Goal: Communication & Community: Answer question/provide support

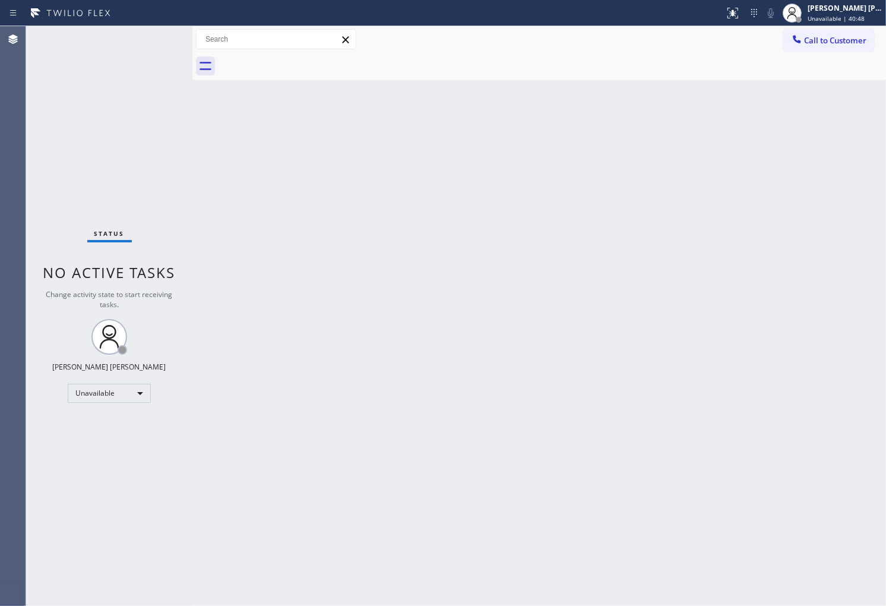
click at [39, 305] on div "Change activity state to start receiving tasks." at bounding box center [109, 299] width 143 height 20
drag, startPoint x: 869, startPoint y: 234, endPoint x: 830, endPoint y: 190, distance: 58.9
click at [816, 190] on div "Back to Dashboard Change Sender ID Customers Technicians Select a contact Outbo…" at bounding box center [539, 316] width 694 height 580
click at [0, 302] on div "Agent Desktop" at bounding box center [13, 316] width 26 height 580
click at [865, 14] on span "Unavailable | 47:33" at bounding box center [836, 18] width 57 height 8
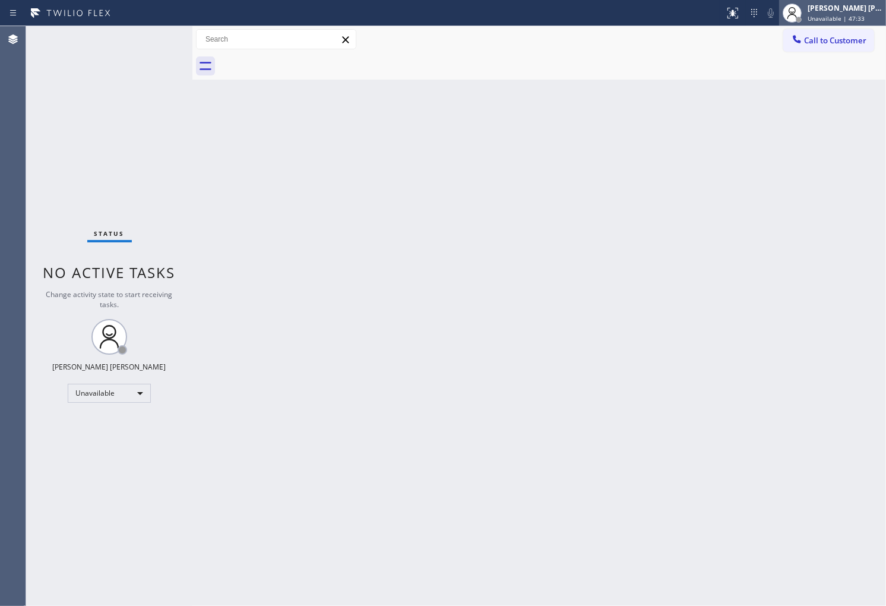
click at [865, 14] on span "Unavailable | 47:33" at bounding box center [836, 18] width 57 height 8
click at [828, 38] on span "Call to Customer" at bounding box center [835, 40] width 62 height 11
click at [0, 0] on div "Outbound call Location Search location Your caller id phone number Customer num…" at bounding box center [0, 0] width 0 height 0
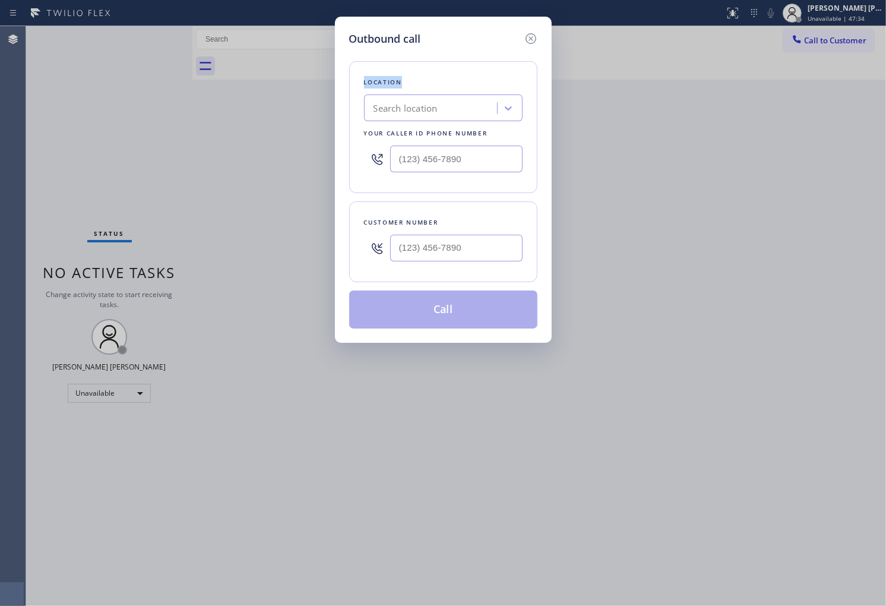
click at [464, 246] on input "text" at bounding box center [456, 248] width 132 height 27
type input "(___) ___-____"
click at [454, 245] on input "text" at bounding box center [456, 248] width 132 height 27
paste input "312) 212-7952"
type input "[PHONE_NUMBER]"
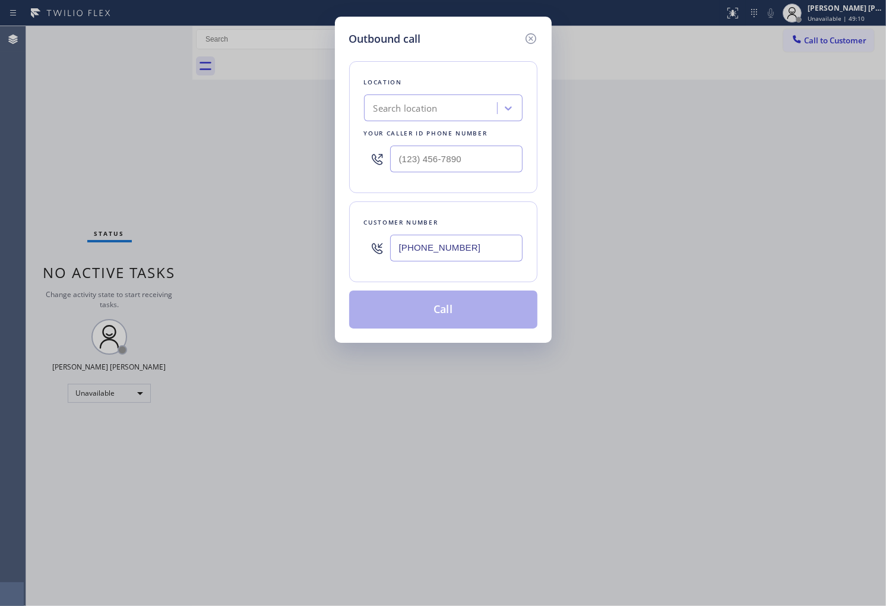
click at [441, 175] on div at bounding box center [443, 159] width 159 height 39
click at [447, 163] on input "(___) ___-____" at bounding box center [456, 158] width 132 height 27
paste input "312) 945-0337"
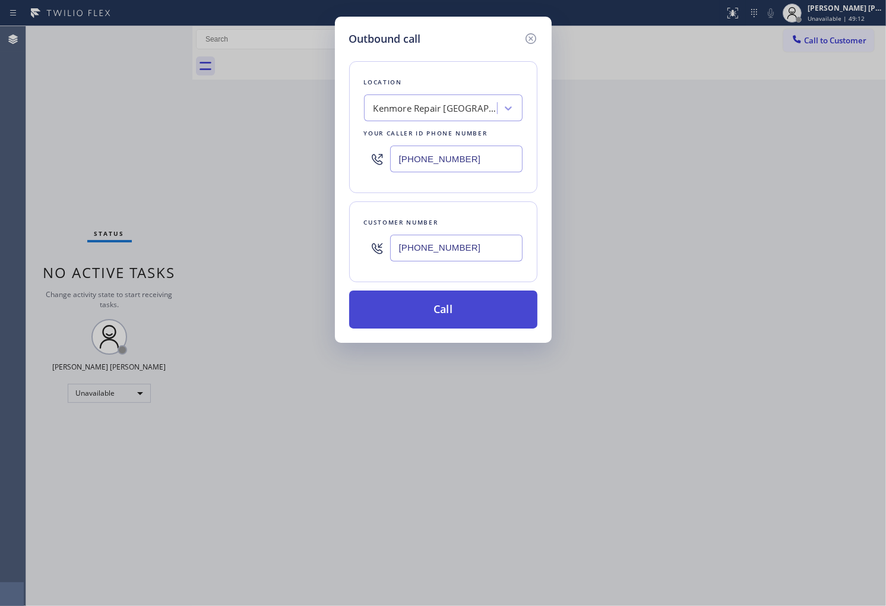
type input "[PHONE_NUMBER]"
click at [466, 311] on button "Call" at bounding box center [443, 309] width 188 height 38
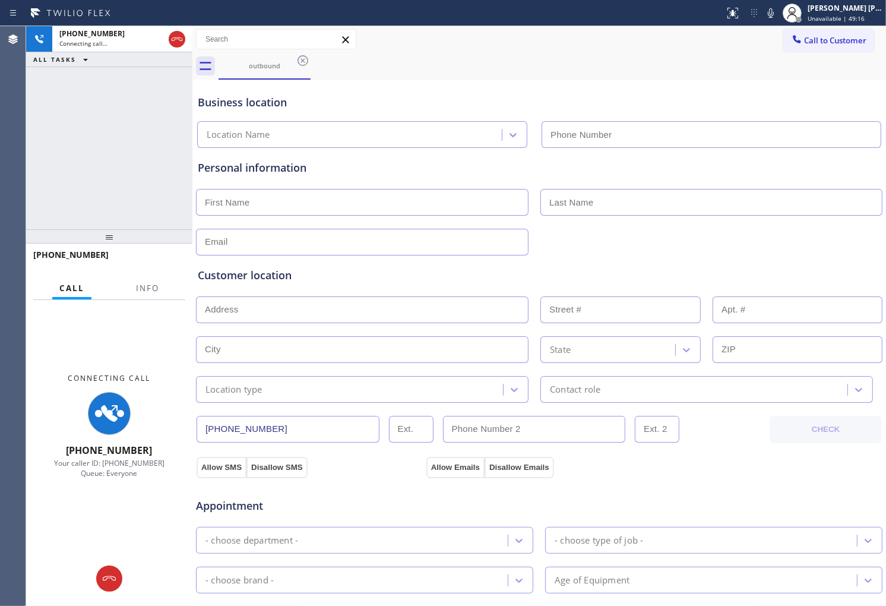
type input "[PHONE_NUMBER]"
click at [156, 285] on span "Info" at bounding box center [147, 288] width 23 height 11
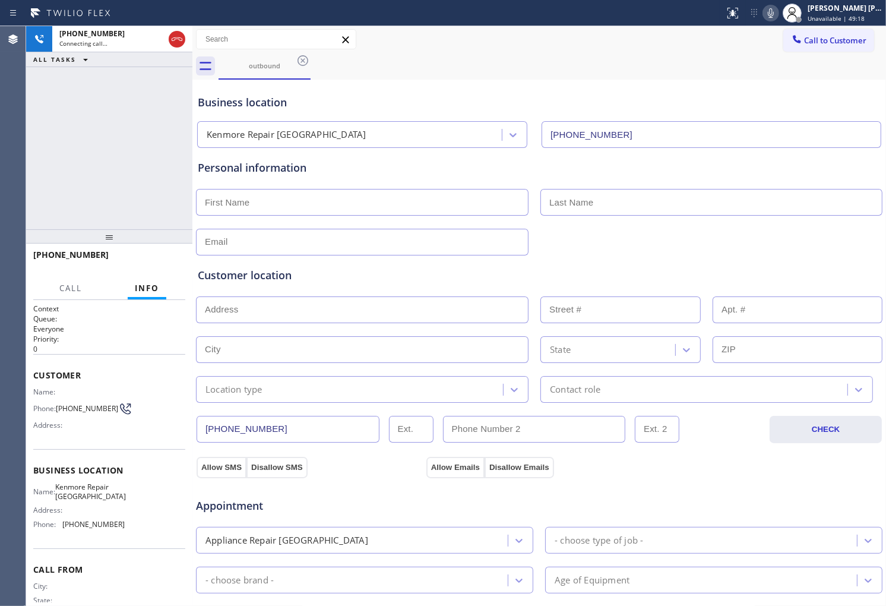
click at [778, 11] on icon at bounding box center [771, 13] width 14 height 14
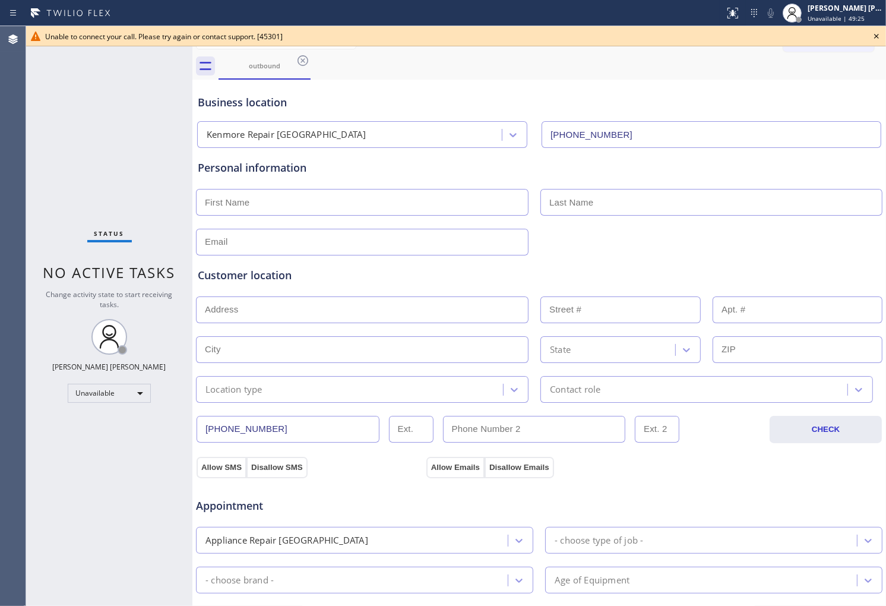
click at [874, 36] on icon at bounding box center [876, 36] width 14 height 14
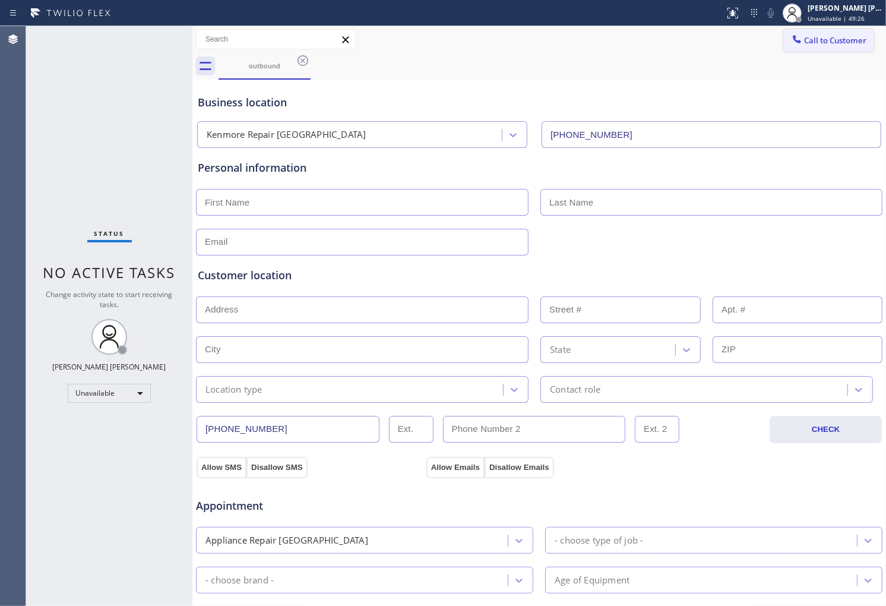
click at [824, 45] on span "Call to Customer" at bounding box center [835, 40] width 62 height 11
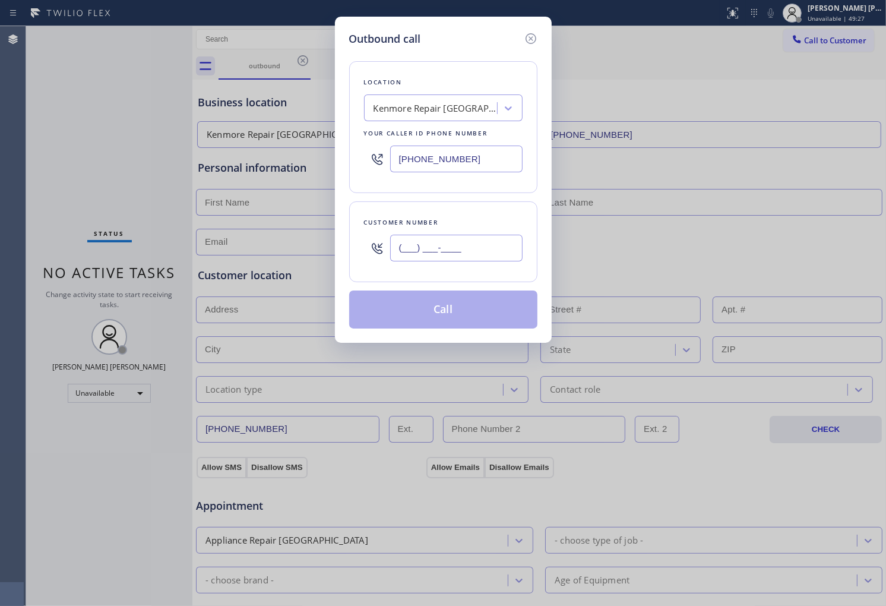
click at [478, 246] on input "(___) ___-____" at bounding box center [456, 248] width 132 height 27
paste input "312) 945-0337"
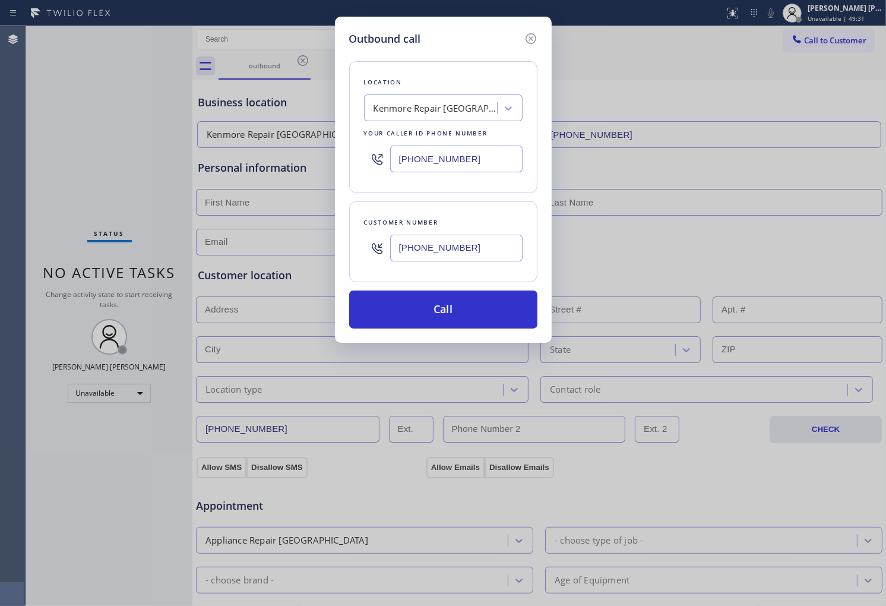
click at [474, 246] on input "[PHONE_NUMBER]" at bounding box center [456, 248] width 132 height 27
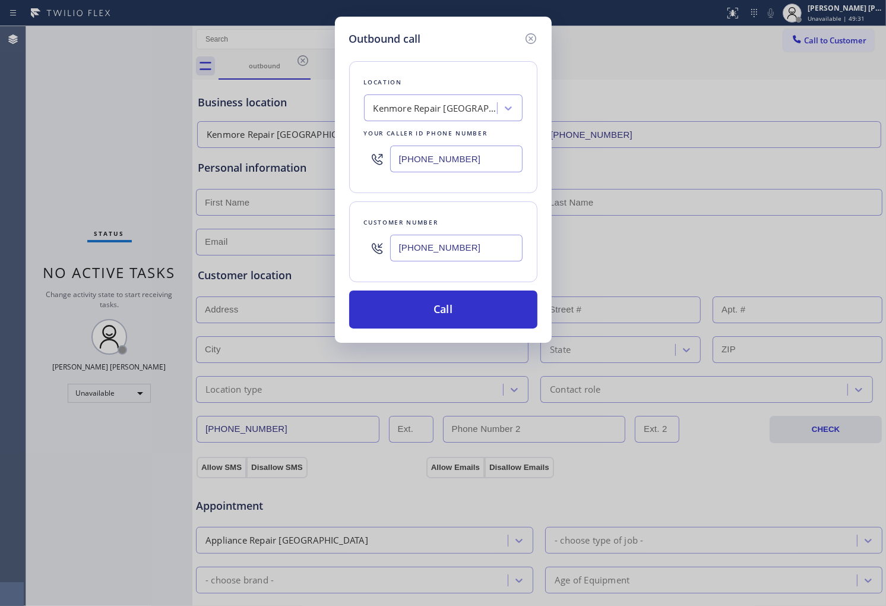
paste input "212-7952"
type input "[PHONE_NUMBER]"
click at [479, 319] on button "Call" at bounding box center [443, 309] width 188 height 38
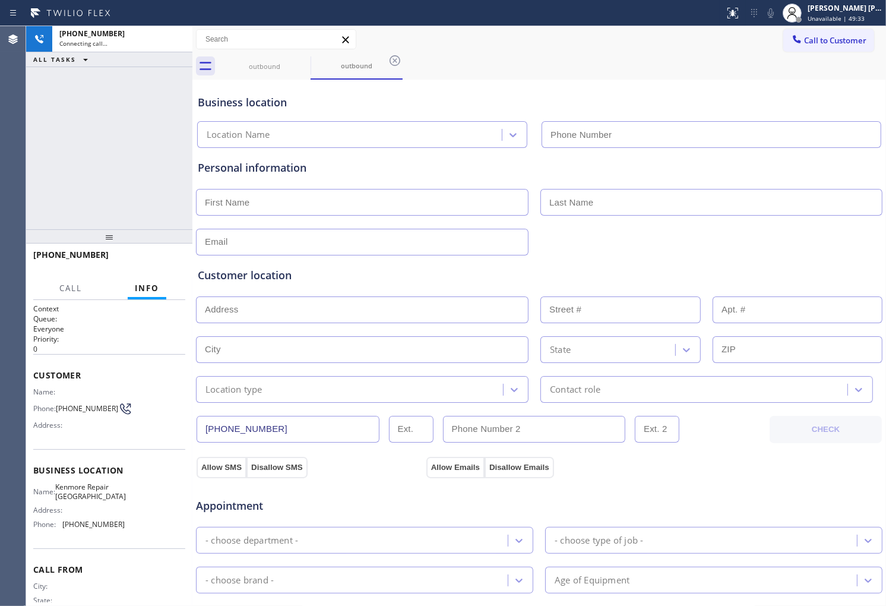
type input "[PHONE_NUMBER]"
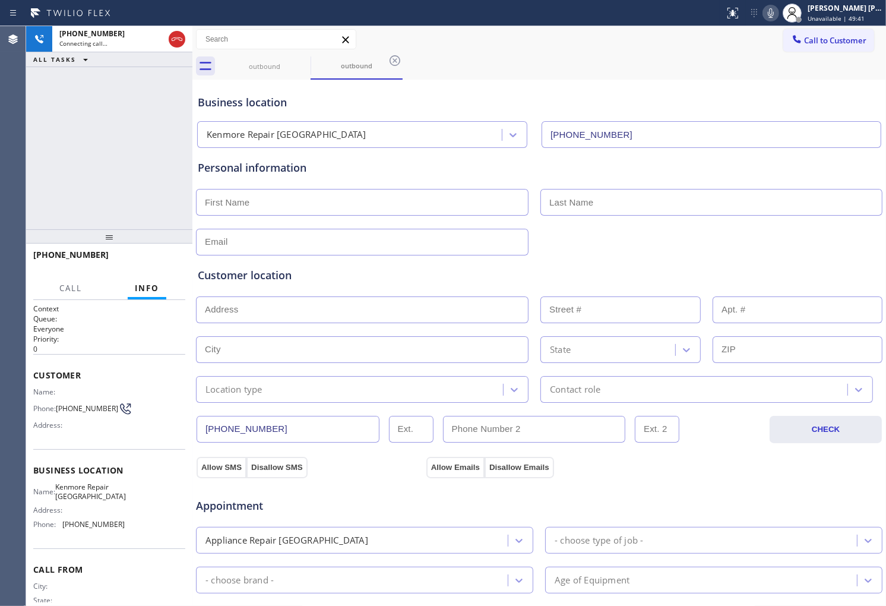
click at [778, 12] on icon at bounding box center [771, 13] width 14 height 14
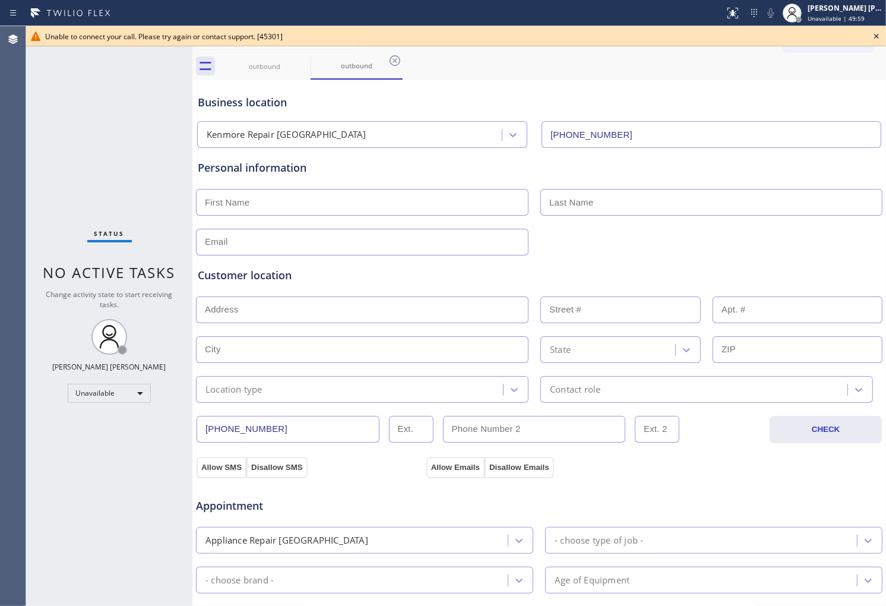
click at [877, 33] on icon at bounding box center [876, 36] width 14 height 14
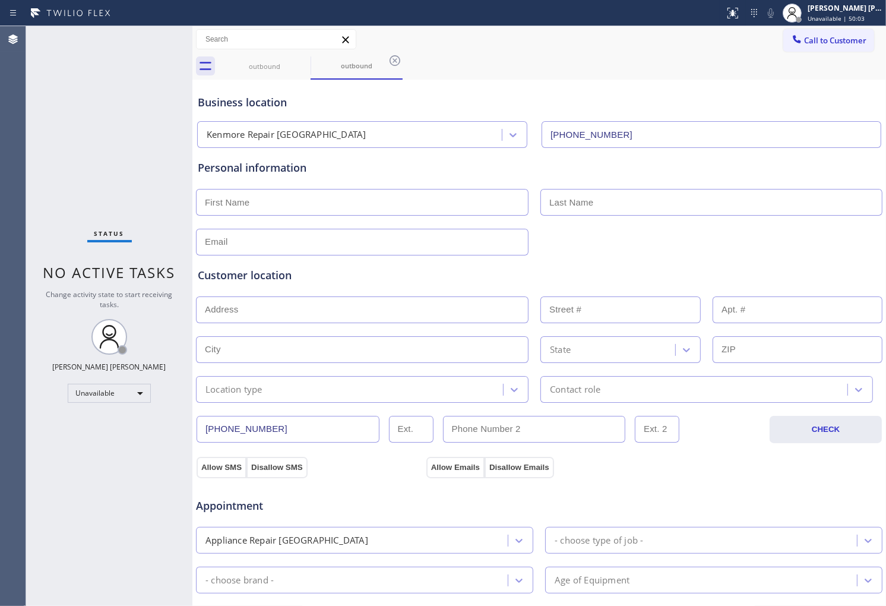
click at [822, 48] on button "Call to Customer" at bounding box center [828, 40] width 91 height 23
click at [0, 0] on div "Outbound call Location [GEOGRAPHIC_DATA] Repair [GEOGRAPHIC_DATA] Your caller i…" at bounding box center [0, 0] width 0 height 0
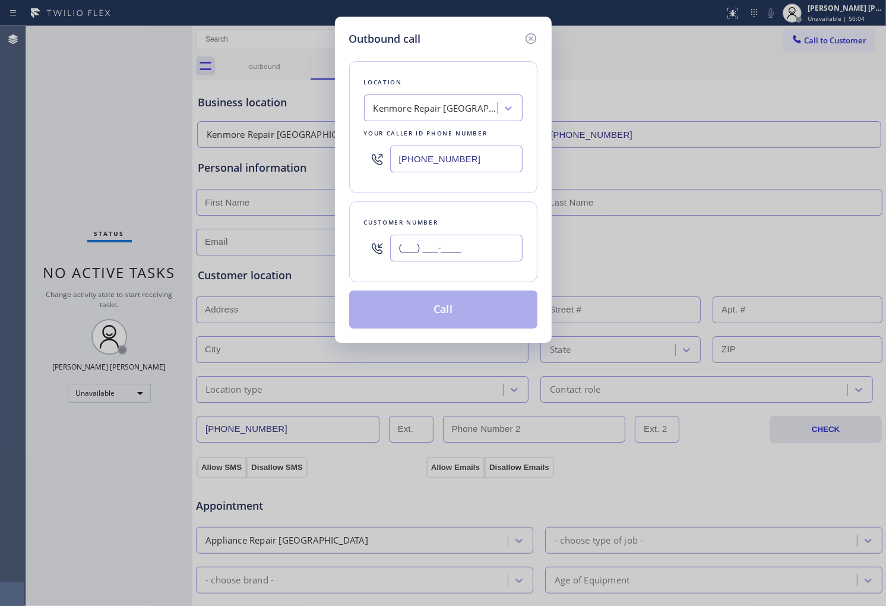
click at [479, 238] on input "(___) ___-____" at bounding box center [456, 248] width 132 height 27
paste input "844) 496-6394"
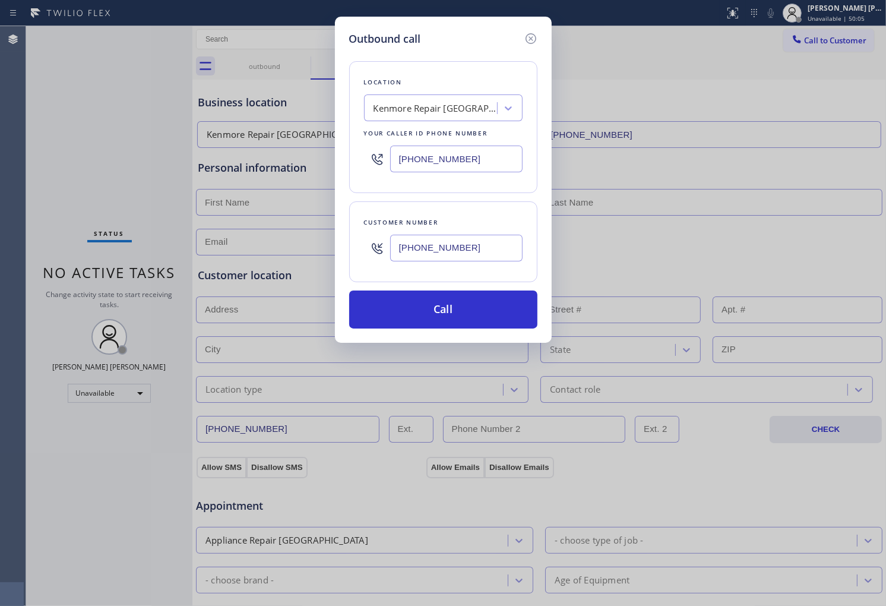
type input "[PHONE_NUMBER]"
click at [444, 156] on input "[PHONE_NUMBER]" at bounding box center [456, 158] width 132 height 27
paste input "760) 388-9446"
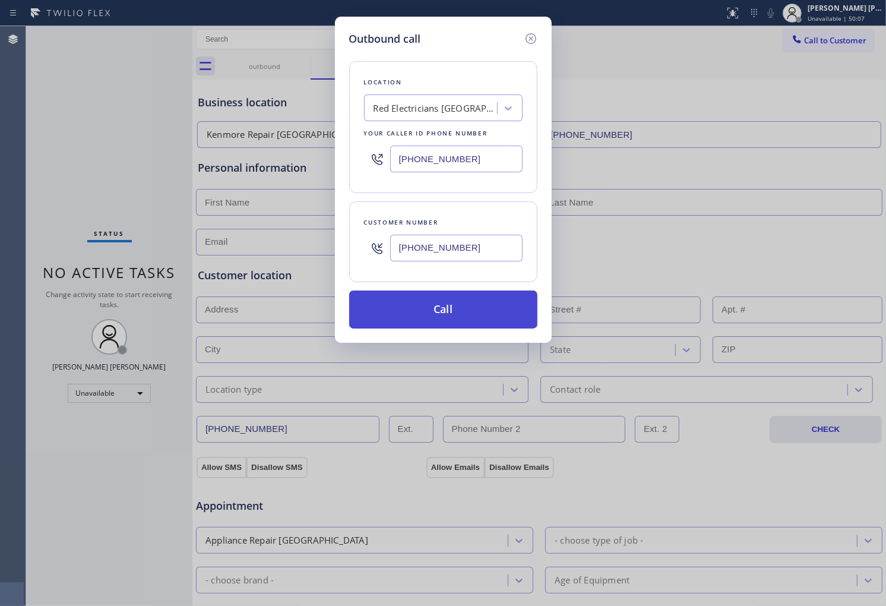
type input "[PHONE_NUMBER]"
click at [461, 312] on button "Call" at bounding box center [443, 309] width 188 height 38
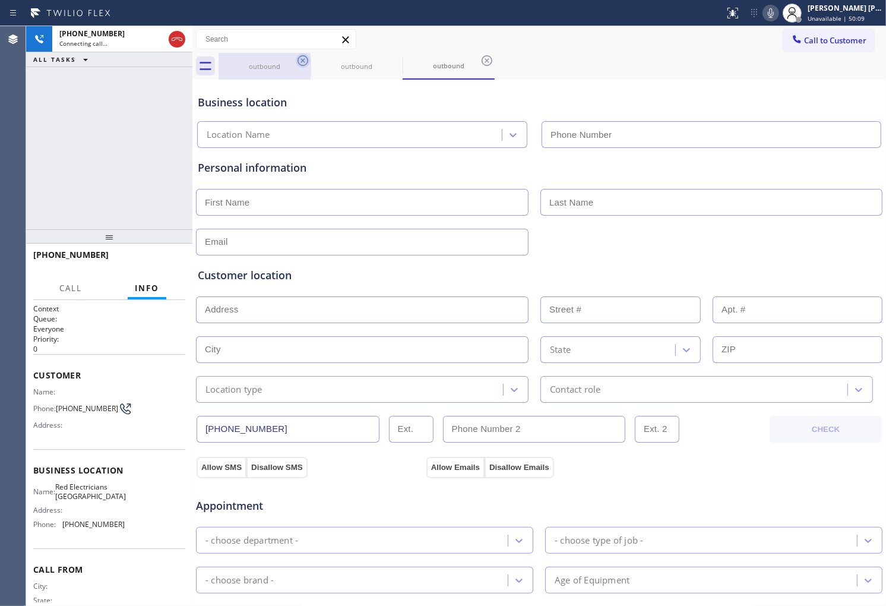
click at [301, 61] on icon at bounding box center [303, 60] width 14 height 14
type input "[PHONE_NUMBER]"
click at [0, 0] on icon at bounding box center [0, 0] width 0 height 0
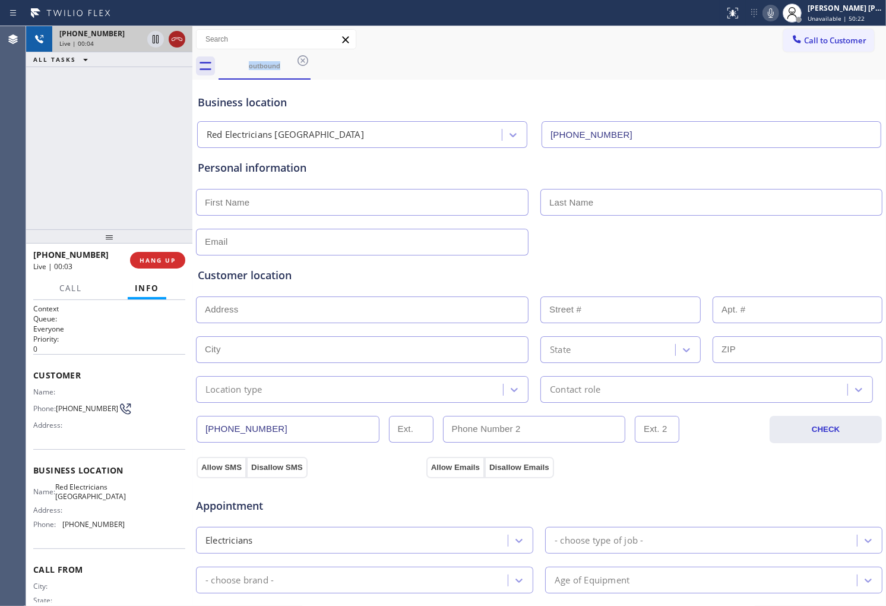
click at [175, 42] on icon at bounding box center [177, 39] width 14 height 14
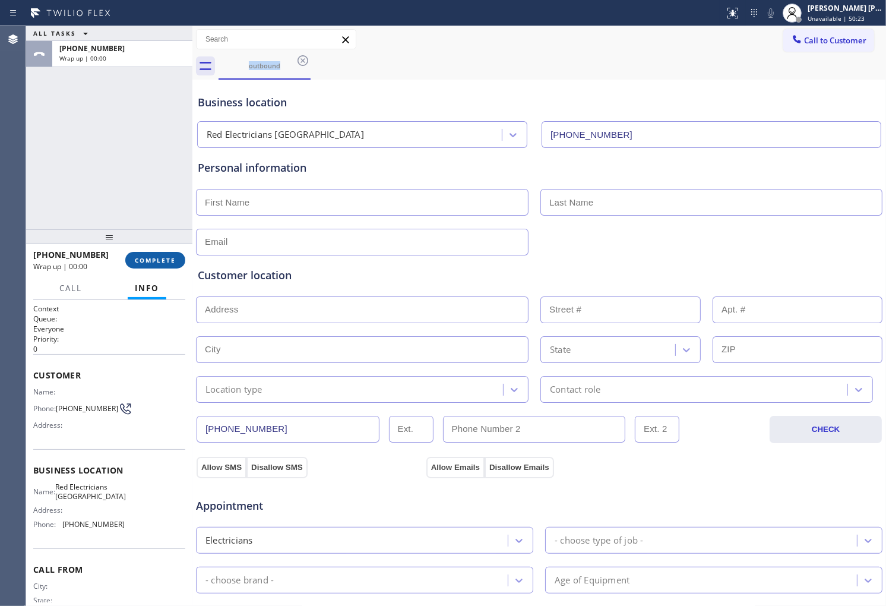
click at [152, 260] on span "COMPLETE" at bounding box center [155, 260] width 41 height 8
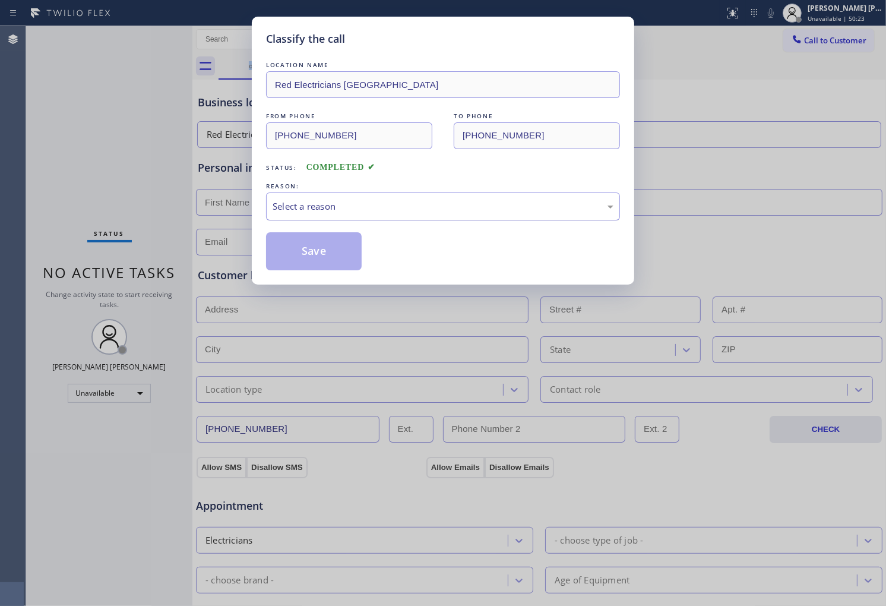
click at [334, 215] on div "Select a reason" at bounding box center [443, 206] width 354 height 28
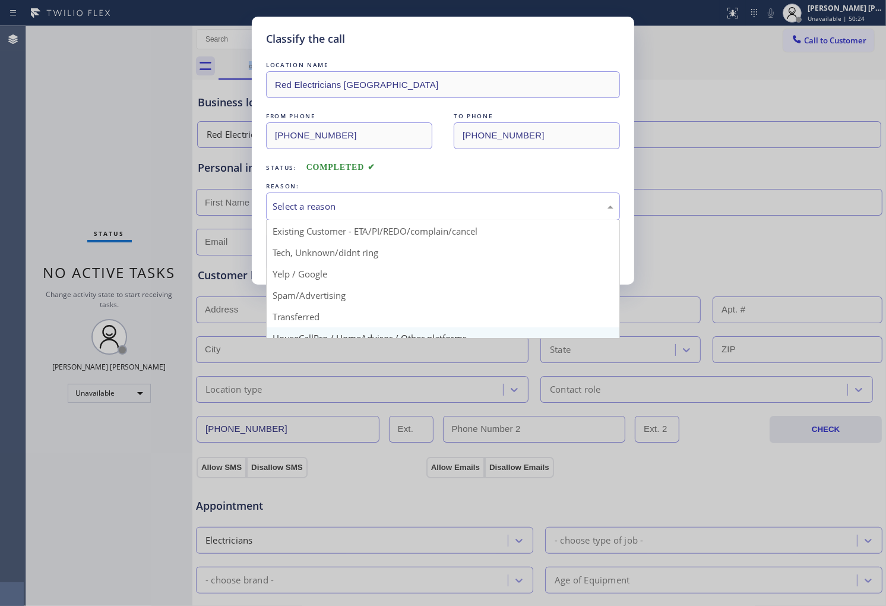
scroll to position [66, 0]
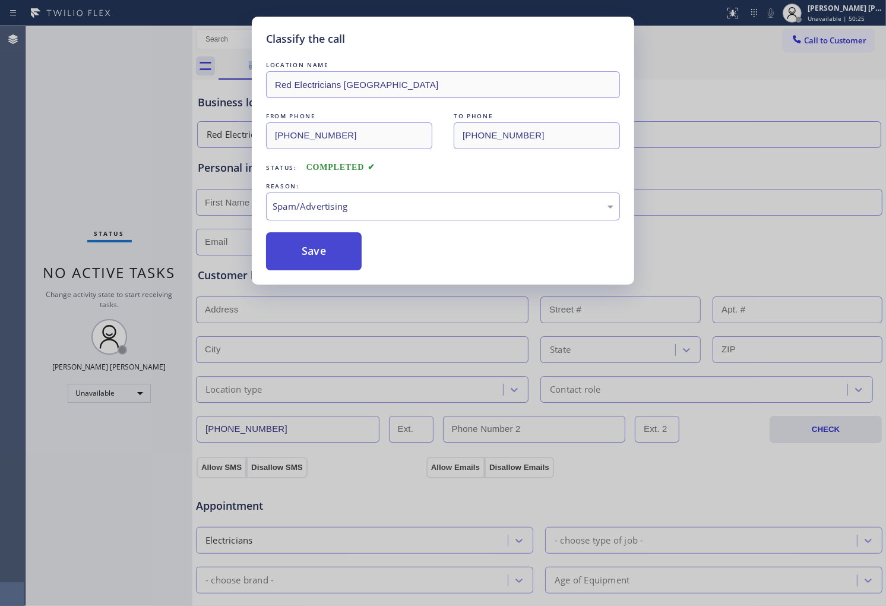
click at [306, 251] on button "Save" at bounding box center [314, 251] width 96 height 38
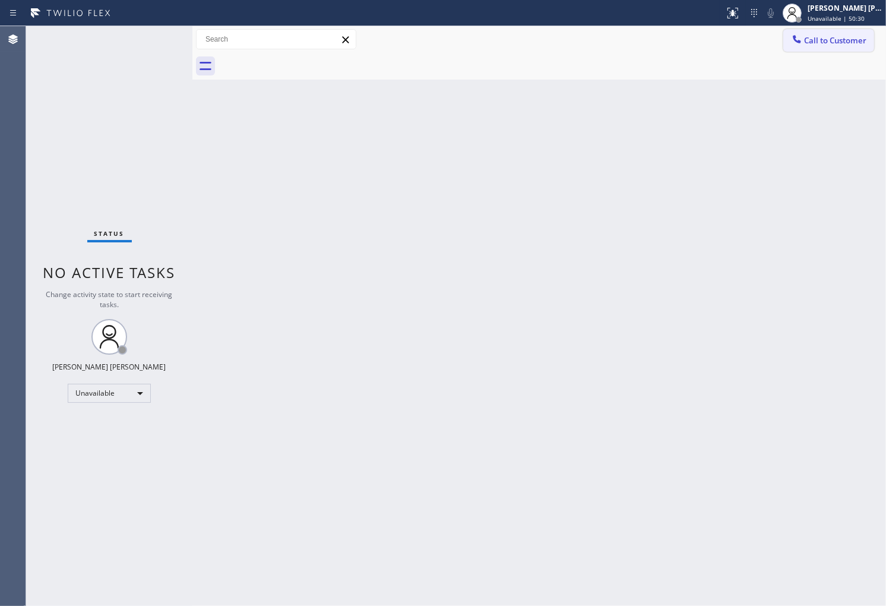
click at [856, 45] on span "Call to Customer" at bounding box center [835, 40] width 62 height 11
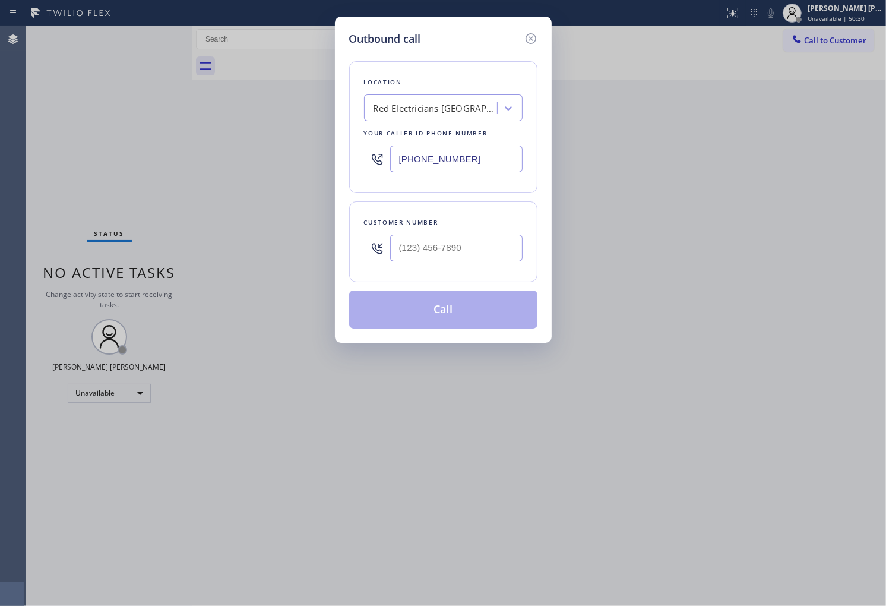
click at [473, 246] on input "text" at bounding box center [456, 248] width 132 height 27
click at [473, 246] on input "(___) ___-____" at bounding box center [456, 248] width 132 height 27
paste input "3122"
click at [483, 251] on input "(___) ___-3122" at bounding box center [456, 248] width 132 height 27
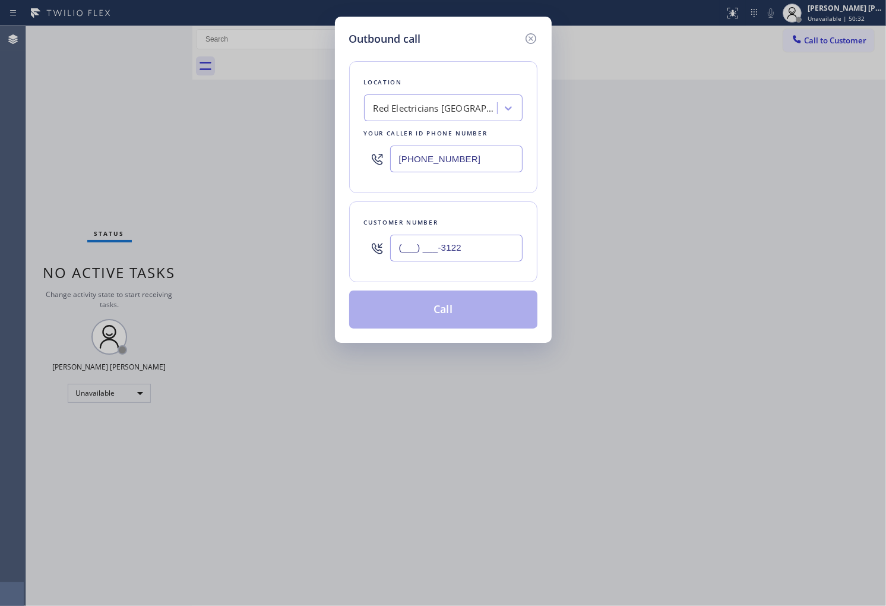
click at [483, 251] on input "(___) ___-3122" at bounding box center [456, 248] width 132 height 27
paste input "312) 212-795"
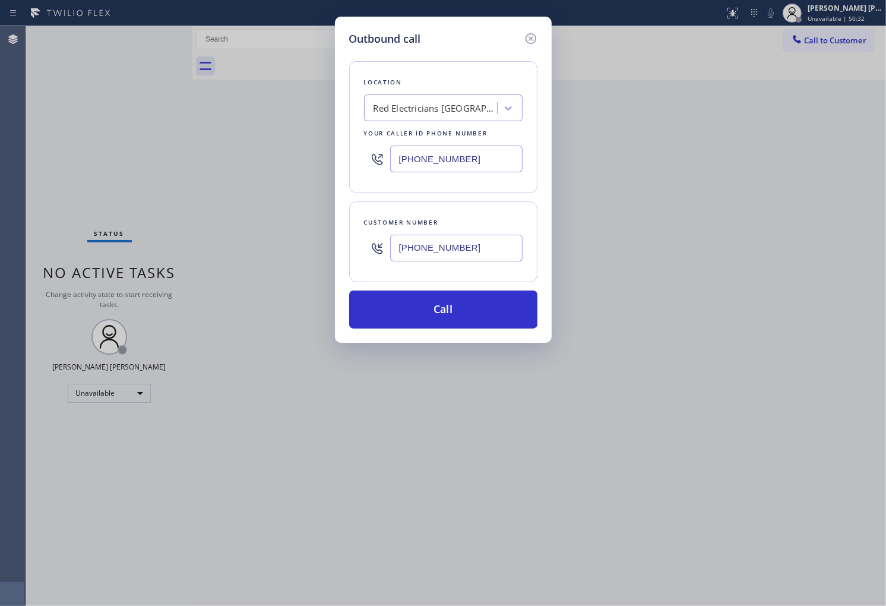
type input "[PHONE_NUMBER]"
click at [448, 109] on div "Red Electricians [GEOGRAPHIC_DATA]" at bounding box center [436, 109] width 125 height 14
type input "home allia"
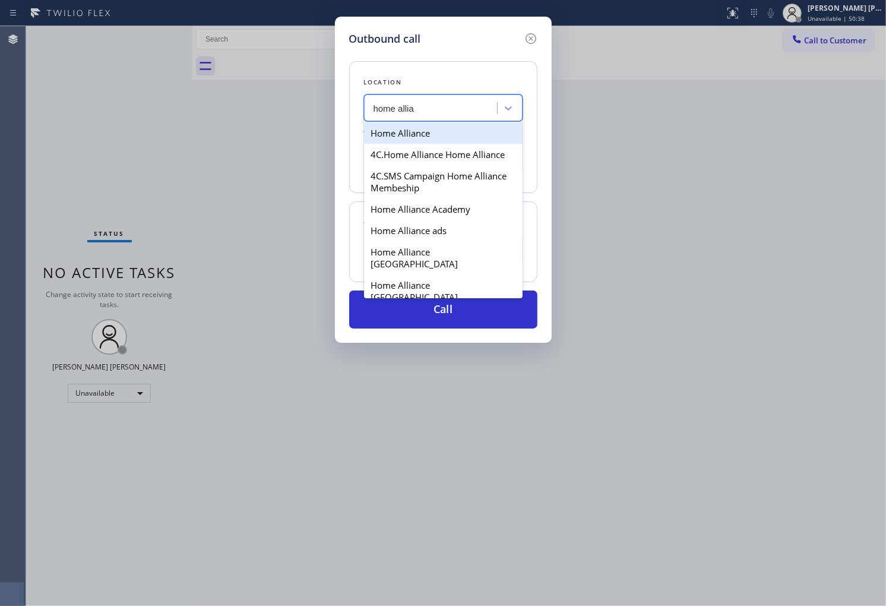
click at [439, 127] on div "Home Alliance" at bounding box center [443, 132] width 159 height 21
type input "[PHONE_NUMBER]"
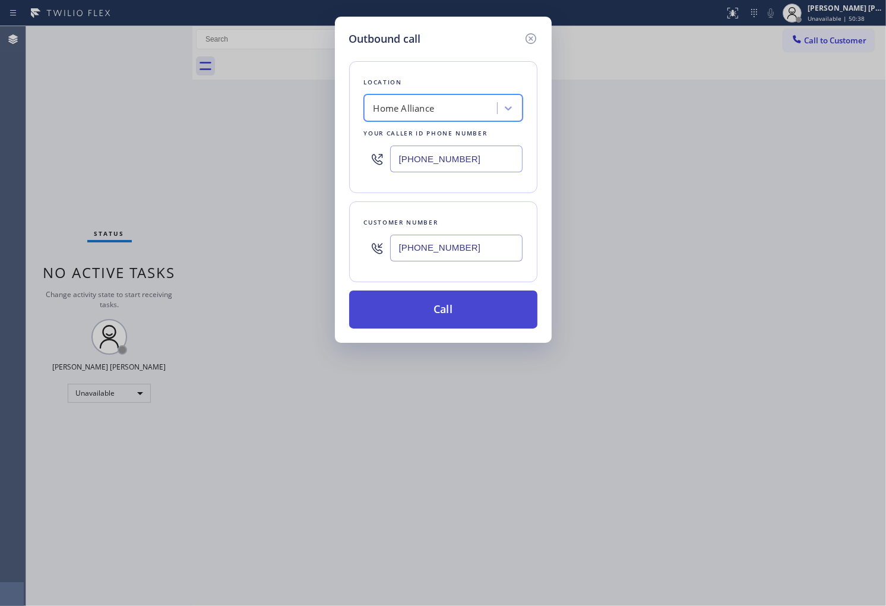
click at [455, 315] on button "Call" at bounding box center [443, 309] width 188 height 38
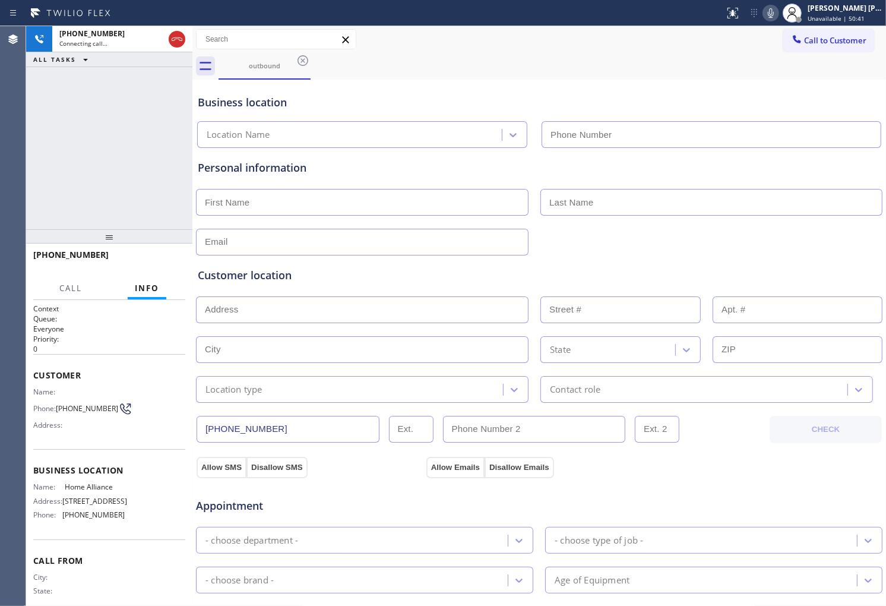
type input "[PHONE_NUMBER]"
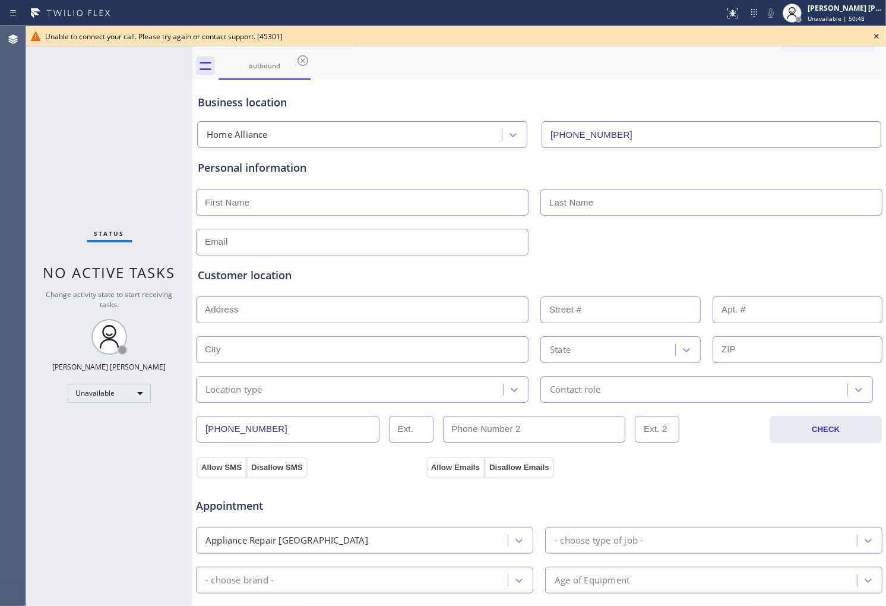
click at [874, 33] on icon at bounding box center [876, 36] width 14 height 14
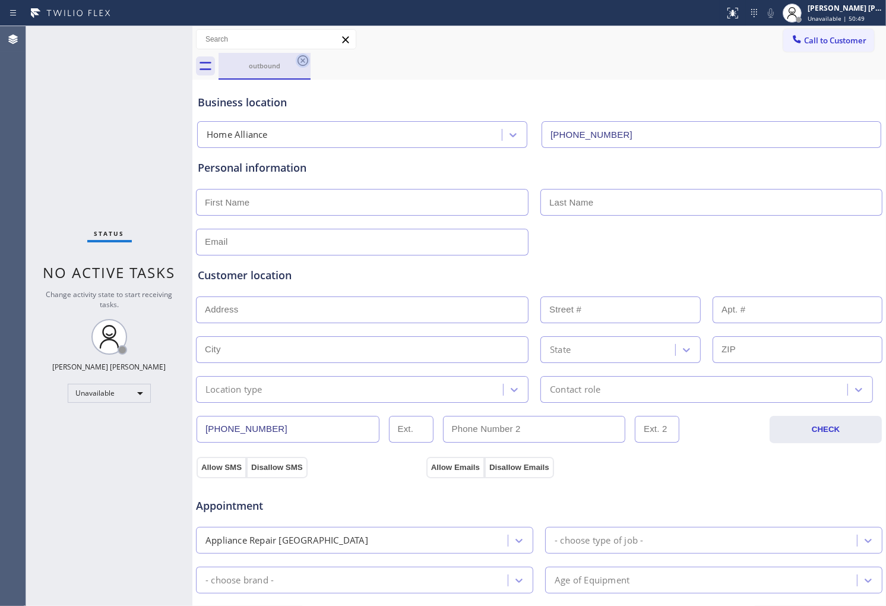
click at [296, 58] on icon at bounding box center [303, 60] width 14 height 14
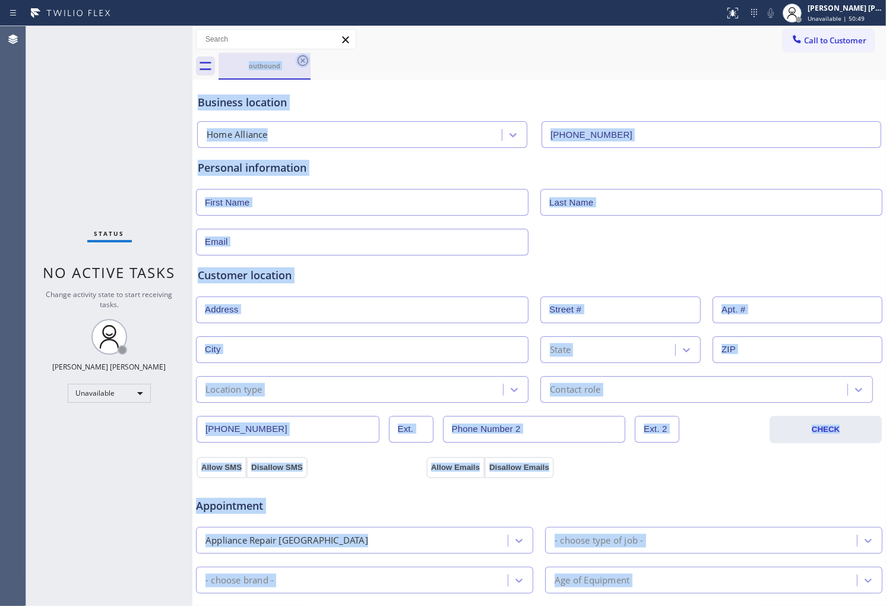
click at [296, 58] on div "outbound" at bounding box center [552, 66] width 667 height 27
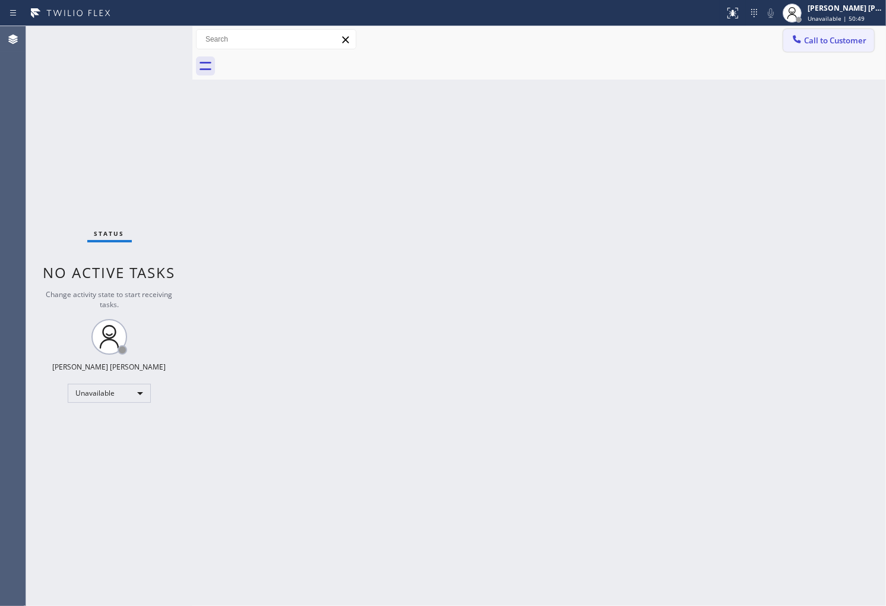
click at [837, 48] on button "Call to Customer" at bounding box center [828, 40] width 91 height 23
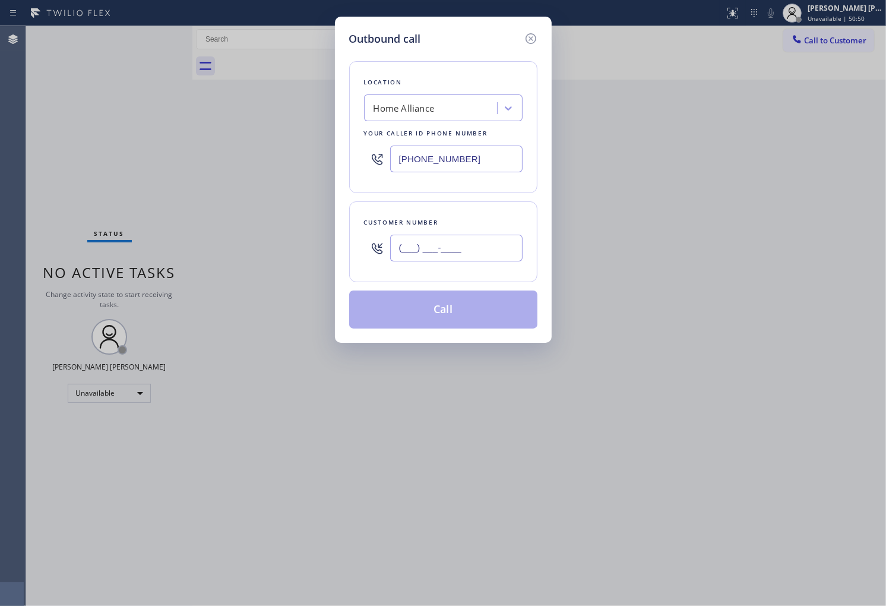
click at [501, 244] on input "(___) ___-____" at bounding box center [456, 248] width 132 height 27
paste input "312) 212-7952"
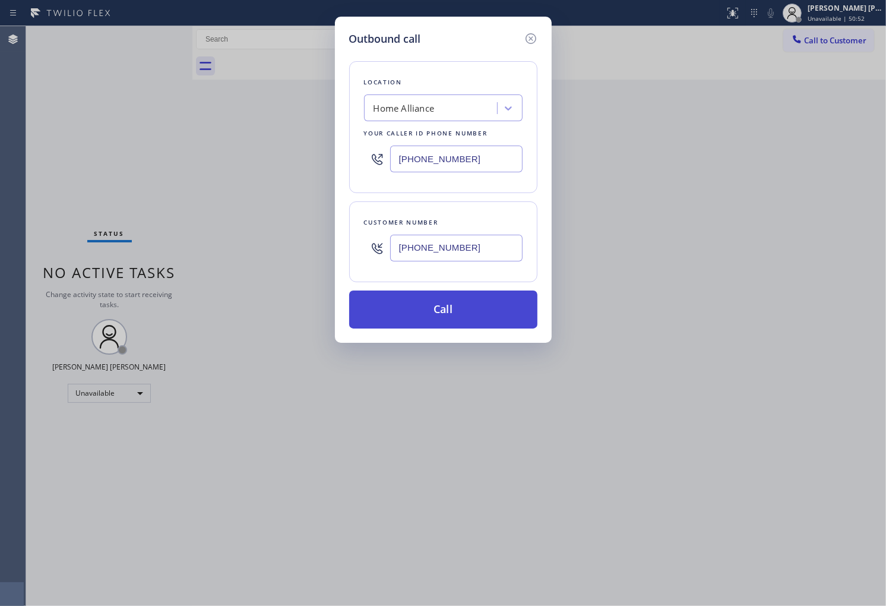
type input "[PHONE_NUMBER]"
click at [412, 301] on button "Call" at bounding box center [443, 309] width 188 height 38
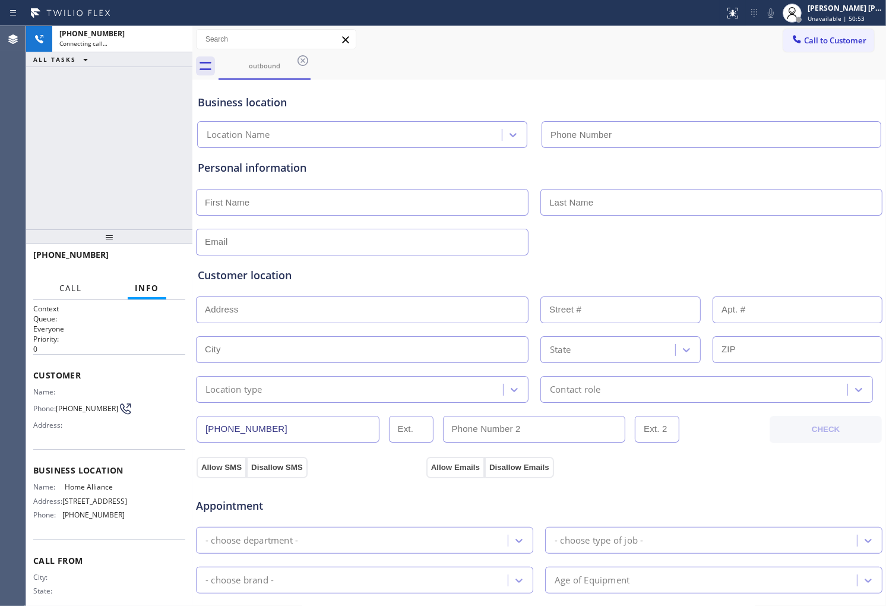
type input "[PHONE_NUMBER]"
click at [68, 252] on span "[PHONE_NUMBER]" at bounding box center [70, 254] width 75 height 11
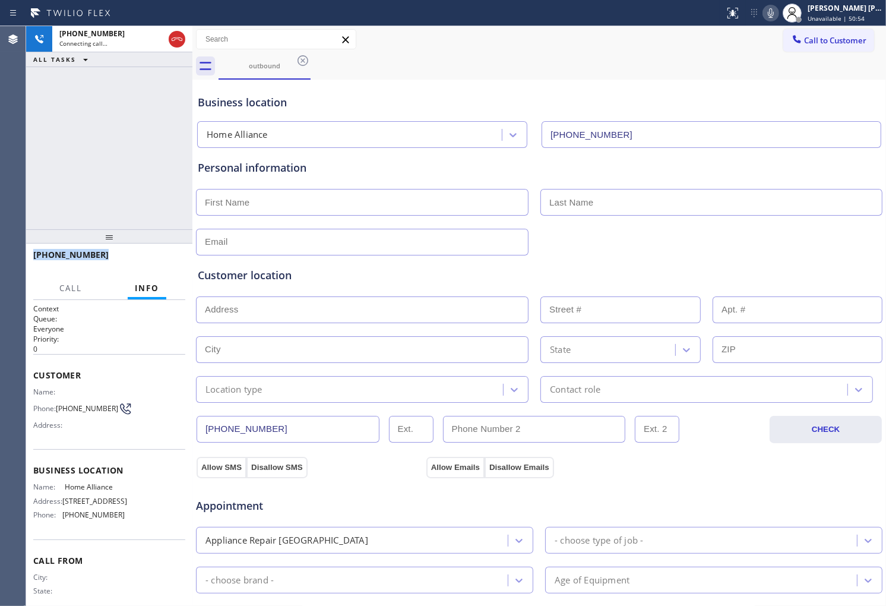
click at [68, 252] on span "[PHONE_NUMBER]" at bounding box center [70, 254] width 75 height 11
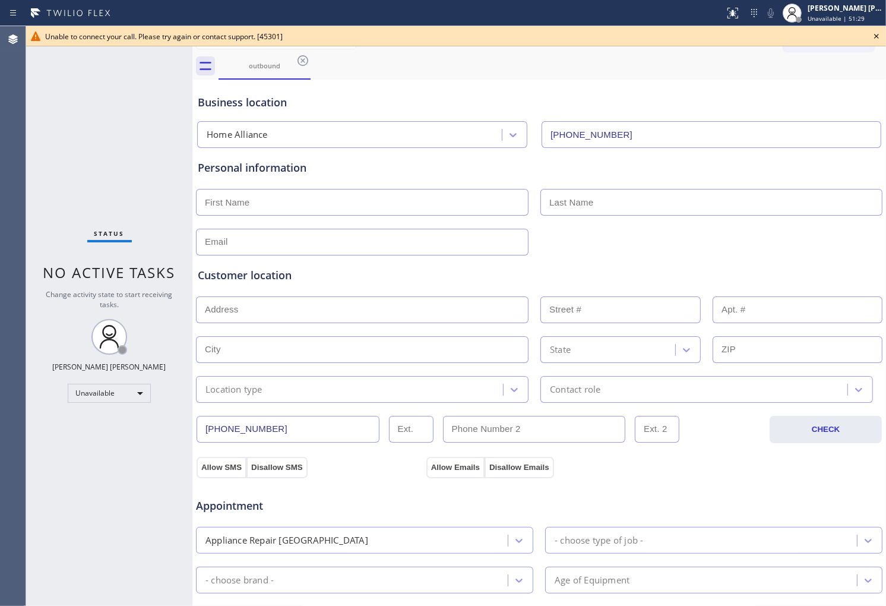
click at [876, 34] on icon at bounding box center [876, 36] width 14 height 14
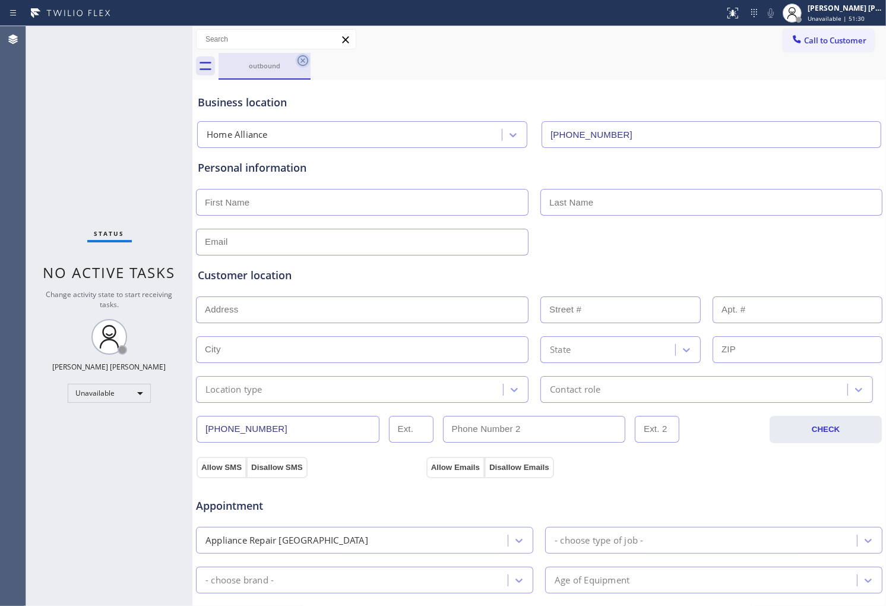
click at [300, 58] on icon at bounding box center [303, 60] width 14 height 14
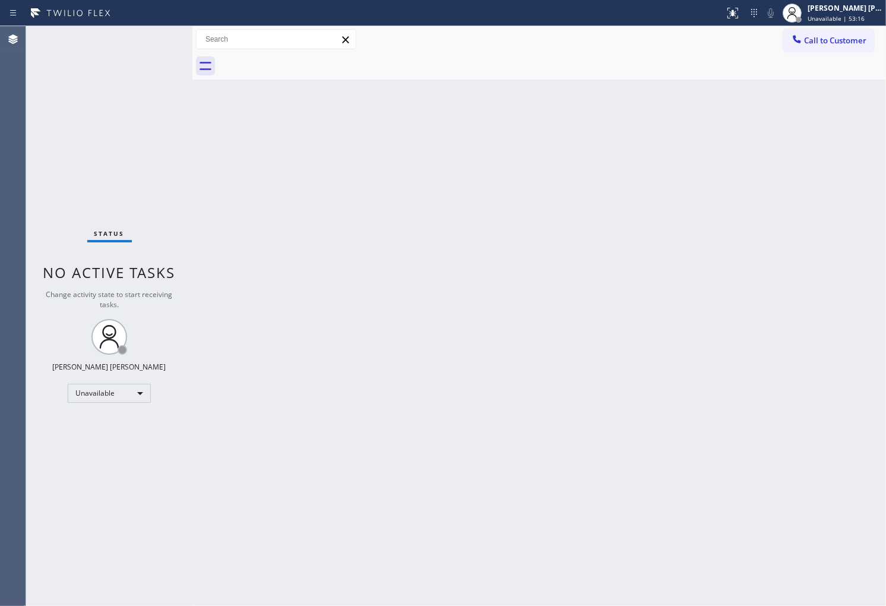
drag, startPoint x: 0, startPoint y: 284, endPoint x: 250, endPoint y: 223, distance: 257.4
click at [0, 284] on div "Agent Desktop" at bounding box center [13, 316] width 26 height 580
click at [844, 56] on div at bounding box center [552, 66] width 667 height 27
click at [844, 55] on div at bounding box center [552, 66] width 667 height 27
click at [834, 35] on span "Call to Customer" at bounding box center [835, 40] width 62 height 11
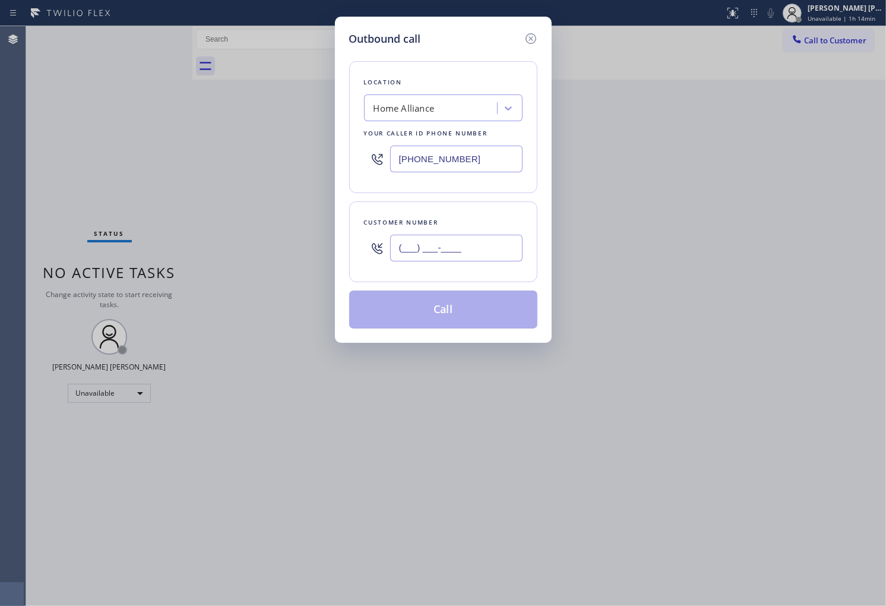
click at [451, 242] on input "(___) ___-____" at bounding box center [456, 248] width 132 height 27
paste input "786) 401-9491"
type input "[PHONE_NUMBER]"
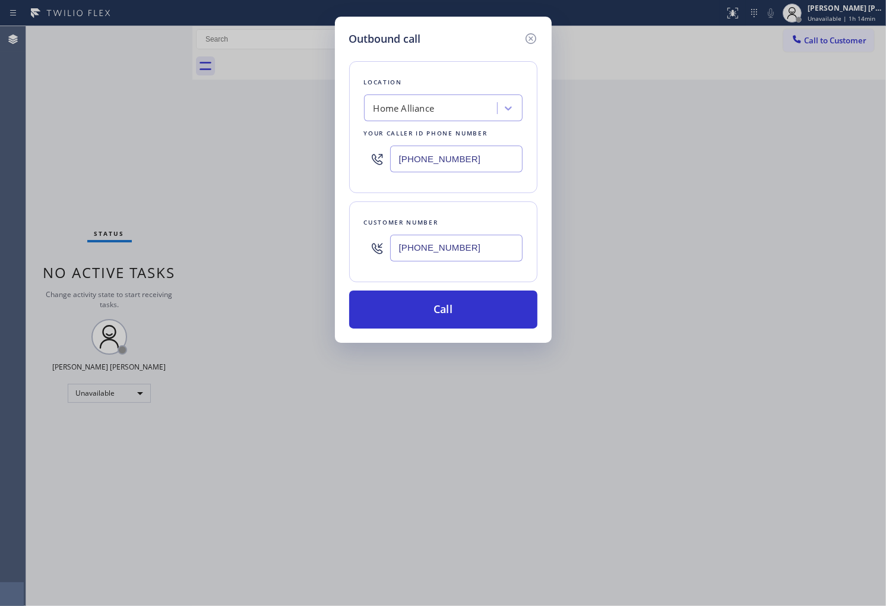
click at [450, 162] on input "[PHONE_NUMBER]" at bounding box center [456, 158] width 132 height 27
paste input "786) 481-4467"
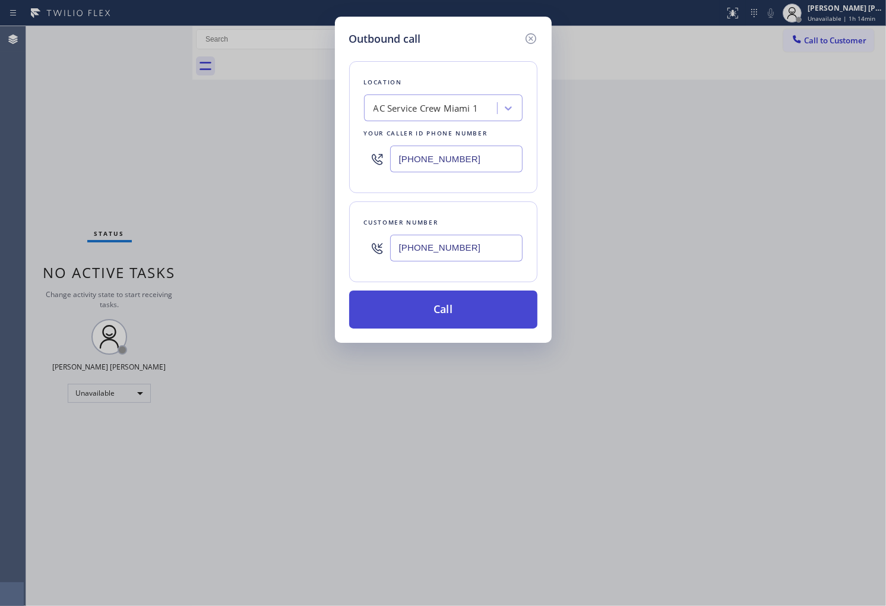
type input "[PHONE_NUMBER]"
click at [464, 301] on button "Call" at bounding box center [443, 309] width 188 height 38
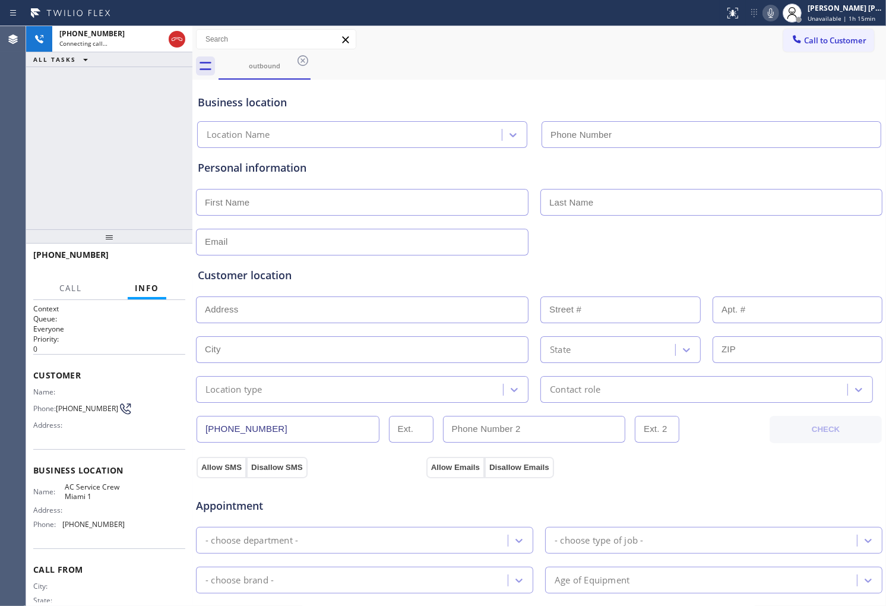
type input "[PHONE_NUMBER]"
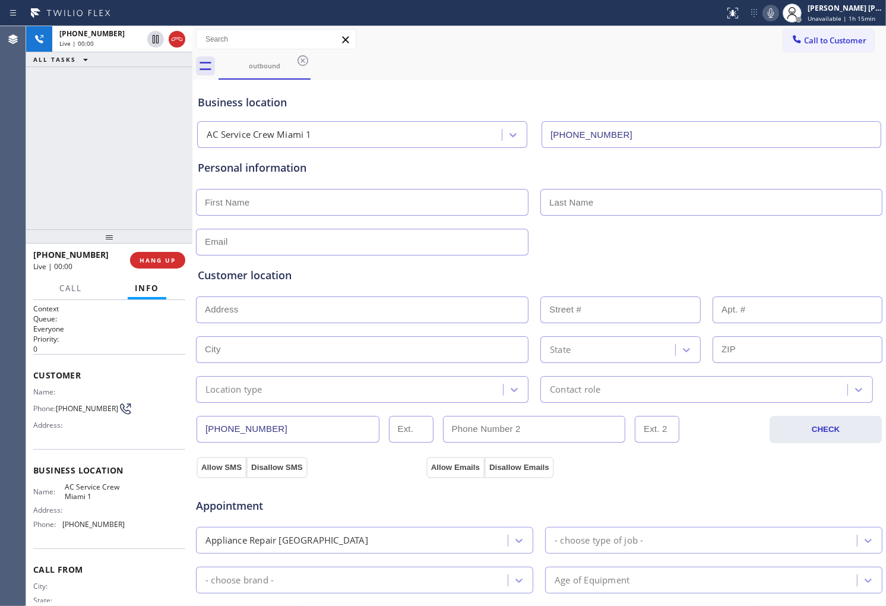
click at [70, 257] on span "[PHONE_NUMBER]" at bounding box center [70, 254] width 75 height 11
copy span "[PHONE_NUMBER]"
click at [150, 262] on span "HANG UP" at bounding box center [158, 260] width 36 height 8
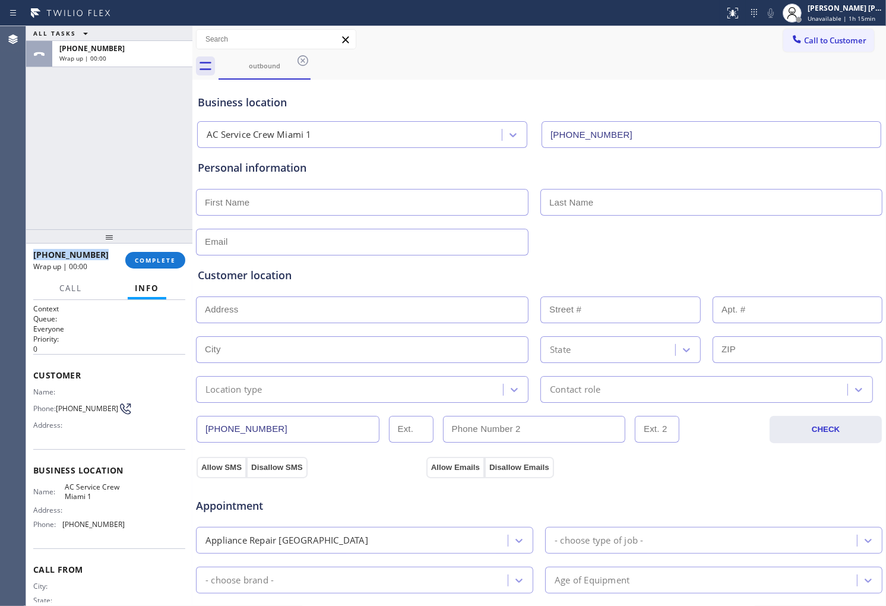
click at [175, 247] on div "[PHONE_NUMBER] Wrap up | 00:00 COMPLETE" at bounding box center [109, 260] width 152 height 31
click at [156, 258] on span "COMPLETE" at bounding box center [155, 260] width 41 height 8
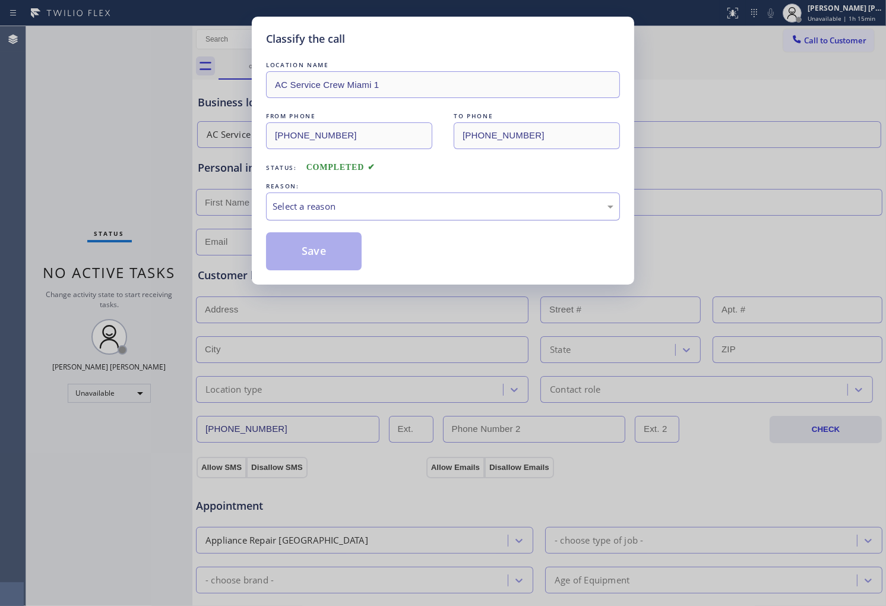
click at [355, 193] on div "Select a reason" at bounding box center [443, 206] width 354 height 28
click at [317, 260] on button "Save" at bounding box center [314, 251] width 96 height 38
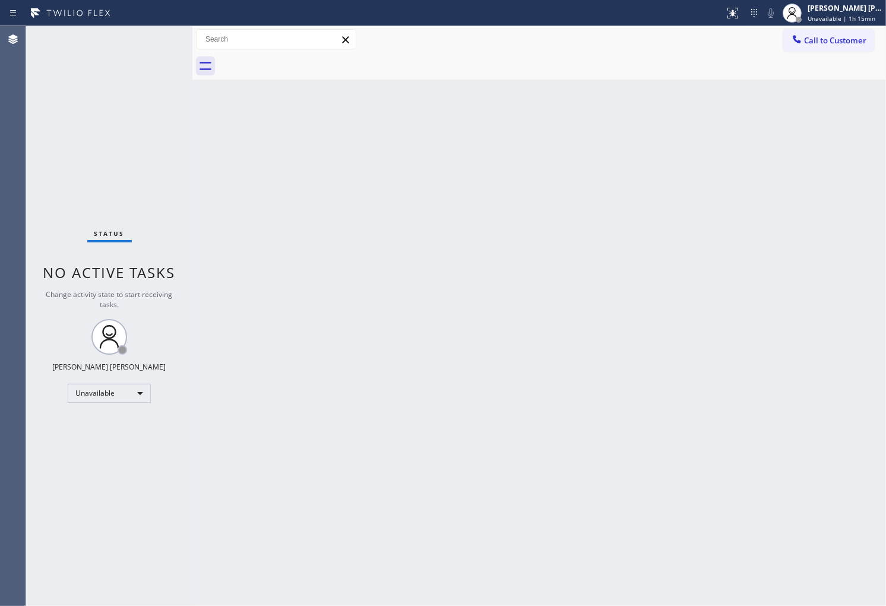
click at [858, 61] on div at bounding box center [552, 66] width 667 height 27
click at [850, 42] on span "Call to Customer" at bounding box center [835, 40] width 62 height 11
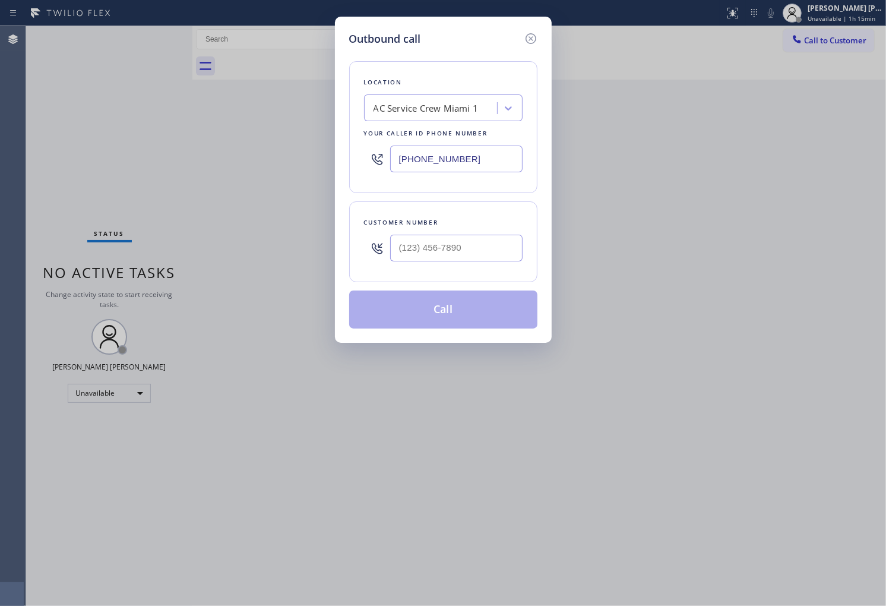
click at [494, 252] on input "text" at bounding box center [456, 248] width 132 height 27
click at [494, 252] on input "(___) ___-____" at bounding box center [456, 248] width 132 height 27
paste input "786) 401-9491"
type input "[PHONE_NUMBER]"
click at [442, 306] on button "Call" at bounding box center [443, 309] width 188 height 38
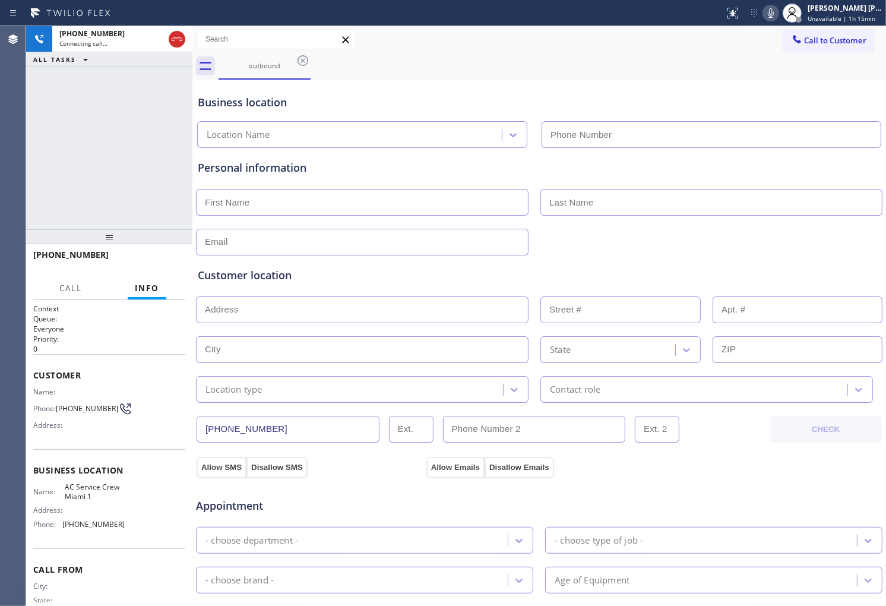
type input "[PHONE_NUMBER]"
click at [25, 173] on div "Agent Desktop" at bounding box center [13, 316] width 26 height 580
click at [58, 258] on span "[PHONE_NUMBER]" at bounding box center [70, 254] width 75 height 11
click at [98, 181] on div "[PHONE_NUMBER] Connecting call… ALL TASKS ALL TASKS ACTIVE TASKS TASKS IN WRAP …" at bounding box center [109, 127] width 166 height 203
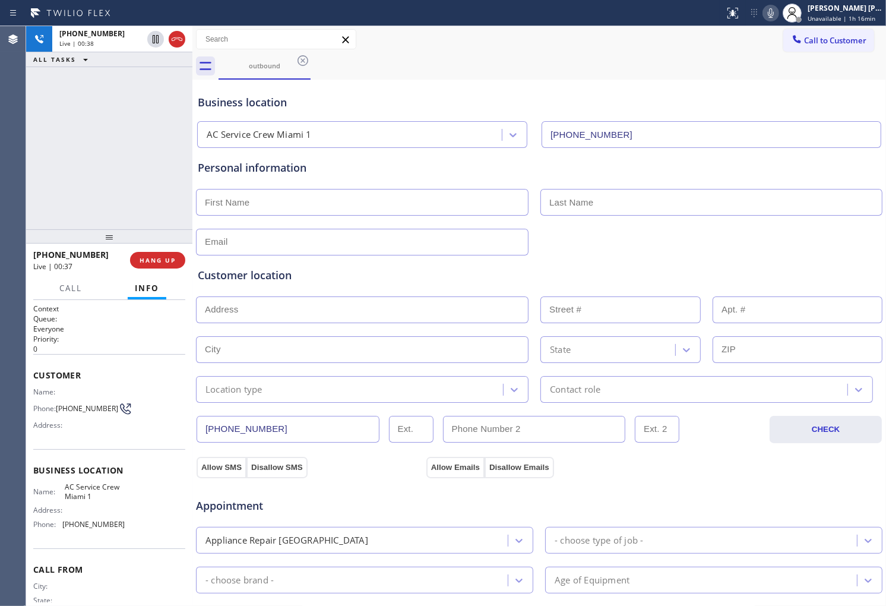
click at [178, 42] on icon at bounding box center [177, 39] width 14 height 14
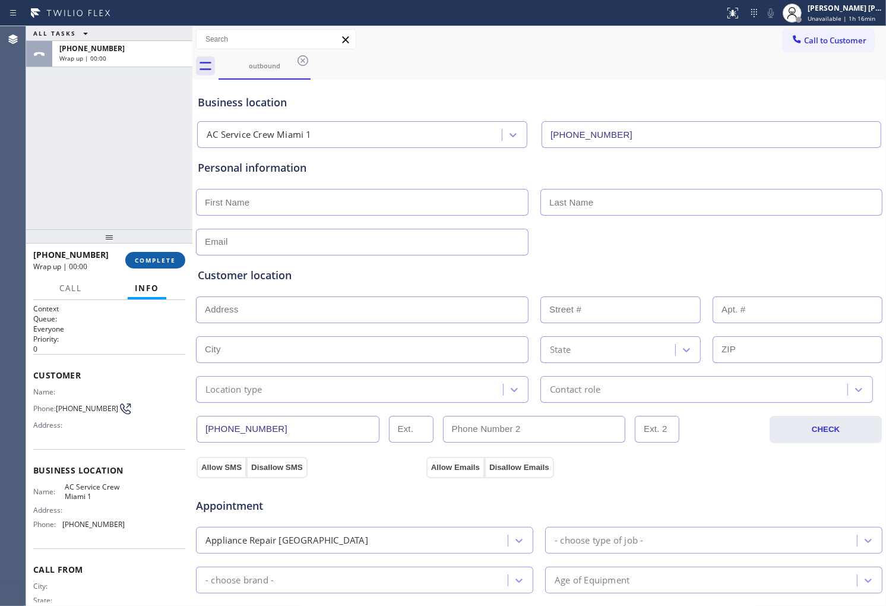
click at [156, 259] on span "COMPLETE" at bounding box center [155, 260] width 41 height 8
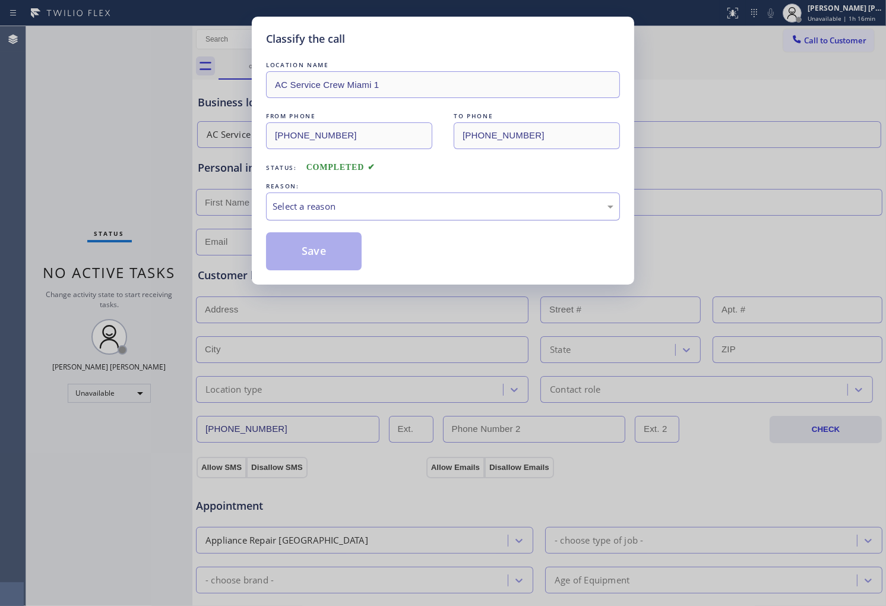
click at [331, 210] on div "Select a reason" at bounding box center [443, 207] width 341 height 14
click at [318, 202] on div "Select a reason" at bounding box center [443, 207] width 341 height 14
click at [318, 248] on button "Save" at bounding box center [314, 251] width 96 height 38
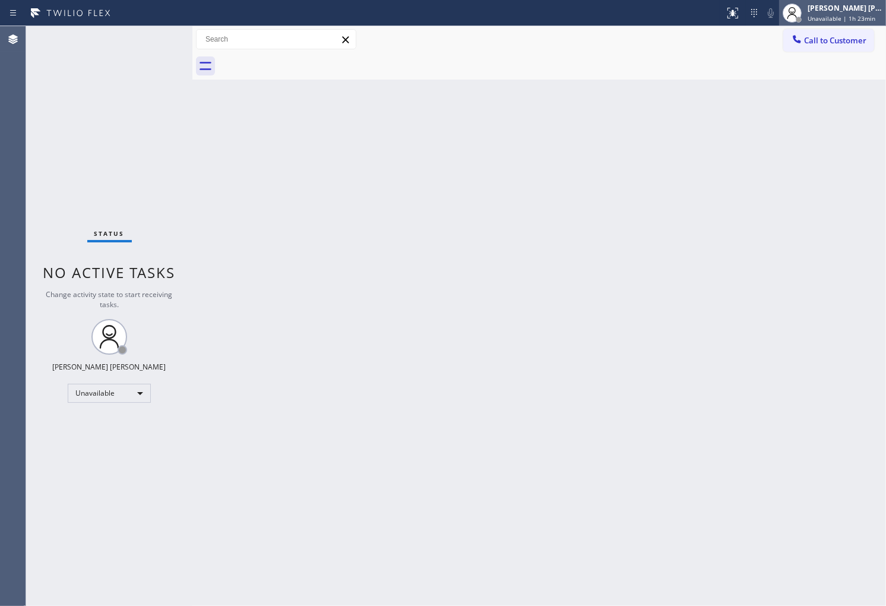
click at [863, 13] on div "[PERSON_NAME] [PERSON_NAME] Unavailable | 1h 23min" at bounding box center [845, 12] width 81 height 21
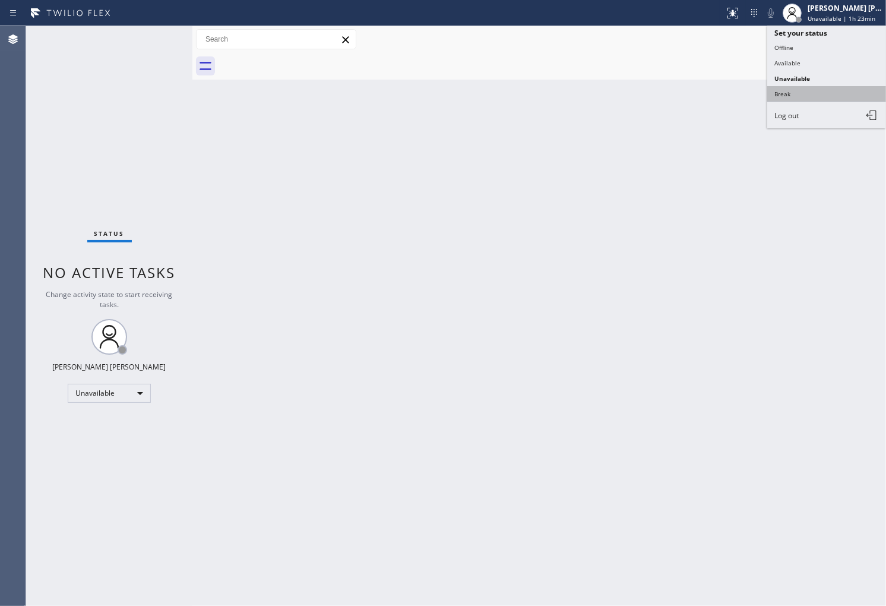
click at [821, 102] on button "Break" at bounding box center [826, 93] width 119 height 15
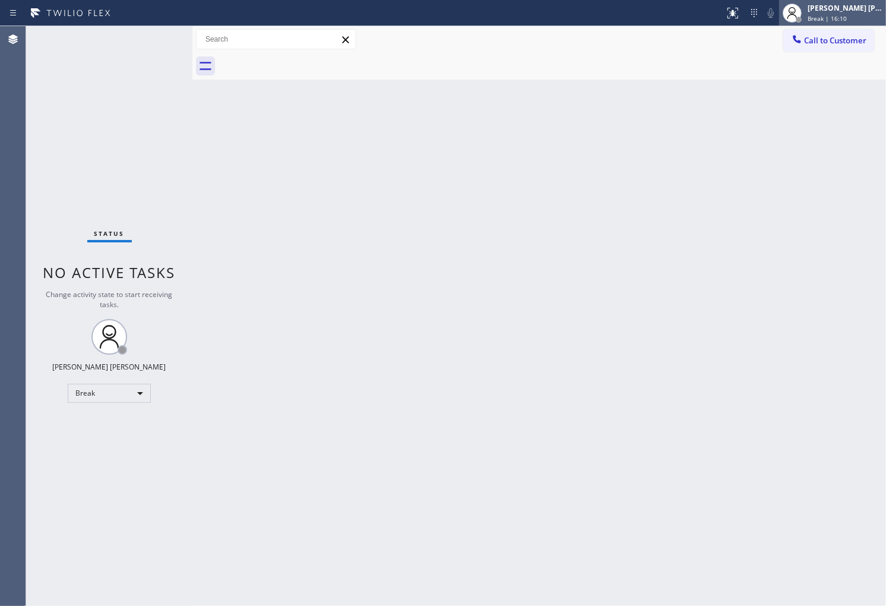
click at [834, 19] on span "Break | 16:10" at bounding box center [827, 18] width 39 height 8
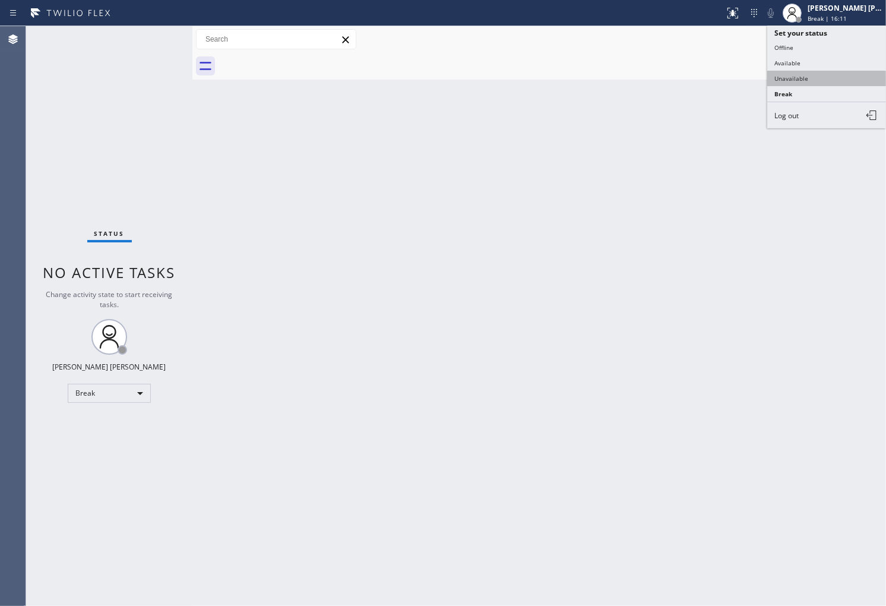
click at [800, 74] on button "Unavailable" at bounding box center [826, 78] width 119 height 15
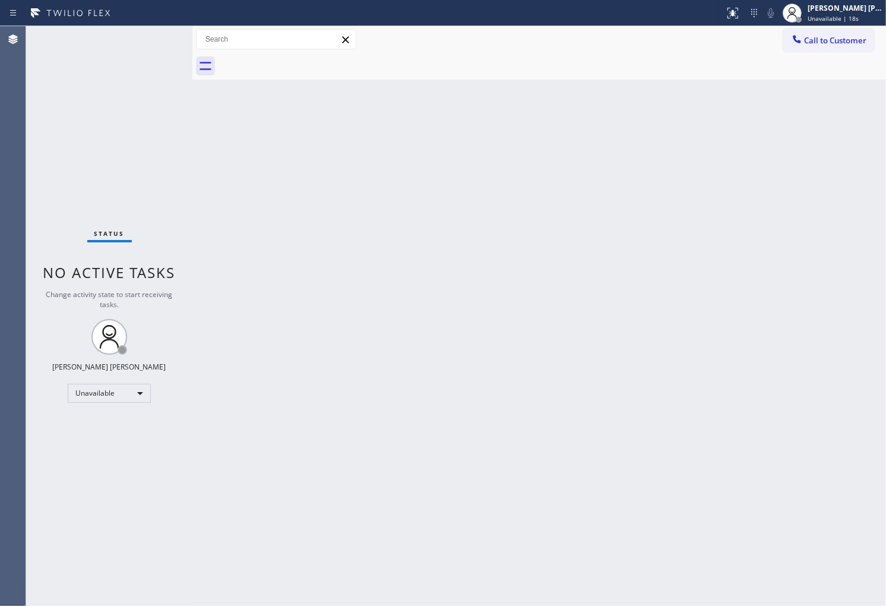
click at [0, 274] on div "Agent Desktop" at bounding box center [13, 316] width 26 height 580
click at [14, 190] on div "Agent Desktop" at bounding box center [13, 316] width 26 height 580
click at [15, 189] on div "Agent Desktop" at bounding box center [13, 316] width 26 height 580
click at [0, 241] on div "Agent Desktop" at bounding box center [13, 316] width 26 height 580
click at [799, 43] on icon at bounding box center [797, 39] width 12 height 12
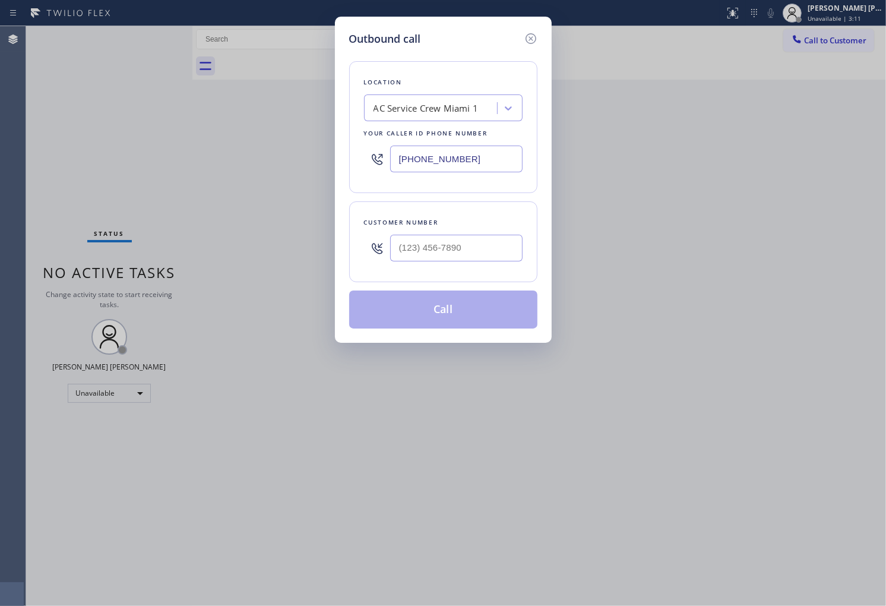
click at [410, 148] on input "[PHONE_NUMBER]" at bounding box center [456, 158] width 132 height 27
paste input "650) 800-8689"
type input "[PHONE_NUMBER]"
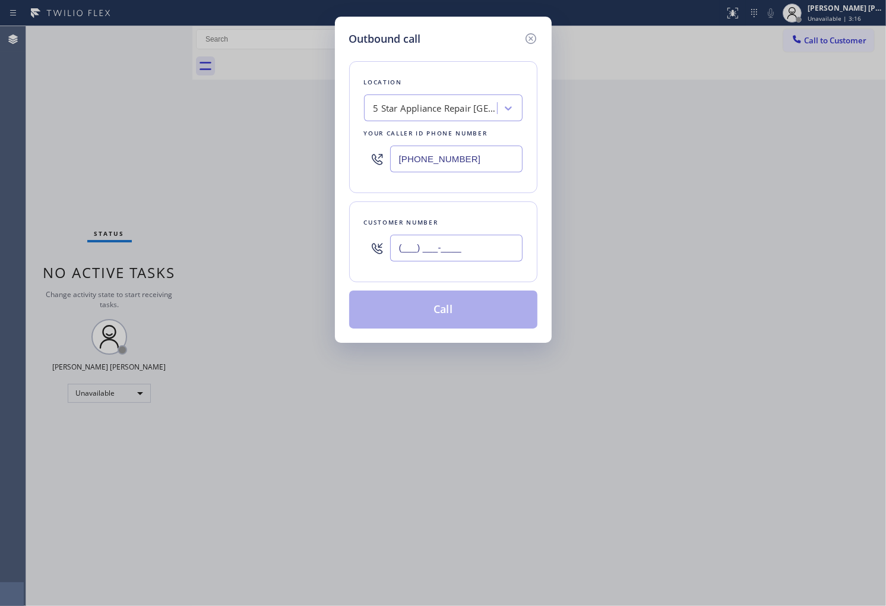
click at [456, 251] on input "(___) ___-____" at bounding box center [456, 248] width 132 height 27
paste input "650) 678-2462"
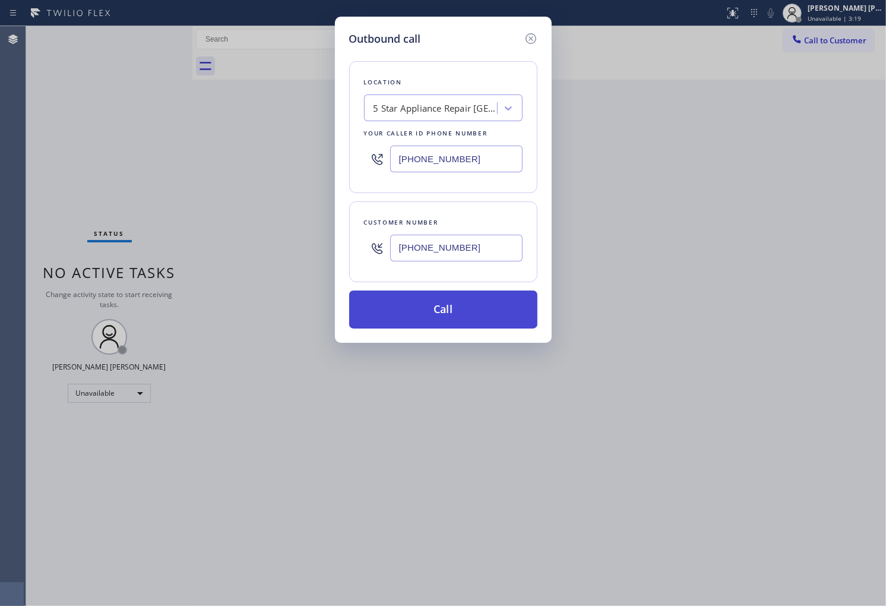
type input "[PHONE_NUMBER]"
click at [454, 316] on button "Call" at bounding box center [443, 309] width 188 height 38
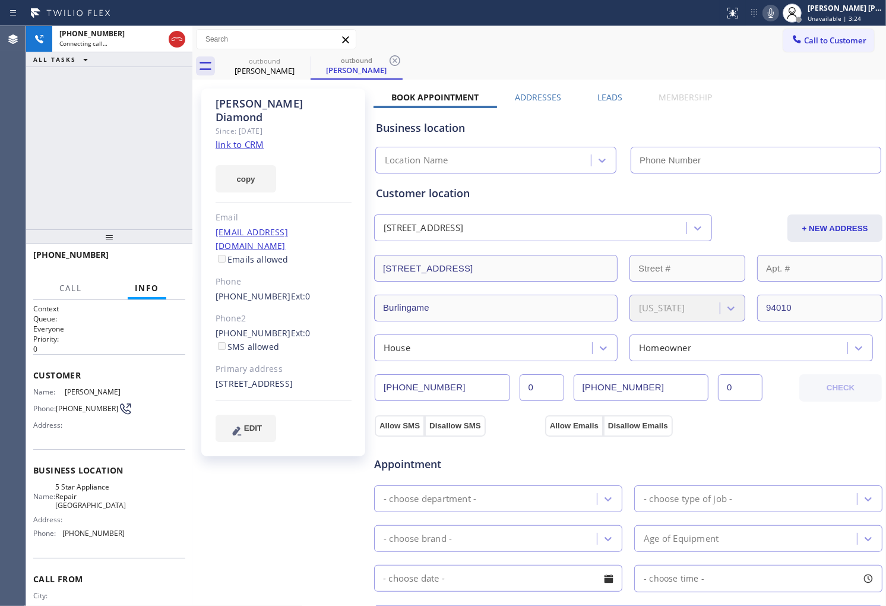
click at [271, 93] on div "[PERSON_NAME] Since: [DATE] link to CRM copy Email [EMAIL_ADDRESS][DOMAIN_NAME]…" at bounding box center [283, 272] width 164 height 368
type input "[PHONE_NUMBER]"
click at [267, 104] on div "[PERSON_NAME]" at bounding box center [284, 110] width 136 height 27
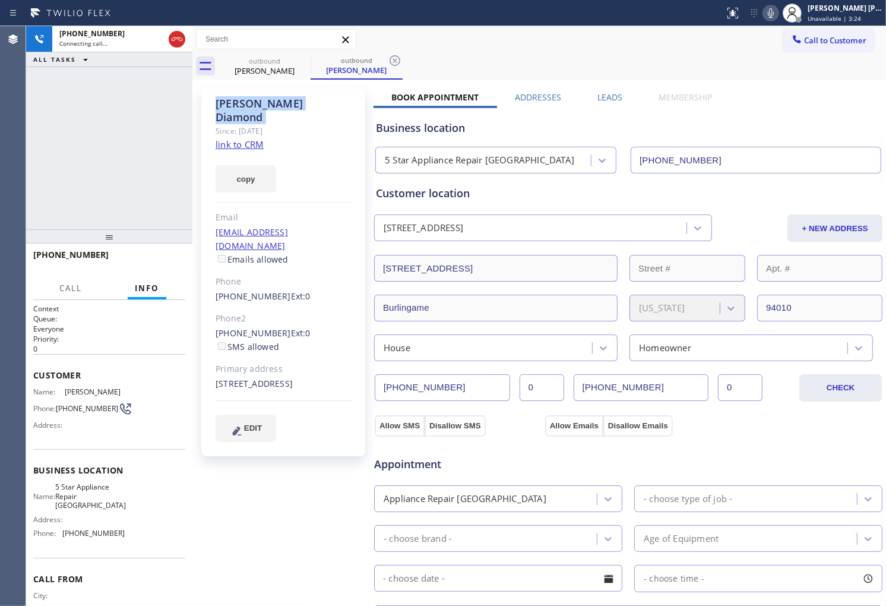
click at [267, 104] on div "[PERSON_NAME]" at bounding box center [284, 110] width 136 height 27
click at [78, 252] on span "[PHONE_NUMBER]" at bounding box center [70, 254] width 75 height 11
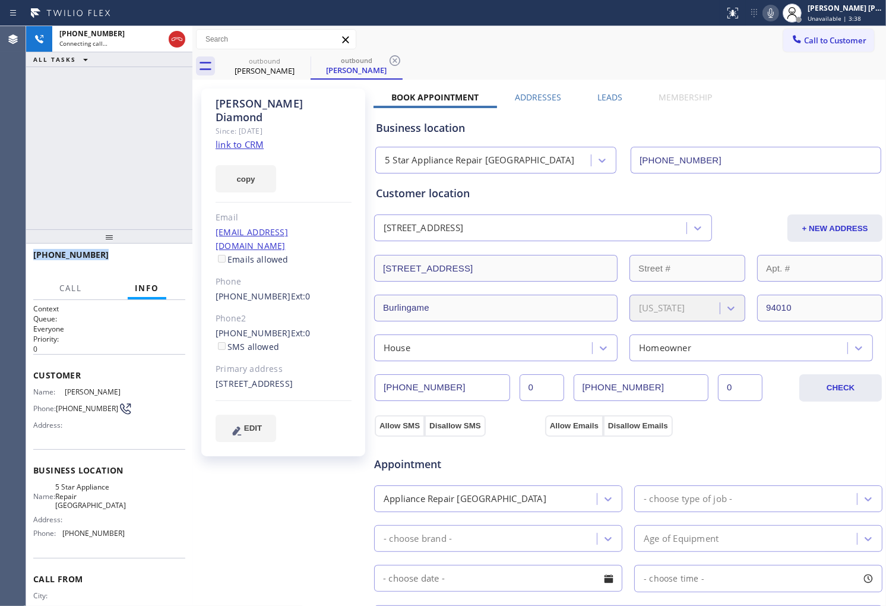
click at [78, 252] on span "[PHONE_NUMBER]" at bounding box center [70, 254] width 75 height 11
click at [85, 490] on span "5 Star Appliance Repair [GEOGRAPHIC_DATA]" at bounding box center [90, 495] width 71 height 27
click at [86, 490] on span "5 Star Appliance Repair [GEOGRAPHIC_DATA]" at bounding box center [90, 495] width 71 height 27
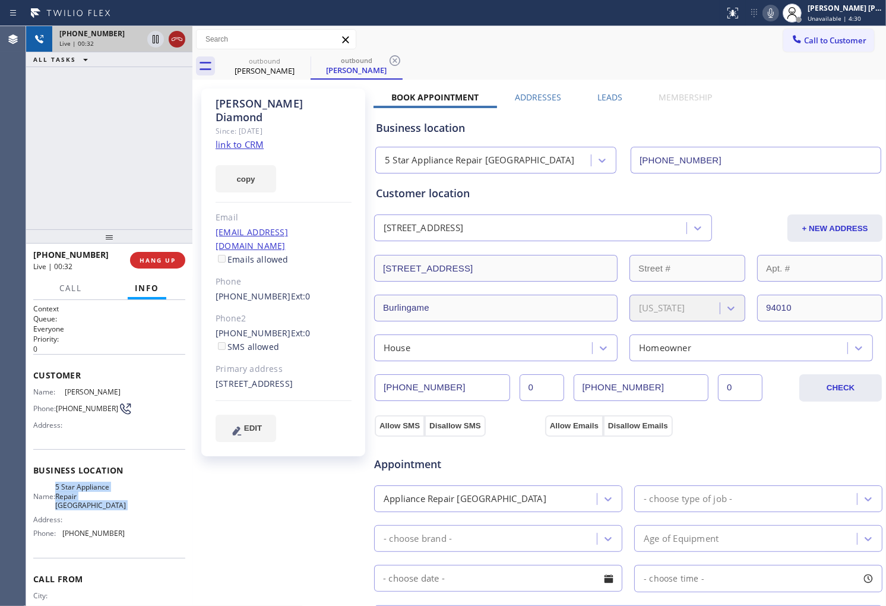
click at [172, 37] on icon at bounding box center [177, 39] width 14 height 14
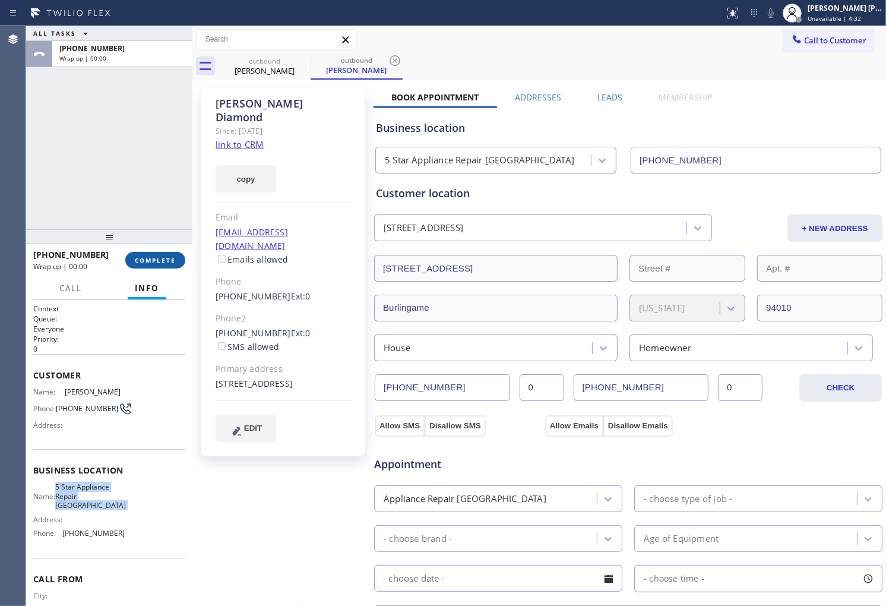
click at [150, 265] on button "COMPLETE" at bounding box center [155, 260] width 60 height 17
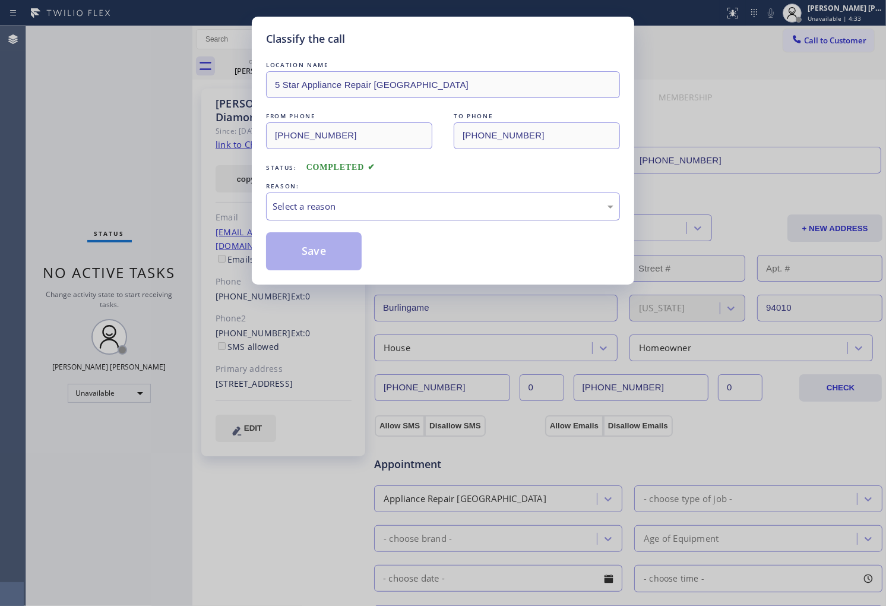
click at [417, 214] on div "Select a reason" at bounding box center [443, 206] width 354 height 28
click at [321, 249] on button "Save" at bounding box center [314, 251] width 96 height 38
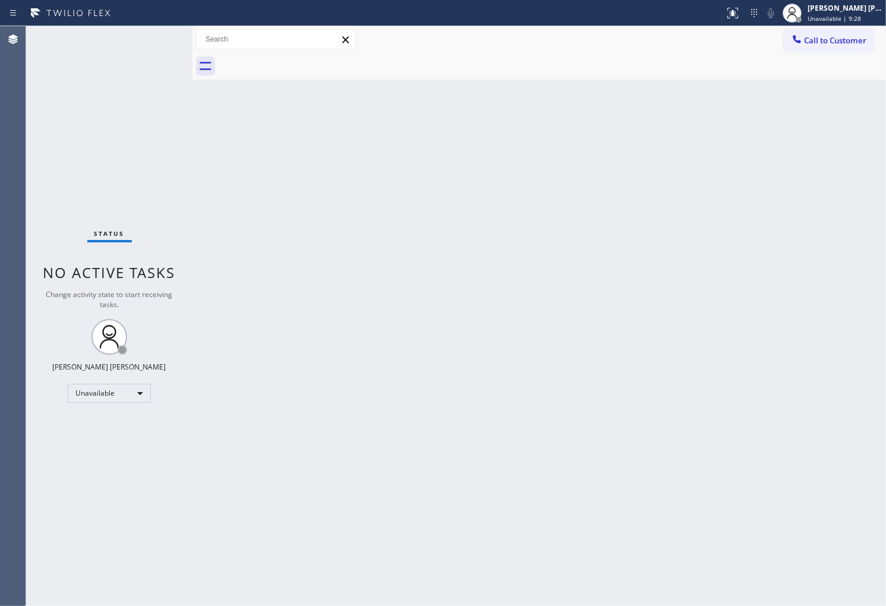
click at [818, 40] on span "Call to Customer" at bounding box center [835, 40] width 62 height 11
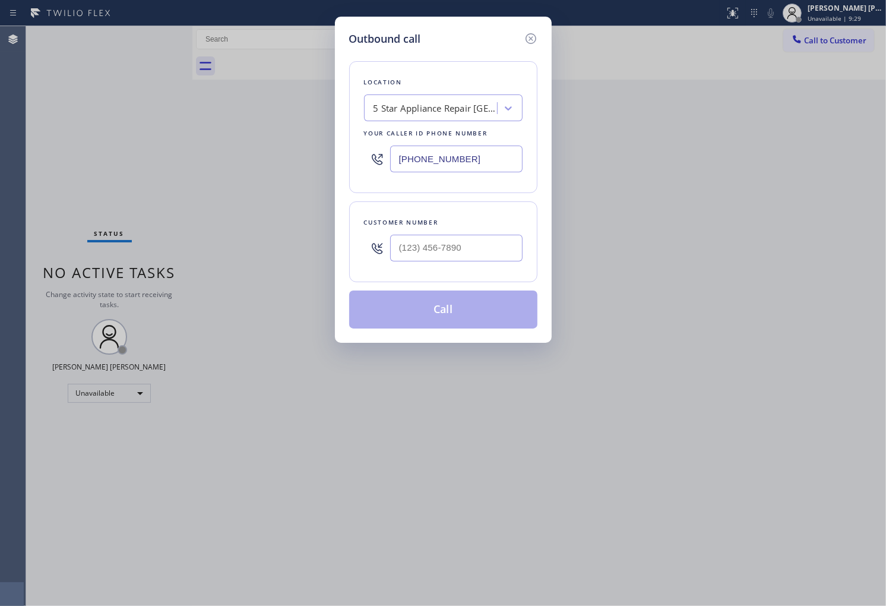
click at [441, 169] on input "[PHONE_NUMBER]" at bounding box center [456, 158] width 132 height 27
click at [455, 248] on input "text" at bounding box center [456, 248] width 132 height 27
click at [455, 248] on input "(___) ___-____" at bounding box center [456, 248] width 132 height 27
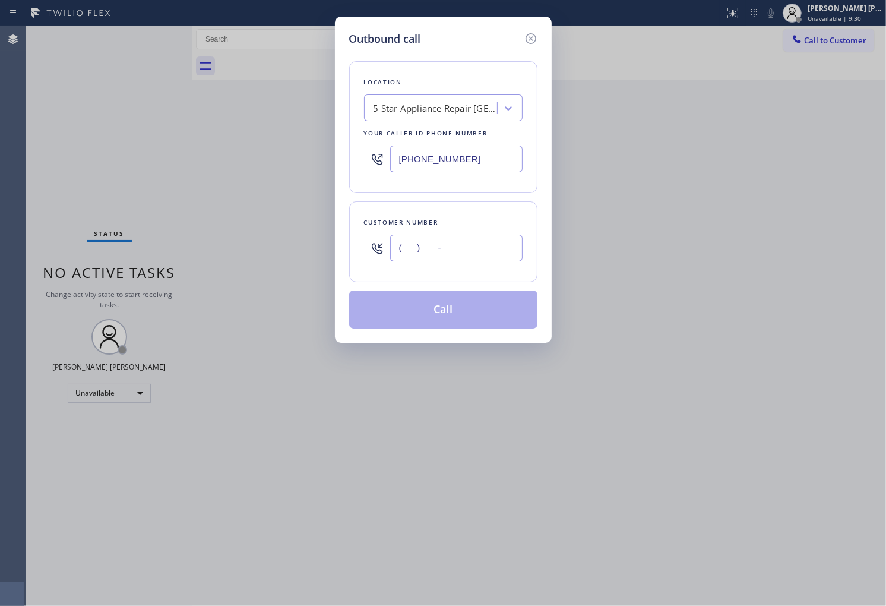
paste input "7142"
drag, startPoint x: 510, startPoint y: 215, endPoint x: 507, endPoint y: 229, distance: 14.6
click at [510, 216] on div "Customer number (___) ___-7142" at bounding box center [443, 241] width 188 height 81
click at [508, 223] on div "Customer number" at bounding box center [443, 222] width 159 height 12
click at [486, 260] on input "(___) ___-7142" at bounding box center [456, 248] width 132 height 27
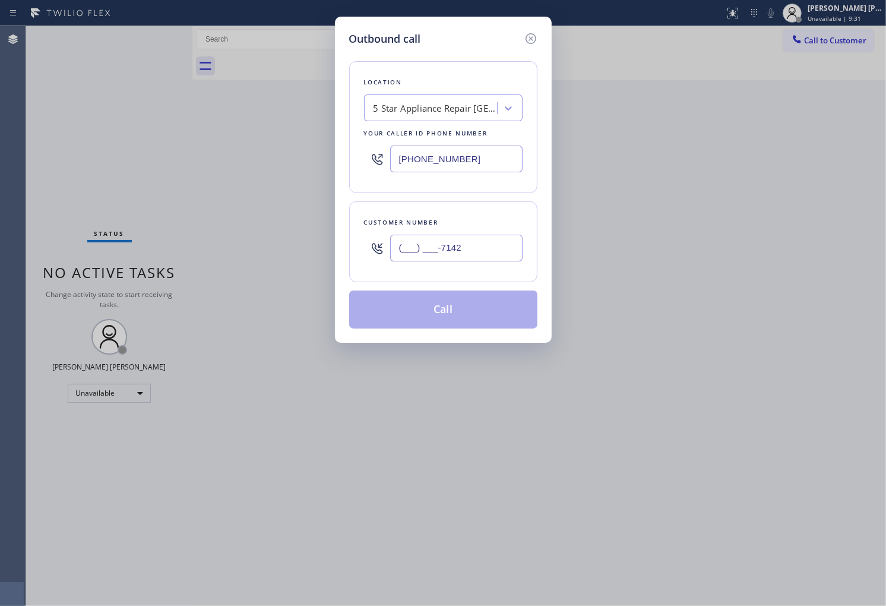
click at [486, 260] on input "(___) ___-7142" at bounding box center [456, 248] width 132 height 27
paste input "714) 222-1670"
type input "[PHONE_NUMBER]"
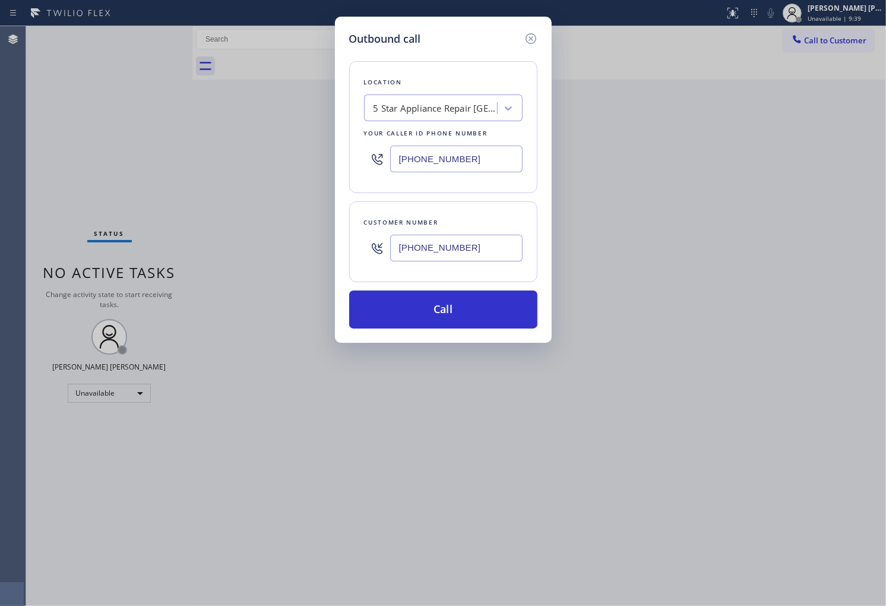
click at [0, 165] on div "Outbound call Location 5 Star Appliance Repair [GEOGRAPHIC_DATA] Your caller id…" at bounding box center [443, 303] width 886 height 606
click at [441, 166] on input "[PHONE_NUMBER]" at bounding box center [456, 158] width 132 height 27
click at [441, 167] on input "[PHONE_NUMBER]" at bounding box center [456, 158] width 132 height 27
paste input "855) 560-8887"
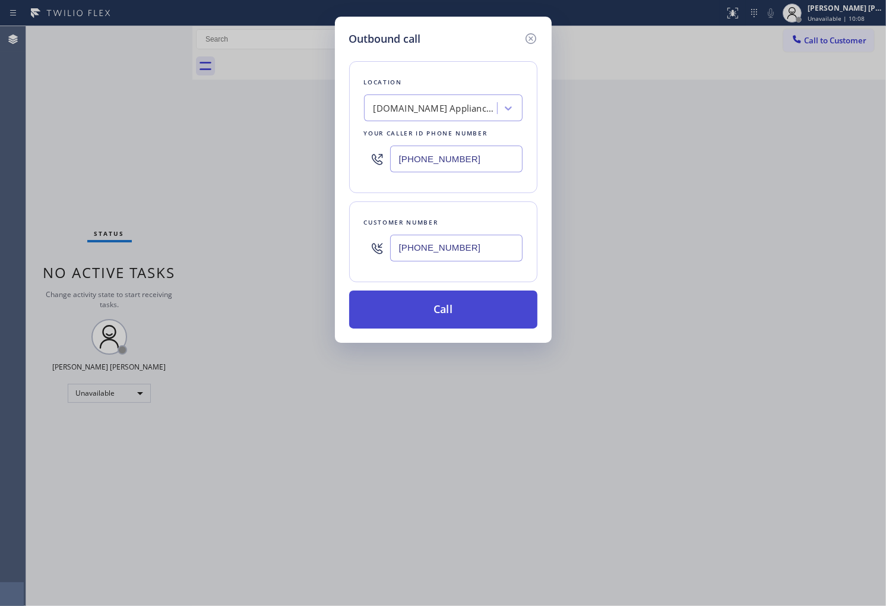
type input "[PHONE_NUMBER]"
click at [483, 314] on button "Call" at bounding box center [443, 309] width 188 height 38
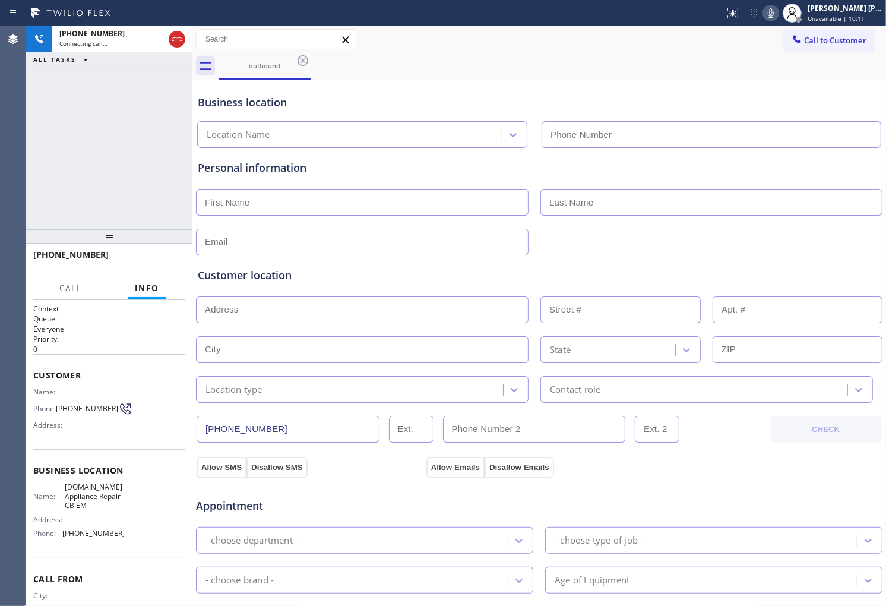
type input "[PHONE_NUMBER]"
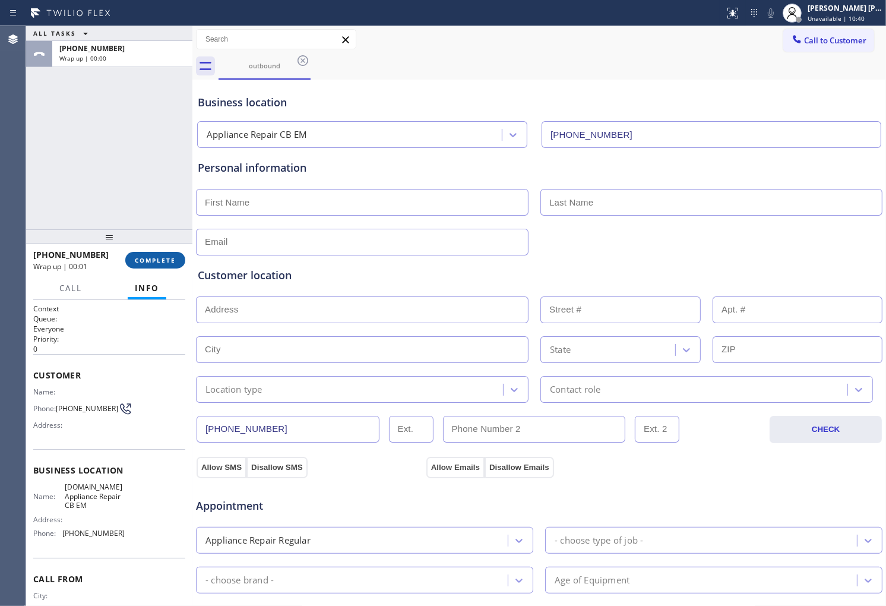
click at [132, 264] on button "COMPLETE" at bounding box center [155, 260] width 60 height 17
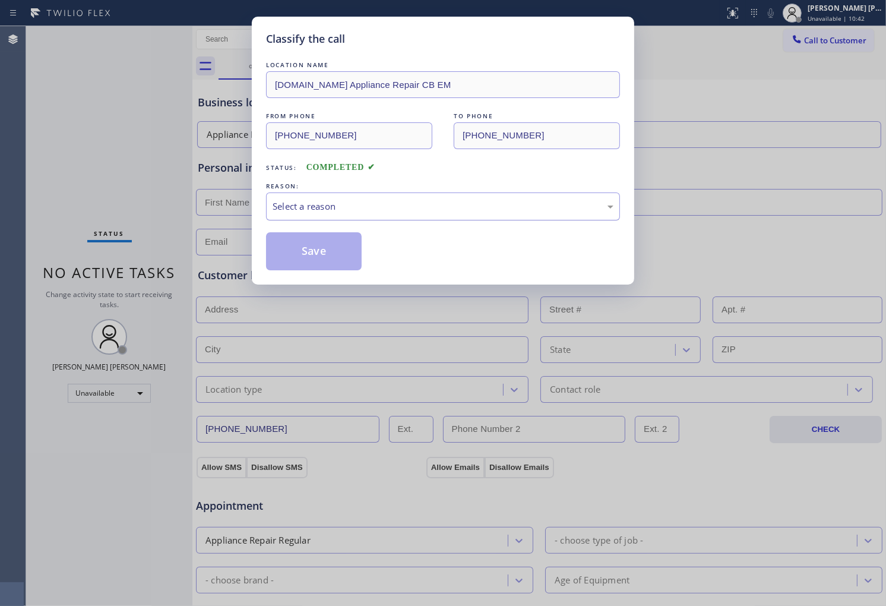
click at [328, 205] on div "Select a reason" at bounding box center [443, 207] width 341 height 14
click at [327, 242] on button "Save" at bounding box center [314, 251] width 96 height 38
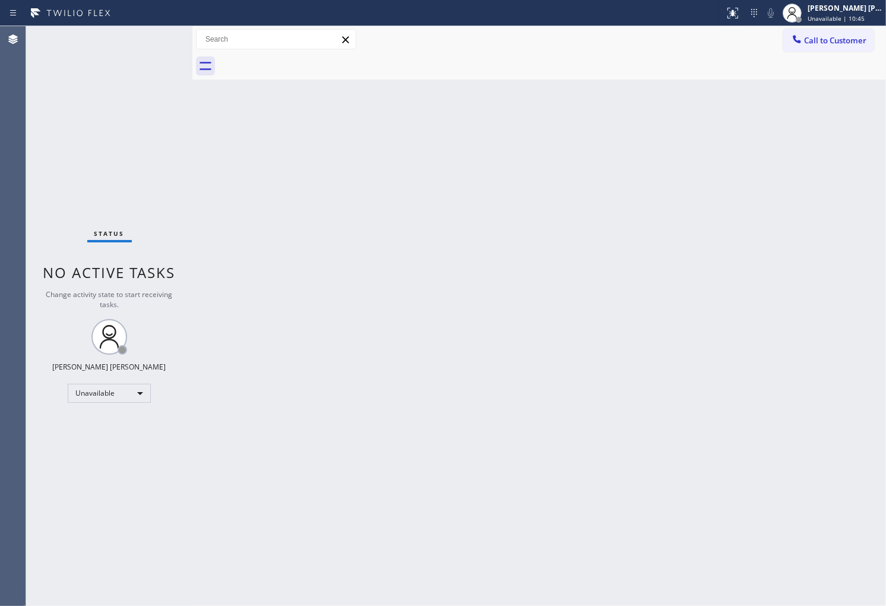
click at [814, 30] on button "Call to Customer" at bounding box center [828, 40] width 91 height 23
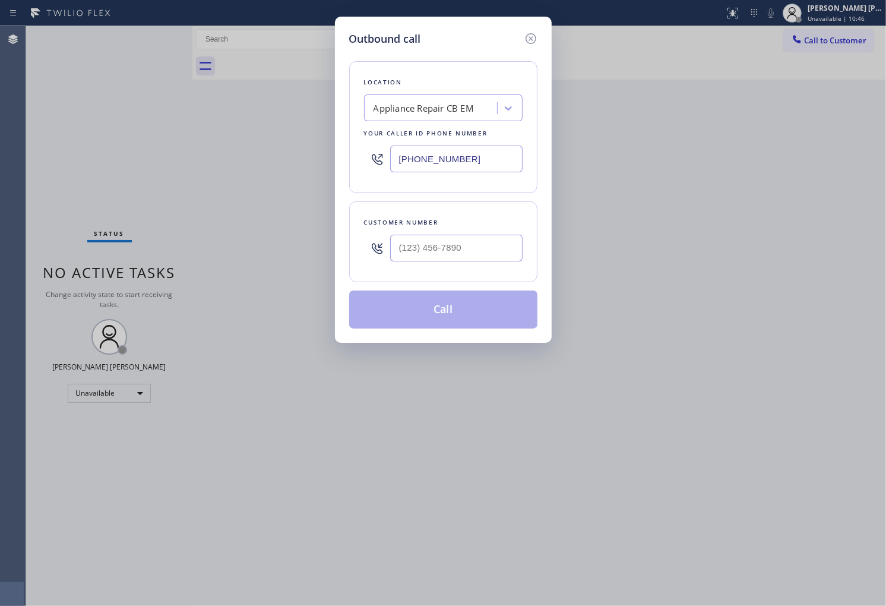
click at [832, 39] on div "Outbound call Location Appliance Repair CB EM Your caller id phone number [PHON…" at bounding box center [443, 303] width 886 height 606
click at [14, 217] on div "Outbound call Location Appliance Repair CB EM Your caller id phone number [PHON…" at bounding box center [443, 303] width 886 height 606
click at [429, 233] on div at bounding box center [456, 248] width 132 height 39
click at [432, 251] on input "(___) ___-____" at bounding box center [456, 248] width 132 height 27
paste input "714) 222-1670"
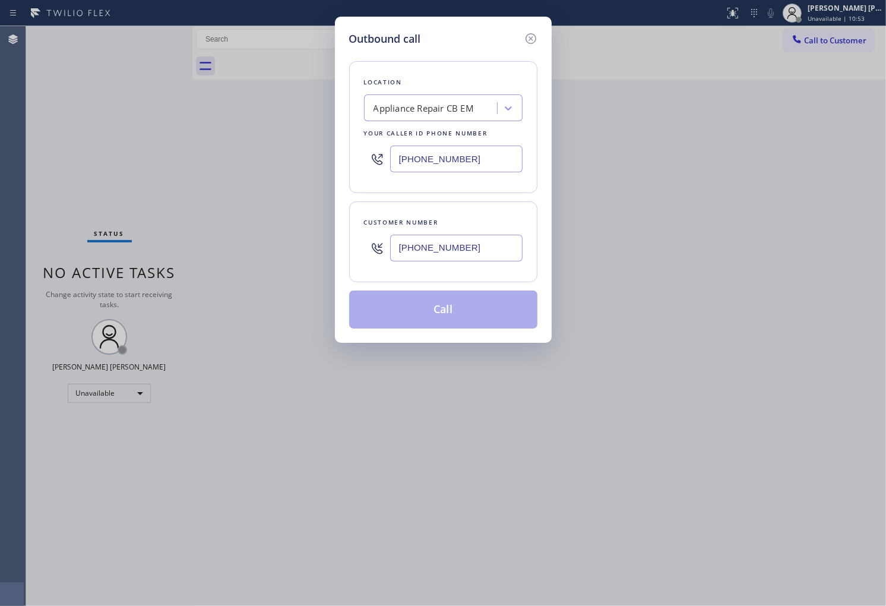
type input "[PHONE_NUMBER]"
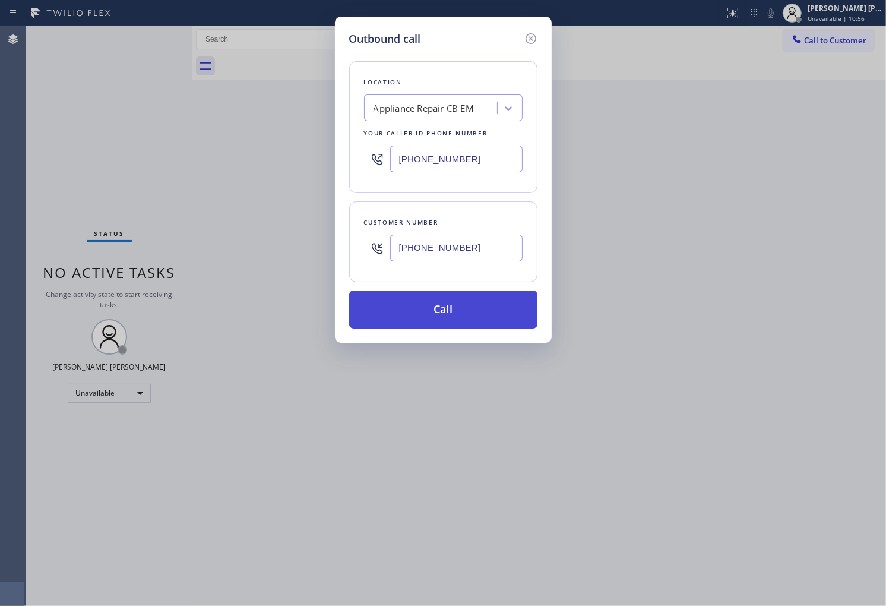
click at [466, 314] on button "Call" at bounding box center [443, 309] width 188 height 38
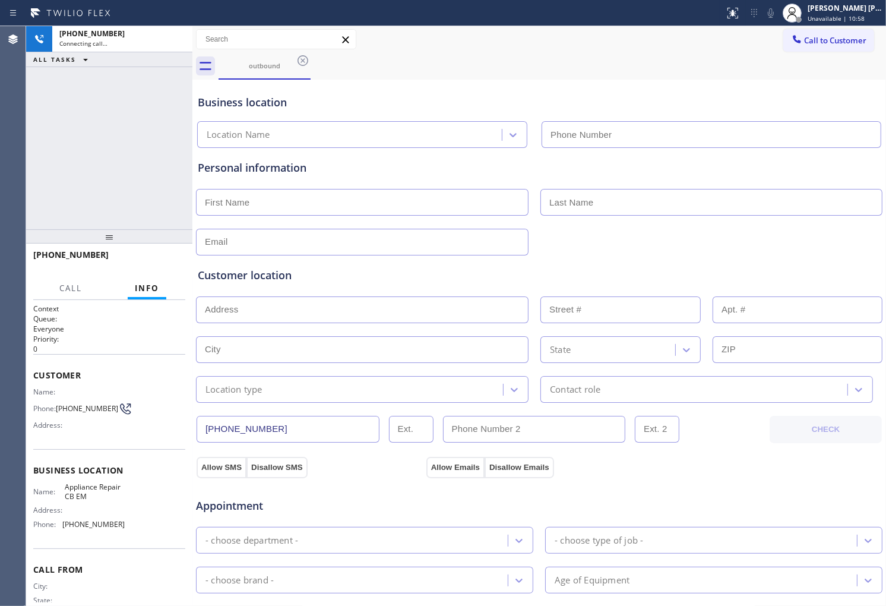
type input "[PHONE_NUMBER]"
click at [50, 258] on span "[PHONE_NUMBER]" at bounding box center [70, 254] width 75 height 11
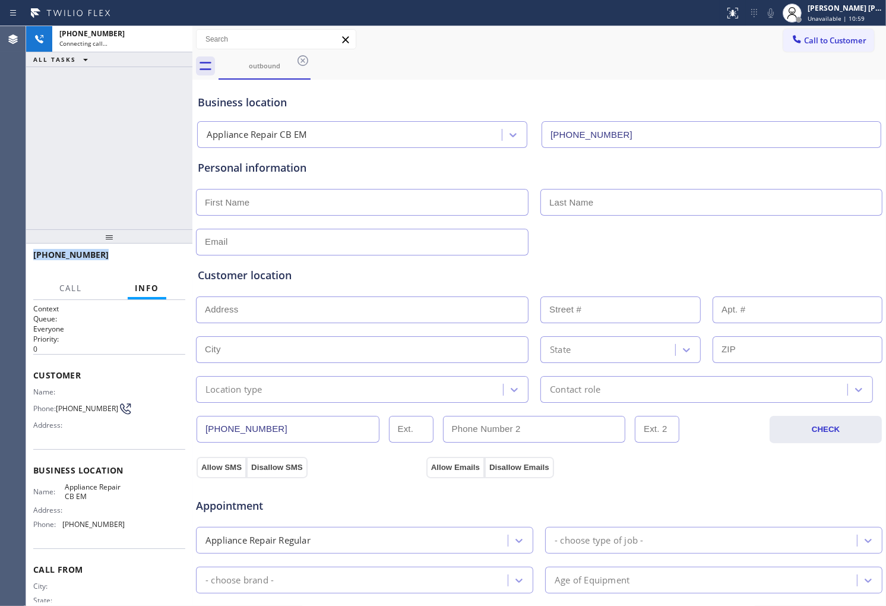
copy span "[PHONE_NUMBER]"
click at [99, 271] on div "[PHONE_NUMBER] Live | 00:19" at bounding box center [81, 260] width 97 height 31
click at [294, 168] on div "Personal information" at bounding box center [539, 168] width 683 height 16
click at [333, 168] on div "Personal information" at bounding box center [539, 168] width 683 height 16
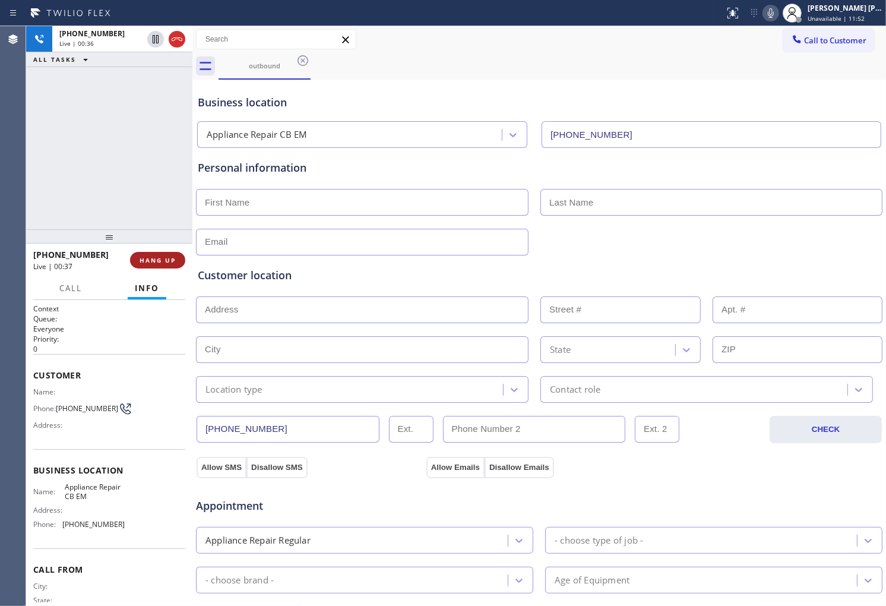
click at [161, 262] on span "HANG UP" at bounding box center [158, 260] width 36 height 8
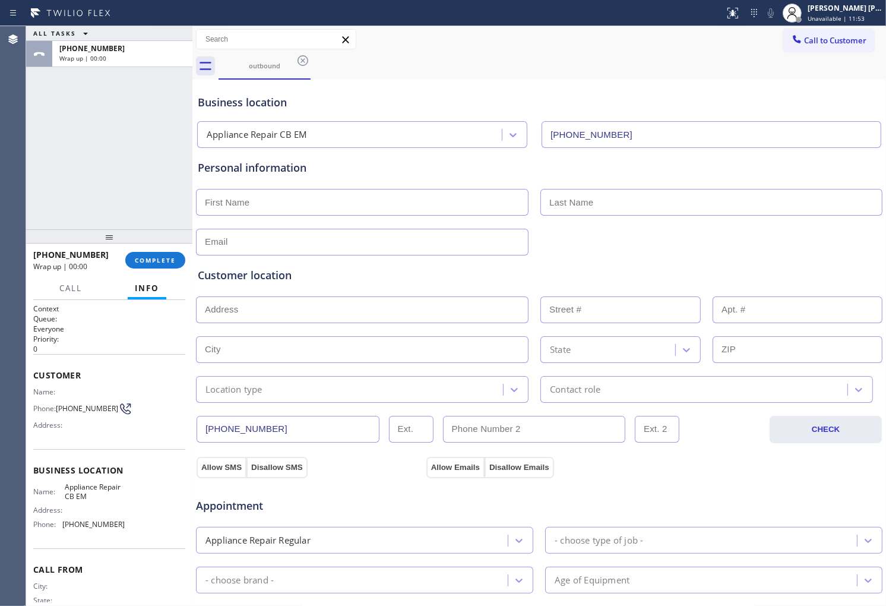
click at [81, 257] on span "[PHONE_NUMBER]" at bounding box center [70, 254] width 75 height 11
copy span "[PHONE_NUMBER]"
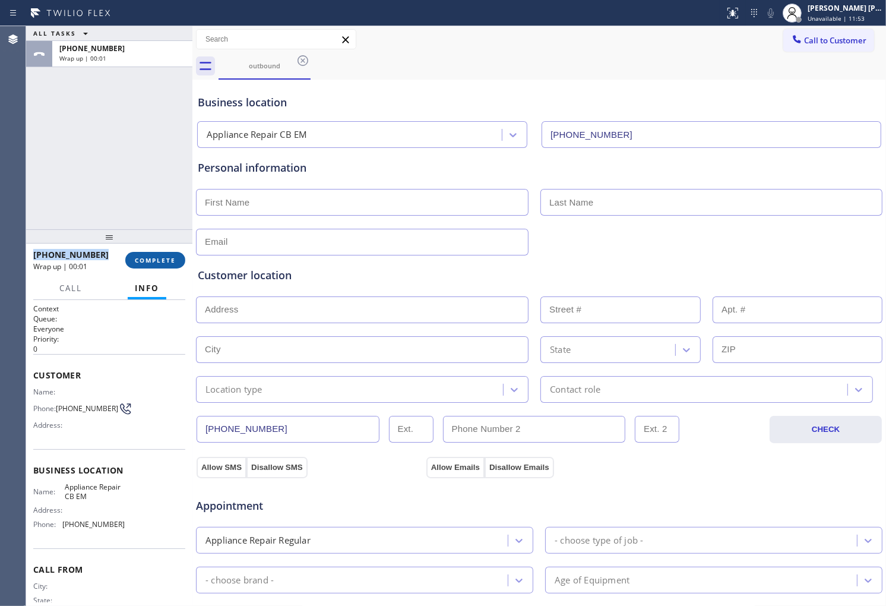
click at [147, 259] on span "COMPLETE" at bounding box center [155, 260] width 41 height 8
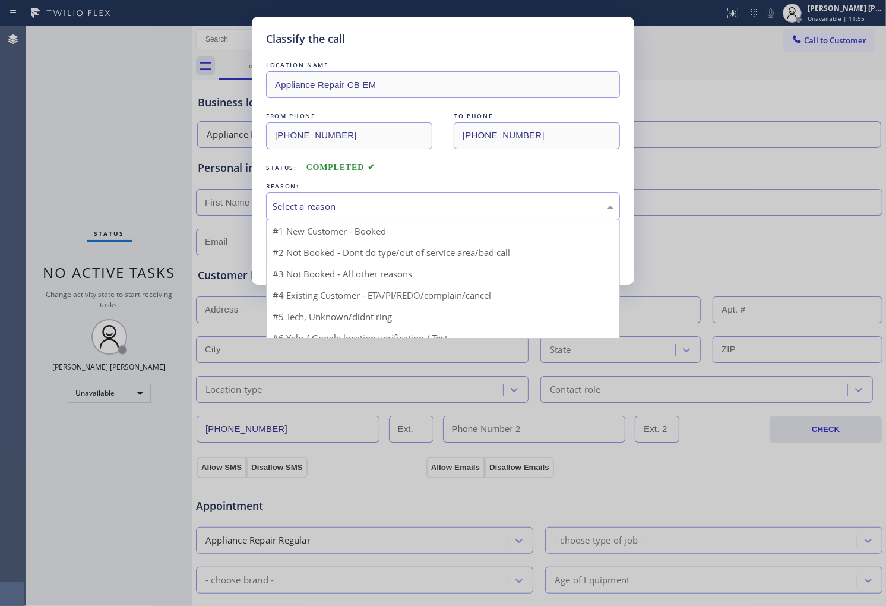
click at [369, 220] on div "Select a reason #1 New Customer - Booked #2 Not Booked - Dont do type/out of se…" at bounding box center [443, 206] width 354 height 28
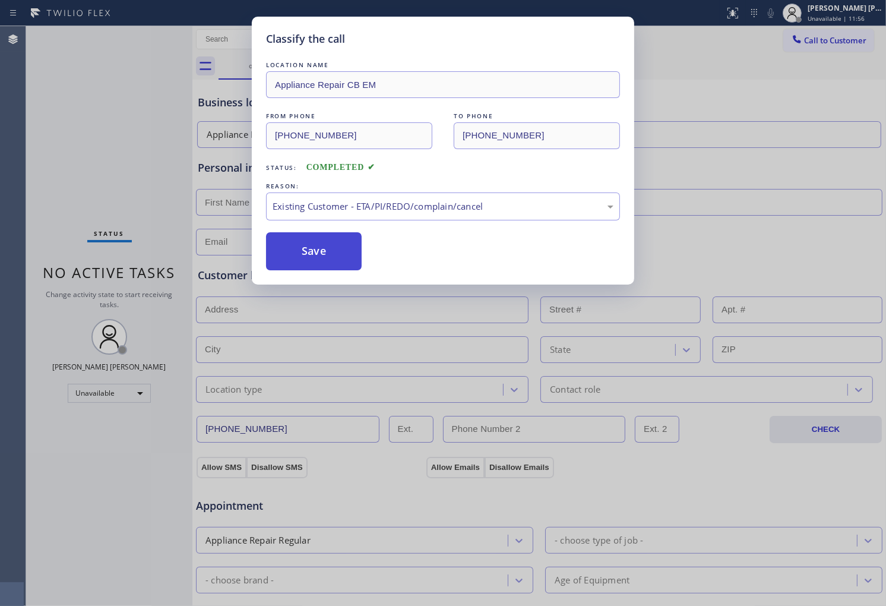
click at [318, 255] on button "Save" at bounding box center [314, 251] width 96 height 38
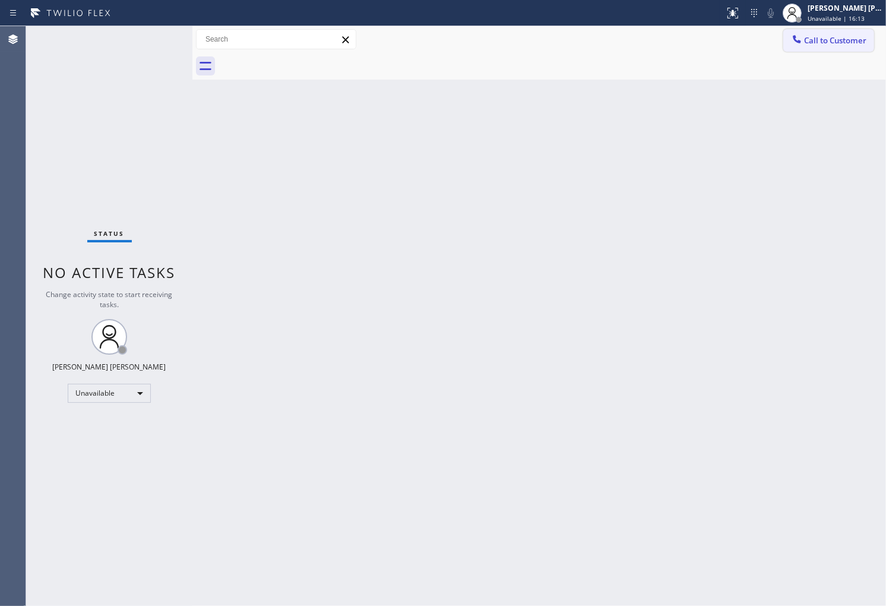
click at [833, 45] on span "Call to Customer" at bounding box center [835, 40] width 62 height 11
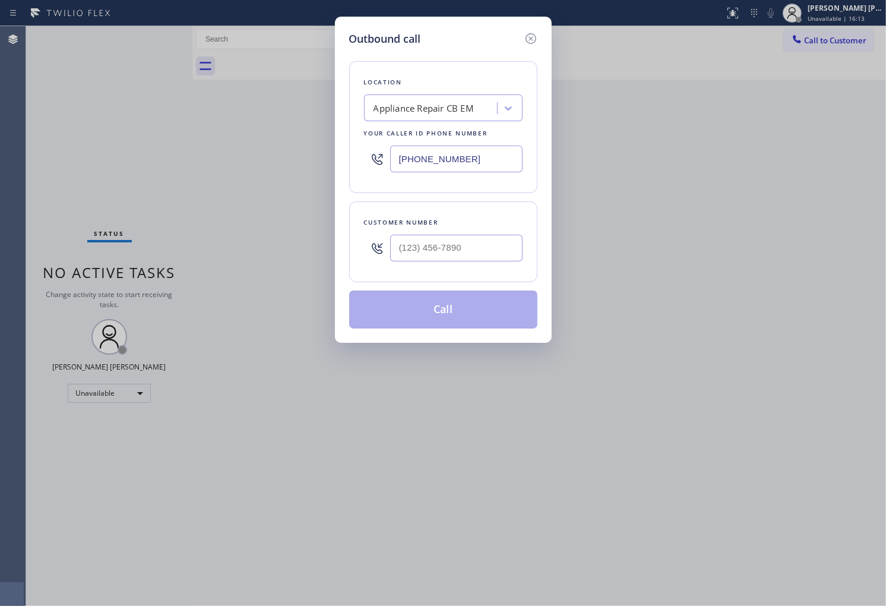
click at [490, 251] on input "text" at bounding box center [456, 248] width 132 height 27
paste input "786) 401-9491"
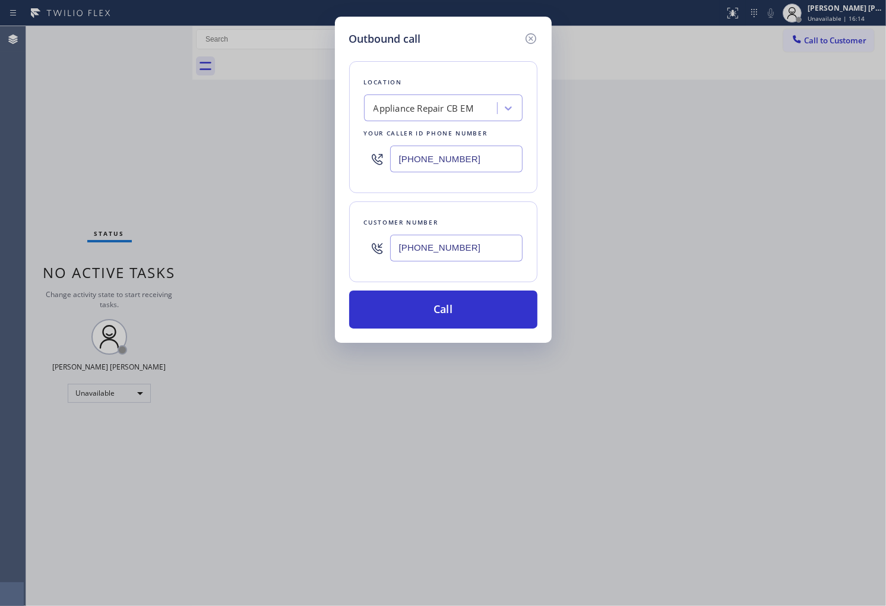
type input "[PHONE_NUMBER]"
click at [420, 159] on input "[PHONE_NUMBER]" at bounding box center [456, 158] width 132 height 27
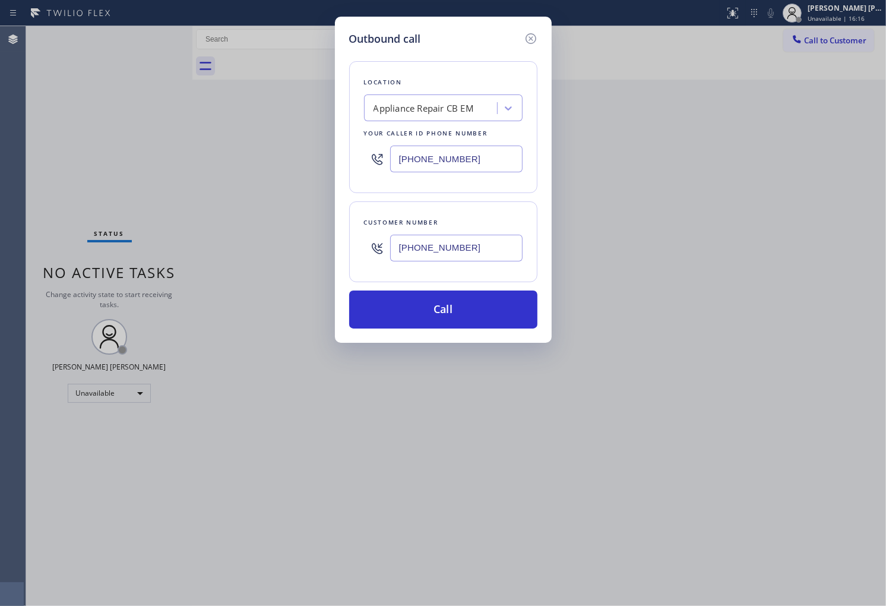
click at [420, 159] on input "[PHONE_NUMBER]" at bounding box center [456, 158] width 132 height 27
paste input "786) 481-446"
type input "[PHONE_NUMBER]"
click at [458, 306] on button "Call" at bounding box center [443, 309] width 188 height 38
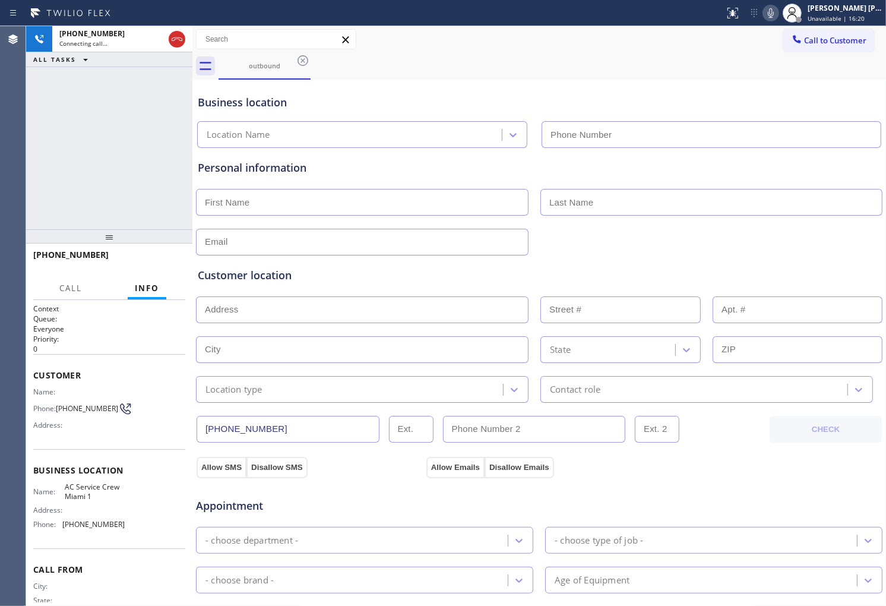
type input "[PHONE_NUMBER]"
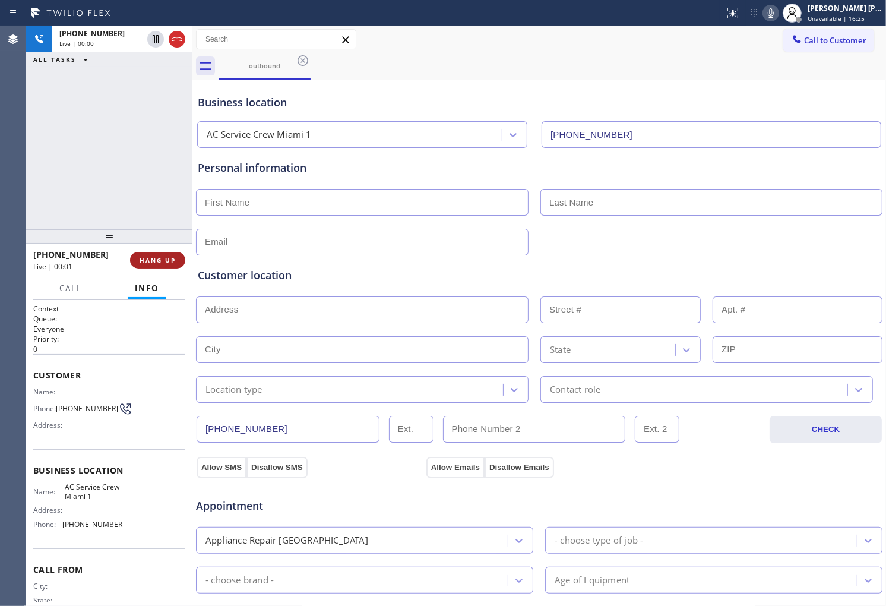
click at [141, 256] on span "HANG UP" at bounding box center [158, 260] width 36 height 8
click at [145, 256] on span "HANG UP" at bounding box center [158, 260] width 36 height 8
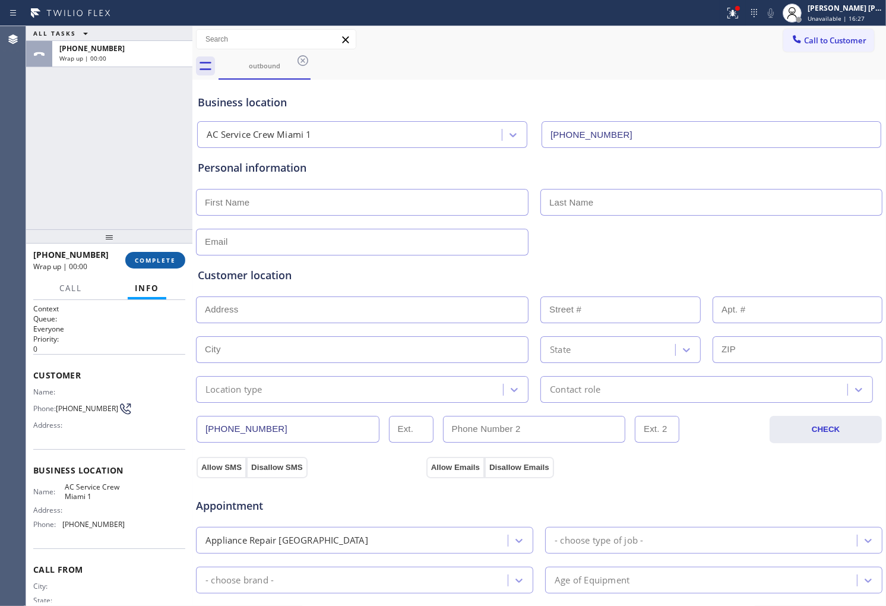
click at [169, 257] on span "COMPLETE" at bounding box center [155, 260] width 41 height 8
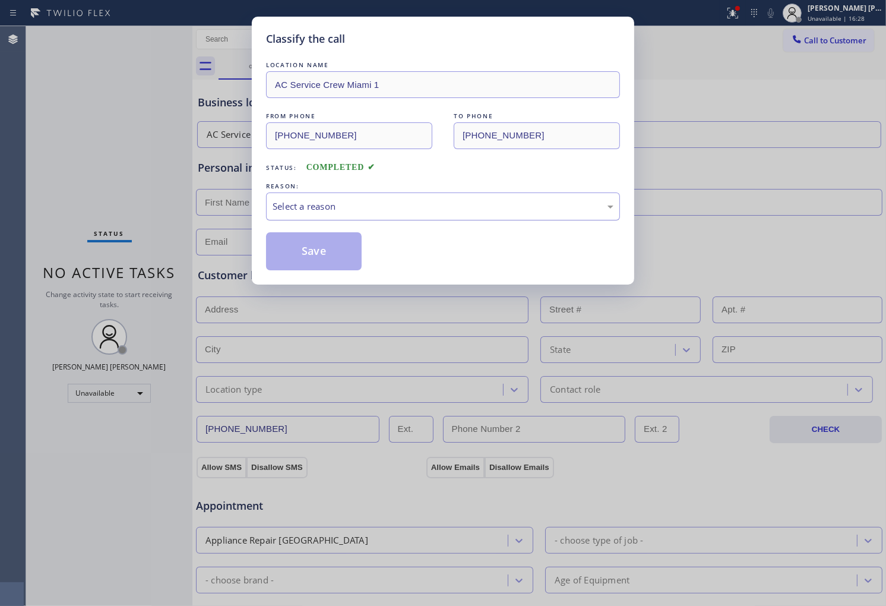
click at [369, 214] on div "Select a reason" at bounding box center [443, 206] width 354 height 28
click at [348, 197] on div "Existing Customer - ETA/PI/REDO/complain/cancel" at bounding box center [443, 206] width 354 height 28
click at [324, 249] on button "Save" at bounding box center [314, 251] width 96 height 38
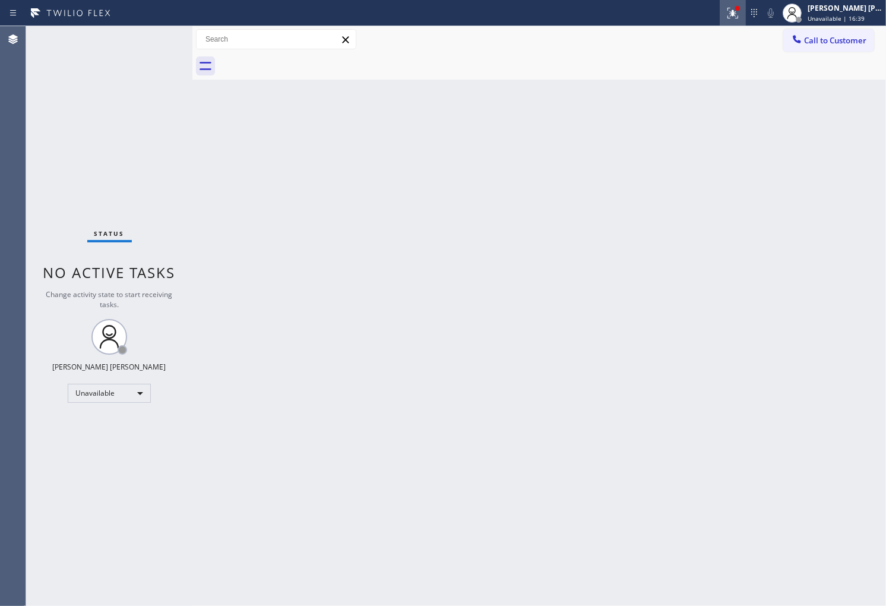
click at [740, 12] on icon at bounding box center [733, 13] width 14 height 14
click at [740, 14] on icon at bounding box center [733, 13] width 14 height 14
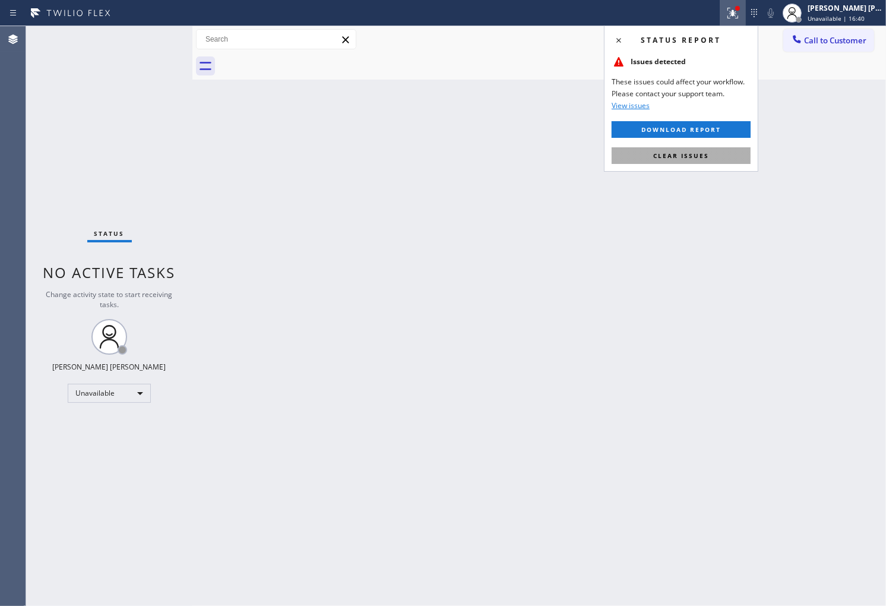
click at [690, 156] on span "Clear issues" at bounding box center [681, 155] width 56 height 8
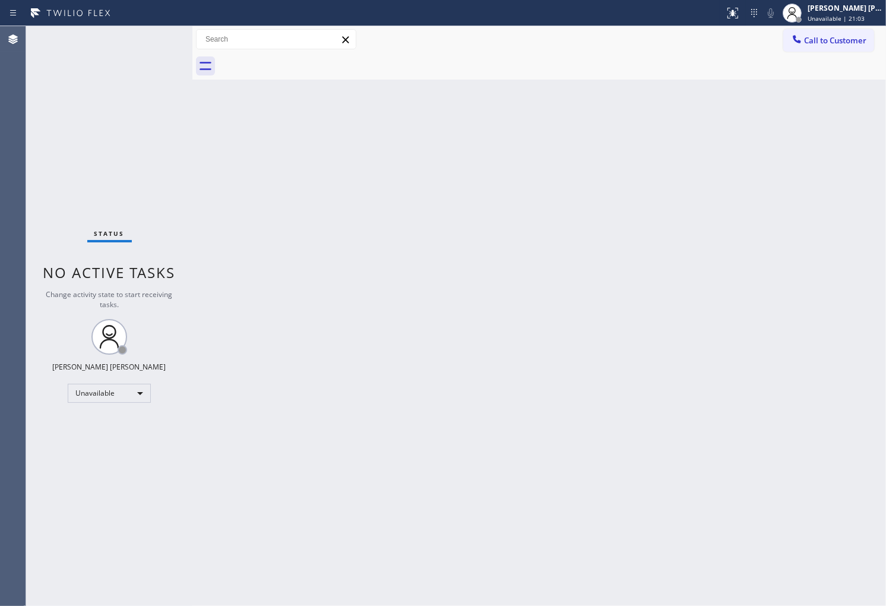
drag, startPoint x: 3, startPoint y: 280, endPoint x: 21, endPoint y: 265, distance: 23.2
click at [3, 280] on div "Agent Desktop" at bounding box center [13, 316] width 26 height 580
click at [31, 217] on div "Status No active tasks Change activity state to start receiving tasks. [PERSON_…" at bounding box center [109, 316] width 166 height 580
click at [0, 300] on div "Agent Desktop" at bounding box center [13, 316] width 26 height 580
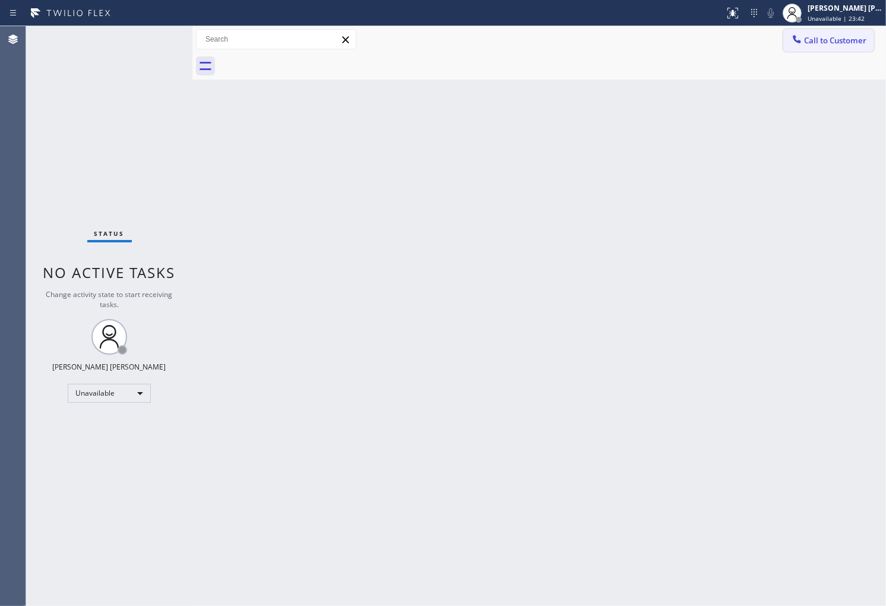
click at [836, 45] on span "Call to Customer" at bounding box center [835, 40] width 62 height 11
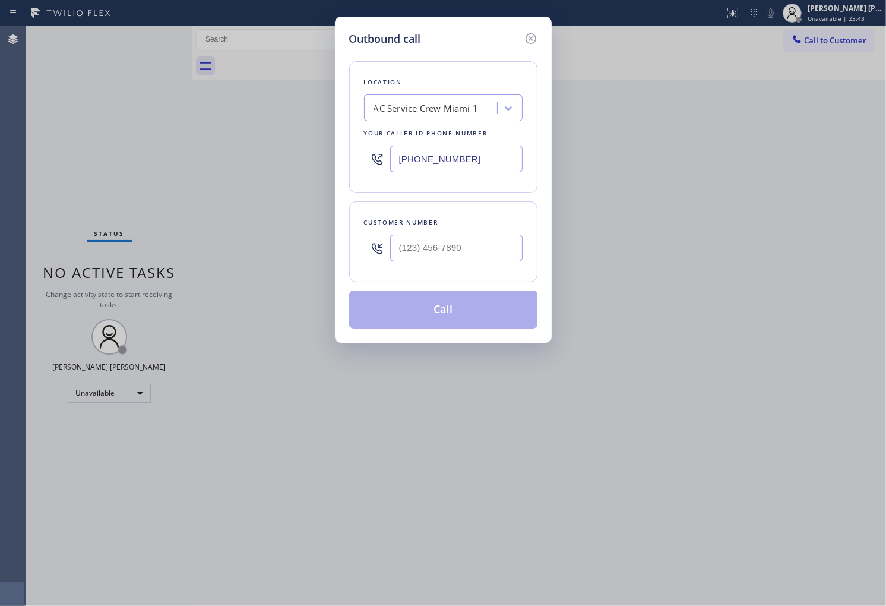
click at [450, 152] on input "[PHONE_NUMBER]" at bounding box center [456, 158] width 132 height 27
paste input "833) 692-2271"
type input "[PHONE_NUMBER]"
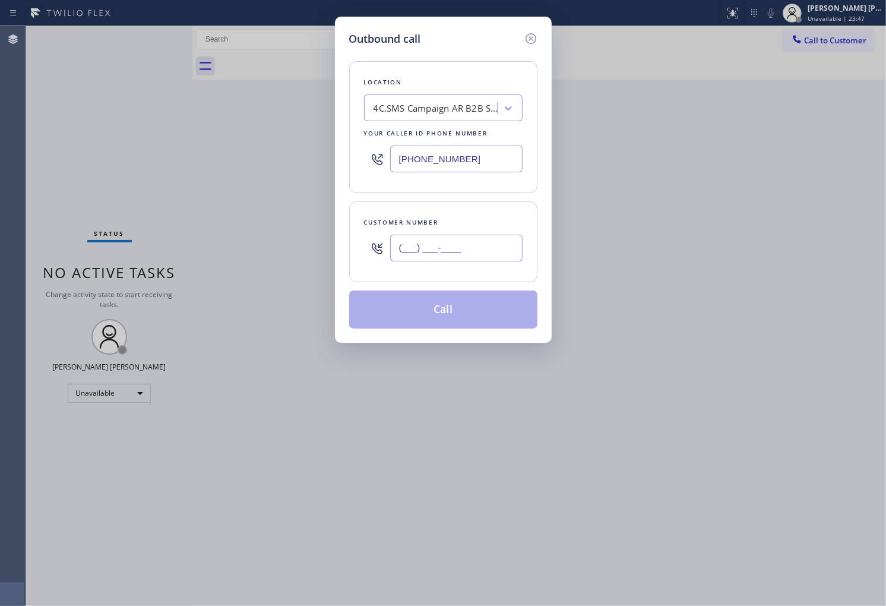
click at [431, 238] on input "(___) ___-____" at bounding box center [456, 248] width 132 height 27
paste input "707) 294-9876"
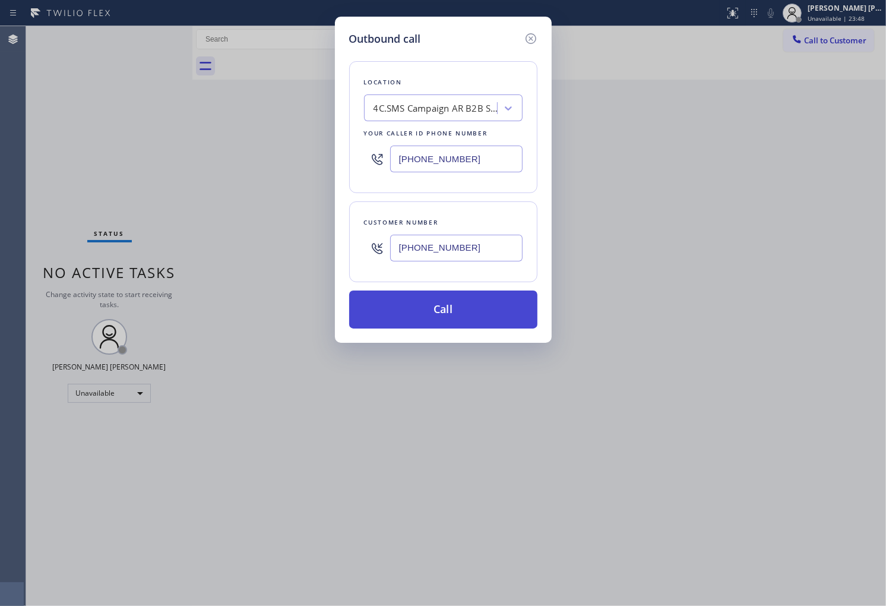
type input "[PHONE_NUMBER]"
click at [442, 306] on button "Call" at bounding box center [443, 309] width 188 height 38
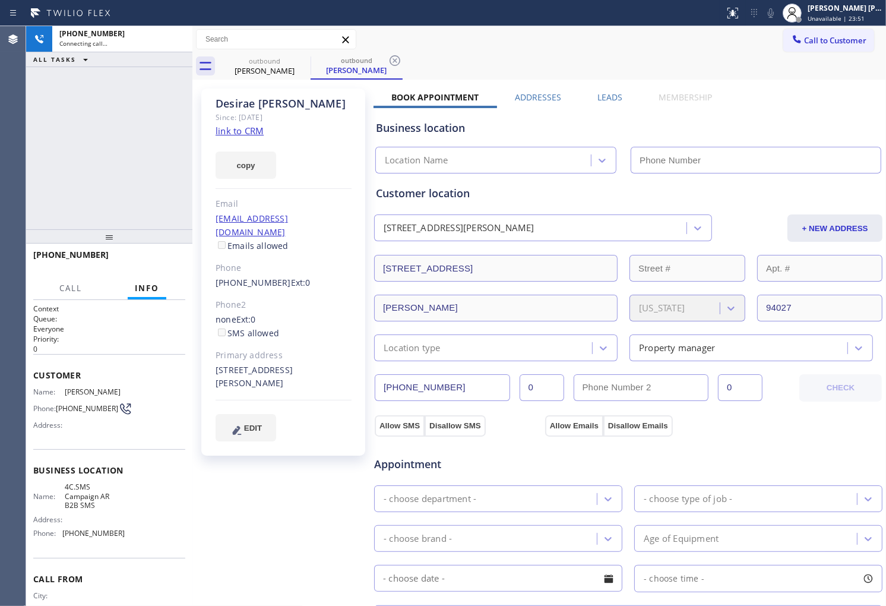
click at [262, 93] on div "[PERSON_NAME] Since: [DATE] link to CRM copy Email [EMAIL_ADDRESS][DOMAIN_NAME]…" at bounding box center [283, 271] width 164 height 367
click at [258, 97] on div "[PERSON_NAME]" at bounding box center [284, 104] width 136 height 14
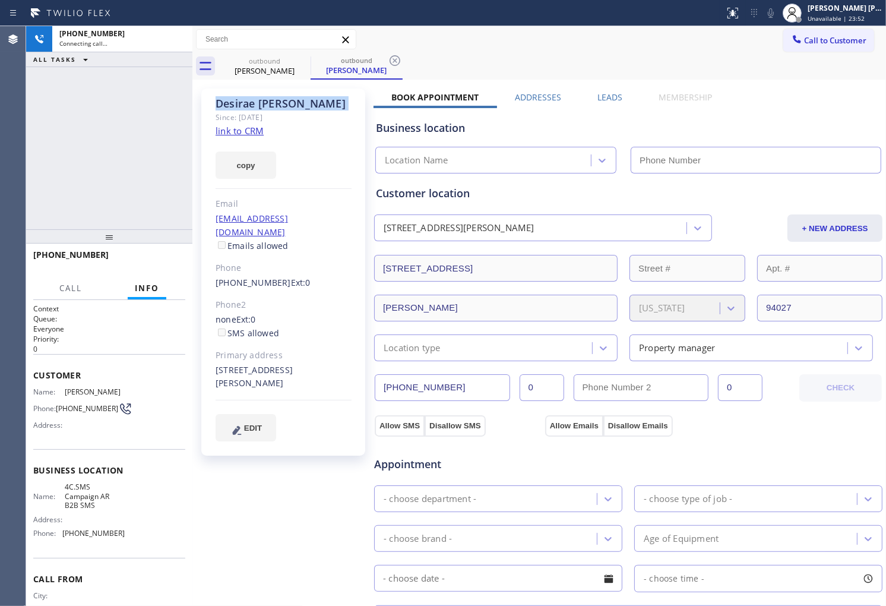
copy div "[PERSON_NAME]"
type input "[PHONE_NUMBER]"
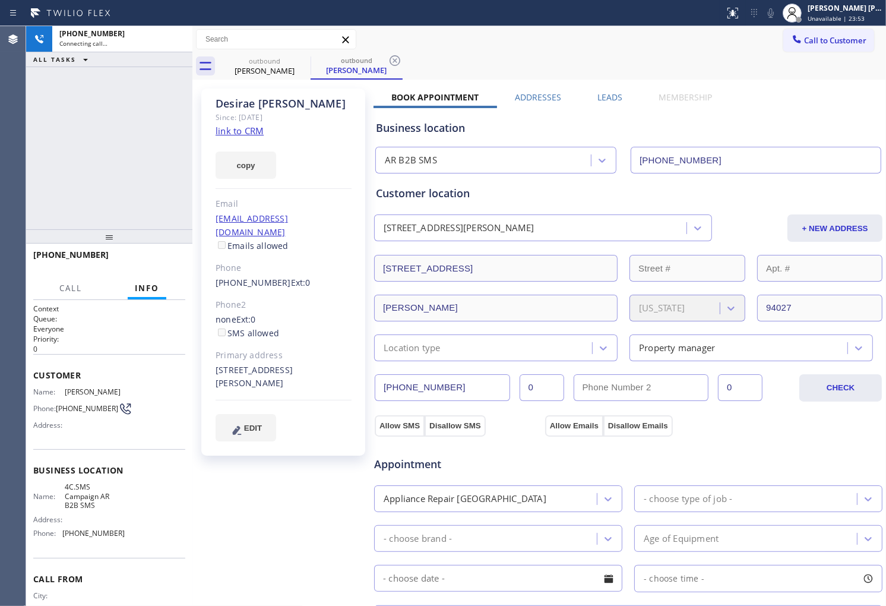
click at [123, 153] on div "[PHONE_NUMBER] Connecting call… ALL TASKS ALL TASKS ACTIVE TASKS TASKS IN WRAP …" at bounding box center [109, 127] width 166 height 203
drag, startPoint x: 0, startPoint y: 134, endPoint x: 56, endPoint y: 119, distance: 58.3
click at [1, 134] on div "Agent Desktop" at bounding box center [13, 316] width 26 height 580
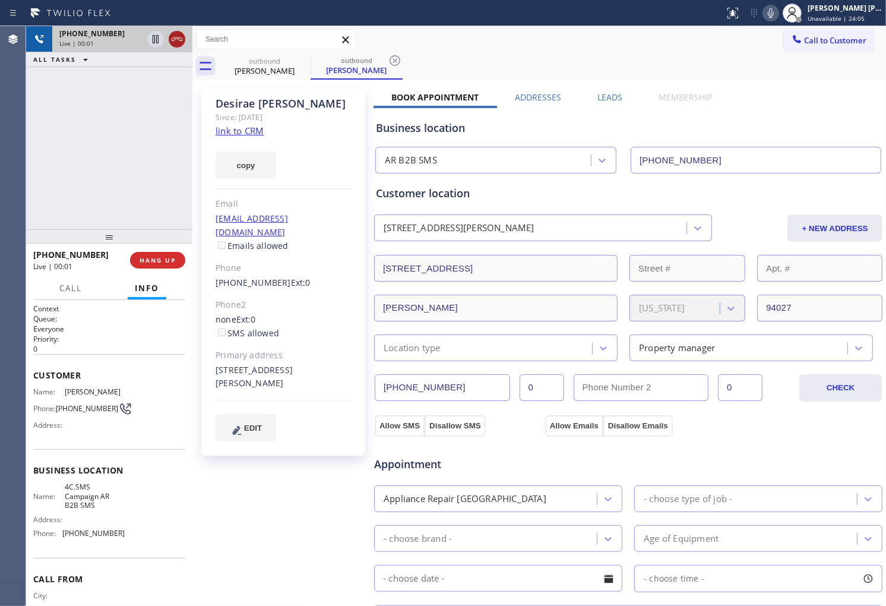
click at [174, 39] on icon at bounding box center [177, 39] width 14 height 14
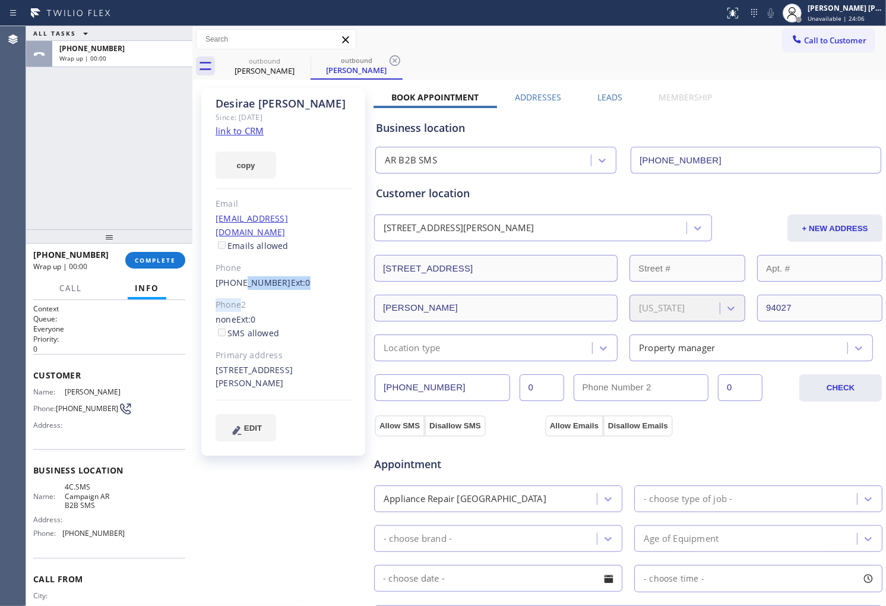
click at [239, 279] on div "[PERSON_NAME] Since: [DATE] link to CRM copy Email [EMAIL_ADDRESS][DOMAIN_NAME]…" at bounding box center [283, 271] width 164 height 367
click at [227, 277] on link "[PHONE_NUMBER]" at bounding box center [253, 282] width 75 height 11
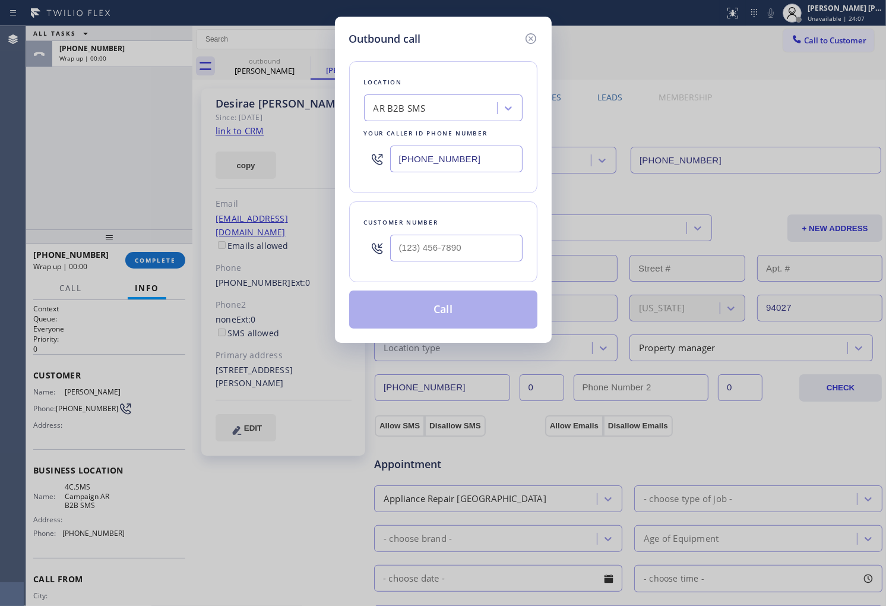
type input "[PHONE_NUMBER]"
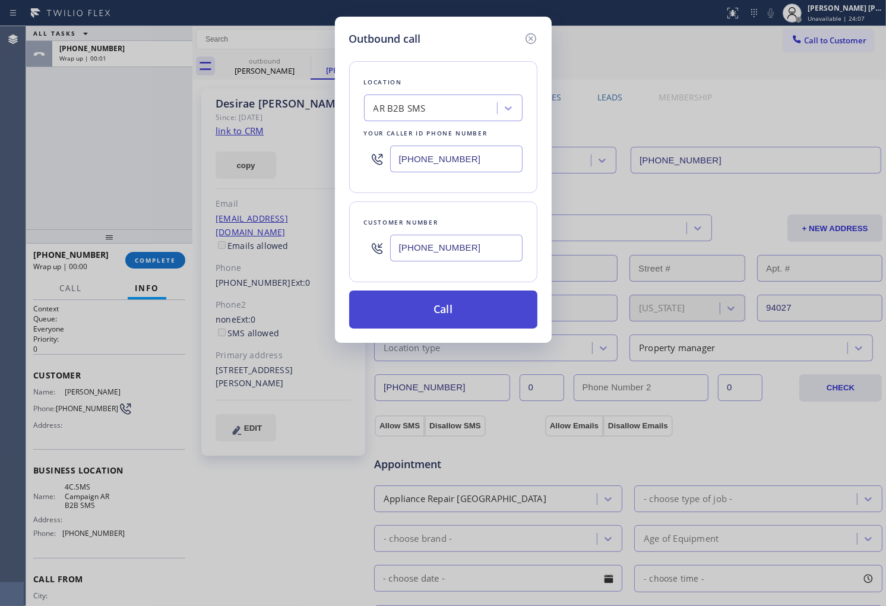
click at [416, 306] on button "Call" at bounding box center [443, 309] width 188 height 38
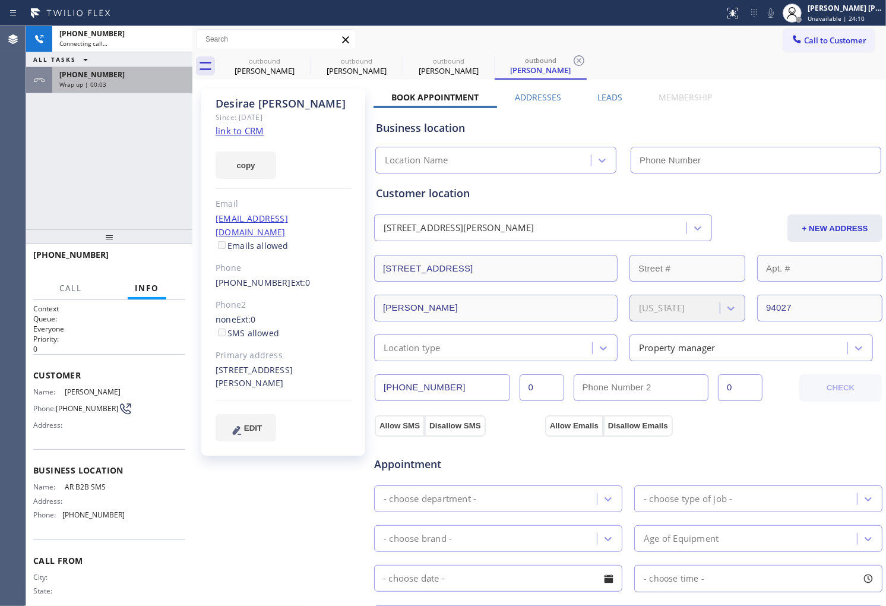
click at [119, 74] on div "[PHONE_NUMBER]" at bounding box center [122, 74] width 126 height 10
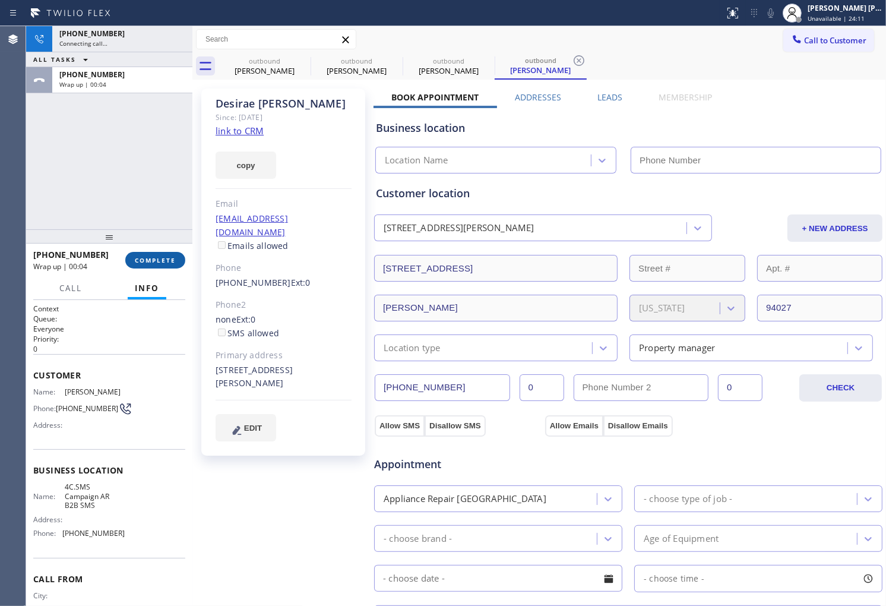
click at [170, 253] on button "COMPLETE" at bounding box center [155, 260] width 60 height 17
type input "[PHONE_NUMBER]"
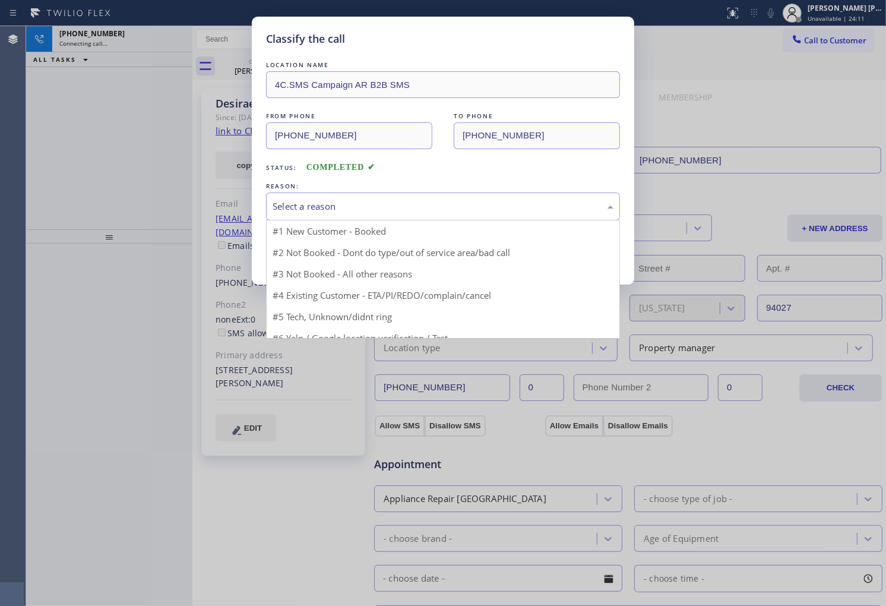
click at [337, 198] on div "Select a reason" at bounding box center [443, 206] width 354 height 28
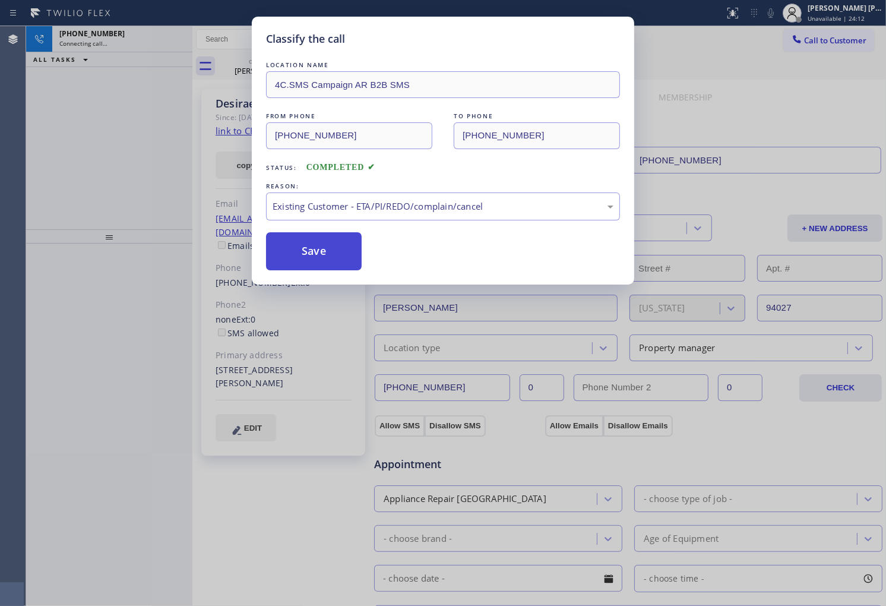
click at [328, 257] on button "Save" at bounding box center [314, 251] width 96 height 38
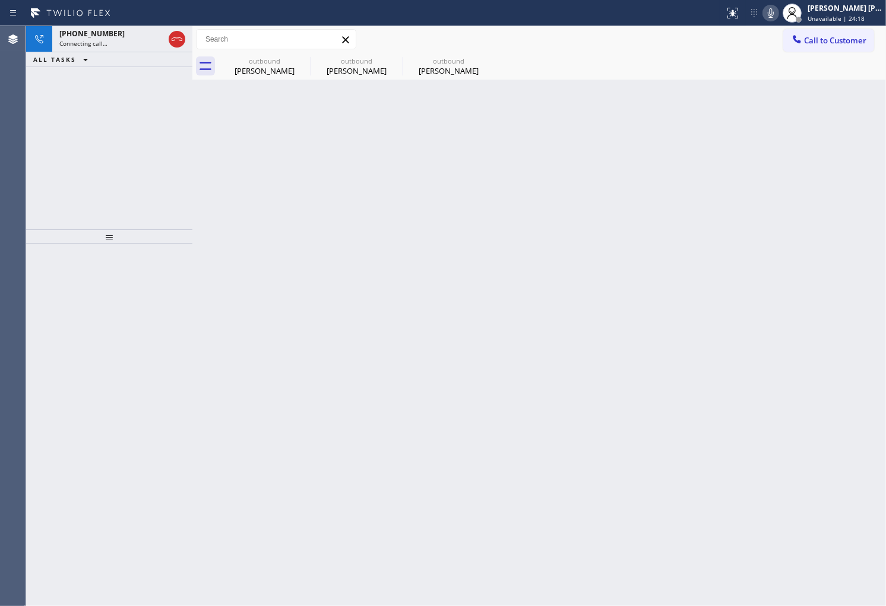
click at [1, 192] on div "Agent Desktop" at bounding box center [13, 316] width 26 height 580
click at [100, 23] on div "Status report No issues detected If you experience an issue, please download th…" at bounding box center [443, 13] width 886 height 26
click at [100, 44] on span "Connecting call…" at bounding box center [83, 43] width 48 height 8
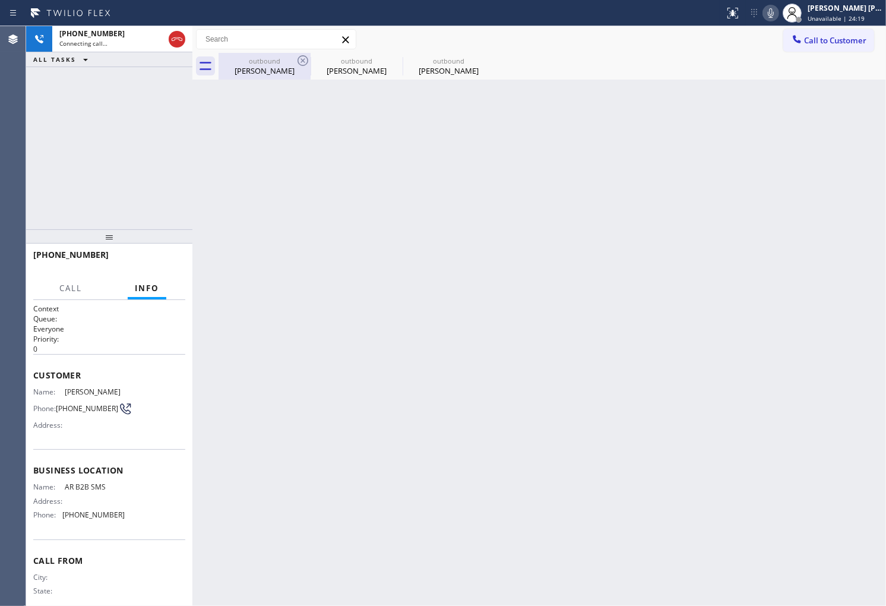
click at [239, 57] on div "outbound" at bounding box center [265, 60] width 90 height 9
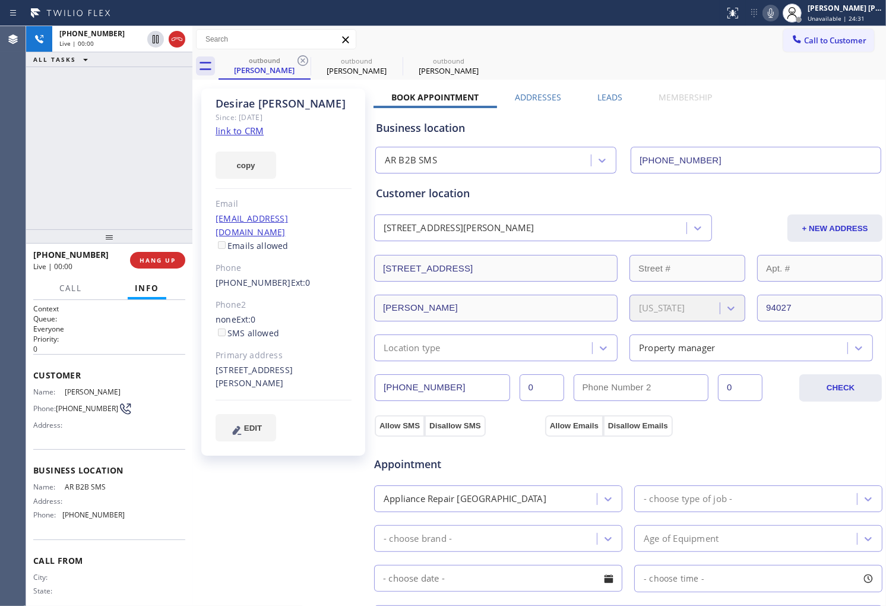
click at [0, 167] on div "Agent Desktop" at bounding box center [13, 316] width 26 height 580
click at [179, 32] on icon at bounding box center [177, 39] width 14 height 14
click at [608, 96] on label "Leads" at bounding box center [609, 96] width 25 height 11
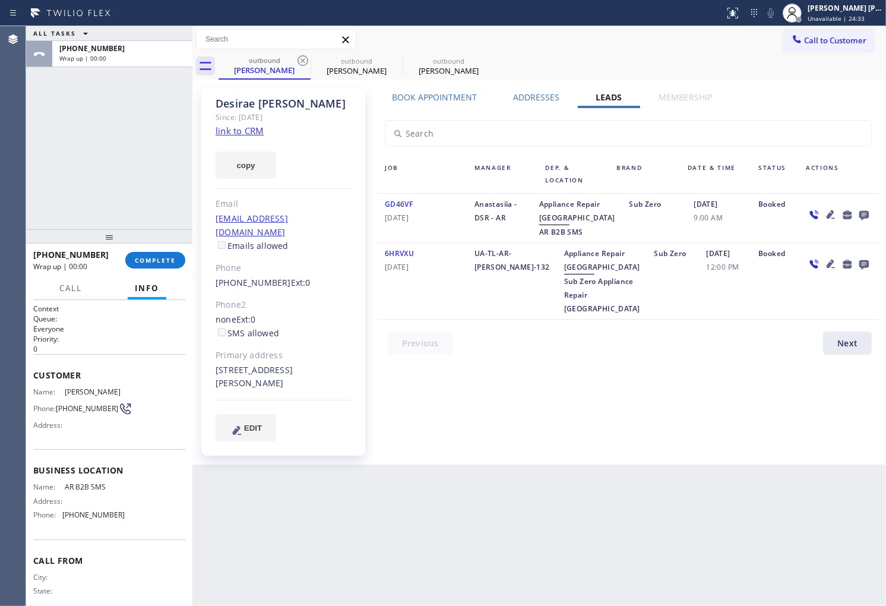
click at [865, 211] on icon at bounding box center [864, 216] width 10 height 10
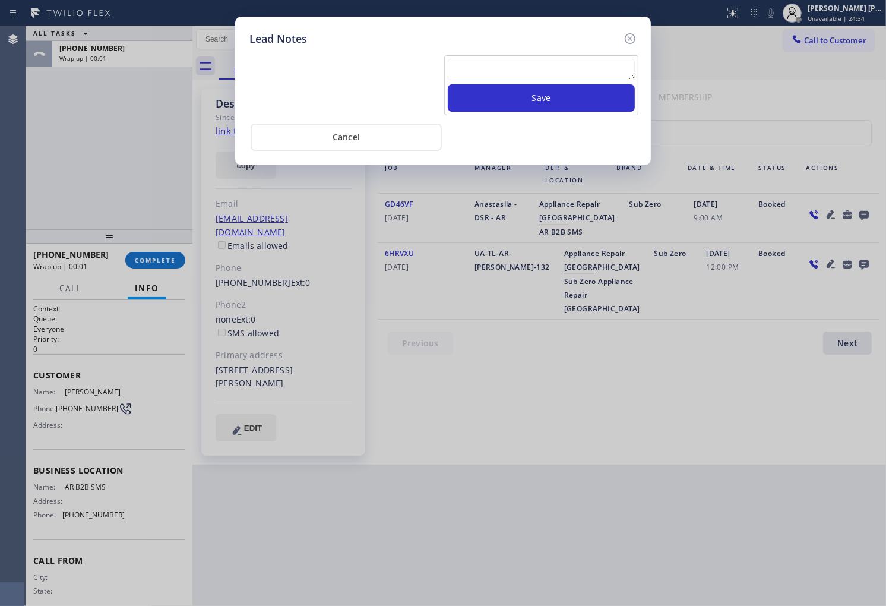
click at [591, 66] on textarea at bounding box center [541, 69] width 187 height 21
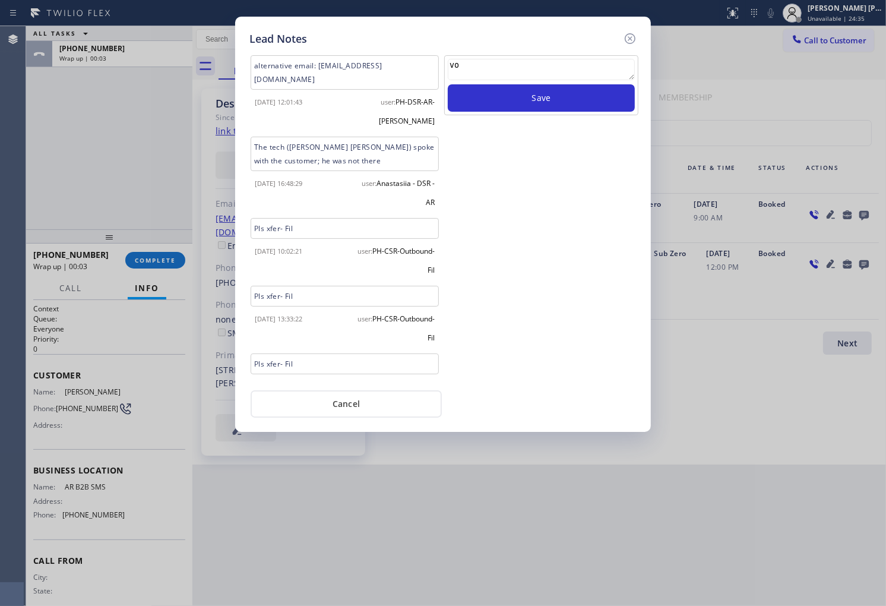
type textarea "v"
click at [626, 32] on icon at bounding box center [630, 38] width 14 height 14
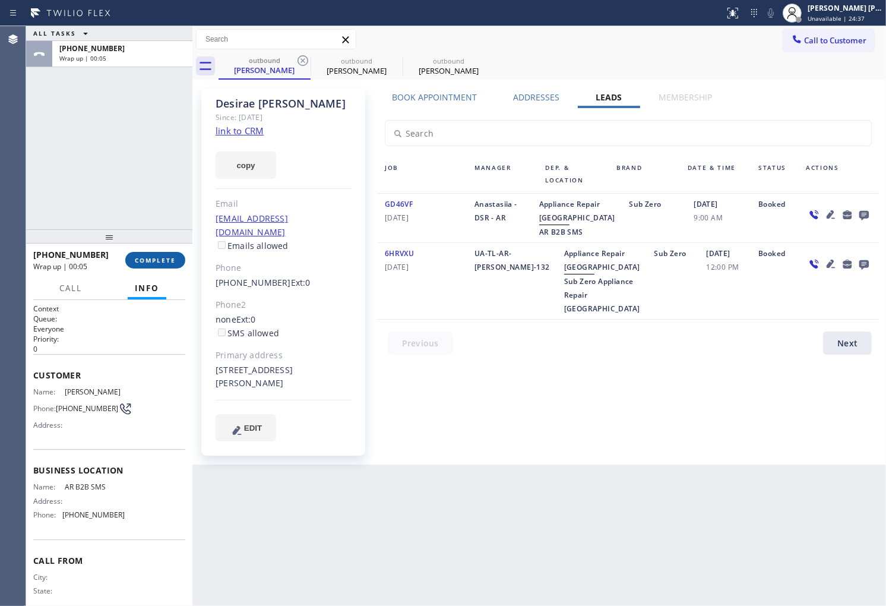
click at [167, 257] on span "COMPLETE" at bounding box center [155, 260] width 41 height 8
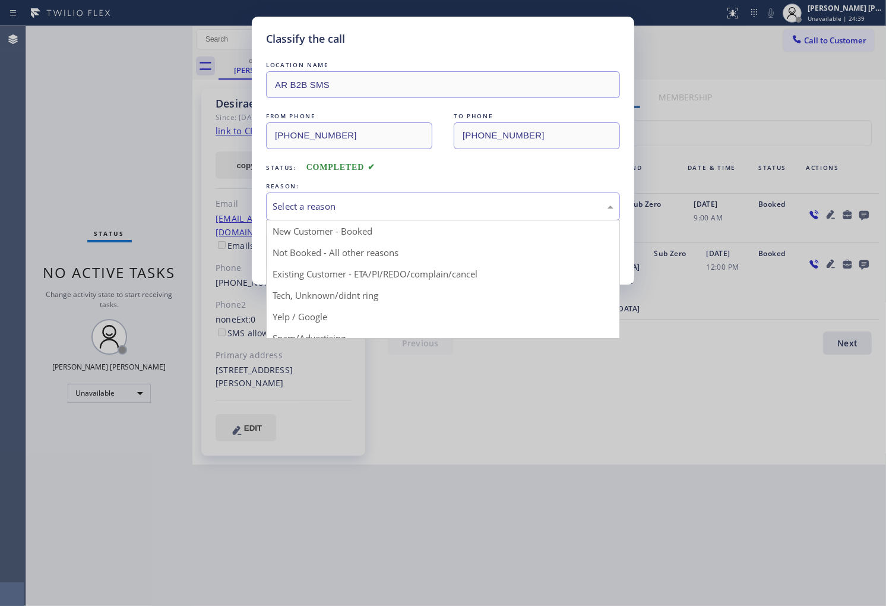
click at [414, 209] on div "Select a reason" at bounding box center [443, 207] width 341 height 14
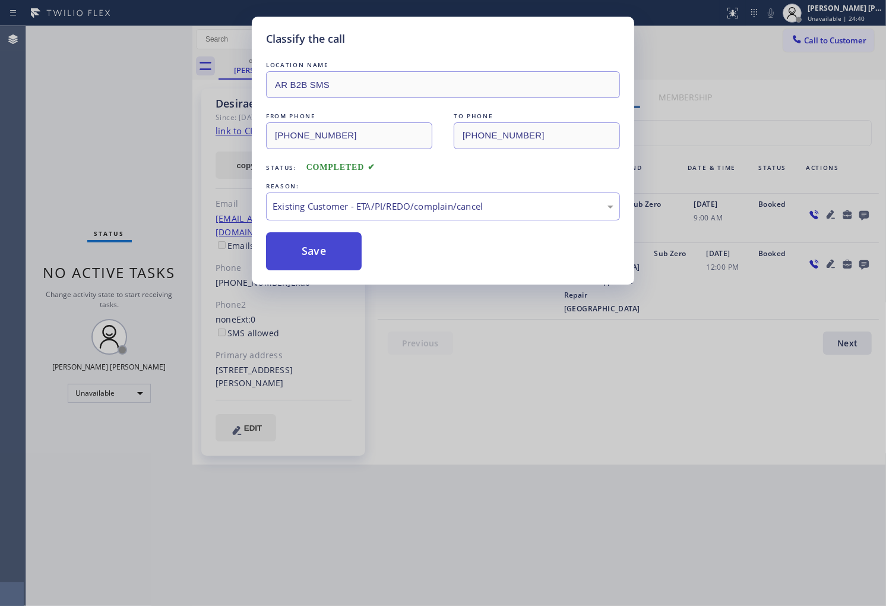
click at [309, 253] on button "Save" at bounding box center [314, 251] width 96 height 38
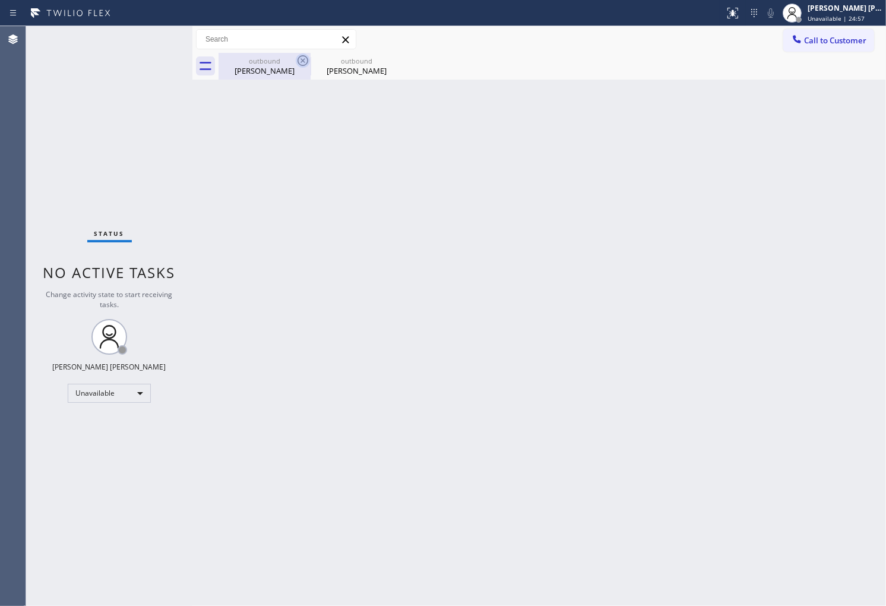
click at [303, 64] on icon at bounding box center [303, 60] width 14 height 14
click at [0, 0] on icon at bounding box center [0, 0] width 0 height 0
click at [853, 42] on span "Call to Customer" at bounding box center [835, 40] width 62 height 11
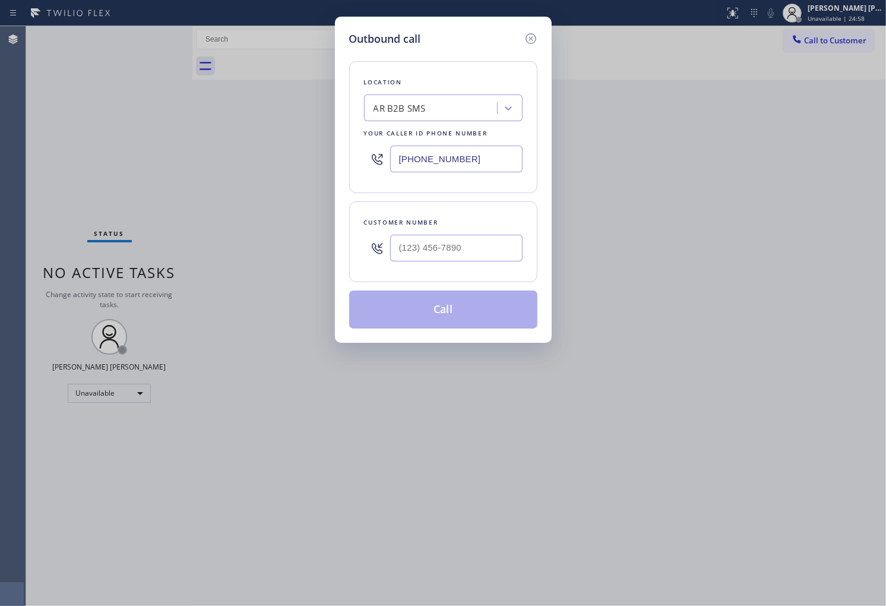
click at [416, 170] on input "[PHONE_NUMBER]" at bounding box center [456, 158] width 132 height 27
paste input "66) 429-1288"
type input "[PHONE_NUMBER]"
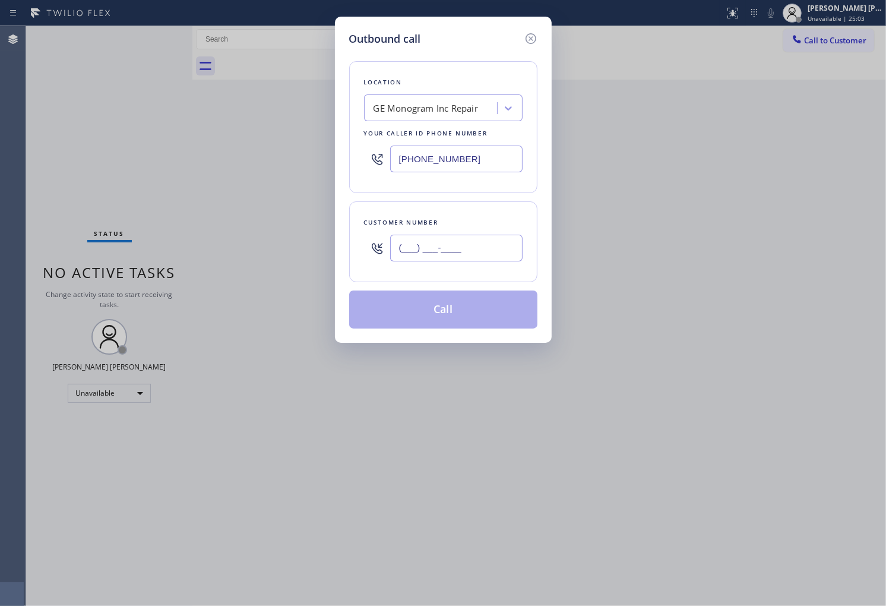
click at [489, 239] on input "(___) ___-____" at bounding box center [456, 248] width 132 height 27
paste input "305) 389-6791"
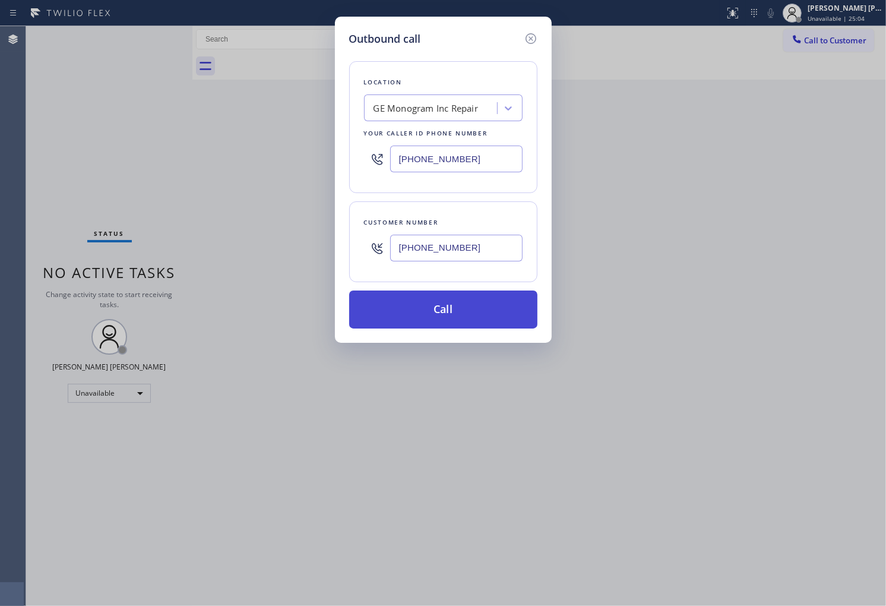
type input "[PHONE_NUMBER]"
click at [487, 312] on button "Call" at bounding box center [443, 309] width 188 height 38
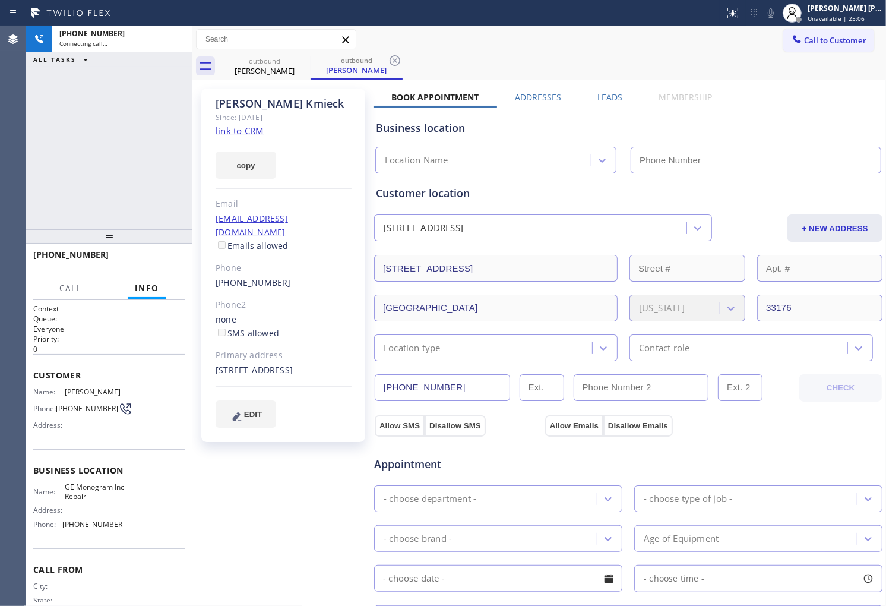
click at [273, 103] on div "[PERSON_NAME]" at bounding box center [284, 104] width 136 height 14
type input "[PHONE_NUMBER]"
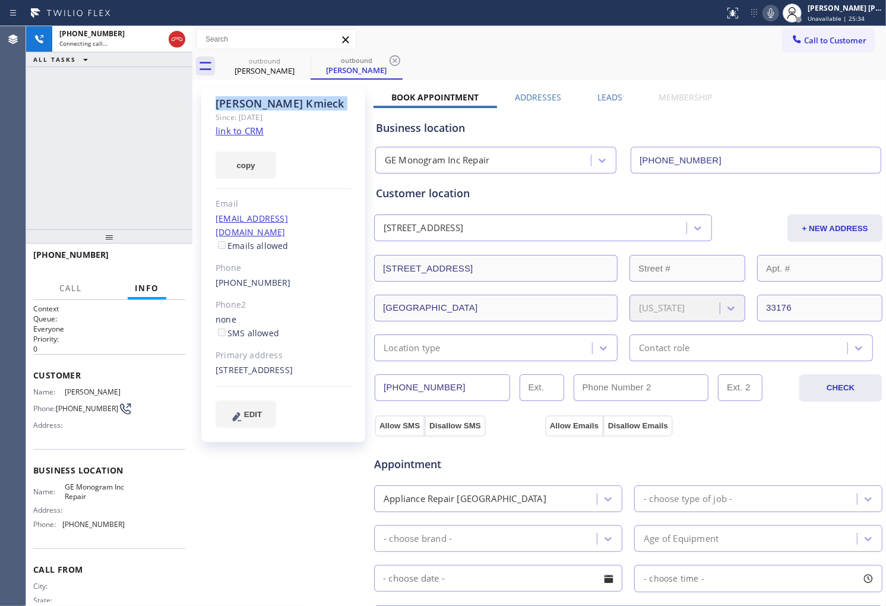
click at [39, 249] on span "[PHONE_NUMBER]" at bounding box center [70, 254] width 75 height 11
click at [226, 200] on div "Email" at bounding box center [284, 204] width 136 height 14
click at [295, 200] on div "Email" at bounding box center [284, 204] width 136 height 14
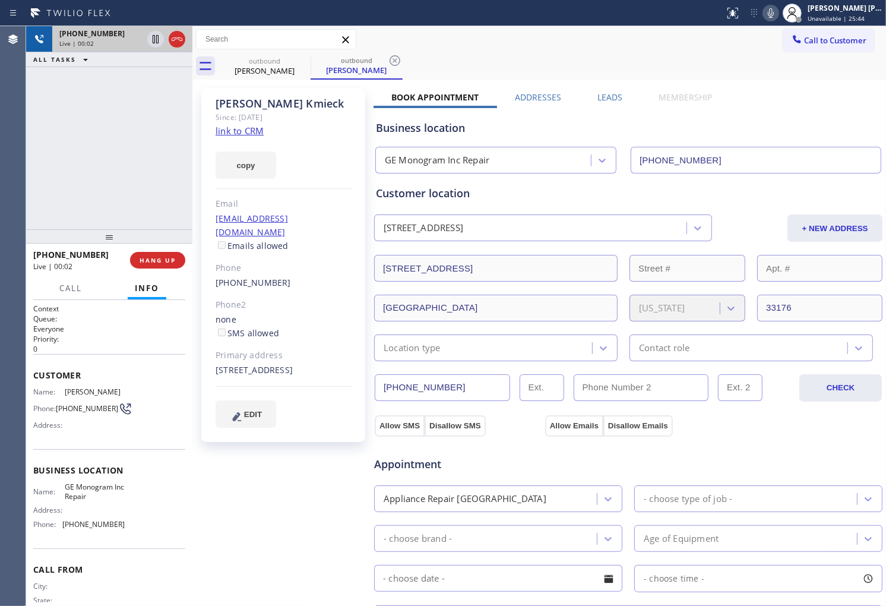
click at [176, 36] on icon at bounding box center [177, 39] width 14 height 14
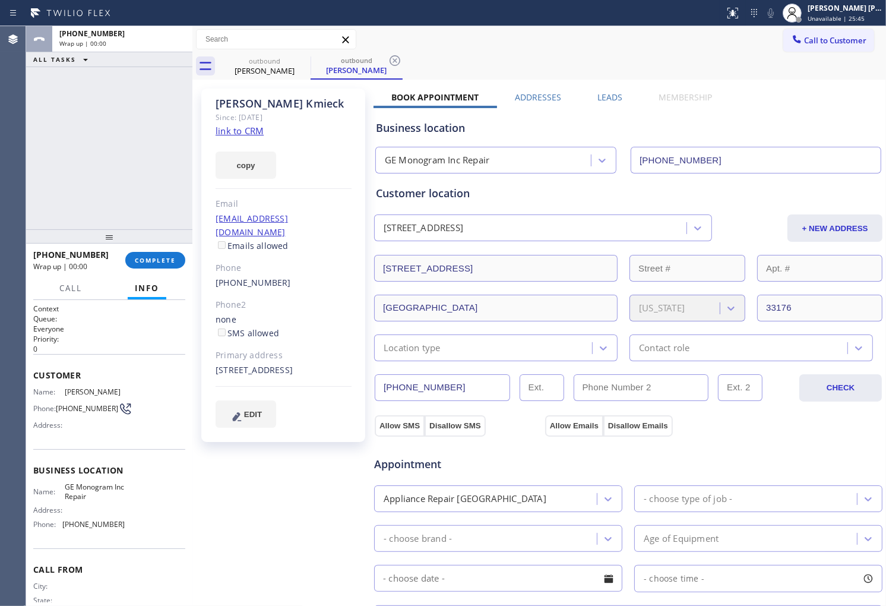
click at [597, 97] on label "Leads" at bounding box center [609, 96] width 25 height 11
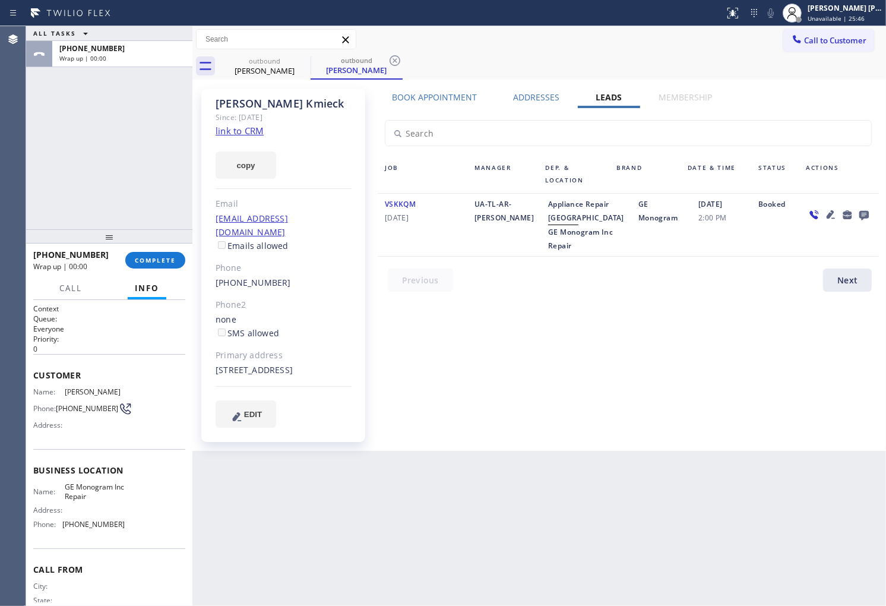
click at [862, 217] on icon at bounding box center [864, 216] width 10 height 10
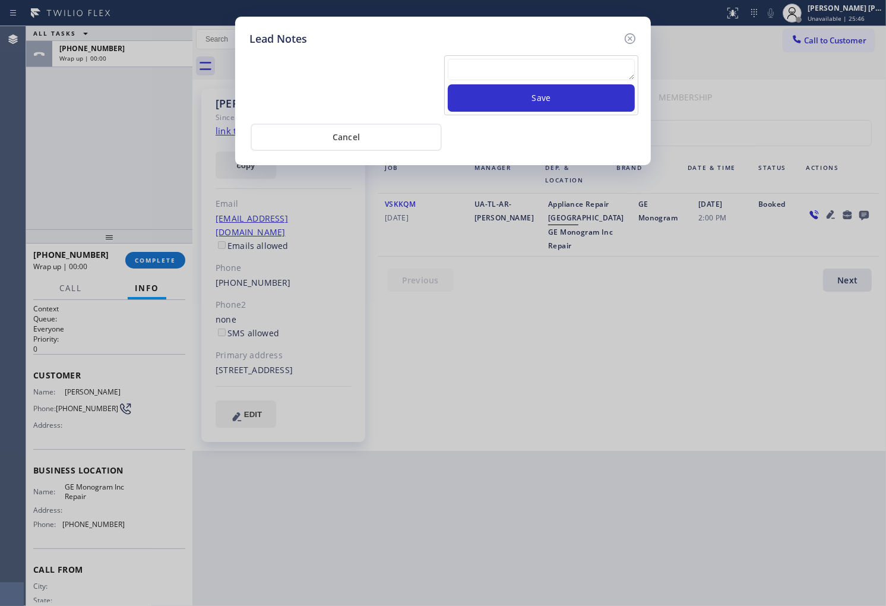
click at [618, 64] on textarea at bounding box center [541, 69] width 187 height 21
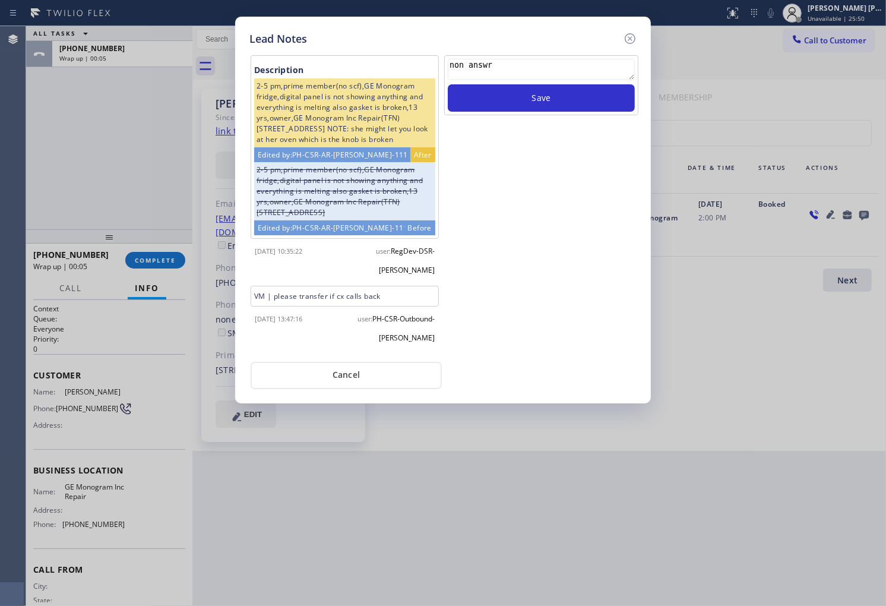
drag, startPoint x: 530, startPoint y: 66, endPoint x: 458, endPoint y: 69, distance: 71.9
click at [458, 69] on textarea "non answr" at bounding box center [541, 69] width 187 height 21
type textarea "no answer"
click at [497, 102] on button "Save" at bounding box center [541, 97] width 187 height 27
click at [631, 42] on icon at bounding box center [630, 38] width 14 height 14
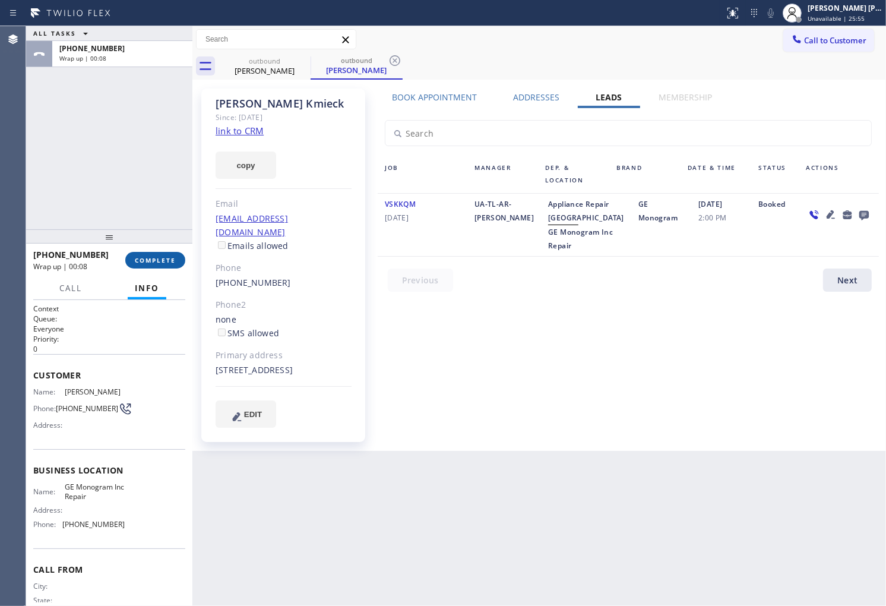
click at [167, 260] on span "COMPLETE" at bounding box center [155, 260] width 41 height 8
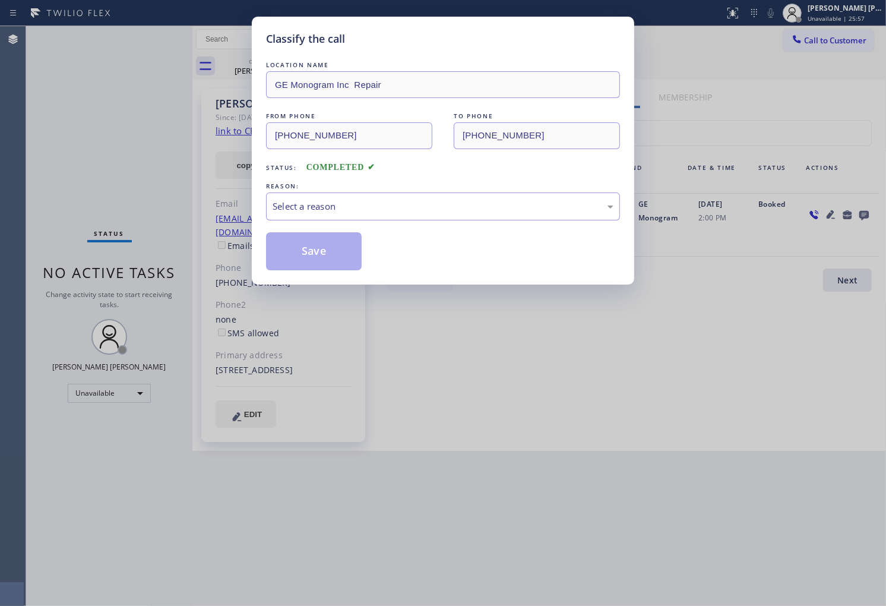
click at [369, 186] on div "REASON:" at bounding box center [443, 186] width 354 height 12
click at [371, 215] on div "Select a reason" at bounding box center [443, 206] width 354 height 28
click at [327, 252] on button "Save" at bounding box center [314, 251] width 96 height 38
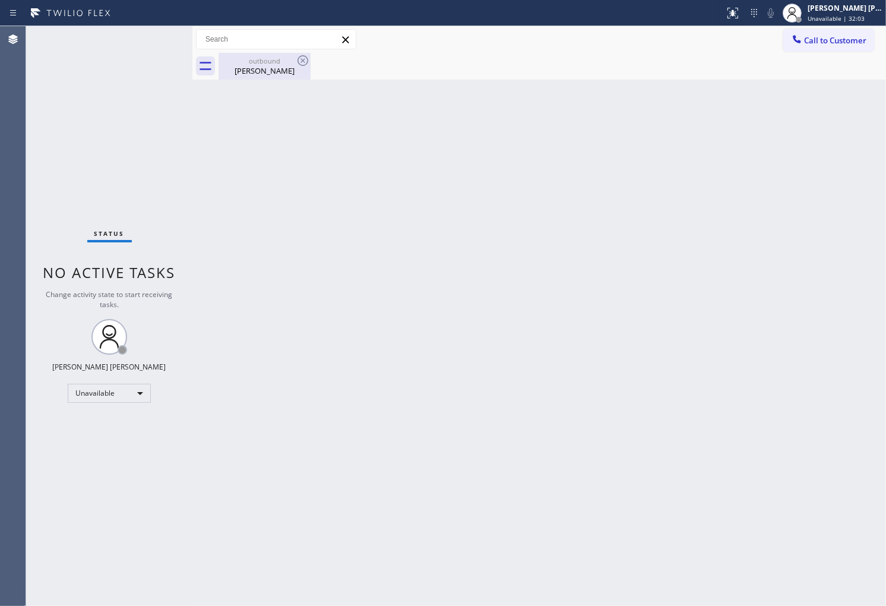
drag, startPoint x: 287, startPoint y: 84, endPoint x: 288, endPoint y: 77, distance: 7.2
click at [288, 83] on div "Back to Dashboard Change Sender ID Customers Technicians Select a contact Outbo…" at bounding box center [539, 316] width 694 height 580
click at [288, 77] on div "outbound [PERSON_NAME]" at bounding box center [265, 66] width 90 height 27
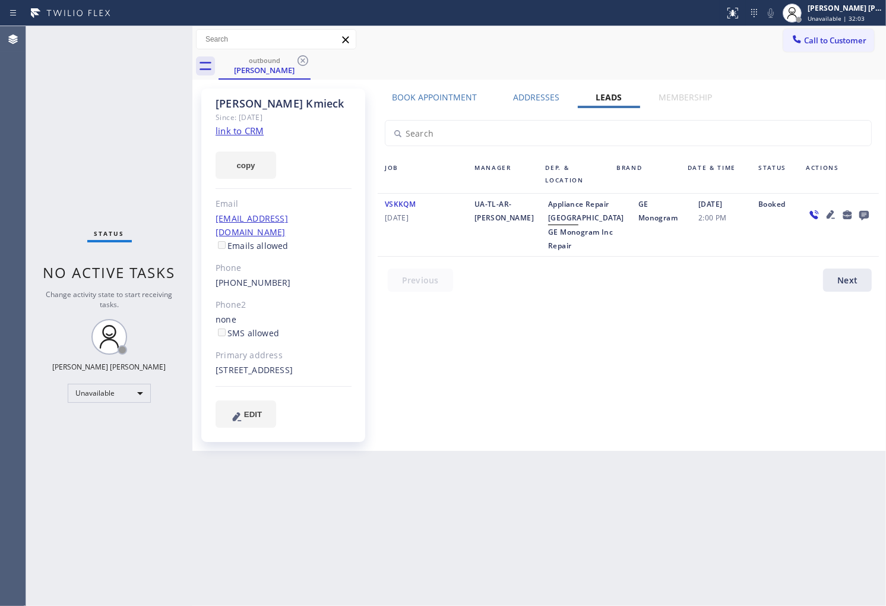
drag, startPoint x: 300, startPoint y: 64, endPoint x: 420, endPoint y: 60, distance: 120.0
click at [300, 64] on icon at bounding box center [303, 60] width 11 height 11
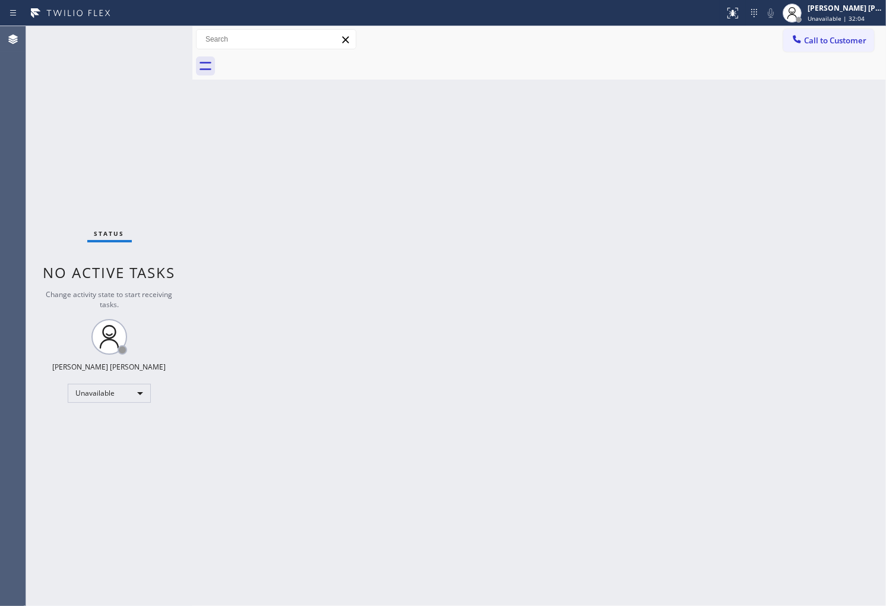
click at [839, 35] on span "Call to Customer" at bounding box center [835, 40] width 62 height 11
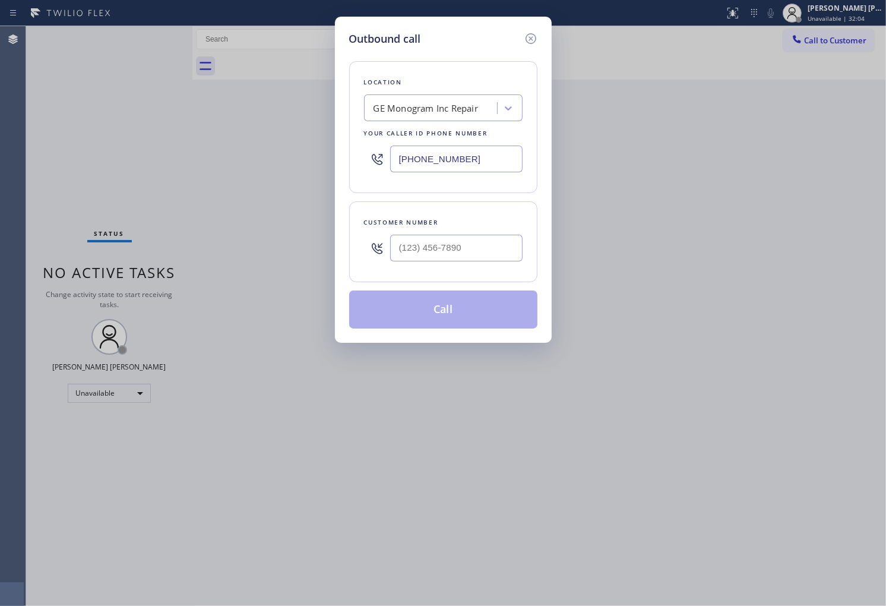
click at [481, 158] on input "[PHONE_NUMBER]" at bounding box center [456, 158] width 132 height 27
click at [481, 159] on input "[PHONE_NUMBER]" at bounding box center [456, 158] width 132 height 27
paste input "44) 334-4687"
type input "[PHONE_NUMBER]"
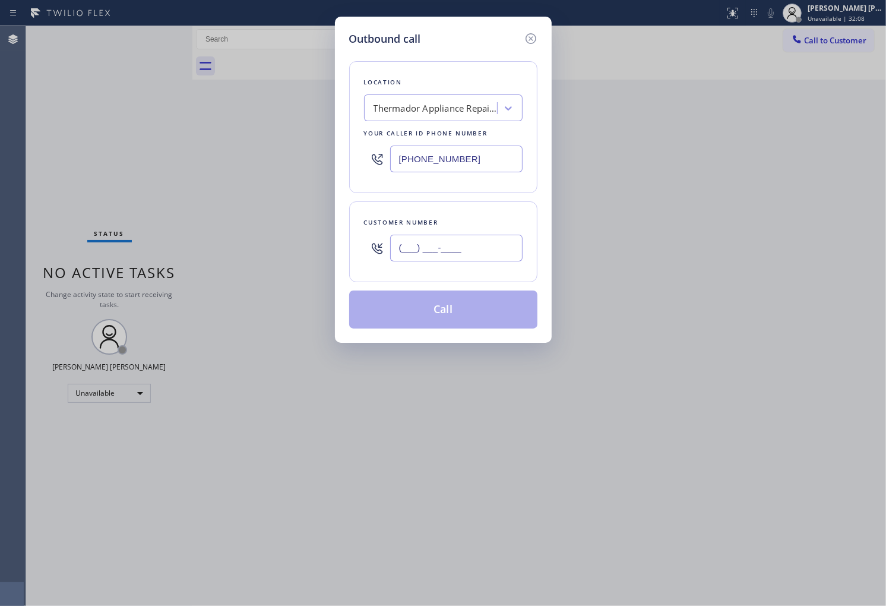
click at [468, 254] on input "(___) ___-____" at bounding box center [456, 248] width 132 height 27
paste input "949) 212-2882"
type input "[PHONE_NUMBER]"
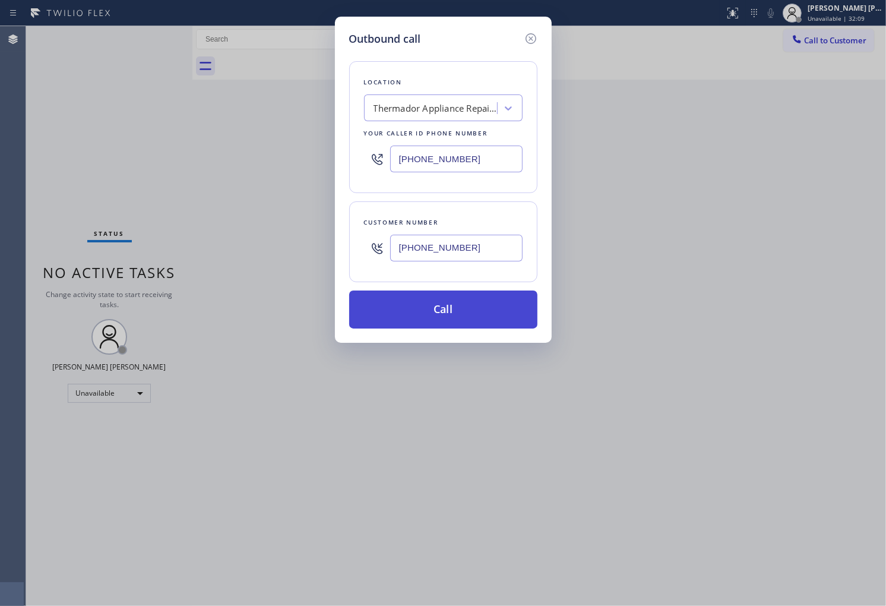
click at [464, 319] on button "Call" at bounding box center [443, 309] width 188 height 38
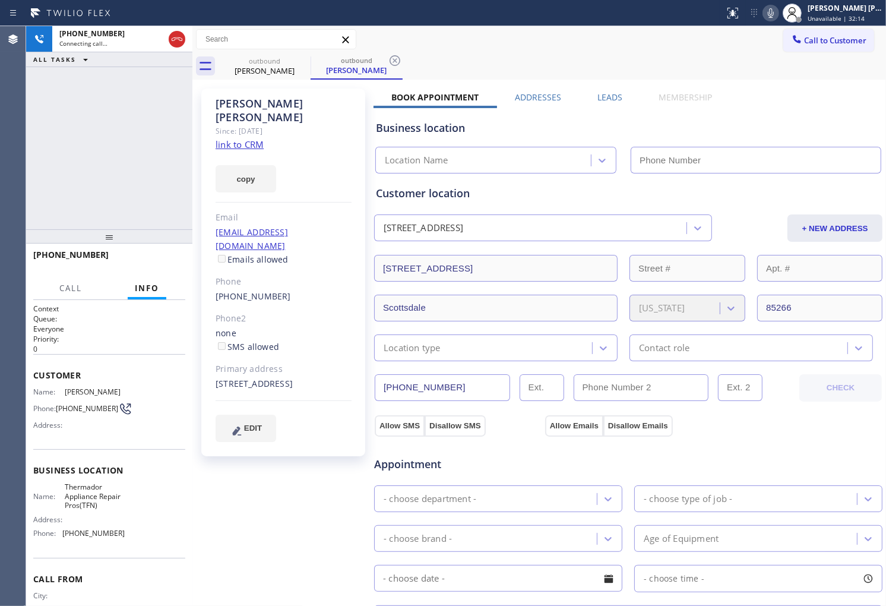
click at [274, 105] on div "[PERSON_NAME]" at bounding box center [284, 110] width 136 height 27
type input "[PHONE_NUMBER]"
click at [274, 105] on div "[PERSON_NAME]" at bounding box center [284, 110] width 136 height 27
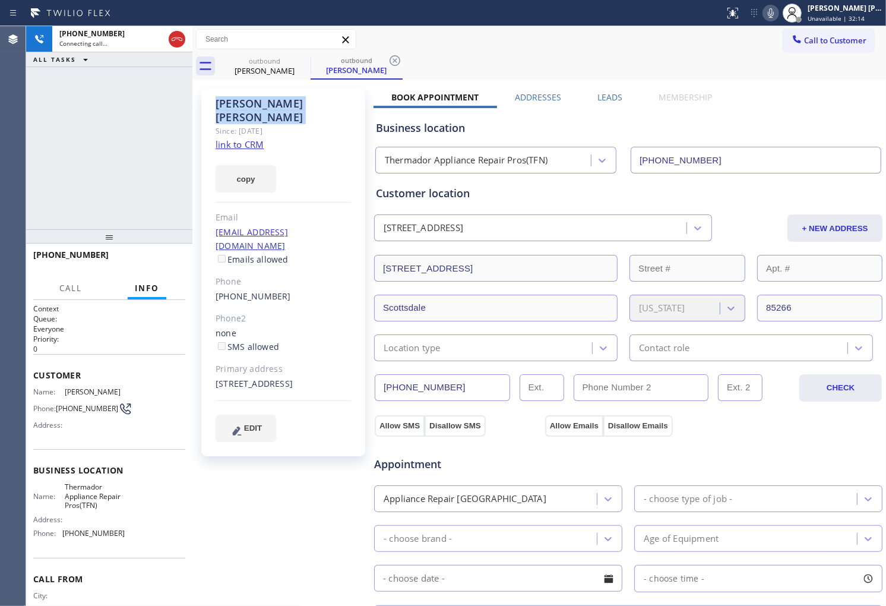
click at [274, 105] on div "[PERSON_NAME]" at bounding box center [284, 110] width 136 height 27
copy div "[PERSON_NAME]"
click at [235, 182] on div "[PERSON_NAME] Since: [DATE] link to CRM copy Email [EMAIL_ADDRESS][DOMAIN_NAME]…" at bounding box center [283, 272] width 164 height 368
click at [62, 96] on div "[PHONE_NUMBER] Live | 00:02 ALL TASKS ALL TASKS ACTIVE TASKS TASKS IN WRAP UP" at bounding box center [109, 127] width 166 height 203
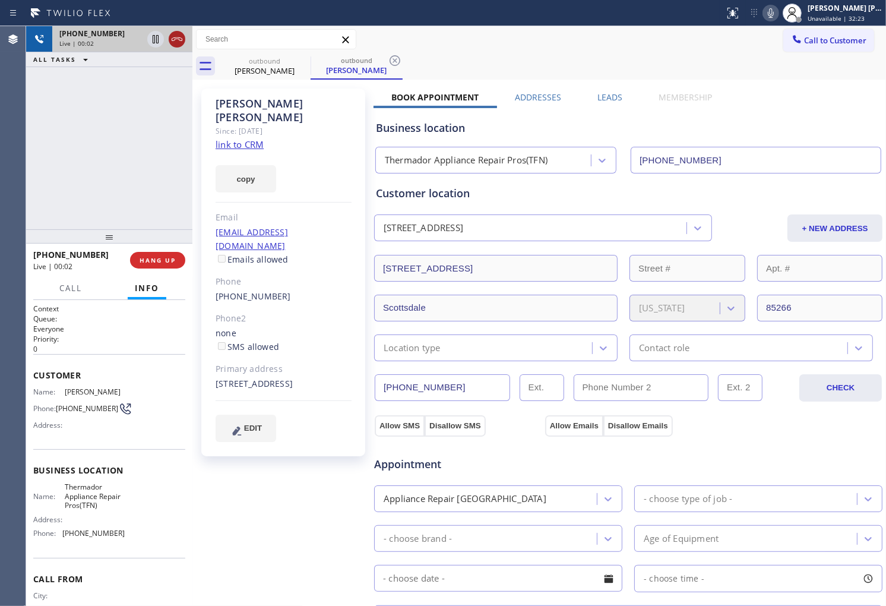
click at [178, 43] on icon at bounding box center [177, 39] width 14 height 14
click at [257, 290] on link "[PHONE_NUMBER]" at bounding box center [253, 295] width 75 height 11
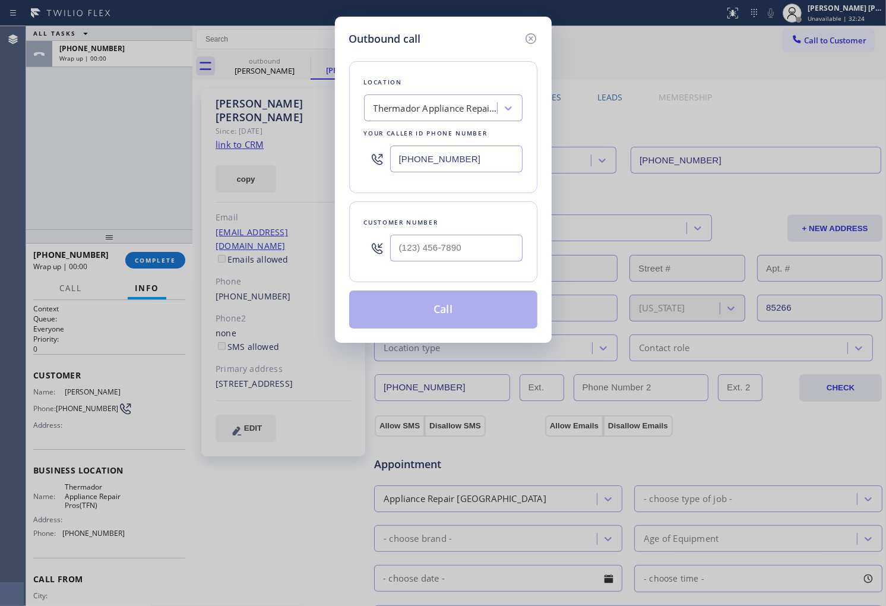
type input "[PHONE_NUMBER]"
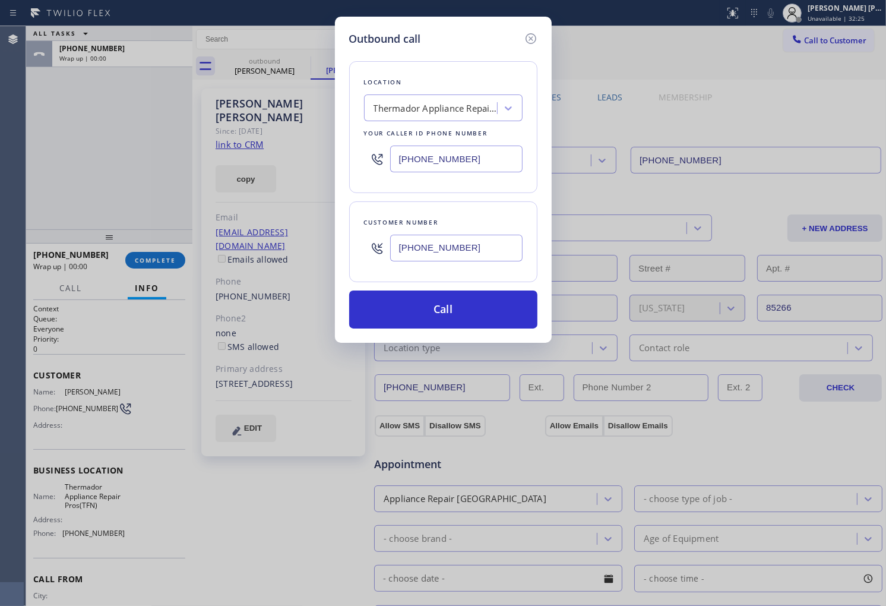
drag, startPoint x: 514, startPoint y: 325, endPoint x: 634, endPoint y: 233, distance: 151.7
click at [514, 325] on button "Call" at bounding box center [443, 309] width 188 height 38
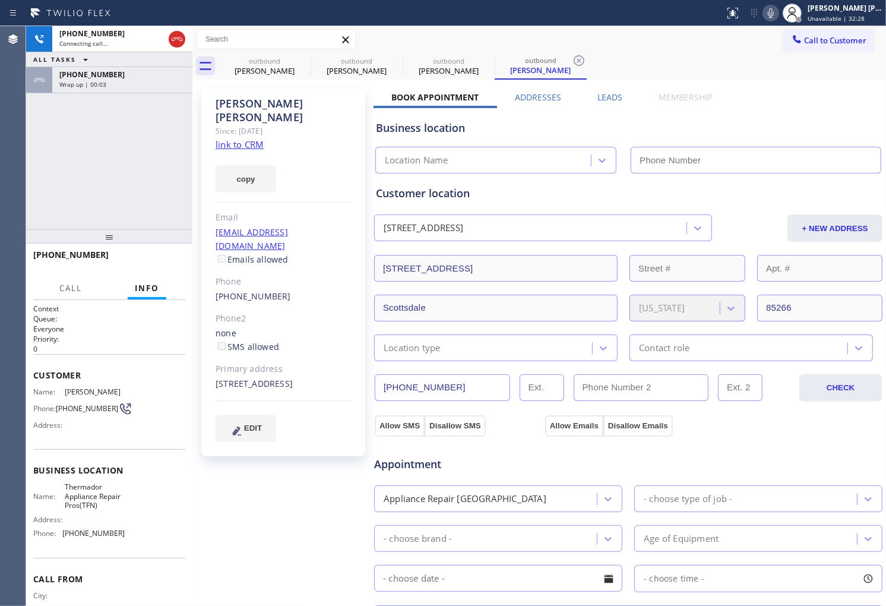
type input "[PHONE_NUMBER]"
click at [36, 134] on div "[PHONE_NUMBER] Live | 00:06 ALL TASKS ALL TASKS ACTIVE TASKS TASKS IN WRAP UP […" at bounding box center [109, 127] width 166 height 203
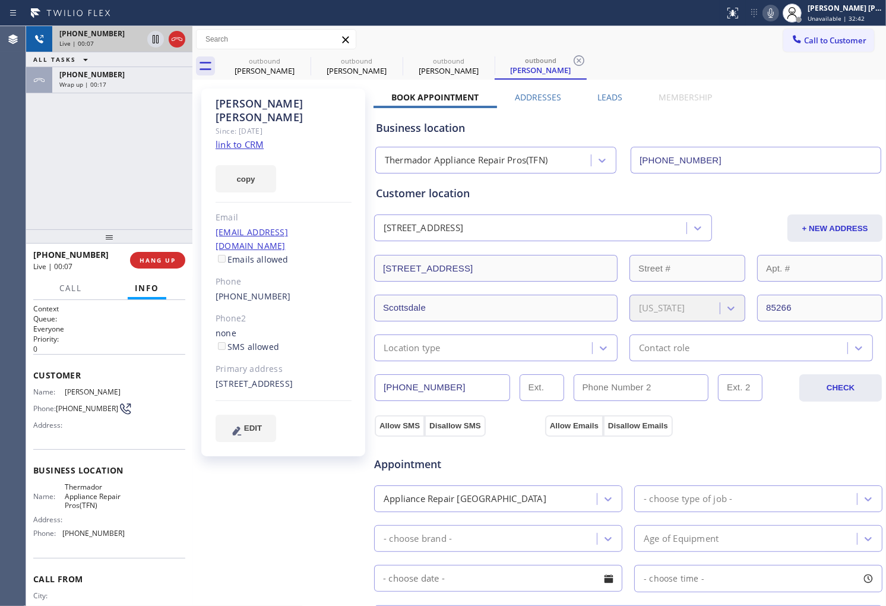
click at [186, 44] on div at bounding box center [166, 39] width 43 height 26
click at [180, 48] on div at bounding box center [166, 39] width 43 height 26
click at [177, 37] on icon at bounding box center [177, 39] width 14 height 14
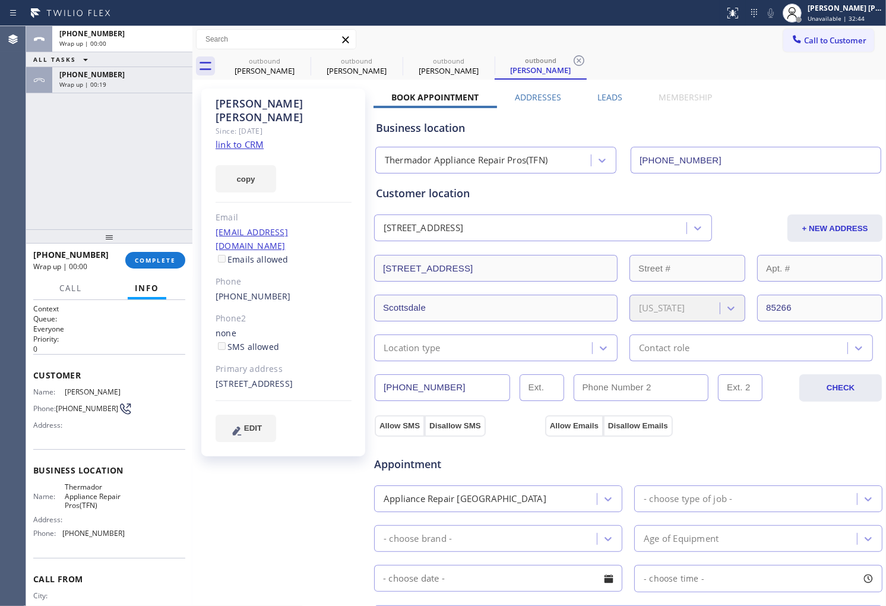
drag, startPoint x: 172, startPoint y: 270, endPoint x: 169, endPoint y: 257, distance: 13.5
click at [171, 270] on div "[PHONE_NUMBER] Wrap up | 00:00 COMPLETE" at bounding box center [109, 260] width 152 height 31
click at [169, 257] on span "COMPLETE" at bounding box center [155, 260] width 41 height 8
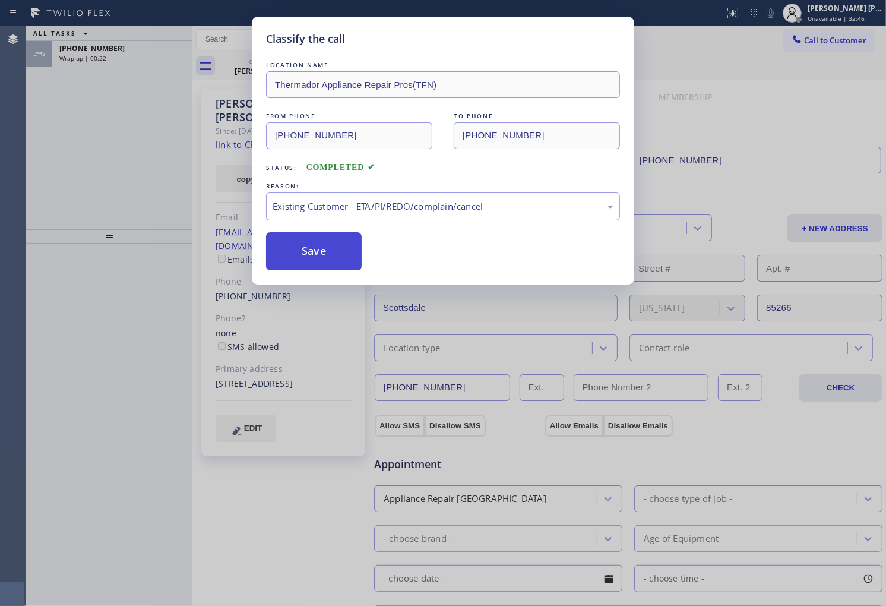
click at [327, 252] on button "Save" at bounding box center [314, 251] width 96 height 38
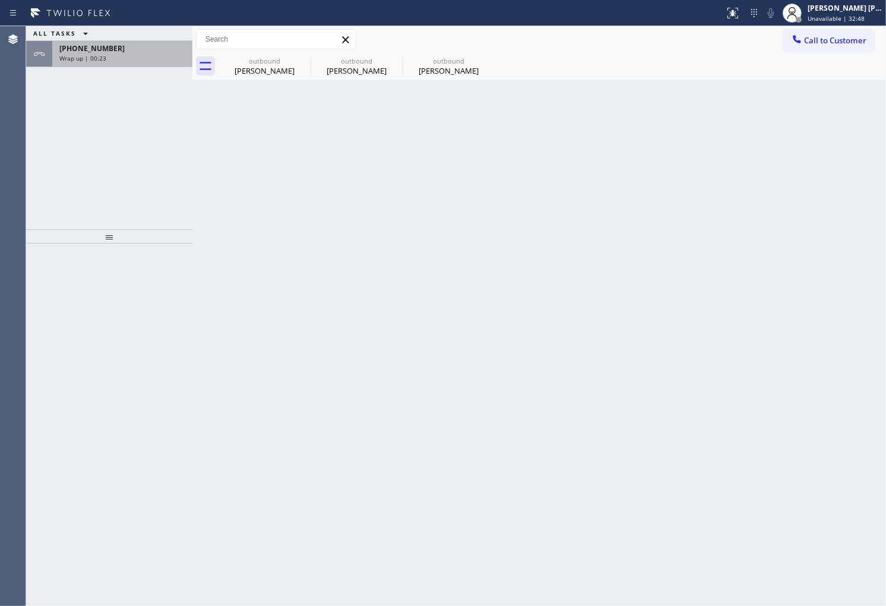
click at [159, 46] on div "[PHONE_NUMBER]" at bounding box center [122, 48] width 126 height 10
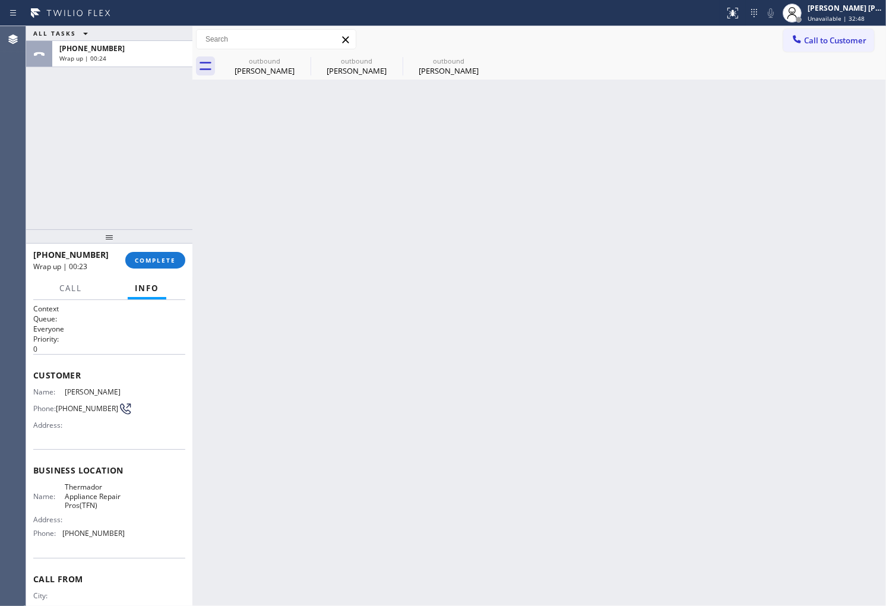
click at [164, 270] on div "[PHONE_NUMBER] Wrap up | 00:23 COMPLETE" at bounding box center [109, 260] width 152 height 31
click at [159, 258] on span "COMPLETE" at bounding box center [155, 260] width 41 height 8
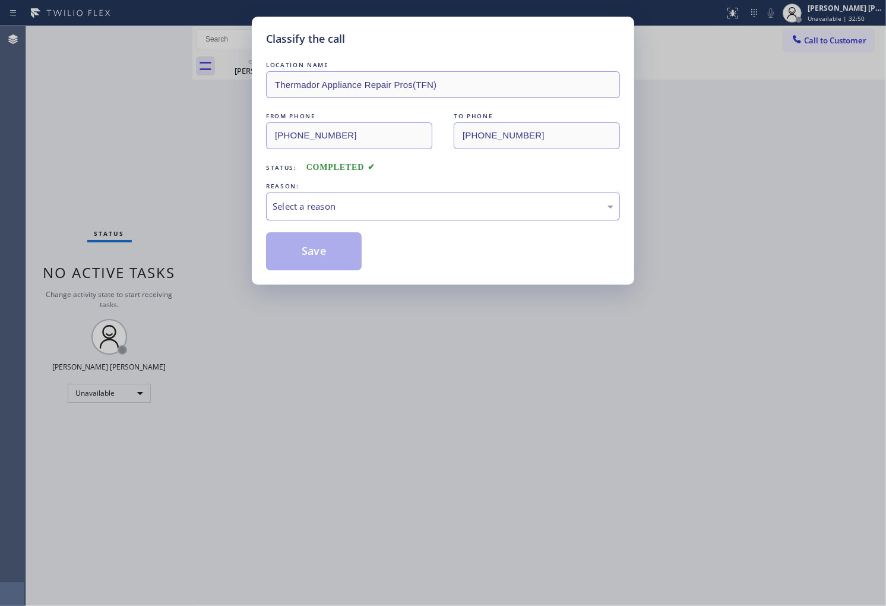
click at [331, 216] on div "Select a reason" at bounding box center [443, 206] width 354 height 28
click at [297, 254] on button "Save" at bounding box center [314, 251] width 96 height 38
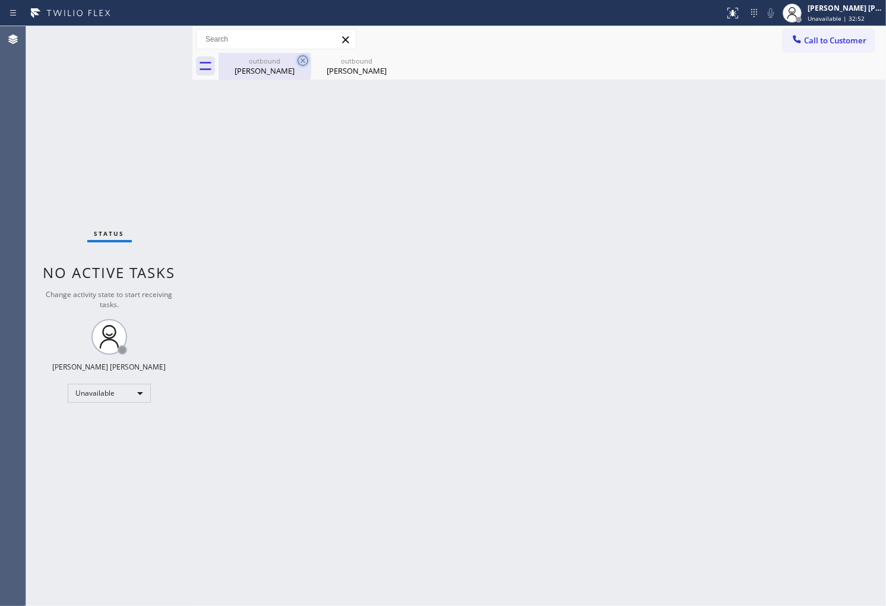
click at [304, 61] on icon at bounding box center [303, 60] width 11 height 11
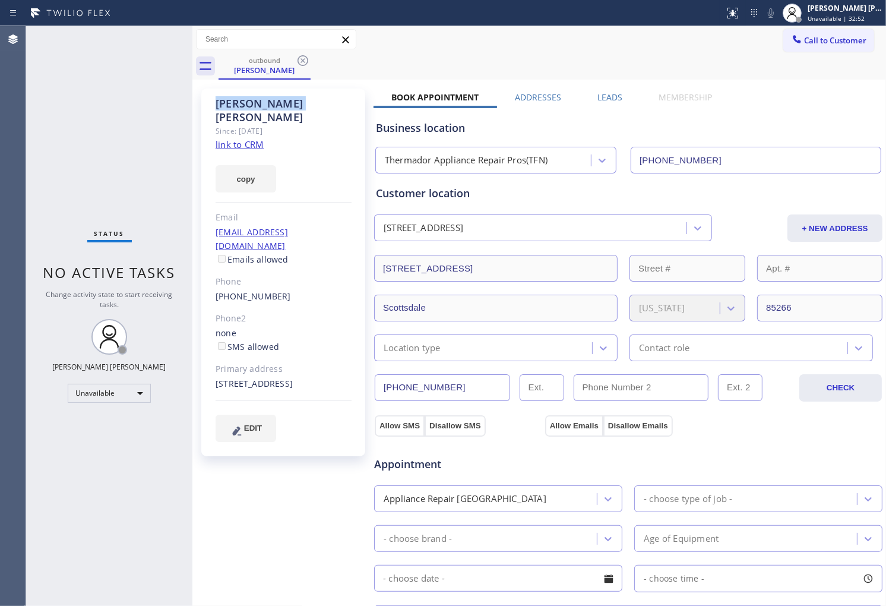
click at [304, 61] on icon at bounding box center [303, 60] width 11 height 11
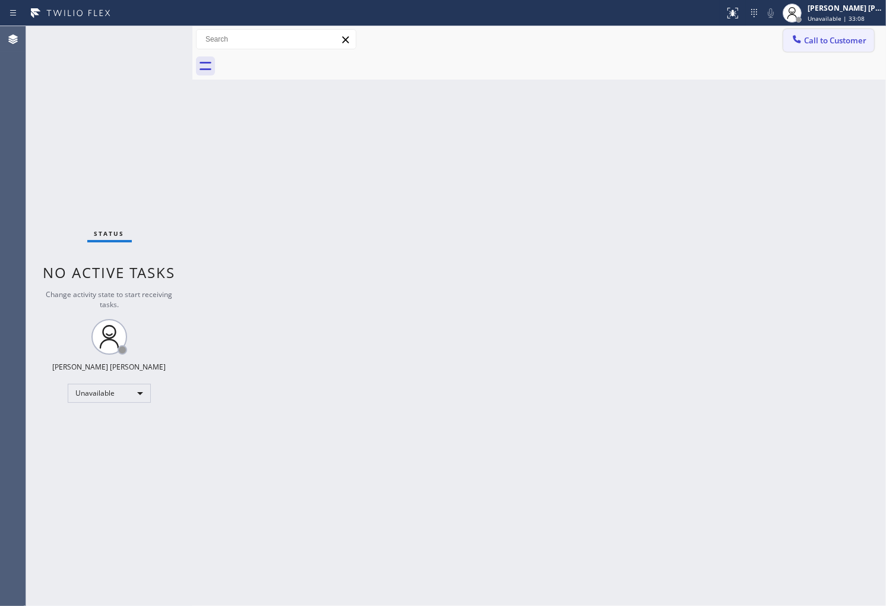
click at [844, 38] on span "Call to Customer" at bounding box center [835, 40] width 62 height 11
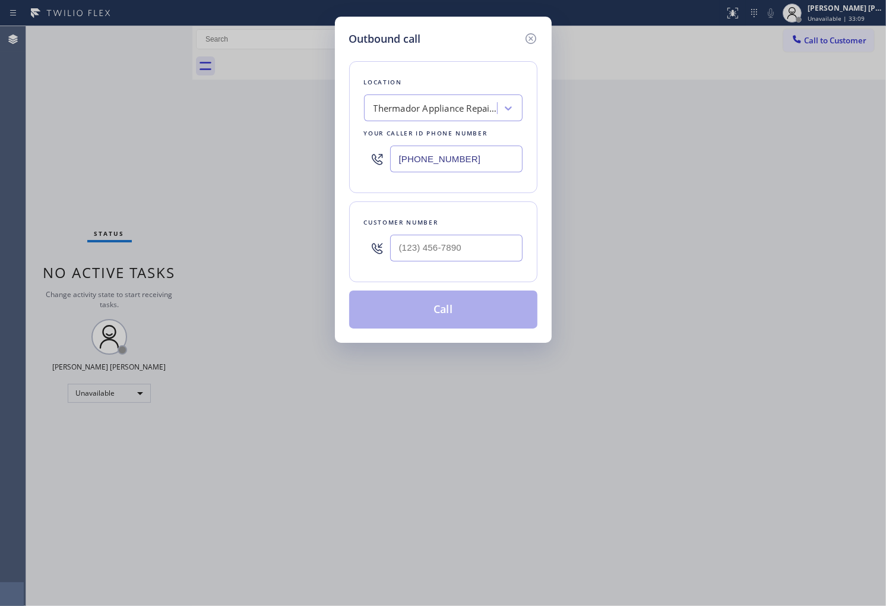
click at [449, 150] on input "[PHONE_NUMBER]" at bounding box center [456, 158] width 132 height 27
paste input "55) 666-9755"
type input "[PHONE_NUMBER]"
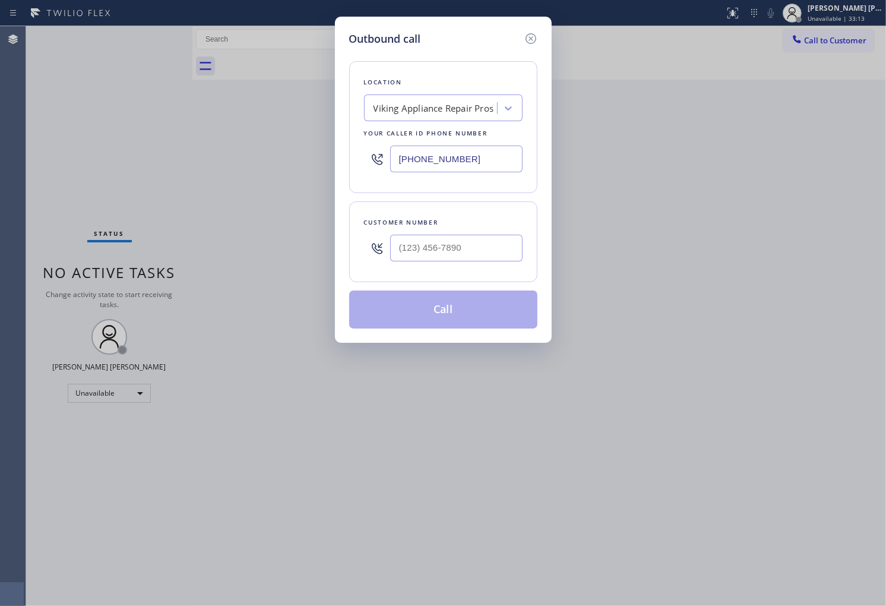
click at [426, 263] on div at bounding box center [456, 248] width 132 height 39
click at [426, 253] on input "(___) ___-____" at bounding box center [456, 248] width 132 height 27
paste input "818) 653-0593"
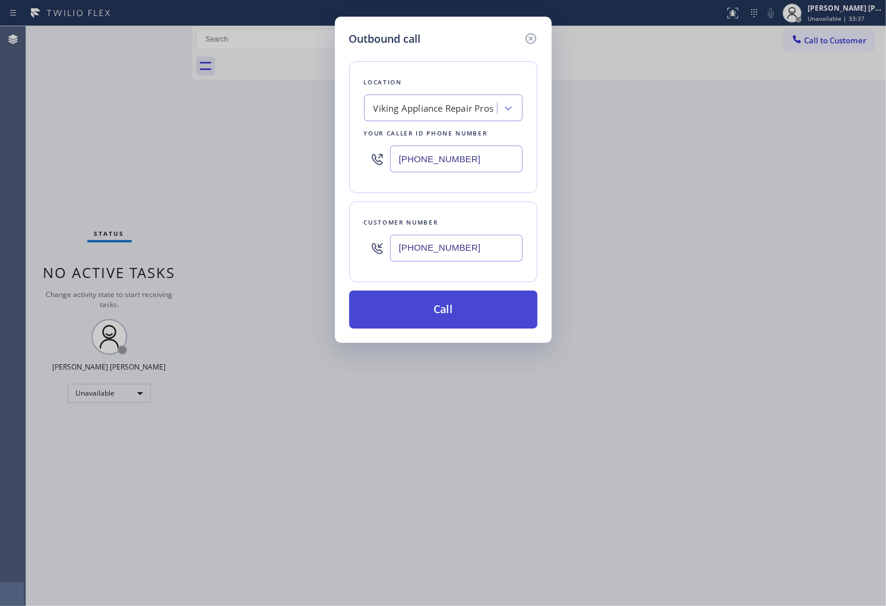
type input "[PHONE_NUMBER]"
click at [445, 317] on button "Call" at bounding box center [443, 309] width 188 height 38
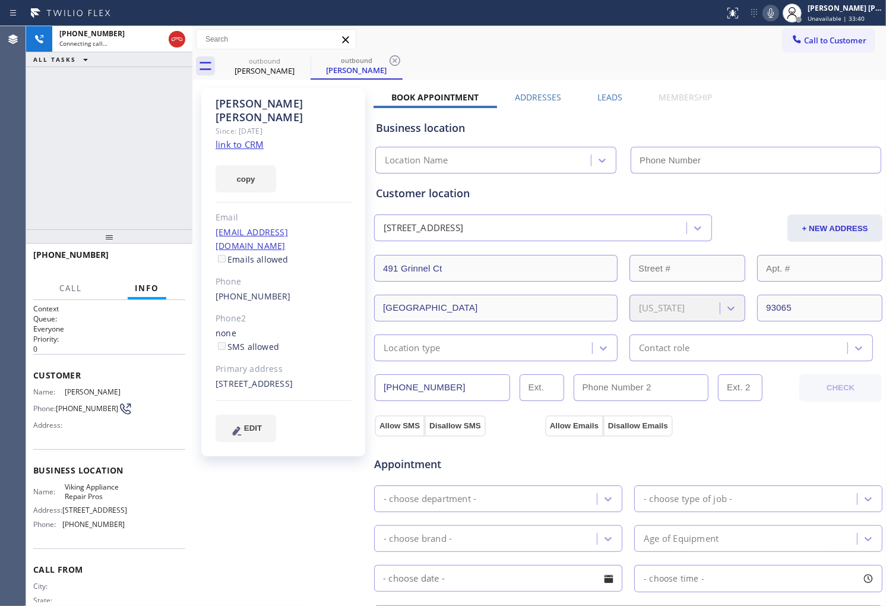
click at [276, 105] on div "[PERSON_NAME]" at bounding box center [284, 110] width 136 height 27
copy div "[PERSON_NAME]"
click at [51, 176] on div "[PHONE_NUMBER] Connecting call… ALL TASKS ALL TASKS ACTIVE TASKS TASKS IN WRAP …" at bounding box center [109, 127] width 166 height 203
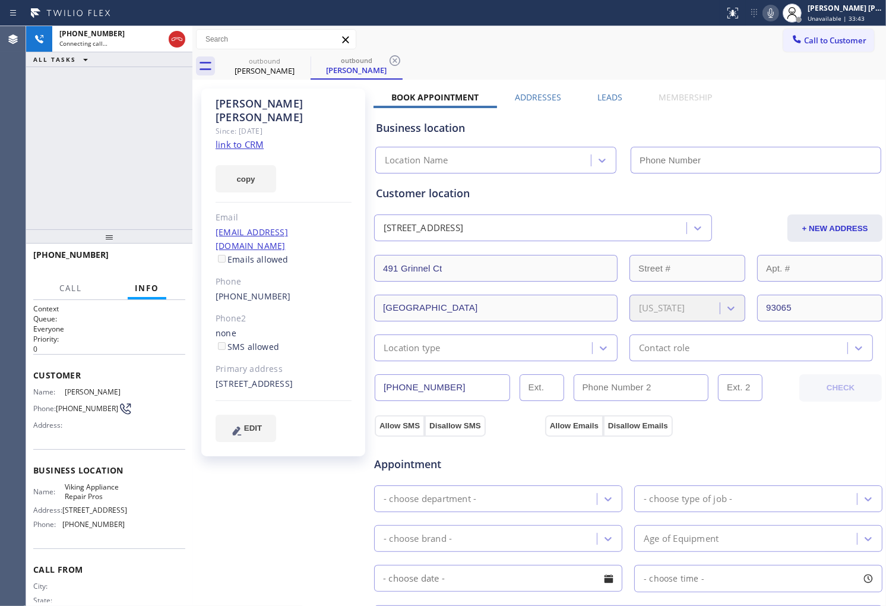
type input "[PHONE_NUMBER]"
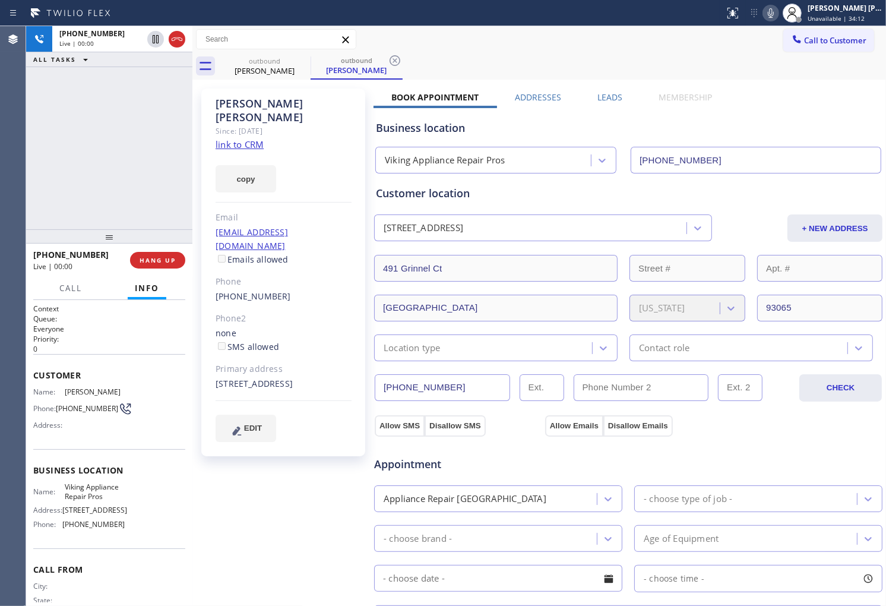
drag, startPoint x: 91, startPoint y: 297, endPoint x: 119, endPoint y: 293, distance: 27.6
click at [93, 297] on div "Call Info" at bounding box center [109, 289] width 152 height 24
click at [178, 40] on icon at bounding box center [177, 39] width 14 height 14
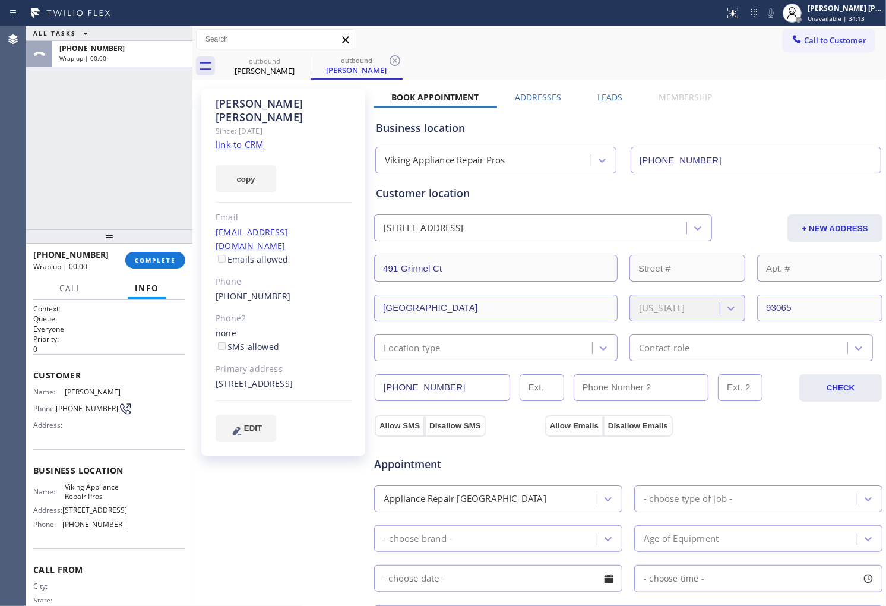
click at [609, 96] on label "Leads" at bounding box center [609, 96] width 25 height 11
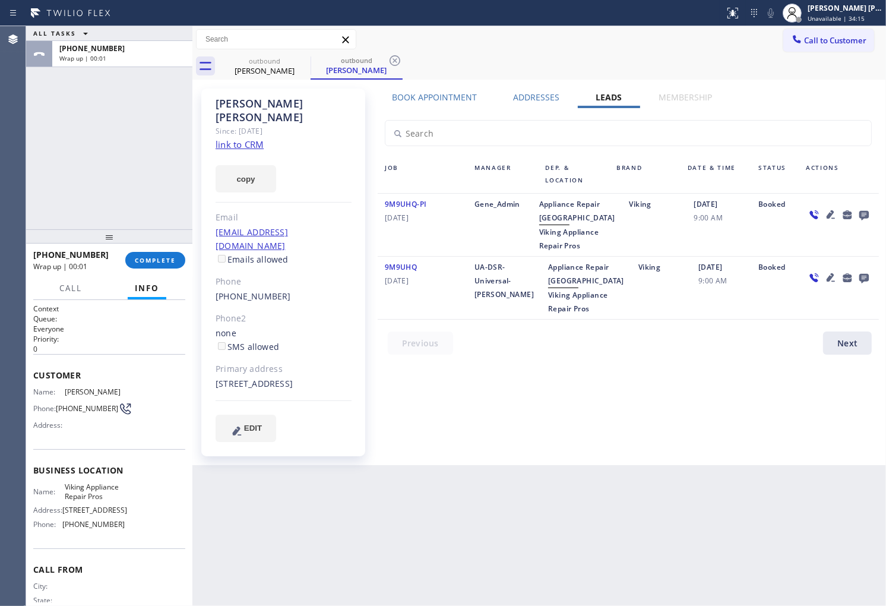
click at [862, 215] on icon at bounding box center [864, 216] width 10 height 10
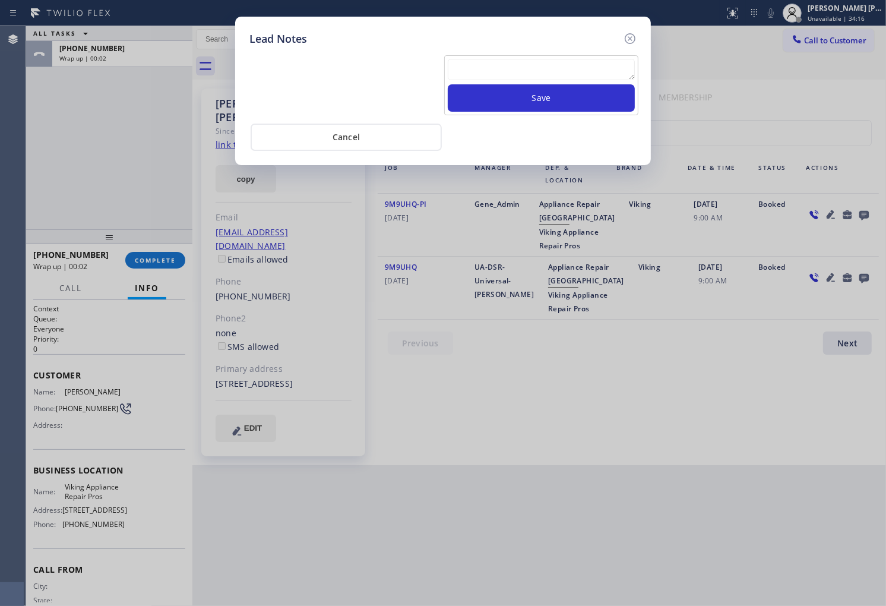
click at [579, 71] on textarea at bounding box center [541, 69] width 187 height 21
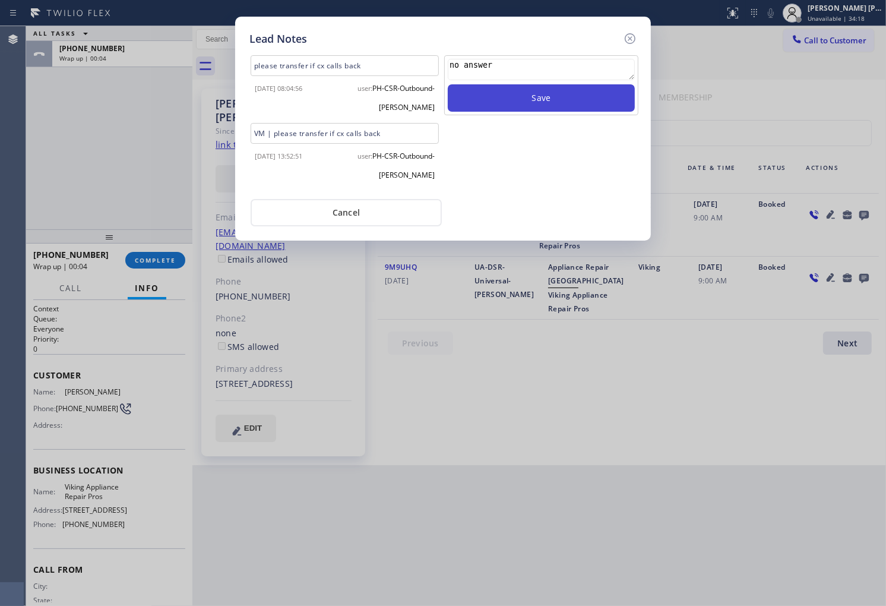
type textarea "no answer"
click at [591, 96] on button "Save" at bounding box center [541, 97] width 187 height 27
click at [631, 37] on icon at bounding box center [630, 38] width 11 height 11
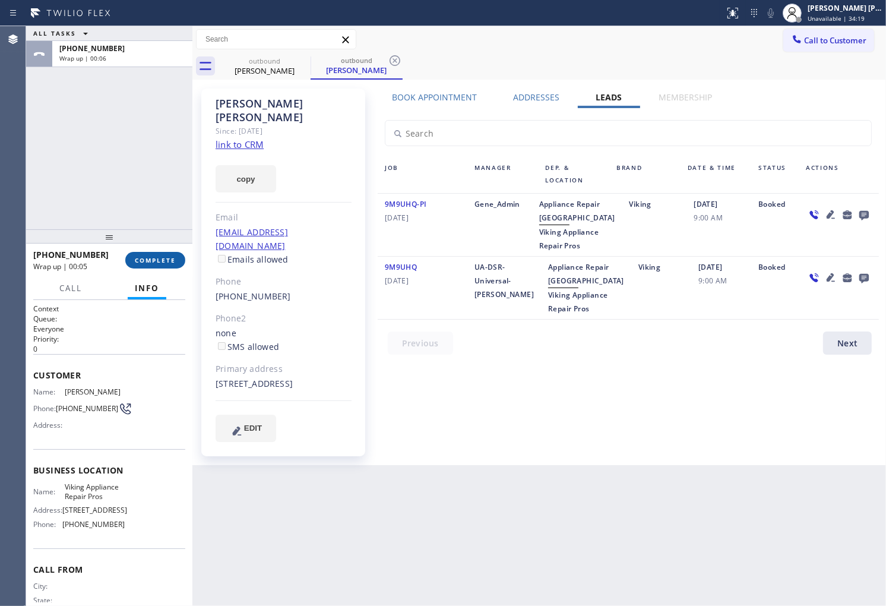
click at [140, 256] on span "COMPLETE" at bounding box center [155, 260] width 41 height 8
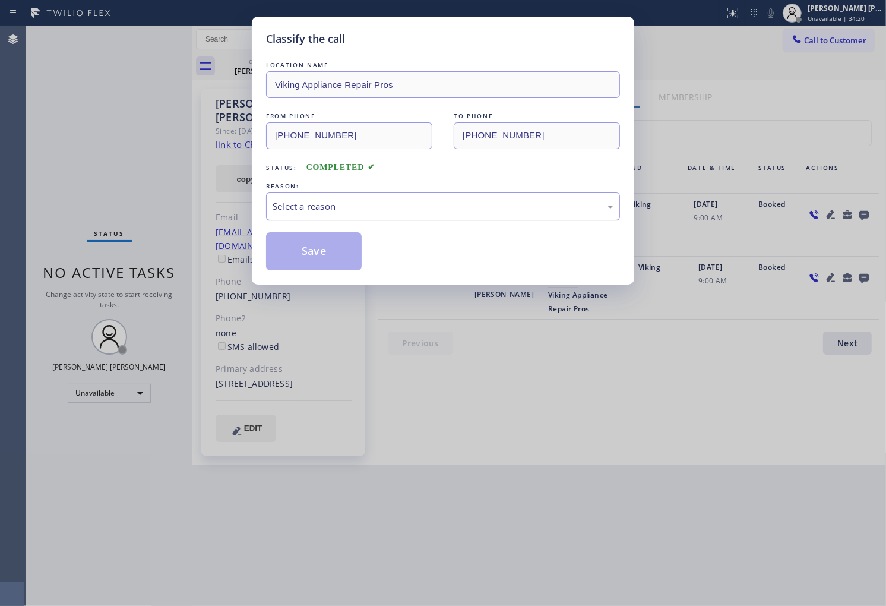
click at [431, 197] on div "Select a reason" at bounding box center [443, 206] width 354 height 28
click at [302, 260] on button "Save" at bounding box center [314, 251] width 96 height 38
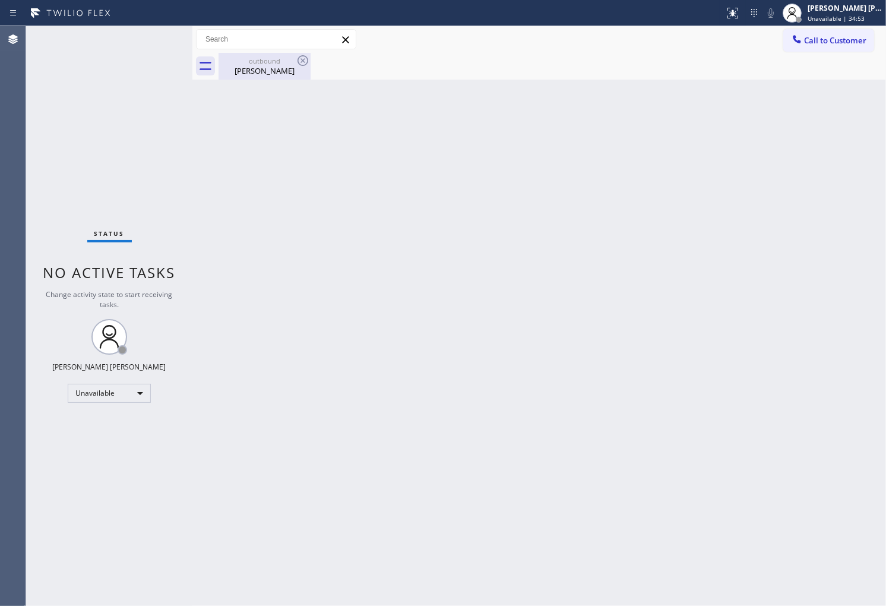
drag, startPoint x: 291, startPoint y: 72, endPoint x: 299, endPoint y: 69, distance: 8.5
click at [292, 73] on div "[PERSON_NAME]" at bounding box center [265, 70] width 90 height 11
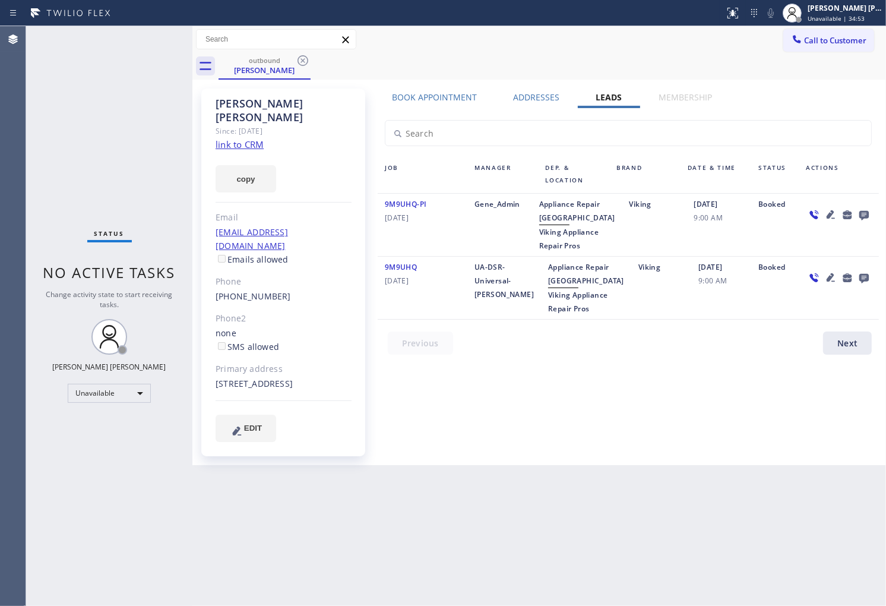
drag, startPoint x: 302, startPoint y: 66, endPoint x: 464, endPoint y: 52, distance: 163.3
click at [302, 65] on icon at bounding box center [303, 60] width 14 height 14
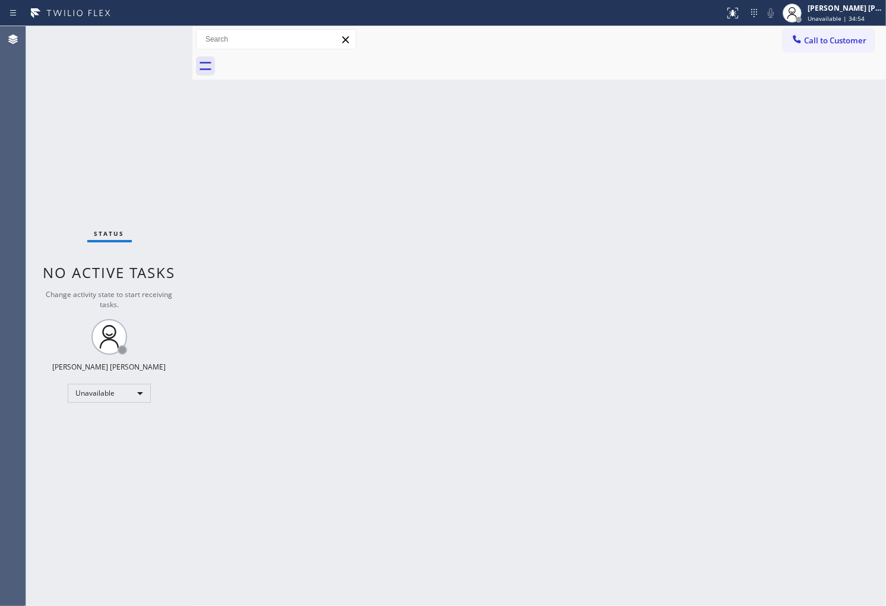
click at [803, 36] on div at bounding box center [797, 40] width 14 height 14
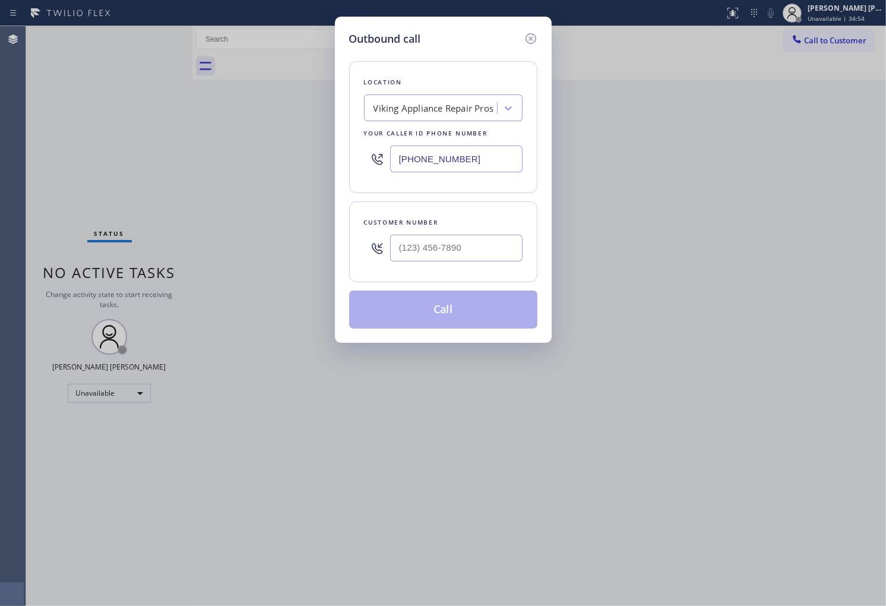
click at [435, 156] on input "[PHONE_NUMBER]" at bounding box center [456, 158] width 132 height 27
paste input "731-4952"
type input "[PHONE_NUMBER]"
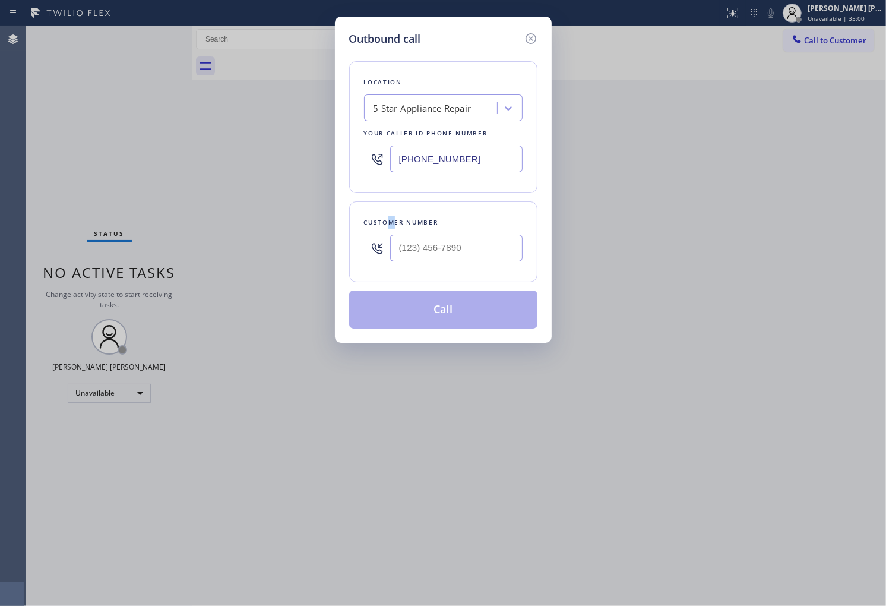
click at [394, 203] on div "Location 5 Star Appliance Repair Your caller id phone number [PHONE_NUMBER] Cus…" at bounding box center [443, 187] width 188 height 281
click at [428, 250] on input "(___) ___-____" at bounding box center [456, 248] width 132 height 27
paste input "310) 779-0997"
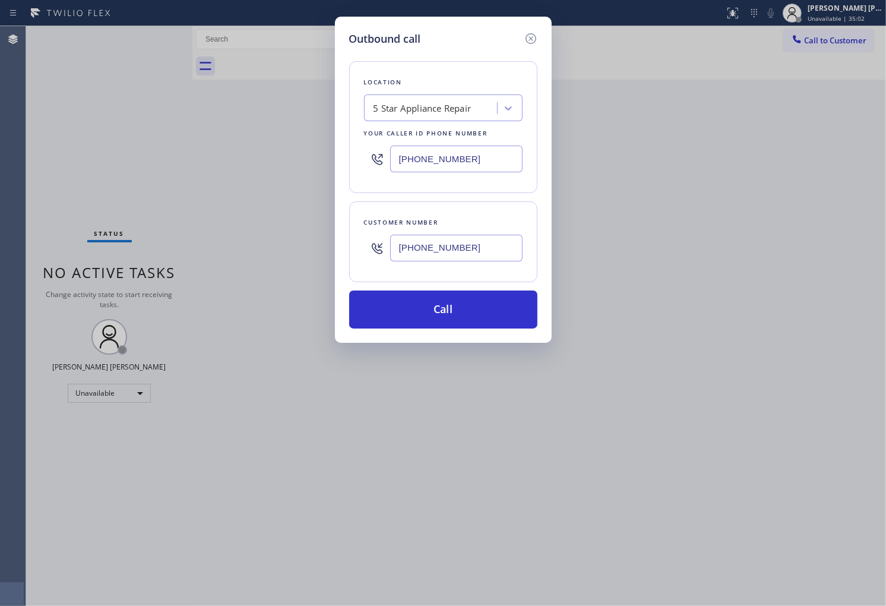
type input "[PHONE_NUMBER]"
click at [467, 286] on div "Location 5 Star Appliance Repair Your caller id phone number [PHONE_NUMBER] Cus…" at bounding box center [443, 187] width 188 height 281
drag, startPoint x: 470, startPoint y: 327, endPoint x: 493, endPoint y: 316, distance: 25.0
click at [470, 327] on button "Call" at bounding box center [443, 309] width 188 height 38
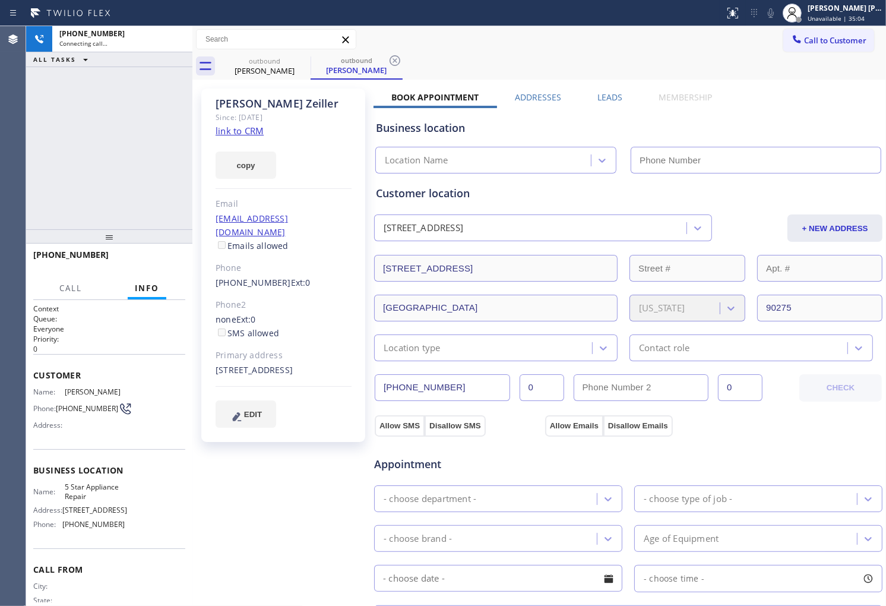
click at [252, 107] on div "[PERSON_NAME]" at bounding box center [284, 104] width 136 height 14
click at [145, 109] on div "[PHONE_NUMBER] Connecting call… ALL TASKS ALL TASKS ACTIVE TASKS TASKS IN WRAP …" at bounding box center [109, 127] width 166 height 203
type input "[PHONE_NUMBER]"
click at [779, 21] on div "Status report No issues detected If you experience an issue, please download th…" at bounding box center [803, 13] width 166 height 26
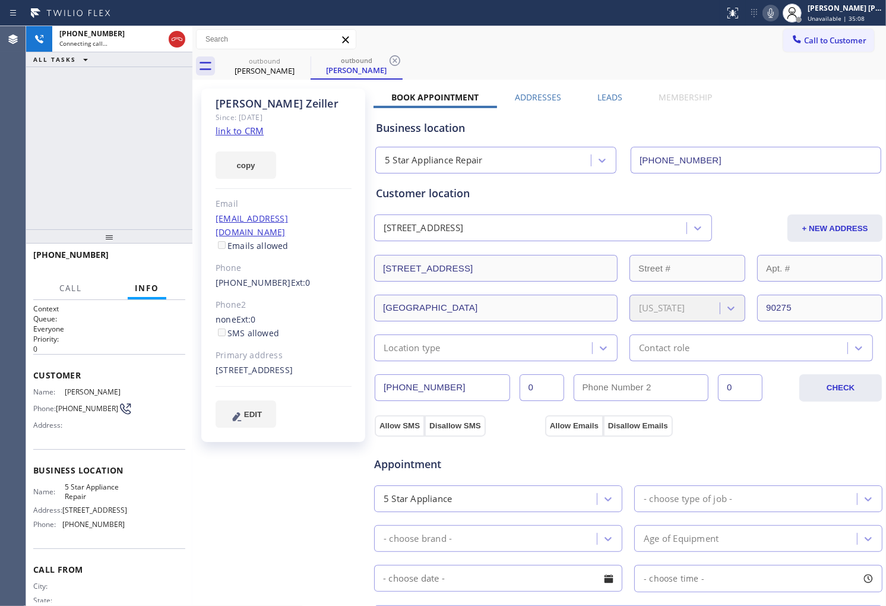
click at [778, 15] on icon at bounding box center [771, 13] width 14 height 14
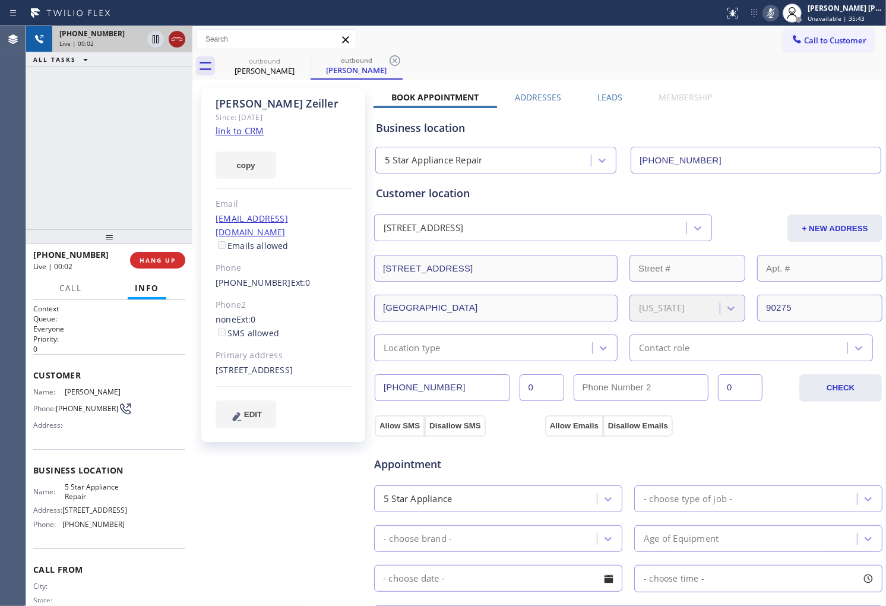
click at [173, 43] on icon at bounding box center [177, 39] width 14 height 14
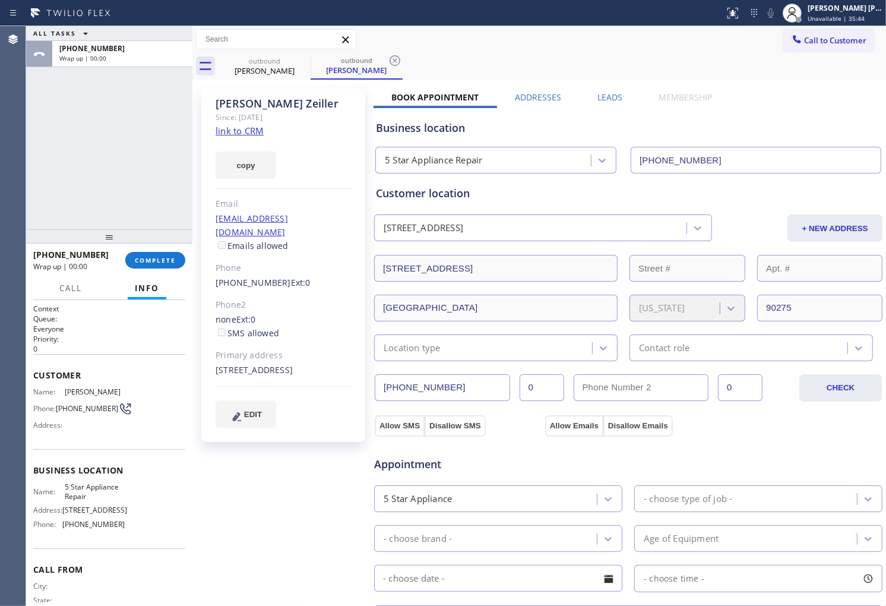
click at [601, 96] on label "Leads" at bounding box center [609, 96] width 25 height 11
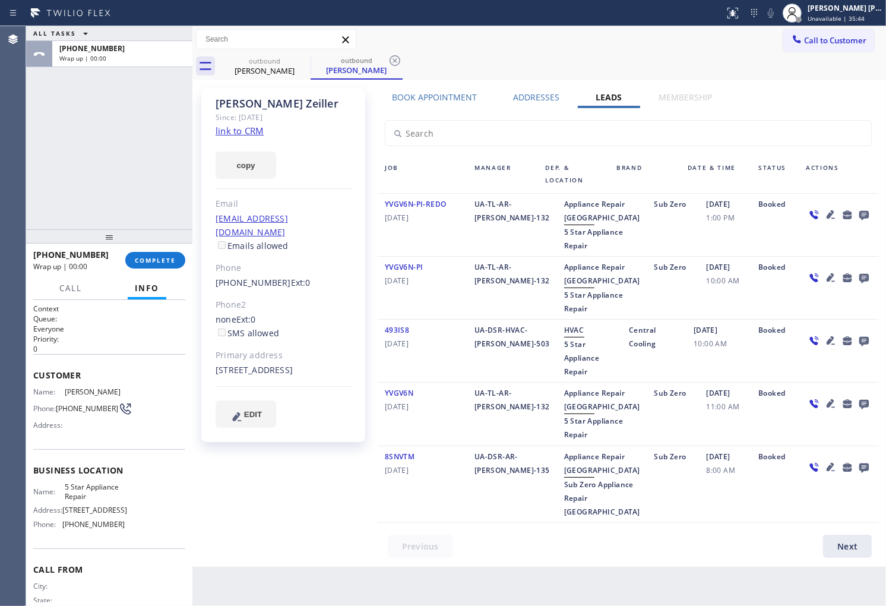
click at [859, 211] on icon at bounding box center [864, 216] width 10 height 10
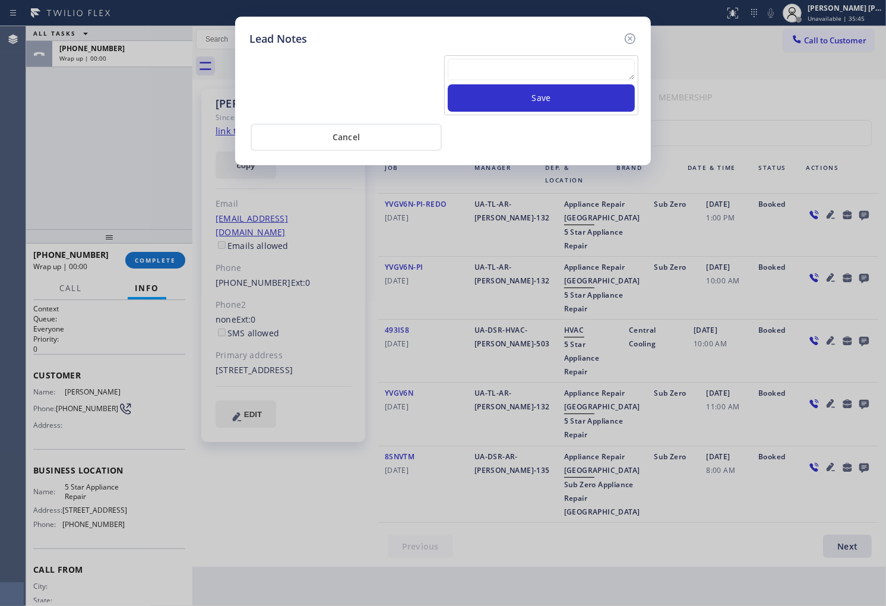
click at [591, 69] on textarea at bounding box center [541, 69] width 187 height 21
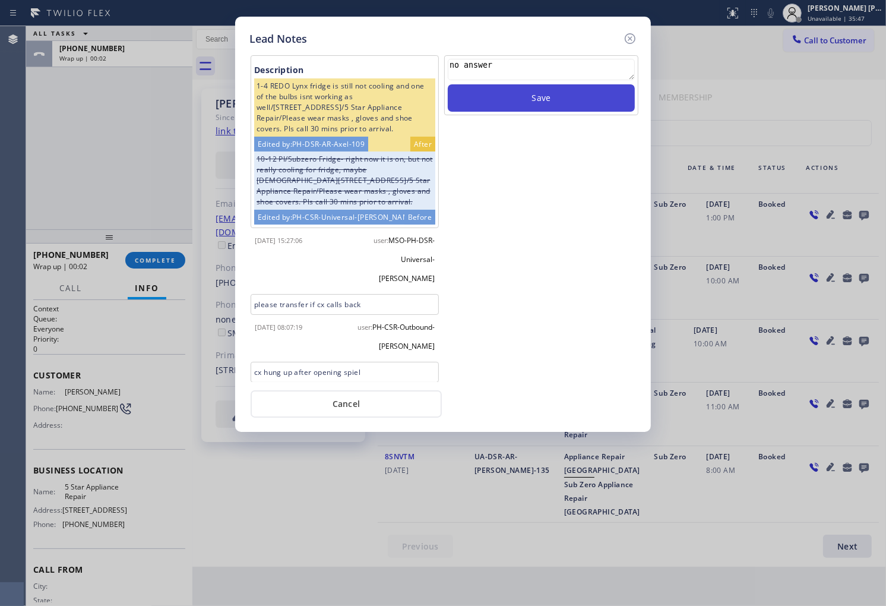
type textarea "no answer"
click at [576, 108] on button "Save" at bounding box center [541, 97] width 187 height 27
click at [629, 43] on icon at bounding box center [630, 38] width 11 height 11
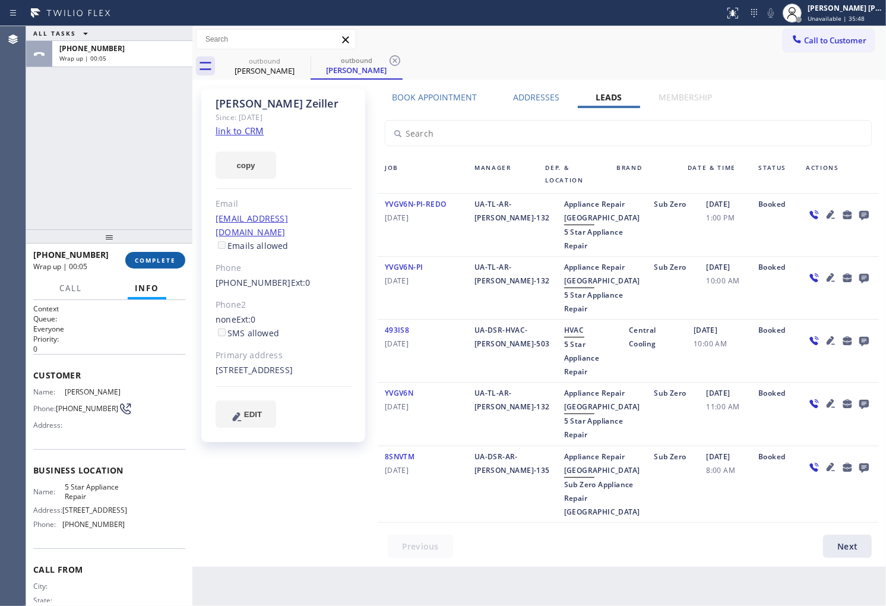
click at [140, 262] on span "COMPLETE" at bounding box center [155, 260] width 41 height 8
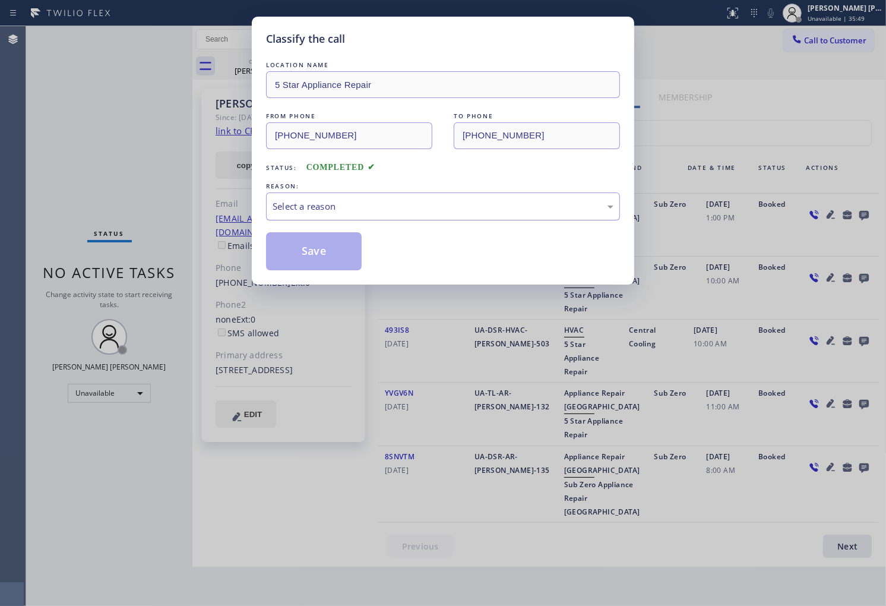
click at [387, 200] on div "Select a reason" at bounding box center [443, 207] width 341 height 14
click at [309, 260] on button "Save" at bounding box center [314, 251] width 96 height 38
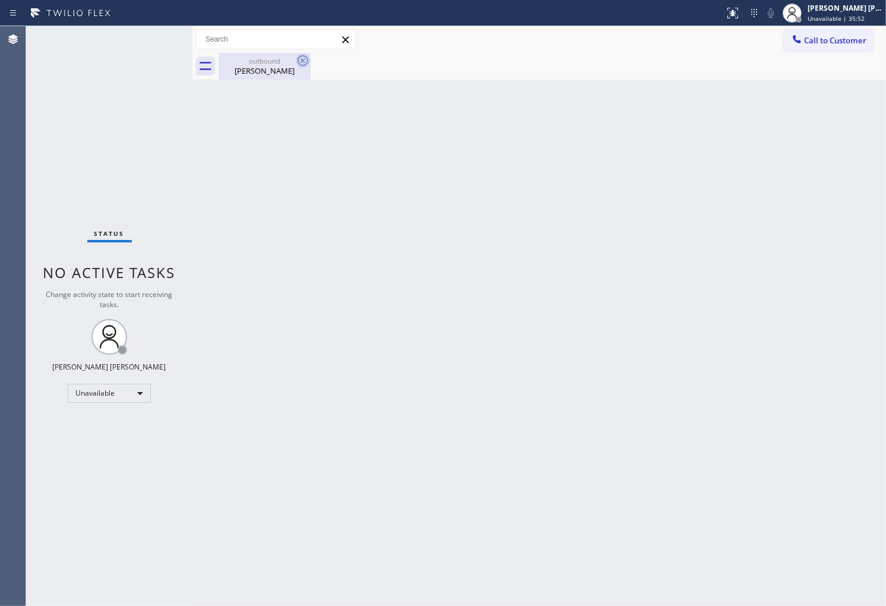
click at [300, 61] on icon at bounding box center [303, 60] width 14 height 14
click at [859, 39] on span "Call to Customer" at bounding box center [835, 40] width 62 height 11
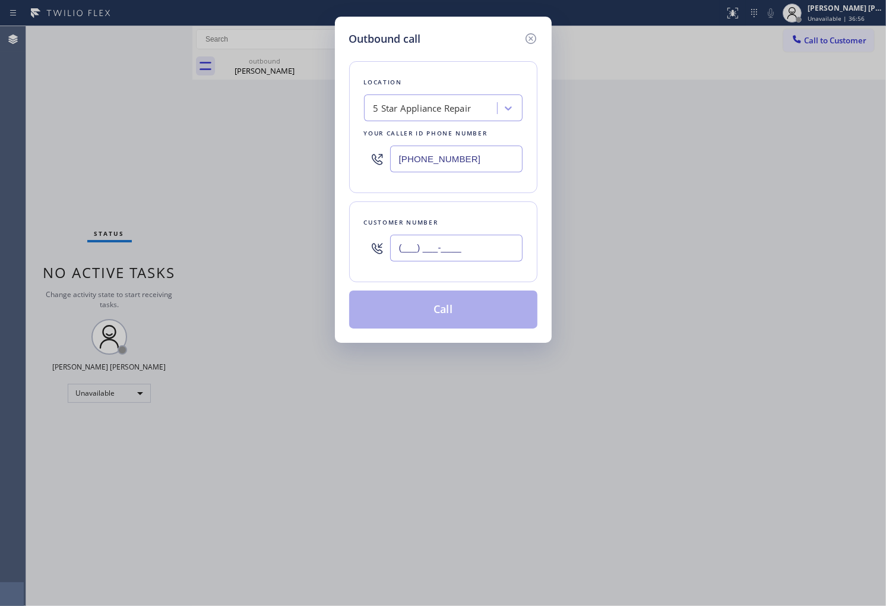
click at [479, 257] on input "(___) ___-____" at bounding box center [456, 248] width 132 height 27
paste input "213) 344-0374"
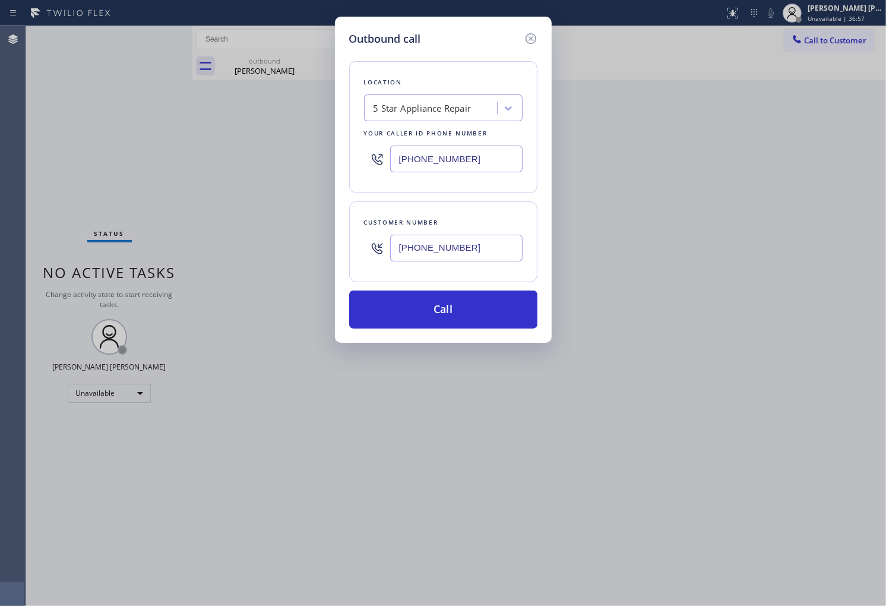
type input "[PHONE_NUMBER]"
click at [448, 161] on input "[PHONE_NUMBER]" at bounding box center [456, 158] width 132 height 27
paste input "213) 344-0758"
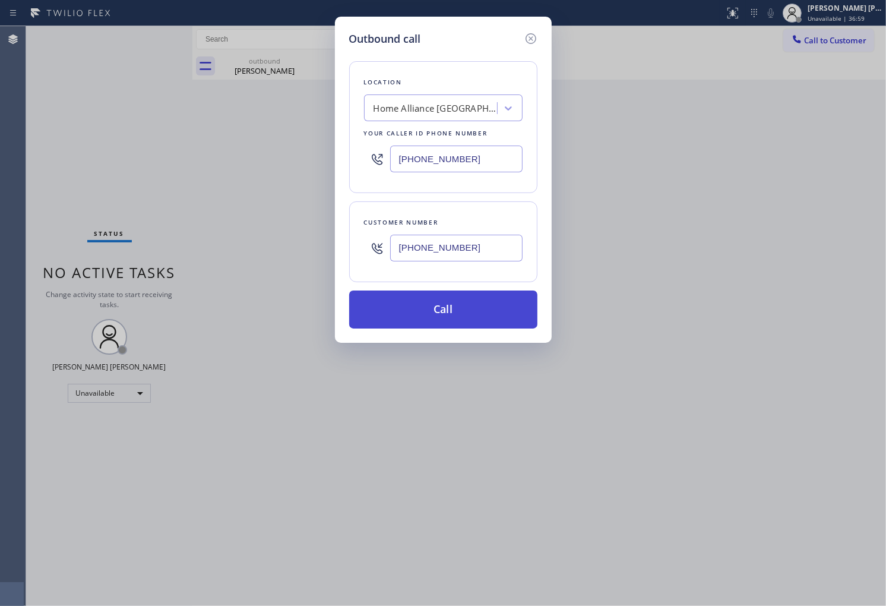
type input "[PHONE_NUMBER]"
click at [472, 319] on button "Call" at bounding box center [443, 309] width 188 height 38
click at [568, 46] on div "Call to Customer Outbound call Location Home Alliance [GEOGRAPHIC_DATA] Your ca…" at bounding box center [539, 39] width 694 height 21
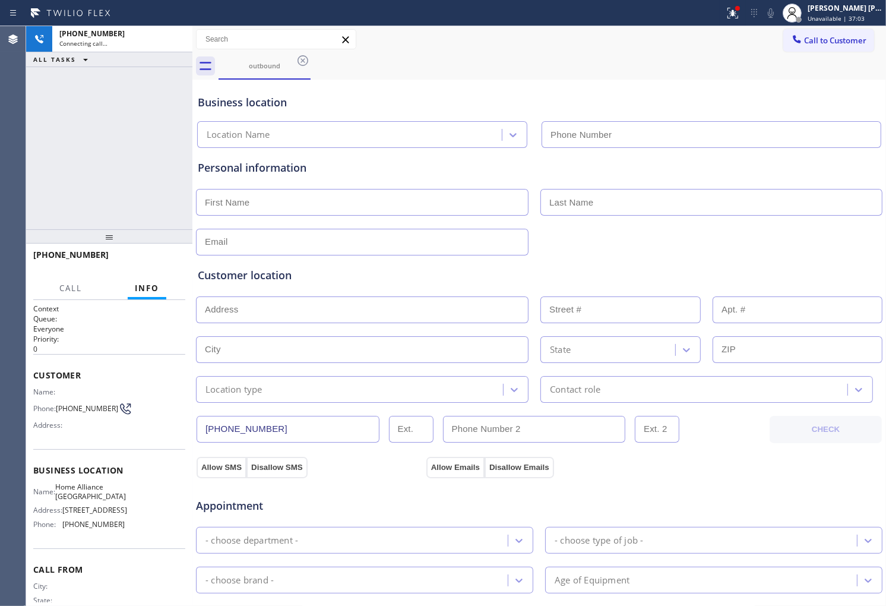
type input "[PHONE_NUMBER]"
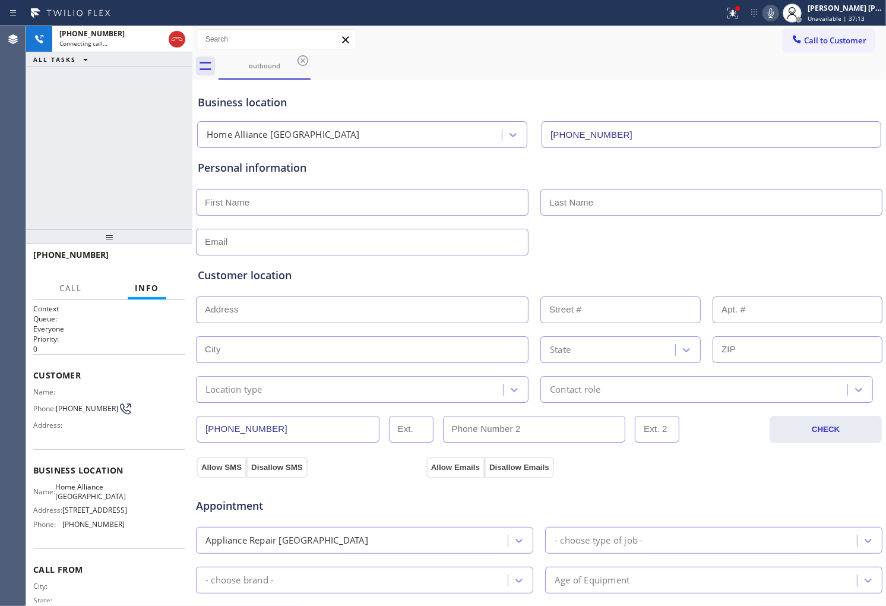
click at [134, 159] on div "[PHONE_NUMBER] Connecting call… ALL TASKS ALL TASKS ACTIVE TASKS TASKS IN WRAP …" at bounding box center [109, 127] width 166 height 203
click at [742, 3] on button at bounding box center [733, 13] width 26 height 26
drag, startPoint x: 742, startPoint y: 3, endPoint x: 735, endPoint y: 63, distance: 60.4
click at [742, 3] on button at bounding box center [733, 13] width 26 height 26
click at [740, 17] on icon at bounding box center [733, 13] width 14 height 14
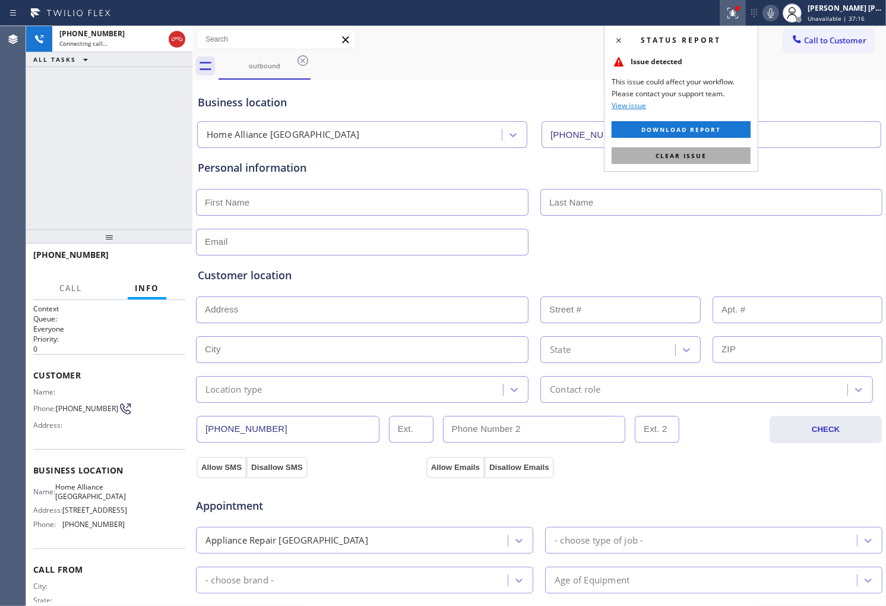
click at [715, 147] on button "Clear issue" at bounding box center [681, 155] width 139 height 17
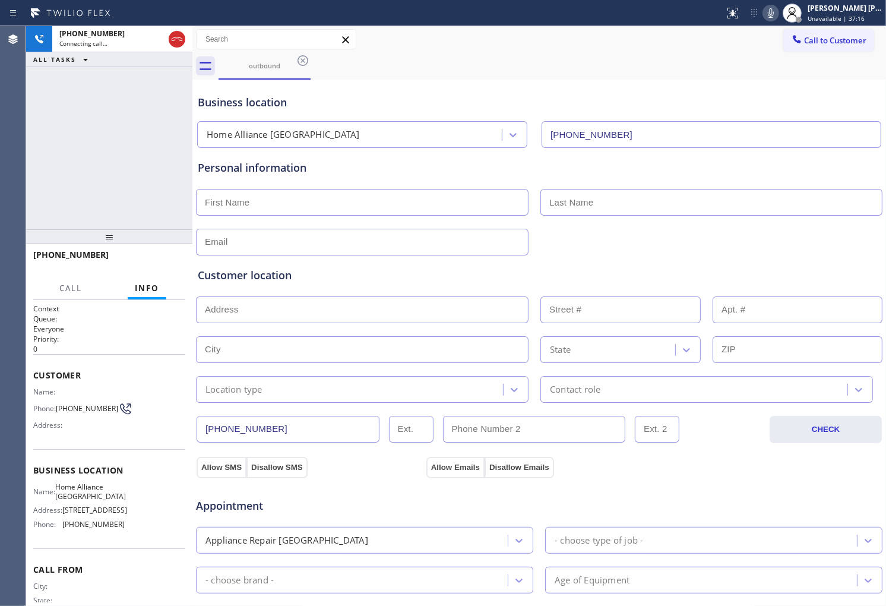
click at [512, 79] on div "Business location Home Alliance [GEOGRAPHIC_DATA] [PHONE_NUMBER]" at bounding box center [539, 113] width 688 height 70
click at [147, 173] on div "[PHONE_NUMBER] Connecting call… ALL TASKS ALL TASKS ACTIVE TASKS TASKS IN WRAP …" at bounding box center [109, 127] width 166 height 203
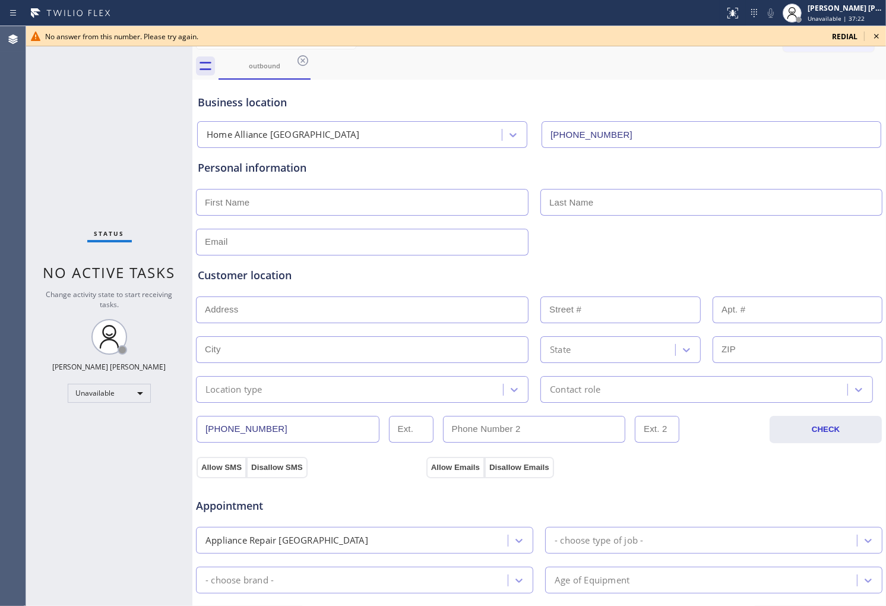
click at [874, 36] on icon at bounding box center [876, 36] width 14 height 14
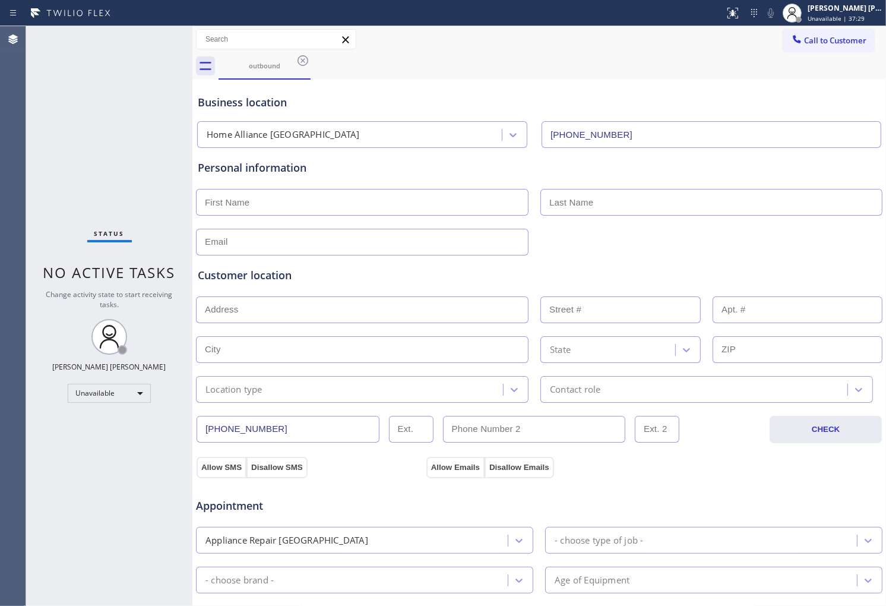
drag, startPoint x: 303, startPoint y: 67, endPoint x: 304, endPoint y: 58, distance: 9.6
click at [303, 67] on icon at bounding box center [303, 60] width 14 height 14
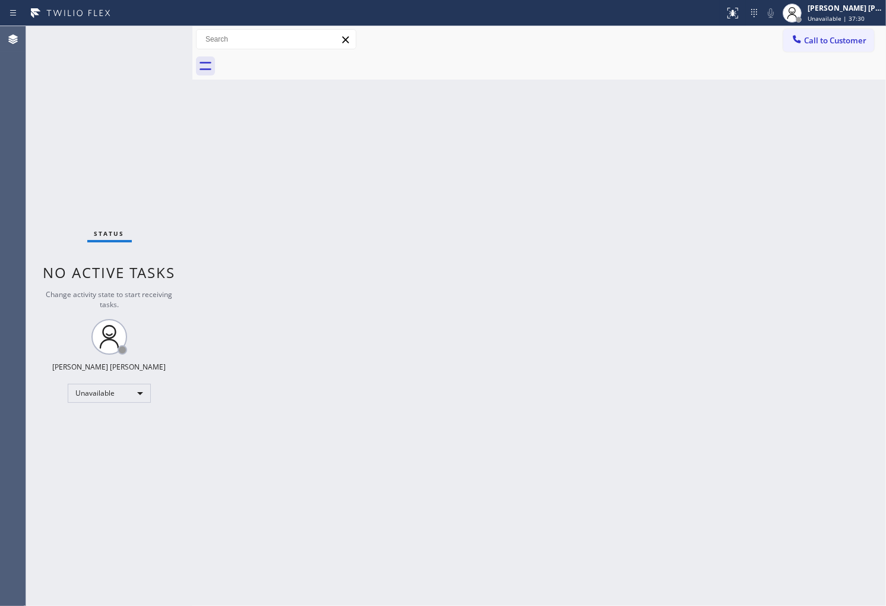
click at [304, 56] on div at bounding box center [552, 66] width 667 height 27
click at [841, 45] on span "Call to Customer" at bounding box center [835, 40] width 62 height 11
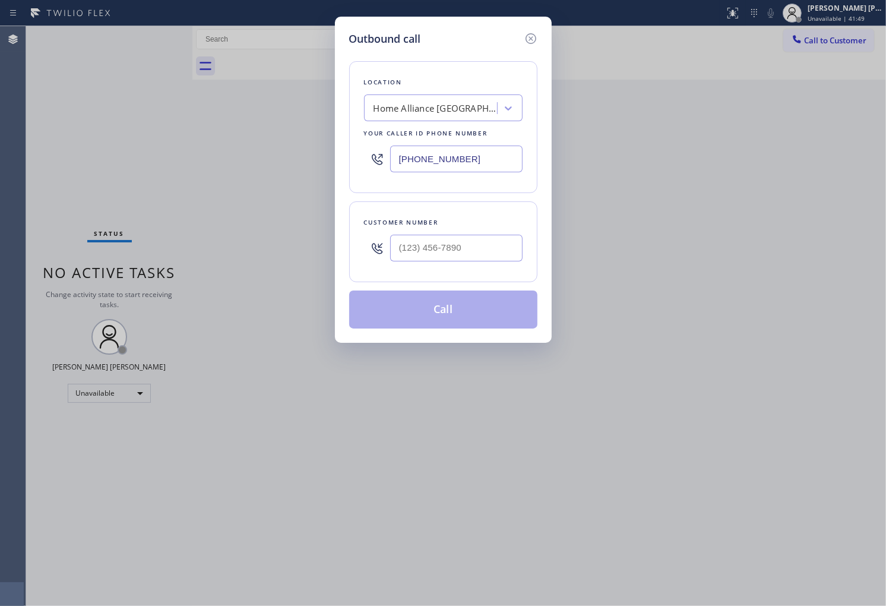
click at [457, 157] on input "[PHONE_NUMBER]" at bounding box center [456, 158] width 132 height 27
paste input "818) 696-564"
type input "[PHONE_NUMBER]"
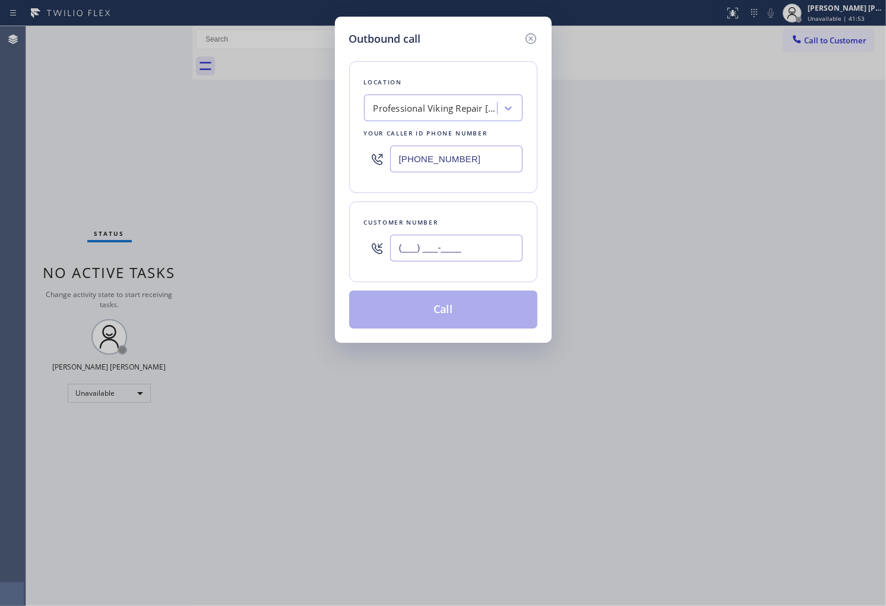
click at [500, 245] on input "(___) ___-____" at bounding box center [456, 248] width 132 height 27
paste input "805) 217-2683"
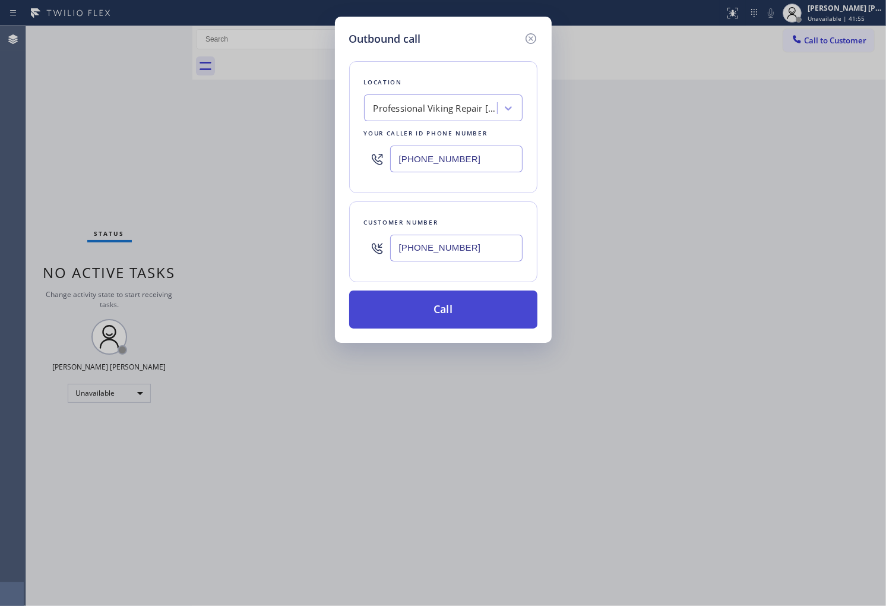
type input "[PHONE_NUMBER]"
click at [530, 328] on button "Call" at bounding box center [443, 309] width 188 height 38
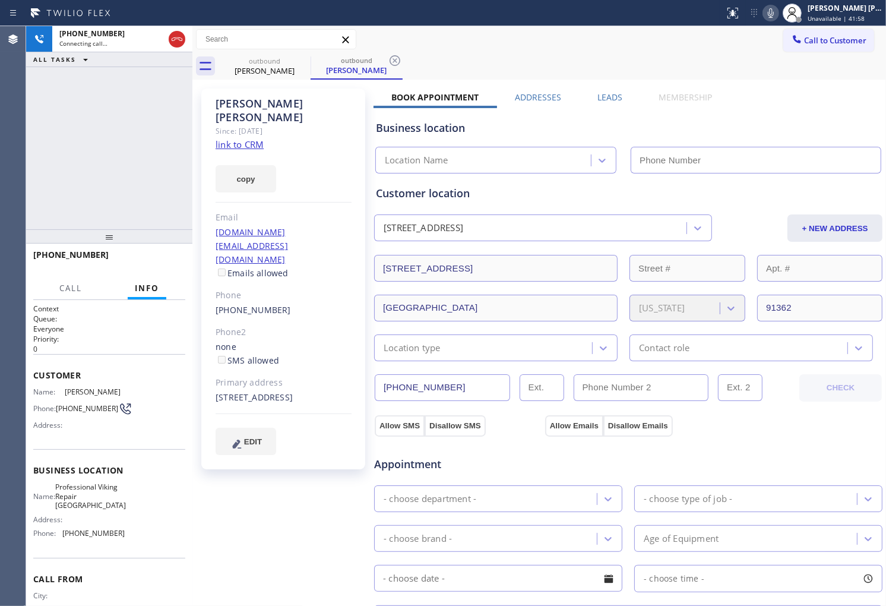
click at [248, 104] on div "[PERSON_NAME]" at bounding box center [284, 110] width 136 height 27
type input "[PHONE_NUMBER]"
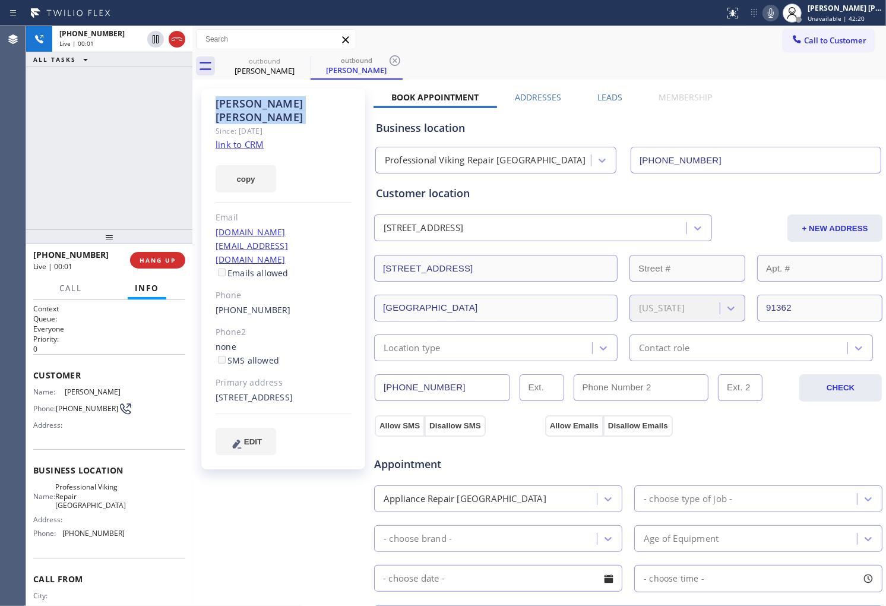
click at [44, 153] on div "[PHONE_NUMBER] Live | 00:01 ALL TASKS ALL TASKS ACTIVE TASKS TASKS IN WRAP UP" at bounding box center [109, 127] width 166 height 203
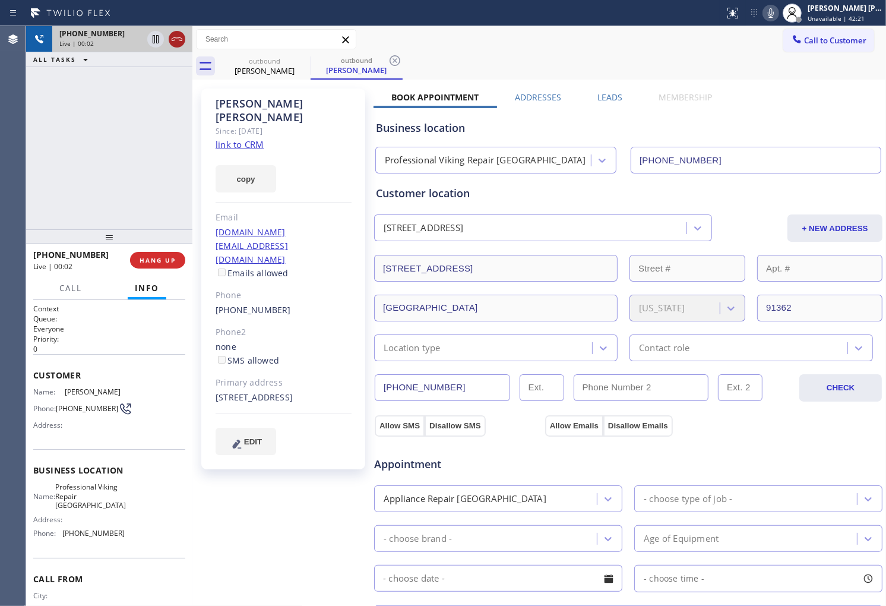
click at [180, 43] on icon at bounding box center [177, 39] width 14 height 14
click at [612, 92] on label "Leads" at bounding box center [609, 96] width 25 height 11
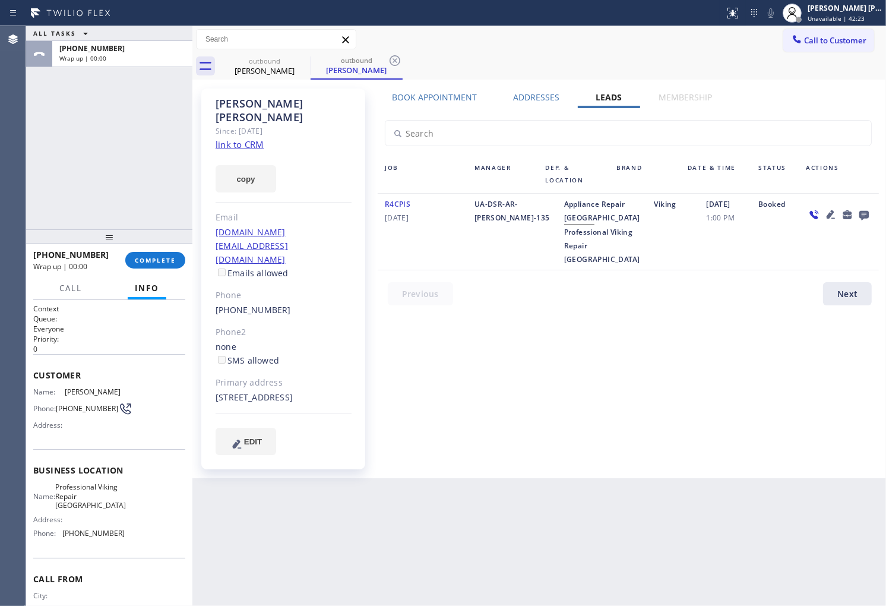
click at [862, 219] on icon at bounding box center [864, 216] width 10 height 10
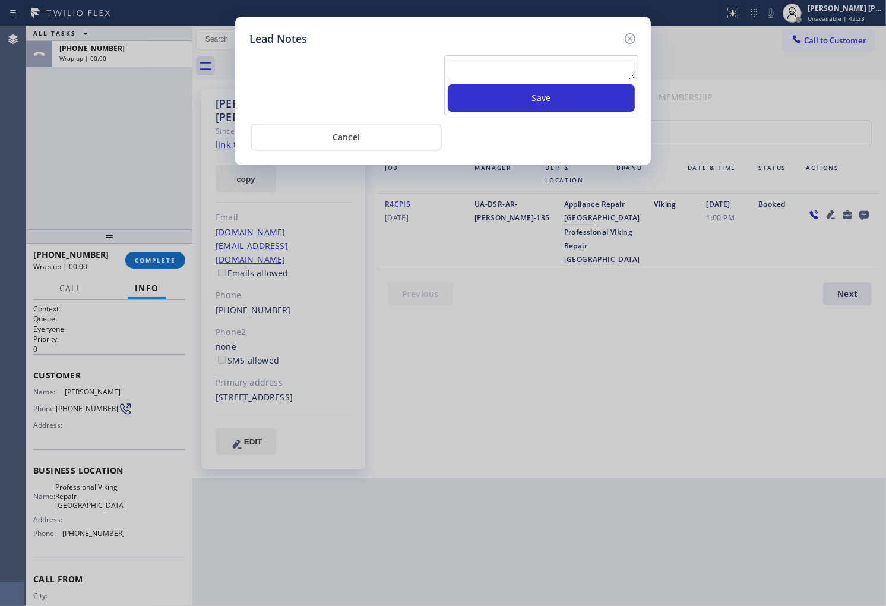
click at [631, 58] on div "Save" at bounding box center [541, 85] width 194 height 60
click at [624, 69] on textarea at bounding box center [541, 69] width 187 height 21
type textarea "m"
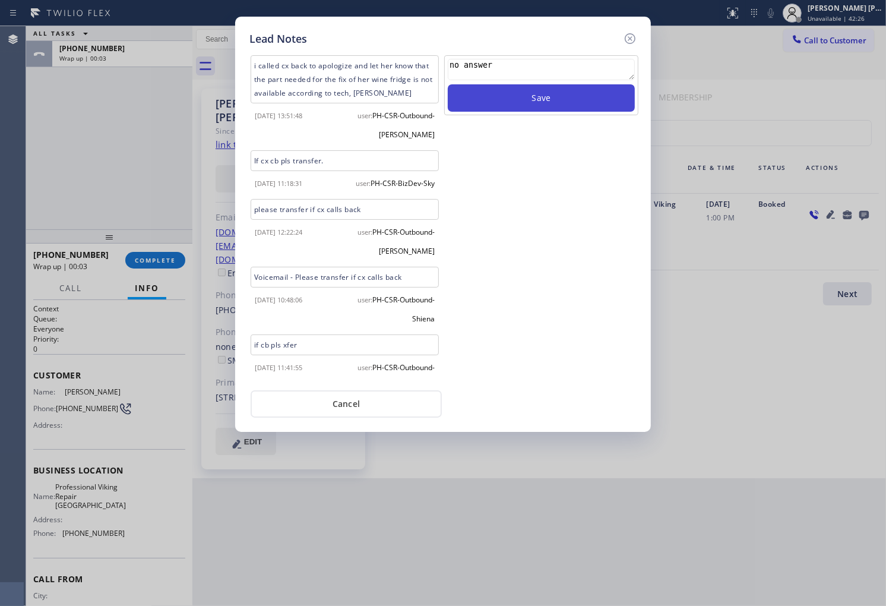
type textarea "no answer"
click at [625, 87] on button "Save" at bounding box center [541, 97] width 187 height 27
click at [628, 39] on icon at bounding box center [630, 38] width 14 height 14
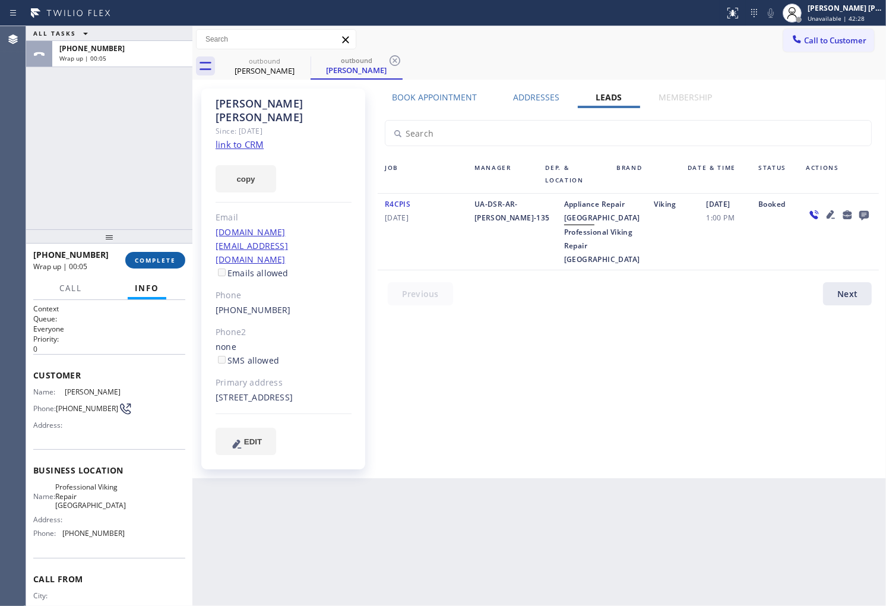
click at [162, 262] on span "COMPLETE" at bounding box center [155, 260] width 41 height 8
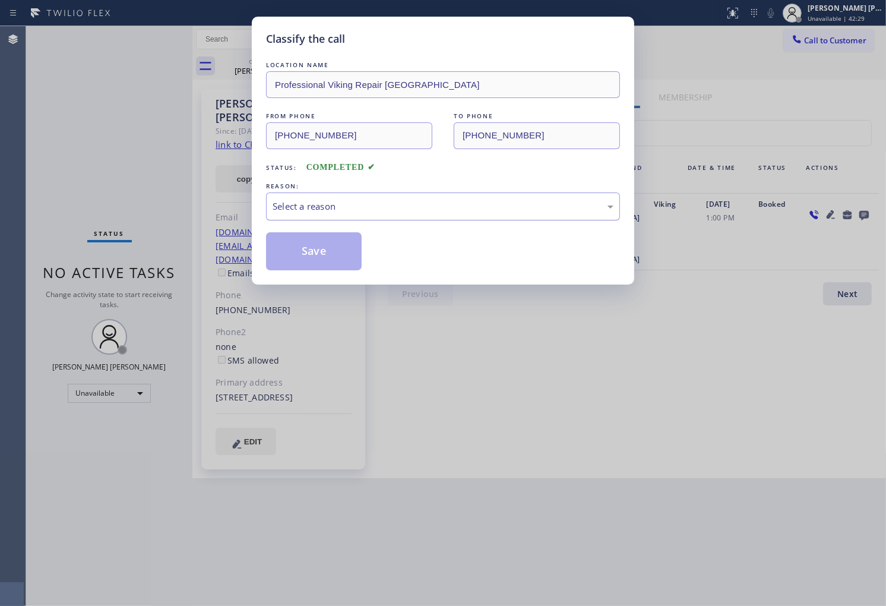
click at [372, 216] on div "Select a reason" at bounding box center [443, 206] width 354 height 28
click at [322, 261] on button "Save" at bounding box center [314, 251] width 96 height 38
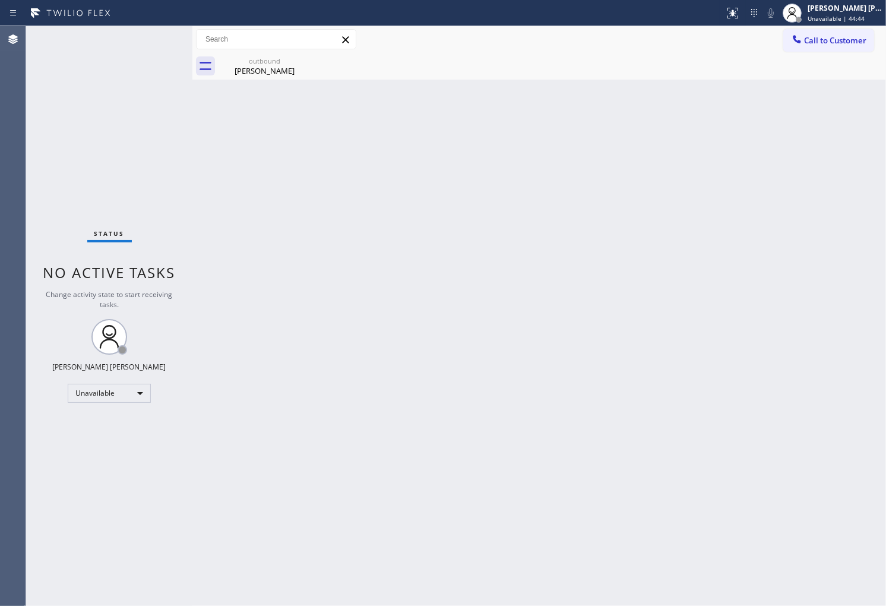
drag, startPoint x: 4, startPoint y: 178, endPoint x: 23, endPoint y: 167, distance: 21.3
click at [2, 179] on div "Agent Desktop" at bounding box center [13, 316] width 26 height 580
click at [294, 75] on div "[PERSON_NAME]" at bounding box center [265, 70] width 90 height 11
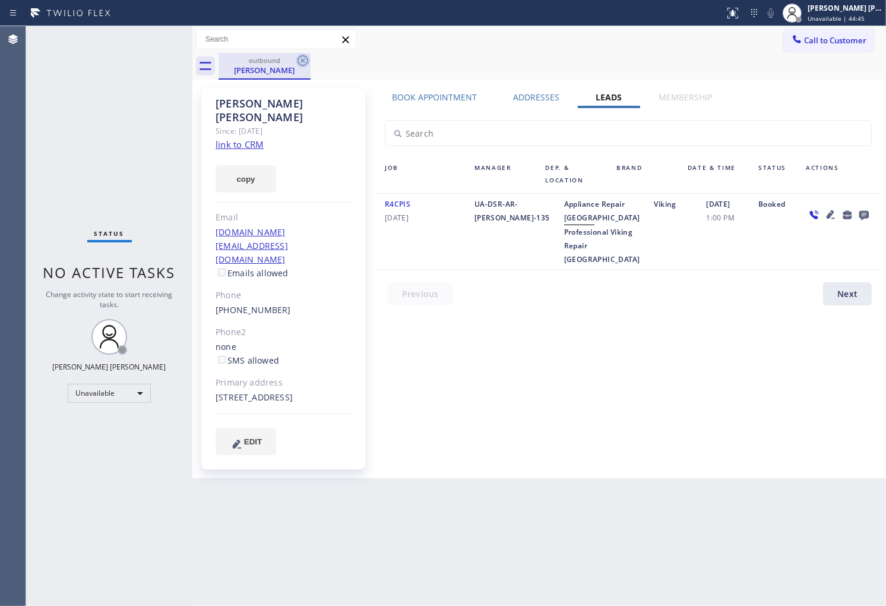
click at [301, 64] on icon at bounding box center [303, 60] width 14 height 14
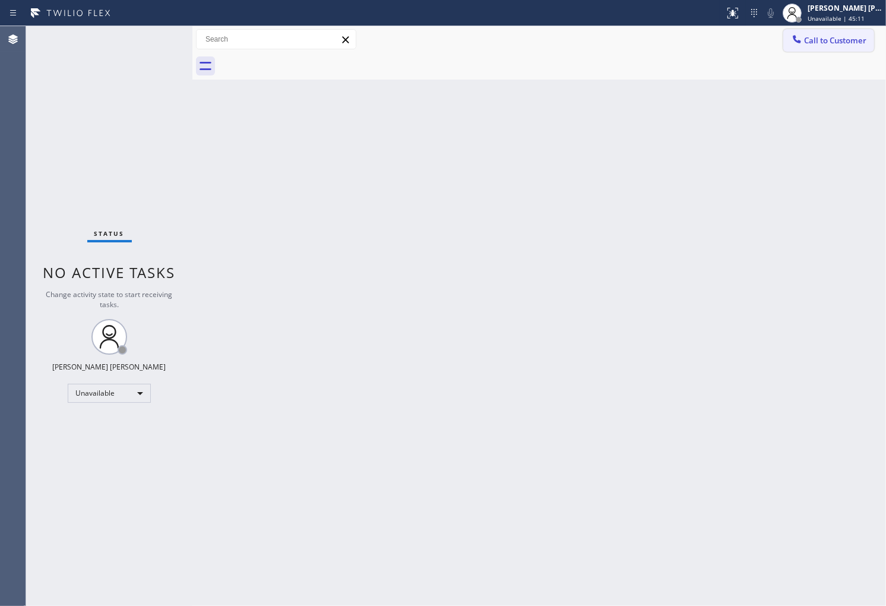
click at [821, 46] on button "Call to Customer" at bounding box center [828, 40] width 91 height 23
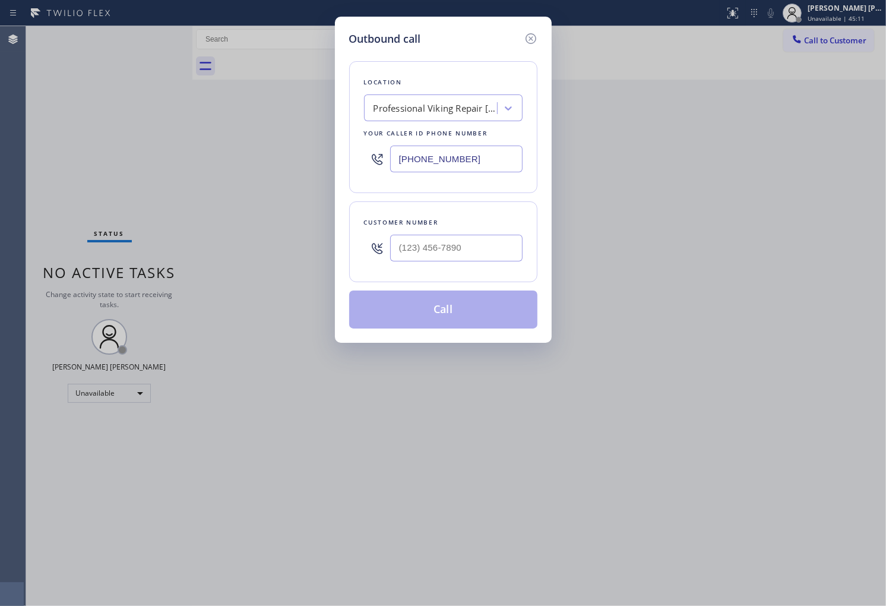
click at [462, 171] on input "[PHONE_NUMBER]" at bounding box center [456, 158] width 132 height 27
paste input "669) 900-4715"
type input "[PHONE_NUMBER]"
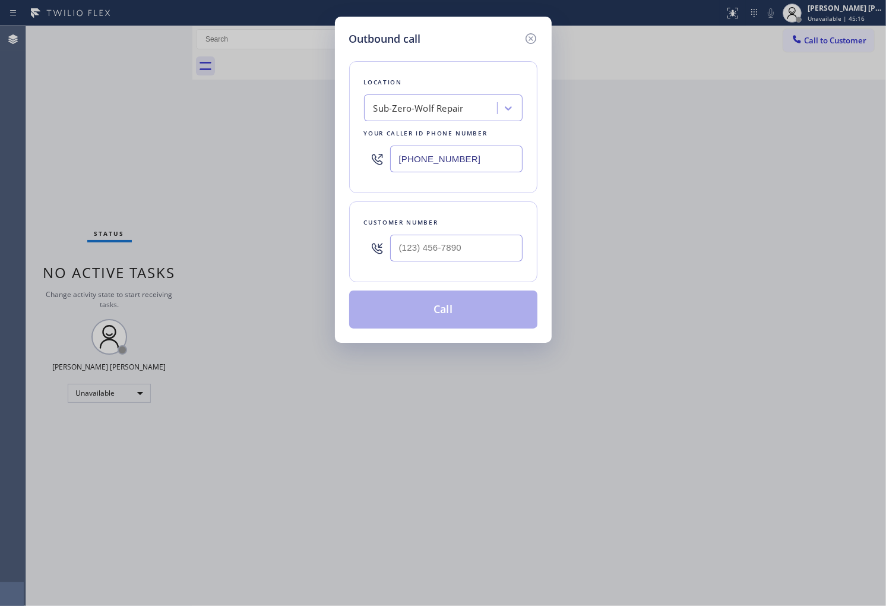
click at [458, 258] on input "text" at bounding box center [456, 248] width 132 height 27
click at [460, 259] on input "(___) ___-____" at bounding box center [456, 248] width 132 height 27
paste input "4088"
click at [478, 242] on input "(___) ___-4088" at bounding box center [456, 248] width 132 height 27
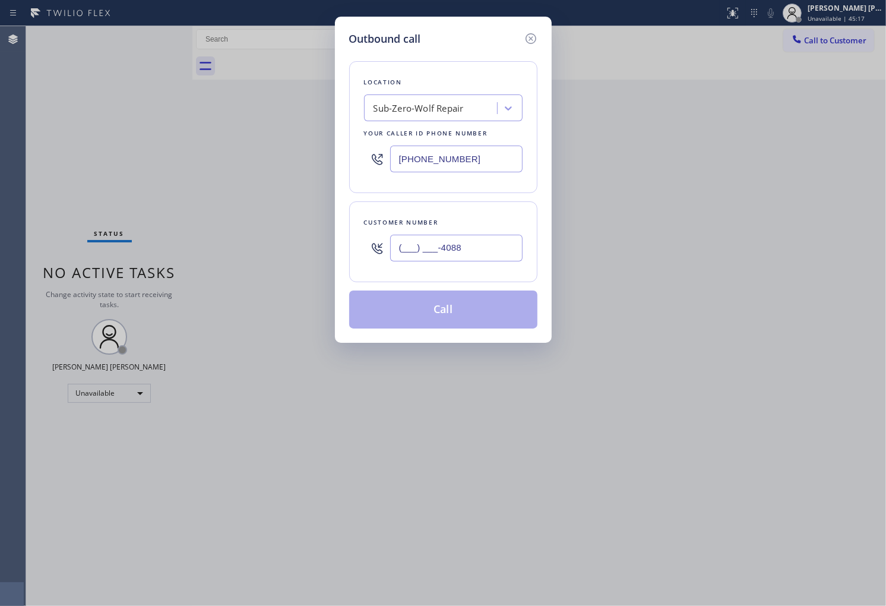
click at [478, 242] on input "(___) ___-4088" at bounding box center [456, 248] width 132 height 27
paste input "408) 859-579"
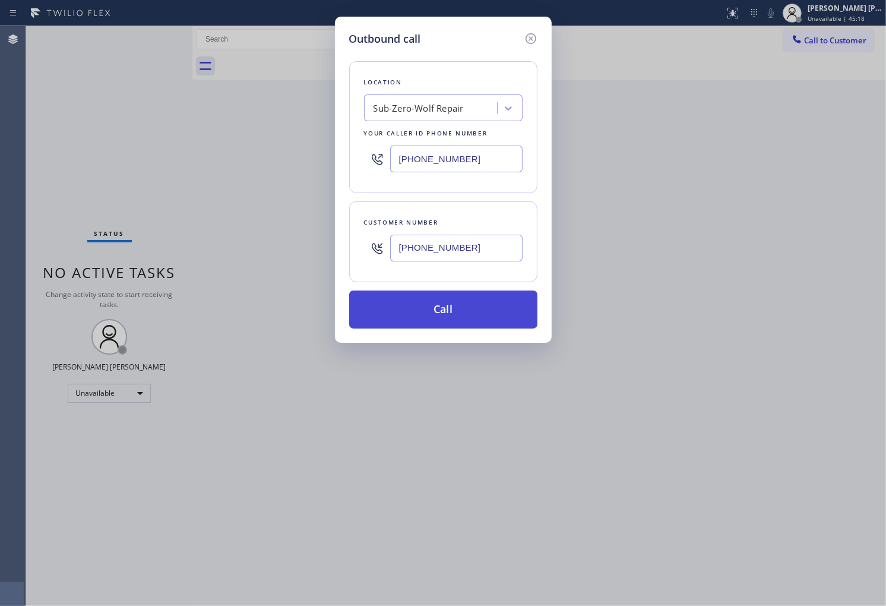
type input "[PHONE_NUMBER]"
click at [475, 306] on button "Call" at bounding box center [443, 309] width 188 height 38
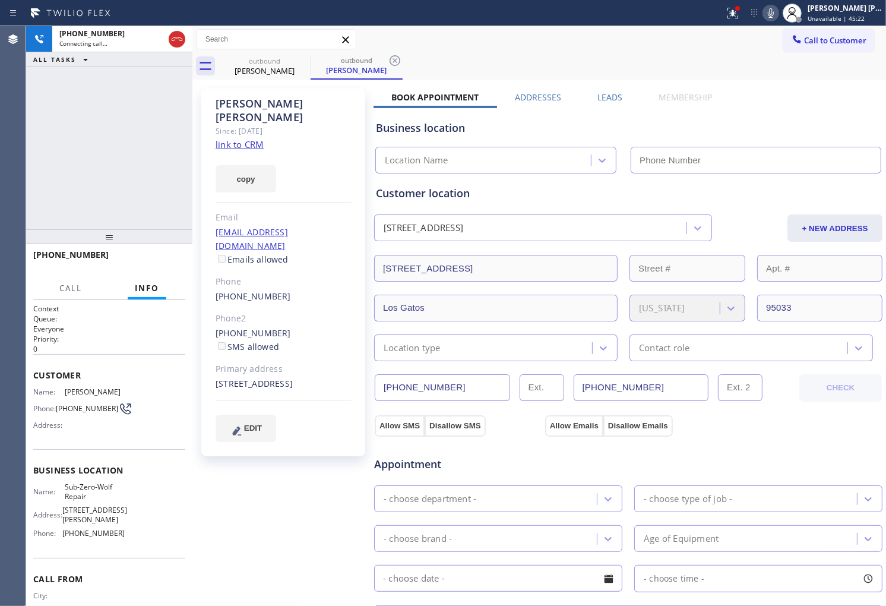
click at [281, 104] on div "[PERSON_NAME]" at bounding box center [284, 110] width 136 height 27
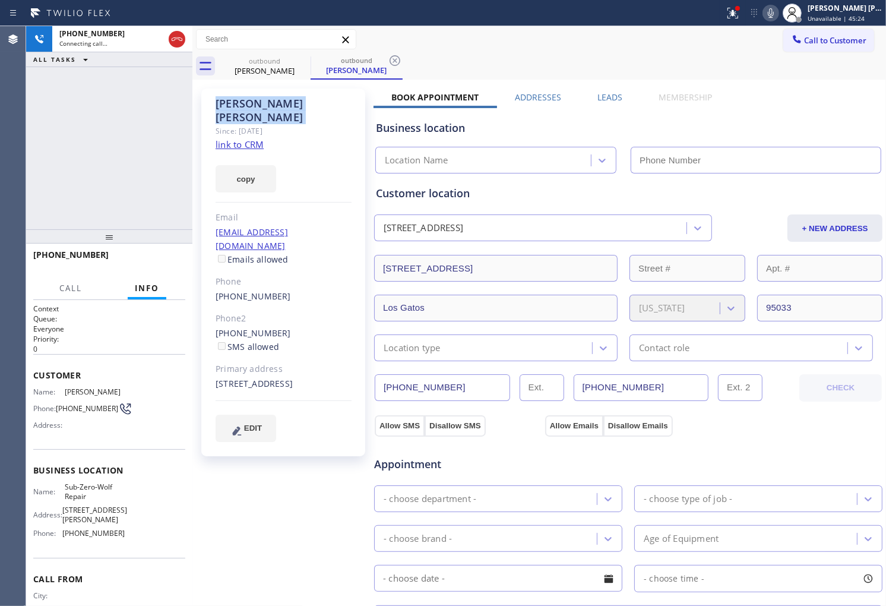
type input "[PHONE_NUMBER]"
copy div "[PERSON_NAME]"
click at [18, 129] on div "Agent Desktop" at bounding box center [13, 316] width 26 height 580
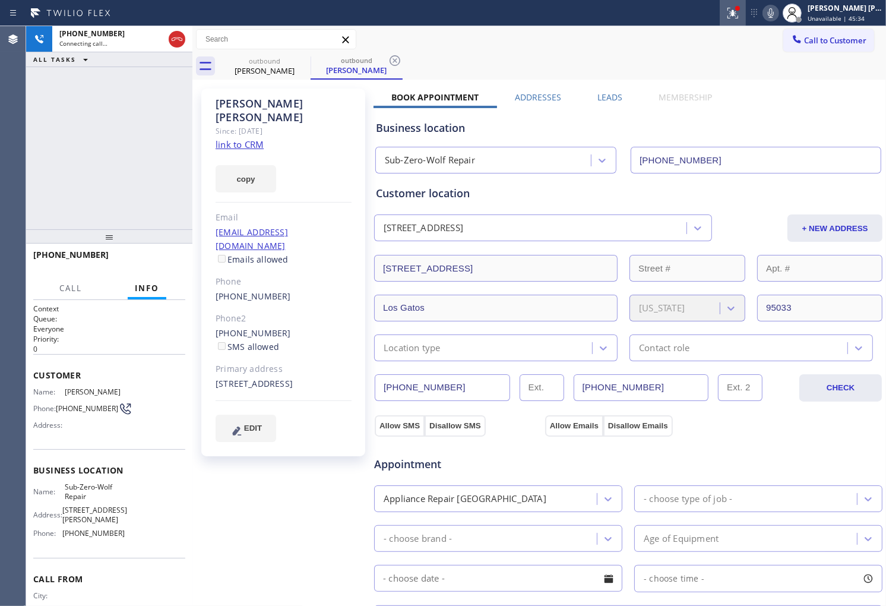
click at [746, 12] on div at bounding box center [733, 13] width 26 height 14
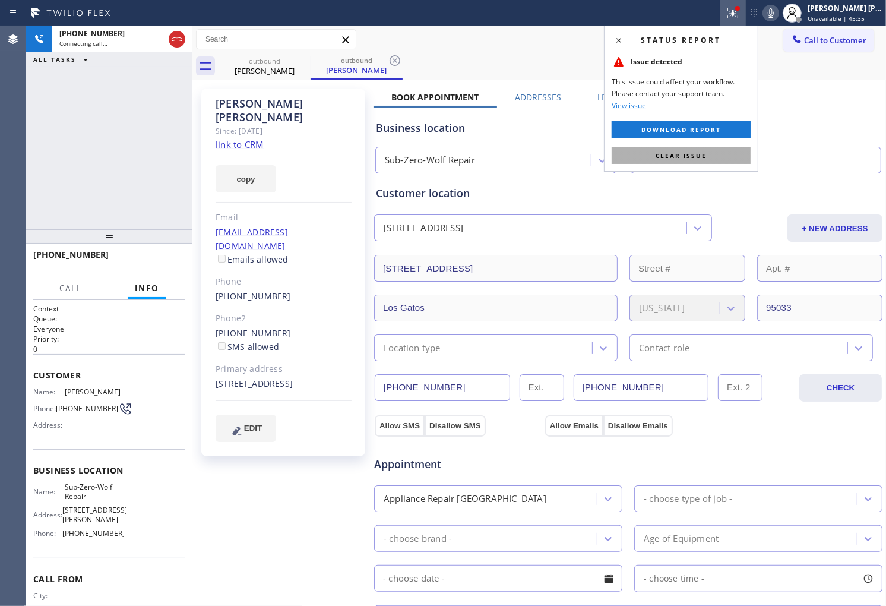
click at [717, 157] on button "Clear issue" at bounding box center [681, 155] width 139 height 17
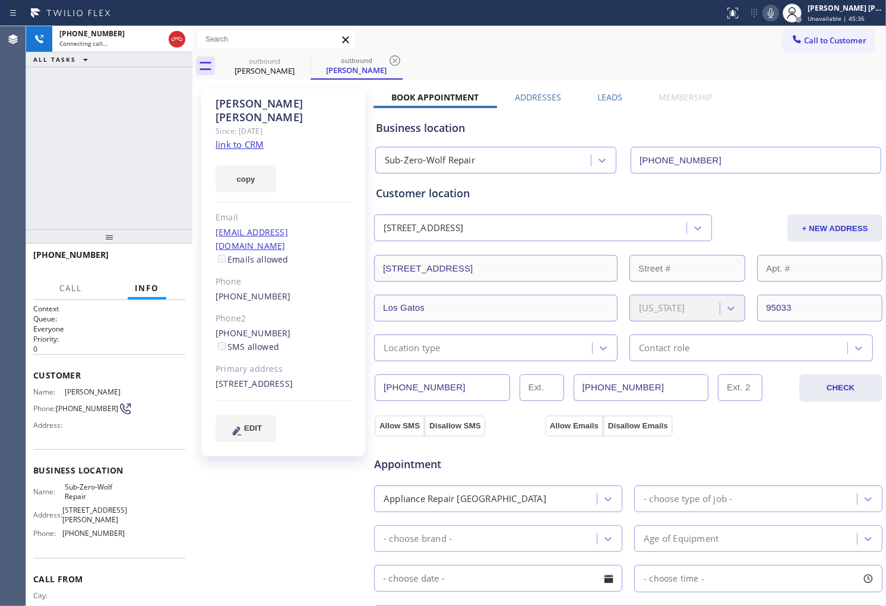
click at [778, 14] on icon at bounding box center [771, 13] width 14 height 14
click at [796, 5] on div at bounding box center [792, 13] width 26 height 26
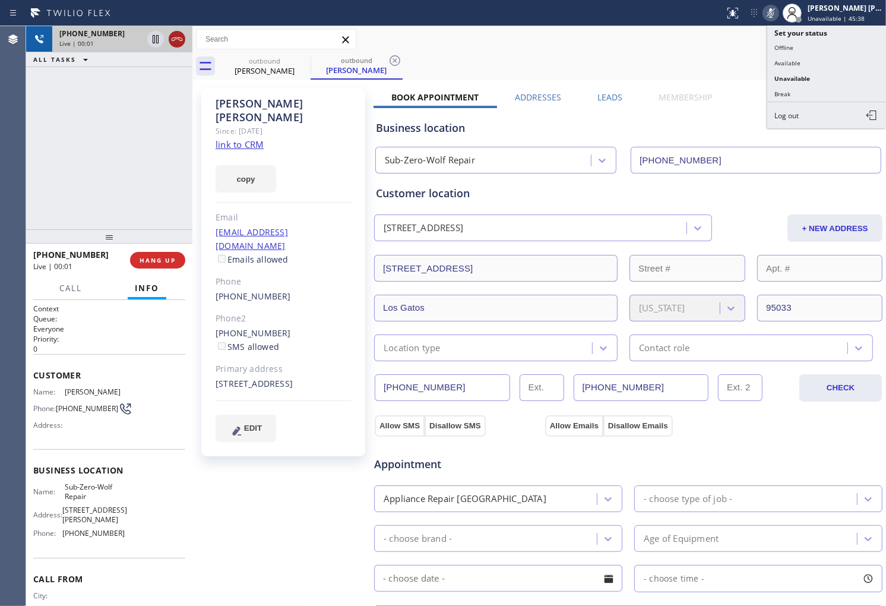
click at [181, 43] on icon at bounding box center [177, 39] width 14 height 14
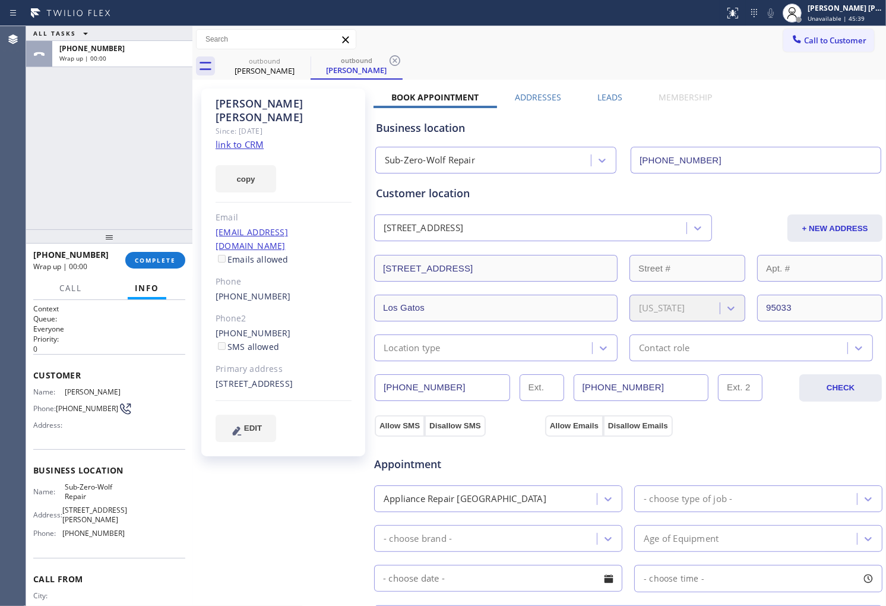
click at [605, 96] on label "Leads" at bounding box center [609, 96] width 25 height 11
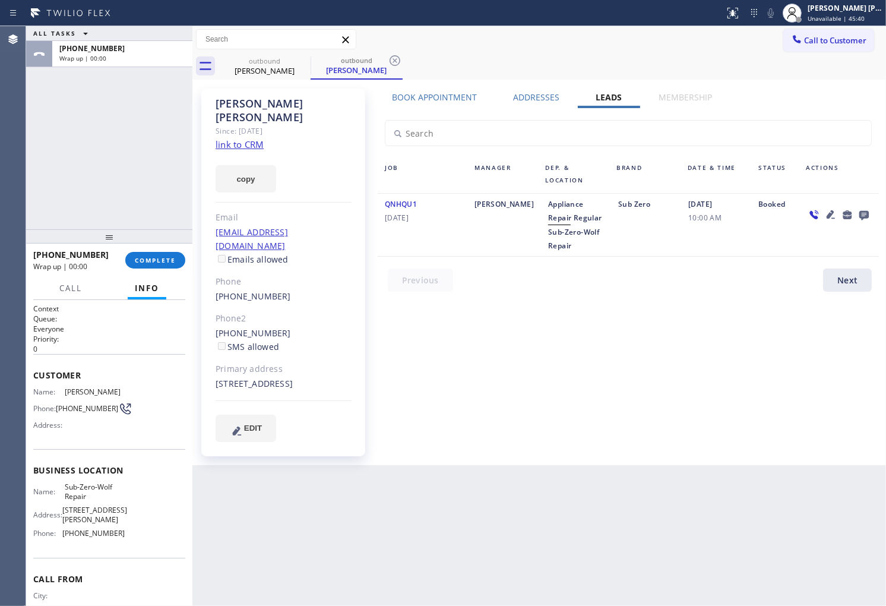
click at [871, 211] on div at bounding box center [864, 214] width 17 height 14
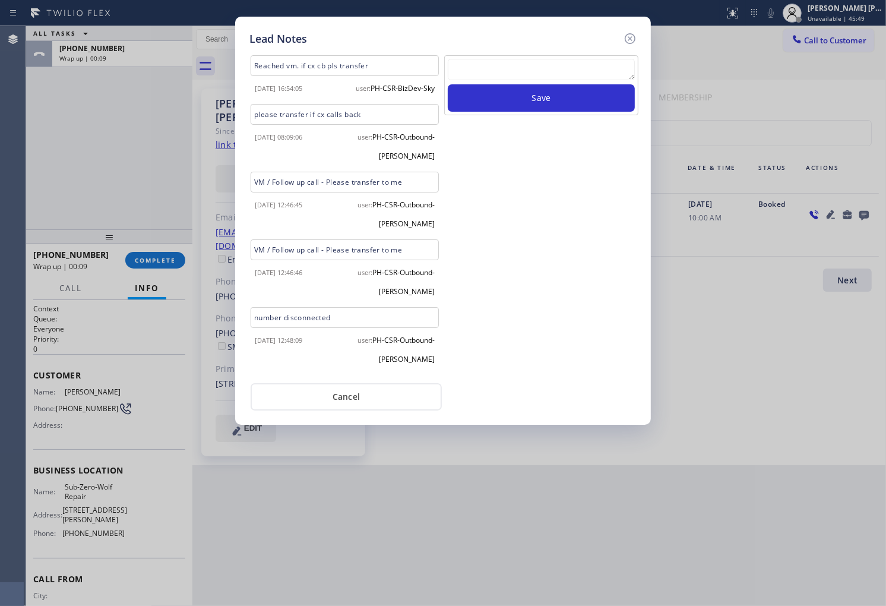
scroll to position [7, 0]
click at [564, 72] on textarea at bounding box center [541, 69] width 187 height 21
click at [627, 43] on icon at bounding box center [630, 38] width 14 height 14
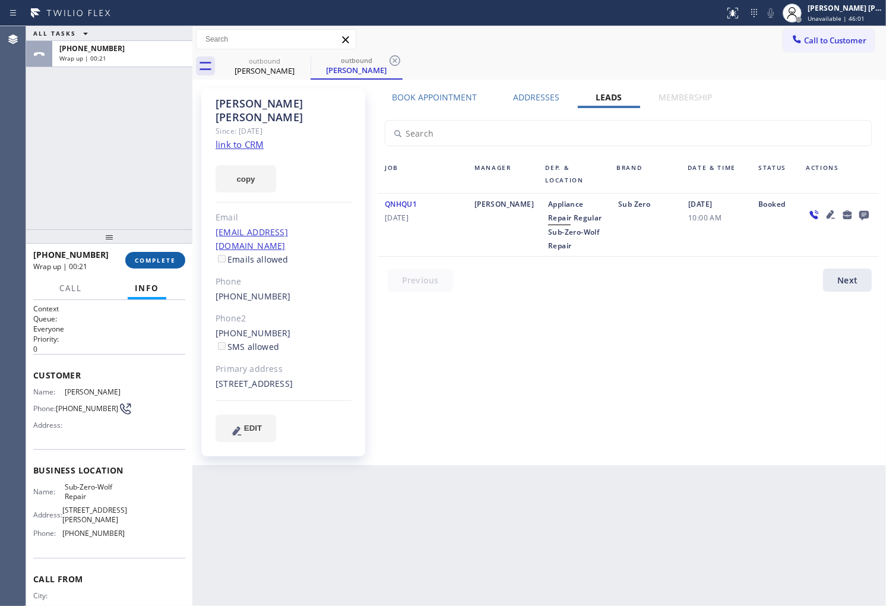
click at [182, 263] on button "COMPLETE" at bounding box center [155, 260] width 60 height 17
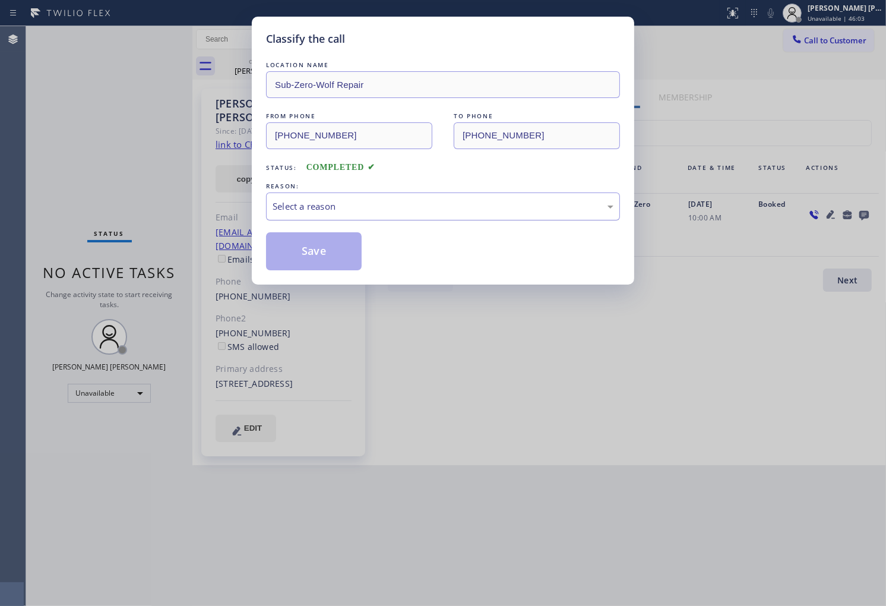
click at [485, 202] on div "Select a reason" at bounding box center [443, 207] width 341 height 14
click at [334, 257] on button "Save" at bounding box center [314, 251] width 96 height 38
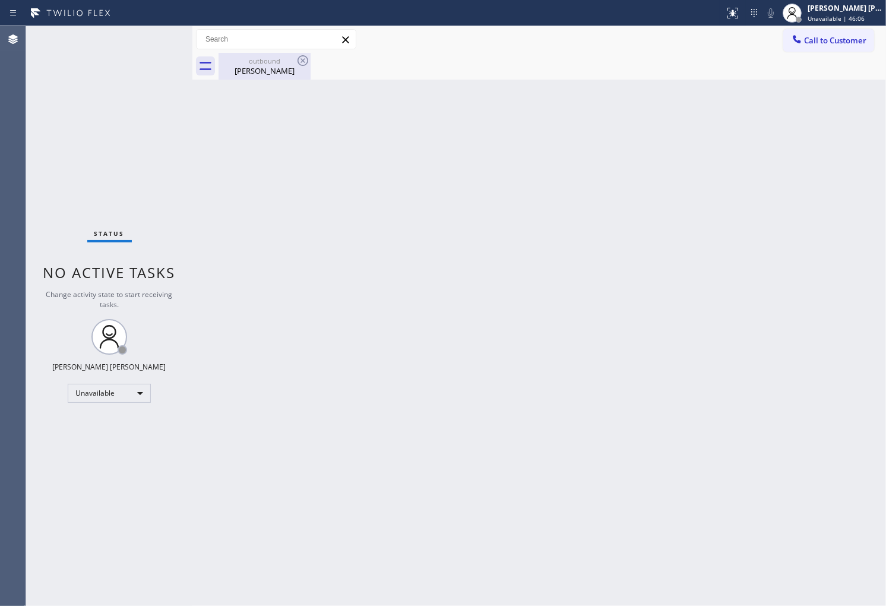
click at [266, 68] on div "[PERSON_NAME]" at bounding box center [265, 70] width 90 height 11
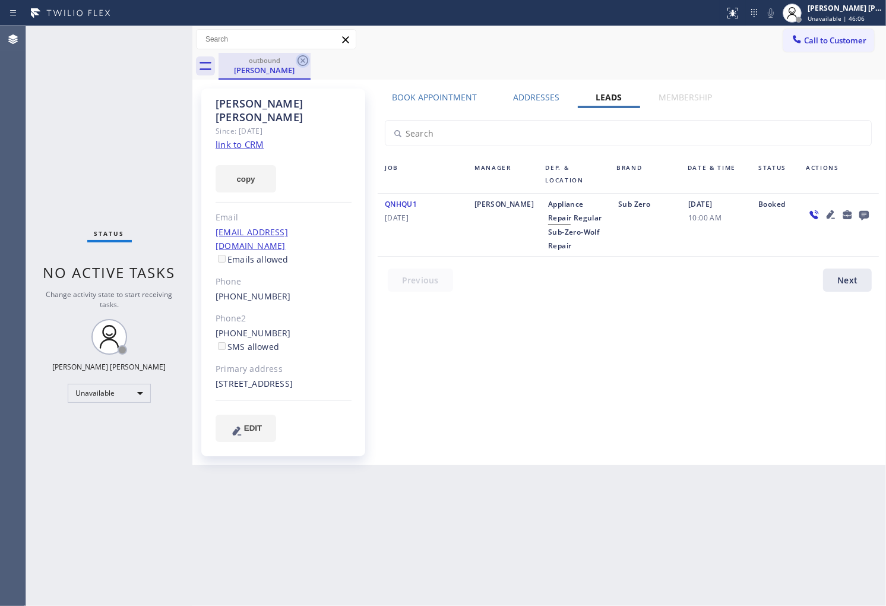
click at [306, 62] on icon at bounding box center [303, 60] width 14 height 14
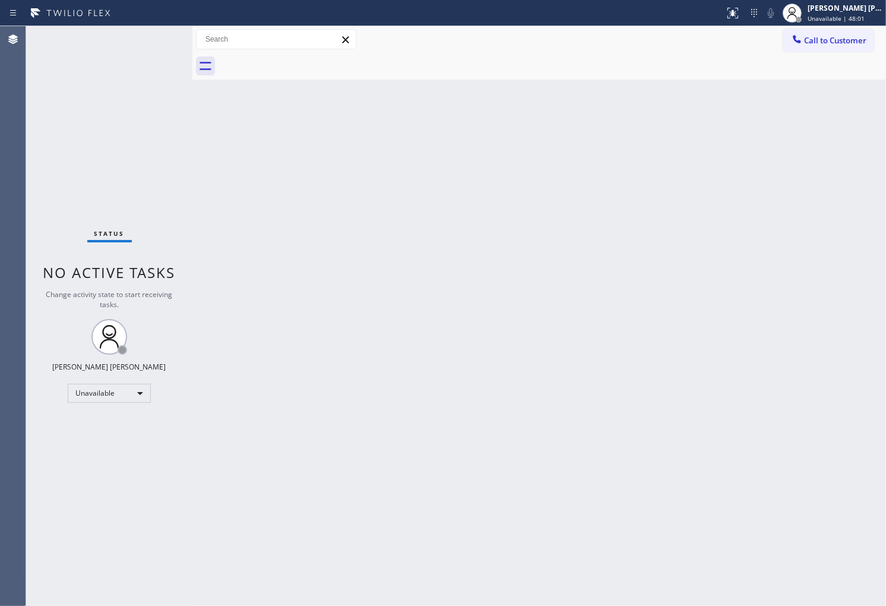
click at [806, 43] on span "Call to Customer" at bounding box center [835, 40] width 62 height 11
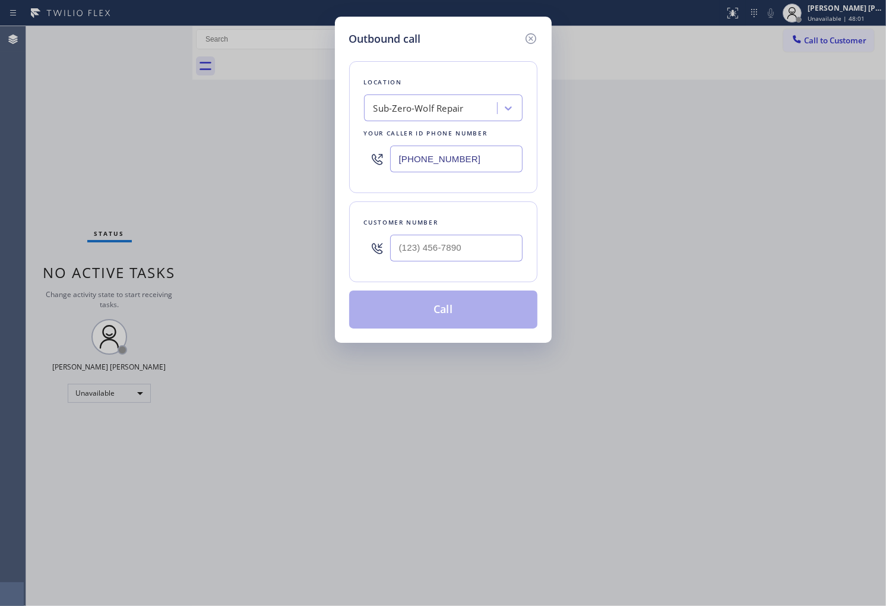
click at [472, 138] on div "Your caller id phone number" at bounding box center [443, 133] width 159 height 12
click at [461, 148] on input "[PHONE_NUMBER]" at bounding box center [456, 158] width 132 height 27
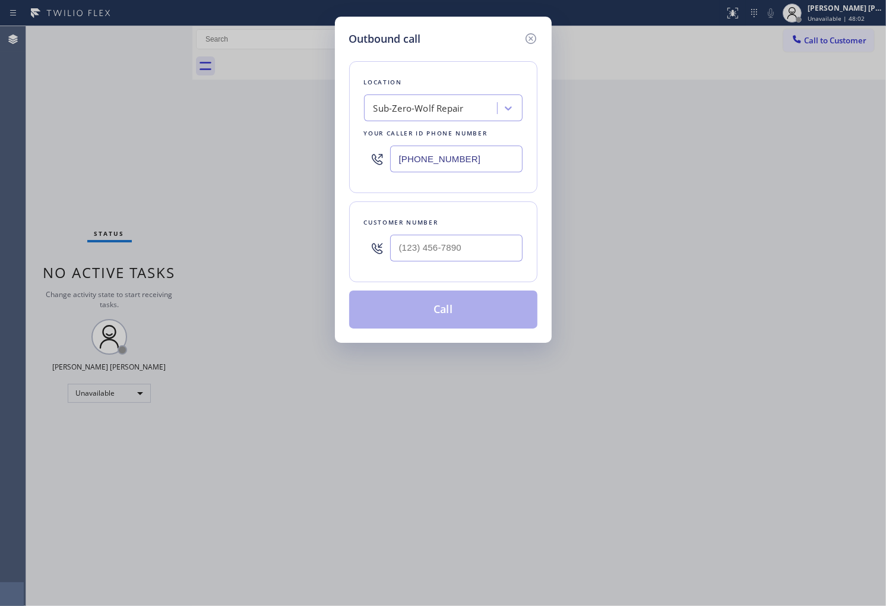
click at [461, 148] on input "[PHONE_NUMBER]" at bounding box center [456, 158] width 132 height 27
paste input "50) 800-8128"
click at [454, 146] on input "[PHONE_NUMBER]" at bounding box center [456, 158] width 132 height 27
click at [453, 147] on input "[PHONE_NUMBER]" at bounding box center [456, 158] width 132 height 27
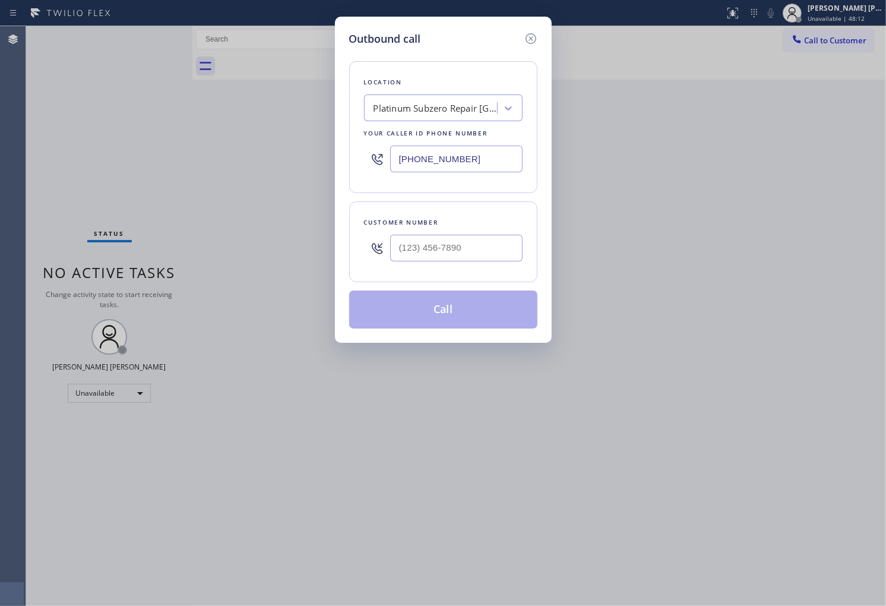
click at [453, 147] on input "[PHONE_NUMBER]" at bounding box center [456, 158] width 132 height 27
paste input "23) 292-5313"
type input "[PHONE_NUMBER]"
paste input "602) 369-7526"
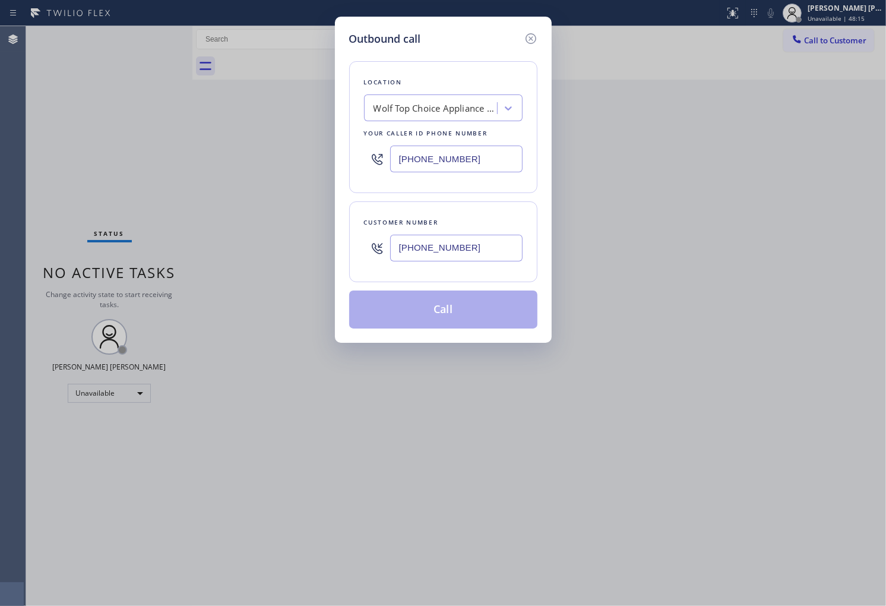
click at [472, 257] on input "[PHONE_NUMBER]" at bounding box center [456, 248] width 132 height 27
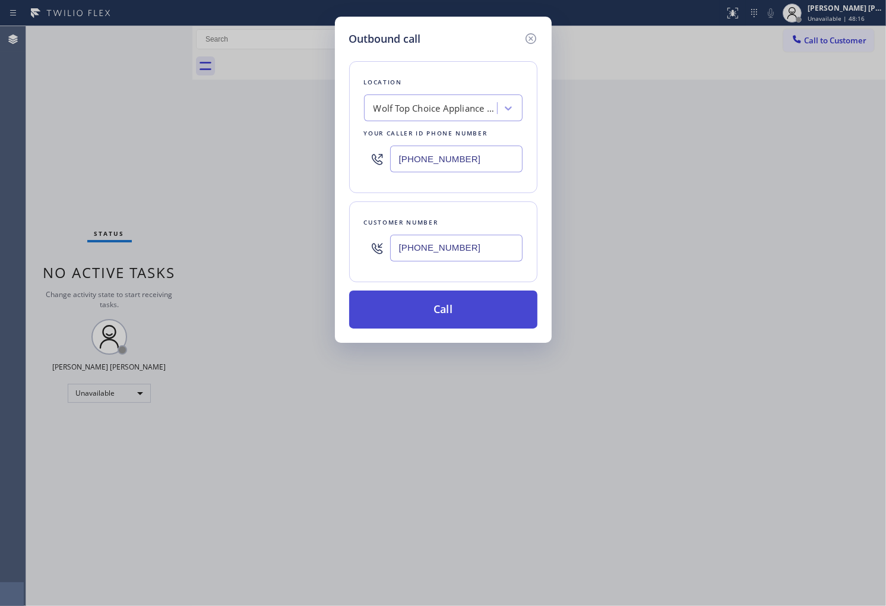
type input "[PHONE_NUMBER]"
click at [488, 312] on button "Call" at bounding box center [443, 309] width 188 height 38
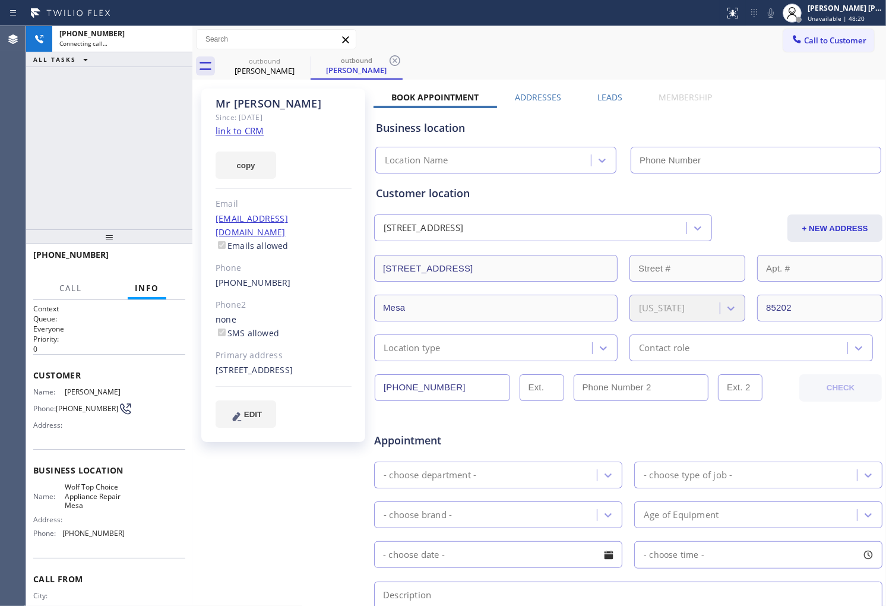
click at [246, 105] on div "[PERSON_NAME]" at bounding box center [284, 104] width 136 height 14
type input "[PHONE_NUMBER]"
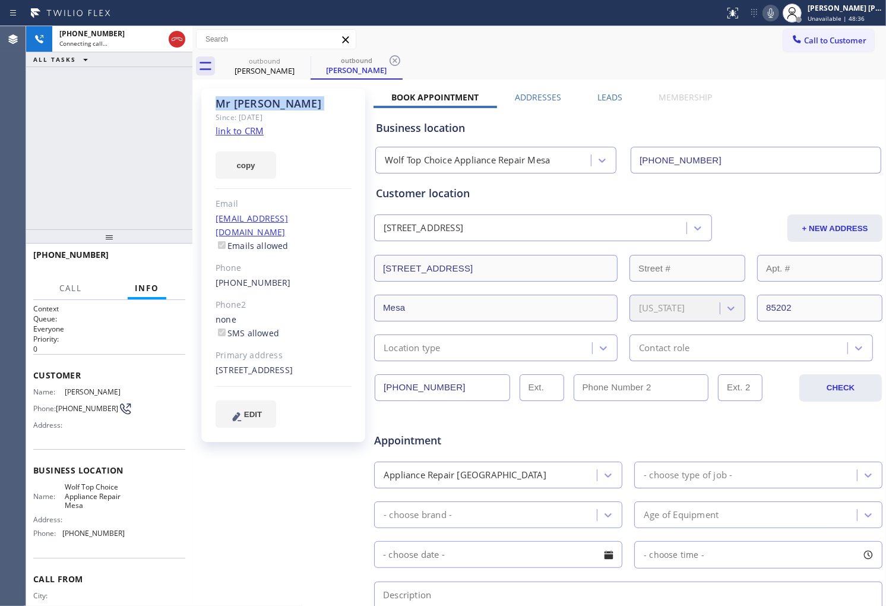
click at [26, 134] on div "[PHONE_NUMBER] Connecting call… ALL TASKS ALL TASKS ACTIVE TASKS TASKS IN WRAP …" at bounding box center [109, 127] width 166 height 203
click at [89, 260] on div "[PHONE_NUMBER]" at bounding box center [109, 260] width 152 height 31
click at [88, 260] on div "[PHONE_NUMBER]" at bounding box center [109, 260] width 152 height 31
click at [86, 258] on span "[PHONE_NUMBER]" at bounding box center [70, 254] width 75 height 11
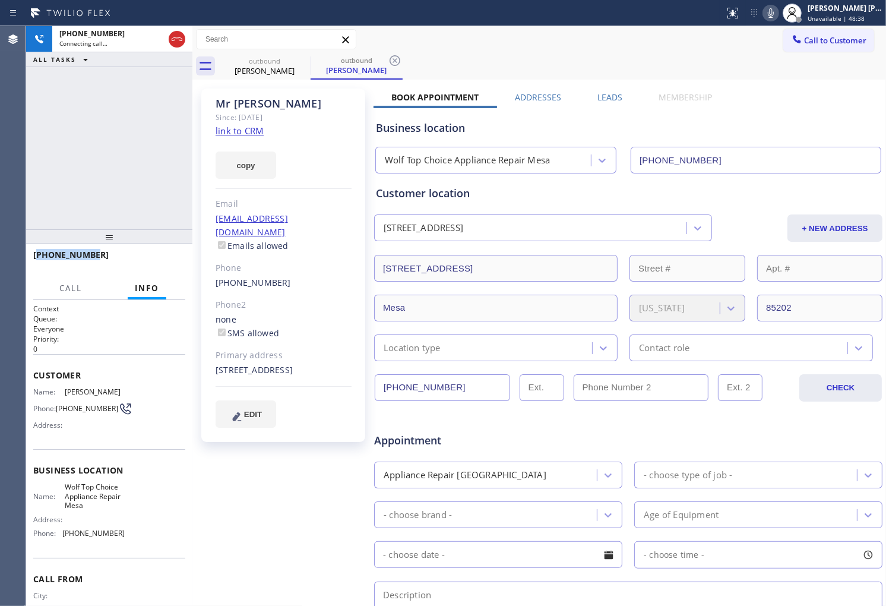
click at [86, 258] on span "[PHONE_NUMBER]" at bounding box center [70, 254] width 75 height 11
copy span "[PHONE_NUMBER]"
click at [97, 502] on span "Wolf Top Choice Appliance Repair Mesa" at bounding box center [94, 495] width 59 height 27
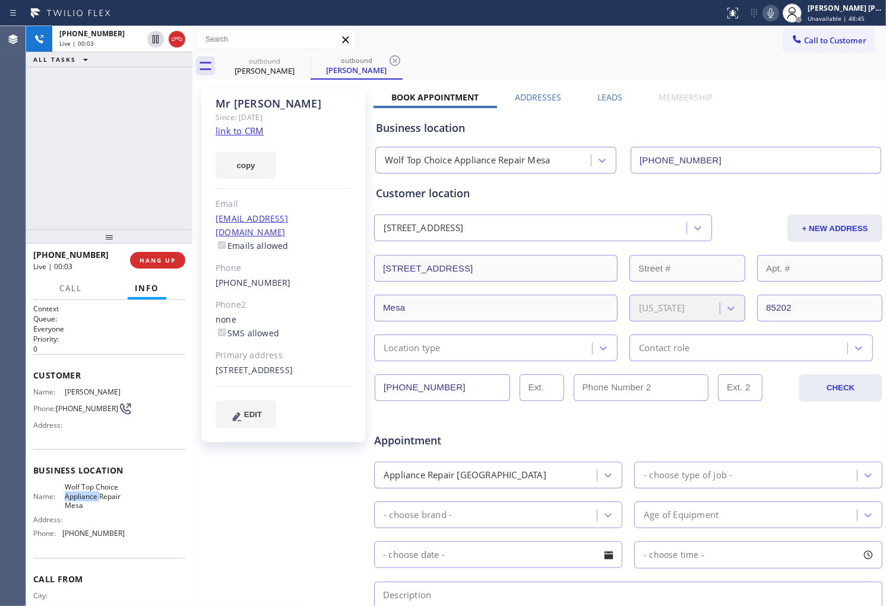
click at [97, 502] on span "Wolf Top Choice Appliance Repair Mesa" at bounding box center [94, 495] width 59 height 27
copy span "Wolf Top Choice Appliance Repair Mesa"
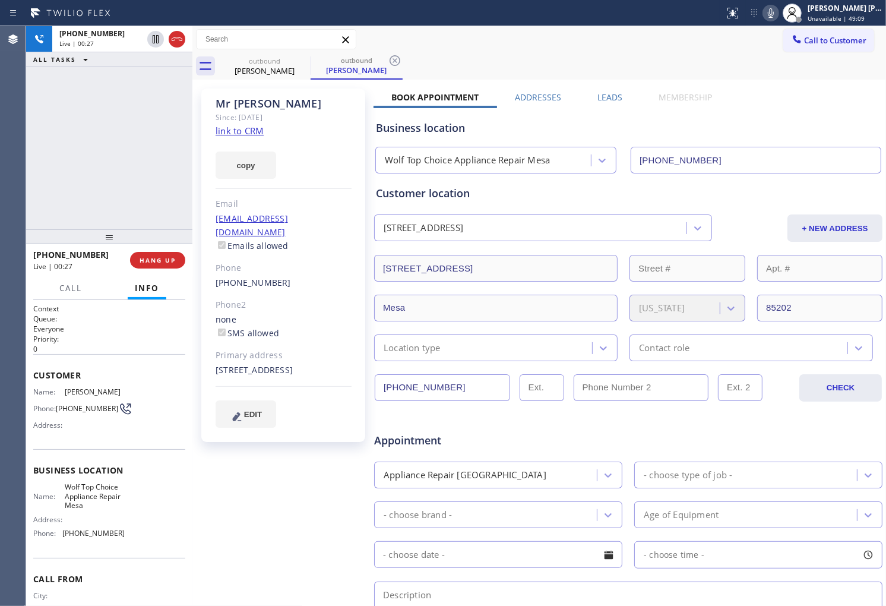
click at [46, 181] on div "[PHONE_NUMBER] Live | 00:27 ALL TASKS ALL TASKS ACTIVE TASKS TASKS IN WRAP UP" at bounding box center [109, 127] width 166 height 203
drag, startPoint x: 176, startPoint y: 40, endPoint x: 183, endPoint y: 49, distance: 11.4
click at [176, 40] on icon at bounding box center [177, 39] width 14 height 14
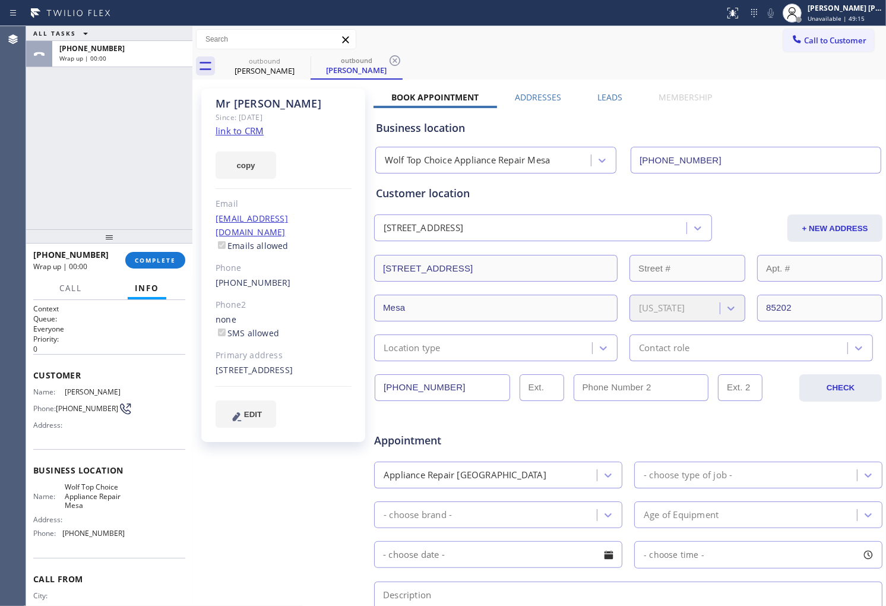
click at [74, 251] on span "[PHONE_NUMBER]" at bounding box center [70, 254] width 75 height 11
drag, startPoint x: 74, startPoint y: 251, endPoint x: 129, endPoint y: 258, distance: 55.1
click at [74, 251] on span "[PHONE_NUMBER]" at bounding box center [70, 254] width 75 height 11
copy span "[PHONE_NUMBER]"
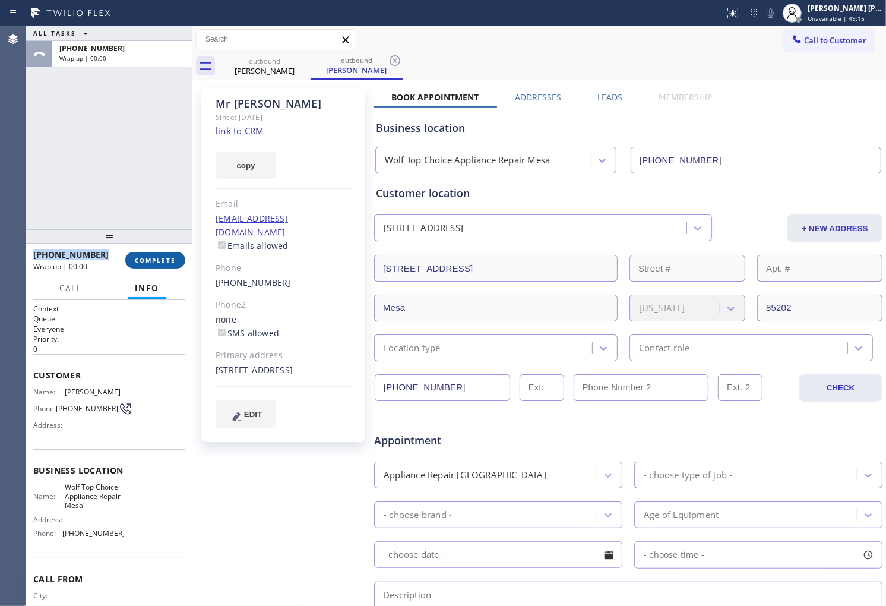
click at [153, 259] on span "COMPLETE" at bounding box center [155, 260] width 41 height 8
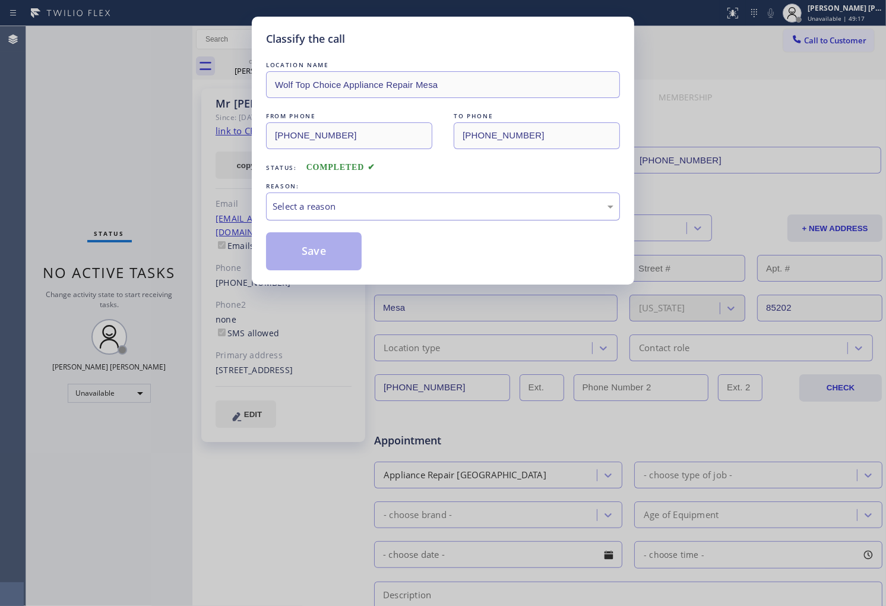
drag, startPoint x: 394, startPoint y: 193, endPoint x: 390, endPoint y: 212, distance: 19.5
click at [395, 194] on div "Select a reason" at bounding box center [443, 206] width 354 height 28
click at [328, 262] on button "Save" at bounding box center [314, 251] width 96 height 38
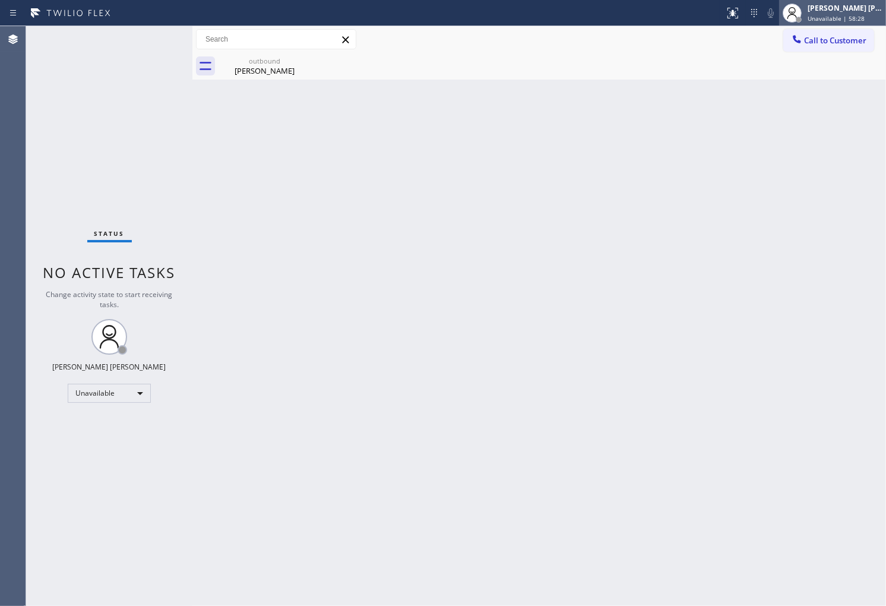
click at [829, 18] on span "Unavailable | 58:28" at bounding box center [836, 18] width 57 height 8
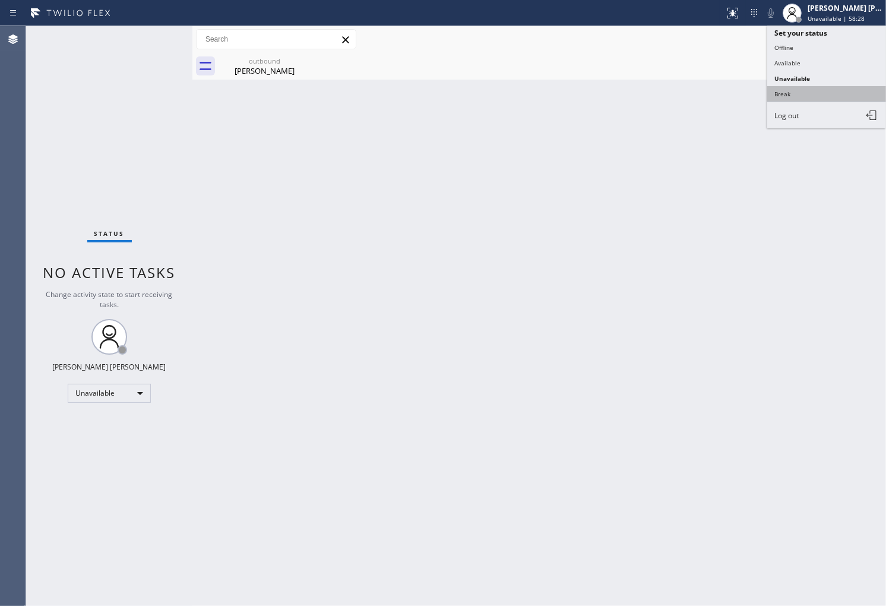
click at [801, 87] on button "Break" at bounding box center [826, 93] width 119 height 15
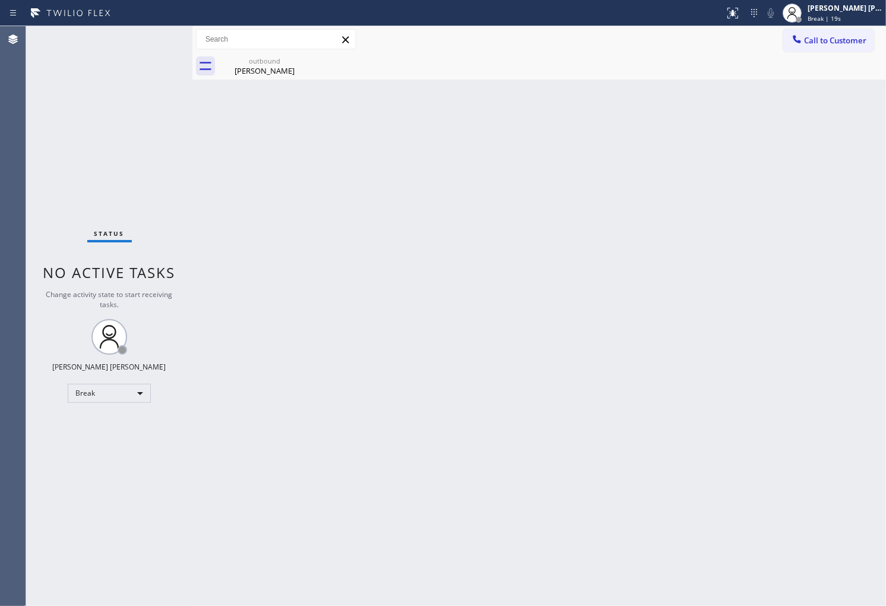
click at [62, 303] on div "Change activity state to start receiving tasks." at bounding box center [109, 299] width 143 height 20
click at [260, 68] on div "[PERSON_NAME]" at bounding box center [265, 70] width 90 height 11
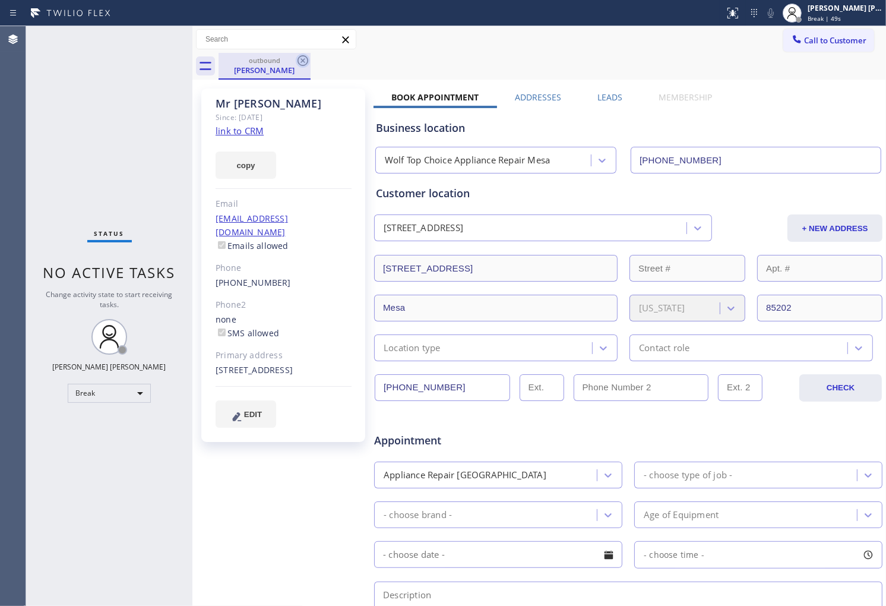
click at [304, 61] on icon at bounding box center [303, 60] width 14 height 14
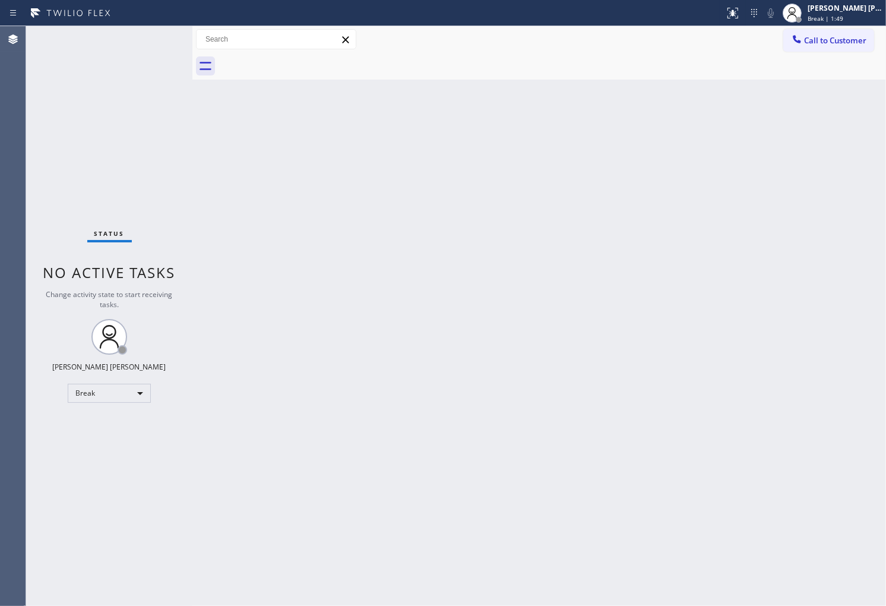
click at [17, 143] on div "Agent Desktop" at bounding box center [13, 316] width 26 height 580
click at [50, 210] on div "Status No active tasks Change activity state to start receiving tasks. [PERSON_…" at bounding box center [109, 316] width 166 height 580
click at [866, 9] on div "[PERSON_NAME] [PERSON_NAME]" at bounding box center [845, 8] width 75 height 10
click at [858, 21] on div "Break | 13:40" at bounding box center [845, 18] width 75 height 8
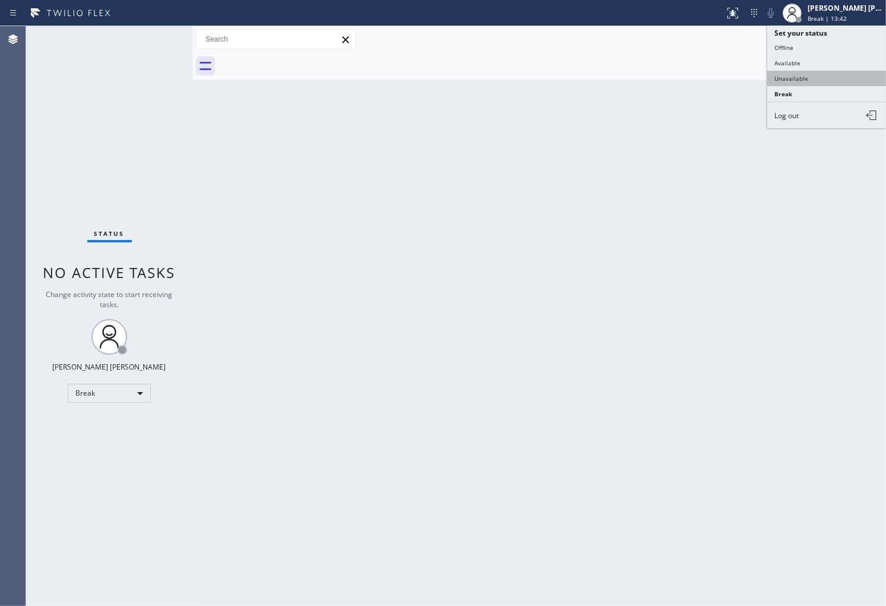
click at [827, 82] on button "Unavailable" at bounding box center [826, 78] width 119 height 15
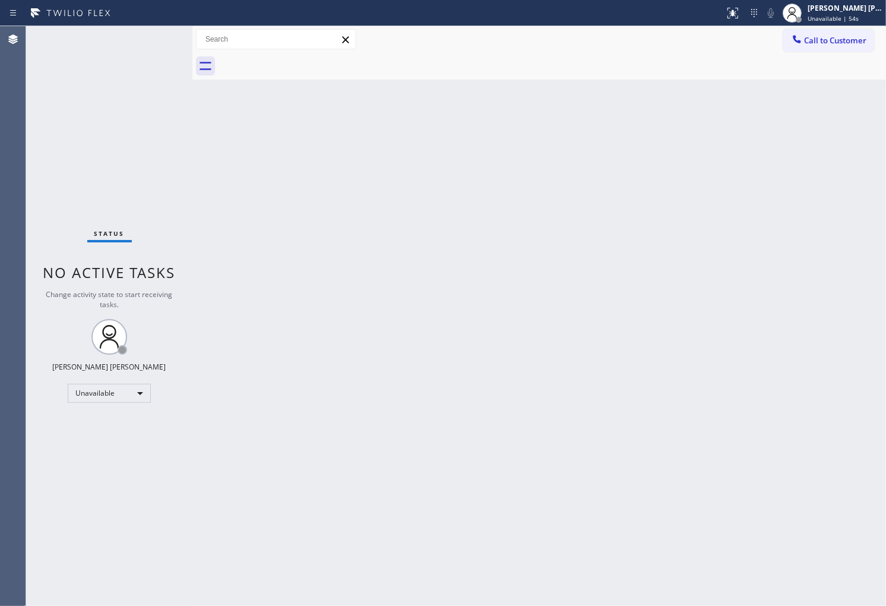
drag, startPoint x: 0, startPoint y: 272, endPoint x: 594, endPoint y: 135, distance: 609.5
click at [0, 272] on div "Agent Desktop" at bounding box center [13, 316] width 26 height 580
click at [877, 51] on div "Call to Customer Outbound call Location Wolf Top Choice Appliance Repair [GEOGR…" at bounding box center [539, 39] width 694 height 27
click at [839, 39] on span "Call to Customer" at bounding box center [835, 40] width 62 height 11
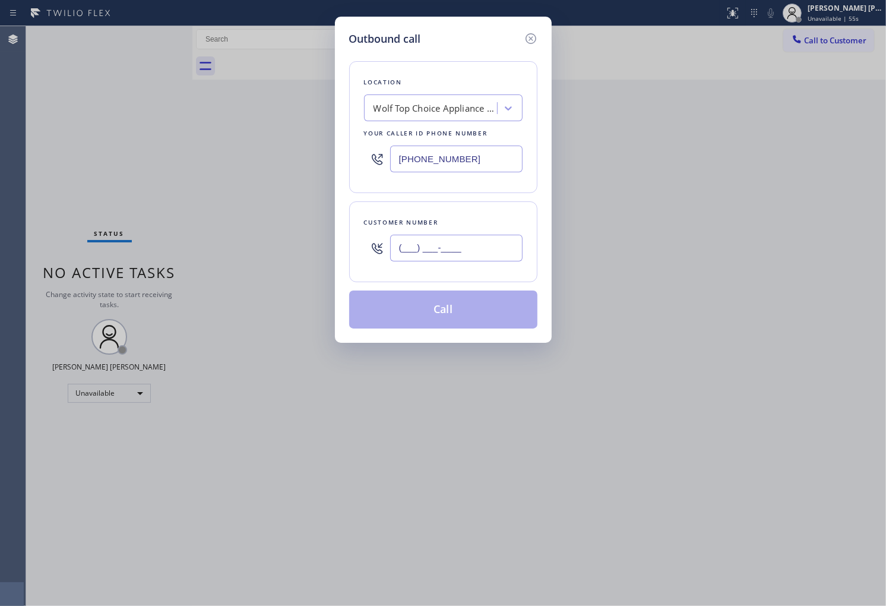
click at [499, 248] on input "(___) ___-____" at bounding box center [456, 248] width 132 height 27
paste input "469) 782-6238"
type input "[PHONE_NUMBER]"
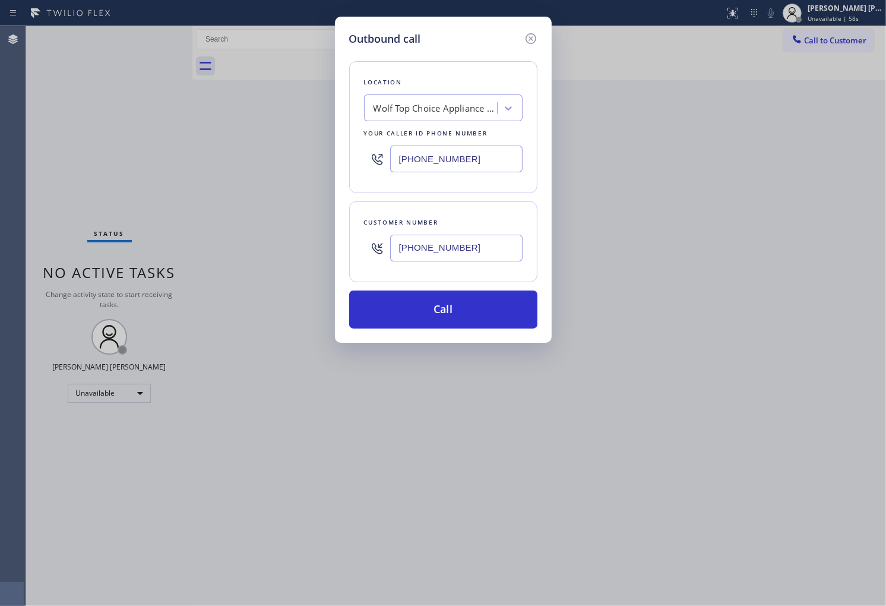
click at [454, 166] on input "[PHONE_NUMBER]" at bounding box center [456, 158] width 132 height 27
paste input "817) 873-6588"
type input "[PHONE_NUMBER]"
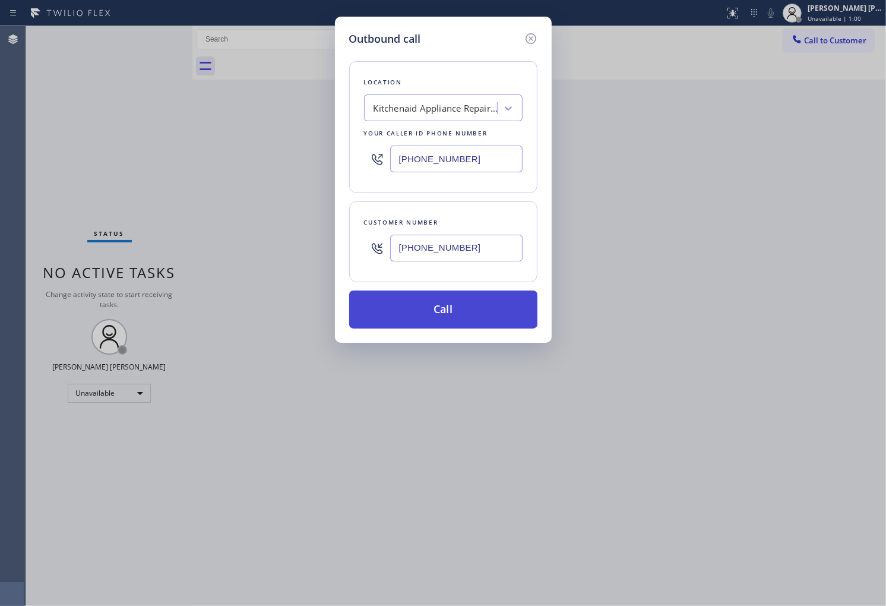
click at [505, 315] on button "Call" at bounding box center [443, 309] width 188 height 38
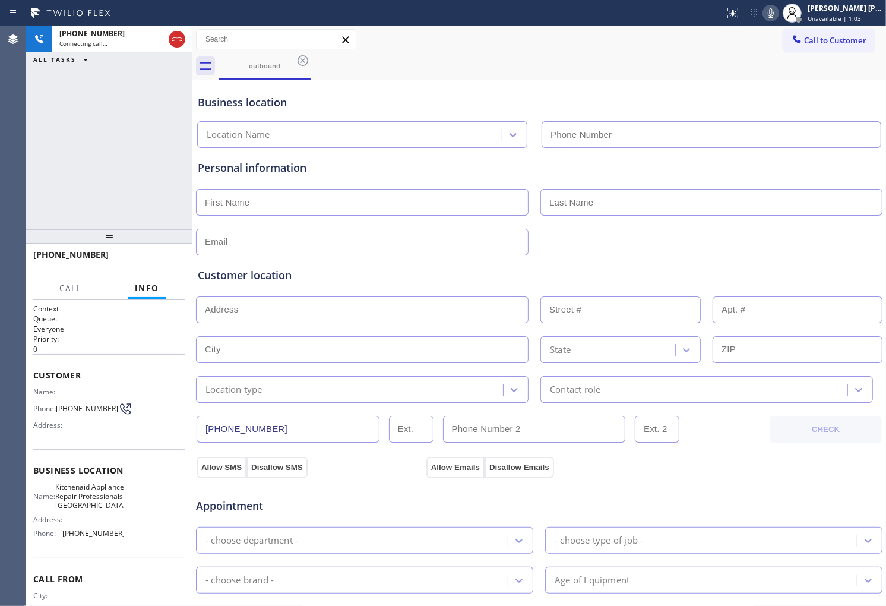
type input "[PHONE_NUMBER]"
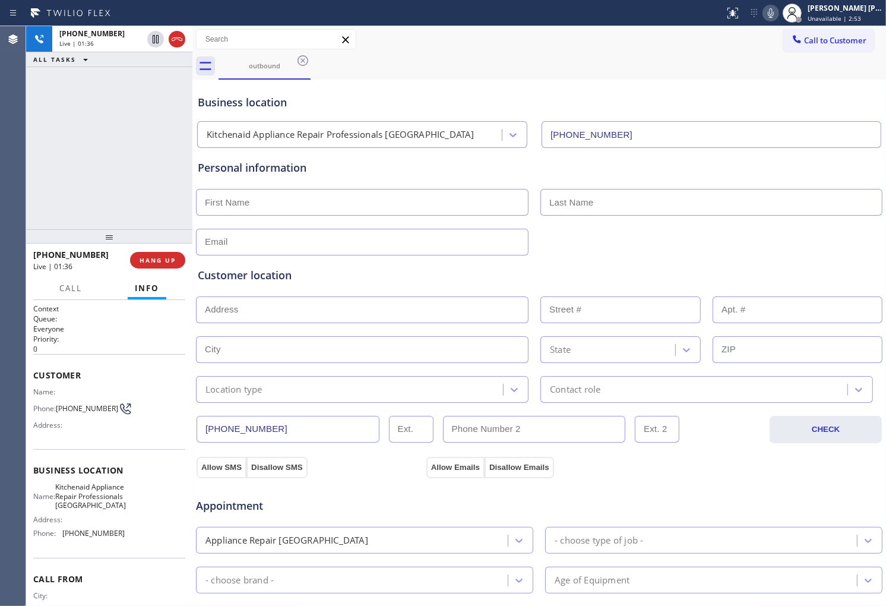
click at [239, 208] on input "text" at bounding box center [362, 202] width 333 height 27
click at [591, 208] on input "text" at bounding box center [711, 202] width 342 height 27
click at [343, 207] on input "H" at bounding box center [362, 202] width 333 height 27
type input "[PERSON_NAME]"
click at [567, 212] on input "text" at bounding box center [711, 202] width 342 height 27
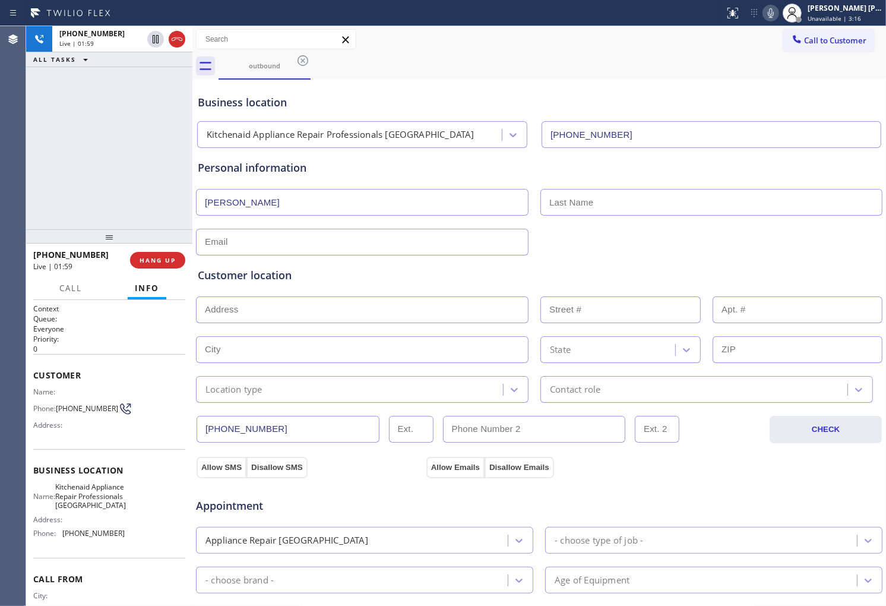
click at [817, 211] on input "text" at bounding box center [711, 202] width 342 height 27
click at [660, 191] on input "text" at bounding box center [711, 202] width 342 height 27
type input "u"
type input "Uti"
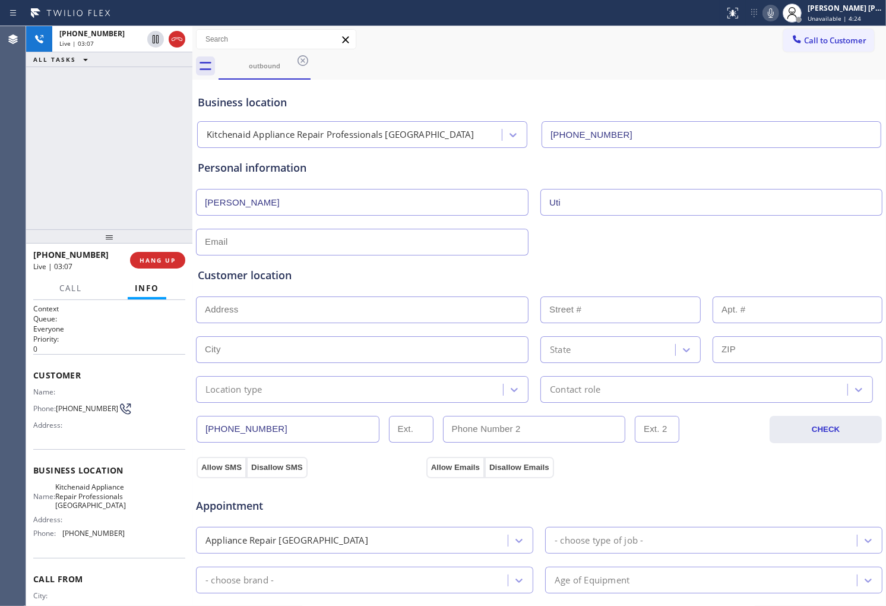
click at [298, 166] on div "Personal information" at bounding box center [539, 168] width 683 height 16
click at [505, 168] on div "Personal information" at bounding box center [539, 168] width 683 height 16
click at [778, 18] on icon at bounding box center [771, 13] width 14 height 14
click at [157, 42] on icon at bounding box center [155, 39] width 14 height 14
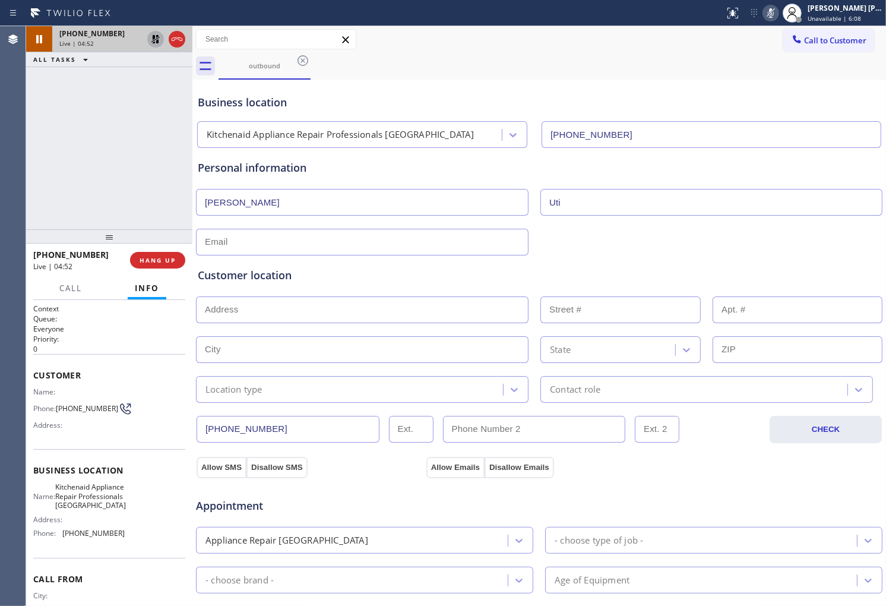
click at [30, 175] on div "[PHONE_NUMBER] Live | 04:52 ALL TASKS ALL TASKS ACTIVE TASKS TASKS IN WRAP UP" at bounding box center [109, 127] width 166 height 203
click at [272, 246] on input "text" at bounding box center [362, 242] width 333 height 27
click at [697, 253] on div "Customer location >> ADD NEW ADDRESS << + NEW ADDRESS State Location type Conta…" at bounding box center [539, 327] width 688 height 152
click at [0, 176] on div "Agent Desktop" at bounding box center [13, 316] width 26 height 580
click at [0, 228] on div "Agent Desktop" at bounding box center [13, 316] width 26 height 580
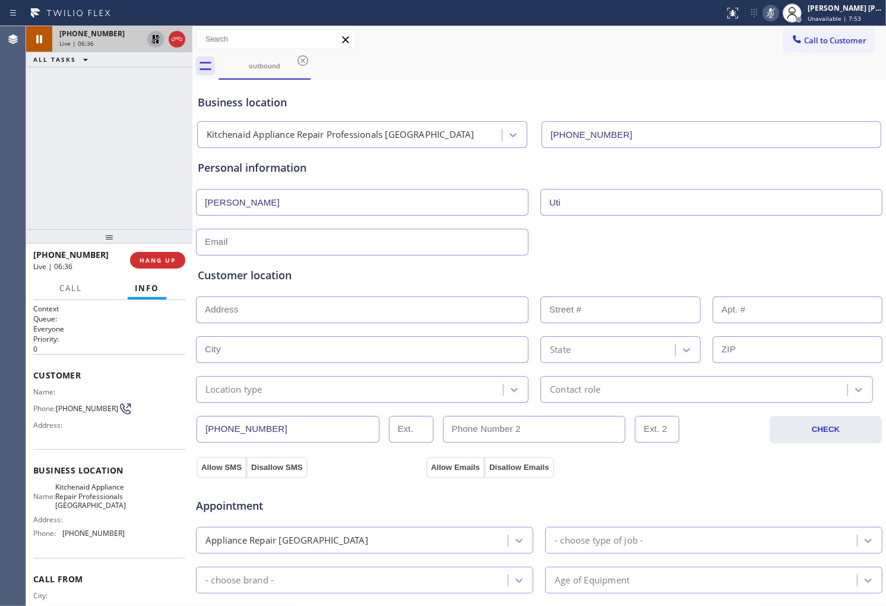
click at [0, 228] on div "Agent Desktop" at bounding box center [13, 316] width 26 height 580
click at [774, 10] on icon at bounding box center [771, 13] width 6 height 10
click at [155, 39] on icon at bounding box center [155, 39] width 8 height 8
click at [60, 151] on div "[PHONE_NUMBER] Live | 07:29 ALL TASKS ALL TASKS ACTIVE TASKS TASKS IN WRAP UP" at bounding box center [109, 127] width 166 height 203
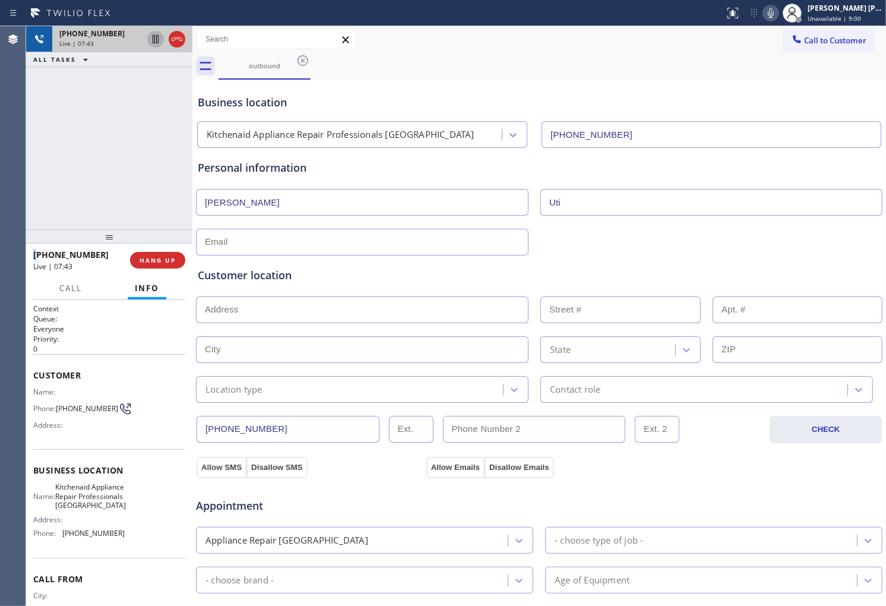
click at [110, 156] on div "[PHONE_NUMBER] Live | 07:43 ALL TASKS ALL TASKS ACTIVE TASKS TASKS IN WRAP UP" at bounding box center [109, 127] width 166 height 203
click at [310, 280] on div "Customer location" at bounding box center [539, 275] width 683 height 16
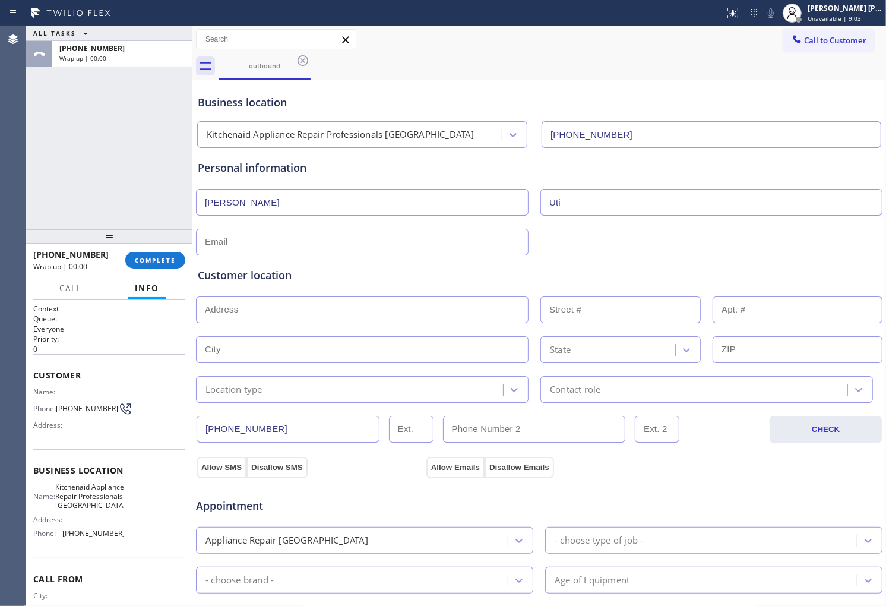
click at [248, 227] on div at bounding box center [539, 240] width 689 height 29
click at [285, 241] on input "text" at bounding box center [362, 242] width 333 height 27
type input "[EMAIL_ADDRESS][DOMAIN_NAME]"
click at [483, 270] on div "Customer location" at bounding box center [539, 275] width 683 height 16
click at [368, 303] on input "text" at bounding box center [362, 309] width 333 height 27
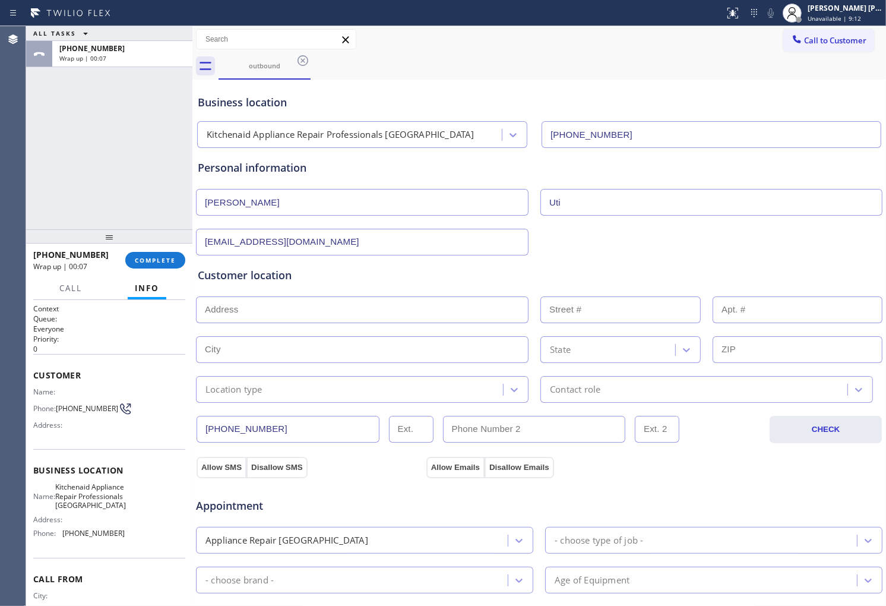
click at [368, 303] on input "text" at bounding box center [362, 309] width 333 height 27
paste input "[STREET_ADDRESS][US_STATE][PERSON_NAME]"
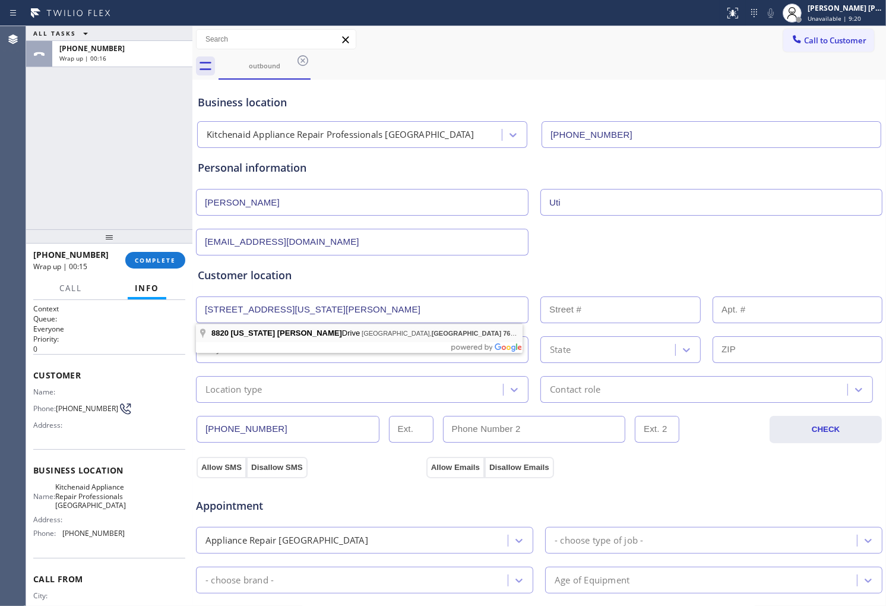
type input "8820 [US_STATE] [PERSON_NAME] Dr"
type input "8820"
type input "[GEOGRAPHIC_DATA]"
type input "76123"
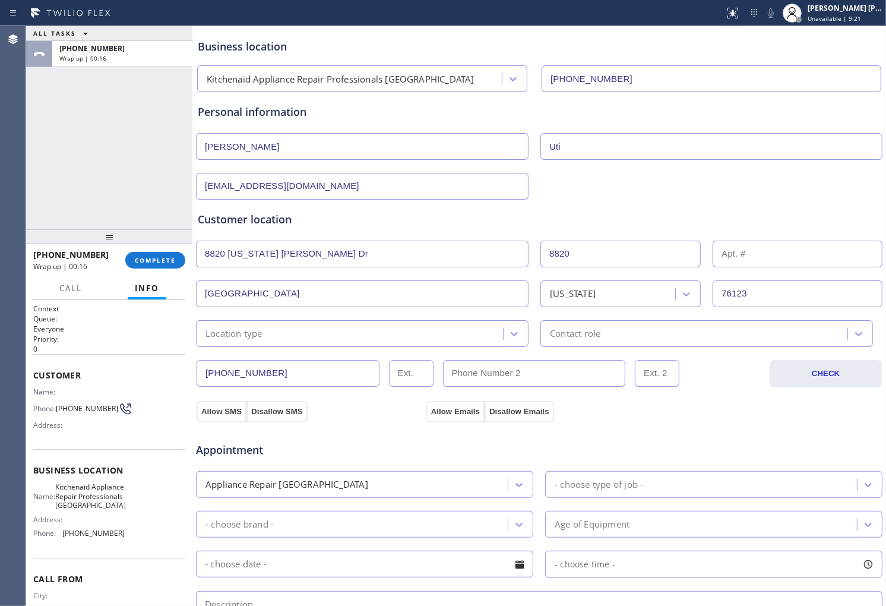
scroll to position [132, 0]
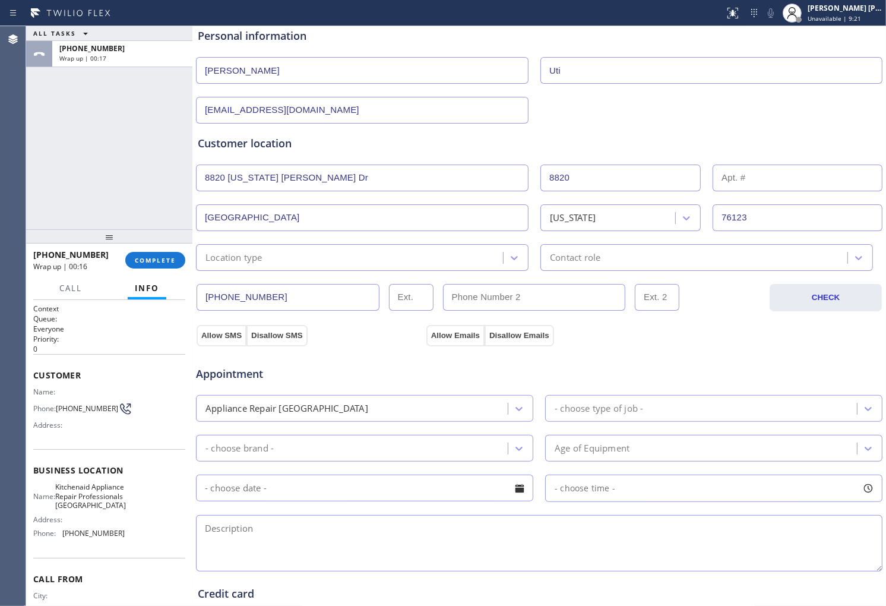
click at [257, 247] on div "Location type" at bounding box center [351, 257] width 303 height 21
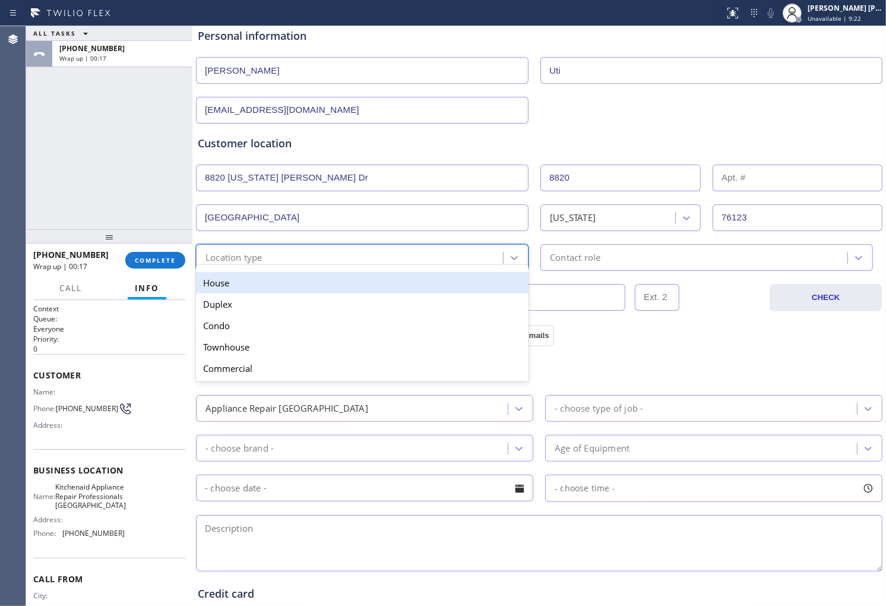
click at [257, 289] on div "House" at bounding box center [362, 282] width 333 height 21
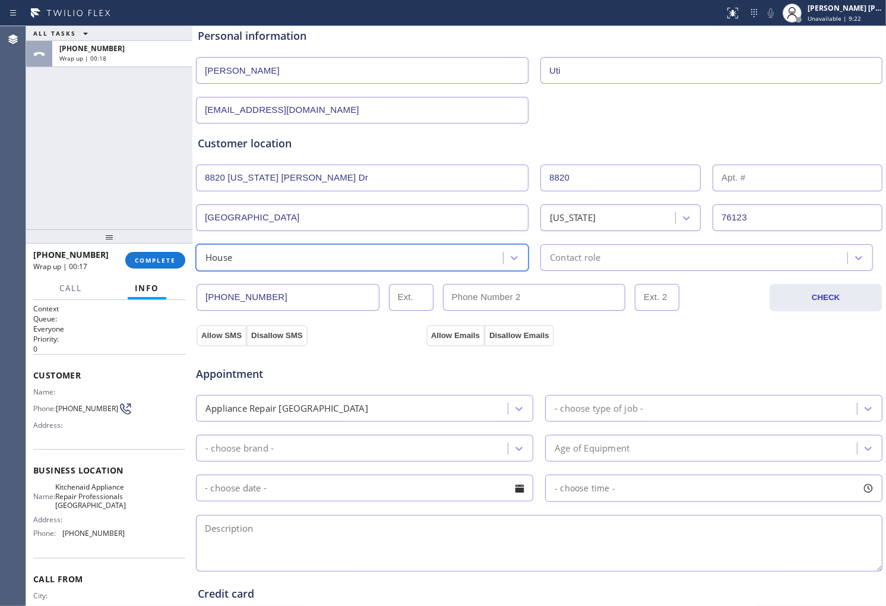
click at [622, 263] on div "Contact role" at bounding box center [695, 257] width 303 height 21
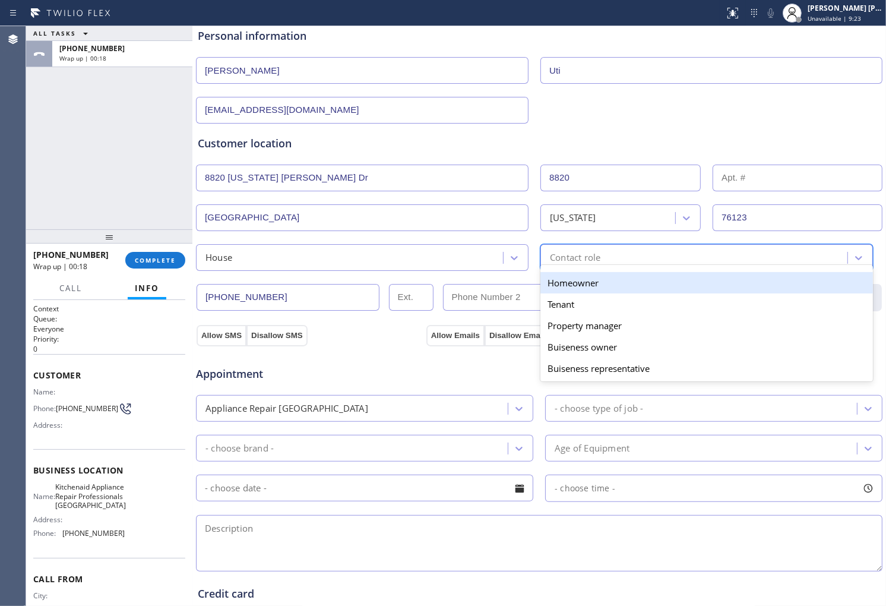
click at [600, 285] on div "Homeowner" at bounding box center [706, 282] width 333 height 21
click at [600, 285] on input "text" at bounding box center [534, 297] width 183 height 27
type input "(___) ___-____"
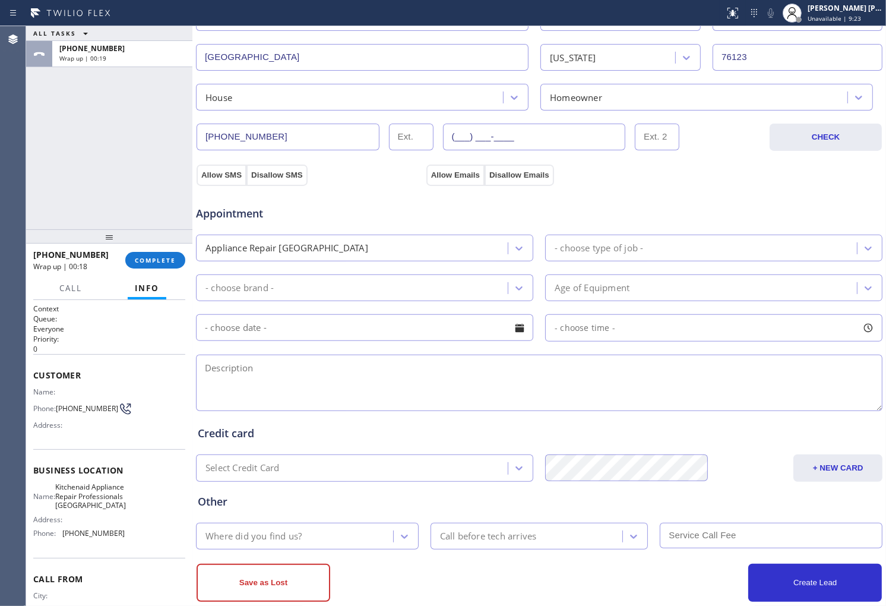
scroll to position [315, 0]
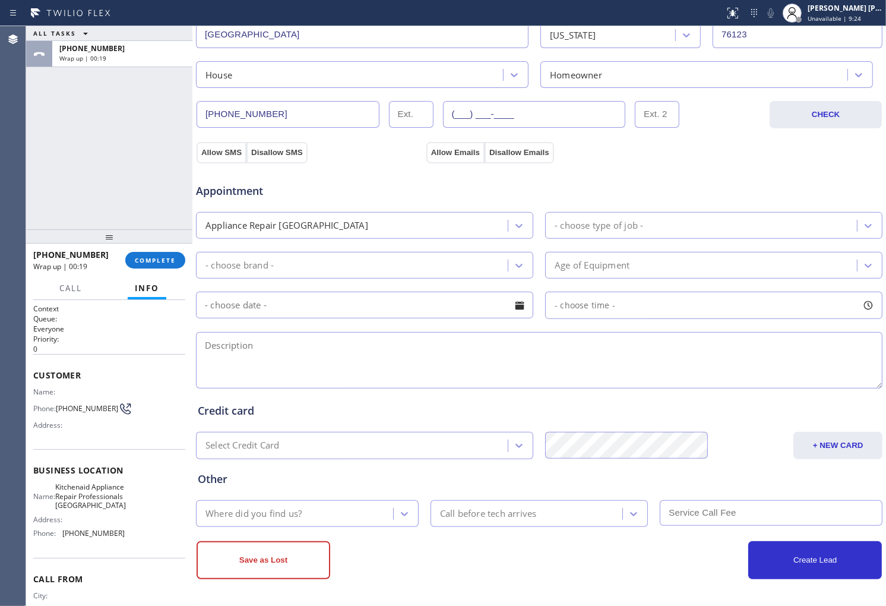
click at [472, 236] on div "Appliance Repair [GEOGRAPHIC_DATA]" at bounding box center [354, 225] width 308 height 21
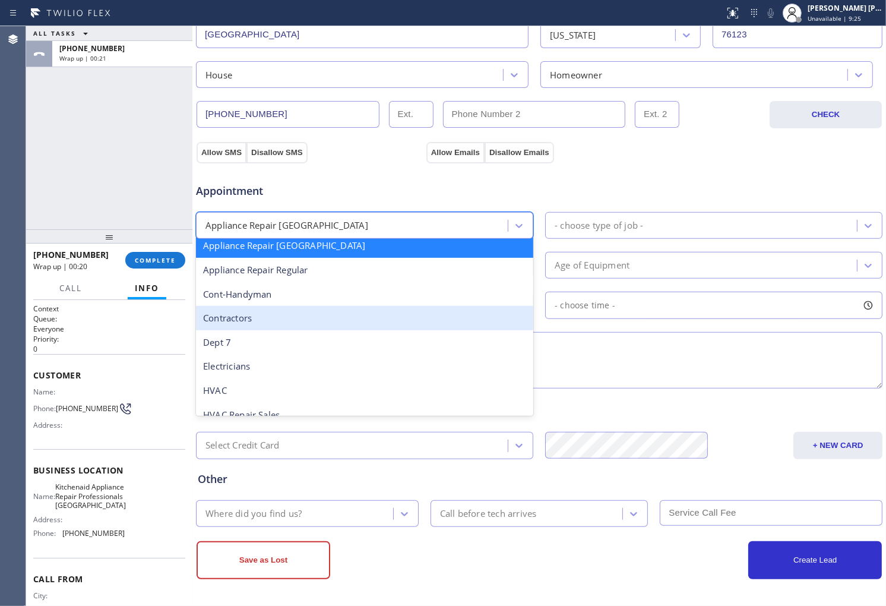
scroll to position [132, 0]
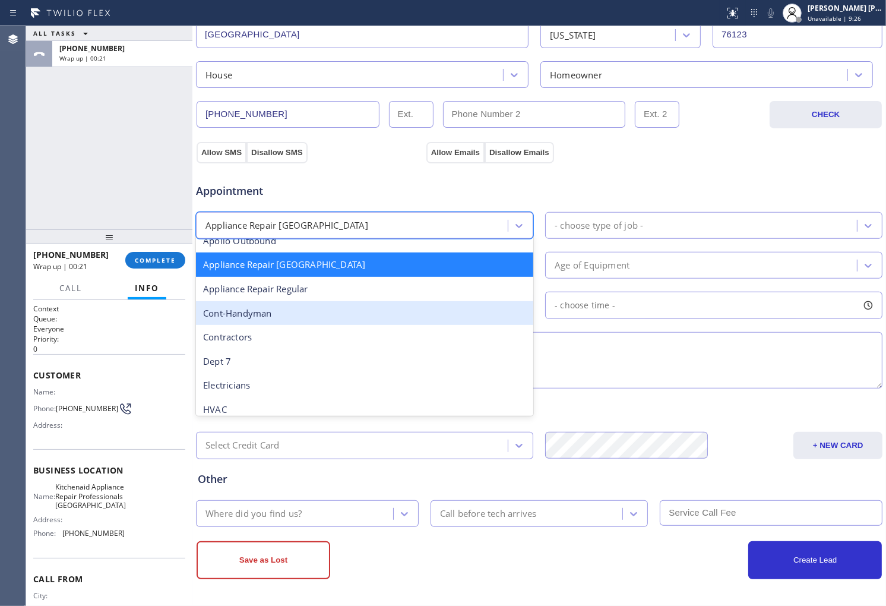
click at [353, 302] on div "Cont-Handyman" at bounding box center [364, 313] width 337 height 24
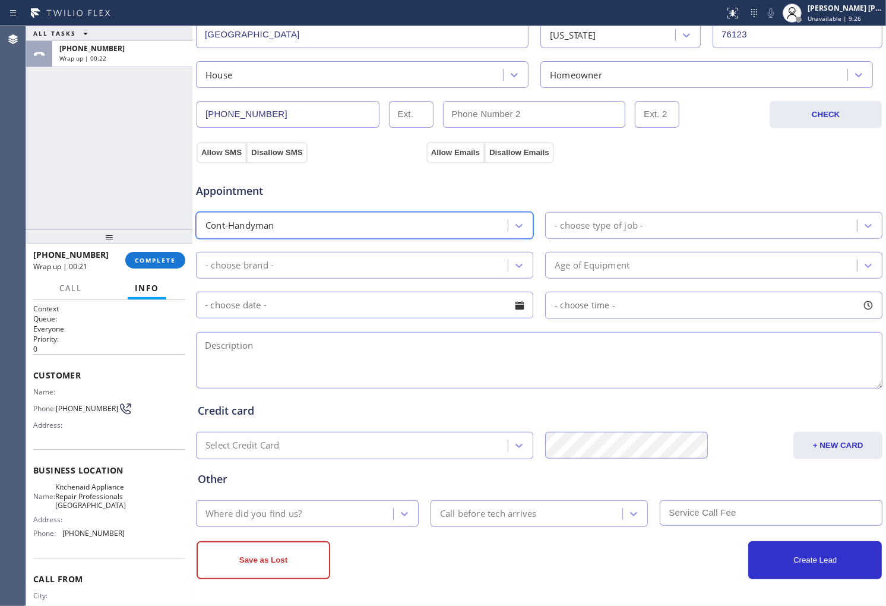
click at [346, 222] on div "Cont-Handyman" at bounding box center [354, 225] width 308 height 21
click at [374, 224] on div "Cont-Handyman" at bounding box center [354, 225] width 308 height 21
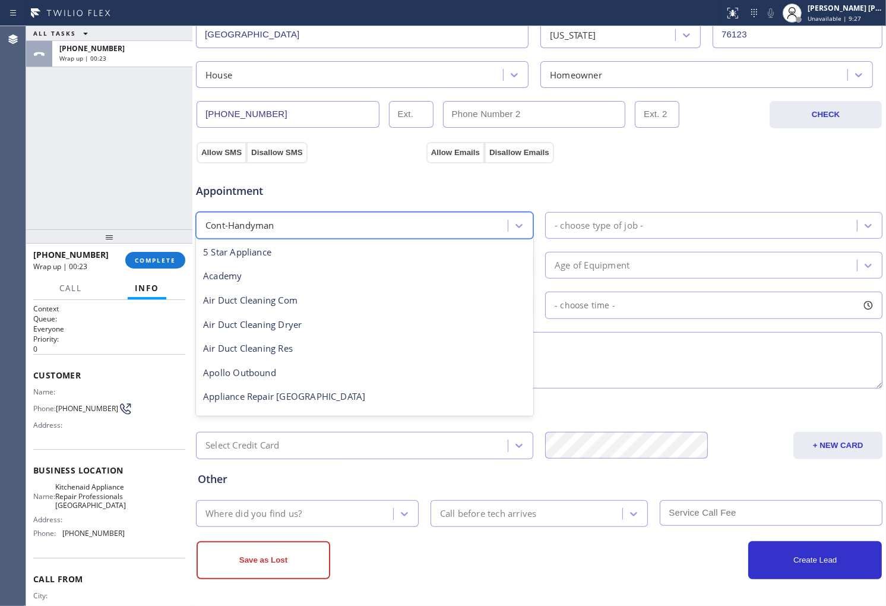
scroll to position [49, 0]
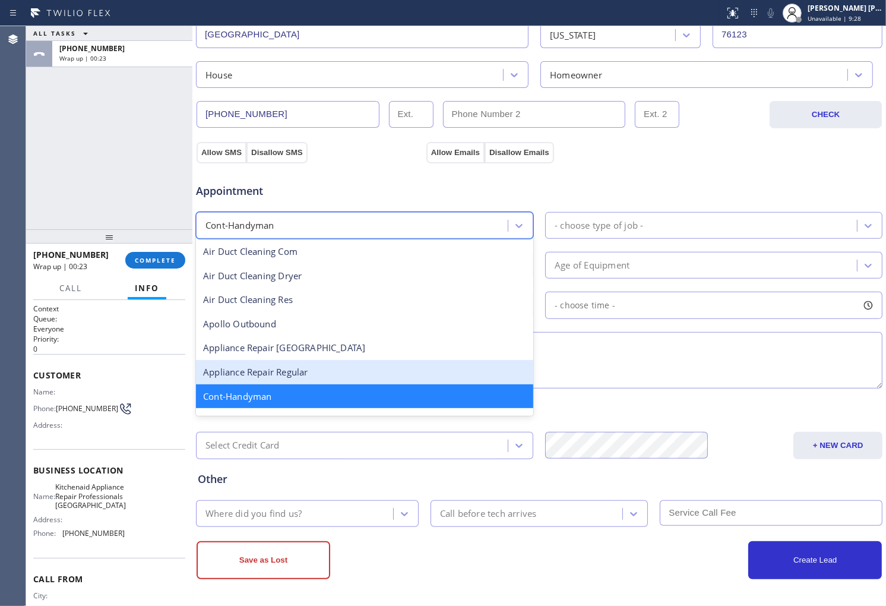
click at [333, 366] on div "Appliance Repair Regular" at bounding box center [364, 372] width 337 height 24
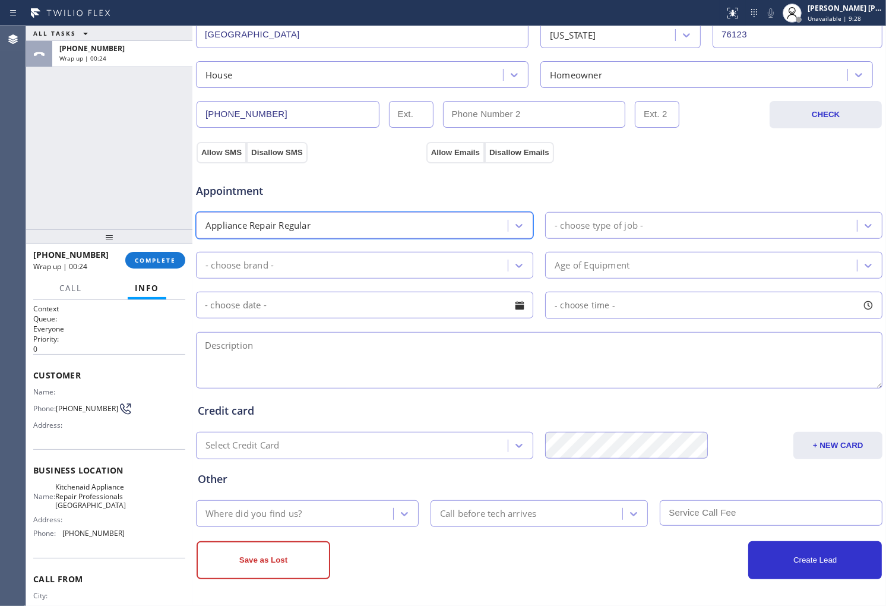
click at [689, 232] on div "- choose type of job -" at bounding box center [703, 225] width 308 height 21
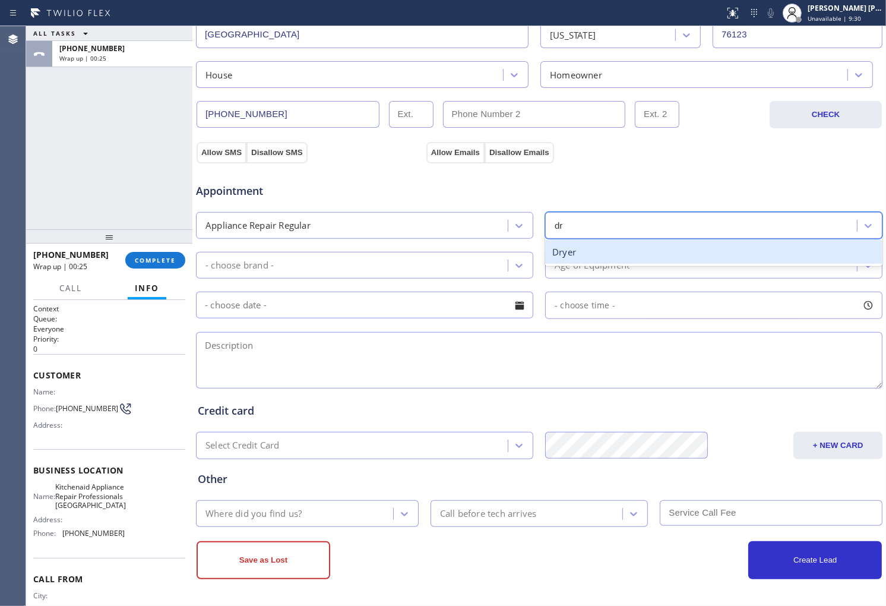
type input "dry"
click at [691, 252] on div "Dryer" at bounding box center [713, 252] width 337 height 24
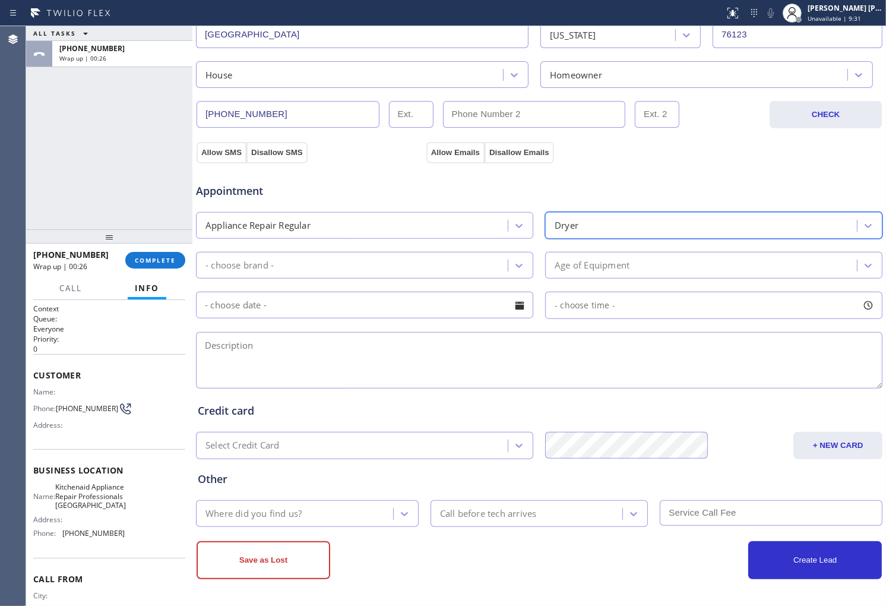
click at [475, 292] on input "text" at bounding box center [364, 305] width 337 height 27
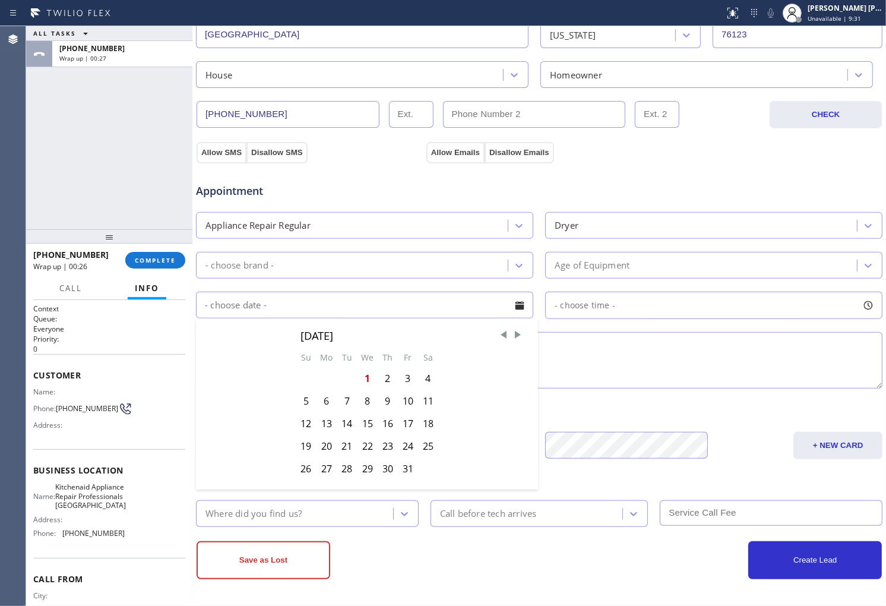
click at [473, 260] on div "- choose brand -" at bounding box center [354, 265] width 308 height 21
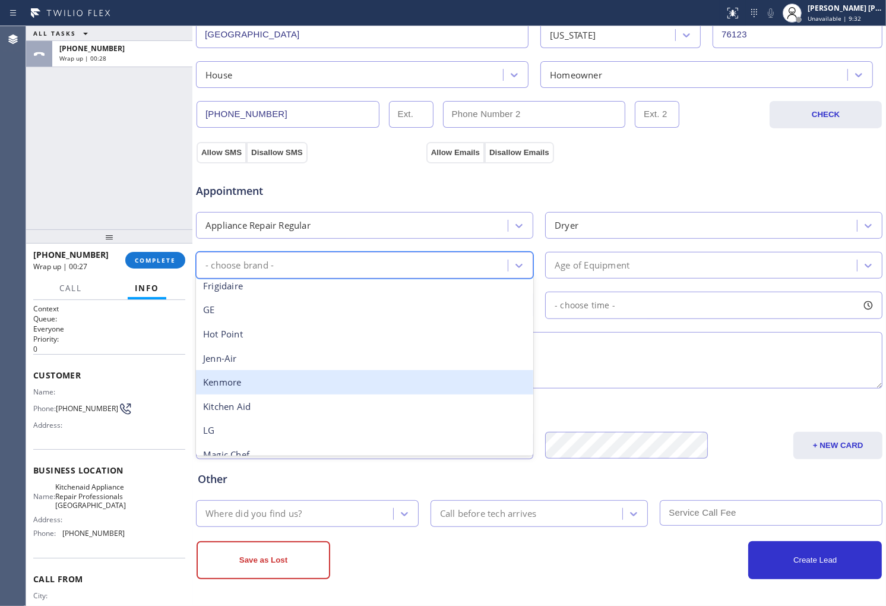
scroll to position [132, 0]
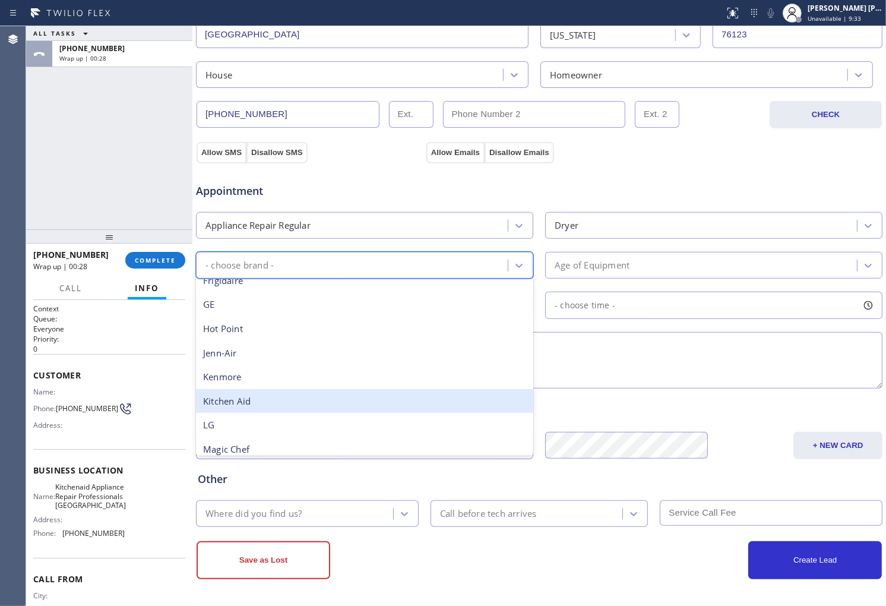
type input "w"
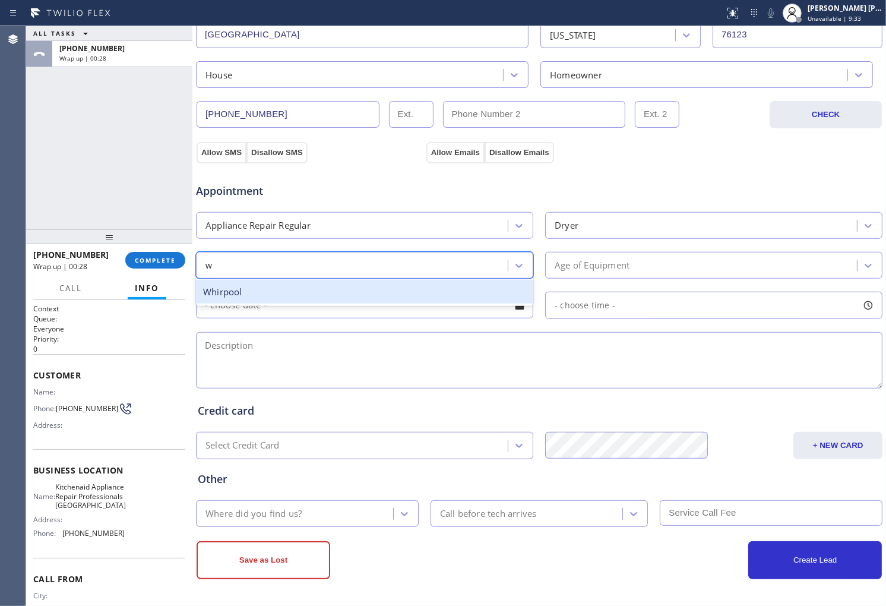
scroll to position [0, 0]
click at [298, 291] on div "Whirpool" at bounding box center [364, 292] width 337 height 24
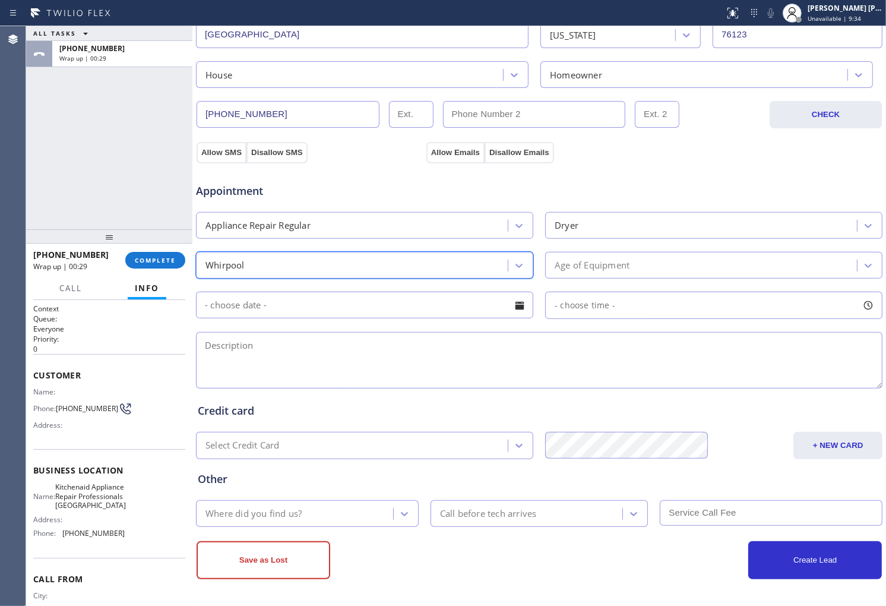
click at [708, 257] on div "Age of Equipment" at bounding box center [703, 265] width 308 height 21
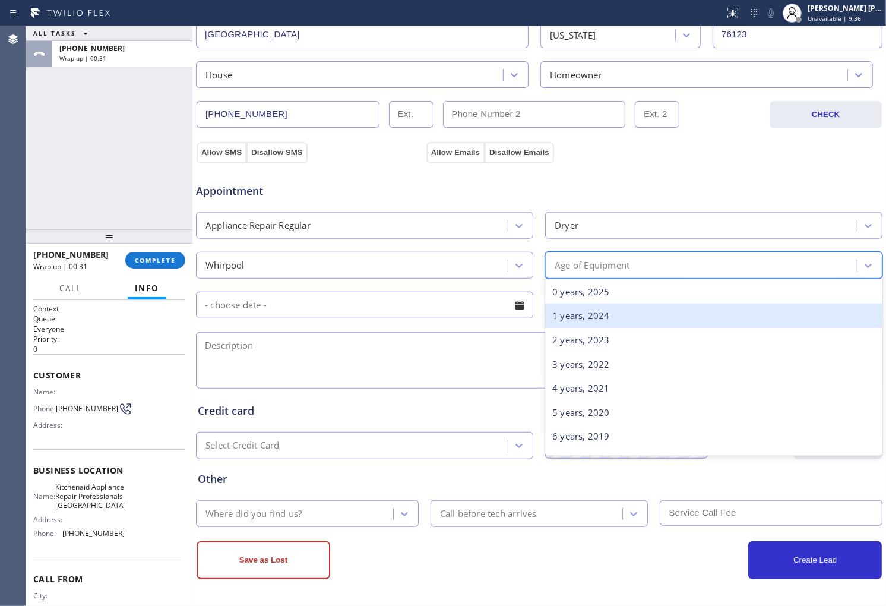
click at [610, 319] on div "1 years, 2024" at bounding box center [713, 315] width 337 height 24
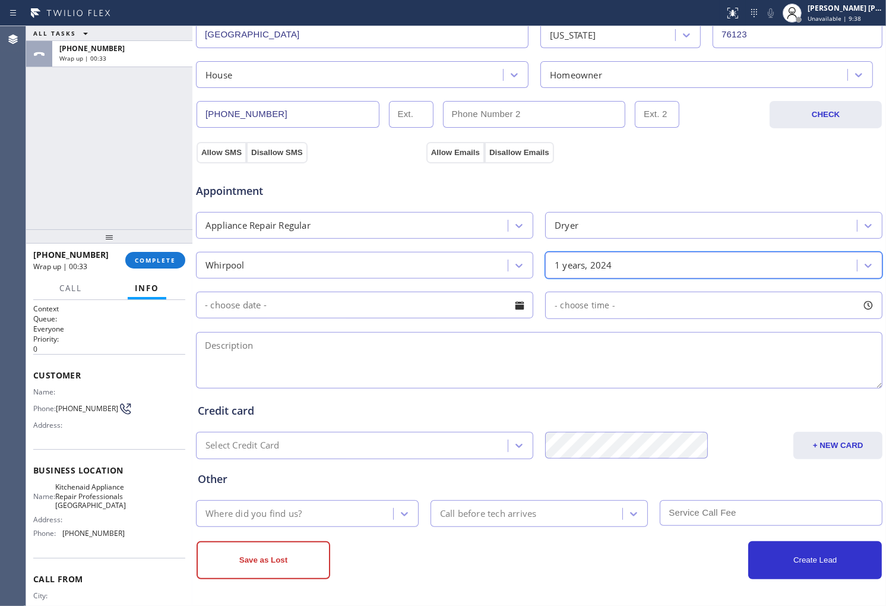
click at [409, 346] on textarea at bounding box center [539, 360] width 686 height 56
click at [453, 355] on textarea at bounding box center [539, 360] width 686 height 56
paste textarea "Whirlpool/Dryer stacked/not heating/under a year/8820 [US_STATE][GEOGRAPHIC_DAT…"
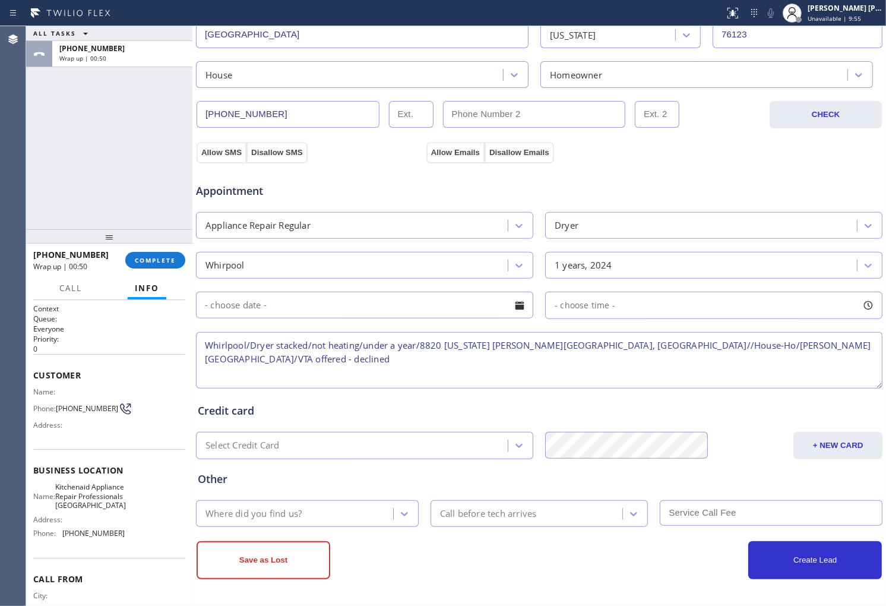
type textarea "Whirlpool/Dryer stacked/not heating/under a year/8820 [US_STATE] [PERSON_NAME][…"
click at [325, 517] on div "Where did you find us?" at bounding box center [297, 513] width 194 height 21
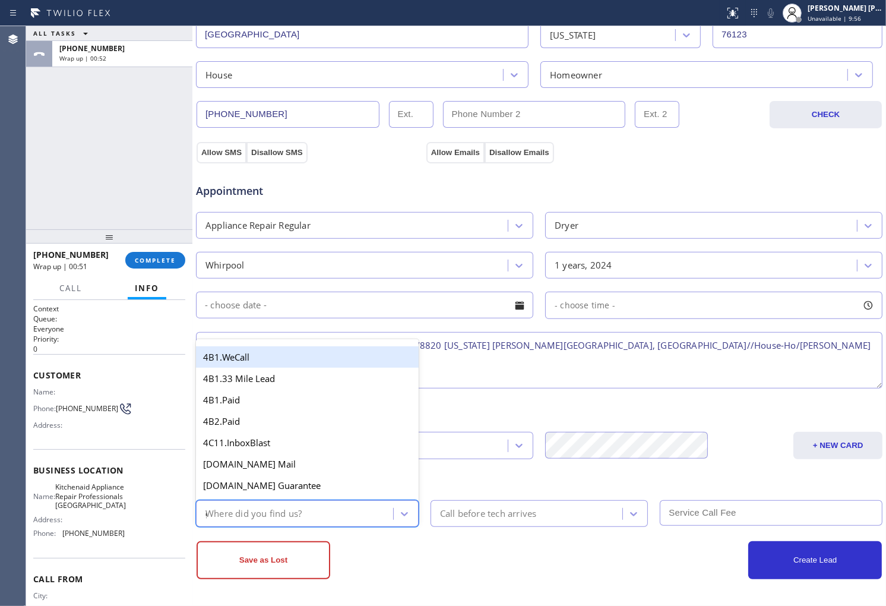
type input "go"
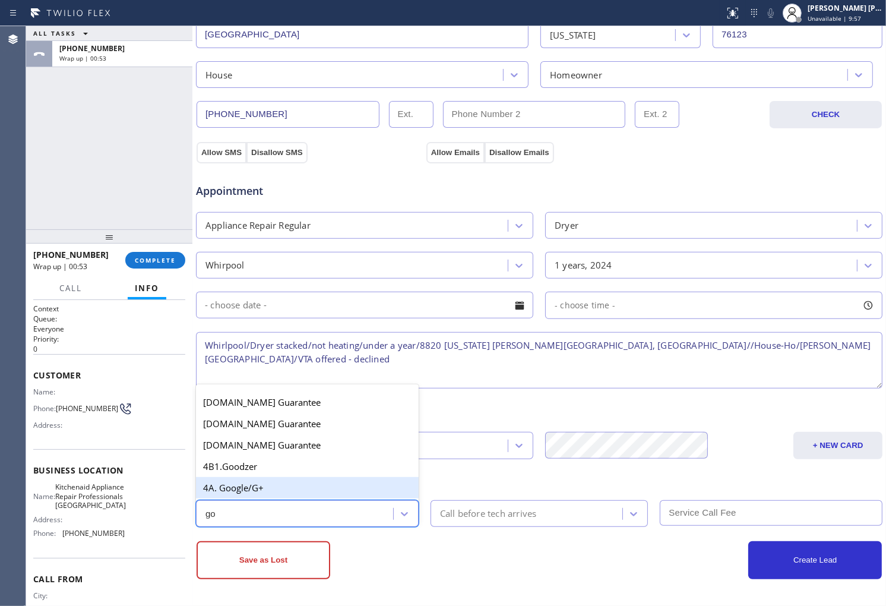
click at [257, 482] on div "4A. Google/G+" at bounding box center [307, 487] width 223 height 21
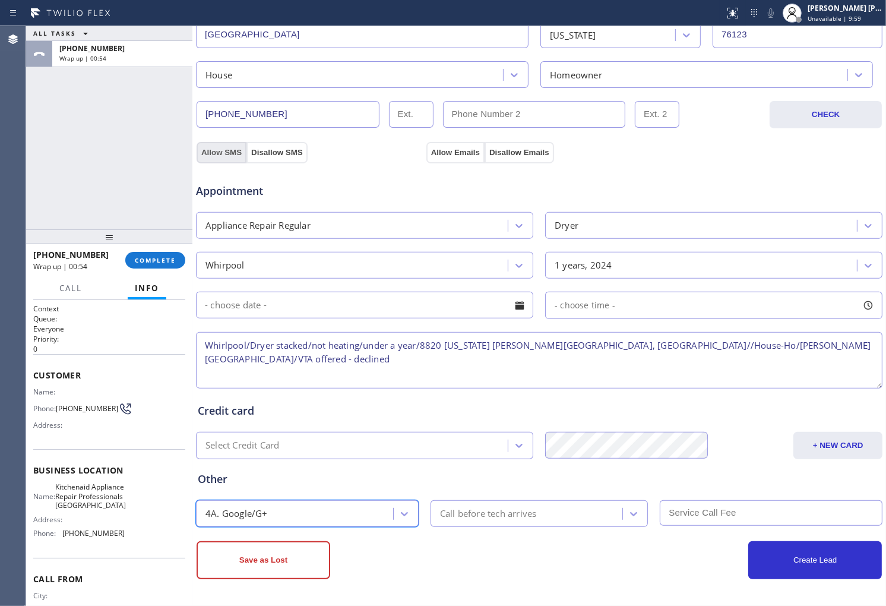
click at [210, 149] on button "Allow SMS" at bounding box center [222, 152] width 50 height 21
click at [454, 156] on button "Allow Emails" at bounding box center [455, 152] width 58 height 21
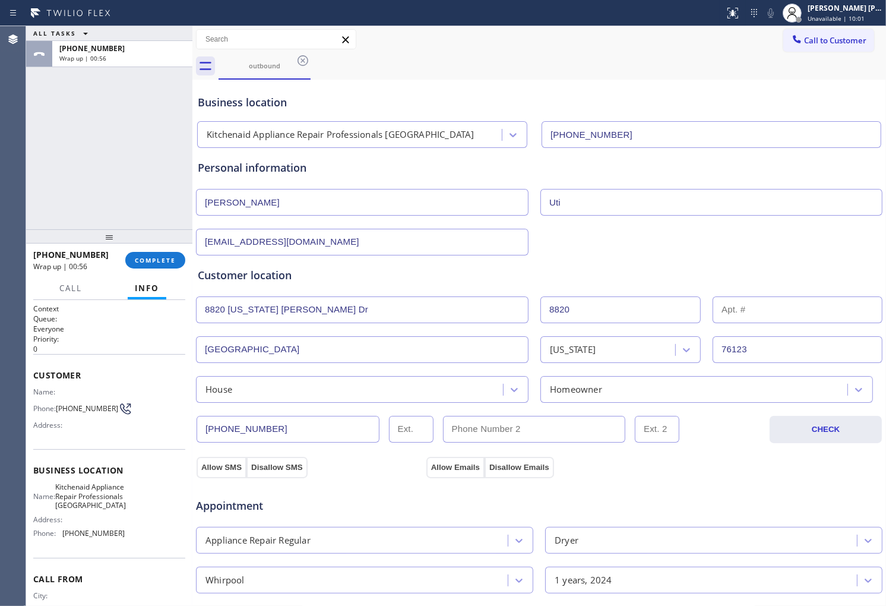
scroll to position [315, 0]
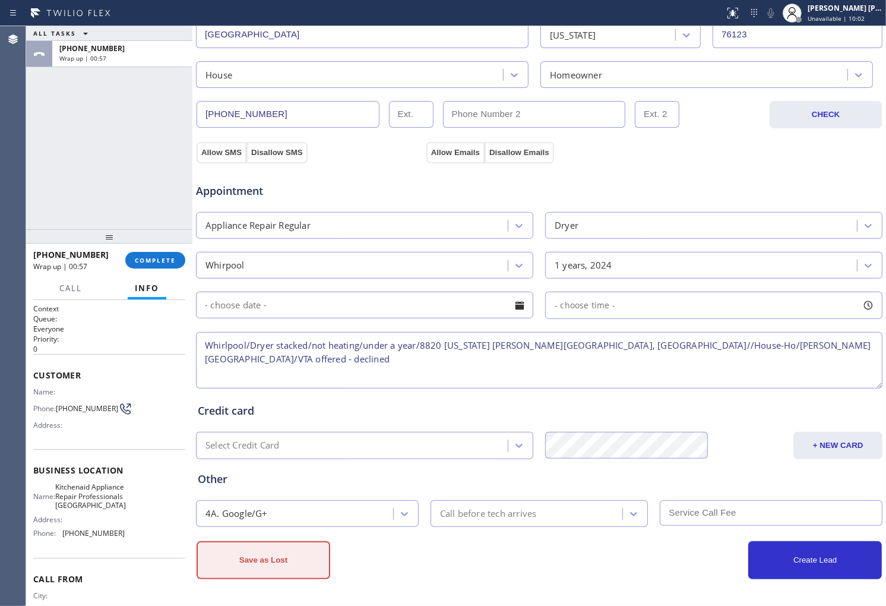
click at [298, 558] on button "Save as Lost" at bounding box center [264, 560] width 134 height 38
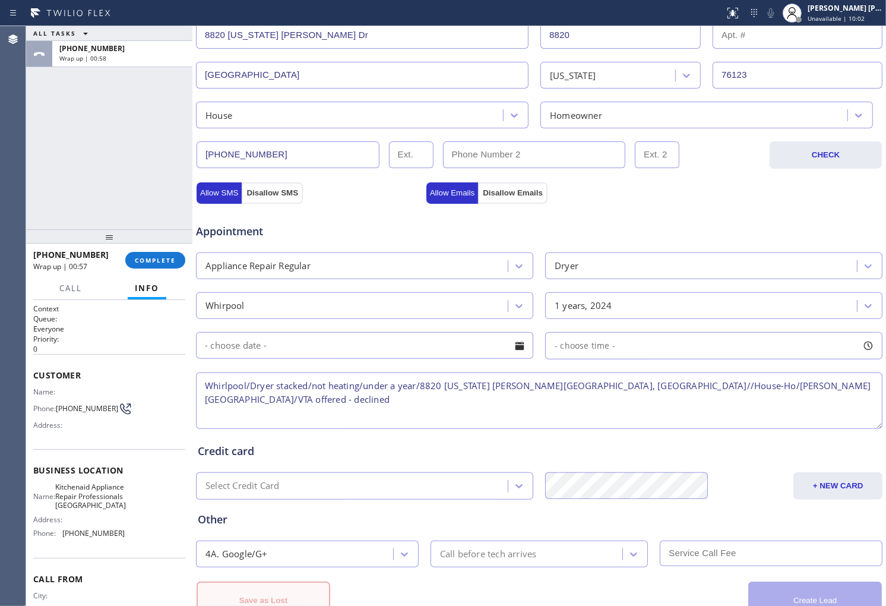
scroll to position [355, 0]
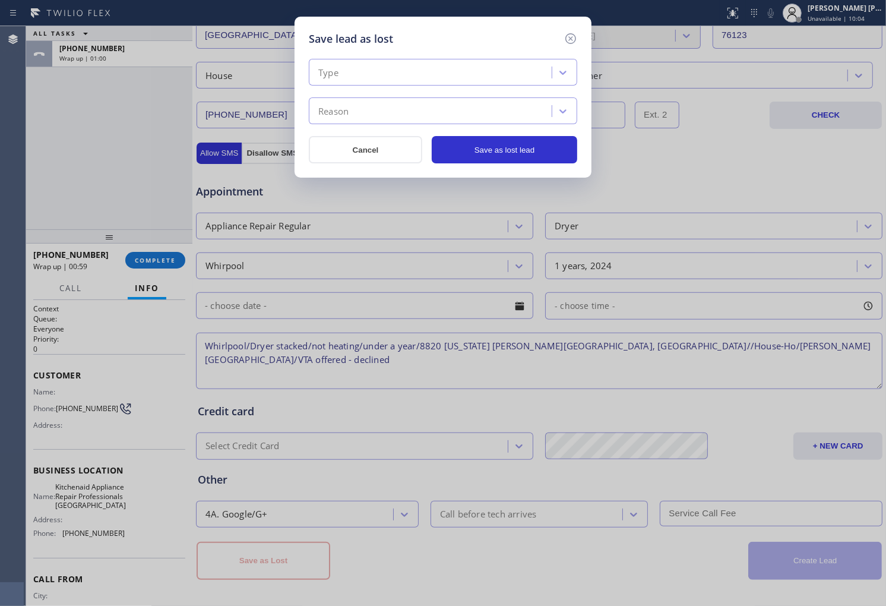
click at [404, 77] on div "Type" at bounding box center [431, 72] width 239 height 21
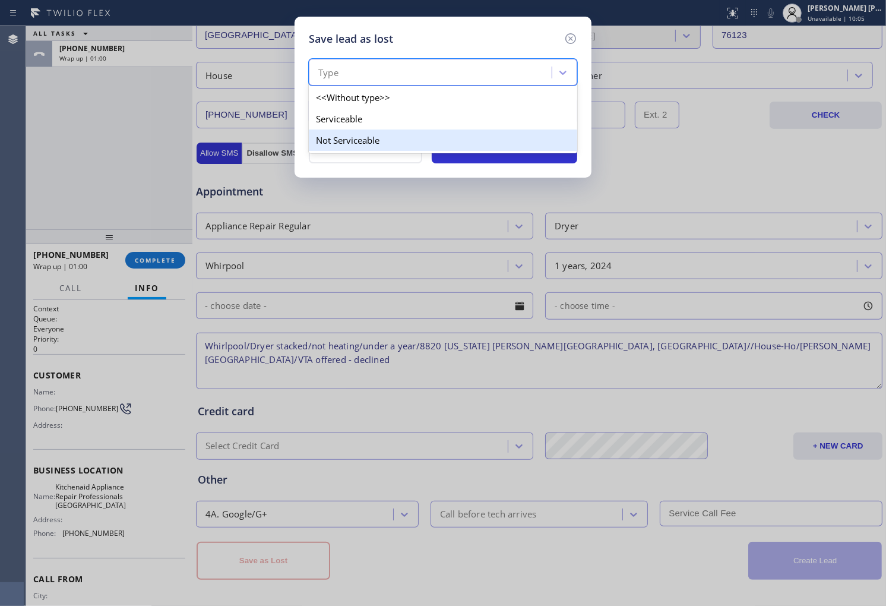
click at [397, 144] on div "Not Serviceable" at bounding box center [443, 139] width 268 height 21
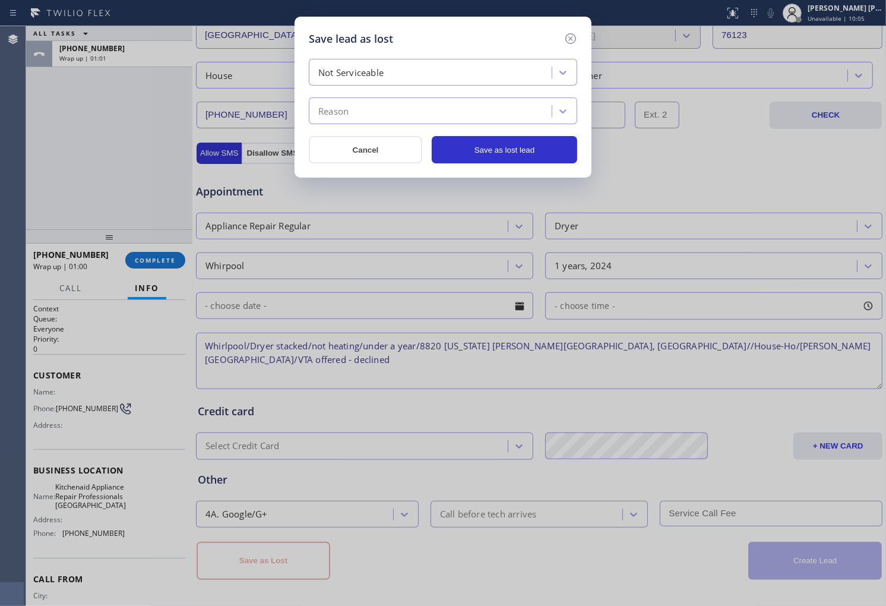
click at [397, 119] on div "Reason" at bounding box center [431, 111] width 239 height 21
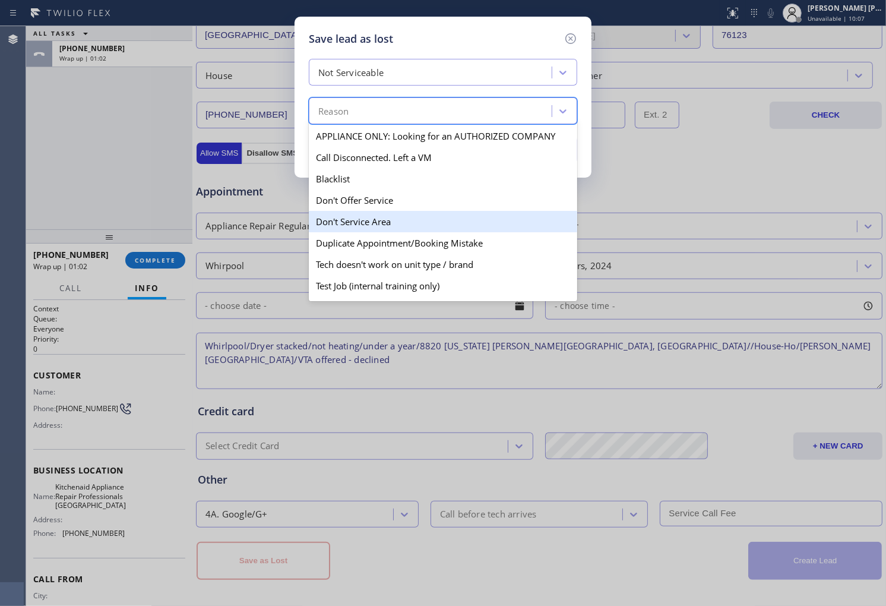
click at [400, 218] on div "Don't Service Area" at bounding box center [443, 221] width 268 height 21
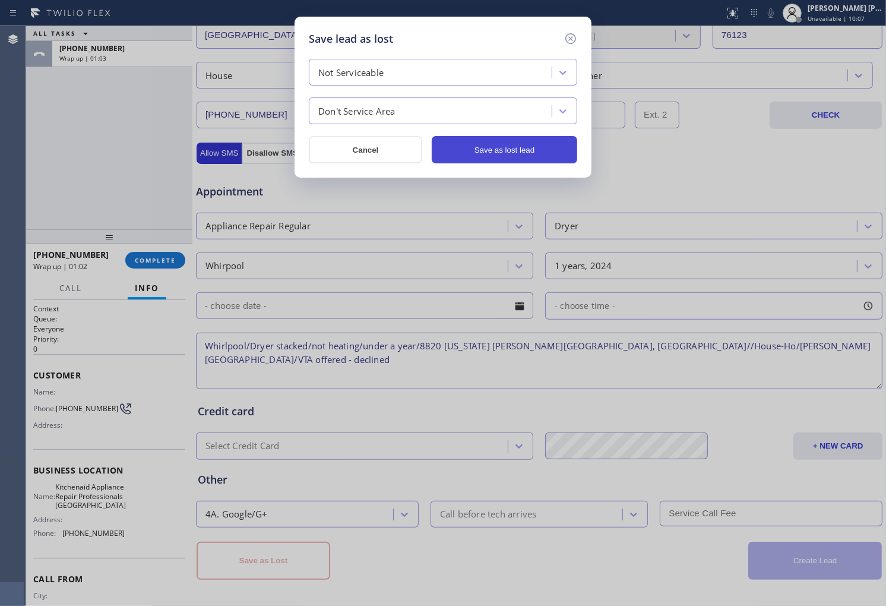
click at [531, 150] on button "Save as lost lead" at bounding box center [504, 149] width 145 height 27
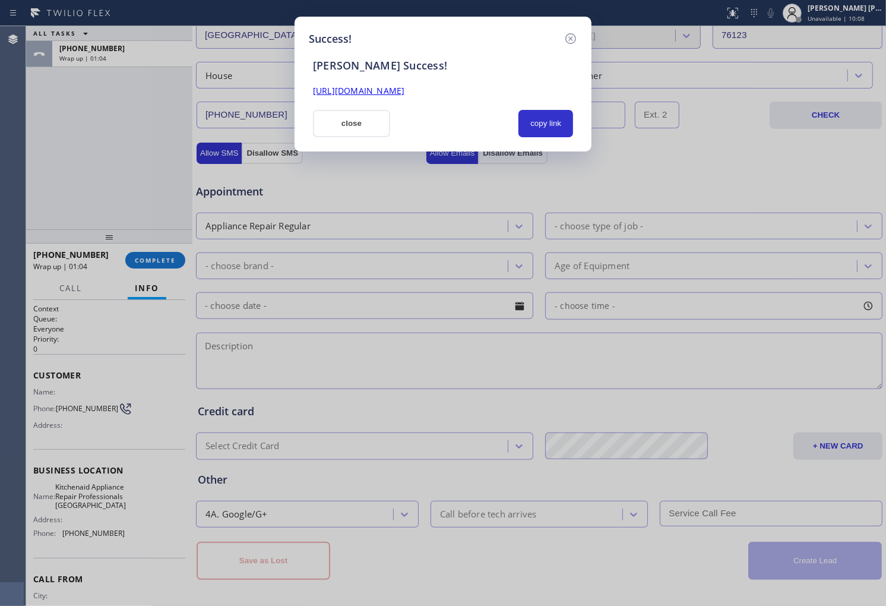
click at [366, 93] on link "[URL][DOMAIN_NAME]" at bounding box center [358, 90] width 91 height 11
click at [363, 115] on button "close" at bounding box center [351, 123] width 77 height 27
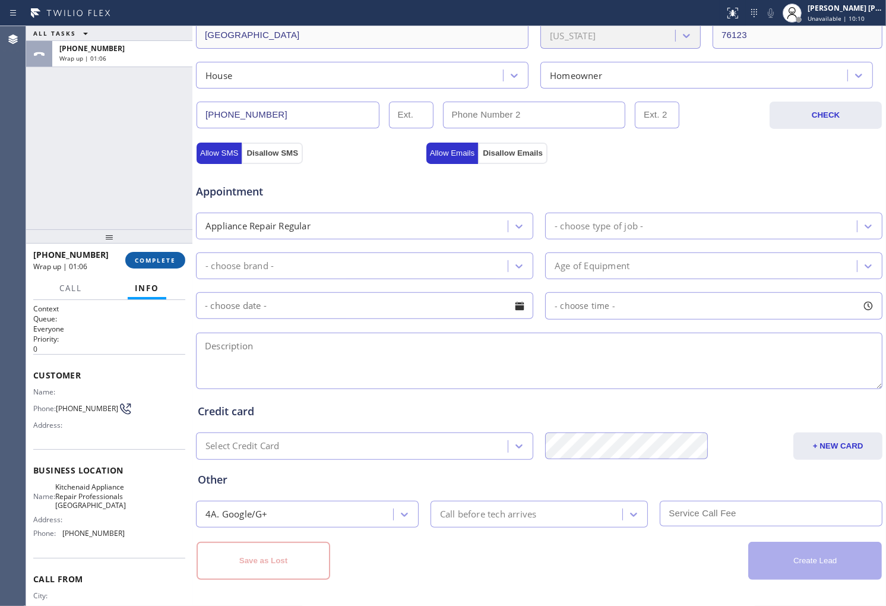
click at [141, 262] on span "COMPLETE" at bounding box center [155, 260] width 41 height 8
click at [378, 200] on div "Appointment Appliance Repair Regular - choose type of job - - choose brand - Ag…" at bounding box center [539, 280] width 683 height 222
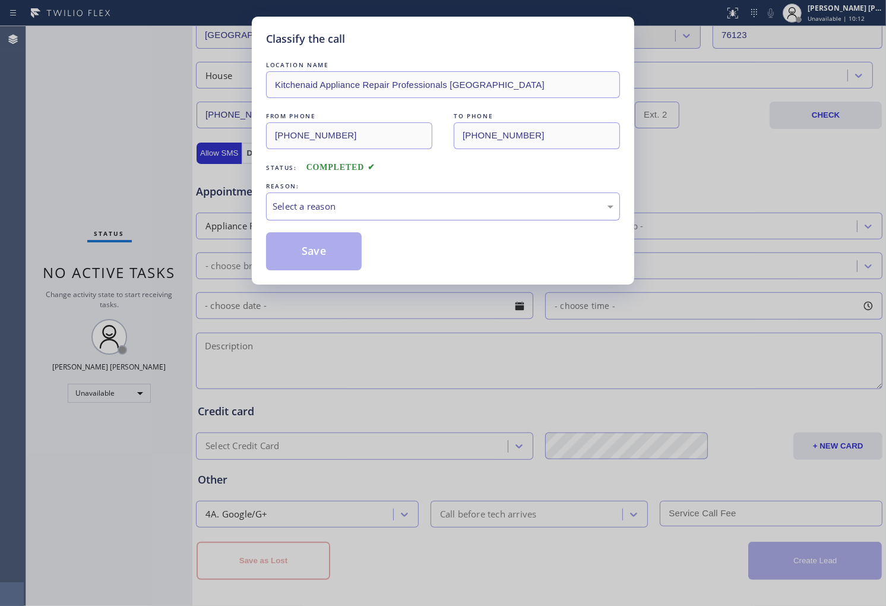
click at [366, 219] on div "Select a reason" at bounding box center [443, 206] width 354 height 28
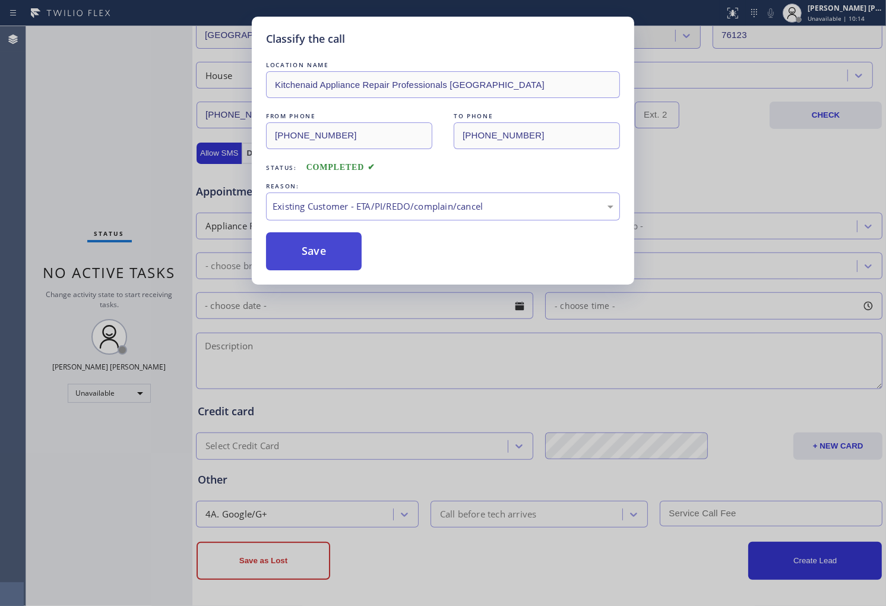
click at [333, 242] on button "Save" at bounding box center [314, 251] width 96 height 38
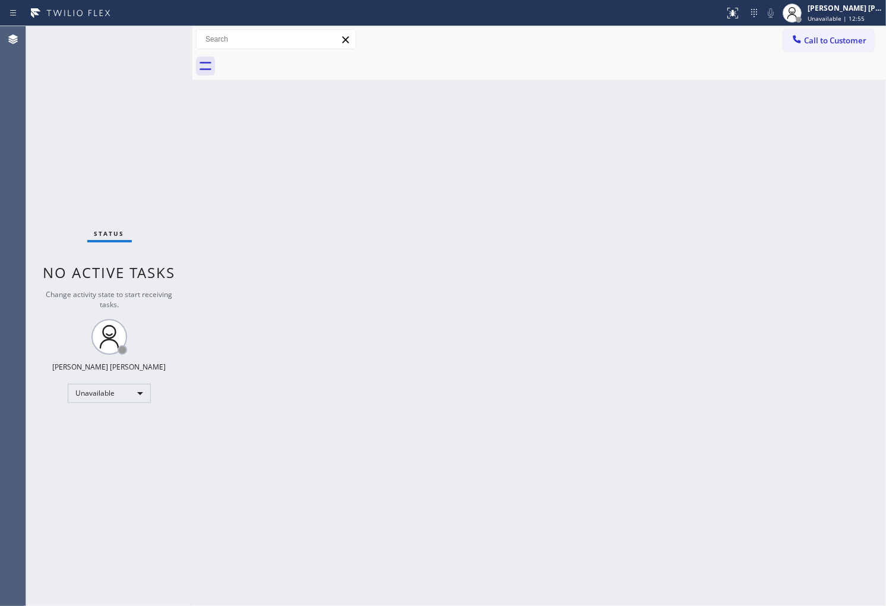
click at [21, 138] on div "Agent Desktop" at bounding box center [13, 316] width 26 height 580
click at [835, 36] on span "Call to Customer" at bounding box center [835, 40] width 62 height 11
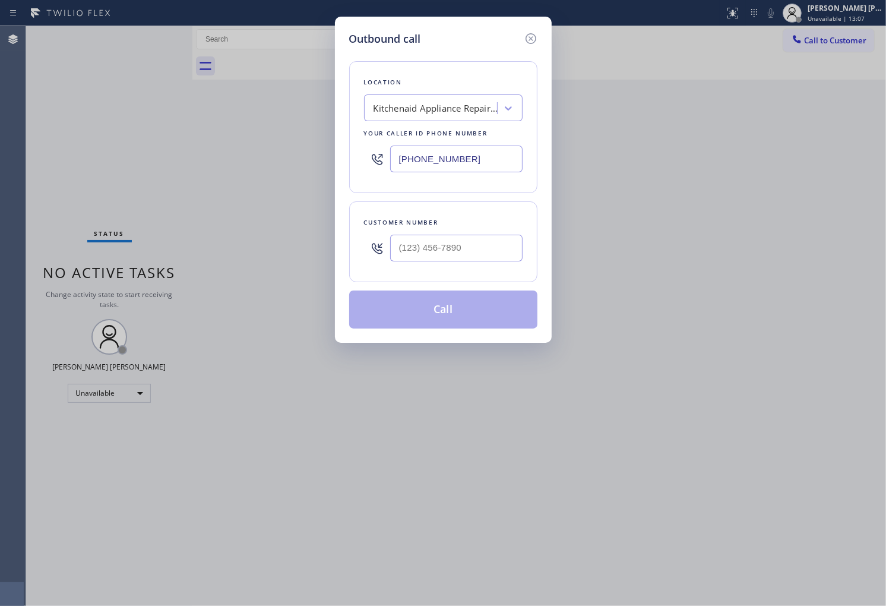
click at [464, 143] on div "[PHONE_NUMBER]" at bounding box center [443, 159] width 159 height 39
drag, startPoint x: 464, startPoint y: 143, endPoint x: 458, endPoint y: 153, distance: 10.9
click at [464, 143] on div "[PHONE_NUMBER]" at bounding box center [443, 159] width 159 height 39
click at [458, 153] on input "[PHONE_NUMBER]" at bounding box center [456, 158] width 132 height 27
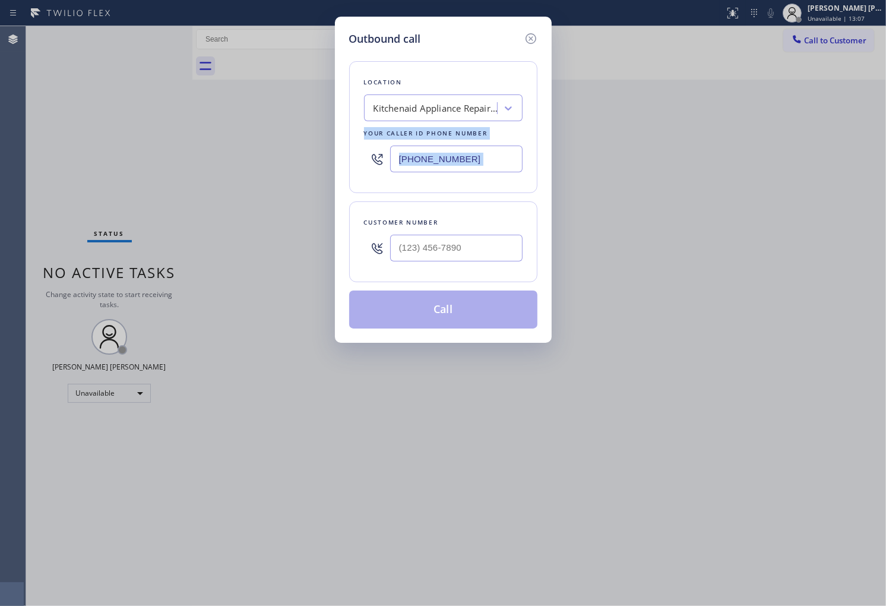
click at [458, 153] on input "[PHONE_NUMBER]" at bounding box center [456, 158] width 132 height 27
paste input "650) 800-812"
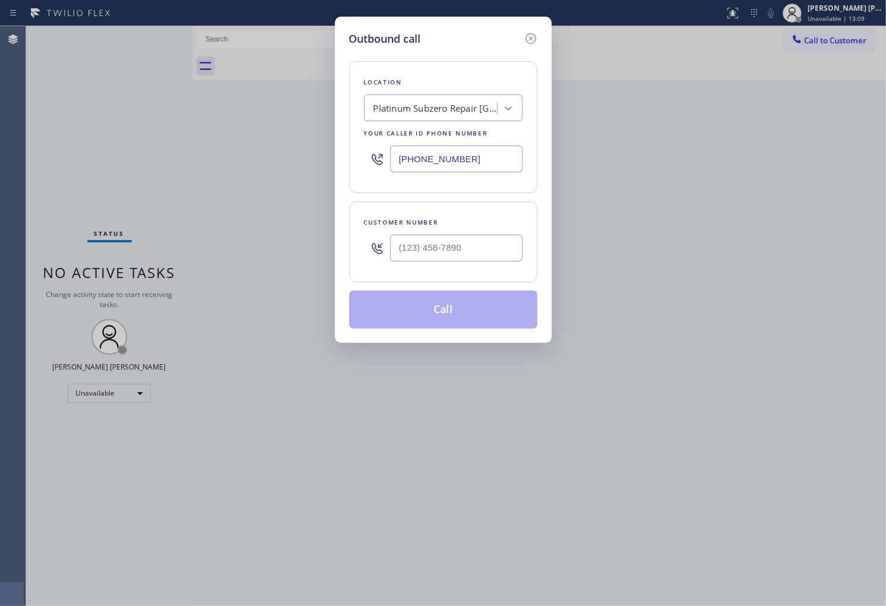
type input "[PHONE_NUMBER]"
click at [524, 249] on div "Customer number" at bounding box center [443, 241] width 188 height 81
click at [509, 248] on input "text" at bounding box center [456, 248] width 132 height 27
click at [509, 248] on input "(___) ___-____" at bounding box center [456, 248] width 132 height 27
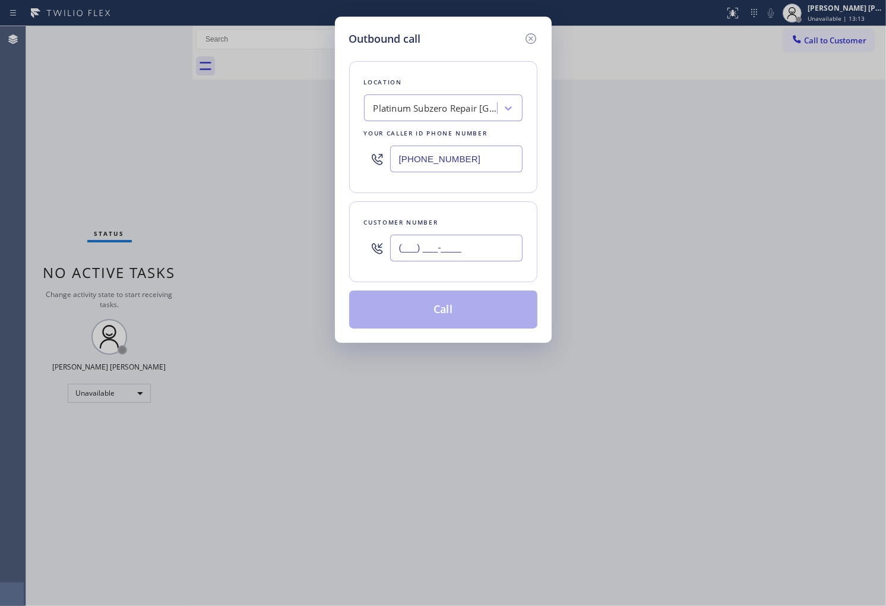
paste input "6507"
click at [527, 254] on div "Customer number (___) ___-6507" at bounding box center [443, 241] width 188 height 81
click at [501, 249] on input "(___) ___-6507" at bounding box center [456, 248] width 132 height 27
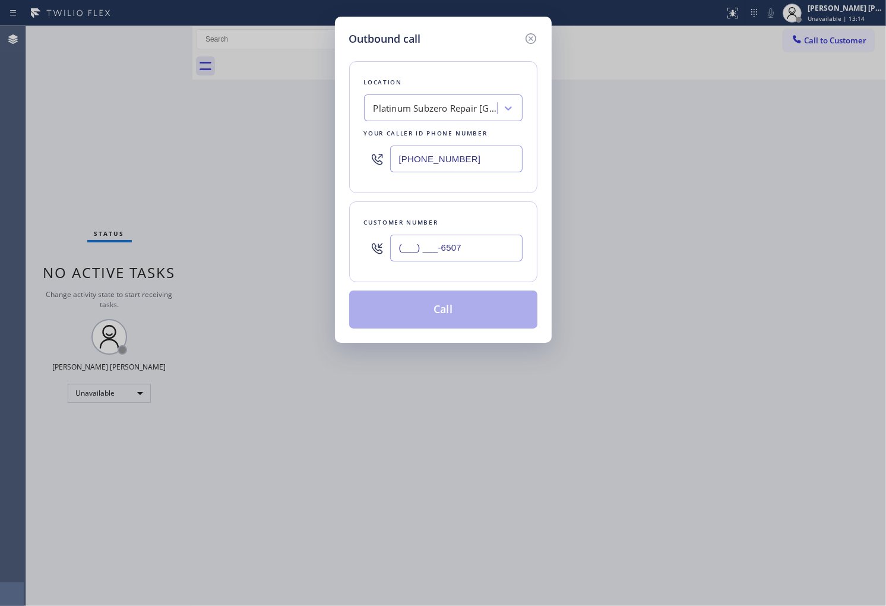
click at [501, 249] on input "(___) ___-6507" at bounding box center [456, 248] width 132 height 27
paste input "650) 796-3974"
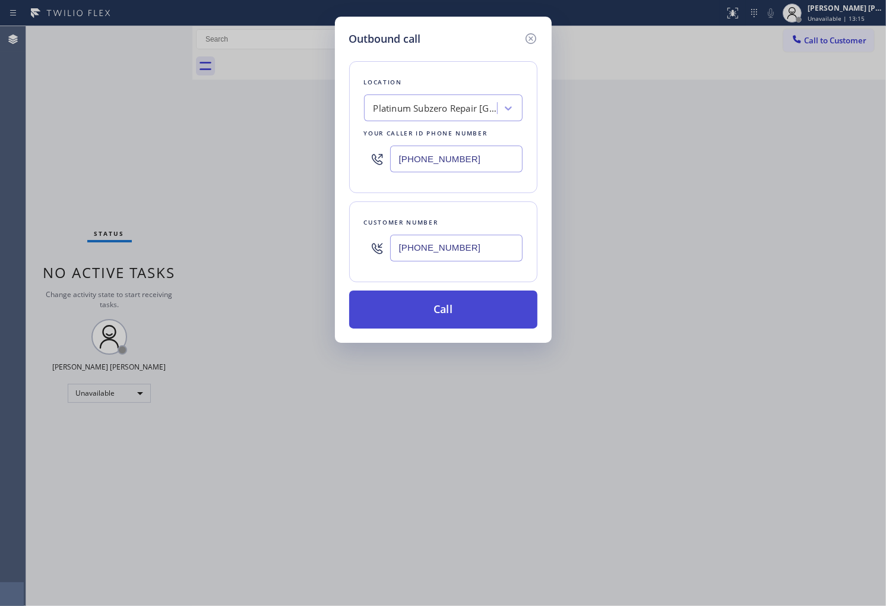
type input "[PHONE_NUMBER]"
click at [480, 318] on button "Call" at bounding box center [443, 309] width 188 height 38
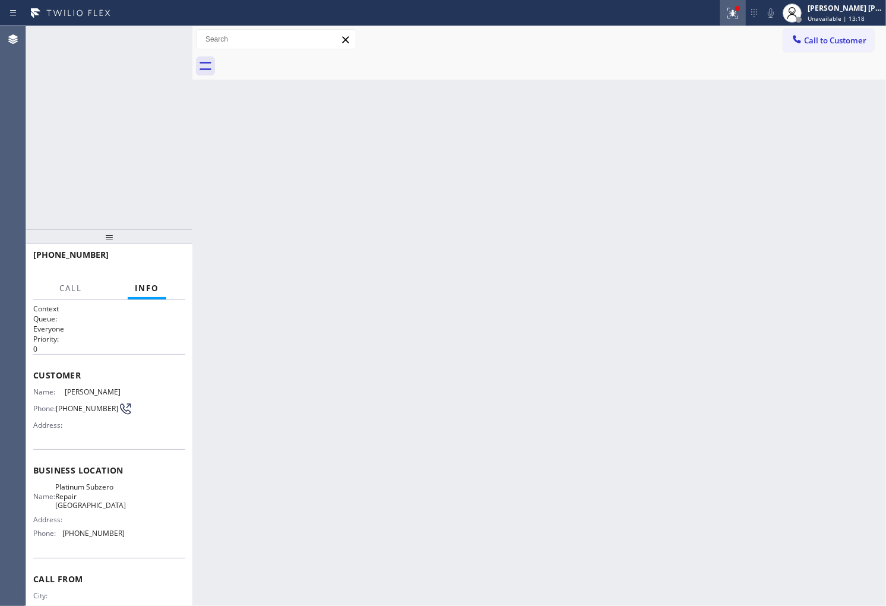
click at [746, 20] on button at bounding box center [733, 13] width 26 height 26
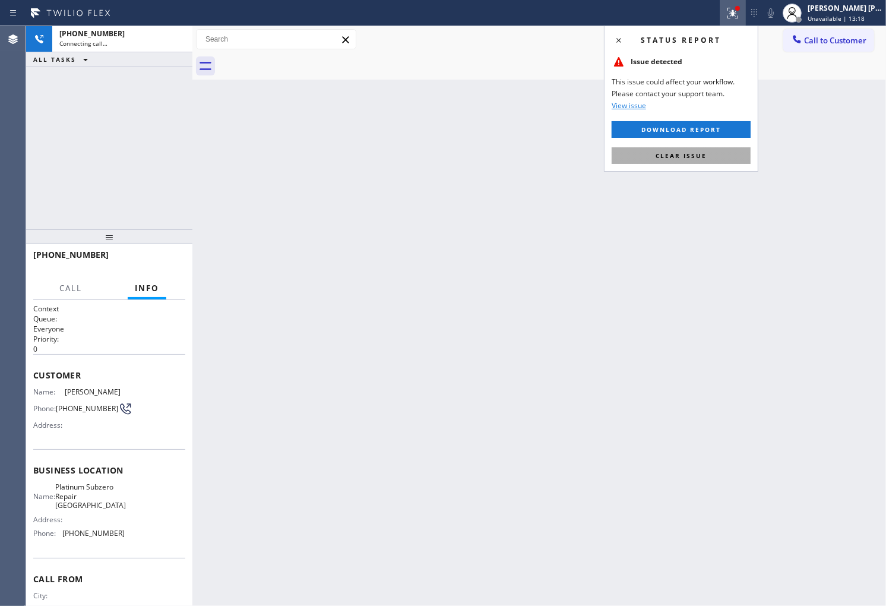
click at [697, 156] on span "Clear issue" at bounding box center [681, 155] width 51 height 8
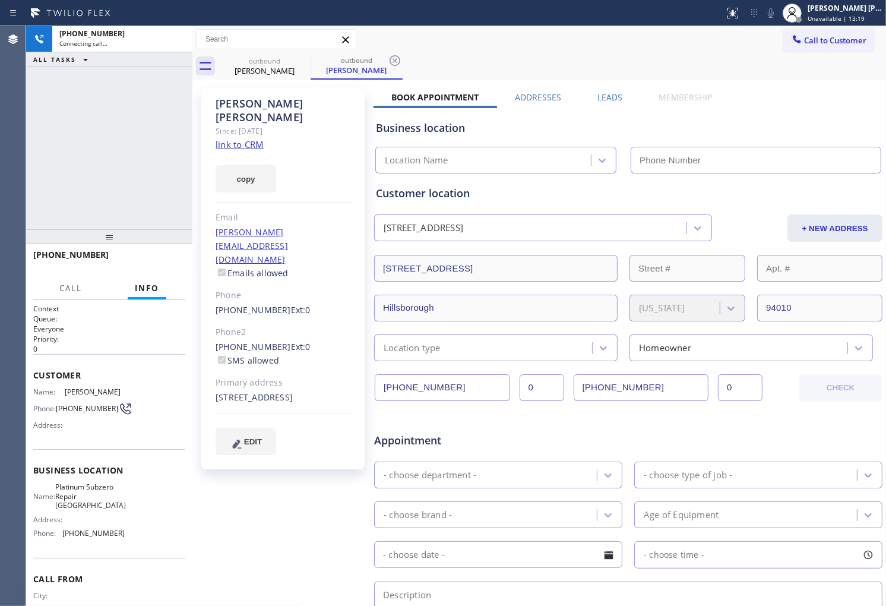
click at [254, 103] on div "[PERSON_NAME]" at bounding box center [284, 110] width 136 height 27
click at [192, 182] on div at bounding box center [192, 316] width 0 height 580
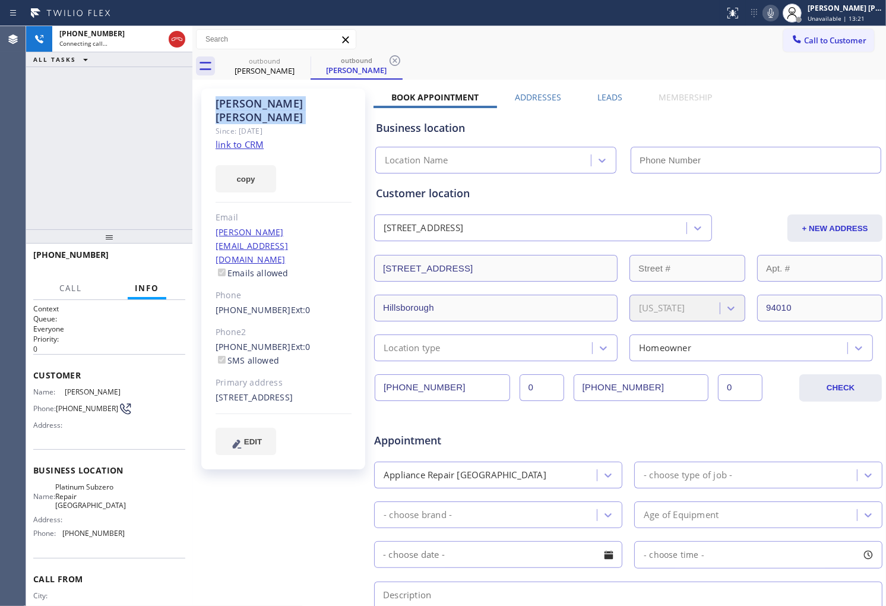
type input "[PHONE_NUMBER]"
click at [274, 428] on button "EDIT" at bounding box center [246, 441] width 61 height 27
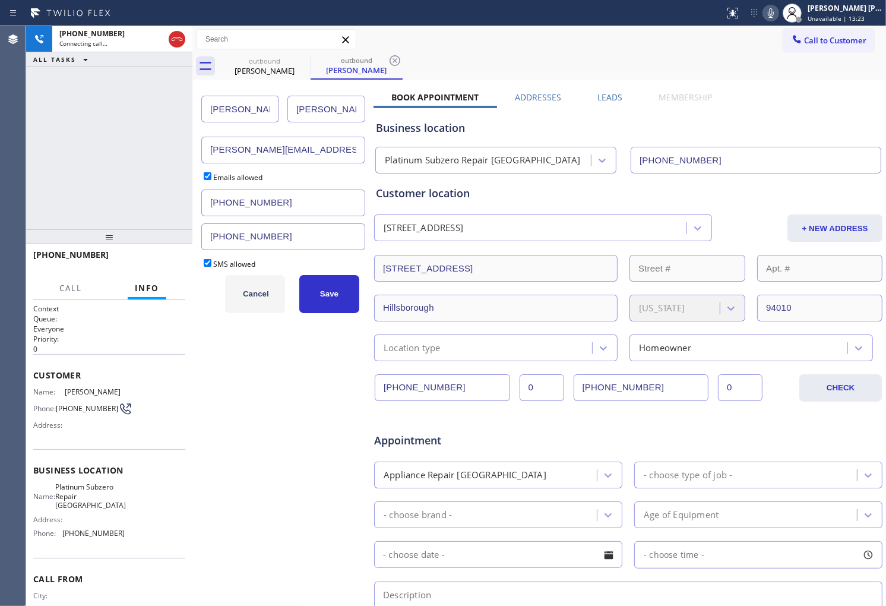
click at [256, 301] on button "Cancel" at bounding box center [255, 294] width 60 height 38
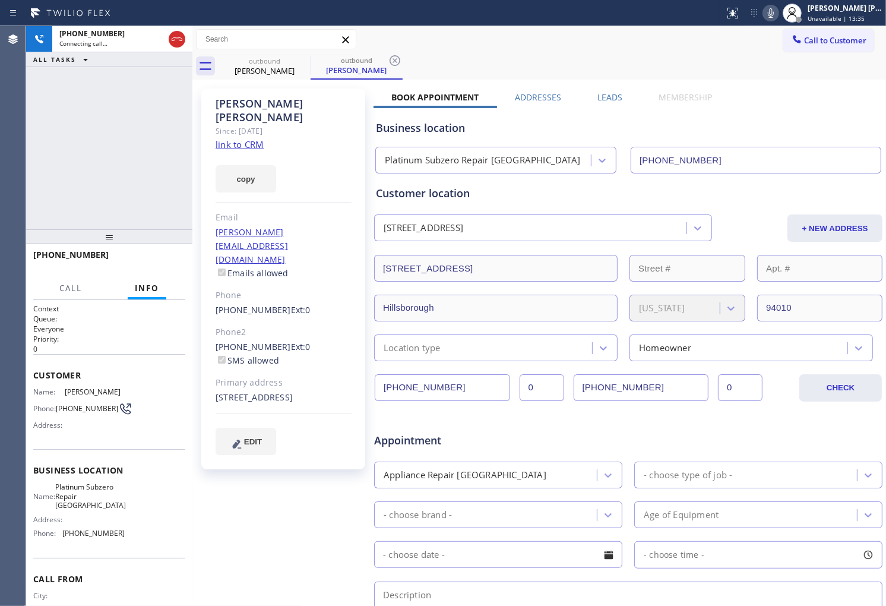
click at [0, 138] on div "Agent Desktop" at bounding box center [13, 316] width 26 height 580
click at [7, 164] on div "Agent Desktop" at bounding box center [13, 316] width 26 height 580
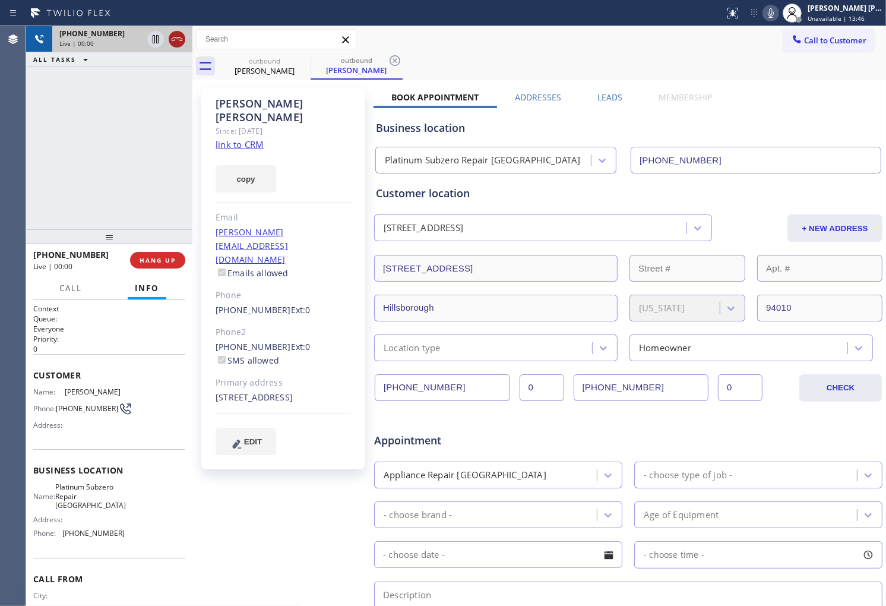
click at [176, 34] on icon at bounding box center [177, 39] width 14 height 14
click at [568, 90] on div "[PERSON_NAME] Since: [DATE] link to CRM copy Email [PERSON_NAME][EMAIL_ADDRESS]…" at bounding box center [539, 468] width 688 height 770
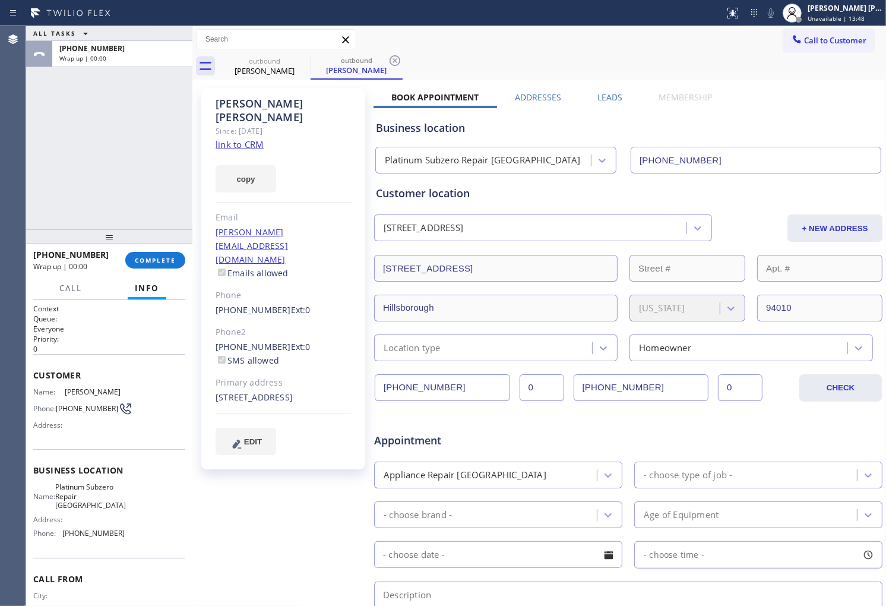
click at [600, 100] on label "Leads" at bounding box center [609, 96] width 25 height 11
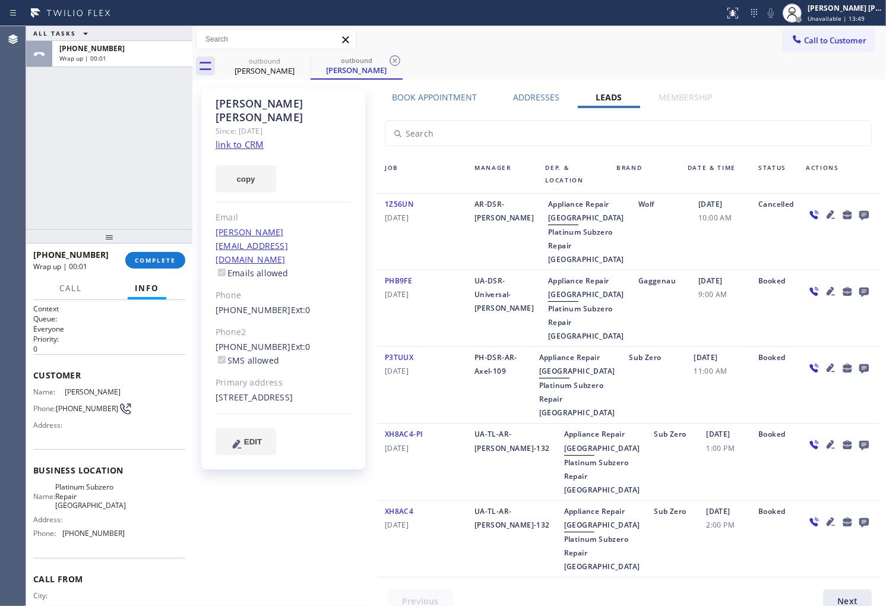
click at [859, 213] on icon at bounding box center [864, 216] width 10 height 10
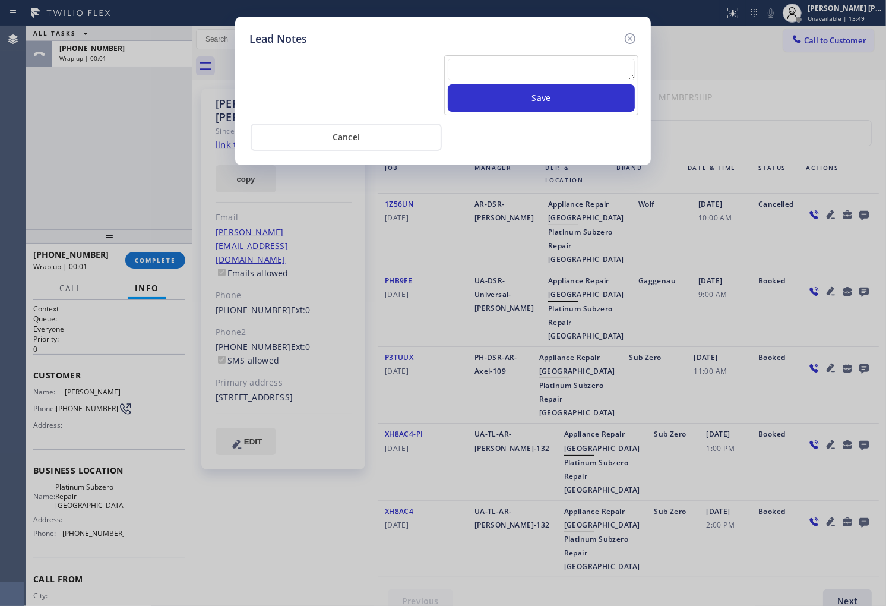
click at [542, 74] on textarea at bounding box center [541, 69] width 187 height 21
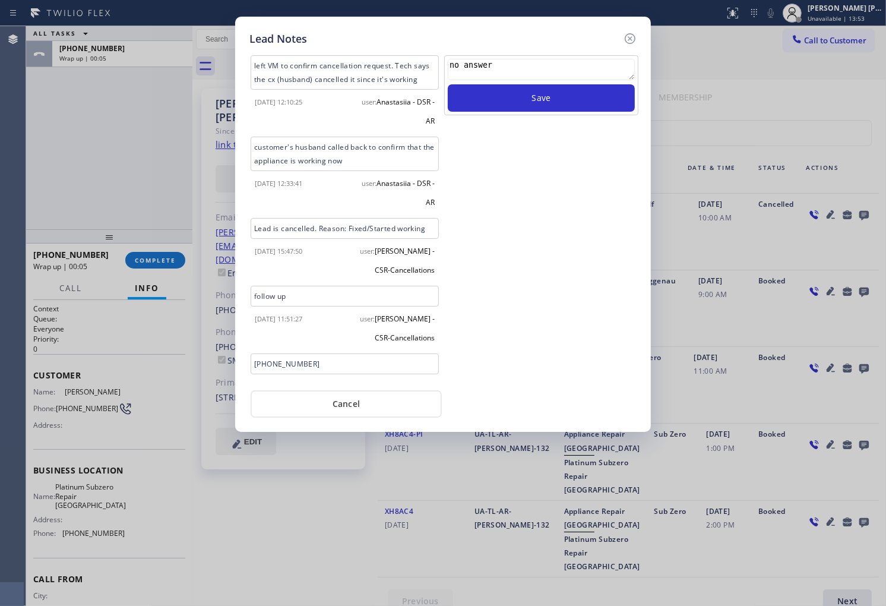
type textarea "no answer"
click at [635, 91] on div "no answer Save" at bounding box center [541, 85] width 194 height 60
click at [589, 109] on button "Save" at bounding box center [541, 97] width 187 height 27
click at [626, 38] on icon at bounding box center [630, 38] width 14 height 14
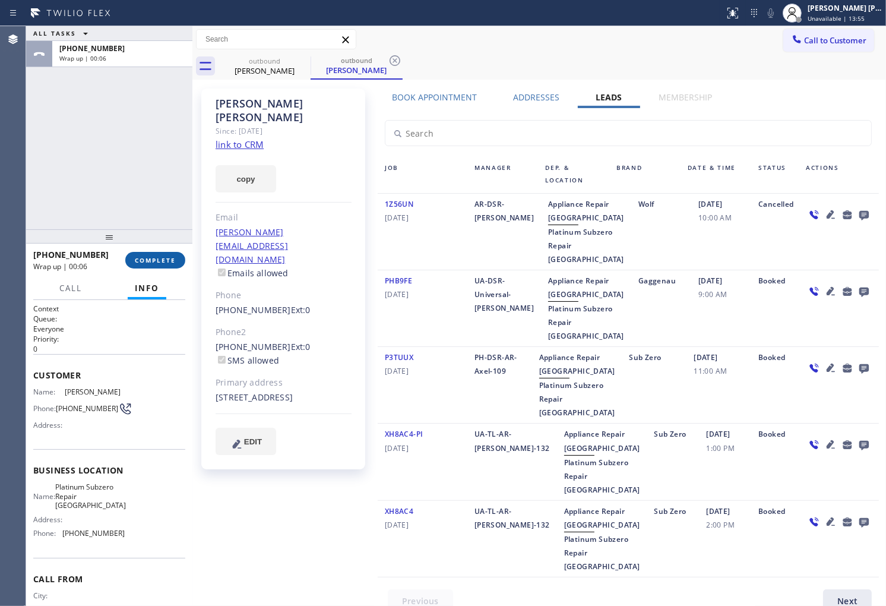
click at [167, 256] on span "COMPLETE" at bounding box center [155, 260] width 41 height 8
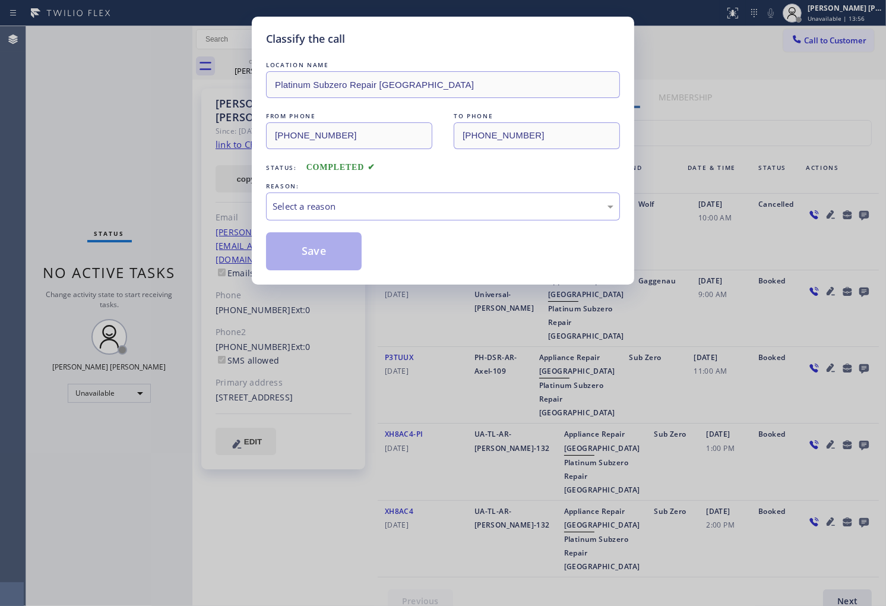
click at [445, 205] on div "Select a reason" at bounding box center [443, 207] width 341 height 14
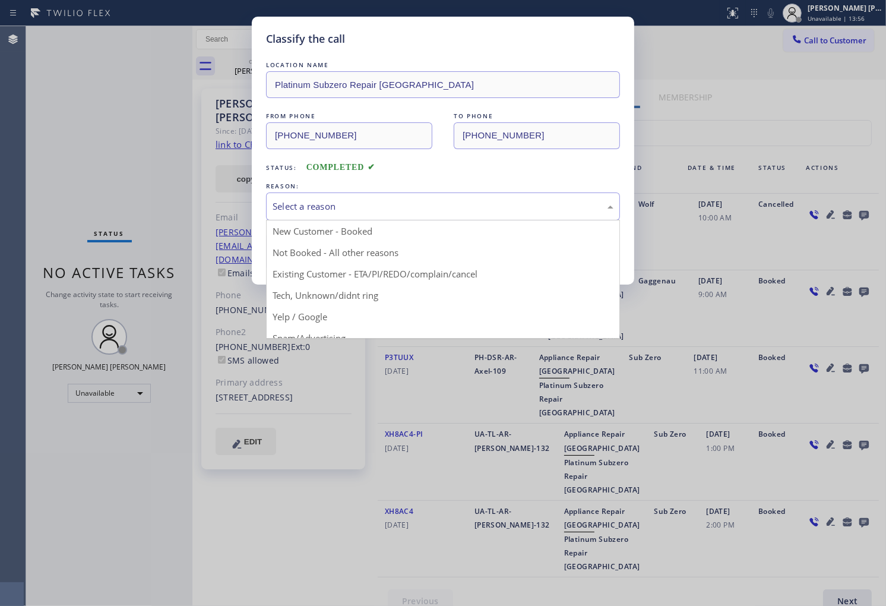
drag, startPoint x: 380, startPoint y: 279, endPoint x: 371, endPoint y: 270, distance: 13.0
click at [380, 279] on div "Classify the call LOCATION NAME Platinum Subzero Repair [GEOGRAPHIC_DATA] FROM …" at bounding box center [443, 151] width 382 height 268
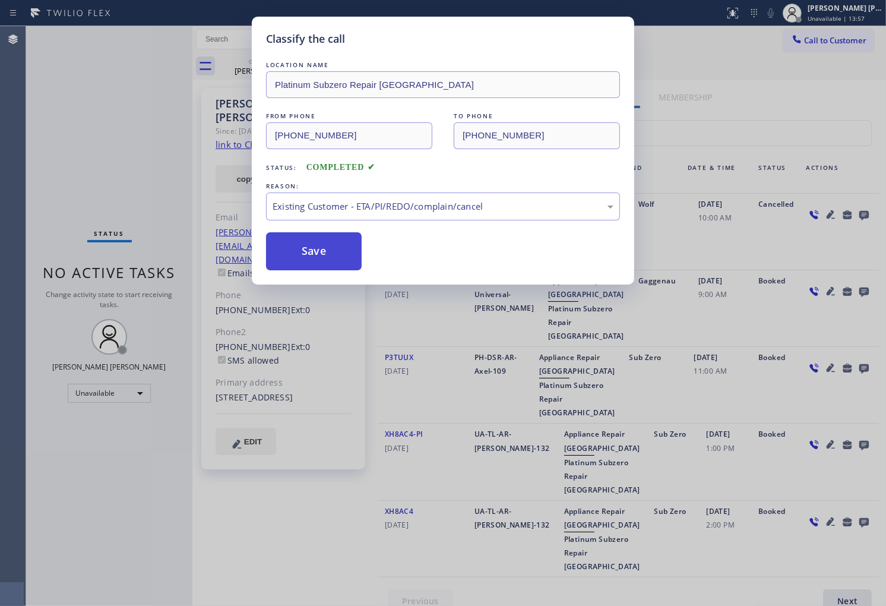
click at [322, 246] on button "Save" at bounding box center [314, 251] width 96 height 38
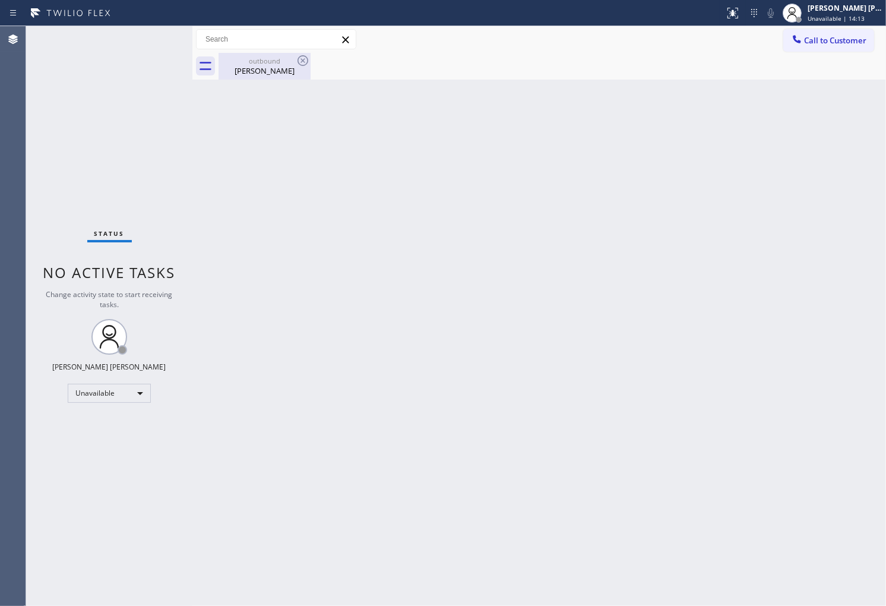
drag, startPoint x: 265, startPoint y: 68, endPoint x: 287, endPoint y: 65, distance: 21.6
click at [266, 68] on div "[PERSON_NAME]" at bounding box center [265, 70] width 90 height 11
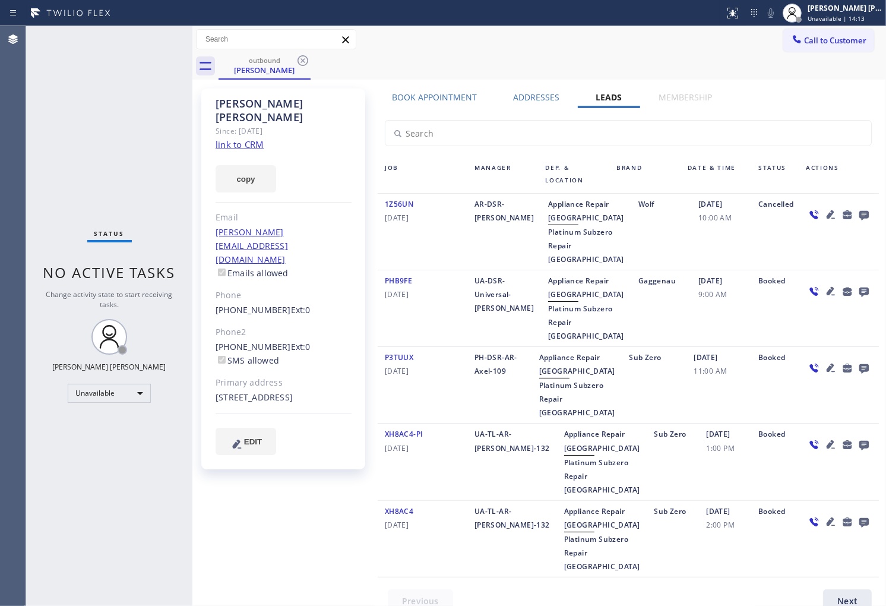
click at [299, 62] on icon at bounding box center [303, 60] width 14 height 14
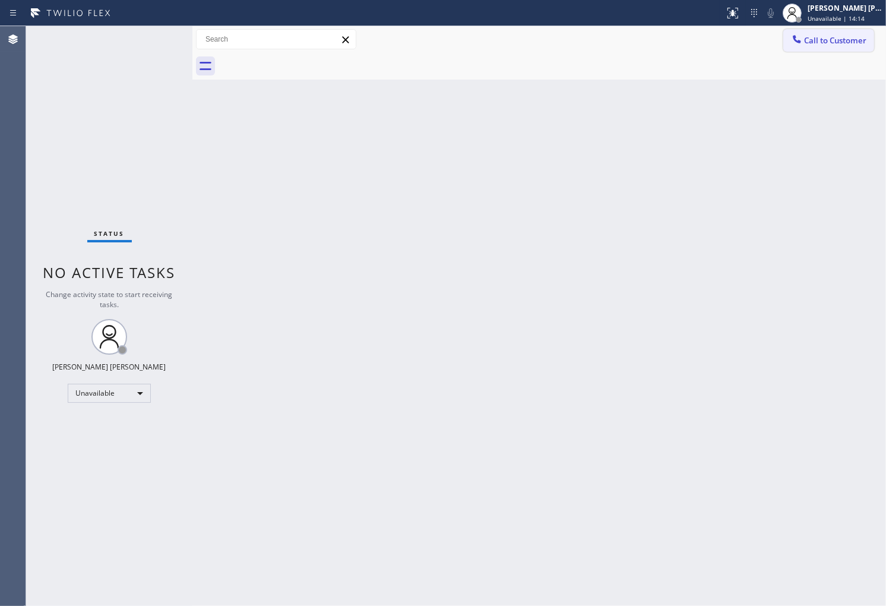
click at [823, 37] on span "Call to Customer" at bounding box center [835, 40] width 62 height 11
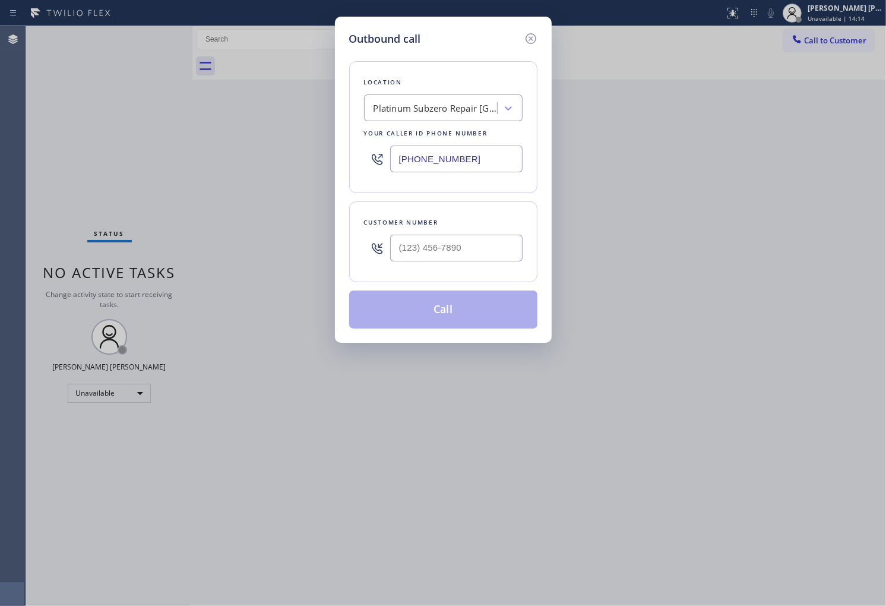
click at [456, 158] on input "[PHONE_NUMBER]" at bounding box center [456, 158] width 132 height 27
paste input "888) 990-7050"
type input "[PHONE_NUMBER]"
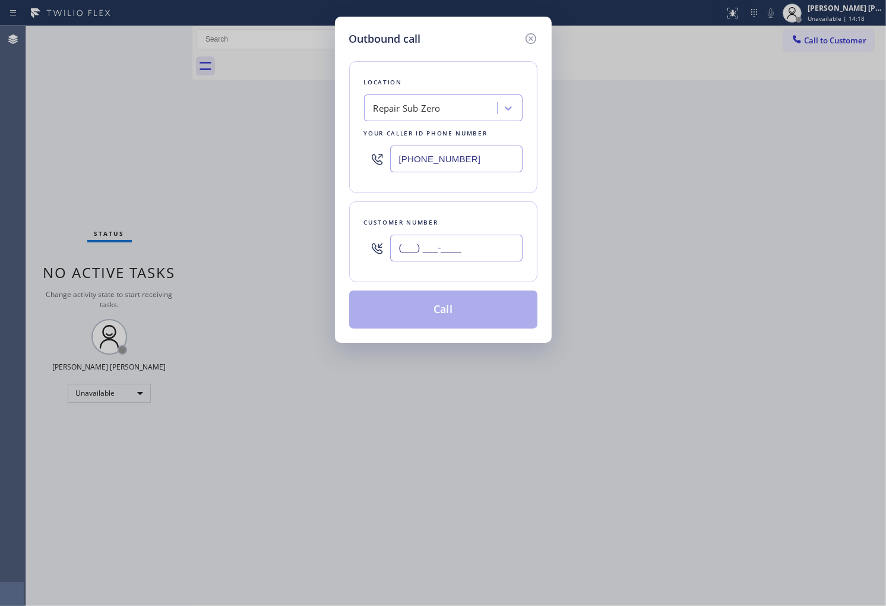
click at [468, 255] on input "(___) ___-____" at bounding box center [456, 248] width 132 height 27
paste input "561) 271-7996"
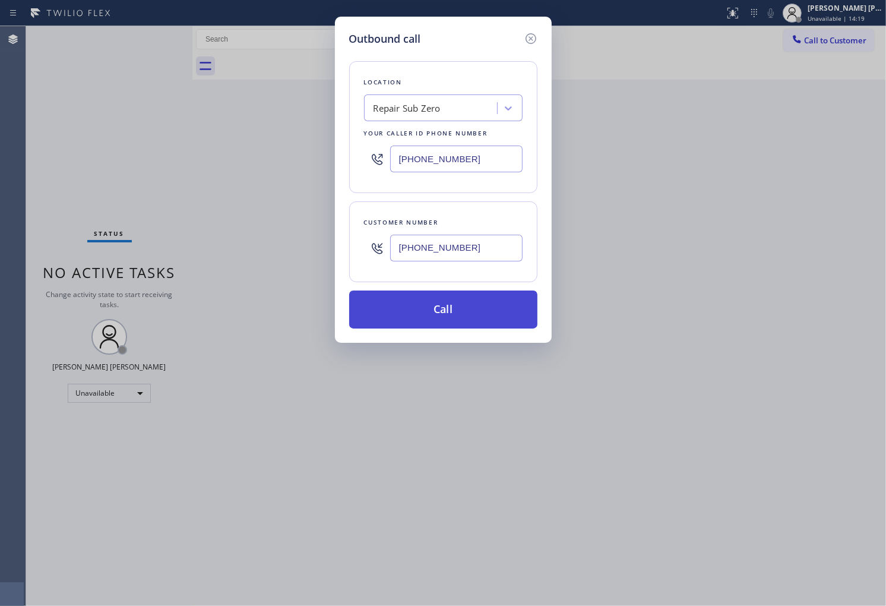
type input "[PHONE_NUMBER]"
click at [495, 309] on button "Call" at bounding box center [443, 309] width 188 height 38
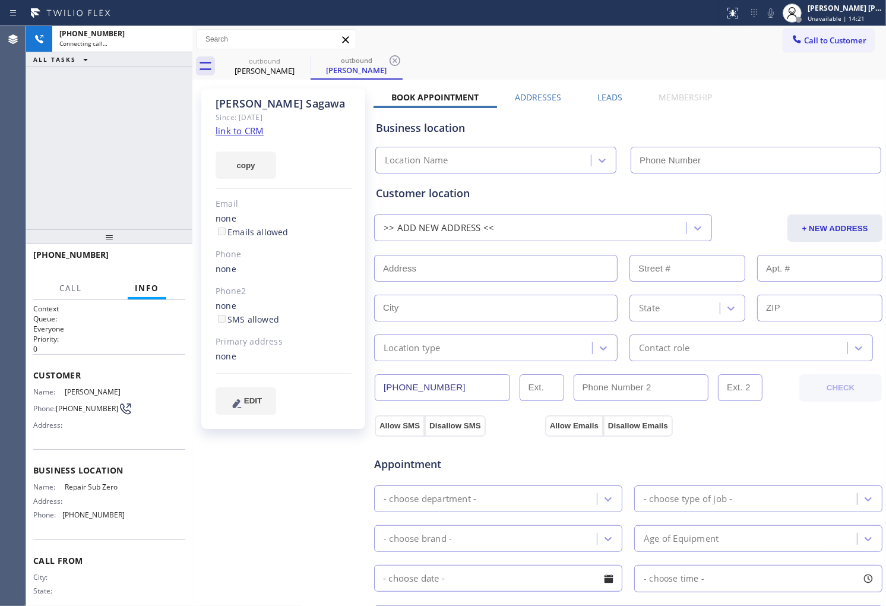
click at [242, 110] on div "Since: [DATE]" at bounding box center [284, 117] width 136 height 14
click at [242, 109] on div "[PERSON_NAME]" at bounding box center [284, 104] width 136 height 14
click at [24, 146] on div "Agent Desktop" at bounding box center [13, 316] width 26 height 580
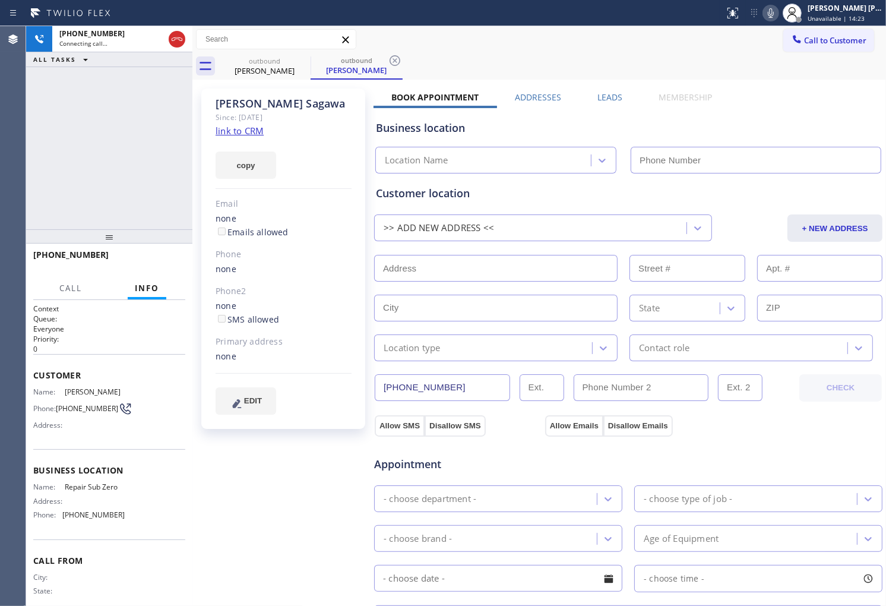
type input "[PHONE_NUMBER]"
click at [796, 10] on div at bounding box center [792, 13] width 19 height 19
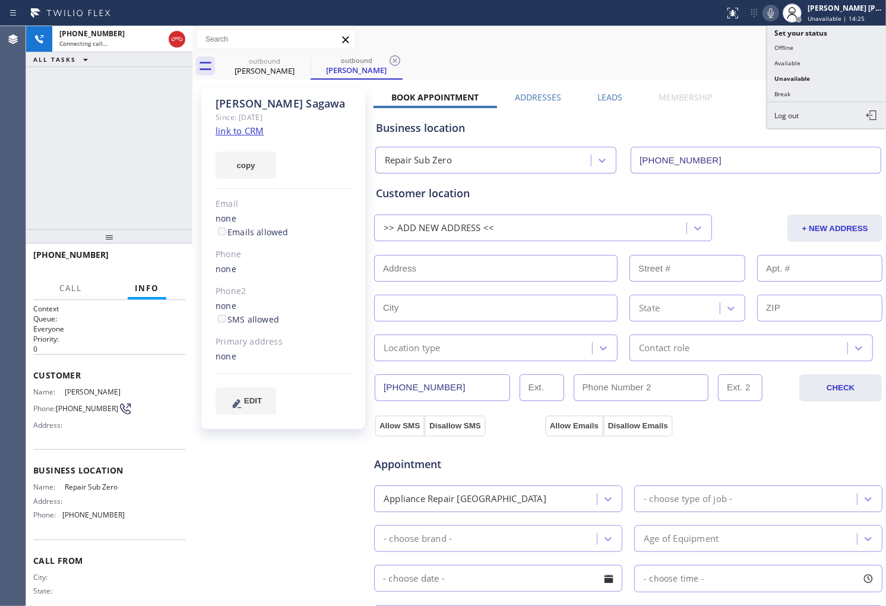
click at [778, 13] on icon at bounding box center [771, 13] width 14 height 14
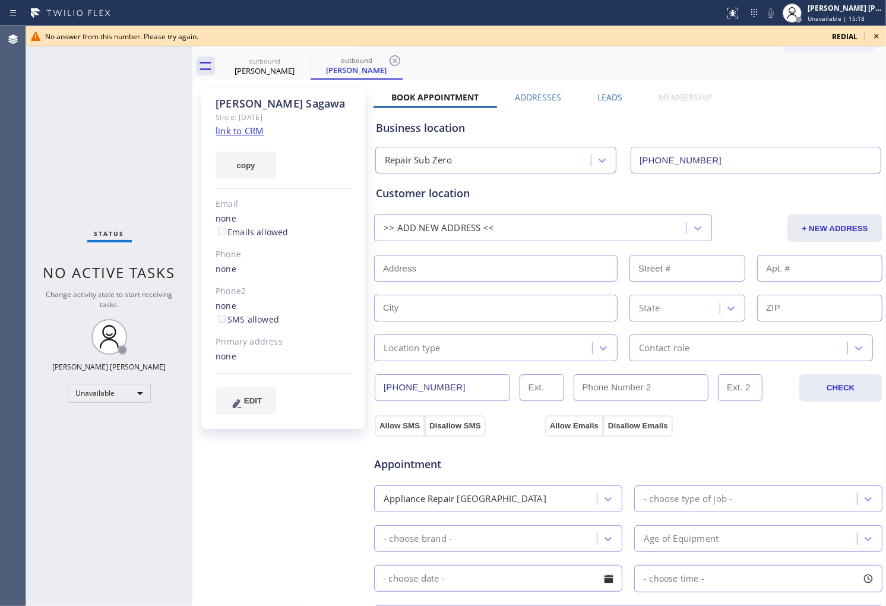
click at [870, 40] on icon at bounding box center [876, 36] width 14 height 14
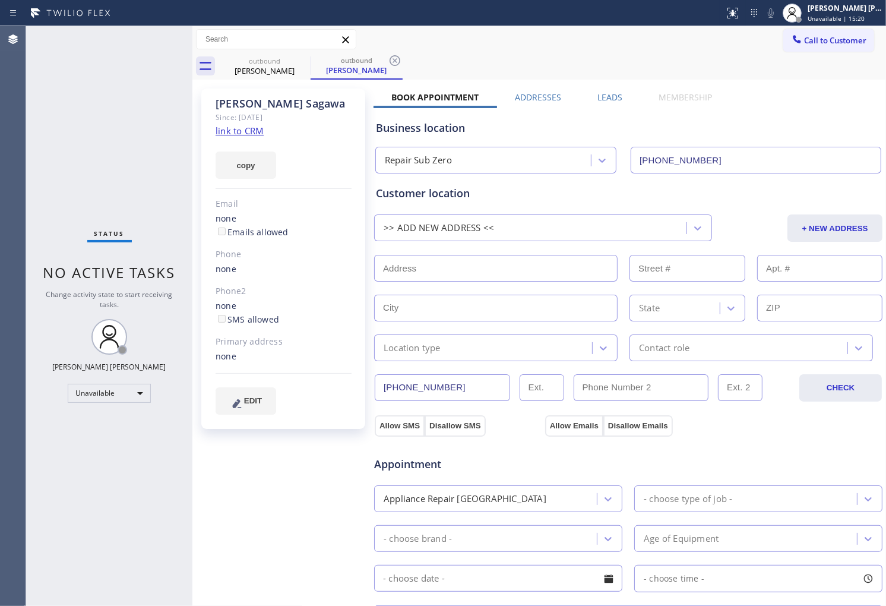
click at [614, 96] on label "Leads" at bounding box center [609, 96] width 25 height 11
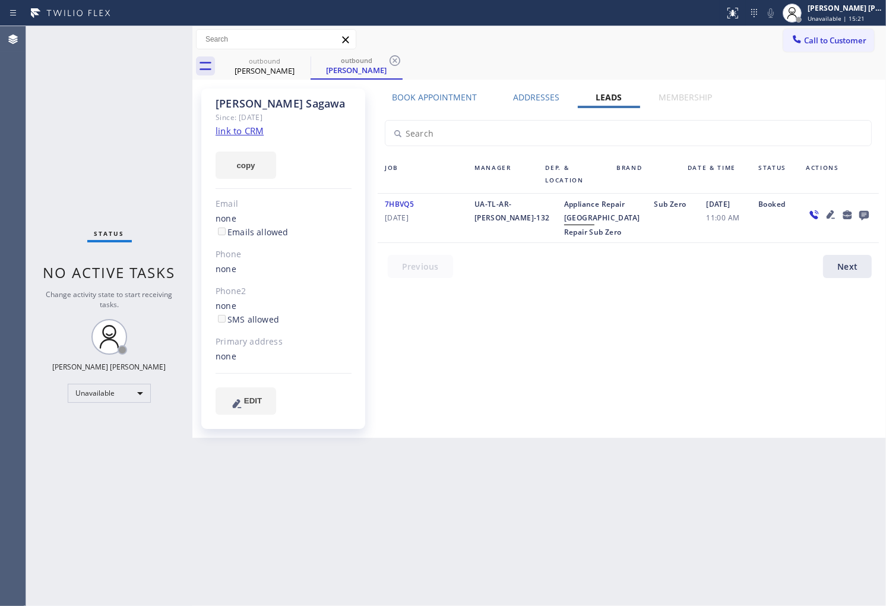
click at [864, 212] on icon at bounding box center [864, 214] width 14 height 15
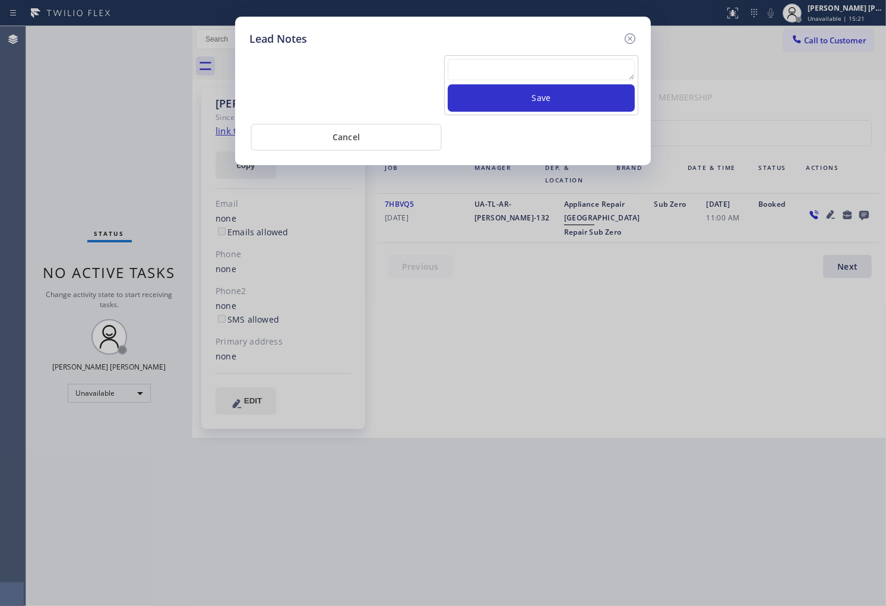
click at [629, 75] on textarea at bounding box center [541, 69] width 187 height 21
click at [628, 72] on textarea at bounding box center [541, 69] width 187 height 21
click at [606, 67] on textarea at bounding box center [541, 69] width 187 height 21
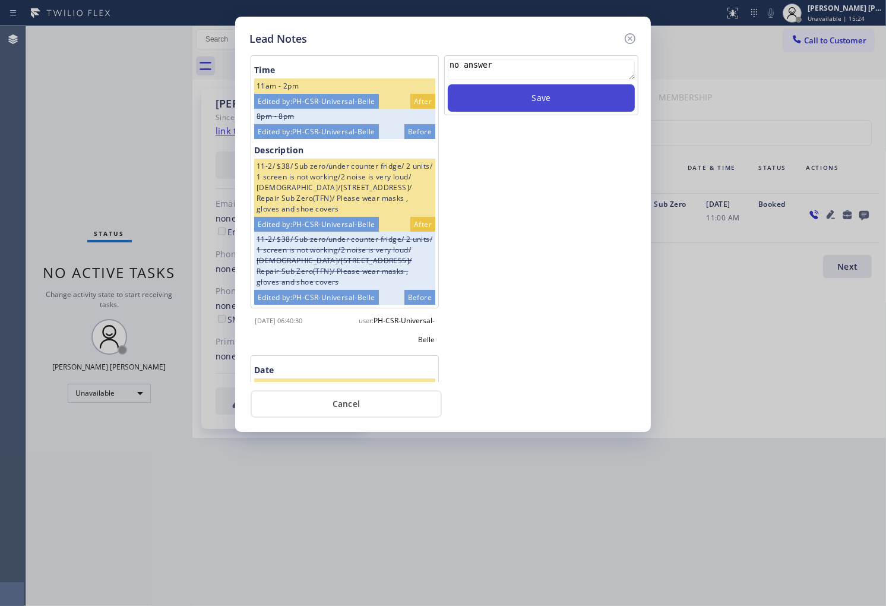
type textarea "no answer"
click at [587, 94] on button "Save" at bounding box center [541, 97] width 187 height 27
click at [625, 37] on icon at bounding box center [630, 38] width 11 height 11
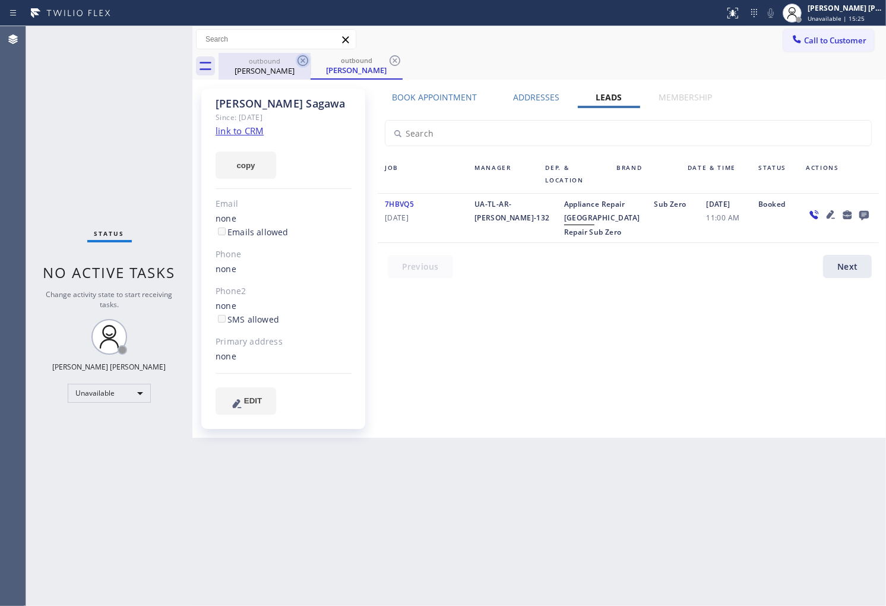
click at [302, 64] on icon at bounding box center [303, 60] width 14 height 14
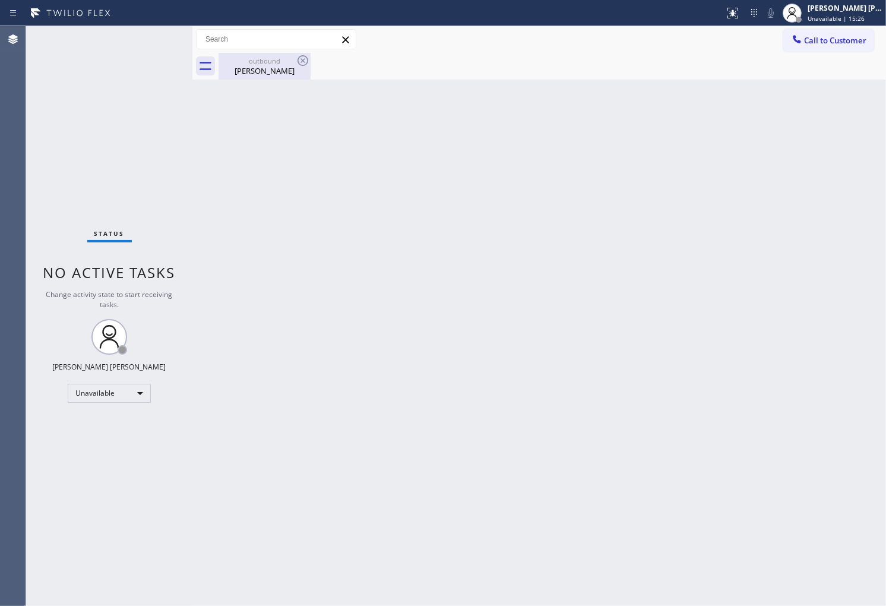
click at [277, 72] on div "[PERSON_NAME]" at bounding box center [265, 70] width 90 height 11
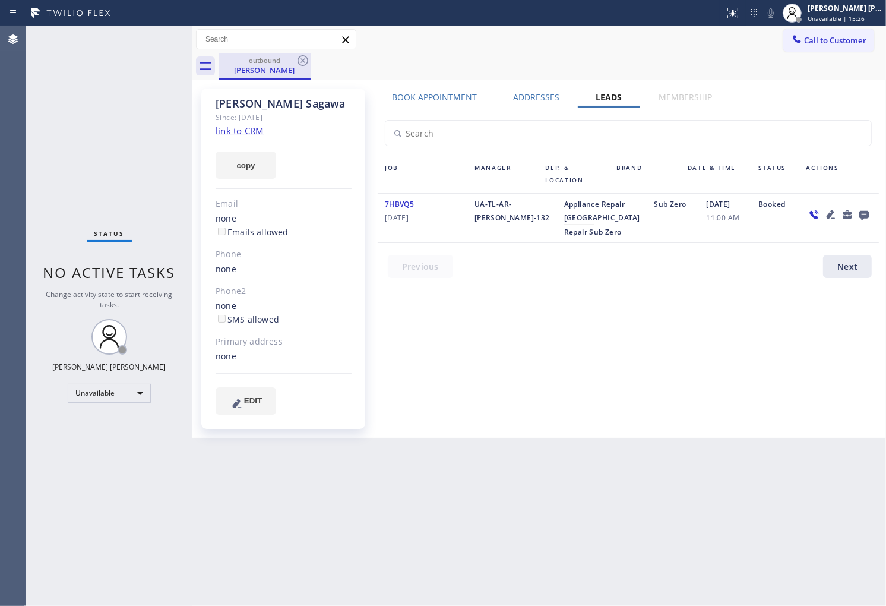
click at [310, 61] on div "outbound [PERSON_NAME]" at bounding box center [265, 66] width 92 height 27
click at [300, 58] on icon at bounding box center [303, 60] width 14 height 14
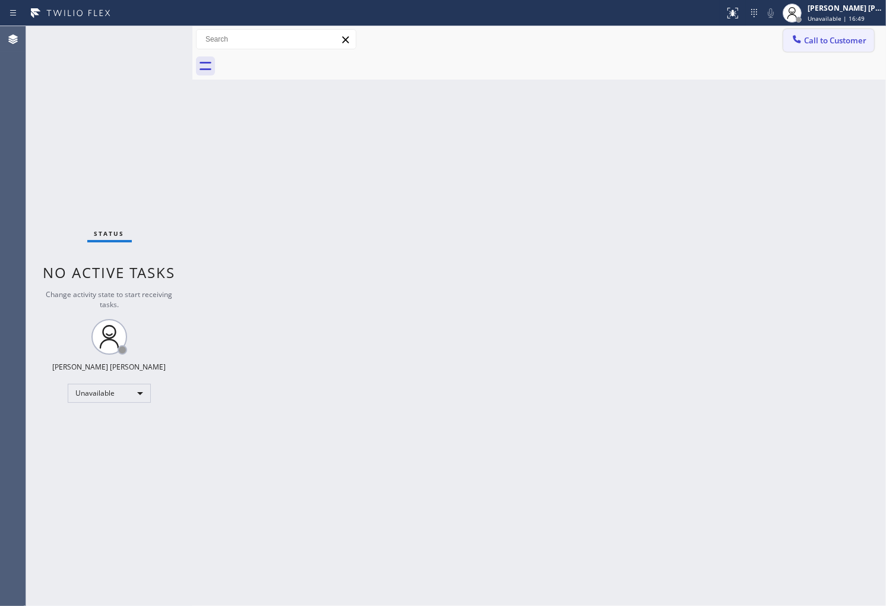
click at [806, 40] on span "Call to Customer" at bounding box center [835, 40] width 62 height 11
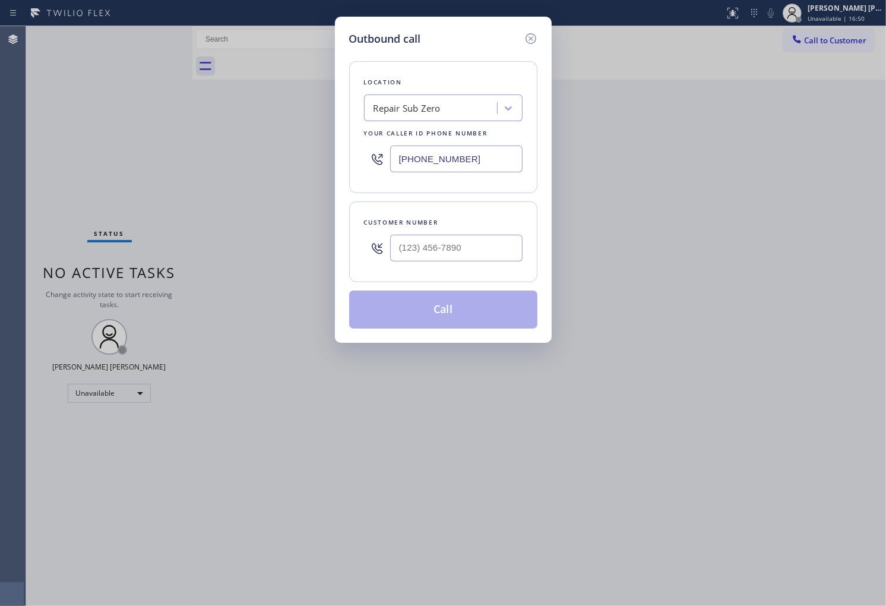
click at [455, 155] on input "[PHONE_NUMBER]" at bounding box center [456, 158] width 132 height 27
paste input "949) 239-0453"
type input "[PHONE_NUMBER]"
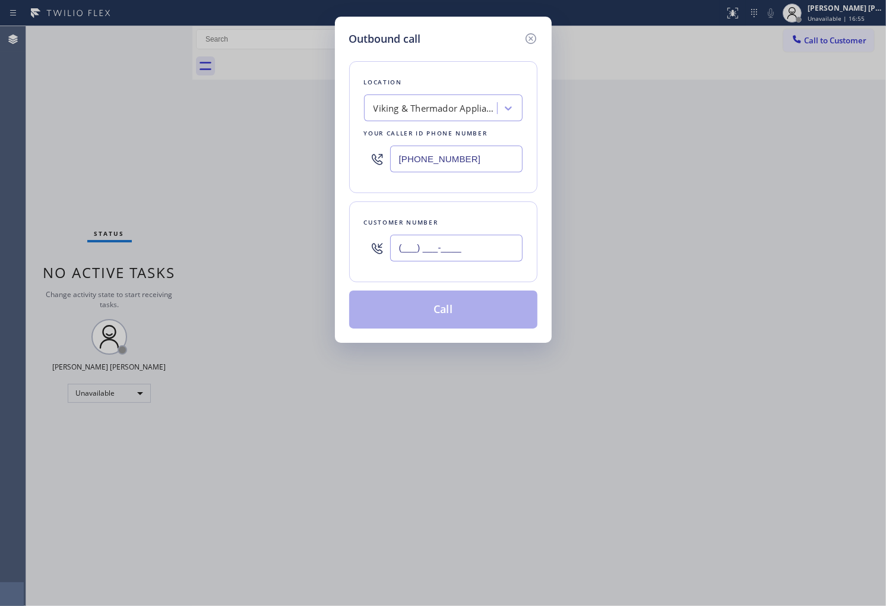
click at [457, 235] on input "(___) ___-____" at bounding box center [456, 248] width 132 height 27
paste input "626) 589-8489"
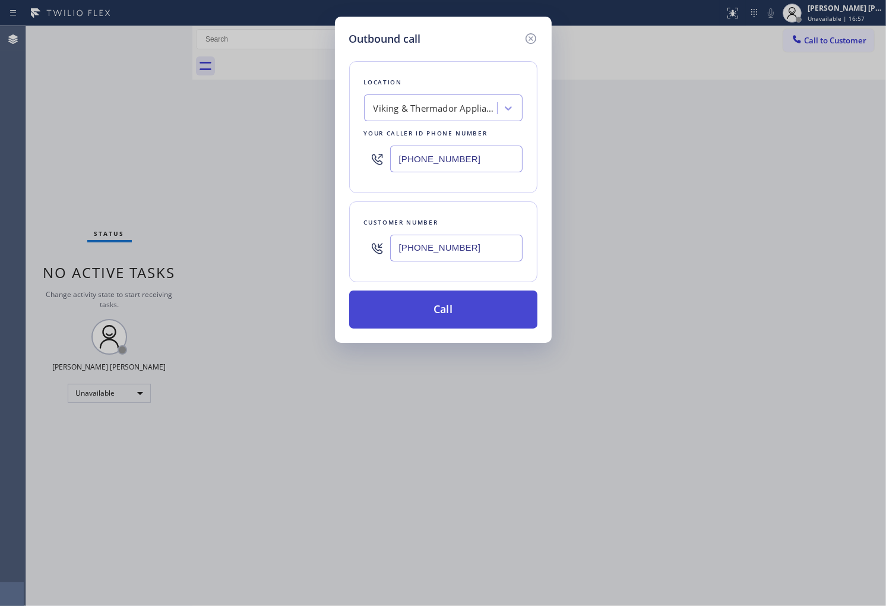
type input "[PHONE_NUMBER]"
click at [463, 311] on button "Call" at bounding box center [443, 309] width 188 height 38
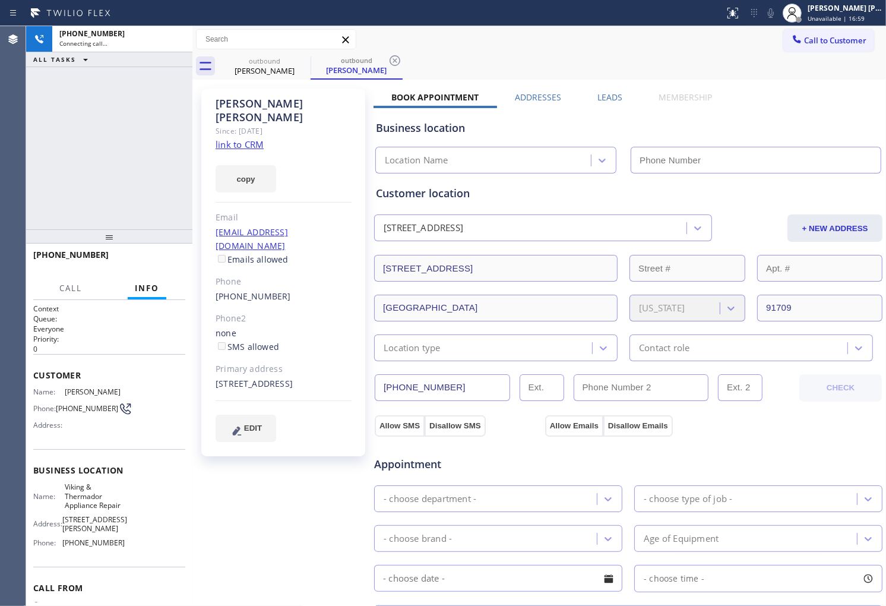
click at [264, 91] on div "[PERSON_NAME] Since: [DATE] link to CRM copy Email [EMAIL_ADDRESS][DOMAIN_NAME]…" at bounding box center [283, 272] width 164 height 368
click at [264, 97] on div "[PERSON_NAME]" at bounding box center [284, 110] width 136 height 27
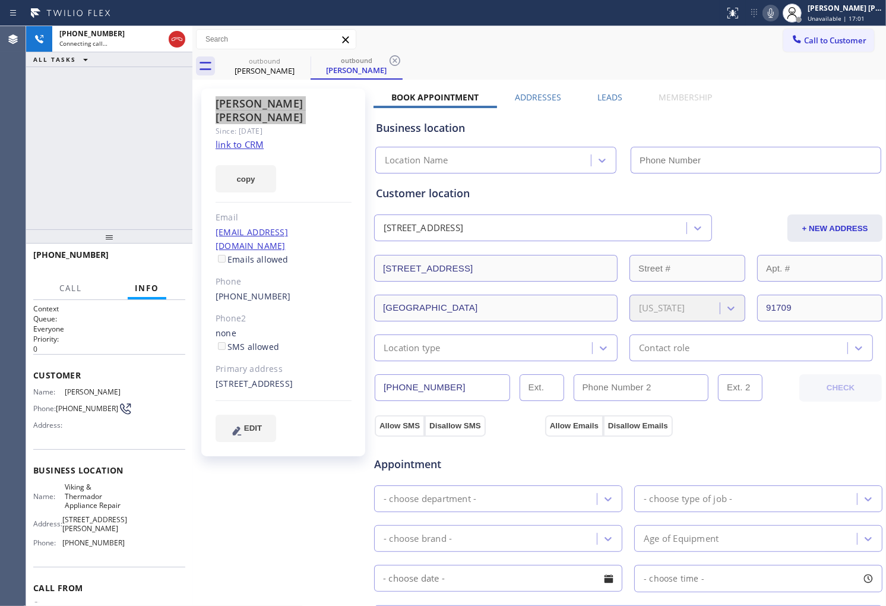
type input "[PHONE_NUMBER]"
click at [62, 120] on div "[PHONE_NUMBER] Connecting call… ALL TASKS ALL TASKS ACTIVE TASKS TASKS IN WRAP …" at bounding box center [109, 127] width 166 height 203
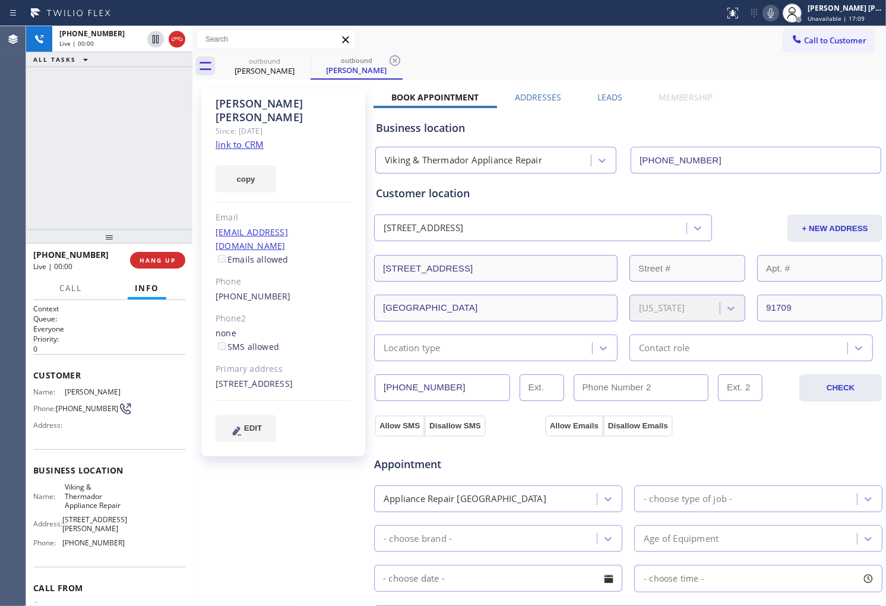
click at [11, 91] on div "Agent Desktop" at bounding box center [13, 316] width 26 height 580
click at [175, 39] on icon at bounding box center [177, 39] width 11 height 4
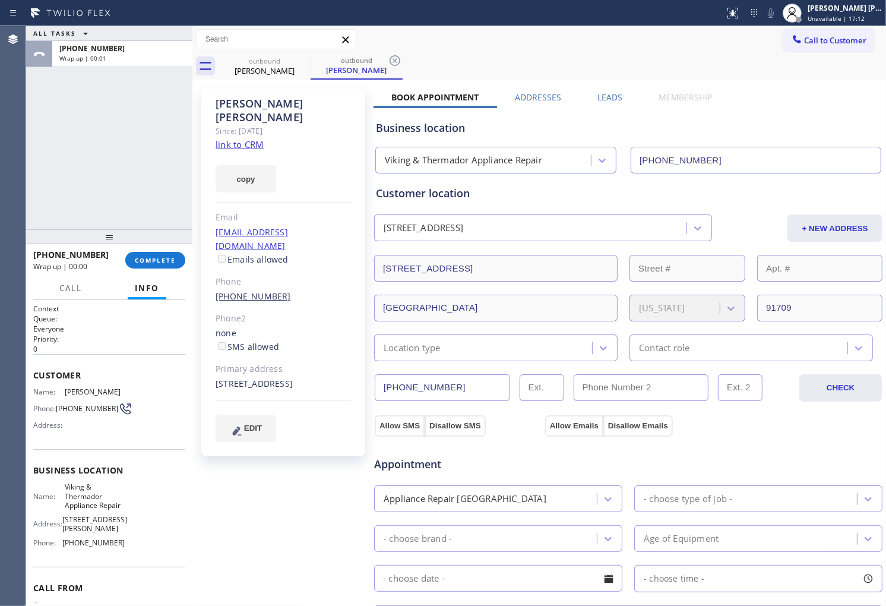
click at [270, 290] on link "[PHONE_NUMBER]" at bounding box center [253, 295] width 75 height 11
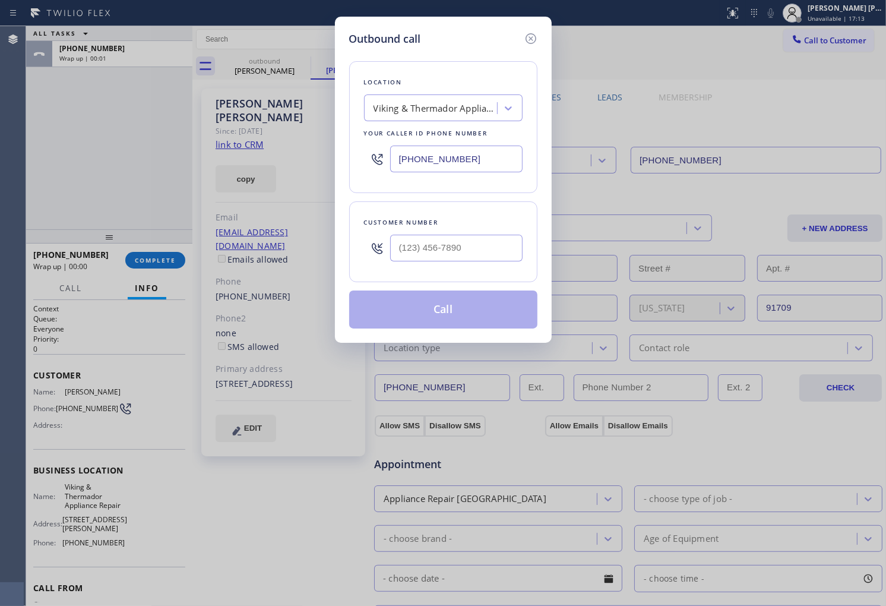
type input "[PHONE_NUMBER]"
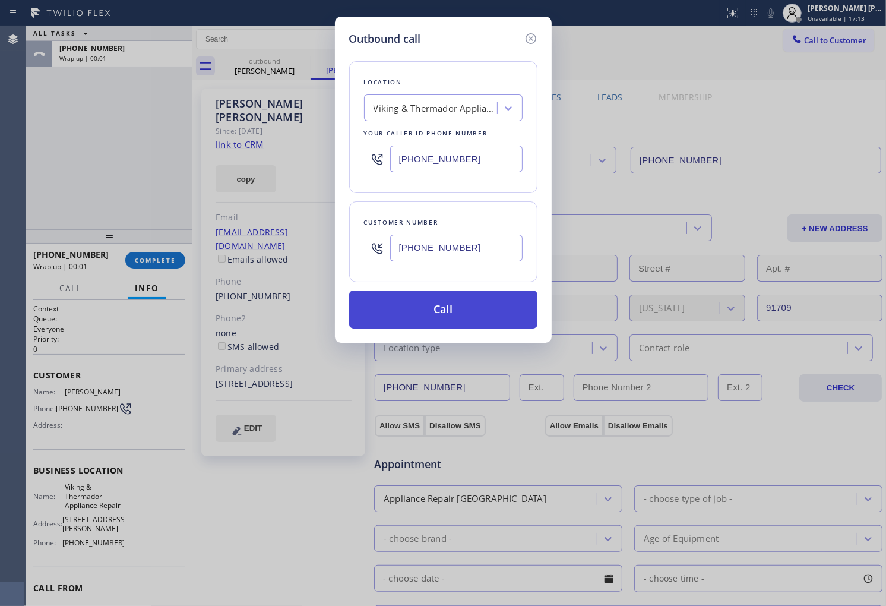
click at [453, 311] on button "Call" at bounding box center [443, 309] width 188 height 38
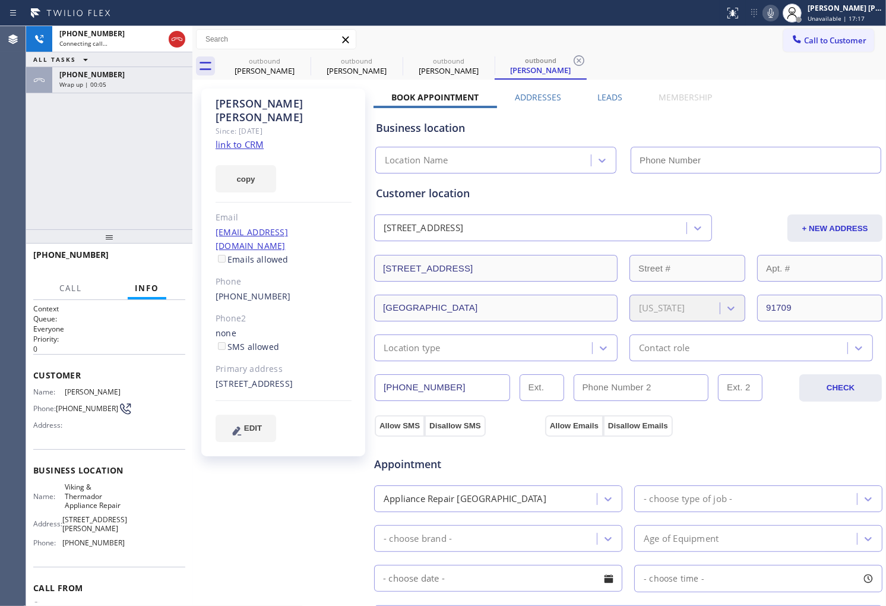
type input "[PHONE_NUMBER]"
drag, startPoint x: 90, startPoint y: 78, endPoint x: 97, endPoint y: 98, distance: 20.7
click at [90, 78] on span "[PHONE_NUMBER]" at bounding box center [91, 74] width 65 height 10
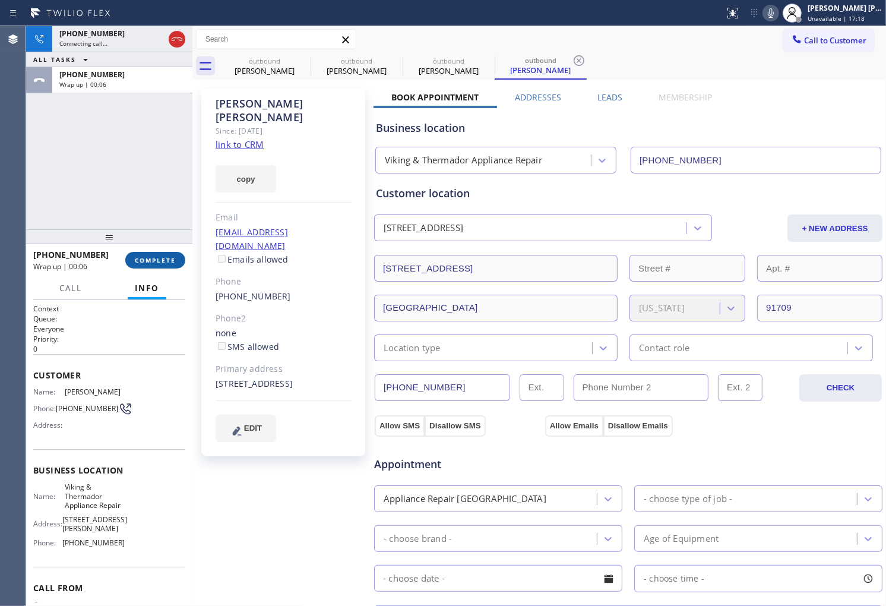
click at [152, 262] on span "COMPLETE" at bounding box center [155, 260] width 41 height 8
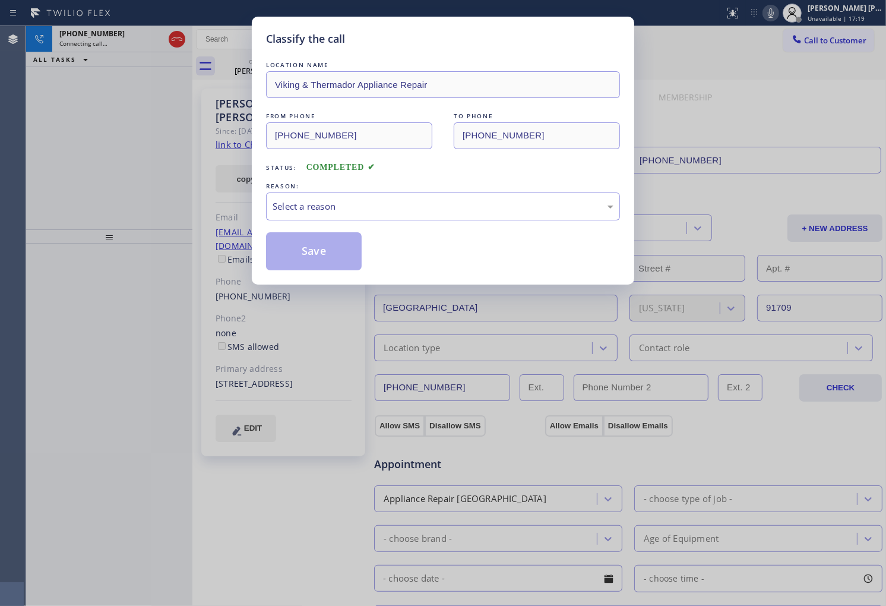
click at [341, 208] on div "Select a reason" at bounding box center [443, 207] width 341 height 14
click at [330, 260] on button "Save" at bounding box center [314, 251] width 96 height 38
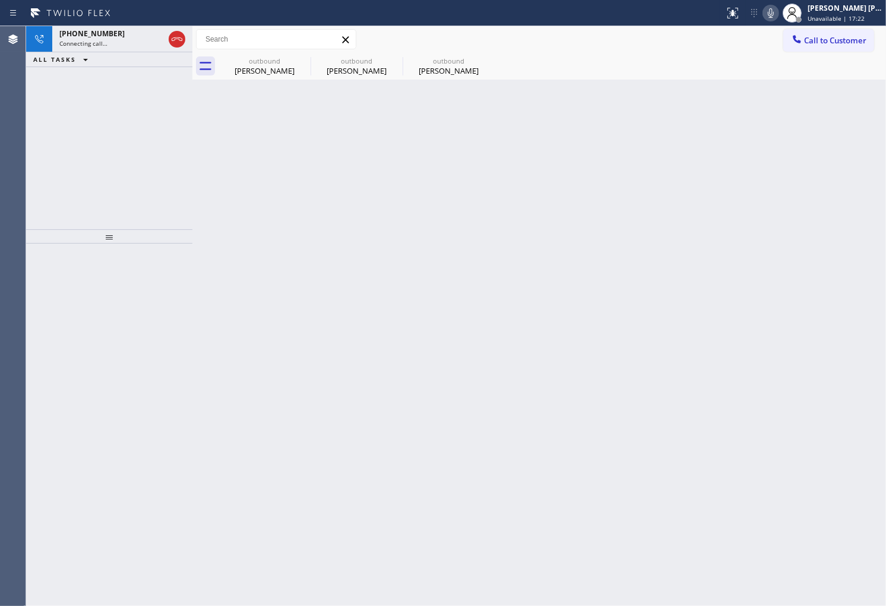
click at [44, 143] on div "[PHONE_NUMBER] Connecting call… ALL TASKS ALL TASKS ACTIVE TASKS TASKS IN WRAP …" at bounding box center [109, 127] width 166 height 203
click at [122, 48] on div "[PHONE_NUMBER] Connecting call…" at bounding box center [109, 39] width 114 height 26
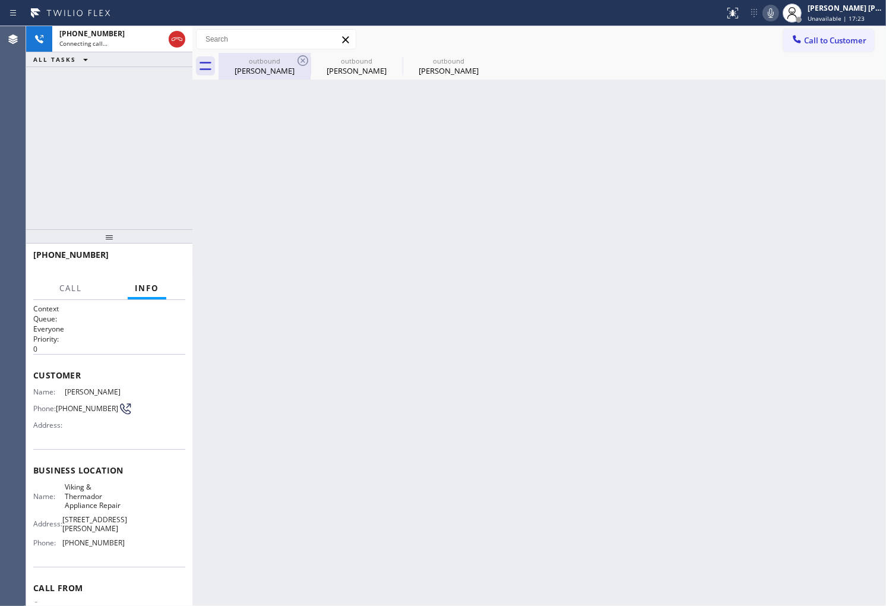
click at [255, 69] on div "[PERSON_NAME]" at bounding box center [265, 70] width 90 height 11
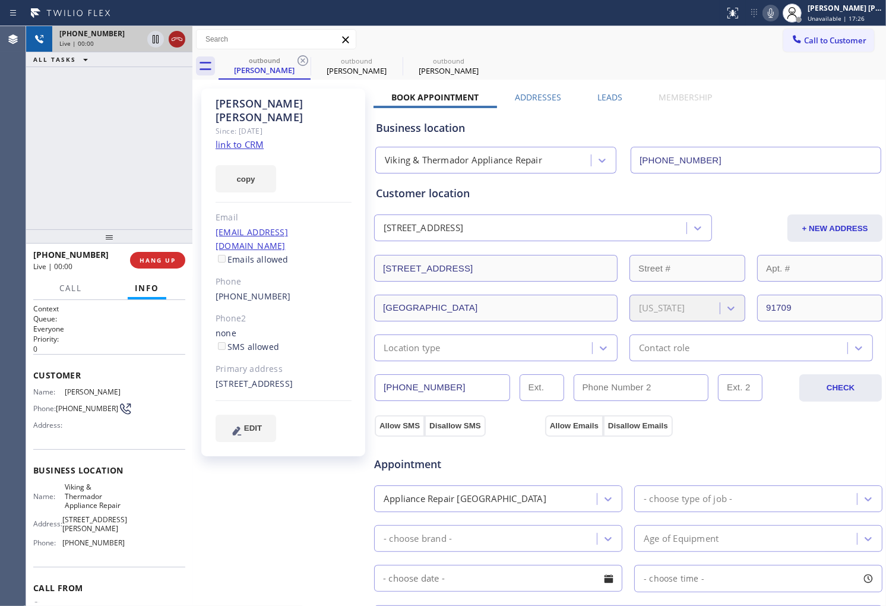
click at [179, 39] on icon at bounding box center [177, 39] width 11 height 4
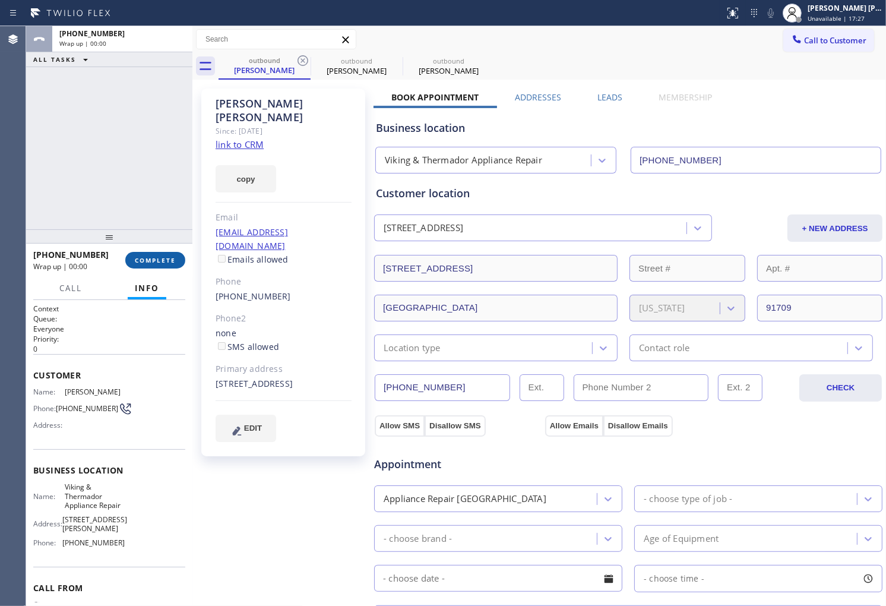
click at [150, 259] on span "COMPLETE" at bounding box center [155, 260] width 41 height 8
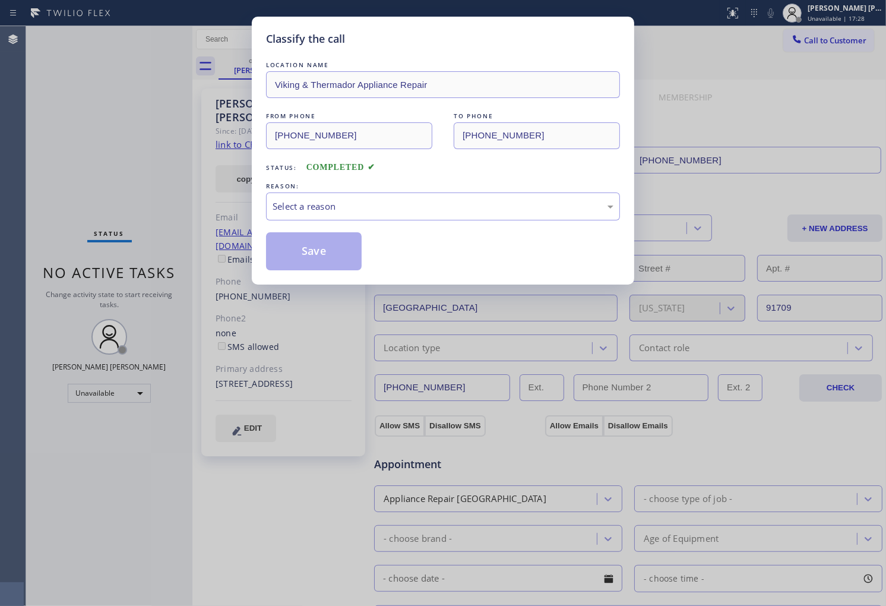
click at [434, 191] on div "REASON:" at bounding box center [443, 186] width 354 height 12
click at [406, 200] on div "Select a reason" at bounding box center [443, 207] width 341 height 14
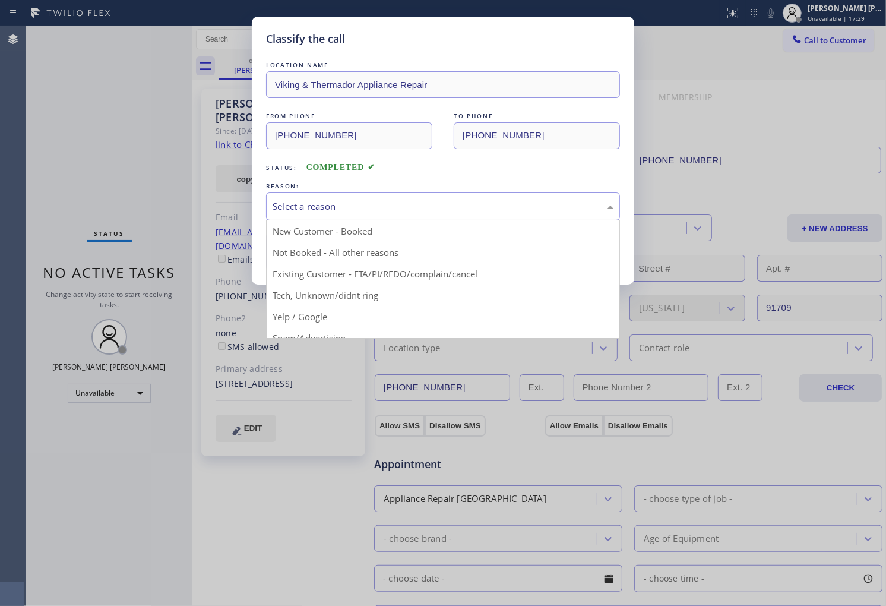
click at [305, 254] on button "Save" at bounding box center [314, 251] width 96 height 38
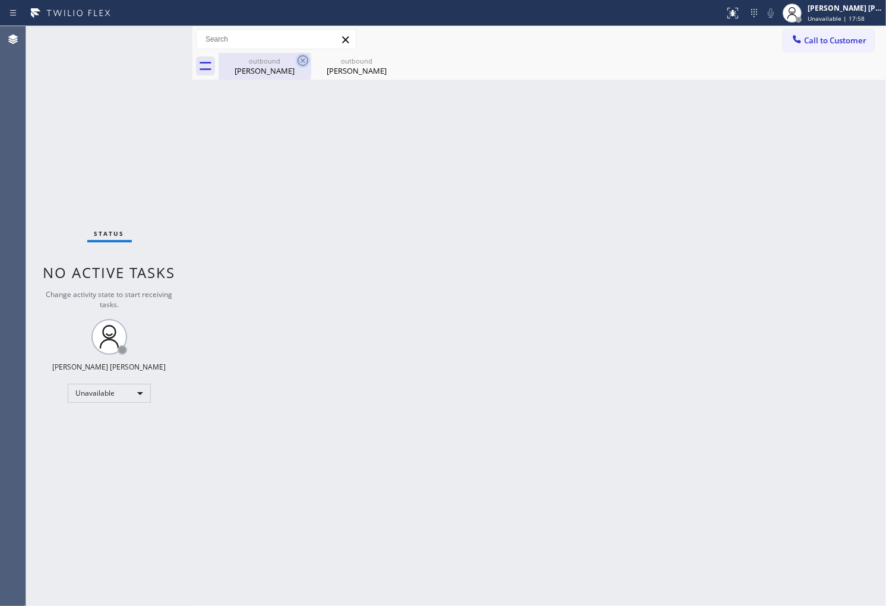
drag, startPoint x: 292, startPoint y: 62, endPoint x: 299, endPoint y: 62, distance: 7.7
click at [292, 62] on div "outbound" at bounding box center [265, 60] width 90 height 9
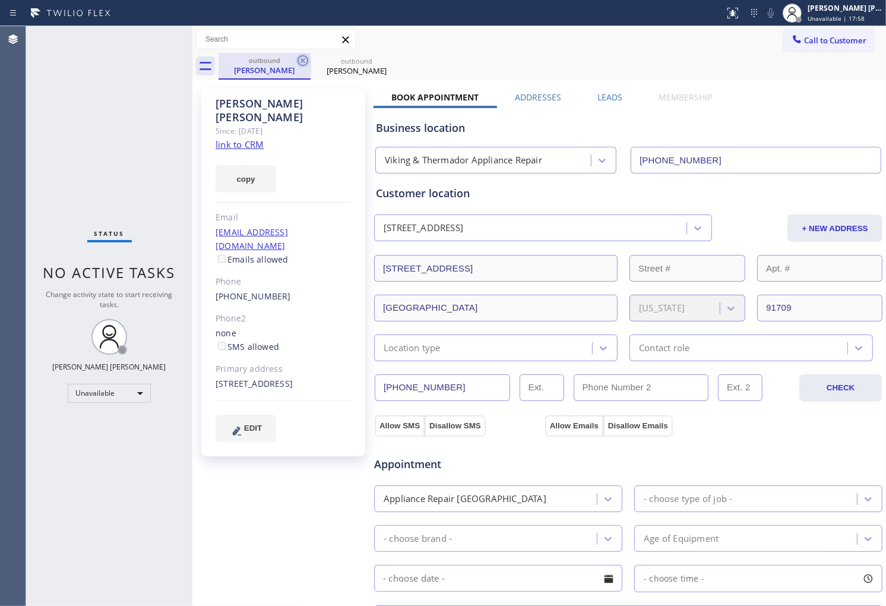
click at [299, 62] on icon at bounding box center [303, 60] width 14 height 14
click at [0, 0] on icon at bounding box center [0, 0] width 0 height 0
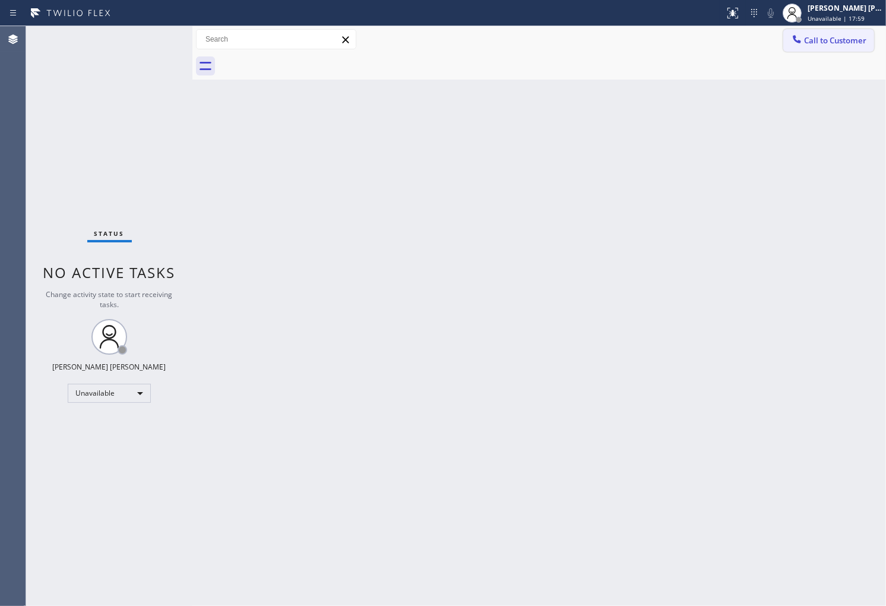
click at [804, 44] on span "Call to Customer" at bounding box center [835, 40] width 62 height 11
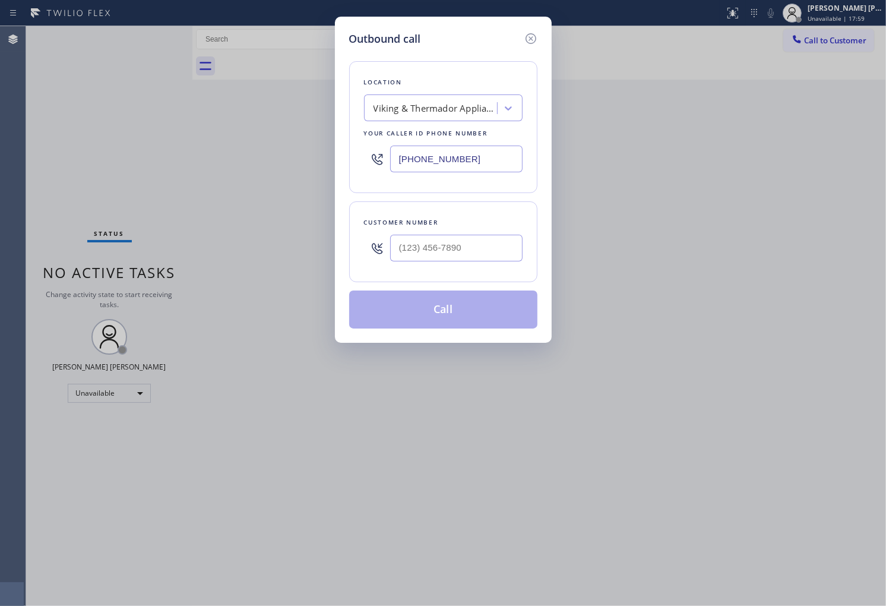
click at [450, 153] on input "[PHONE_NUMBER]" at bounding box center [456, 158] width 132 height 27
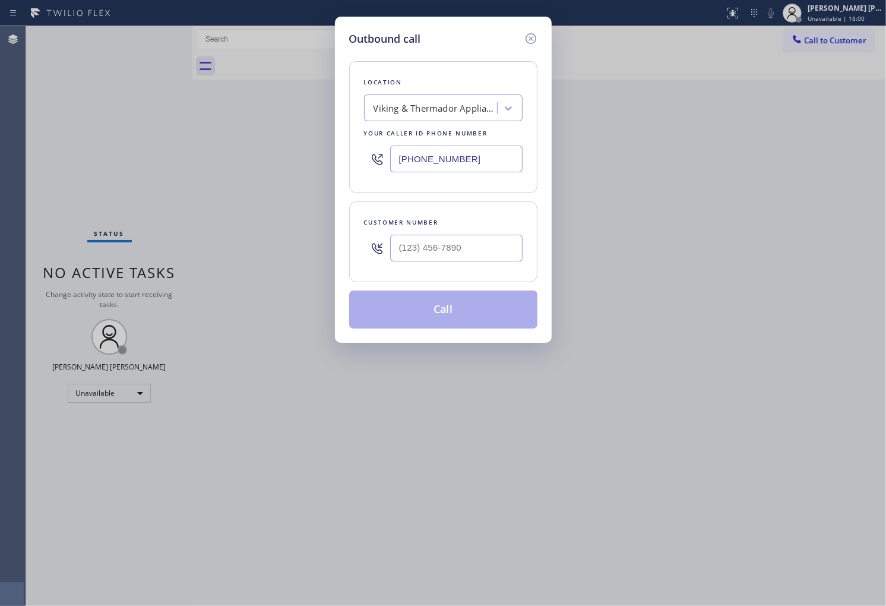
paste input "877) 414-7264"
type input "[PHONE_NUMBER]"
click at [490, 242] on input "(___) ___-____" at bounding box center [456, 248] width 132 height 27
paste input "650) 450-6315"
type input "[PHONE_NUMBER]"
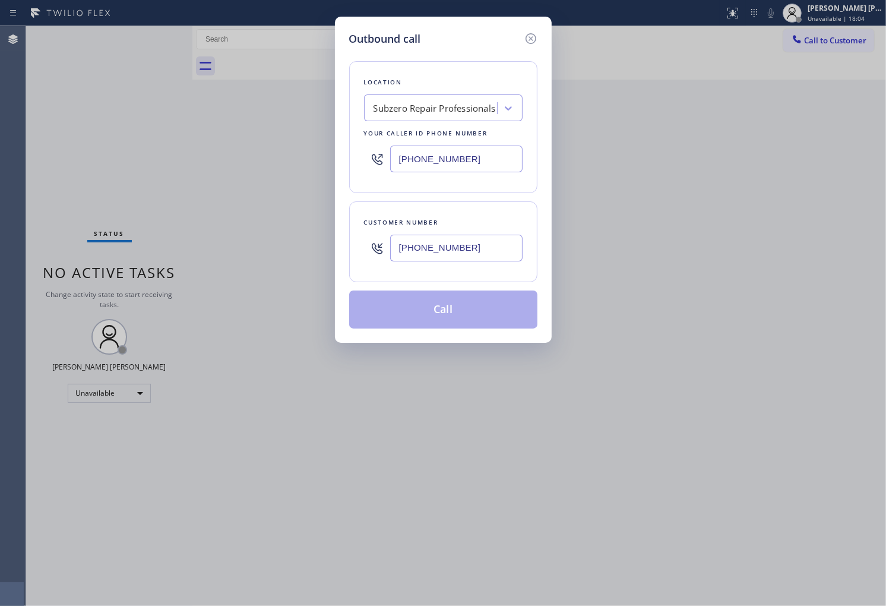
click at [485, 310] on button "Call" at bounding box center [443, 309] width 188 height 38
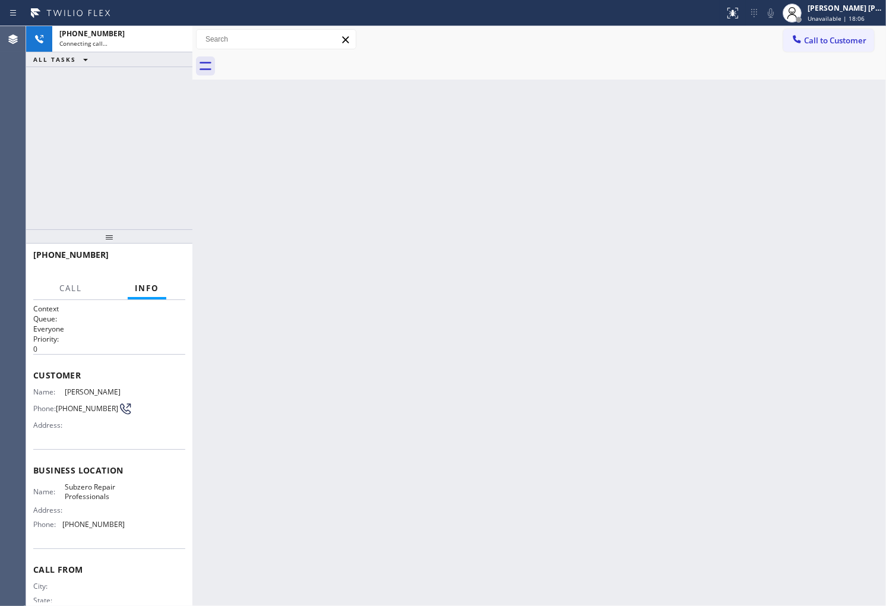
click at [267, 105] on div "Back to Dashboard Change Sender ID Customers Technicians Select a contact Outbo…" at bounding box center [539, 316] width 694 height 580
drag, startPoint x: 267, startPoint y: 105, endPoint x: 161, endPoint y: 271, distance: 196.9
click at [267, 105] on div "Back to Dashboard Change Sender ID Customers Technicians Select a contact Outbo…" at bounding box center [539, 316] width 694 height 580
click at [89, 391] on span "[PERSON_NAME]" at bounding box center [94, 391] width 59 height 9
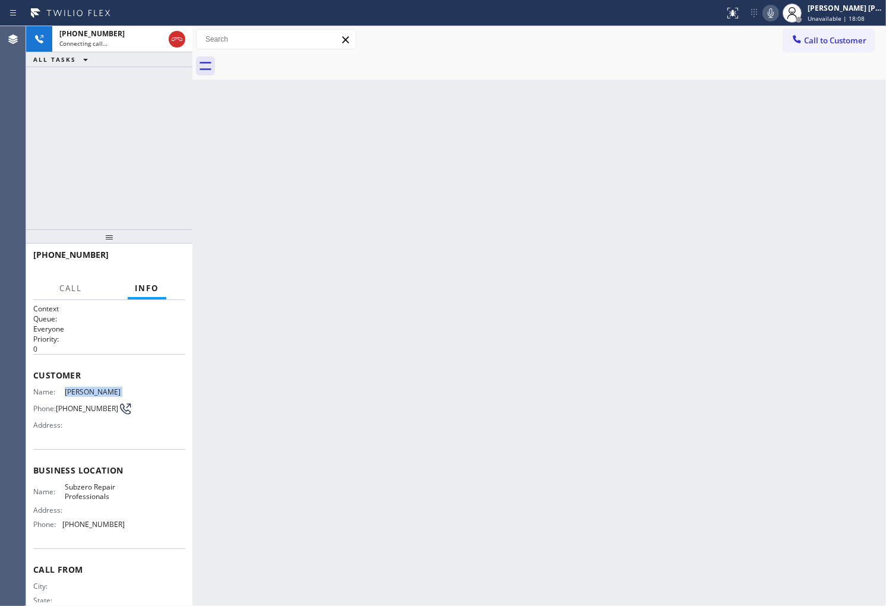
click at [89, 391] on span "[PERSON_NAME]" at bounding box center [94, 391] width 59 height 9
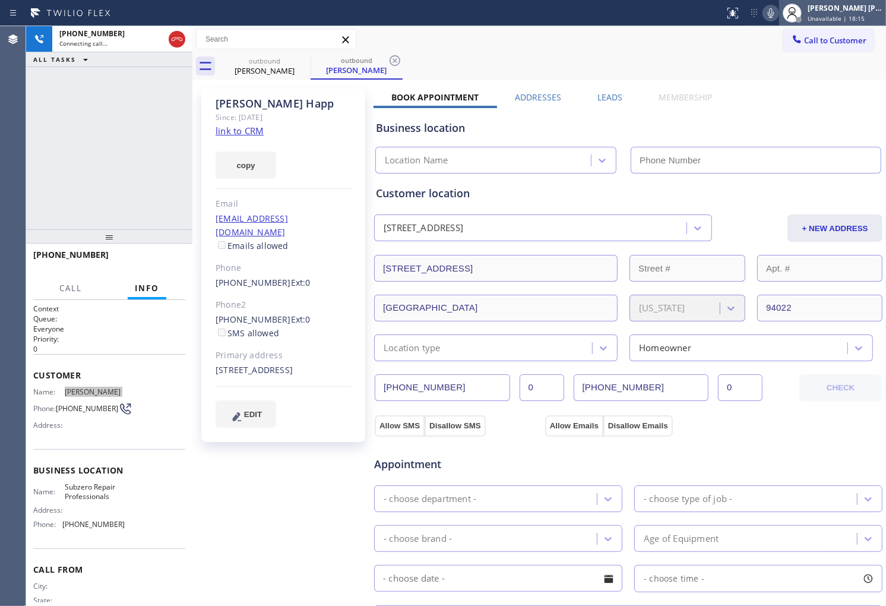
type input "[PHONE_NUMBER]"
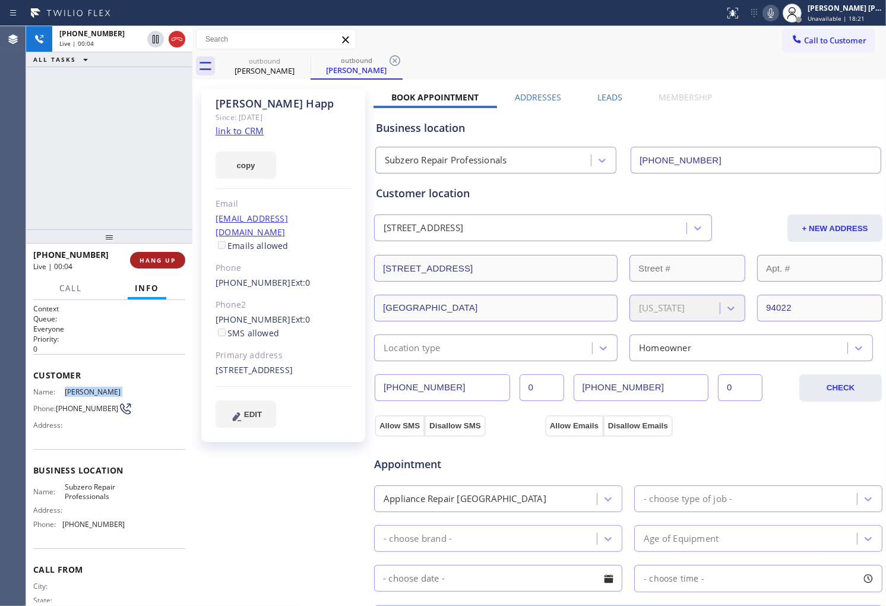
click at [162, 262] on span "HANG UP" at bounding box center [158, 260] width 36 height 8
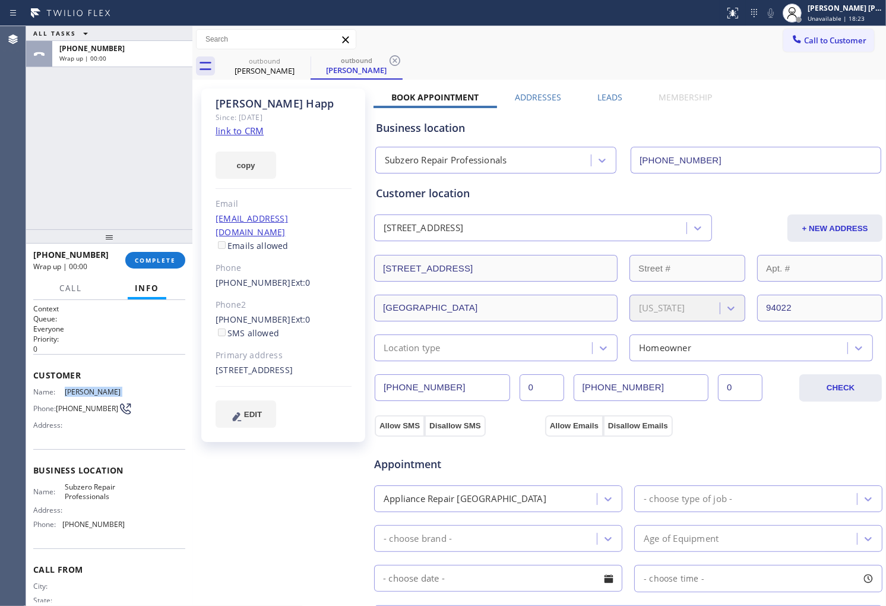
click at [260, 276] on div "[PERSON_NAME] Since: [DATE] link to CRM copy Email [EMAIL_ADDRESS][DOMAIN_NAME]…" at bounding box center [283, 264] width 164 height 353
click at [260, 277] on link "[PHONE_NUMBER]" at bounding box center [253, 282] width 75 height 11
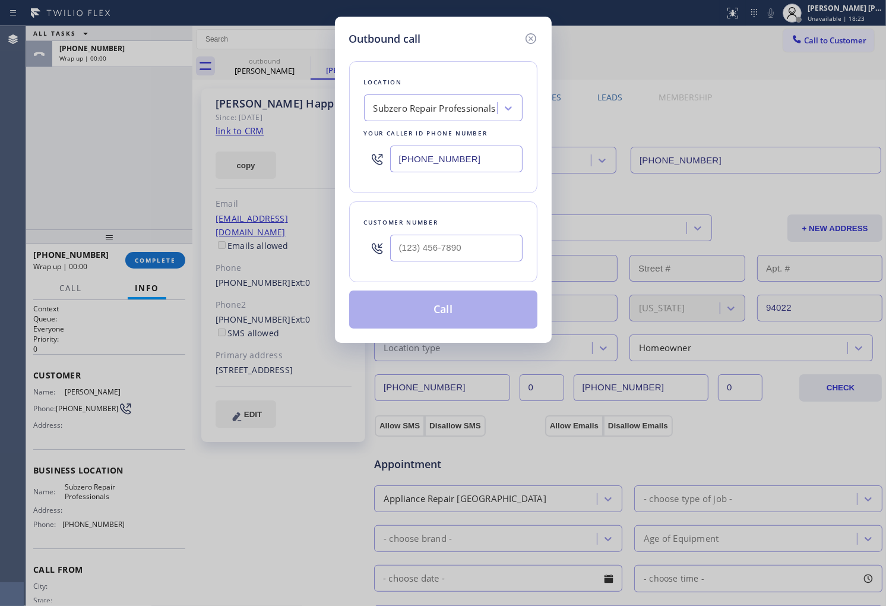
type input "[PHONE_NUMBER]"
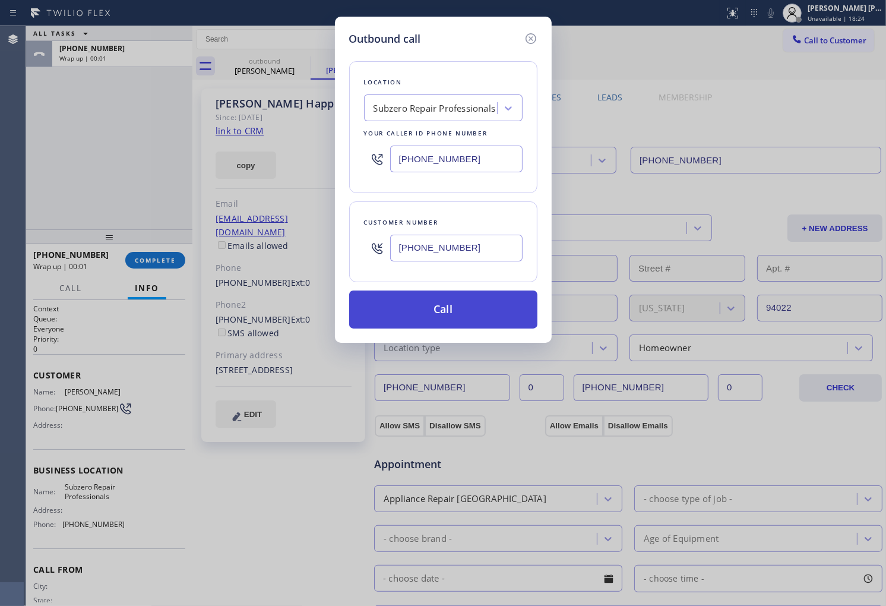
click at [472, 311] on button "Call" at bounding box center [443, 309] width 188 height 38
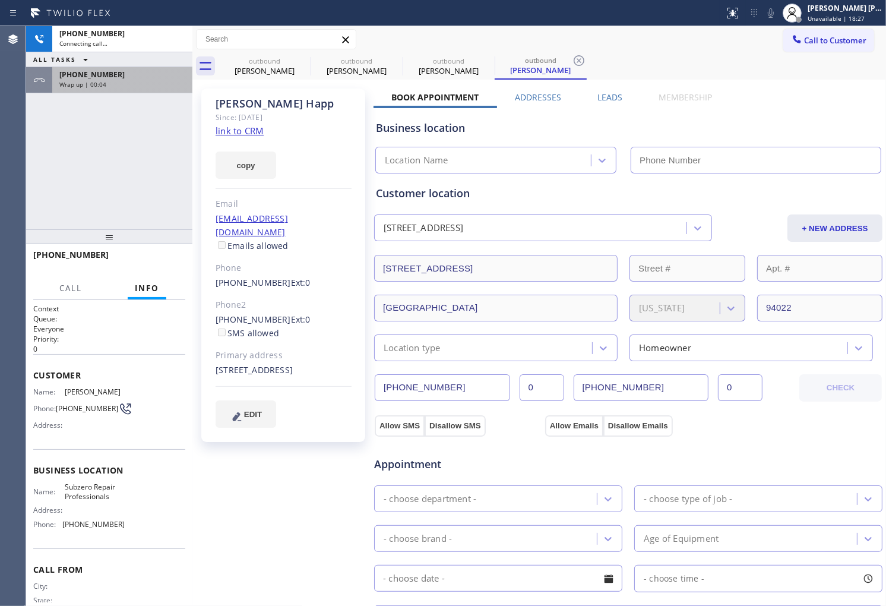
click at [107, 91] on div "[PHONE_NUMBER] Wrap up | 00:04" at bounding box center [119, 80] width 135 height 26
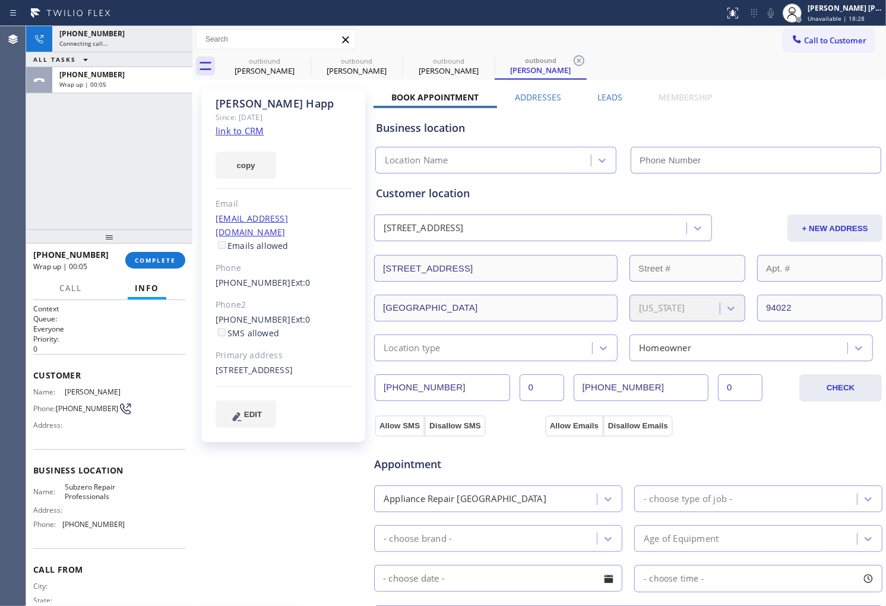
click at [106, 86] on div "Wrap up | 00:05" at bounding box center [122, 84] width 126 height 8
type input "[PHONE_NUMBER]"
click at [156, 251] on div "[PHONE_NUMBER] Wrap up | 00:05 COMPLETE" at bounding box center [109, 260] width 152 height 31
click at [156, 260] on span "COMPLETE" at bounding box center [155, 260] width 41 height 8
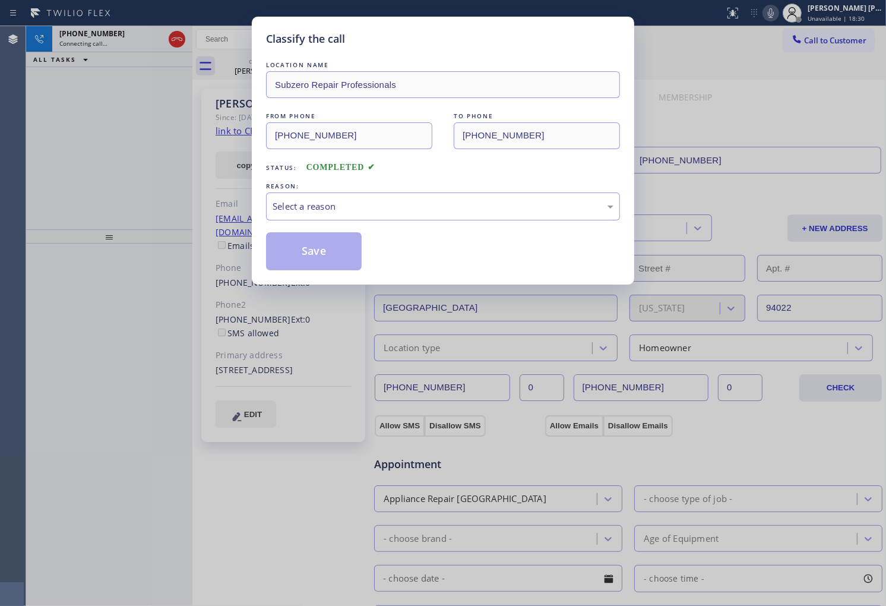
click at [306, 205] on div "Select a reason" at bounding box center [443, 207] width 341 height 14
click at [300, 254] on button "Save" at bounding box center [314, 251] width 96 height 38
click at [118, 128] on div "[PHONE_NUMBER] Connecting call… ALL TASKS ALL TASKS ACTIVE TASKS TASKS IN WRAP …" at bounding box center [109, 127] width 166 height 203
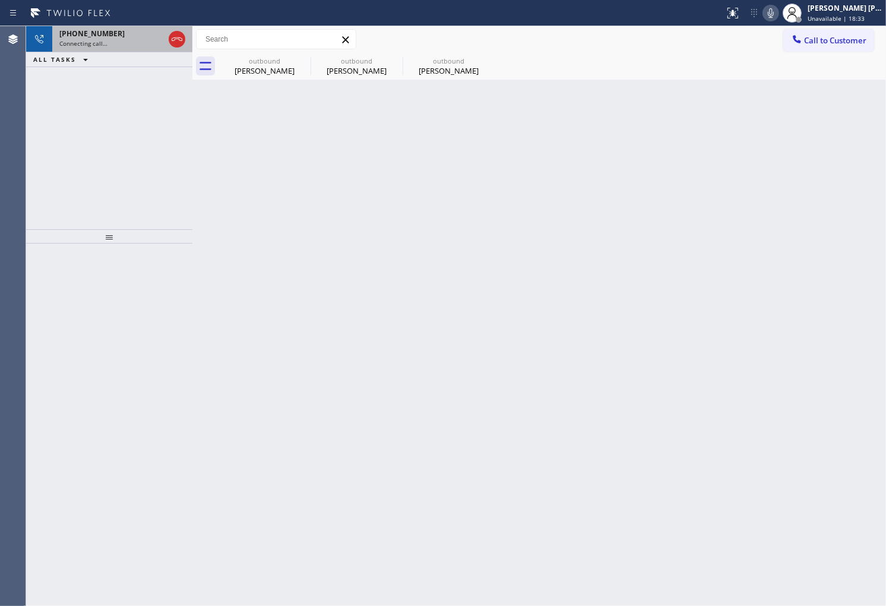
click at [128, 48] on div "Connecting call…" at bounding box center [111, 43] width 105 height 8
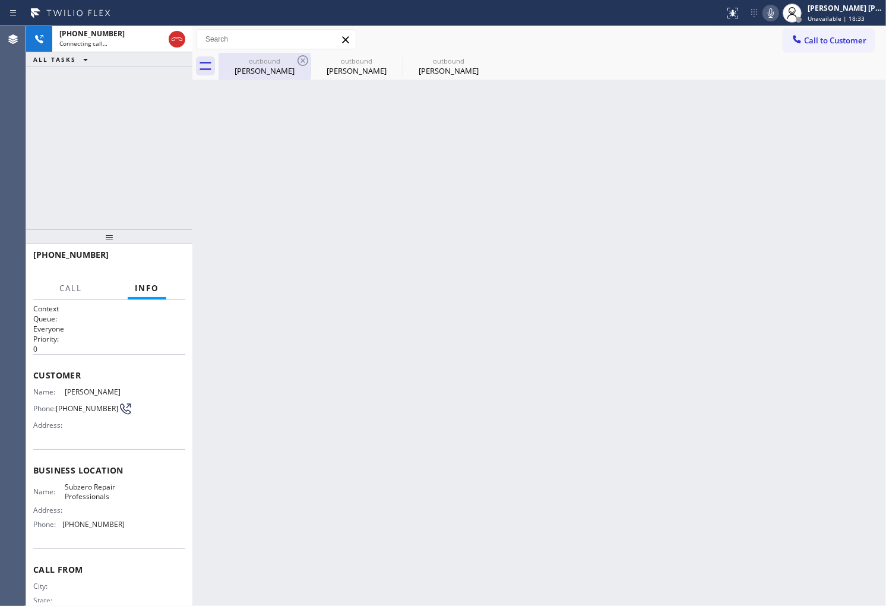
click at [258, 67] on div "[PERSON_NAME]" at bounding box center [265, 70] width 90 height 11
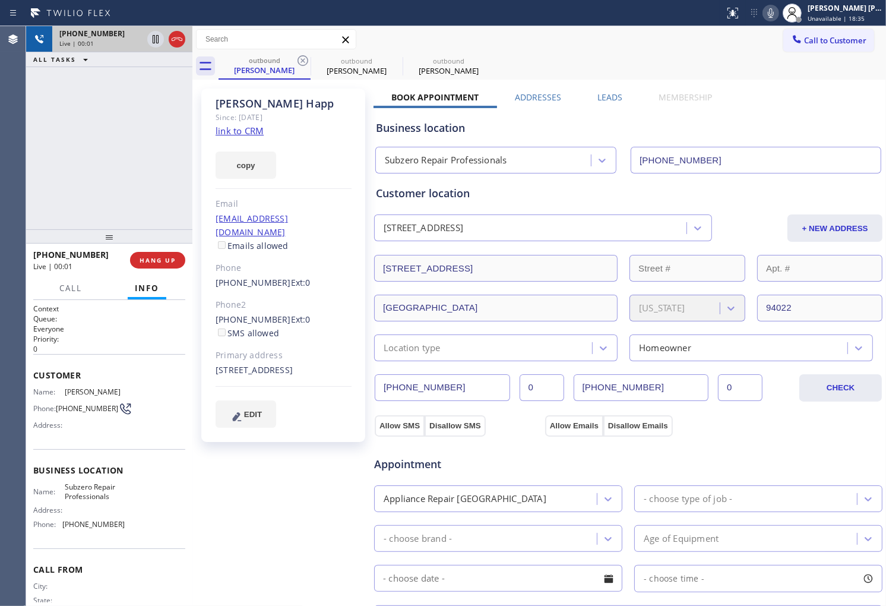
click at [176, 42] on icon at bounding box center [177, 39] width 14 height 14
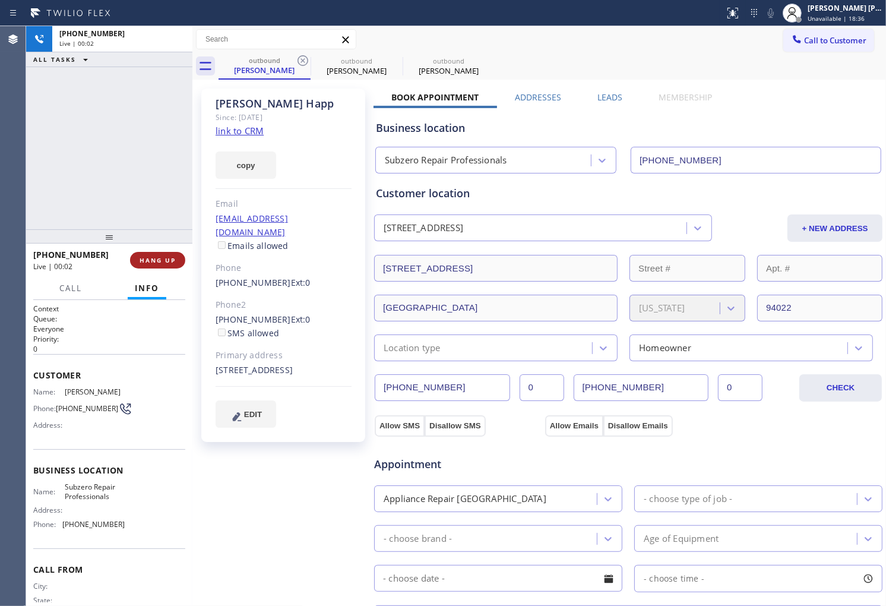
click at [149, 257] on span "HANG UP" at bounding box center [158, 260] width 36 height 8
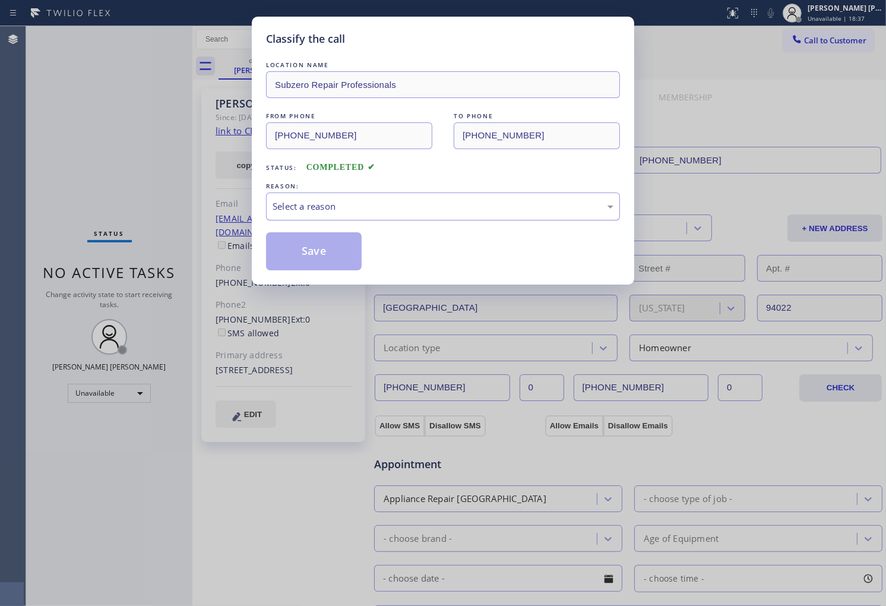
click at [306, 208] on div "Select a reason" at bounding box center [443, 207] width 341 height 14
click at [303, 247] on button "Save" at bounding box center [314, 251] width 96 height 38
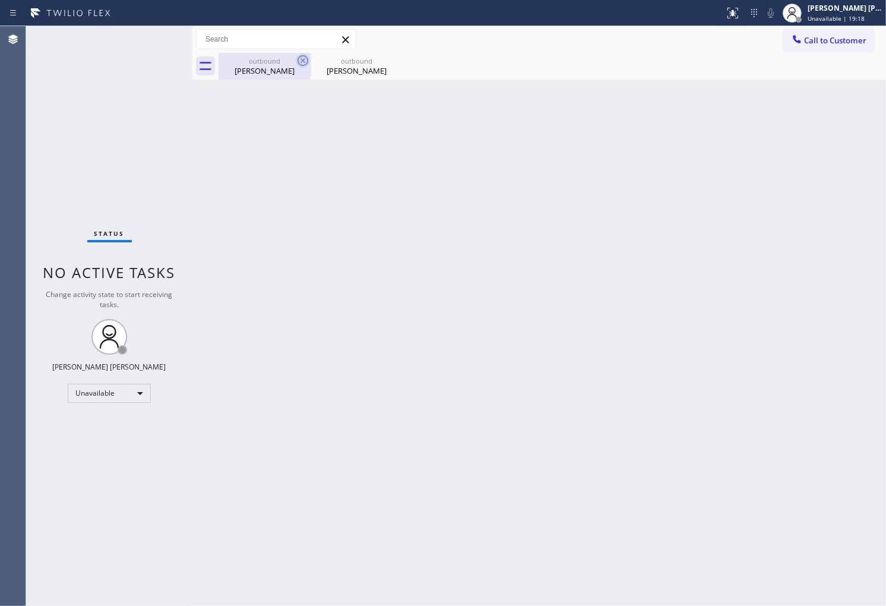
click at [303, 58] on icon at bounding box center [303, 60] width 14 height 14
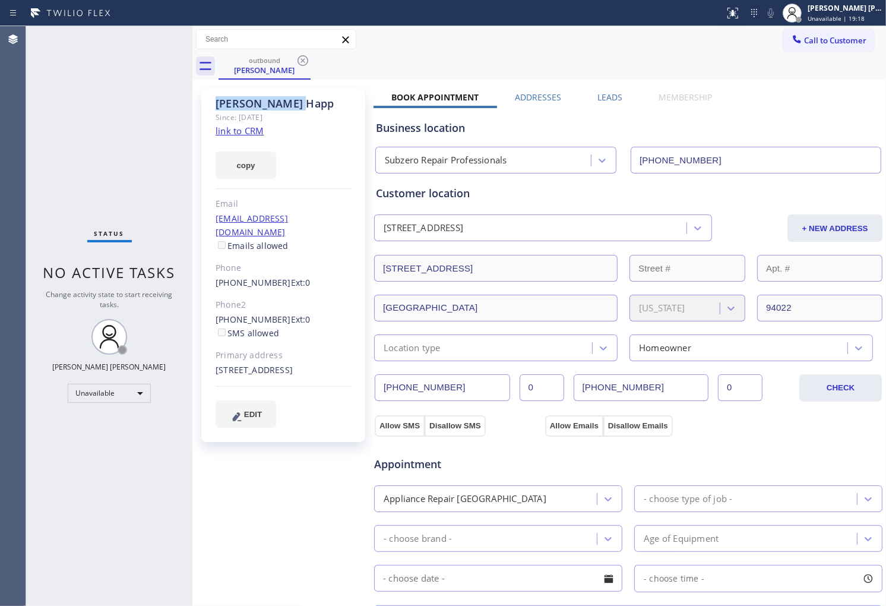
click at [303, 58] on icon at bounding box center [303, 60] width 14 height 14
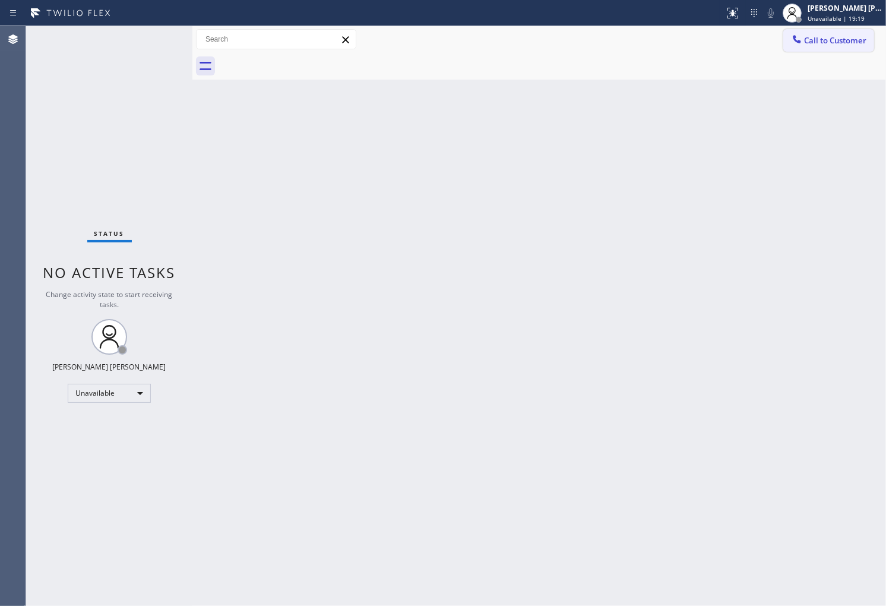
click at [828, 44] on span "Call to Customer" at bounding box center [835, 40] width 62 height 11
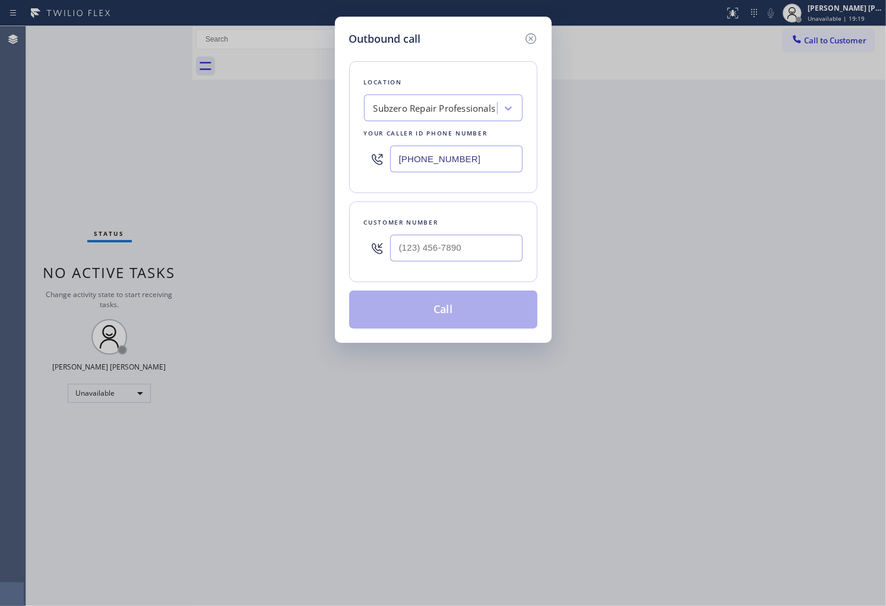
click at [451, 150] on input "[PHONE_NUMBER]" at bounding box center [456, 158] width 132 height 27
paste input "602) 693-1330"
type input "[PHONE_NUMBER]"
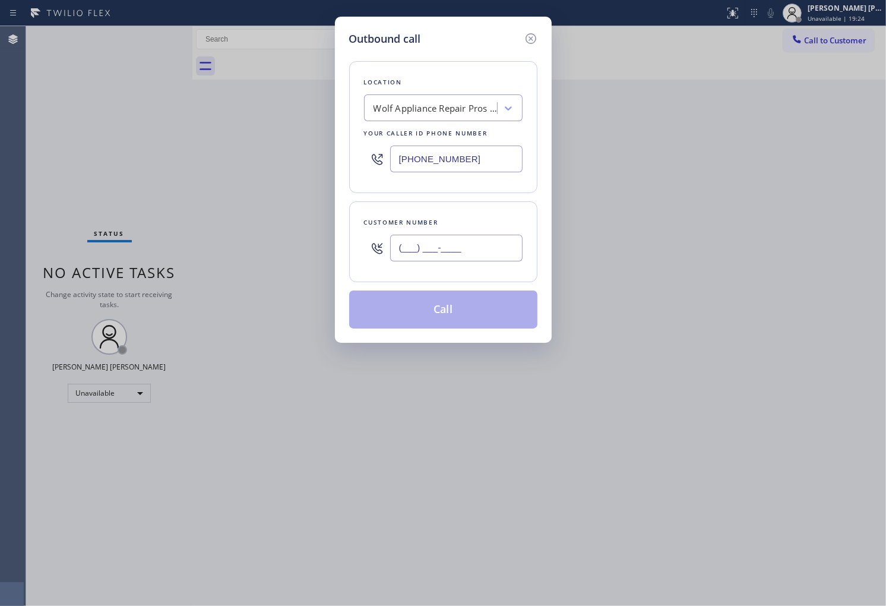
click at [480, 250] on input "(___) ___-____" at bounding box center [456, 248] width 132 height 27
paste input "480) 452-9055"
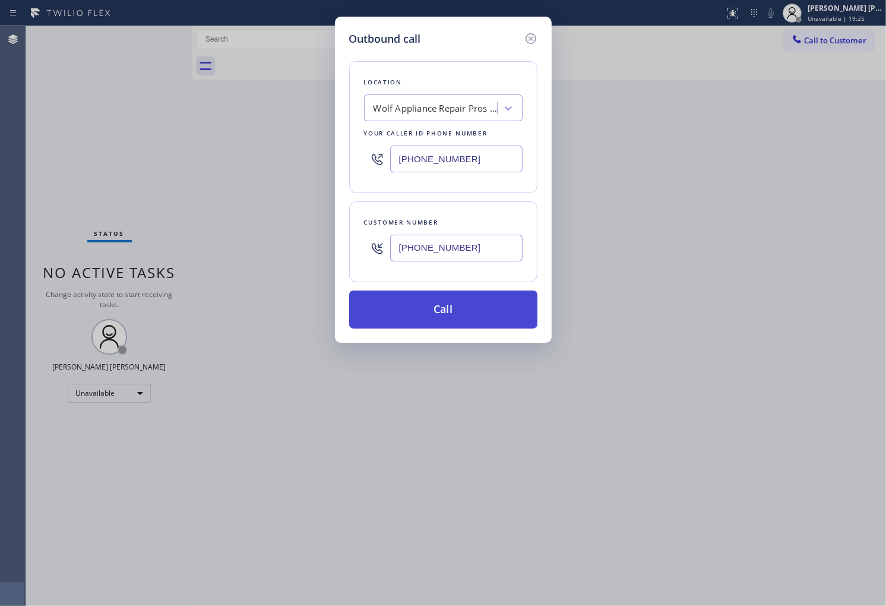
type input "[PHONE_NUMBER]"
click at [491, 308] on button "Call" at bounding box center [443, 309] width 188 height 38
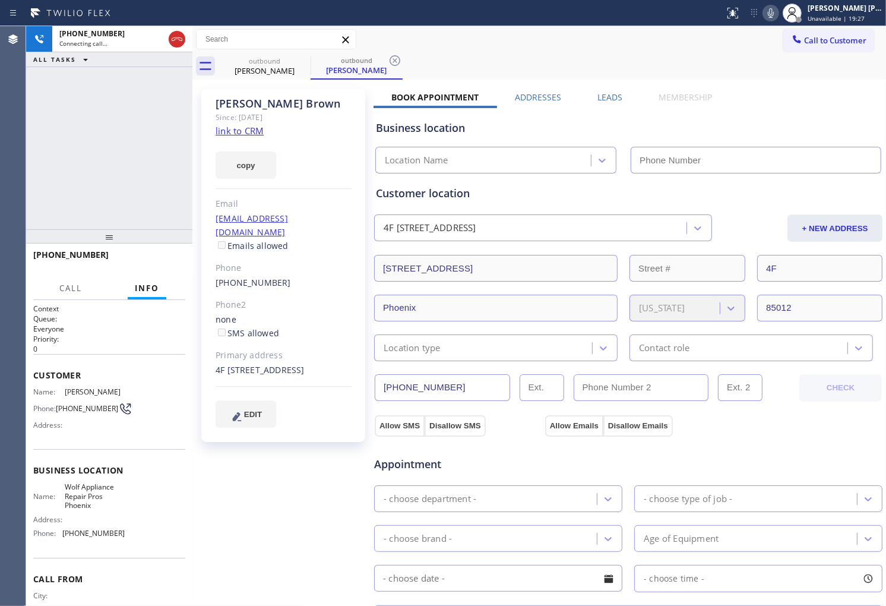
click at [252, 100] on div "[PERSON_NAME]" at bounding box center [284, 104] width 136 height 14
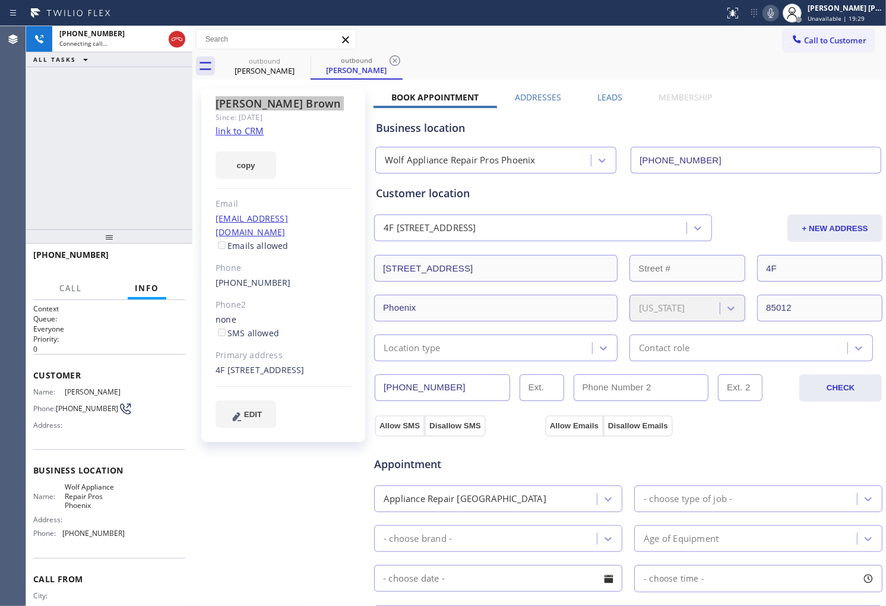
type input "[PHONE_NUMBER]"
click at [10, 144] on div "Agent Desktop" at bounding box center [13, 316] width 26 height 580
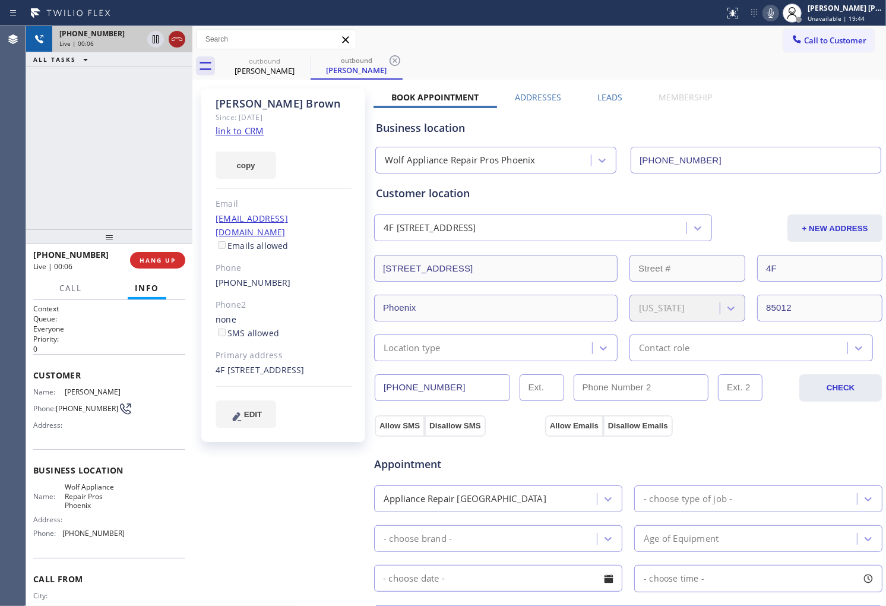
click at [182, 46] on icon at bounding box center [177, 39] width 14 height 14
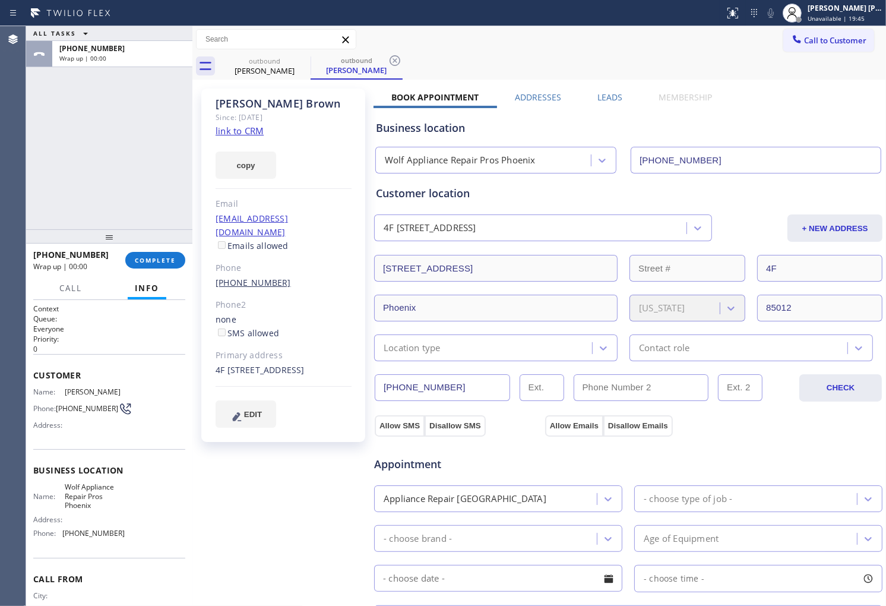
click at [250, 277] on link "[PHONE_NUMBER]" at bounding box center [253, 282] width 75 height 11
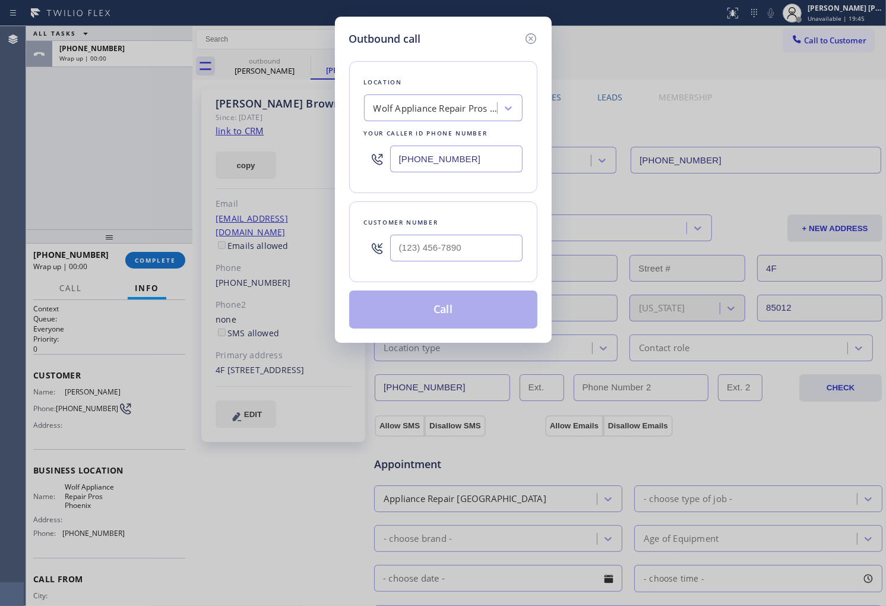
type input "[PHONE_NUMBER]"
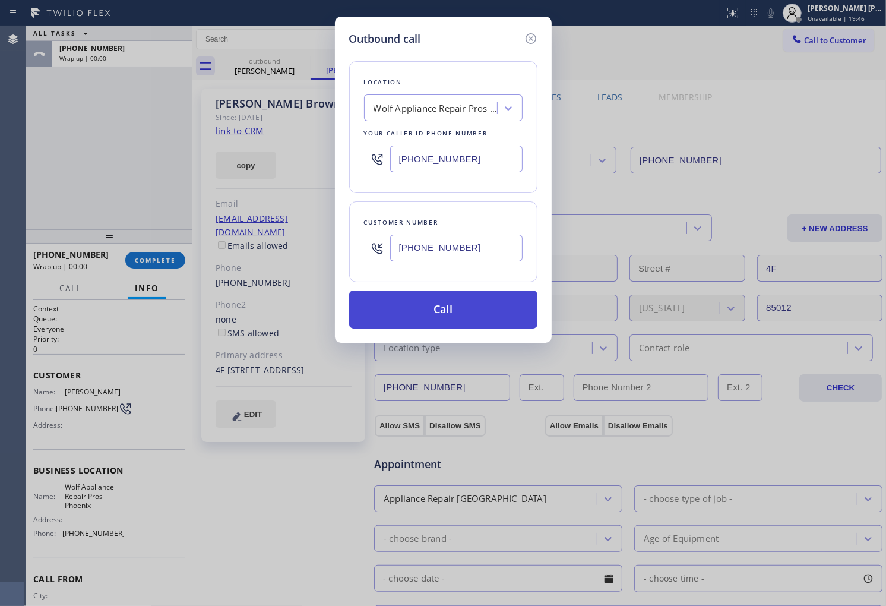
click at [424, 312] on button "Call" at bounding box center [443, 309] width 188 height 38
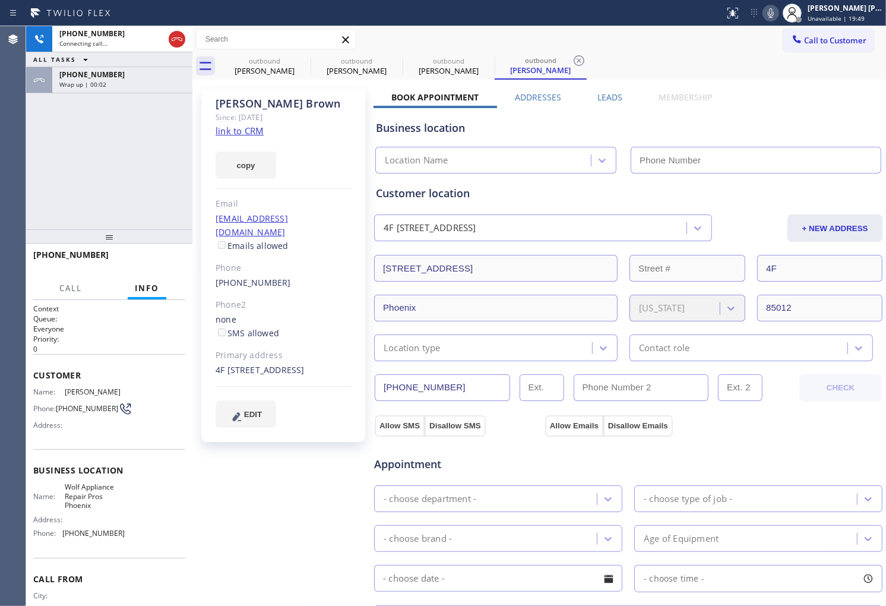
drag, startPoint x: 153, startPoint y: 85, endPoint x: 159, endPoint y: 95, distance: 11.4
click at [153, 85] on div "Wrap up | 00:02" at bounding box center [122, 84] width 126 height 8
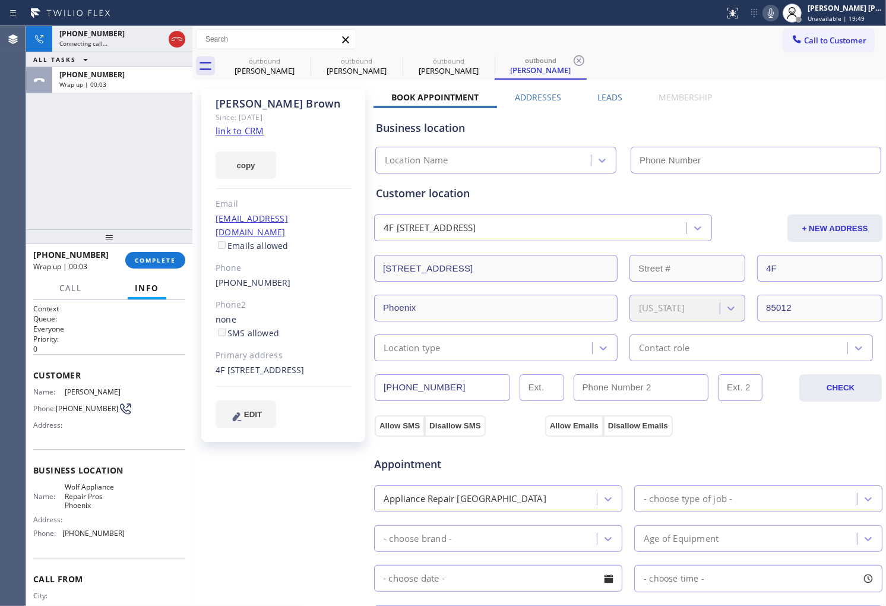
type input "[PHONE_NUMBER]"
click at [155, 267] on button "COMPLETE" at bounding box center [155, 260] width 60 height 17
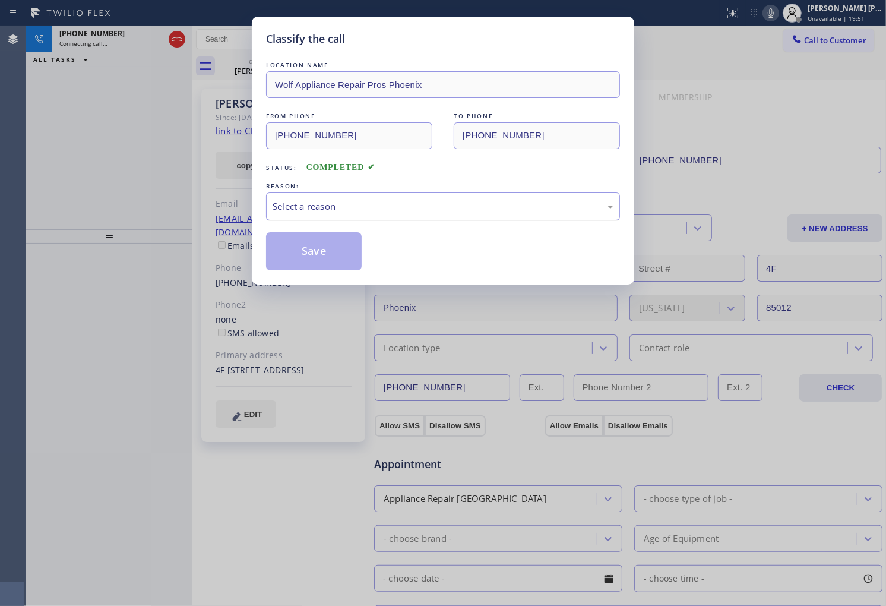
click at [336, 208] on div "Select a reason" at bounding box center [443, 207] width 341 height 14
click at [315, 276] on div "Classify the call LOCATION NAME Wolf Appliance Repair Pros Phoenix FROM PHONE […" at bounding box center [443, 151] width 382 height 268
click at [312, 249] on button "Save" at bounding box center [314, 251] width 96 height 38
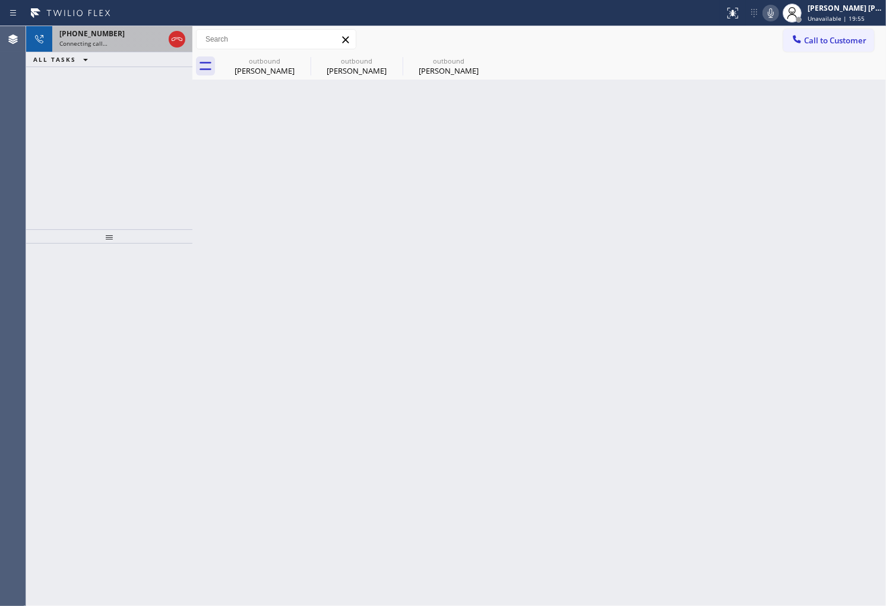
click at [115, 46] on div "Connecting call…" at bounding box center [111, 43] width 105 height 8
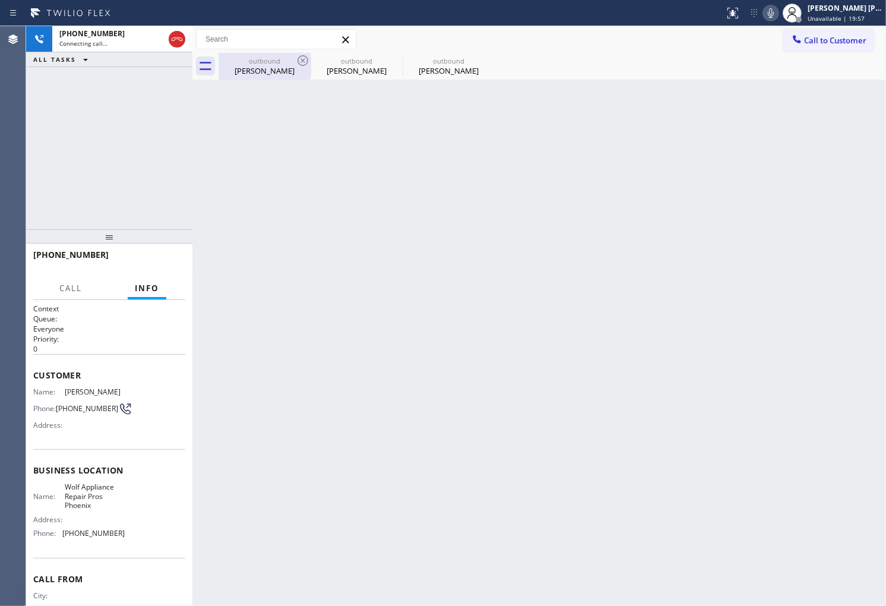
click at [252, 65] on div "[PERSON_NAME]" at bounding box center [265, 70] width 90 height 11
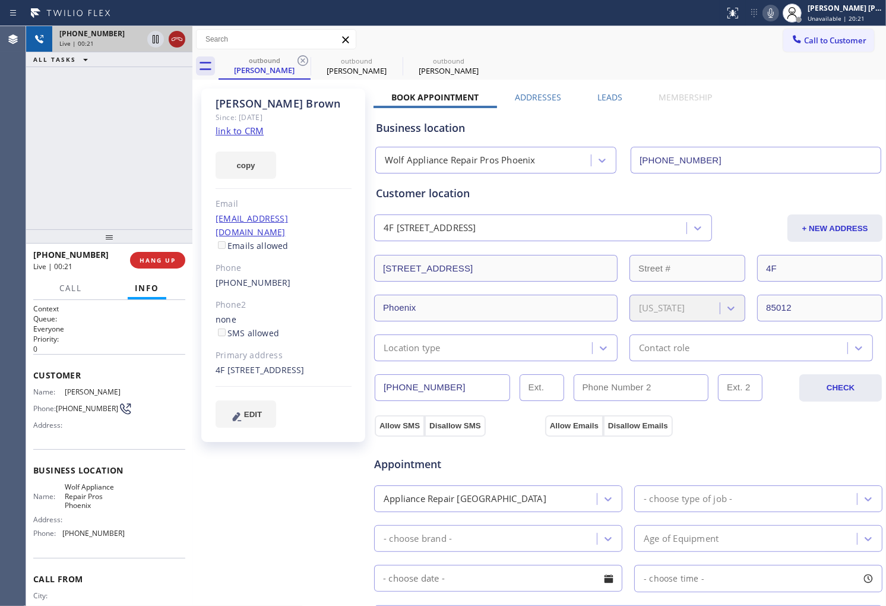
click at [179, 46] on button at bounding box center [177, 39] width 17 height 17
click at [609, 103] on div "Business location Wolf Appliance Repair Pros [GEOGRAPHIC_DATA] [PHONE_NUMBER]" at bounding box center [629, 138] width 510 height 70
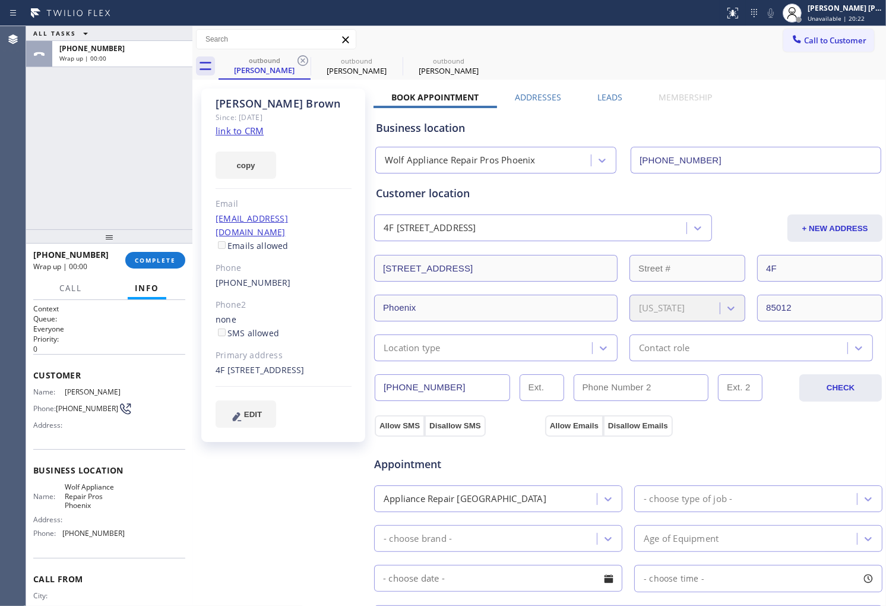
click at [600, 101] on label "Leads" at bounding box center [609, 96] width 25 height 11
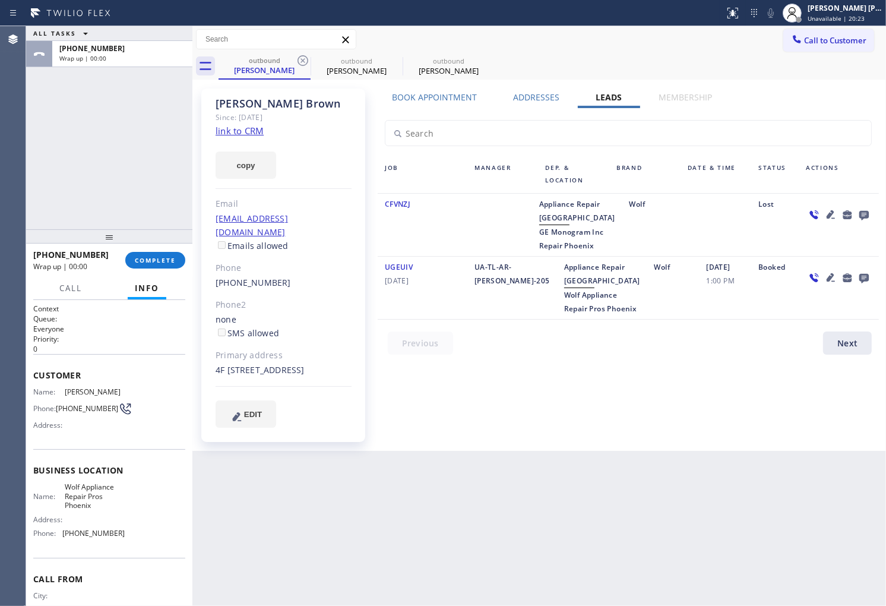
click at [871, 205] on div at bounding box center [839, 224] width 80 height 55
click at [862, 211] on icon at bounding box center [864, 216] width 10 height 10
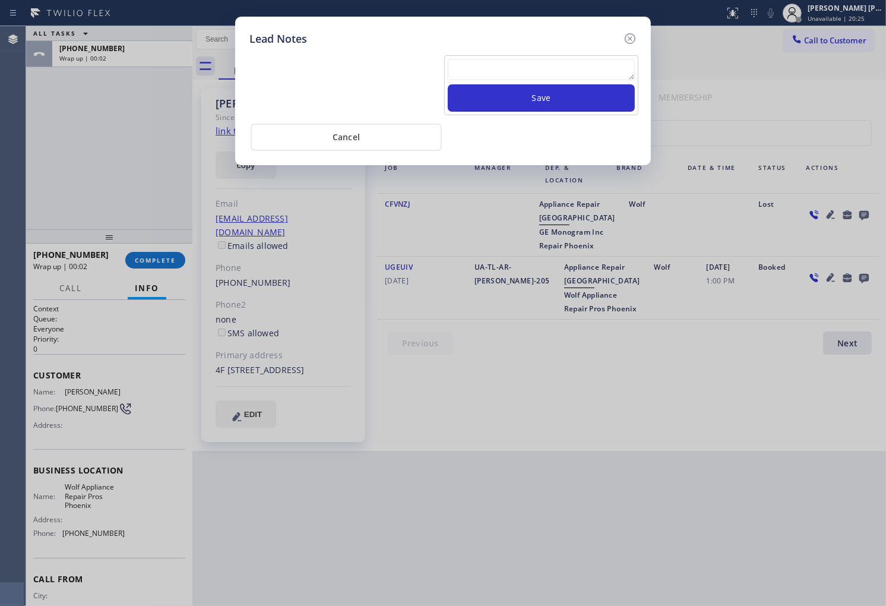
click at [544, 62] on textarea at bounding box center [541, 69] width 187 height 21
type textarea "wrong number"
click at [512, 111] on button "Save" at bounding box center [541, 97] width 187 height 27
click at [630, 45] on icon at bounding box center [630, 38] width 14 height 14
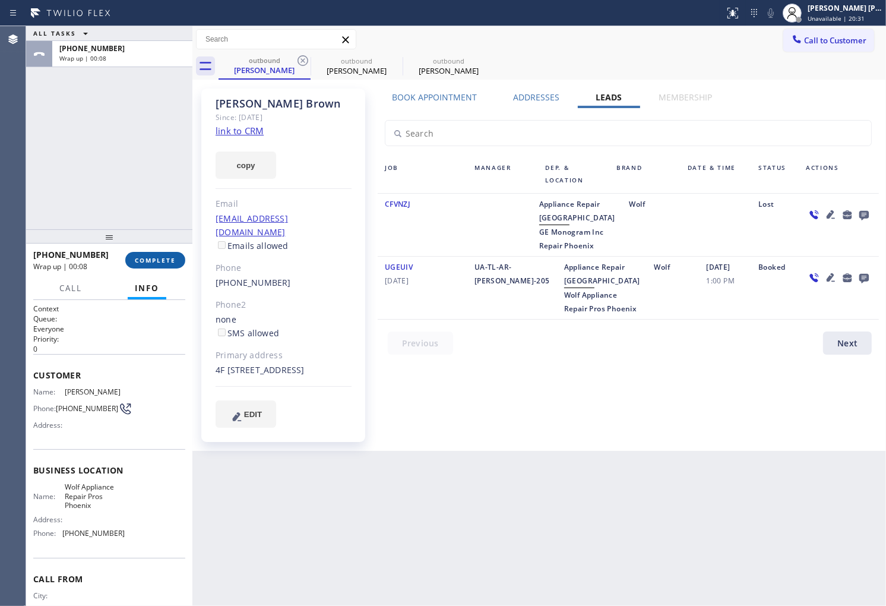
click at [171, 256] on span "COMPLETE" at bounding box center [155, 260] width 41 height 8
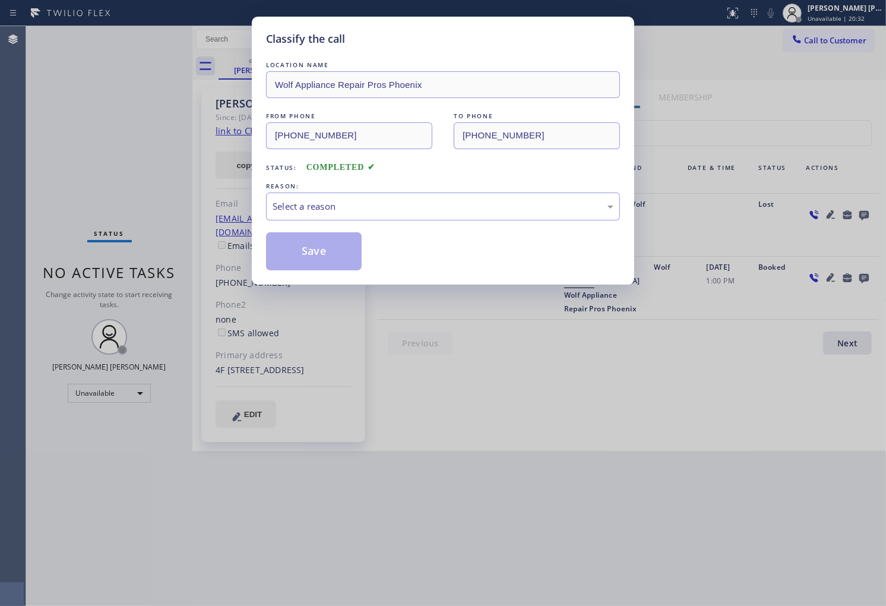
click at [392, 208] on div "Select a reason" at bounding box center [443, 207] width 341 height 14
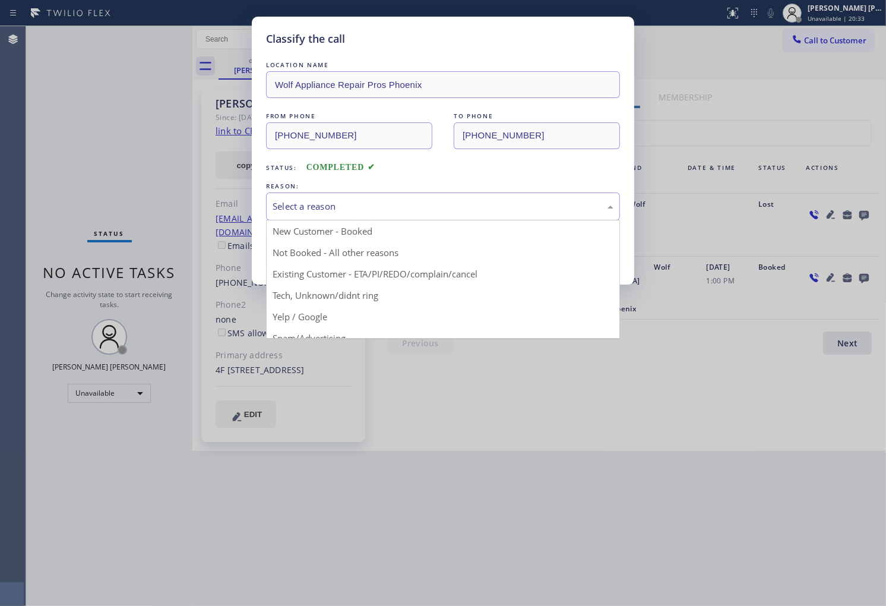
click at [305, 244] on button "Save" at bounding box center [314, 251] width 96 height 38
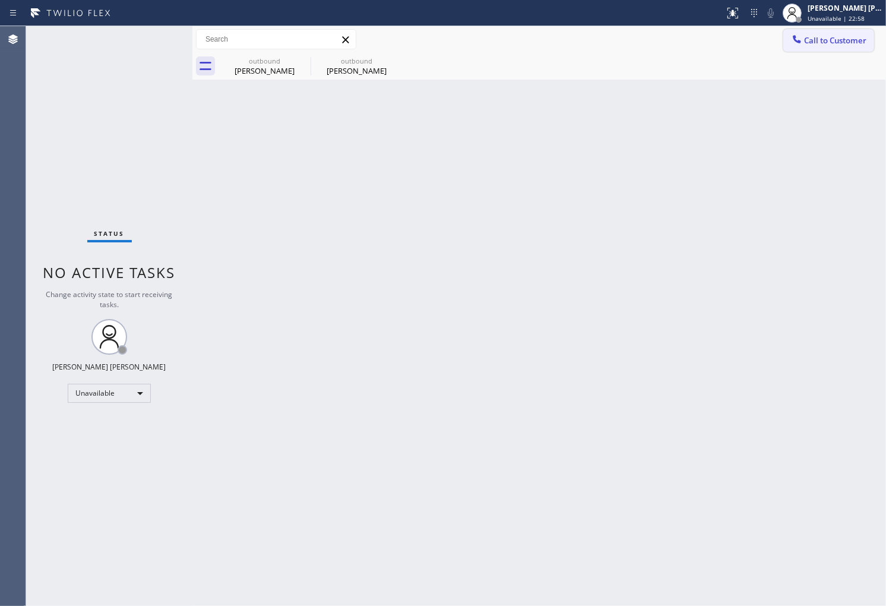
click at [815, 49] on button "Call to Customer" at bounding box center [828, 40] width 91 height 23
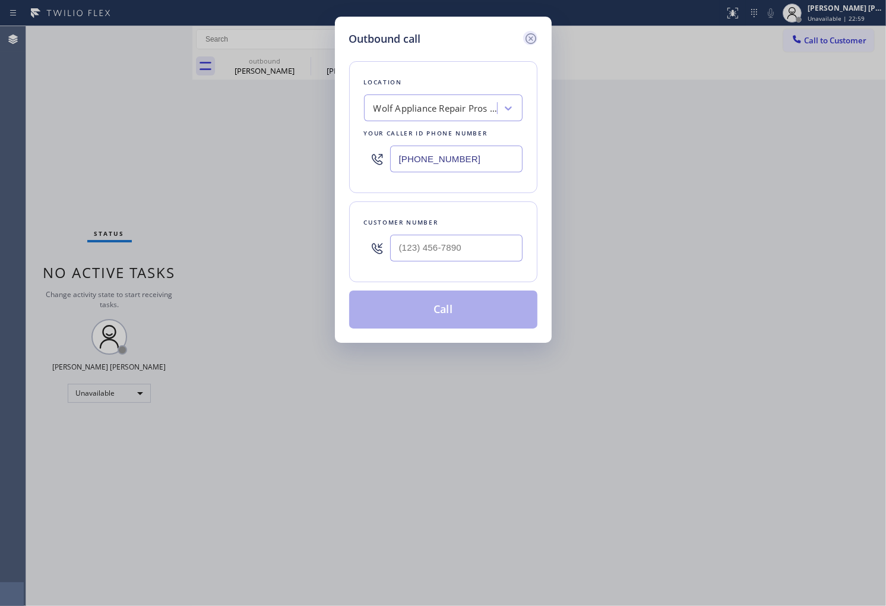
click at [529, 43] on icon at bounding box center [531, 38] width 14 height 14
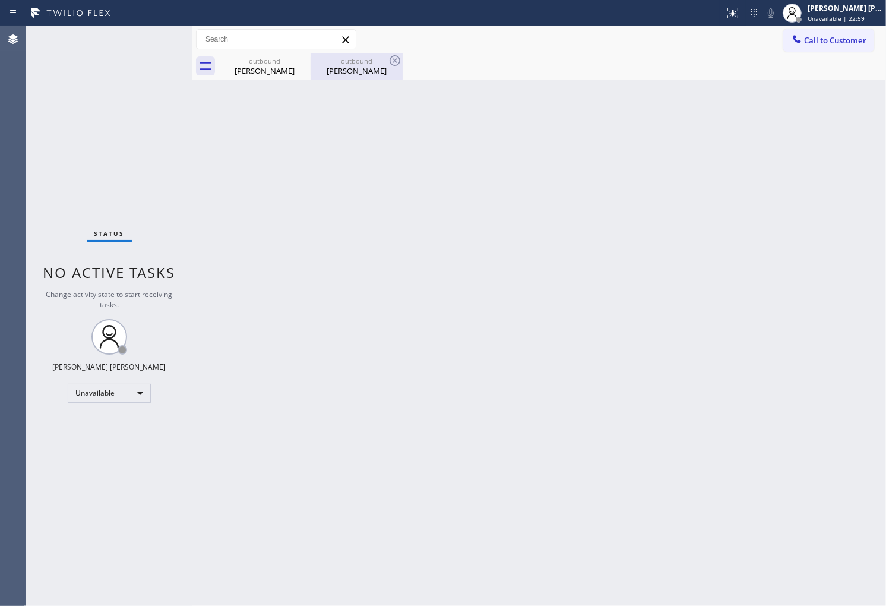
type input "[PHONE_NUMBER]"
click at [311, 58] on div at bounding box center [311, 66] width 1 height 19
click at [309, 58] on icon at bounding box center [303, 60] width 14 height 14
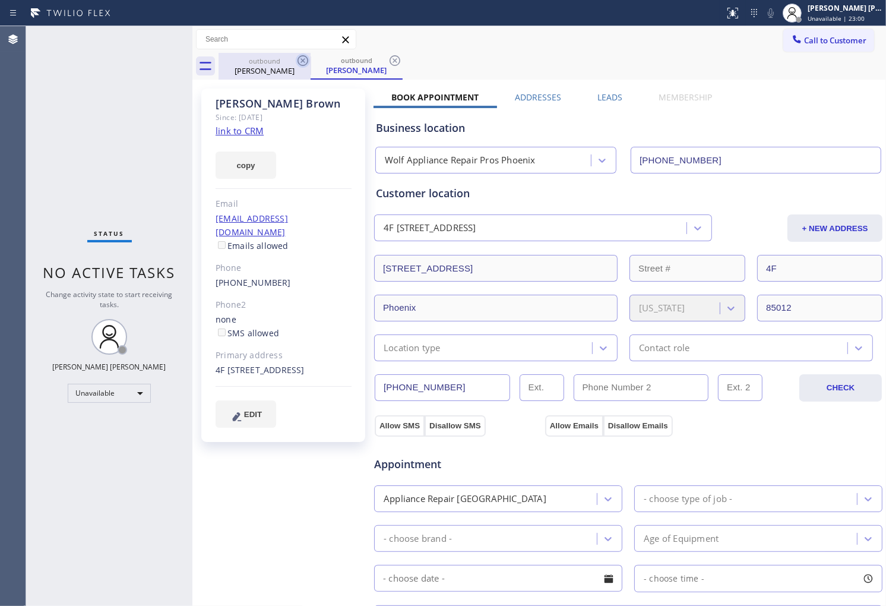
click at [308, 58] on icon at bounding box center [303, 60] width 14 height 14
click at [390, 58] on icon at bounding box center [395, 60] width 11 height 11
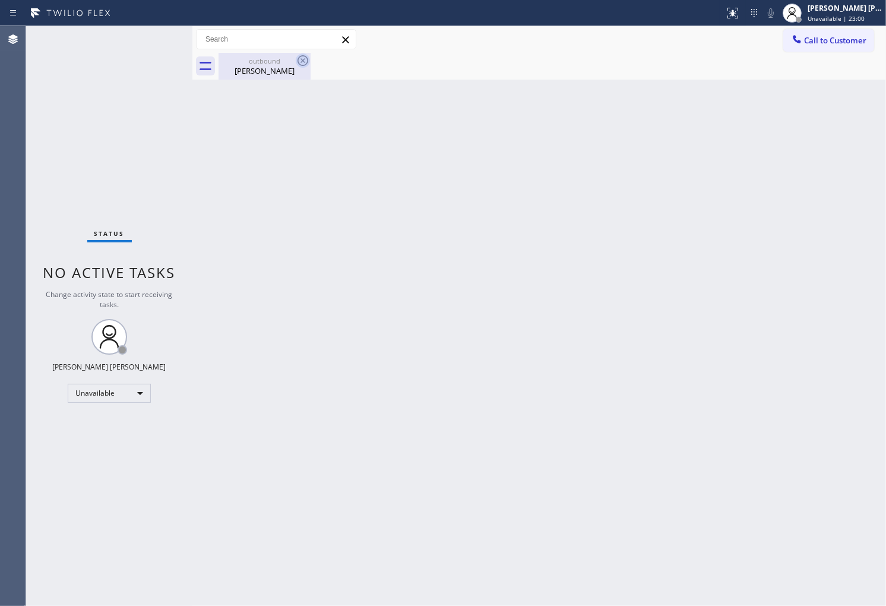
click at [306, 58] on icon at bounding box center [303, 60] width 11 height 11
click at [293, 79] on div "outbound [PERSON_NAME]" at bounding box center [265, 66] width 90 height 27
click at [298, 66] on div at bounding box center [552, 66] width 667 height 27
click at [849, 44] on span "Call to Customer" at bounding box center [835, 40] width 62 height 11
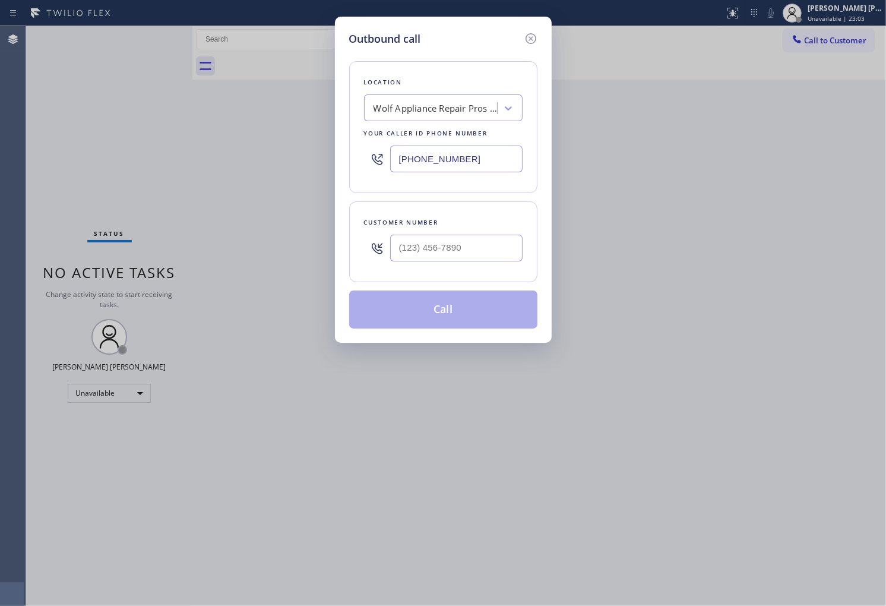
click at [436, 234] on div at bounding box center [456, 248] width 132 height 39
click at [439, 244] on input "(___) ___-____" at bounding box center [456, 248] width 132 height 27
paste input "text"
type input "(___) ___-____"
click at [885, 71] on html "Status report No issues detected If you experience an issue, please download th…" at bounding box center [443, 303] width 886 height 606
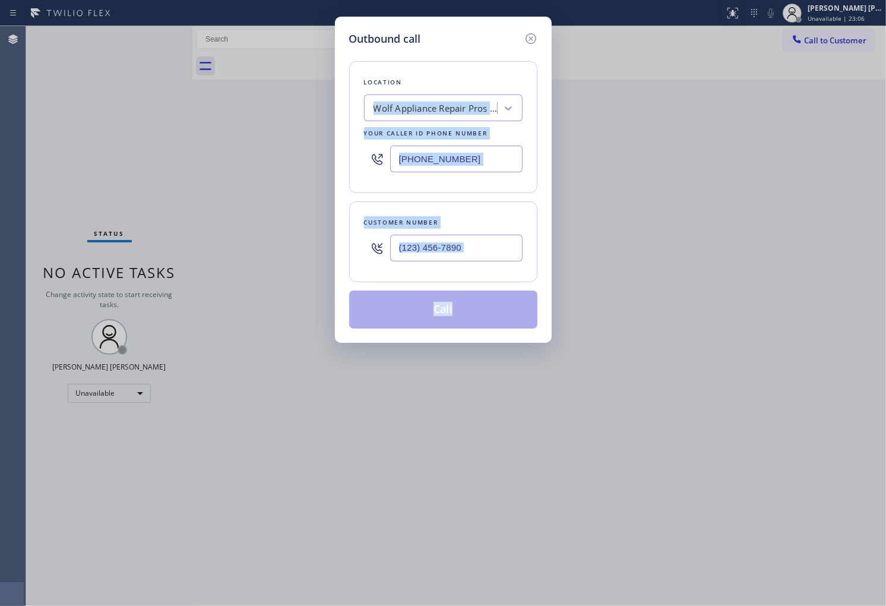
drag, startPoint x: 875, startPoint y: 108, endPoint x: 881, endPoint y: 68, distance: 40.8
click at [881, 68] on div "Outbound call Location Wolf Appliance Repair Pros [GEOGRAPHIC_DATA] Your caller…" at bounding box center [443, 303] width 886 height 606
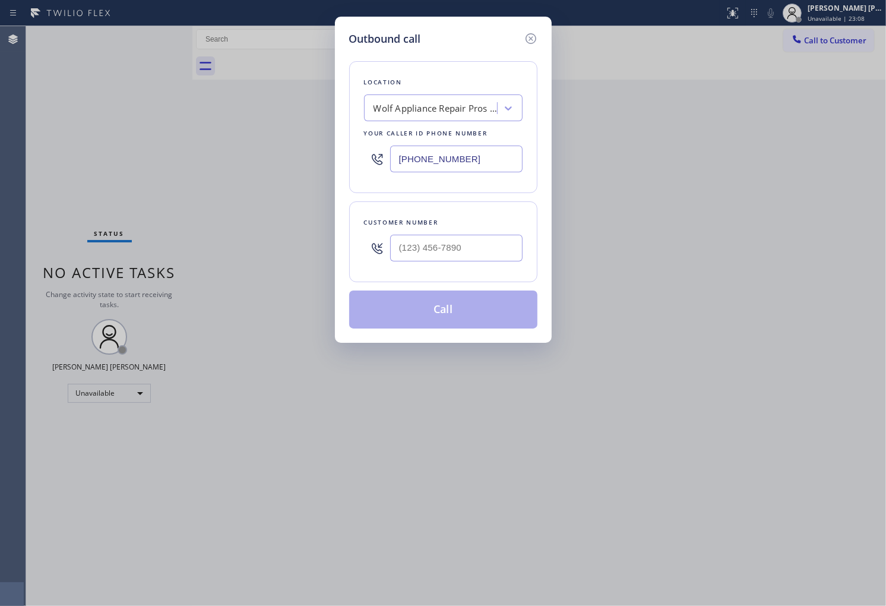
click at [477, 264] on div at bounding box center [456, 248] width 132 height 39
click at [476, 253] on input "(___) ___-____" at bounding box center [456, 248] width 132 height 27
paste input "312) 212-7952"
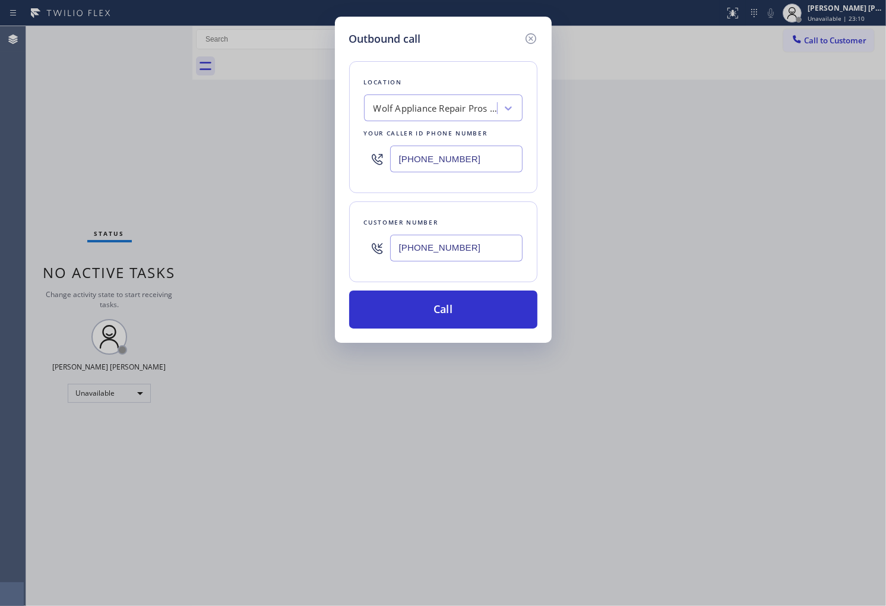
type input "[PHONE_NUMBER]"
drag, startPoint x: 882, startPoint y: 175, endPoint x: 883, endPoint y: 69, distance: 105.1
click at [877, 60] on div "Outbound call Location Wolf Appliance Repair Pros [GEOGRAPHIC_DATA] Your caller…" at bounding box center [443, 303] width 886 height 606
click at [476, 171] on input "[PHONE_NUMBER]" at bounding box center [456, 158] width 132 height 27
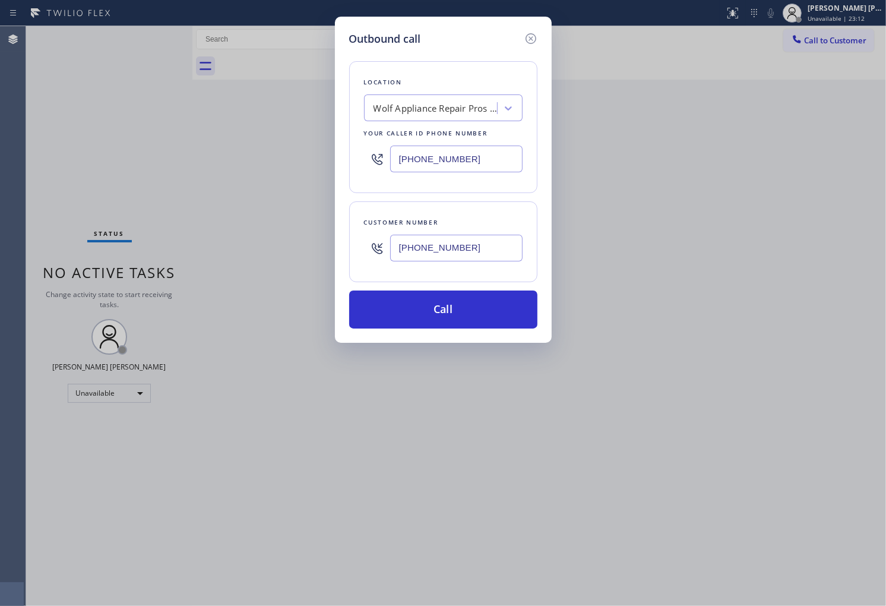
click at [476, 171] on input "[PHONE_NUMBER]" at bounding box center [456, 158] width 132 height 27
paste input "312) 945-0337"
type input "[PHONE_NUMBER]"
click at [477, 308] on button "Call" at bounding box center [443, 309] width 188 height 38
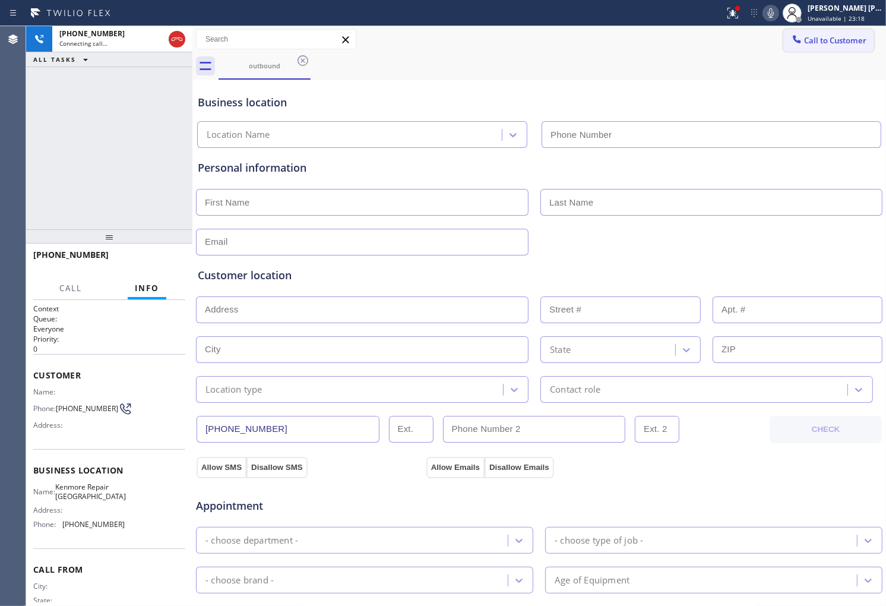
type input "[PHONE_NUMBER]"
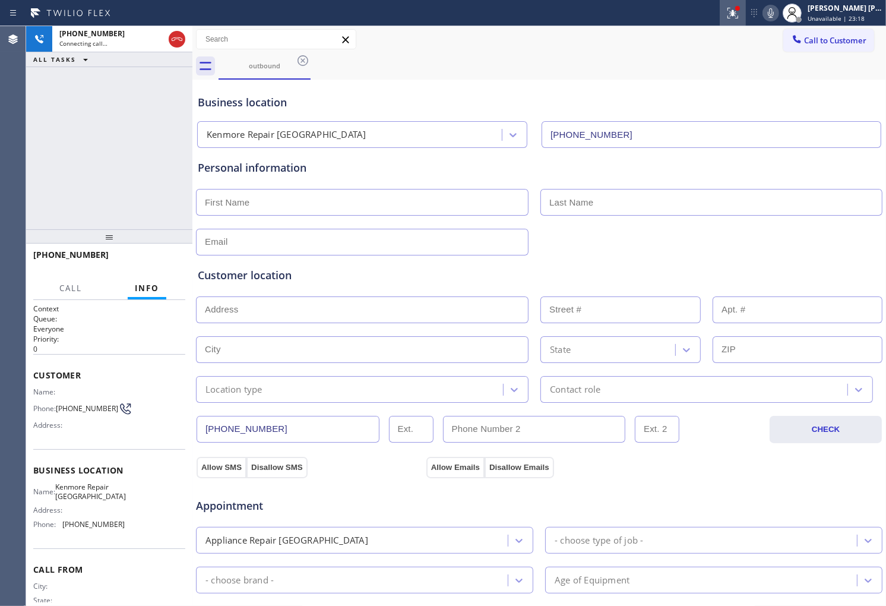
click at [740, 12] on icon at bounding box center [733, 13] width 14 height 14
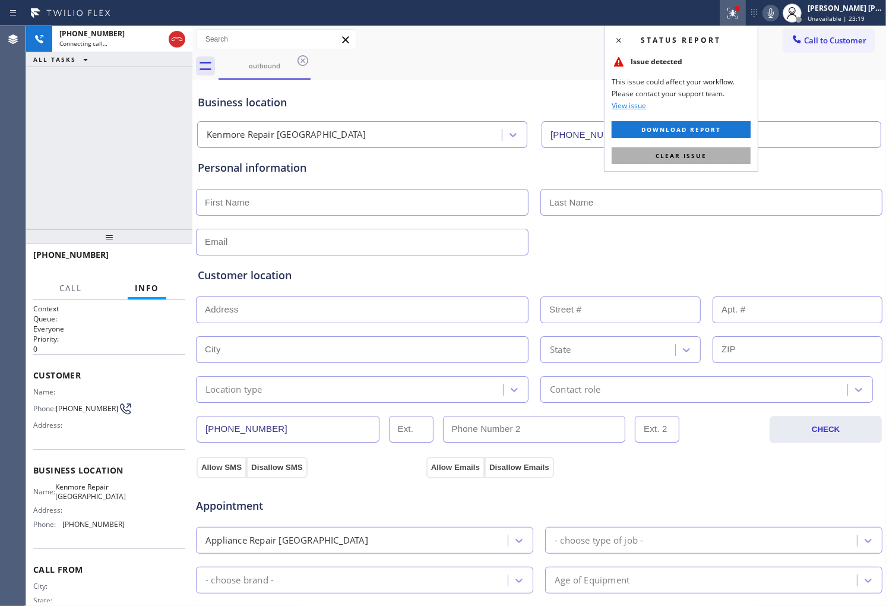
click at [701, 150] on button "Clear issue" at bounding box center [681, 155] width 139 height 17
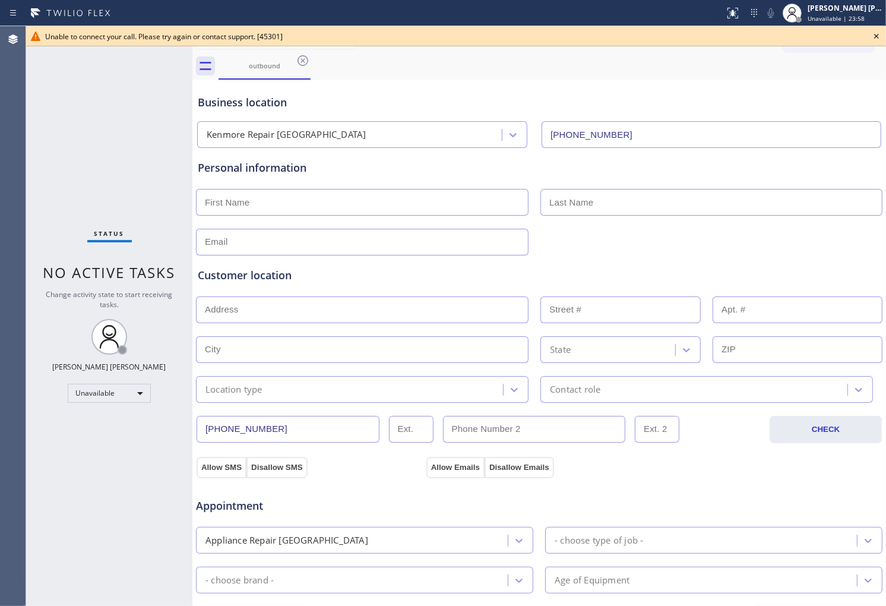
click at [0, 372] on div "Agent Desktop" at bounding box center [13, 316] width 26 height 580
click at [875, 33] on icon at bounding box center [876, 36] width 14 height 14
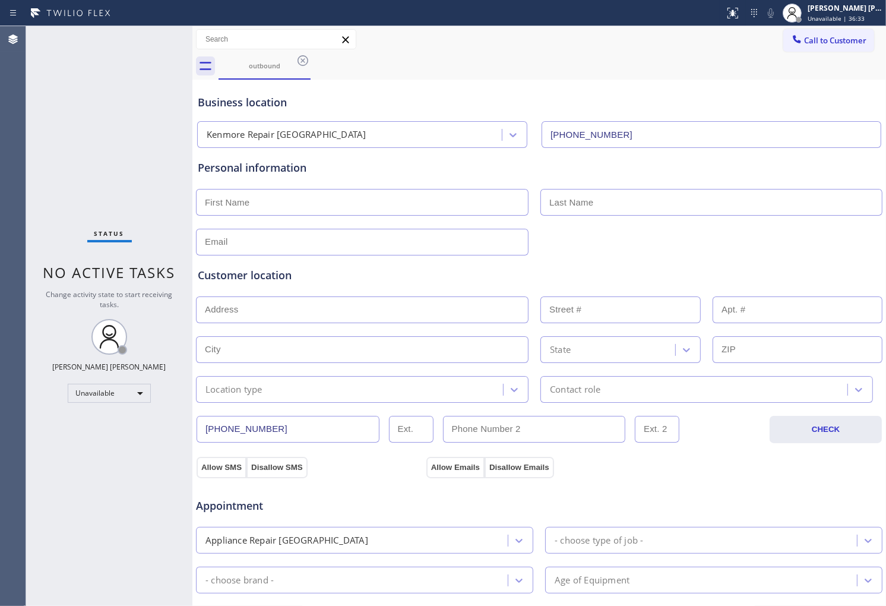
click at [305, 60] on icon at bounding box center [303, 60] width 14 height 14
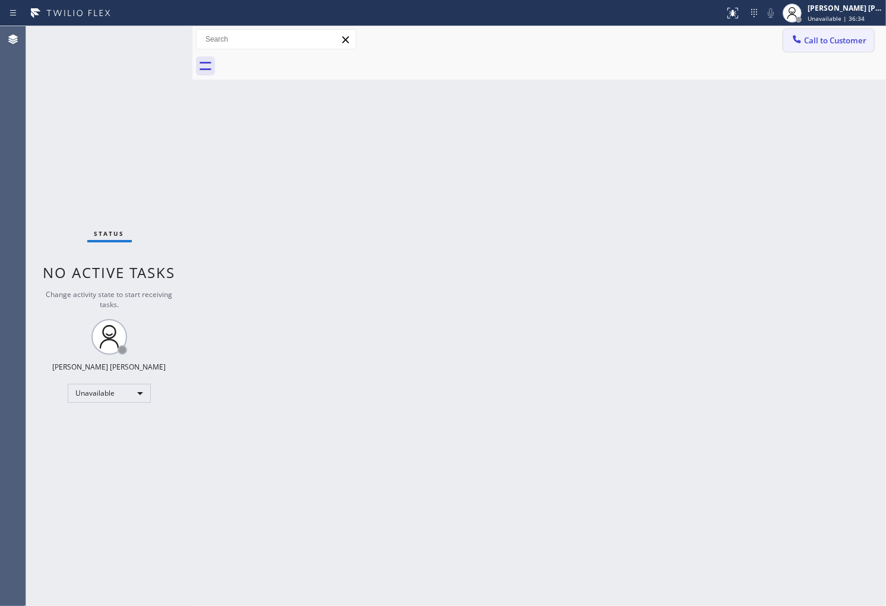
click at [797, 38] on icon at bounding box center [797, 39] width 12 height 12
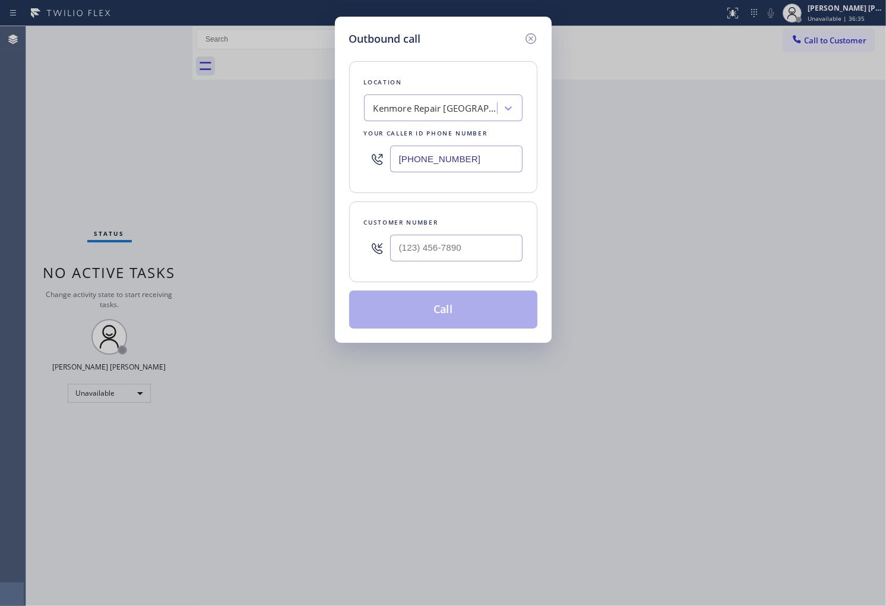
click at [429, 160] on input "[PHONE_NUMBER]" at bounding box center [456, 158] width 132 height 27
paste input "818) 208-4815"
type input "[PHONE_NUMBER]"
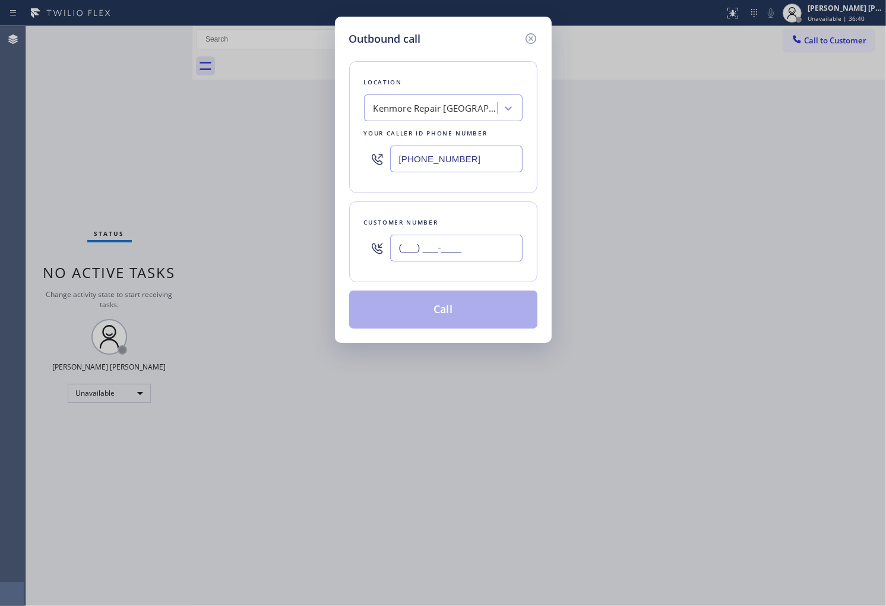
click at [486, 260] on input "(___) ___-____" at bounding box center [456, 248] width 132 height 27
paste input "310) 478-1375"
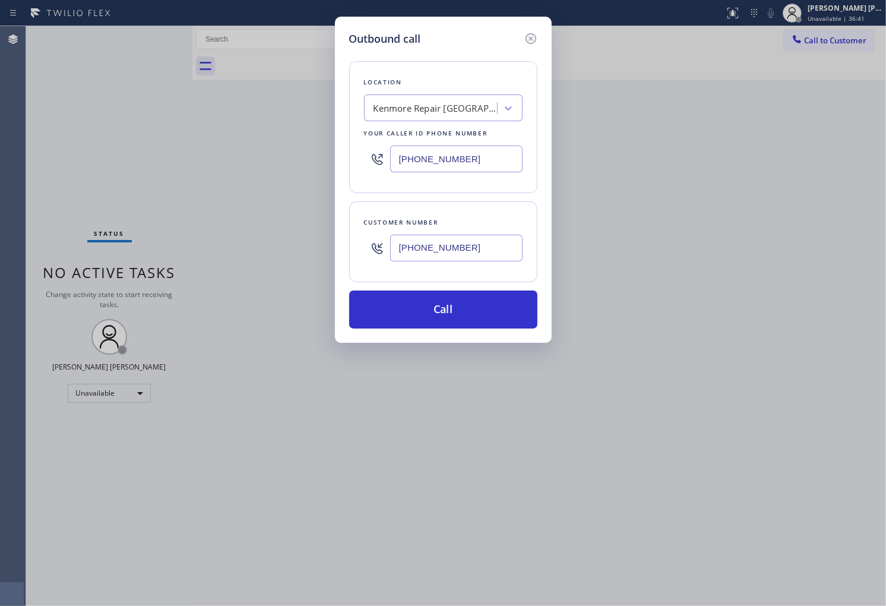
type input "[PHONE_NUMBER]"
click at [444, 169] on input "[PHONE_NUMBER]" at bounding box center [456, 158] width 132 height 27
paste input "818) 208-4815"
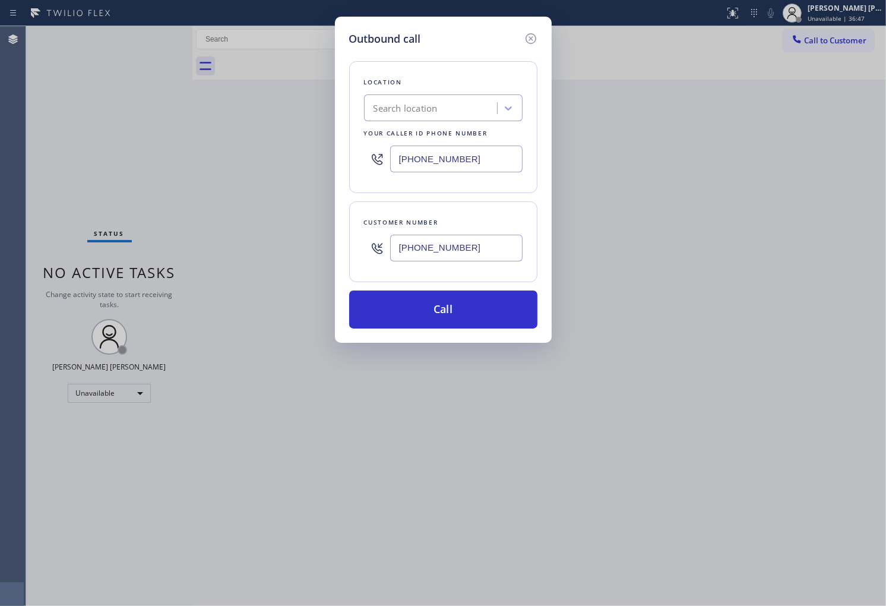
type input "[PHONE_NUMBER]"
click at [477, 249] on input "[PHONE_NUMBER]" at bounding box center [456, 248] width 132 height 27
click at [477, 251] on input "[PHONE_NUMBER]" at bounding box center [456, 248] width 132 height 27
paste input "text"
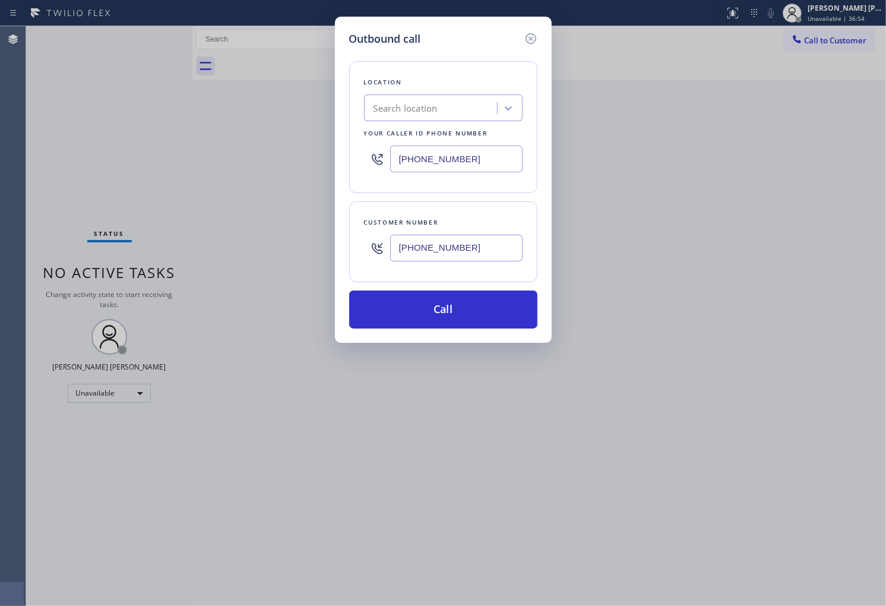
type input "[PHONE_NUMBER]"
drag, startPoint x: 0, startPoint y: 179, endPoint x: 194, endPoint y: 185, distance: 193.7
click at [0, 179] on div "Outbound call Location Search location Your caller id phone number [PHONE_NUMBE…" at bounding box center [443, 303] width 886 height 606
click at [456, 283] on div "Location Search location Your caller id phone number [PHONE_NUMBER] Customer nu…" at bounding box center [443, 187] width 188 height 281
click at [458, 312] on button "Call" at bounding box center [443, 309] width 188 height 38
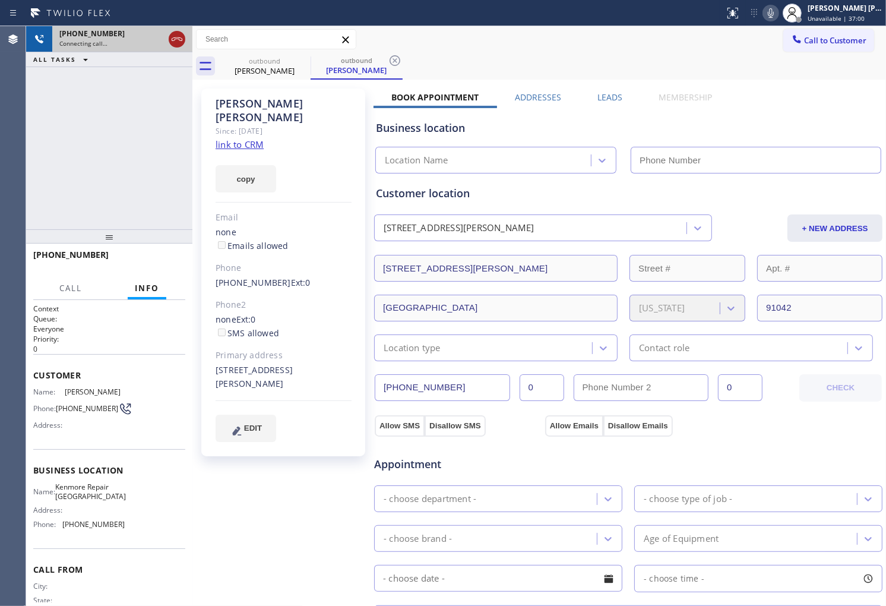
click at [175, 42] on icon at bounding box center [177, 39] width 14 height 14
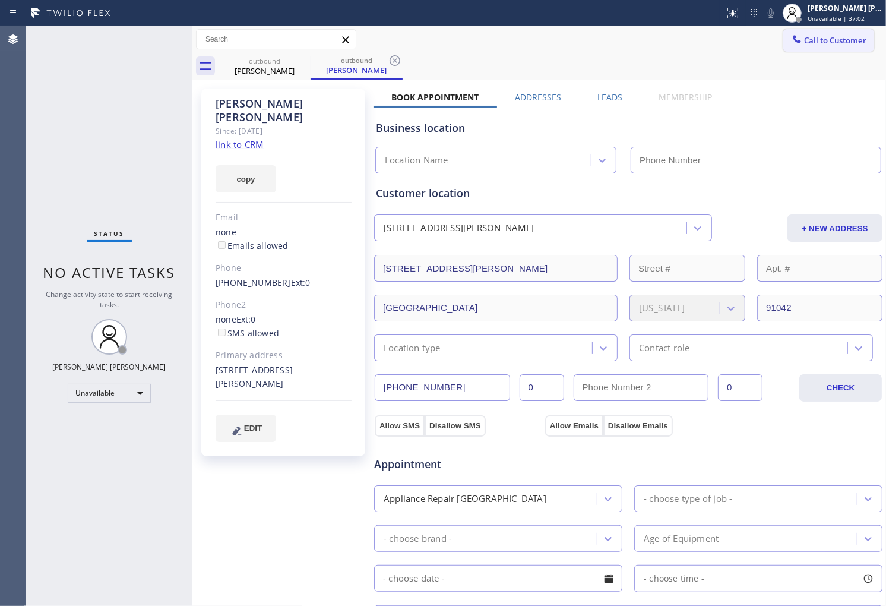
click at [820, 49] on button "Call to Customer" at bounding box center [828, 40] width 91 height 23
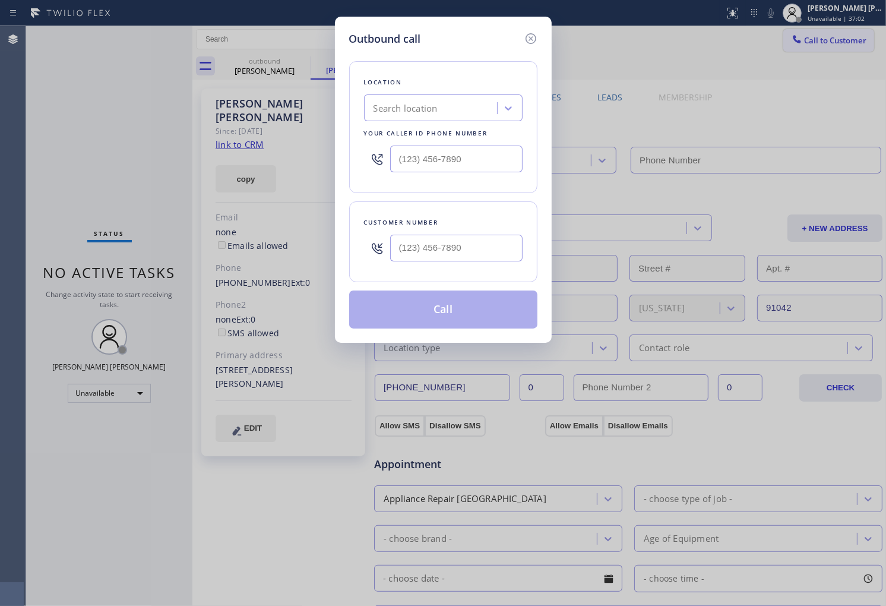
type input "[PHONE_NUMBER]"
click at [440, 152] on input "(___) ___-____" at bounding box center [456, 158] width 132 height 27
paste input "818) 208-4815"
click at [536, 38] on icon at bounding box center [530, 38] width 11 height 11
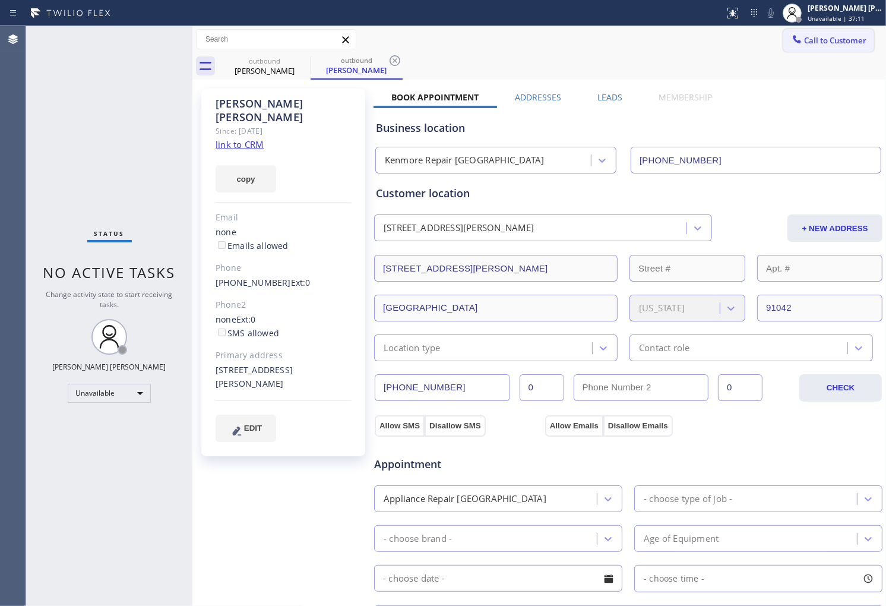
click at [850, 37] on span "Call to Customer" at bounding box center [835, 40] width 62 height 11
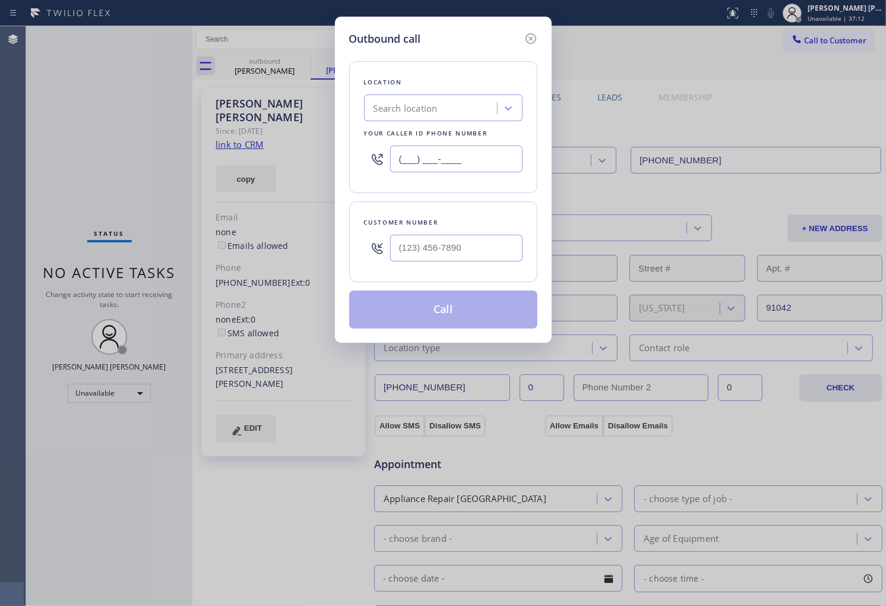
click at [469, 149] on input "(___) ___-____" at bounding box center [456, 158] width 132 height 27
paste input "818) 208-4815"
type input "[PHONE_NUMBER]"
click at [534, 39] on icon at bounding box center [531, 38] width 14 height 14
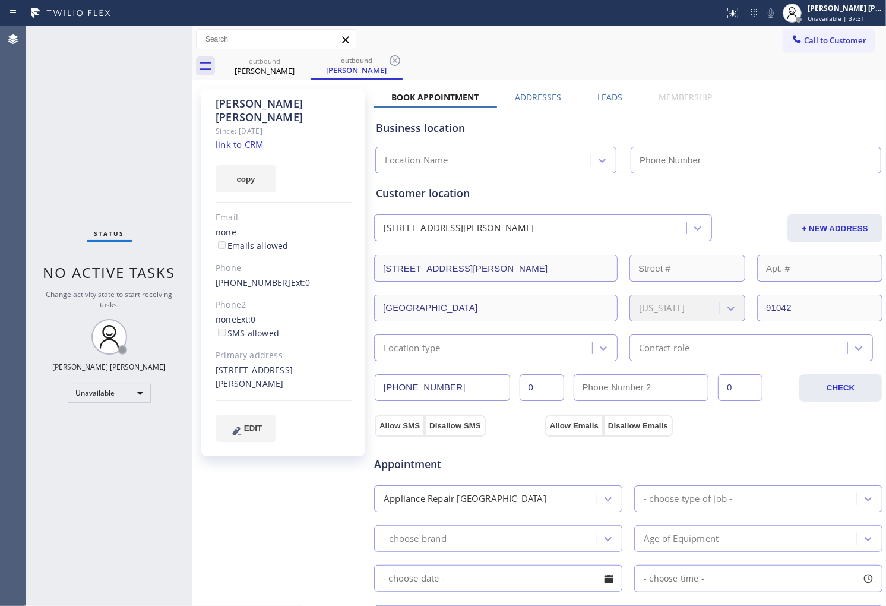
type input "(312) 945-0337"
click at [261, 277] on link "[PHONE_NUMBER]" at bounding box center [253, 282] width 75 height 11
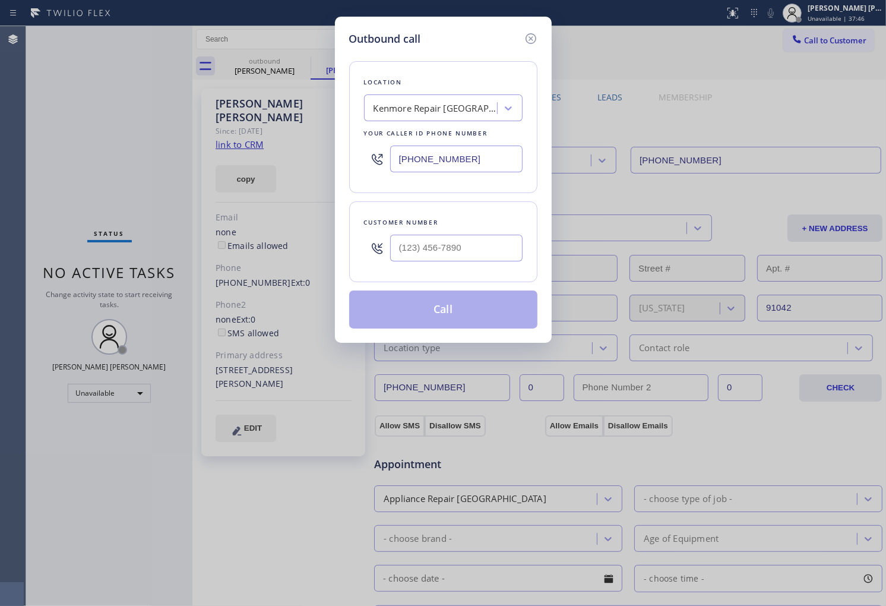
type input "[PHONE_NUMBER]"
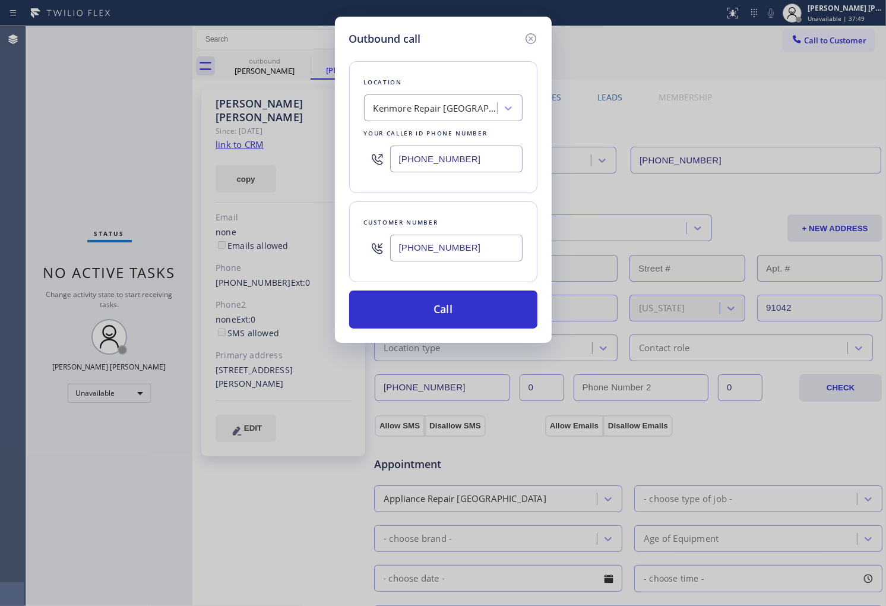
click at [425, 155] on input "[PHONE_NUMBER]" at bounding box center [456, 158] width 132 height 27
paste input "818) 208-4815"
click at [469, 156] on input "[PHONE_NUMBER]" at bounding box center [456, 158] width 132 height 27
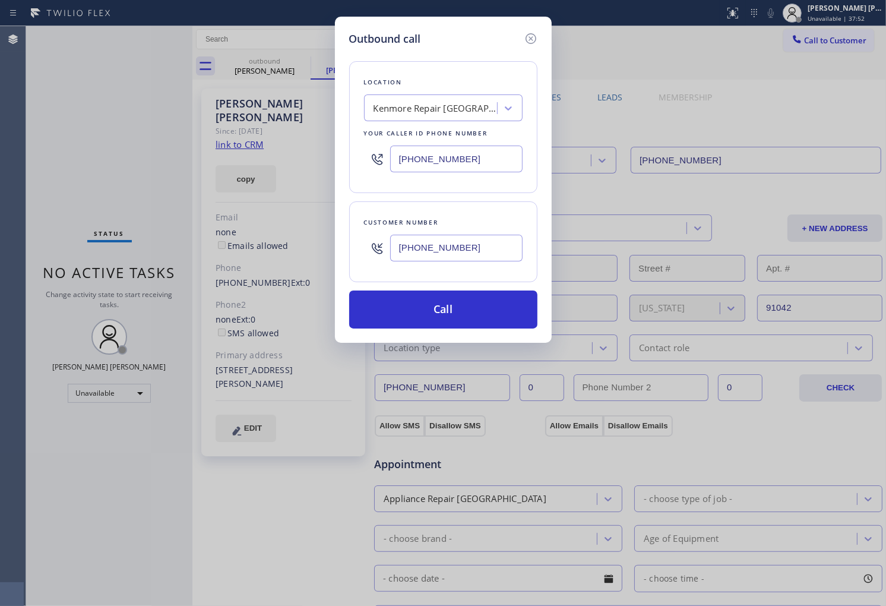
click at [469, 156] on input "[PHONE_NUMBER]" at bounding box center [456, 158] width 132 height 27
paste input "818) 208-4815"
type input "[PHONE_NUMBER]"
click at [460, 107] on div "Kenmore Repair [GEOGRAPHIC_DATA]" at bounding box center [436, 109] width 125 height 14
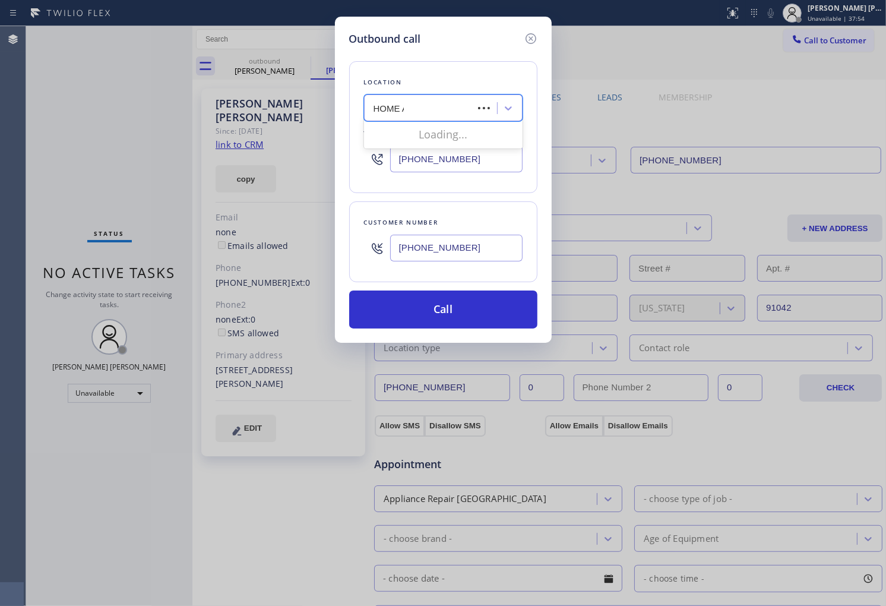
type input "HOME AL"
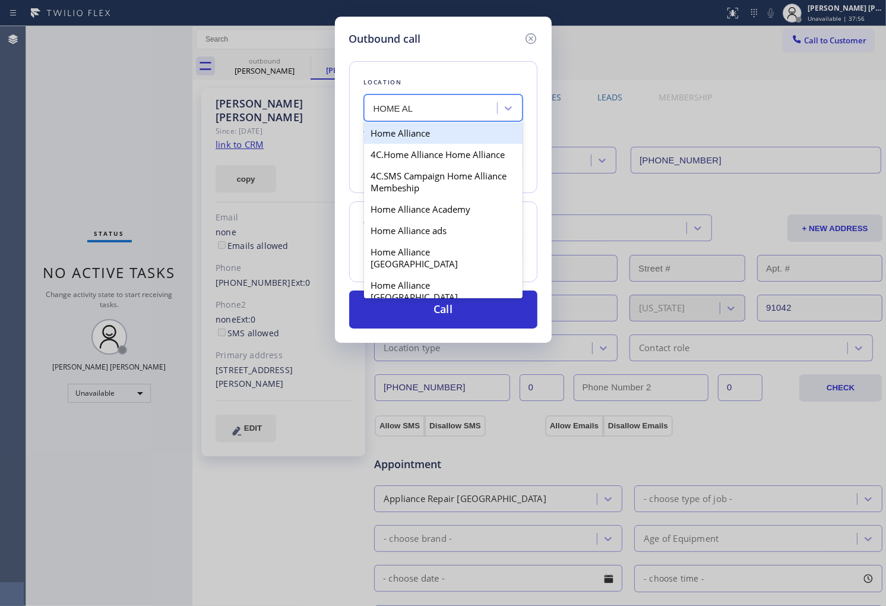
click at [461, 133] on div "Home Alliance" at bounding box center [443, 132] width 159 height 21
type input "[PHONE_NUMBER]"
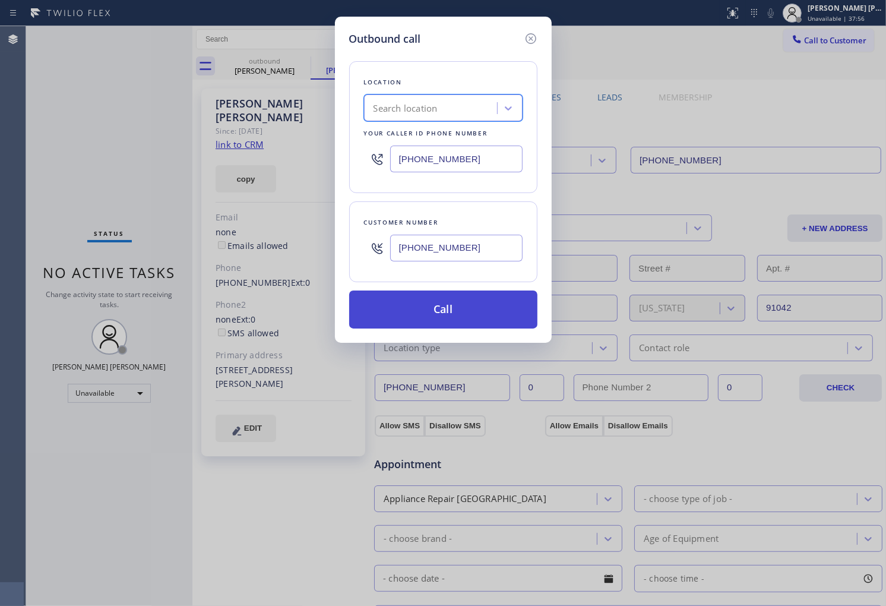
click at [467, 322] on button "Call" at bounding box center [443, 309] width 188 height 38
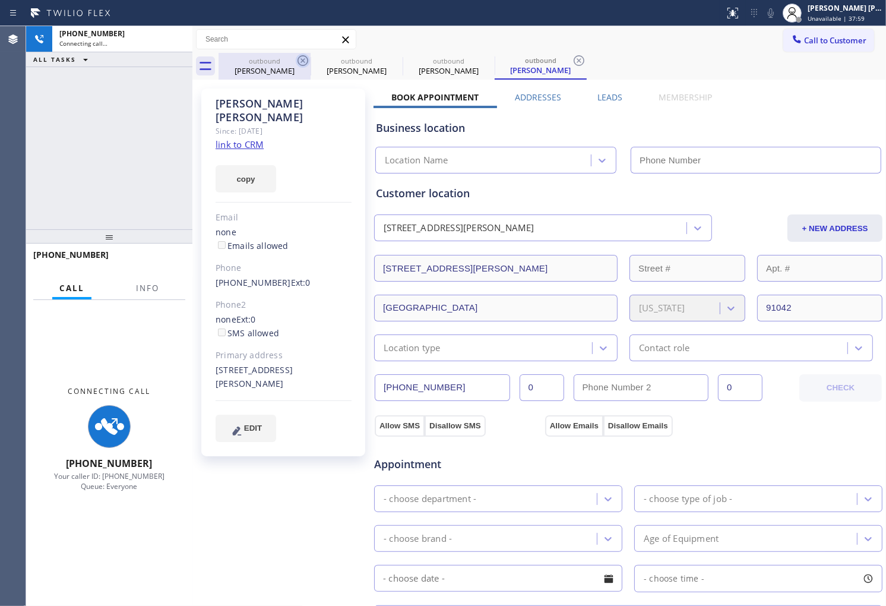
click at [303, 62] on icon at bounding box center [303, 60] width 14 height 14
click at [0, 0] on icon at bounding box center [0, 0] width 0 height 0
type input "[PHONE_NUMBER]"
click at [258, 103] on div "John Smith" at bounding box center [284, 110] width 136 height 27
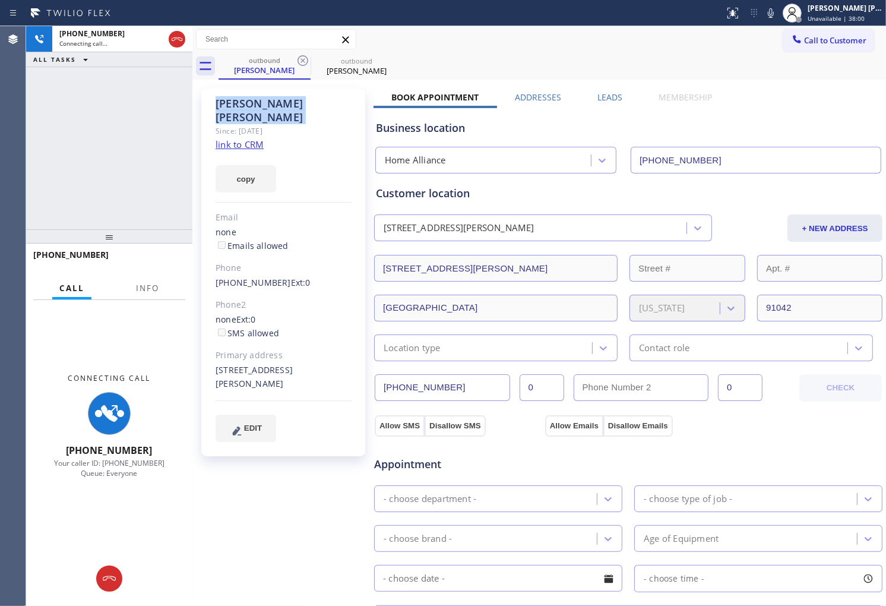
click at [258, 103] on div "John Smith" at bounding box center [284, 110] width 136 height 27
copy div "John Smith"
click at [140, 279] on button "Info" at bounding box center [147, 288] width 37 height 23
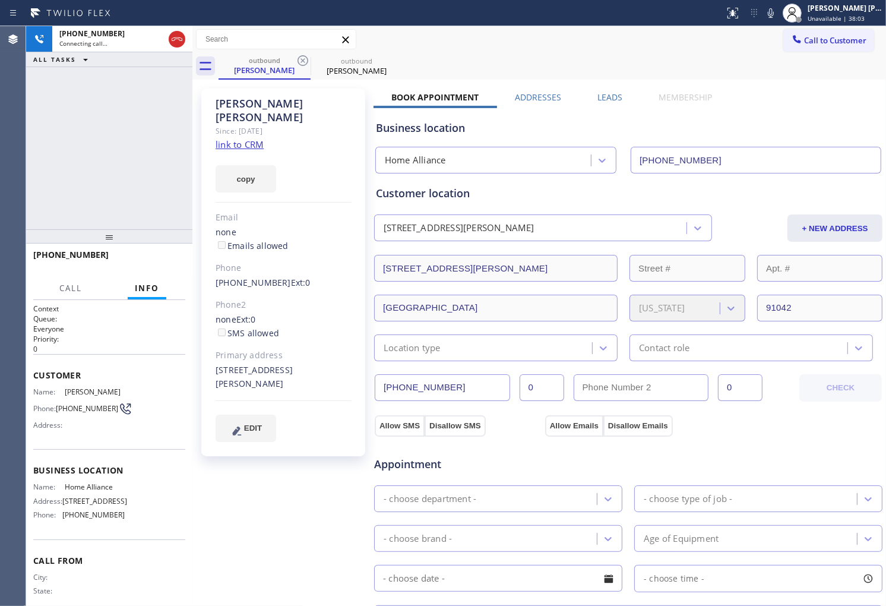
click at [141, 175] on div "+13104781375 Connecting call… ALL TASKS ALL TASKS ACTIVE TASKS TASKS IN WRAP UP" at bounding box center [109, 127] width 166 height 203
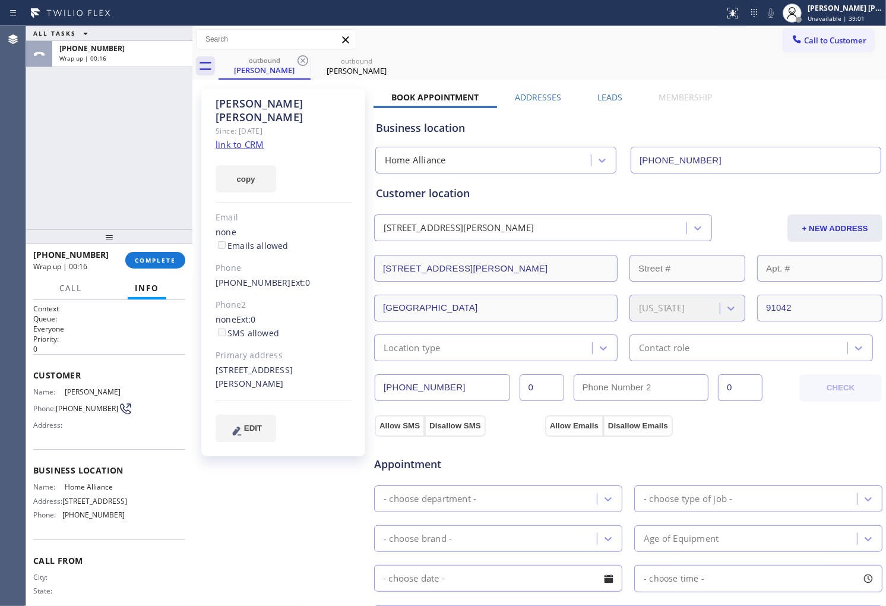
click at [79, 253] on span "[PHONE_NUMBER]" at bounding box center [70, 254] width 75 height 11
copy span "[PHONE_NUMBER]"
click at [162, 249] on div "+13104781375 Wrap up | 00:18 COMPLETE" at bounding box center [109, 260] width 152 height 31
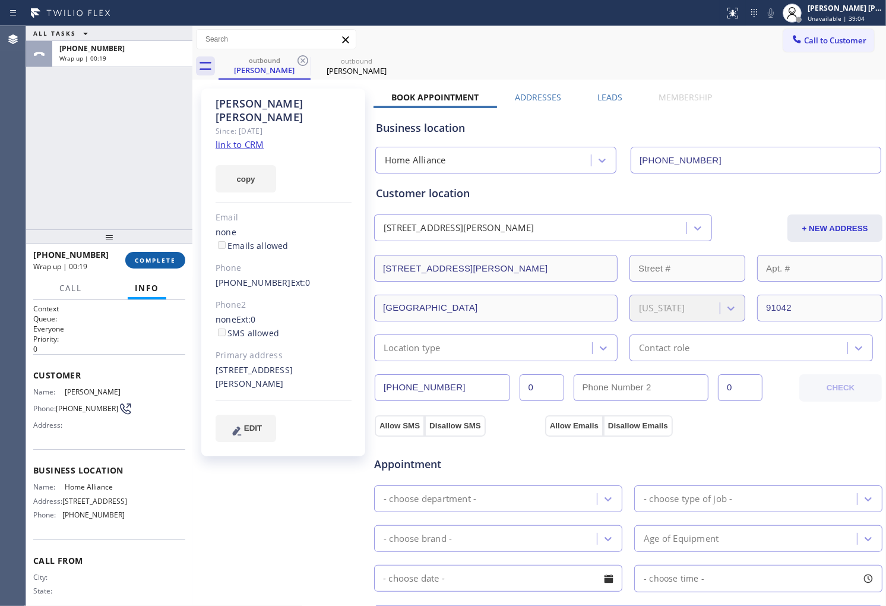
click at [168, 261] on span "COMPLETE" at bounding box center [155, 260] width 41 height 8
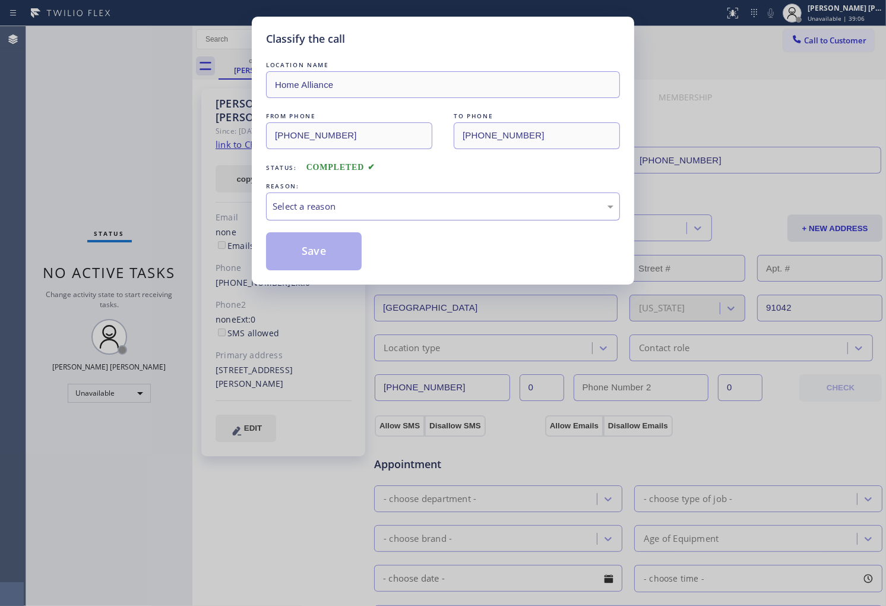
click at [343, 218] on div "Select a reason" at bounding box center [443, 206] width 354 height 28
click at [324, 257] on button "Save" at bounding box center [314, 251] width 96 height 38
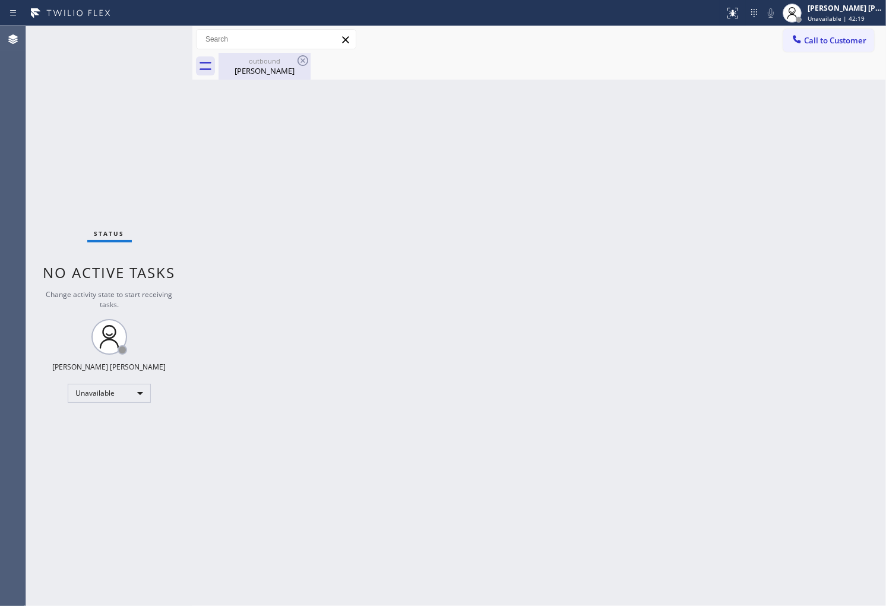
drag, startPoint x: 289, startPoint y: 74, endPoint x: 295, endPoint y: 68, distance: 8.4
click at [290, 74] on div "[PERSON_NAME]" at bounding box center [265, 70] width 90 height 11
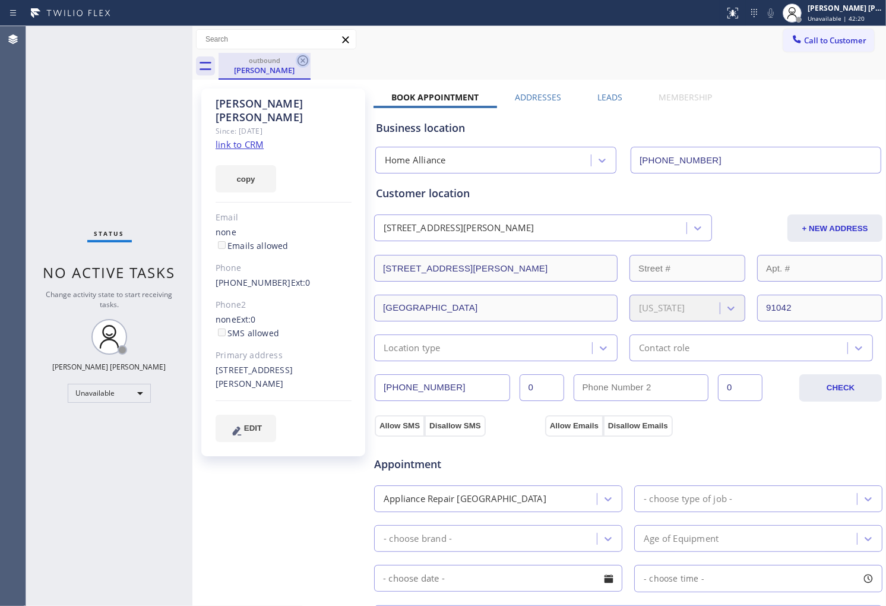
click at [303, 61] on icon at bounding box center [303, 60] width 14 height 14
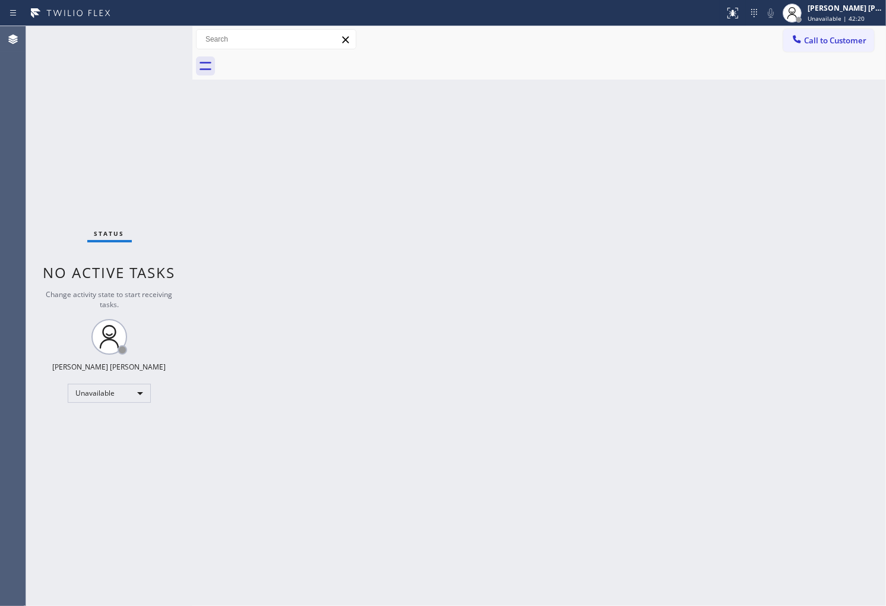
click at [809, 42] on span "Call to Customer" at bounding box center [835, 40] width 62 height 11
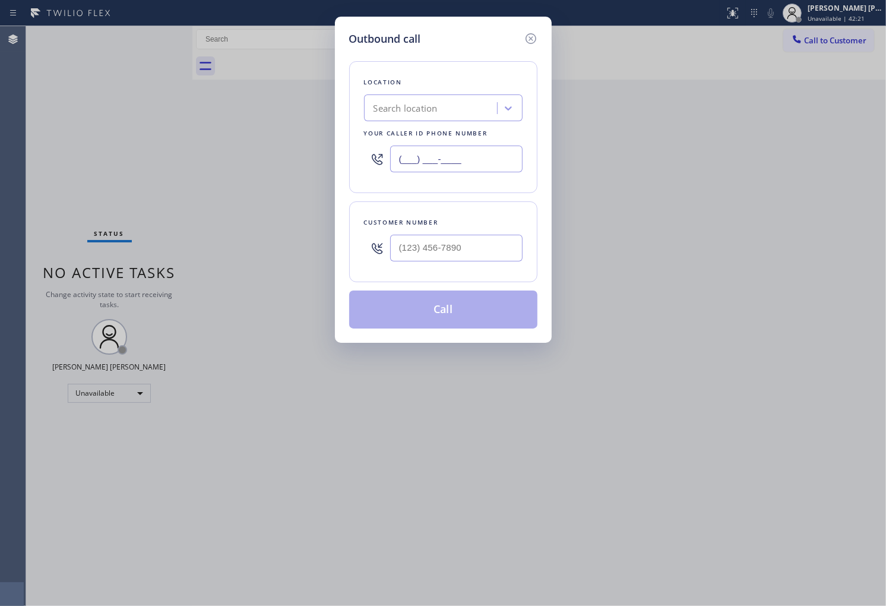
click at [486, 154] on input "(___) ___-____" at bounding box center [456, 158] width 132 height 27
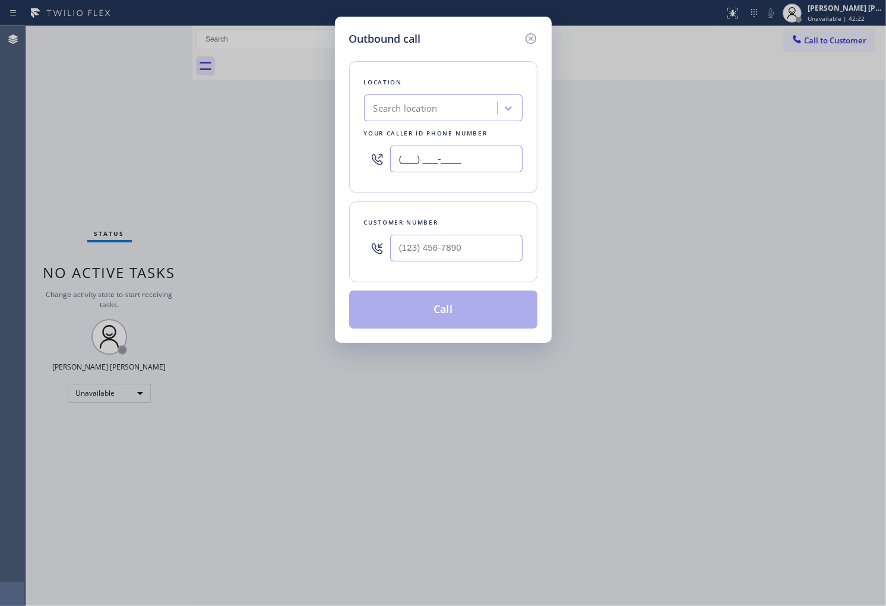
paste input "623) 526-0705"
type input "(623) 526-0705"
click at [439, 254] on input "(___) ___-____" at bounding box center [456, 248] width 132 height 27
paste input "602) 696-5244"
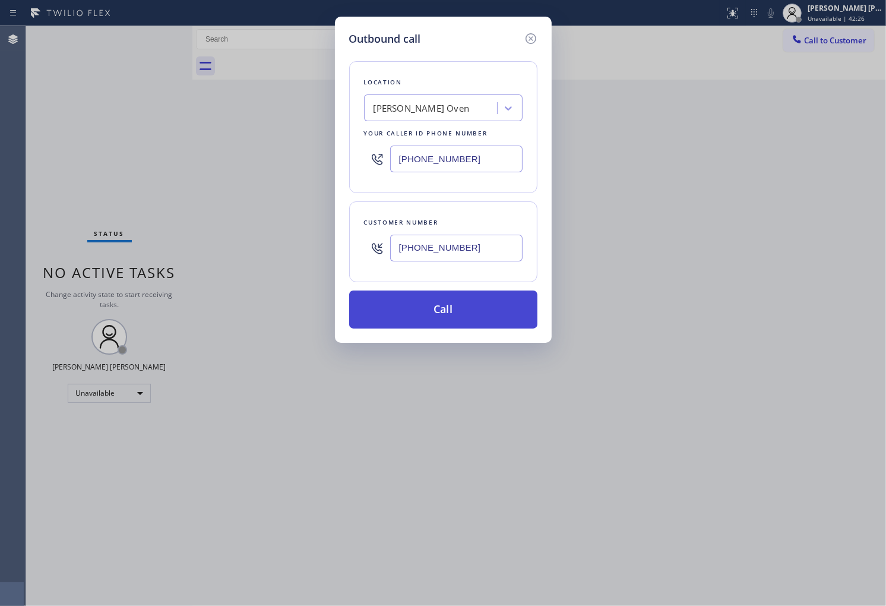
type input "(602) 696-5244"
click at [470, 313] on button "Call" at bounding box center [443, 309] width 188 height 38
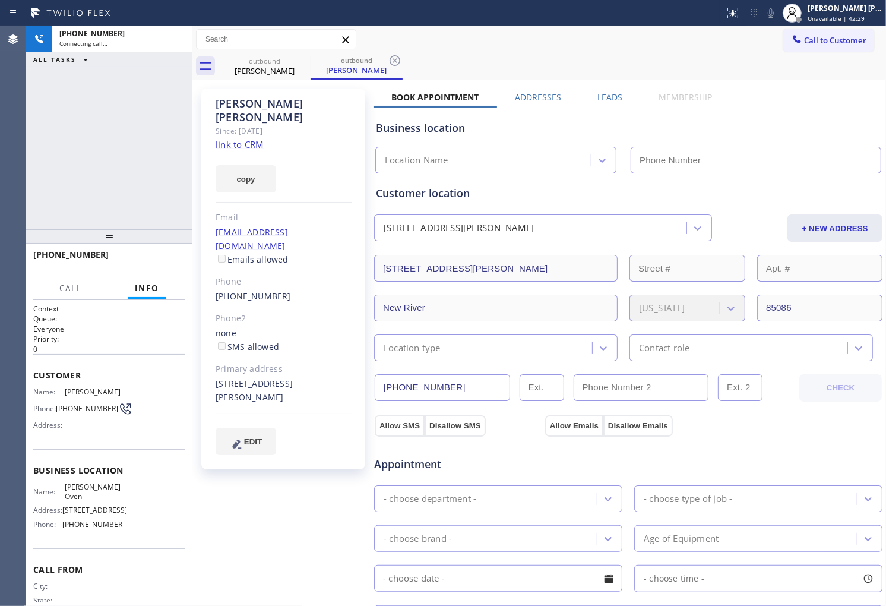
click at [276, 107] on div "Shantel Riley" at bounding box center [284, 110] width 136 height 27
type input "(623) 526-0705"
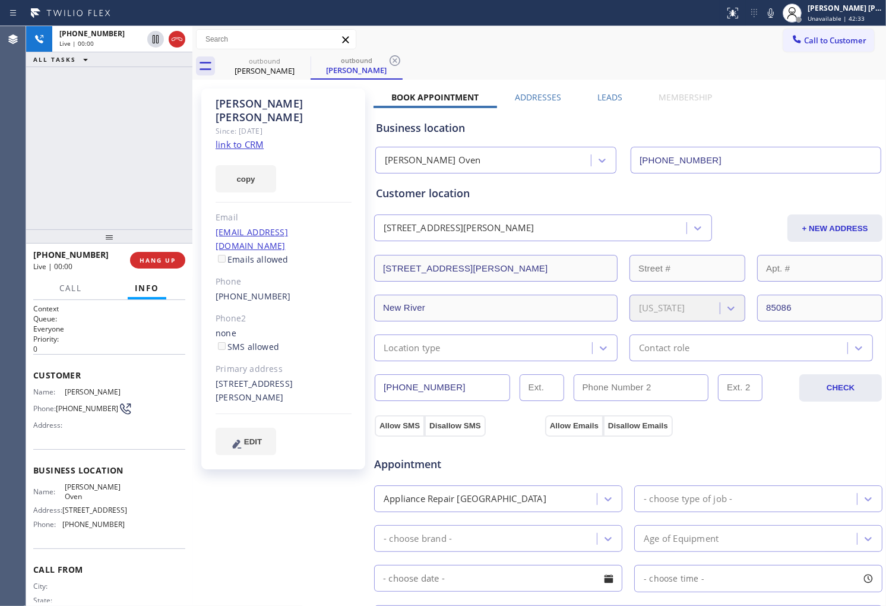
click at [0, 151] on div "Agent Desktop" at bounding box center [13, 316] width 26 height 580
click at [169, 38] on div at bounding box center [177, 39] width 17 height 14
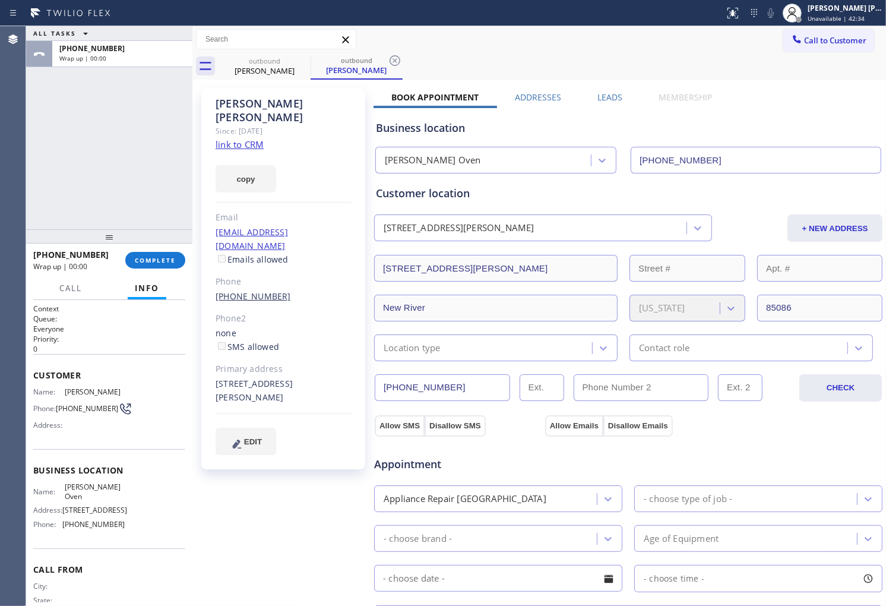
click at [239, 290] on link "(602) 696-5244" at bounding box center [253, 295] width 75 height 11
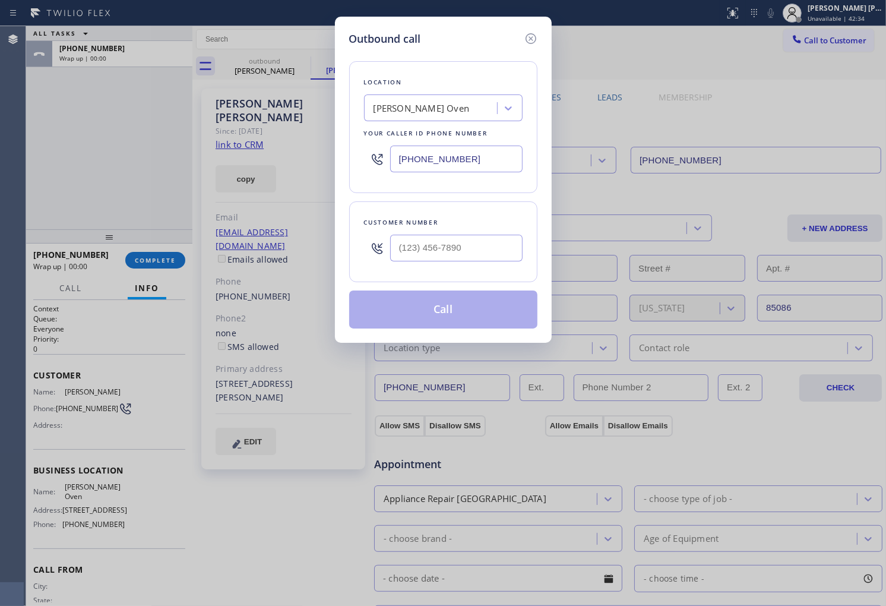
type input "(602) 696-5244"
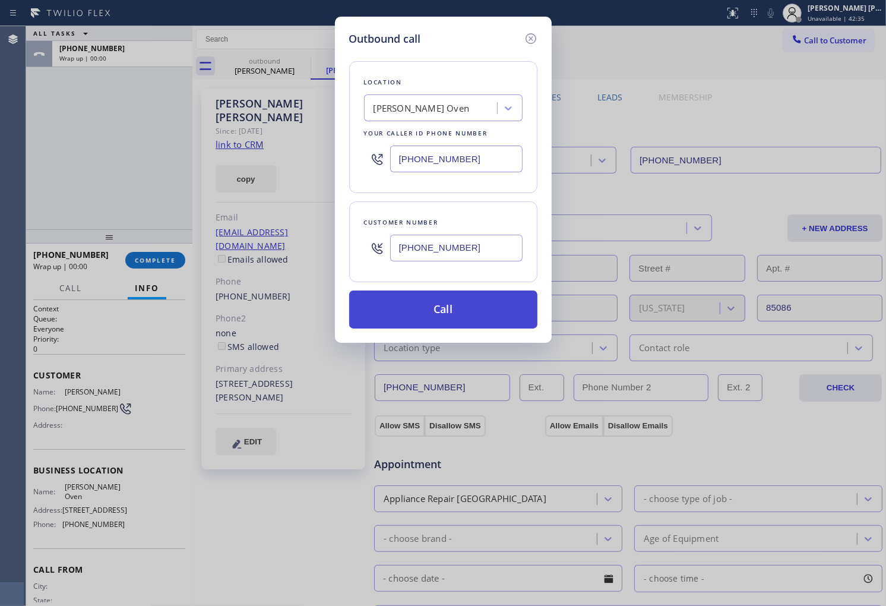
click at [472, 309] on button "Call" at bounding box center [443, 309] width 188 height 38
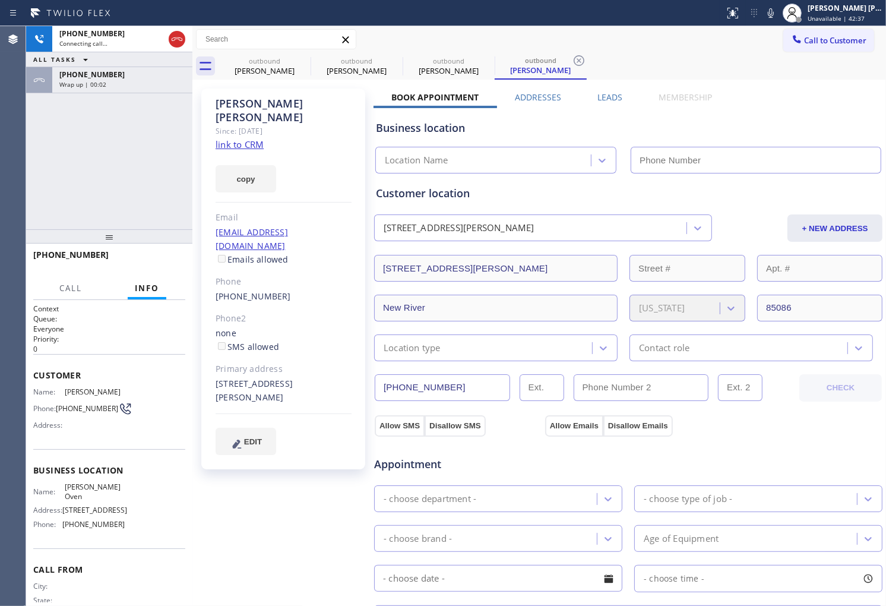
click at [126, 80] on div "Wrap up | 00:02" at bounding box center [122, 84] width 126 height 8
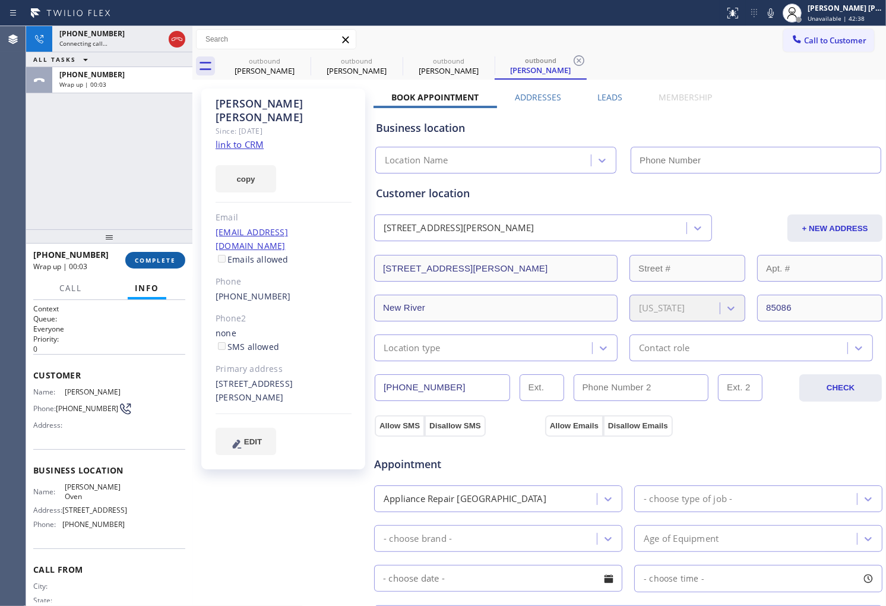
click at [157, 262] on span "COMPLETE" at bounding box center [155, 260] width 41 height 8
type input "(623) 526-0705"
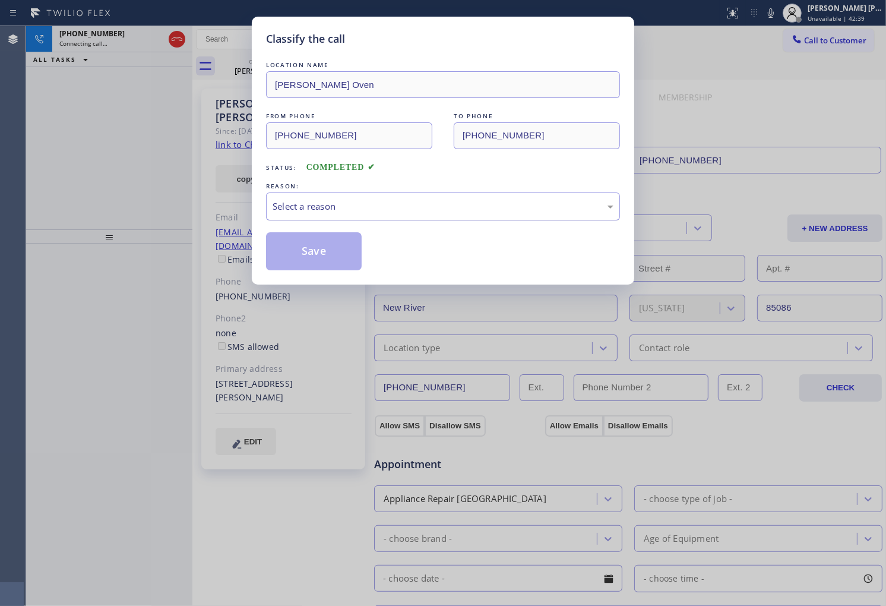
click at [386, 202] on div "Select a reason" at bounding box center [443, 207] width 341 height 14
click at [329, 252] on button "Save" at bounding box center [314, 251] width 96 height 38
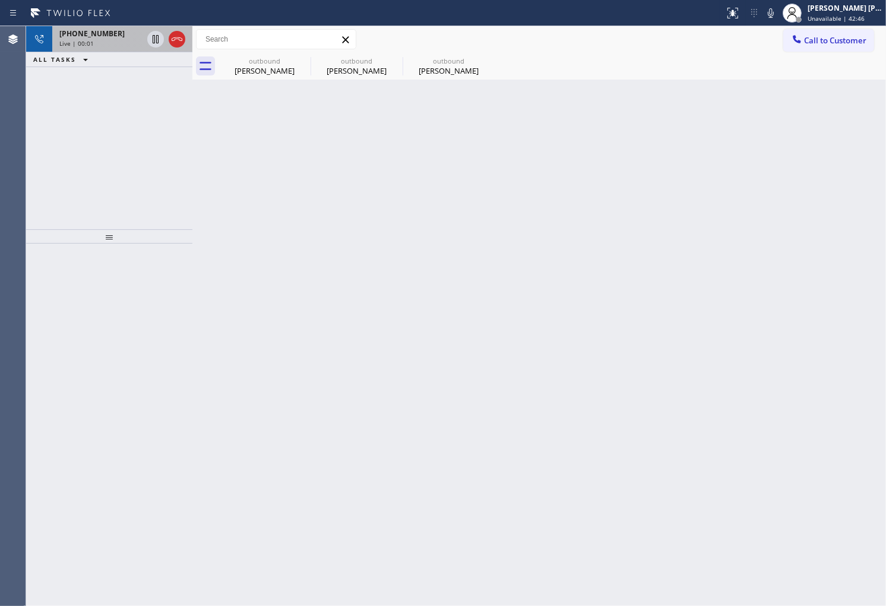
click at [119, 43] on div "Live | 00:01" at bounding box center [100, 43] width 83 height 8
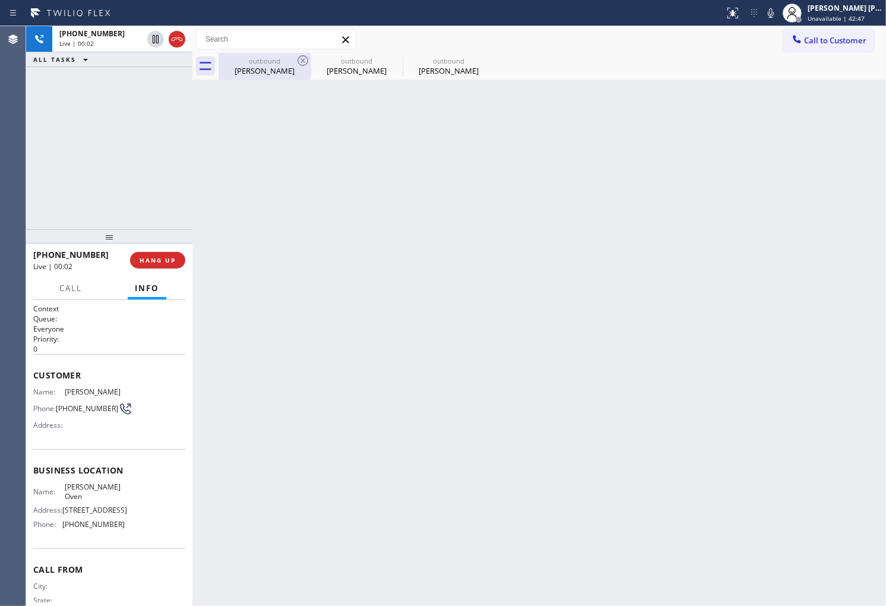
click at [267, 76] on div "outbound Shantel Riley" at bounding box center [265, 66] width 90 height 27
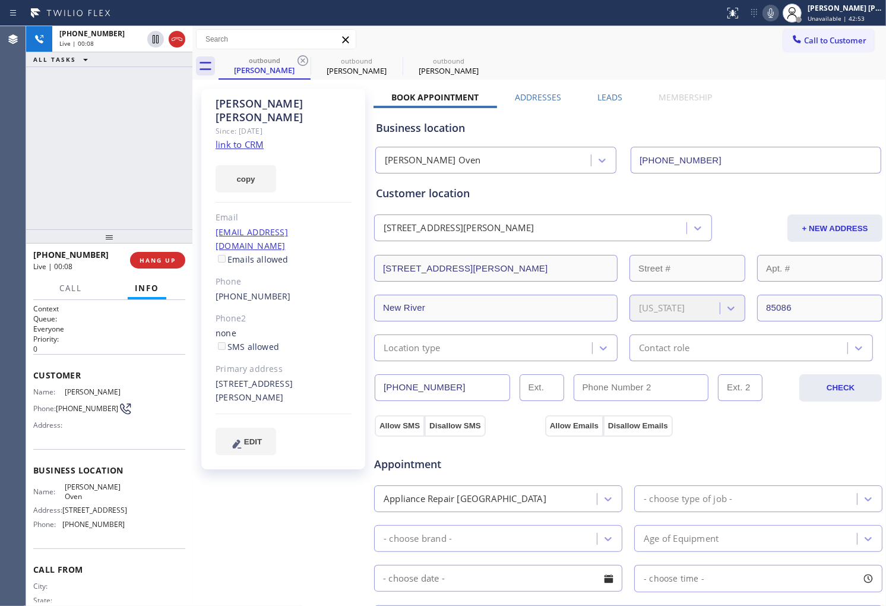
click at [778, 20] on icon at bounding box center [771, 13] width 14 height 14
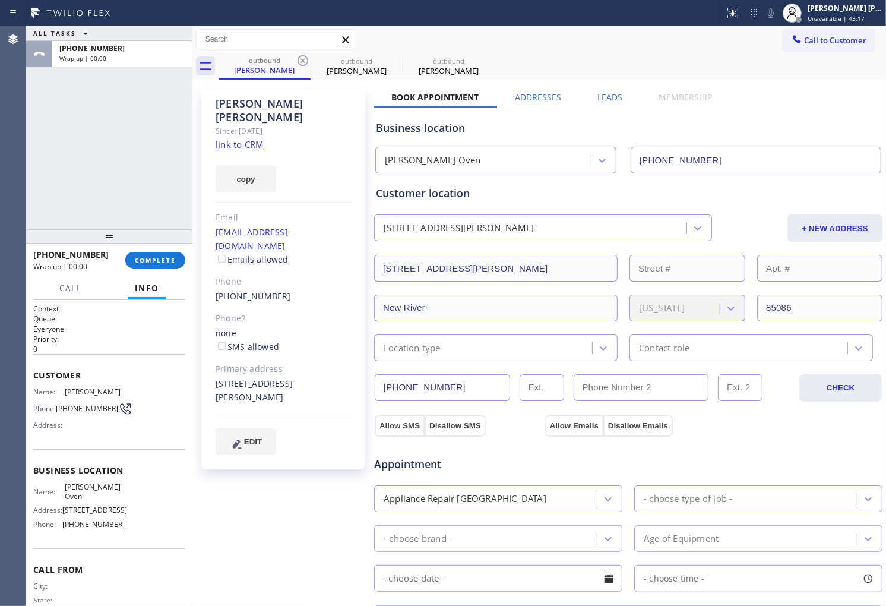
click at [606, 101] on label "Leads" at bounding box center [609, 96] width 25 height 11
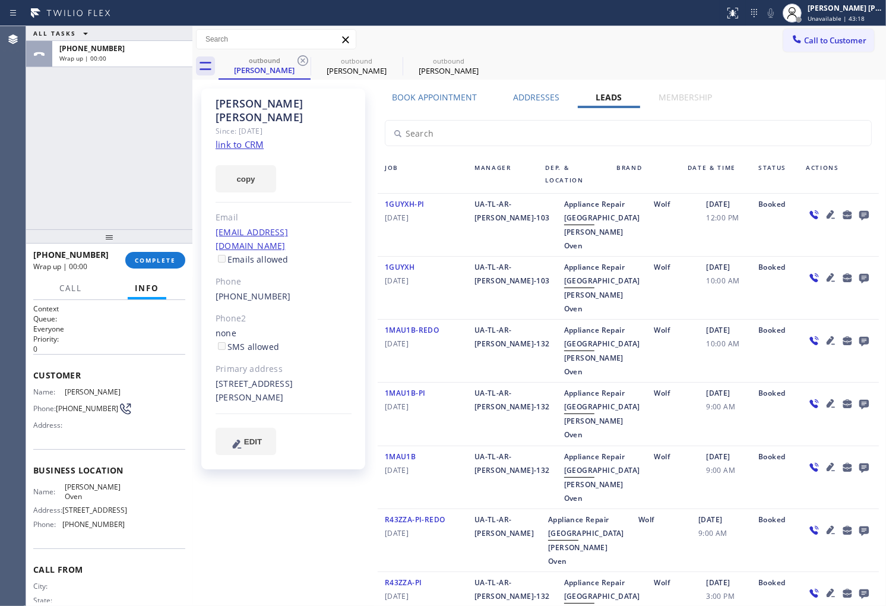
click at [857, 216] on icon at bounding box center [864, 214] width 14 height 15
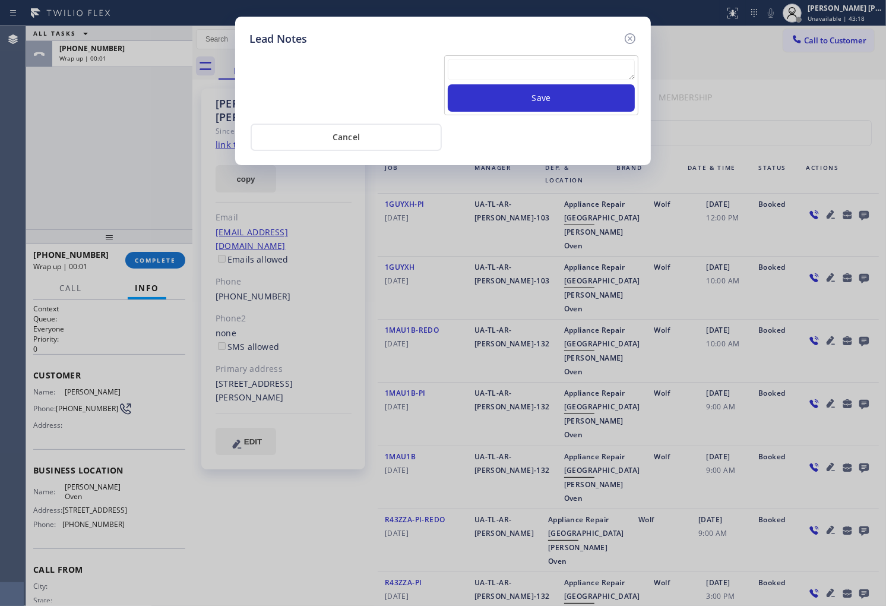
click at [492, 72] on textarea at bounding box center [541, 69] width 187 height 21
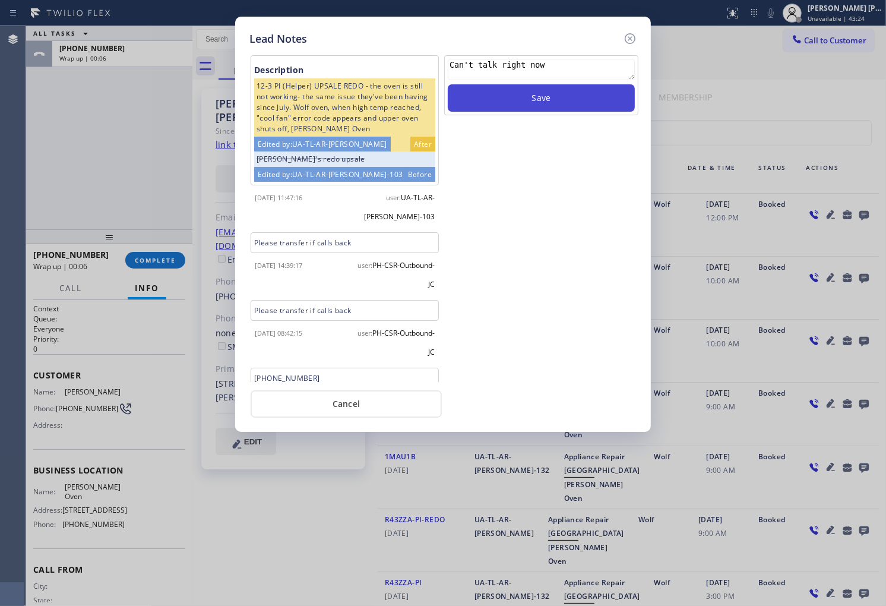
type textarea "Can't talk right now"
click at [603, 110] on button "Save" at bounding box center [541, 97] width 187 height 27
click at [630, 37] on icon at bounding box center [630, 38] width 14 height 14
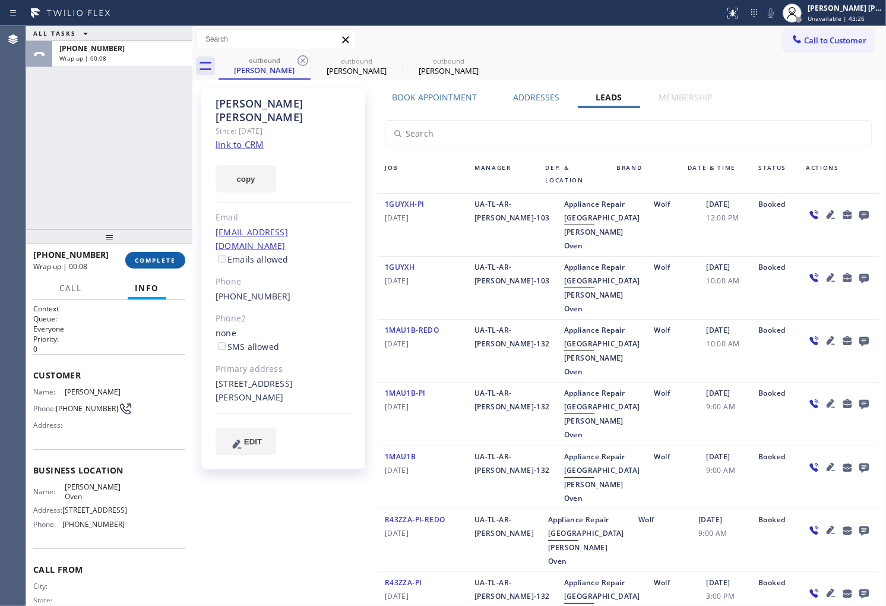
click at [159, 258] on span "COMPLETE" at bounding box center [155, 260] width 41 height 8
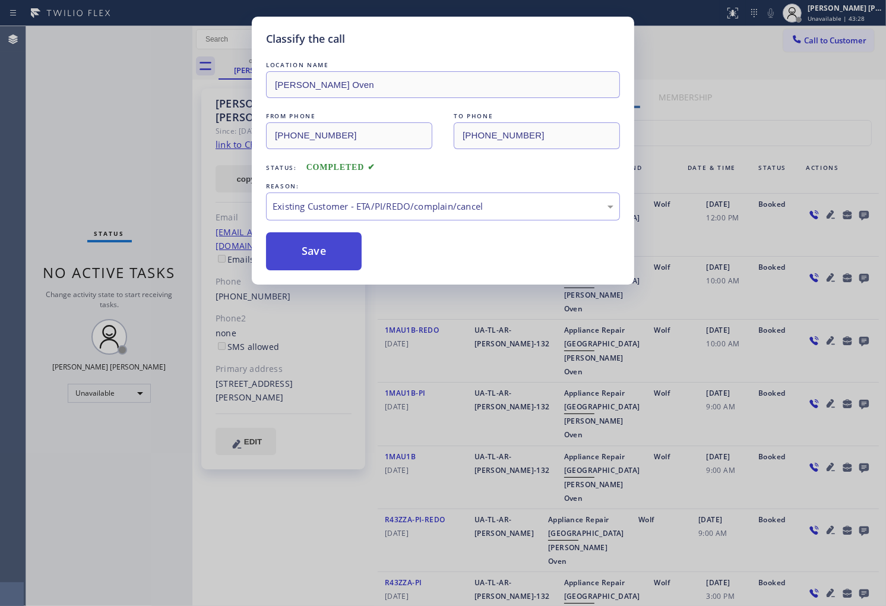
click at [323, 251] on button "Save" at bounding box center [314, 251] width 96 height 38
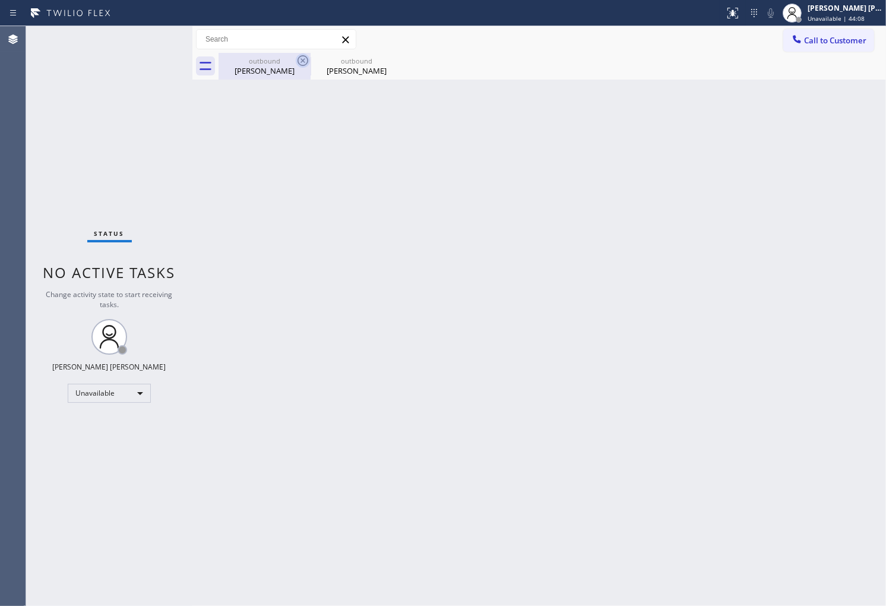
click at [305, 59] on icon at bounding box center [303, 60] width 14 height 14
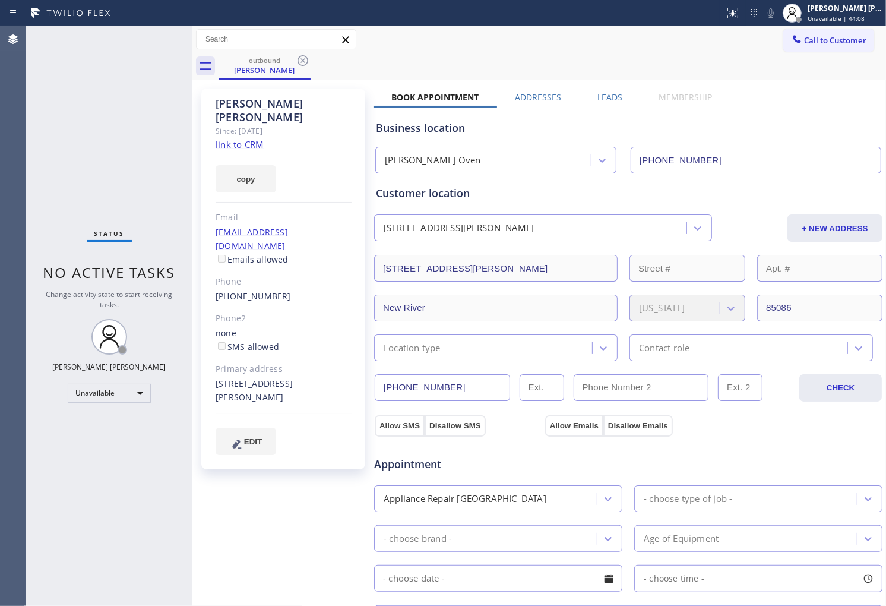
click at [305, 59] on icon at bounding box center [303, 60] width 14 height 14
click at [305, 59] on div "outbound Shantel Riley" at bounding box center [552, 66] width 667 height 27
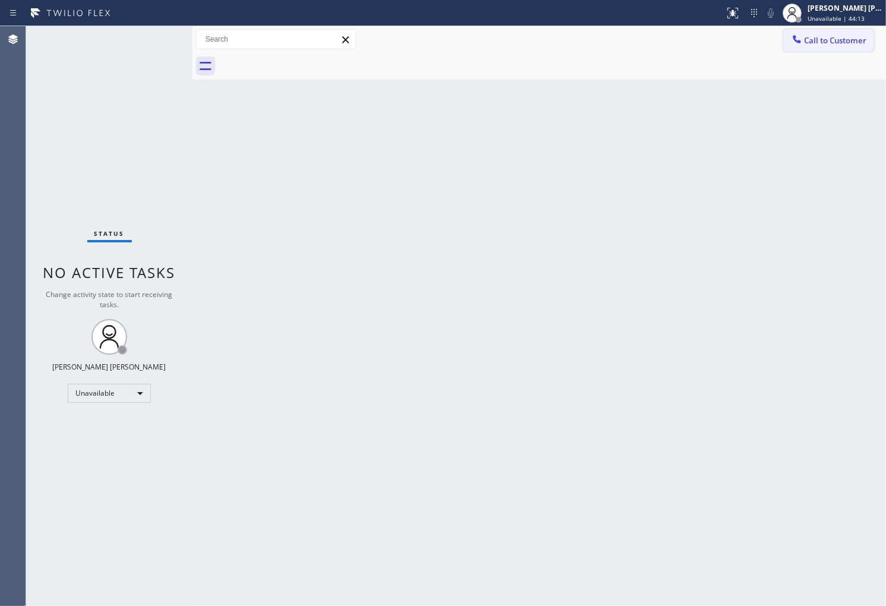
click at [828, 39] on span "Call to Customer" at bounding box center [835, 40] width 62 height 11
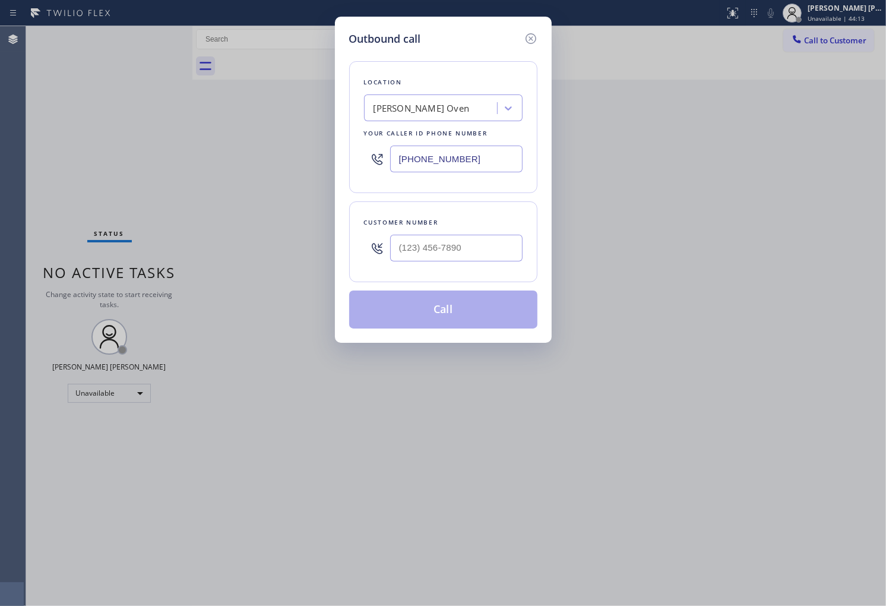
click at [475, 154] on input "(623) 526-0705" at bounding box center [456, 158] width 132 height 27
paste input "818) 208-481"
type input "(623) 526-0705"
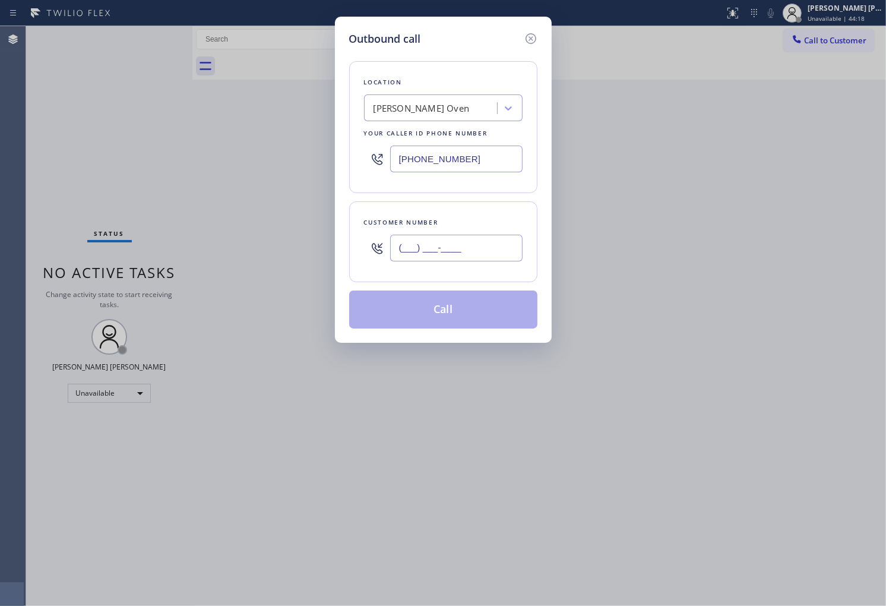
click at [411, 255] on input "(___) ___-____" at bounding box center [456, 248] width 132 height 27
paste input "310) 478-1375"
type input "[PHONE_NUMBER]"
click at [411, 116] on div "GG Wolf Oven" at bounding box center [432, 108] width 129 height 21
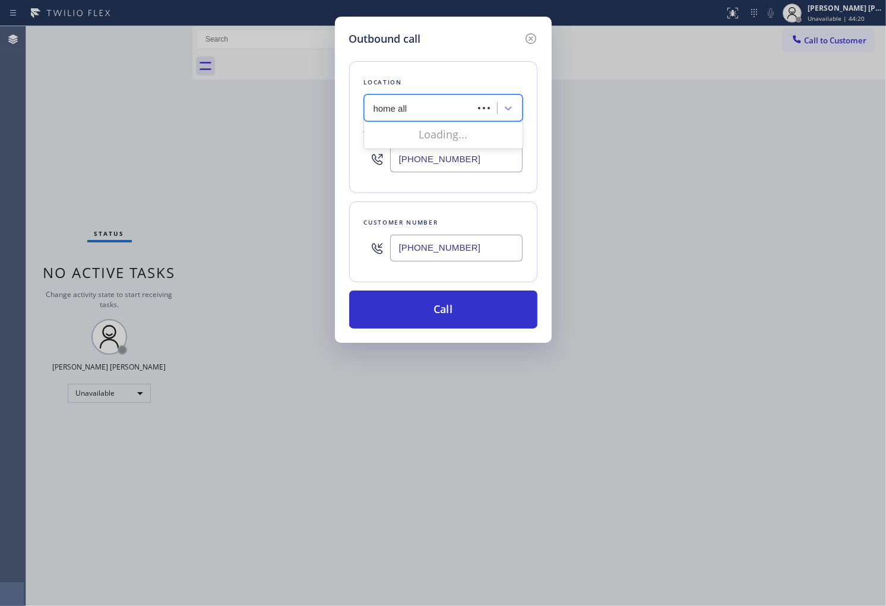
type input "home [MEDICAL_DATA]"
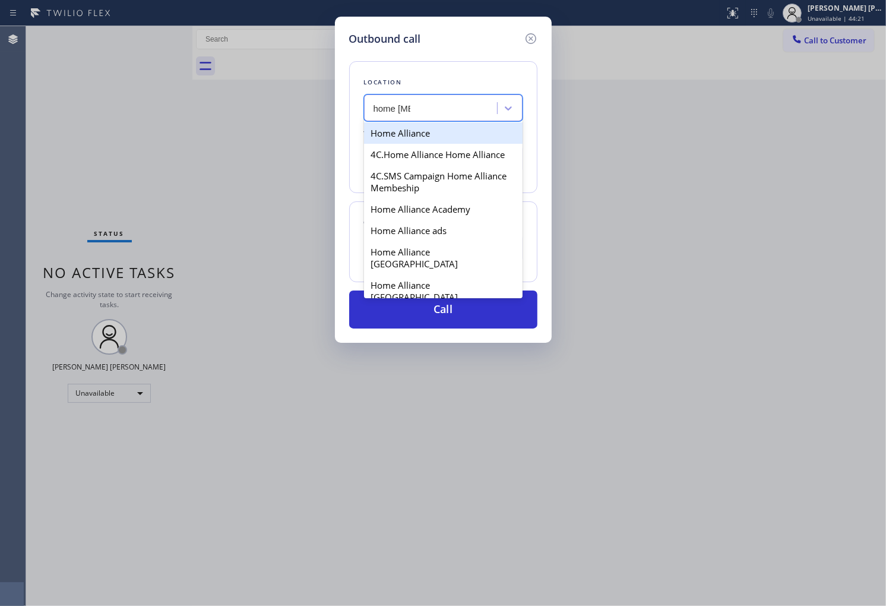
click at [418, 125] on div "Home Alliance" at bounding box center [443, 132] width 159 height 21
type input "[PHONE_NUMBER]"
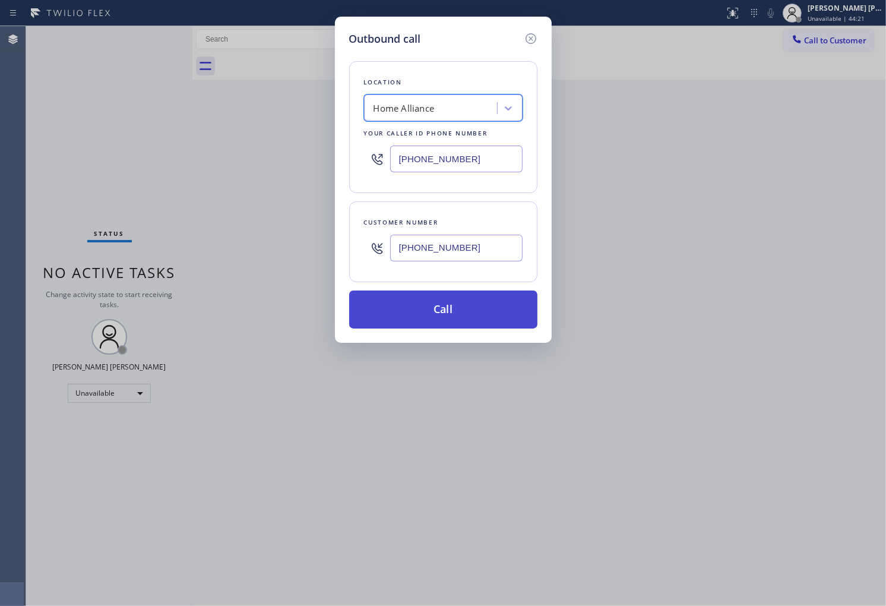
click at [453, 319] on button "Call" at bounding box center [443, 309] width 188 height 38
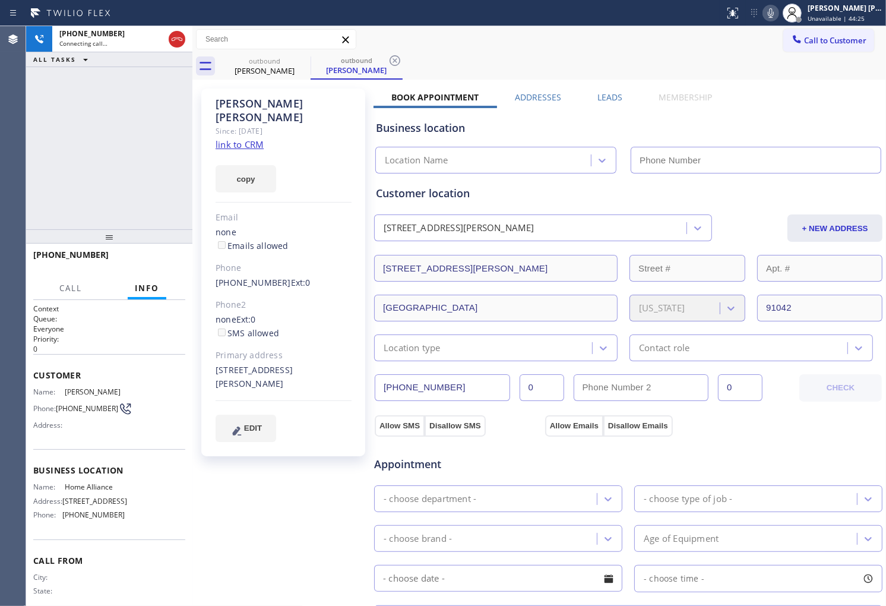
type input "[PHONE_NUMBER]"
drag, startPoint x: 793, startPoint y: 11, endPoint x: 787, endPoint y: 14, distance: 6.6
click at [793, 11] on div at bounding box center [792, 13] width 26 height 26
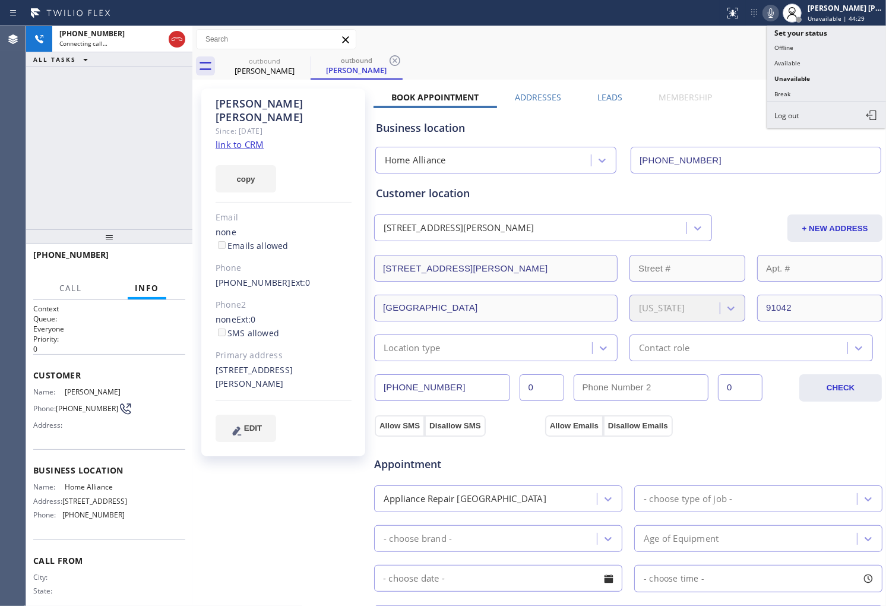
click at [778, 14] on icon at bounding box center [771, 13] width 14 height 14
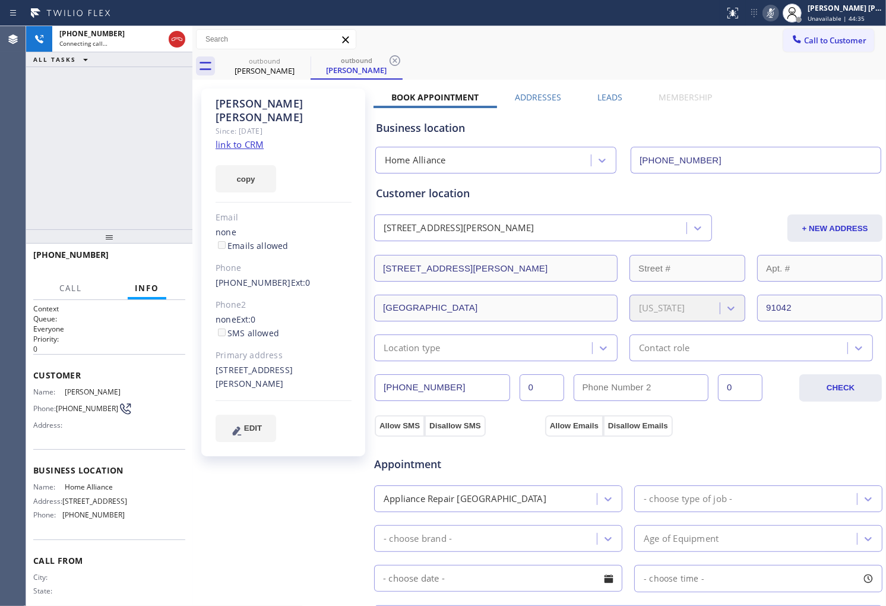
click at [778, 14] on icon at bounding box center [771, 13] width 14 height 14
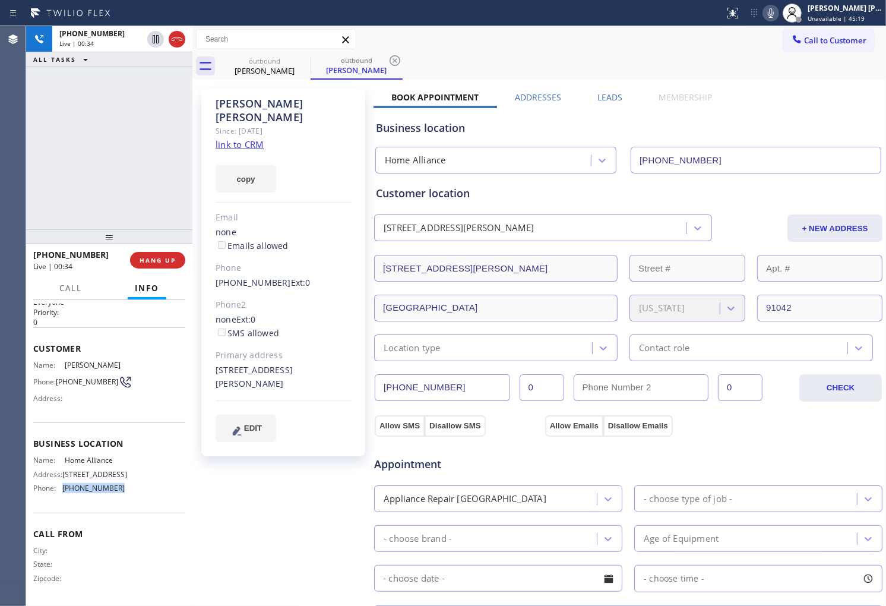
drag, startPoint x: 121, startPoint y: 486, endPoint x: 63, endPoint y: 487, distance: 57.6
click at [63, 487] on div "Name: Home Alliance Address: 263 W Olive Ave Ste 178 Phone: (877) 777-0796" at bounding box center [109, 476] width 152 height 42
click at [63, 487] on span "[PHONE_NUMBER]" at bounding box center [93, 487] width 62 height 9
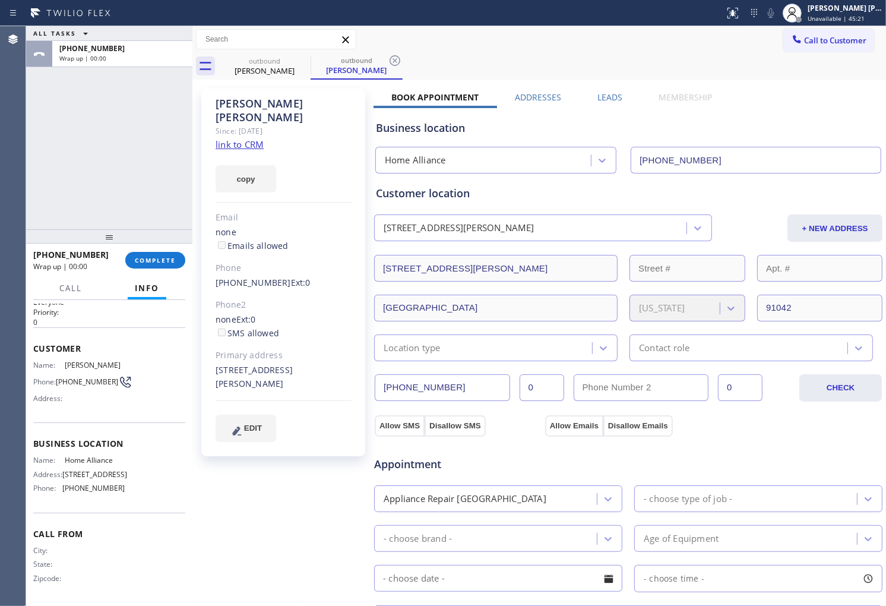
click at [94, 489] on span "[PHONE_NUMBER]" at bounding box center [93, 487] width 62 height 9
copy span "[PHONE_NUMBER]"
click at [84, 167] on div "ALL TASKS ALL TASKS ACTIVE TASKS TASKS IN WRAP UP +13104781375 Wrap up | 00:00" at bounding box center [109, 127] width 166 height 203
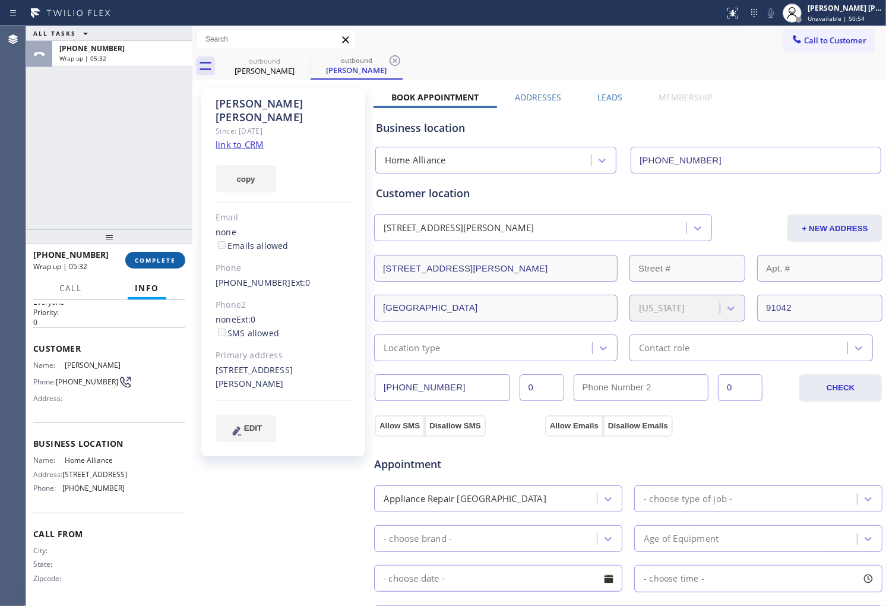
click at [160, 263] on span "COMPLETE" at bounding box center [155, 260] width 41 height 8
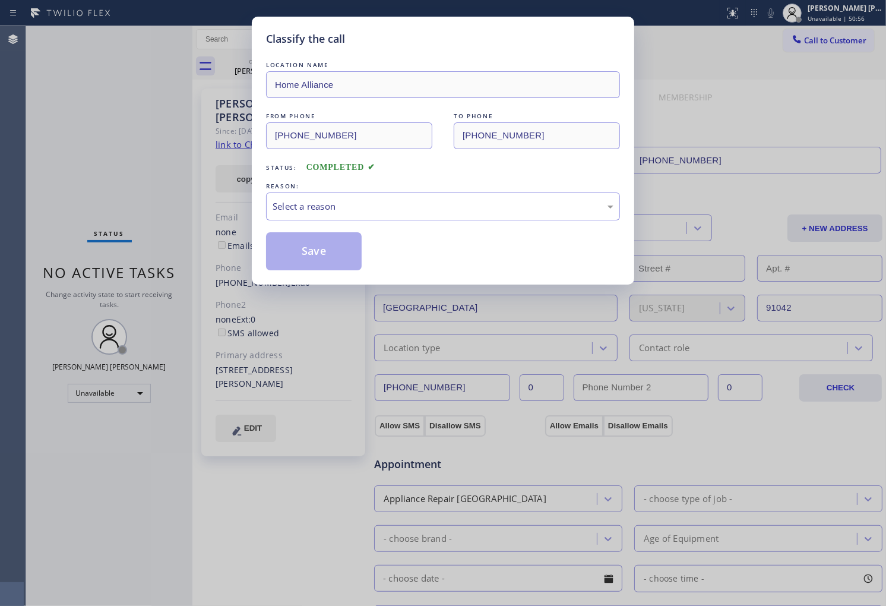
click at [362, 204] on div "Select a reason" at bounding box center [443, 207] width 341 height 14
click at [336, 242] on button "Save" at bounding box center [314, 251] width 96 height 38
click at [327, 252] on button "Save" at bounding box center [314, 251] width 96 height 38
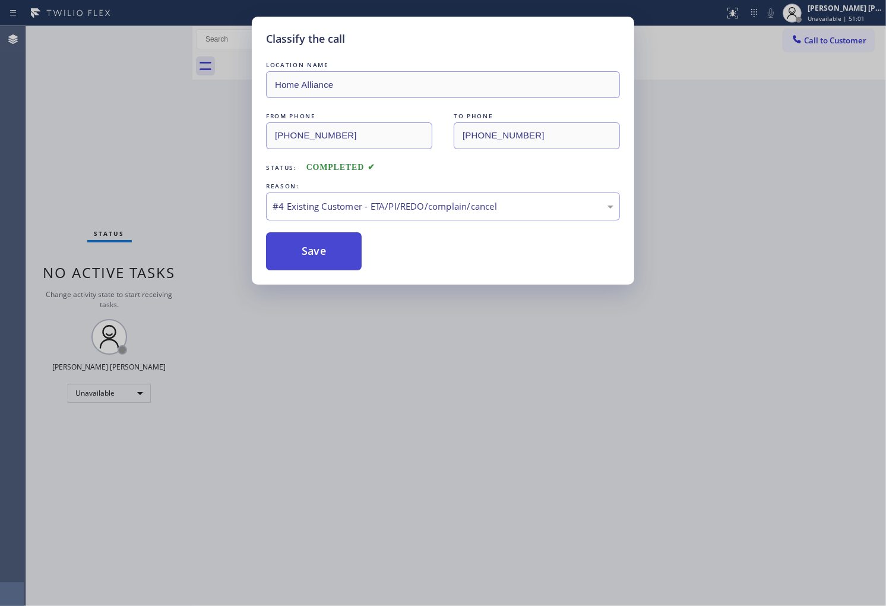
click at [296, 249] on button "Save" at bounding box center [314, 251] width 96 height 38
click at [345, 245] on button "Save" at bounding box center [314, 251] width 96 height 38
click at [127, 99] on div "Classify the call LOCATION NAME Home Alliance FROM PHONE (877) 777-0796 TO PHON…" at bounding box center [443, 303] width 886 height 606
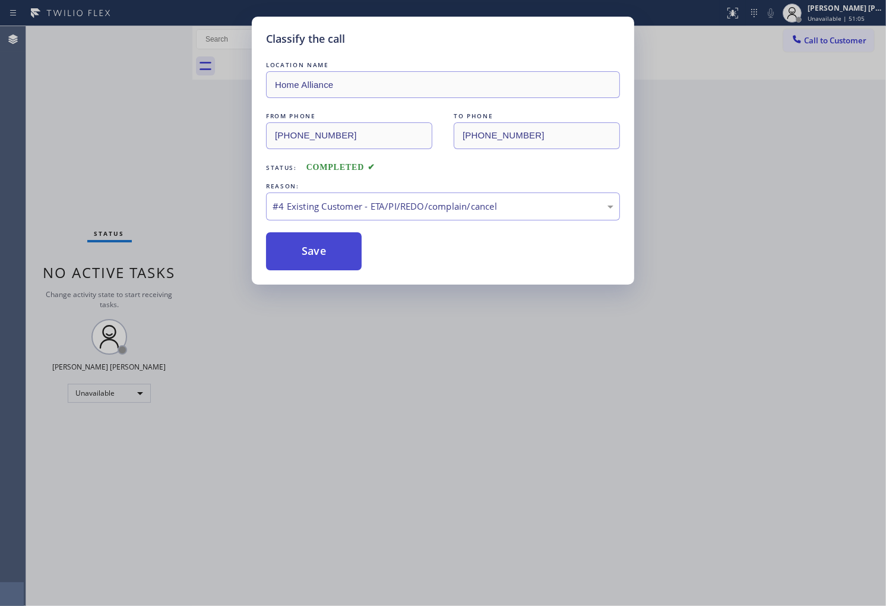
click at [317, 233] on button "Save" at bounding box center [314, 251] width 96 height 38
click at [321, 252] on button "Save" at bounding box center [314, 251] width 96 height 38
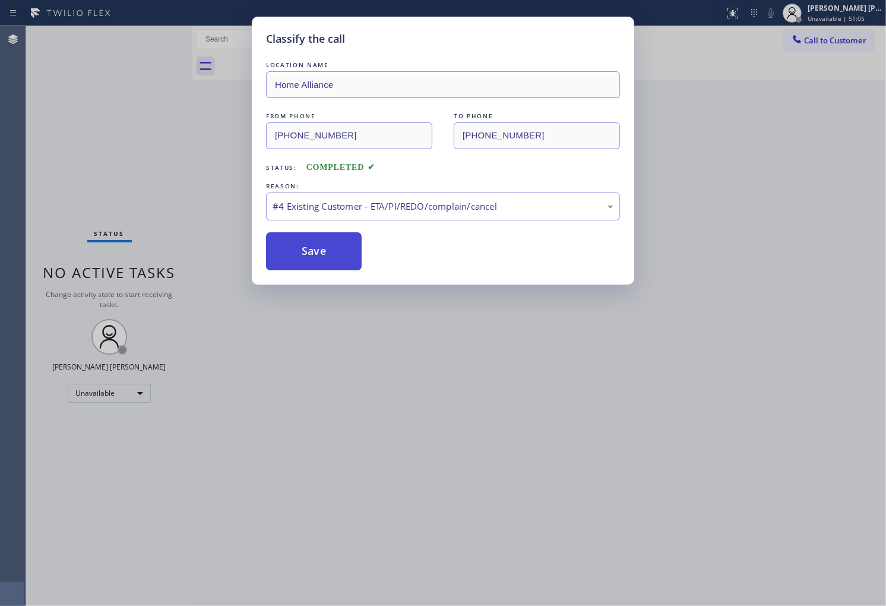
click at [321, 252] on button "Save" at bounding box center [314, 251] width 96 height 38
click at [347, 201] on div "#4 Existing Customer - ETA/PI/REDO/complain/cancel" at bounding box center [443, 207] width 341 height 14
click at [306, 233] on button "Save" at bounding box center [314, 251] width 96 height 38
click at [308, 240] on button "Save" at bounding box center [314, 251] width 96 height 38
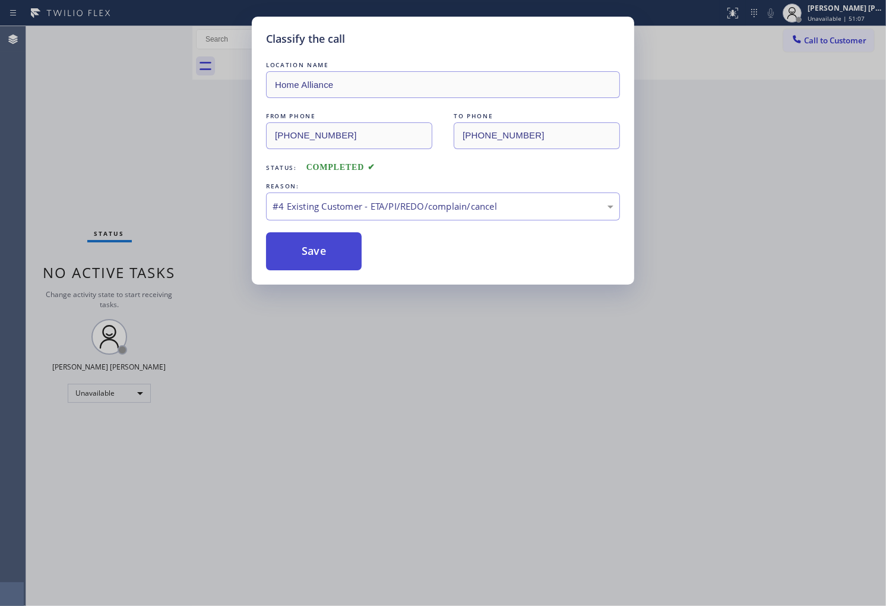
click at [309, 245] on button "Save" at bounding box center [314, 251] width 96 height 38
click at [81, 292] on div "Classify the call LOCATION NAME Home Alliance FROM PHONE (877) 777-0796 TO PHON…" at bounding box center [443, 303] width 886 height 606
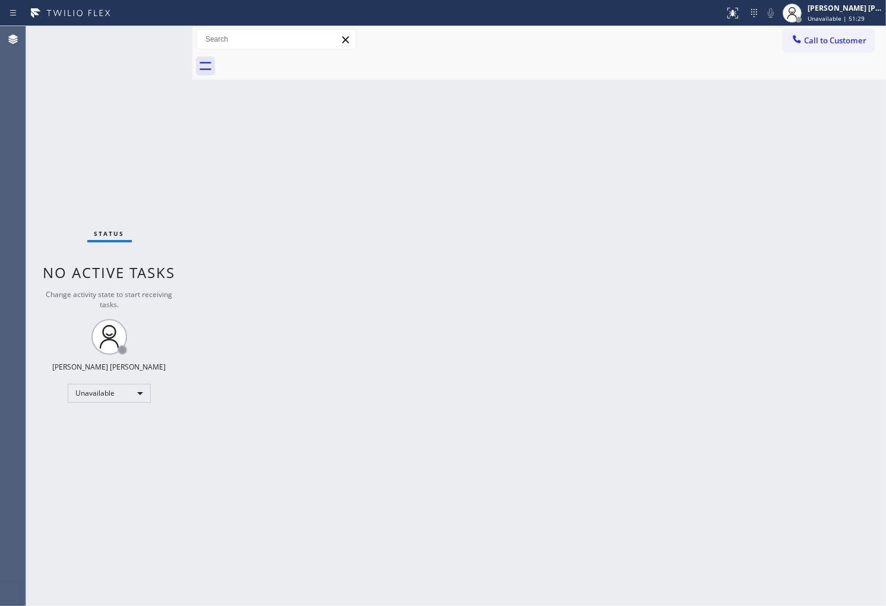
click at [27, 324] on div "Status No active tasks Change activity state to start receiving tasks. [PERSON_…" at bounding box center [109, 316] width 166 height 580
click at [836, 39] on span "Call to Customer" at bounding box center [835, 40] width 62 height 11
click at [0, 0] on div "Outbound call Location Search location Your caller id phone number Customer num…" at bounding box center [0, 0] width 0 height 0
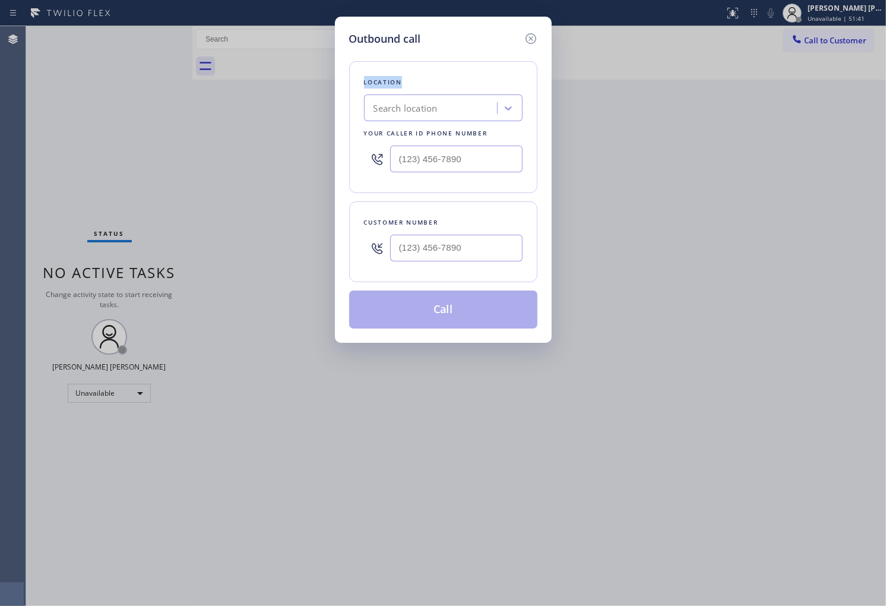
click at [458, 159] on input "text" at bounding box center [456, 158] width 132 height 27
click at [458, 159] on input "(___) ___-____" at bounding box center [456, 158] width 132 height 27
paste input "4086"
click at [444, 161] on input "(___) ___-4086" at bounding box center [456, 158] width 132 height 27
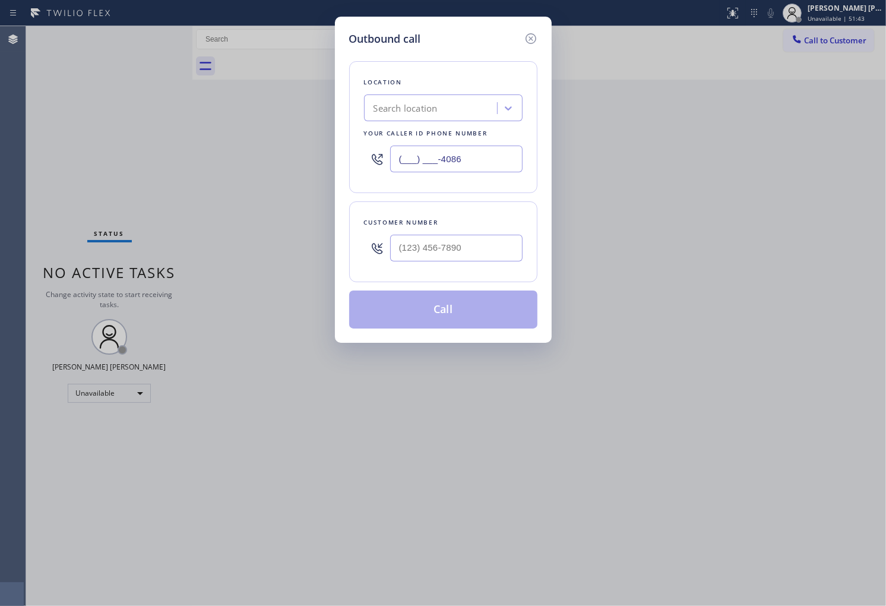
click at [444, 161] on input "(___) ___-4086" at bounding box center [456, 158] width 132 height 27
paste input "408) 692-9515"
type input "(408) 692-9515"
click at [488, 249] on input "(___) ___-____" at bounding box center [456, 248] width 132 height 27
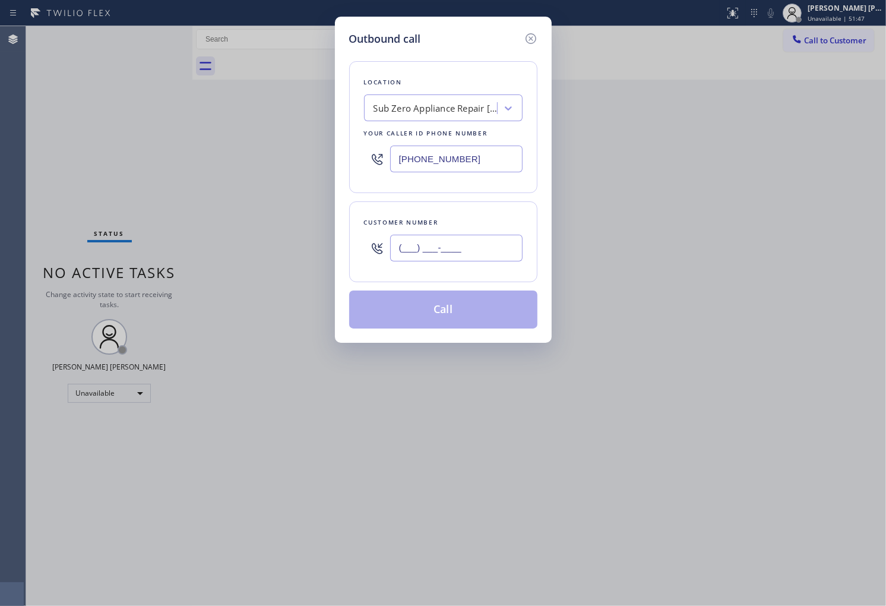
paste input "408) 315-2315"
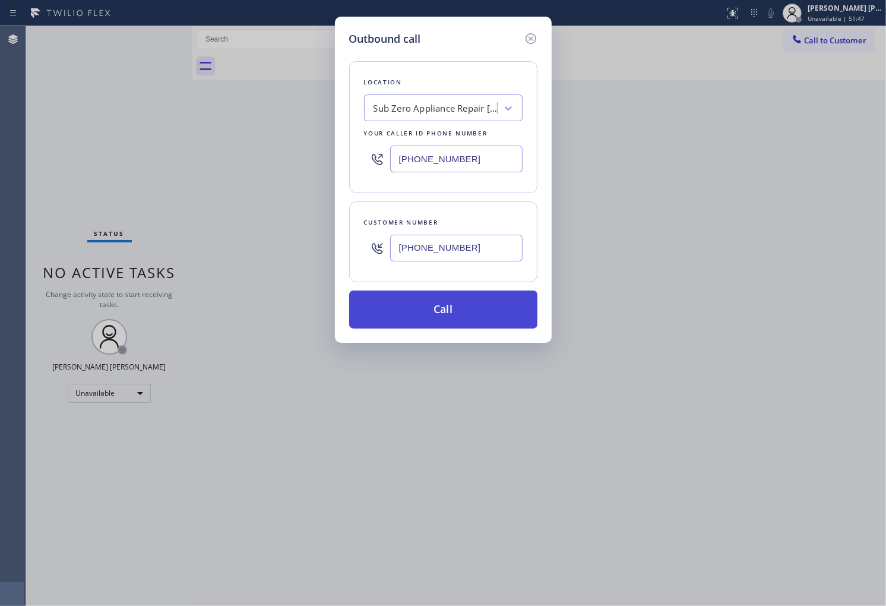
type input "(408) 315-2315"
click at [472, 312] on button "Call" at bounding box center [443, 309] width 188 height 38
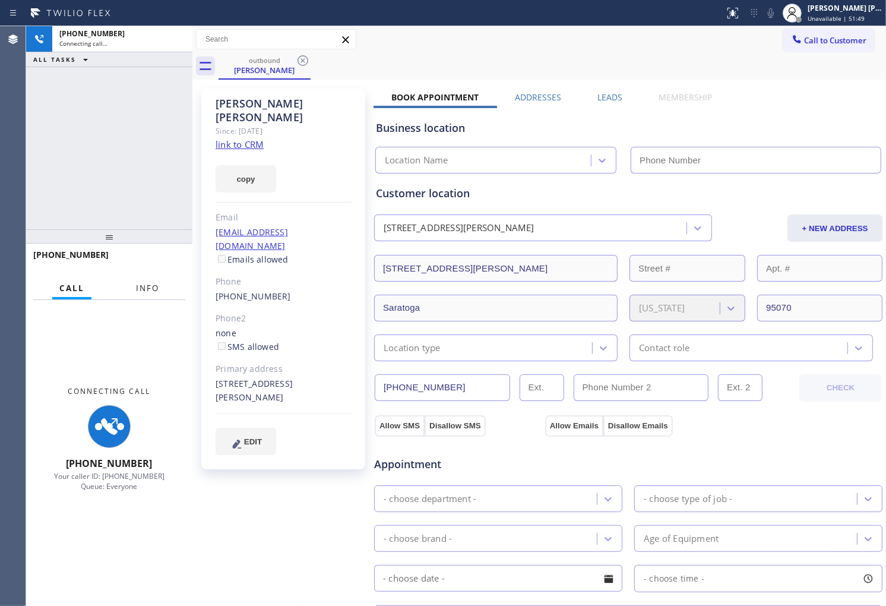
click at [159, 289] on span "Info" at bounding box center [147, 288] width 23 height 11
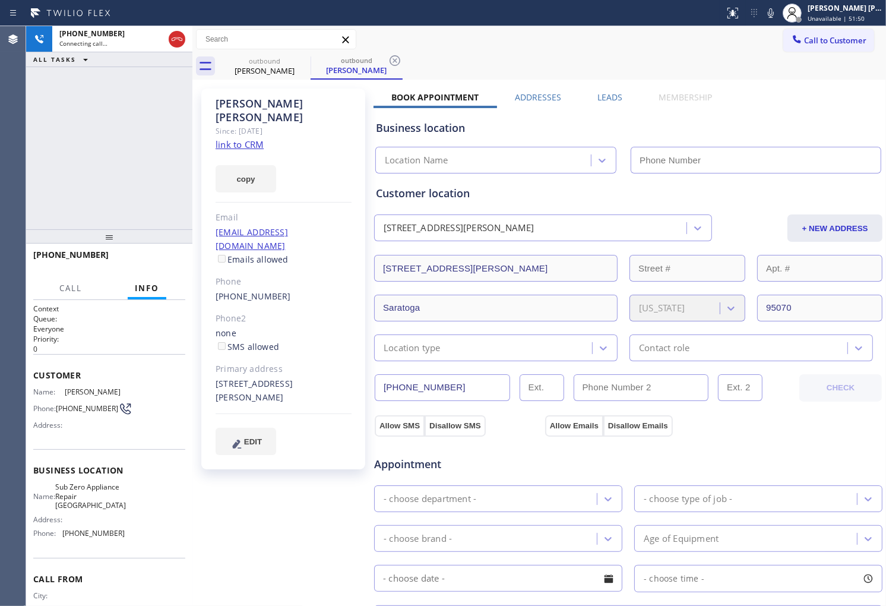
click at [248, 97] on div "Pam Wells Since: 20 may 2020 link to CRM copy Email pamwells1202@gmail.com Emai…" at bounding box center [283, 278] width 164 height 381
click at [248, 101] on div "Pam Wells" at bounding box center [284, 110] width 136 height 27
click at [246, 105] on div "Pam Wells" at bounding box center [284, 110] width 136 height 27
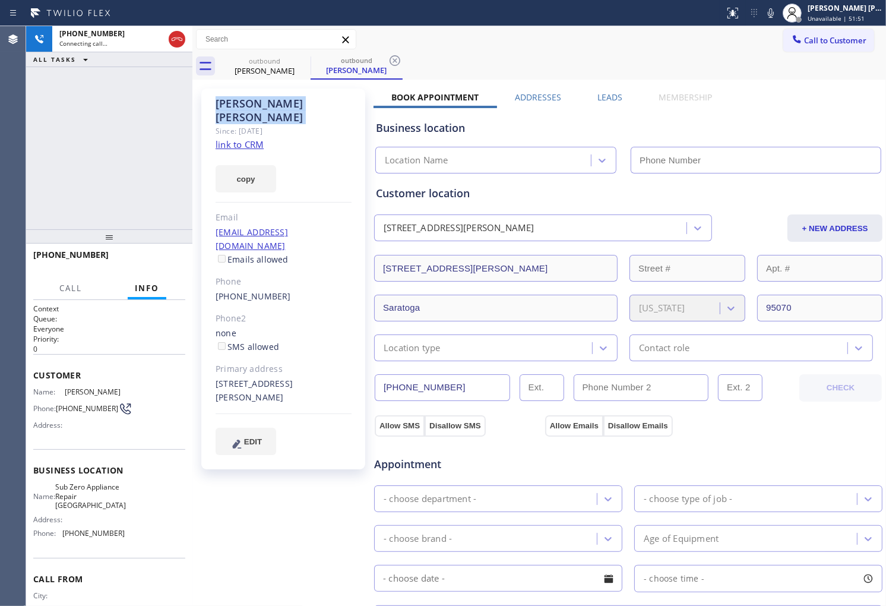
copy div "Pam Wells"
type input "(408) 692-9515"
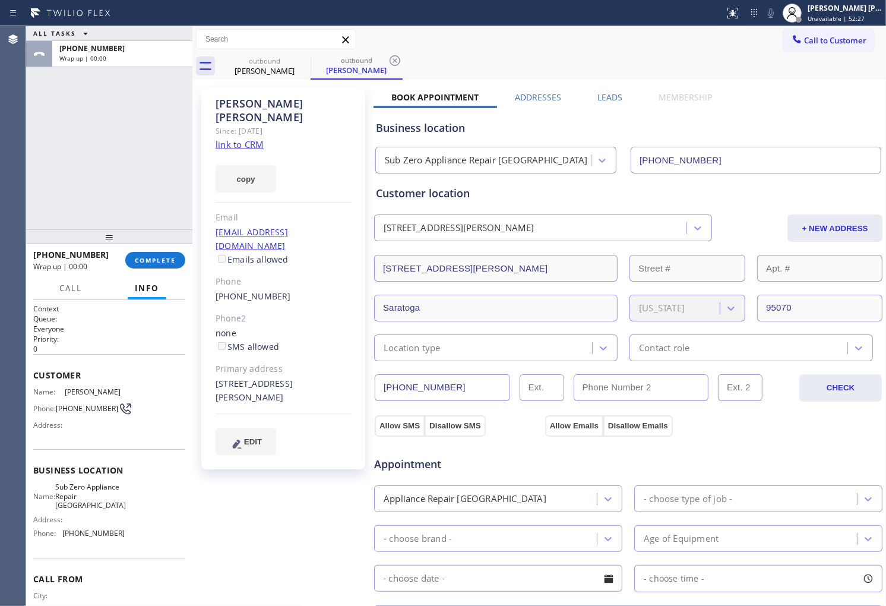
click at [606, 96] on label "Leads" at bounding box center [609, 96] width 25 height 11
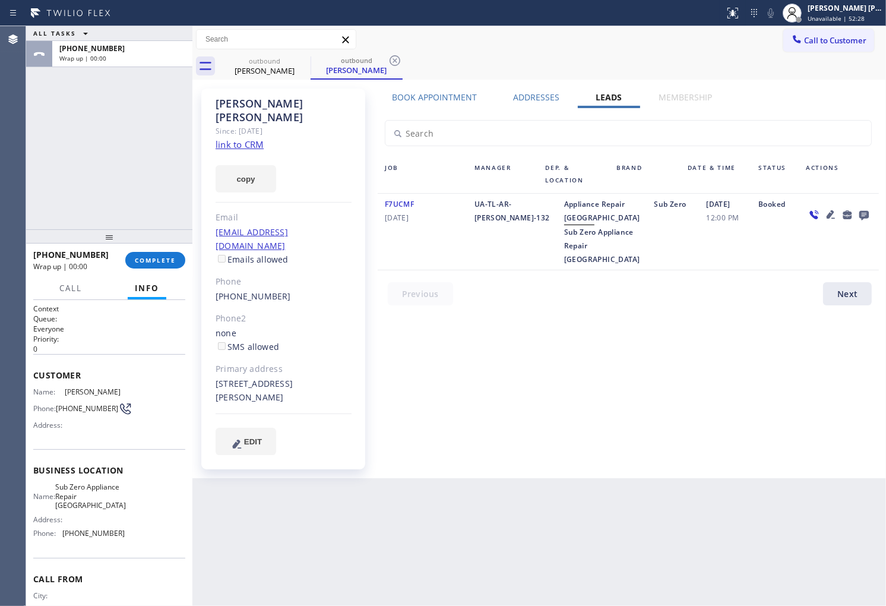
click at [856, 213] on div at bounding box center [864, 214] width 17 height 14
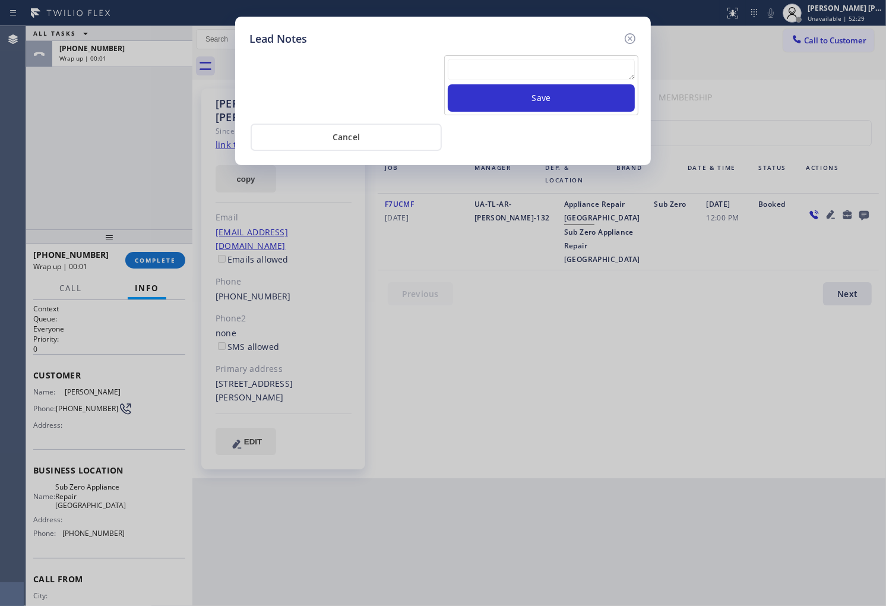
click at [536, 62] on textarea at bounding box center [541, 69] width 187 height 21
type textarea "can't talk rght now"
click at [555, 91] on button "Save" at bounding box center [541, 97] width 187 height 27
click at [630, 39] on icon at bounding box center [630, 38] width 14 height 14
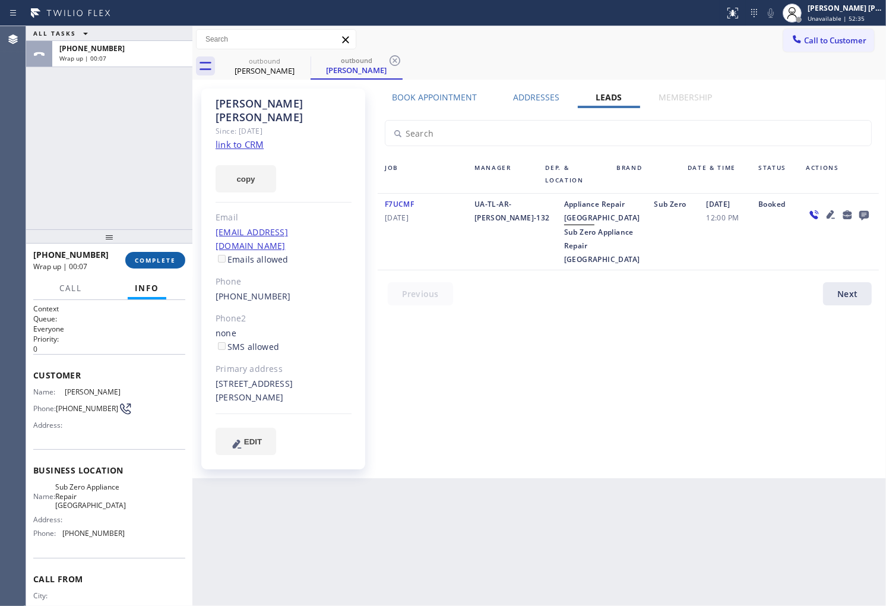
click at [157, 258] on span "COMPLETE" at bounding box center [155, 260] width 41 height 8
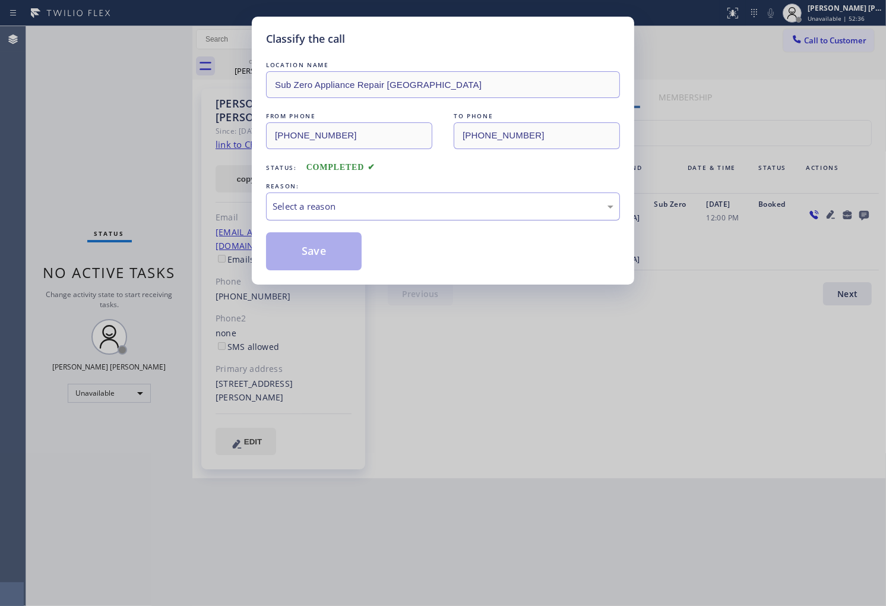
click at [375, 205] on div "Select a reason" at bounding box center [443, 207] width 341 height 14
click at [303, 260] on button "Save" at bounding box center [314, 251] width 96 height 38
click at [324, 240] on button "Save" at bounding box center [314, 251] width 96 height 38
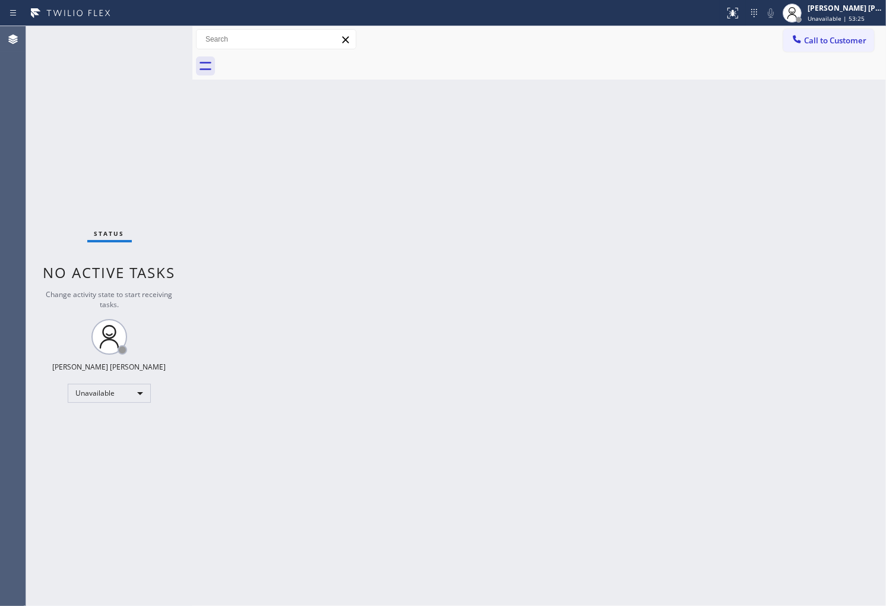
click at [822, 43] on span "Call to Customer" at bounding box center [835, 40] width 62 height 11
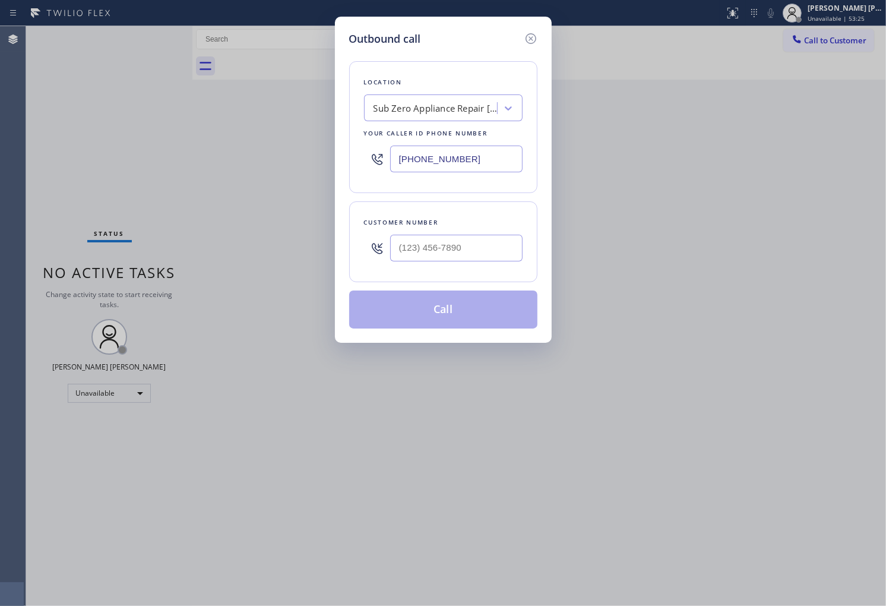
click at [482, 154] on input "(408) 692-9515" at bounding box center [456, 158] width 132 height 27
click at [470, 161] on input "(408) 692-9515" at bounding box center [456, 158] width 132 height 27
paste input "855) 666-975"
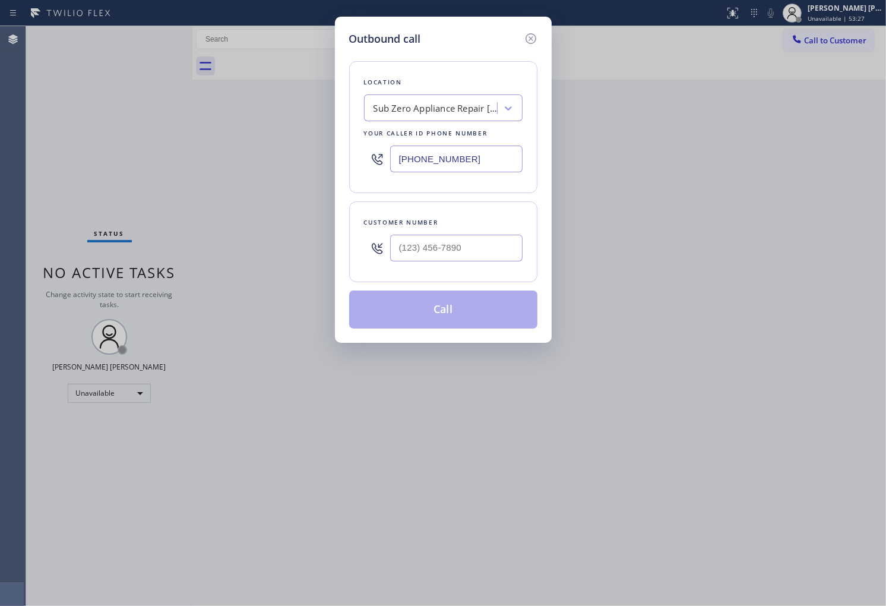
type input "[PHONE_NUMBER]"
click at [435, 265] on div at bounding box center [456, 248] width 132 height 39
click at [446, 248] on input "(___) ___-____" at bounding box center [456, 248] width 132 height 27
paste input "925) 660-9412"
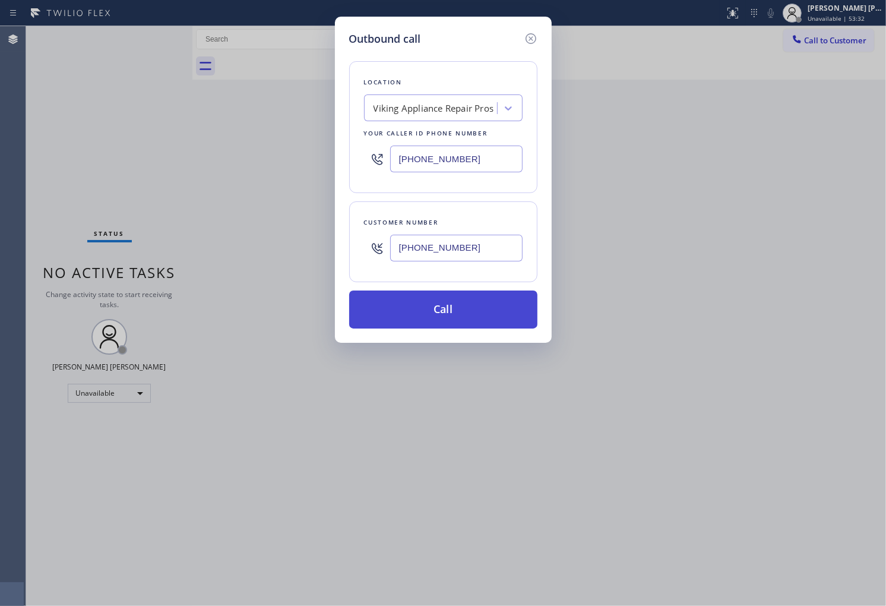
type input "(925) 660-9412"
click at [461, 295] on button "Call" at bounding box center [443, 309] width 188 height 38
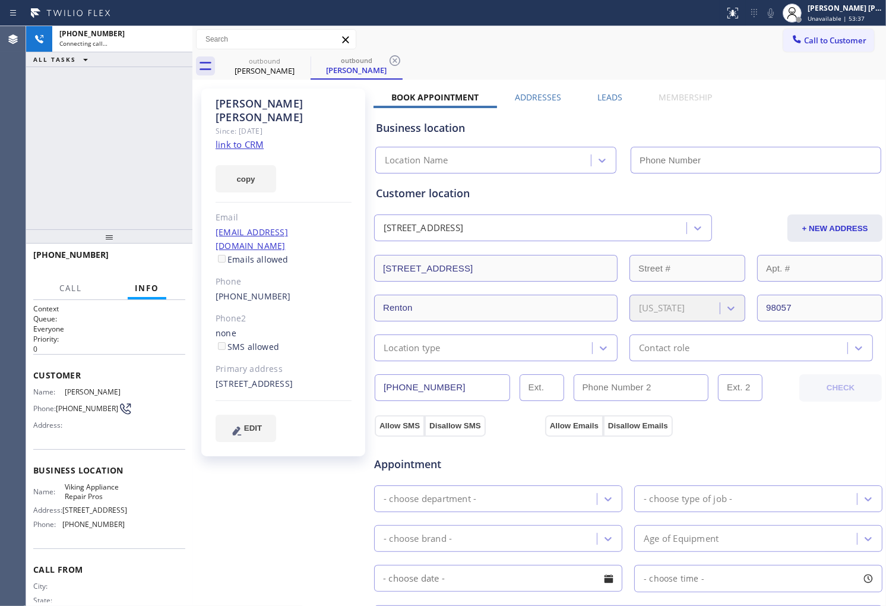
type input "[PHONE_NUMBER]"
click at [58, 115] on div "+19256609412 Connecting call… ALL TASKS ALL TASKS ACTIVE TASKS TASKS IN WRAP UP" at bounding box center [109, 127] width 166 height 203
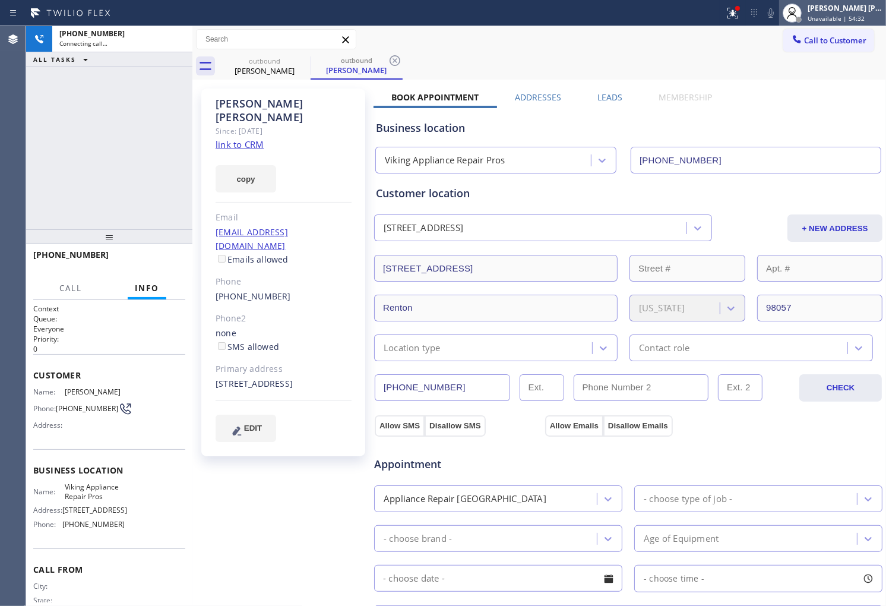
click at [834, 18] on span "Unavailable | 54:32" at bounding box center [836, 18] width 57 height 8
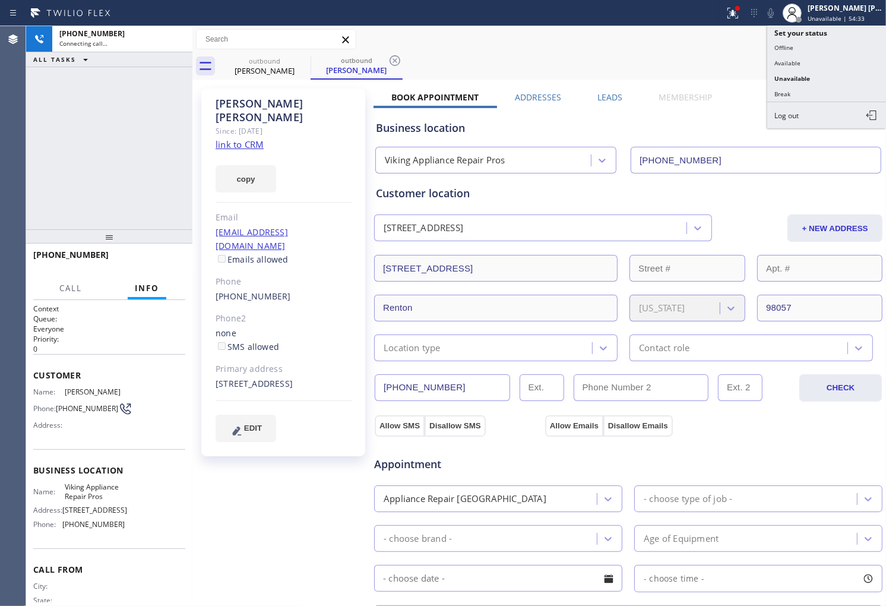
click at [804, 64] on button "Available" at bounding box center [826, 62] width 119 height 15
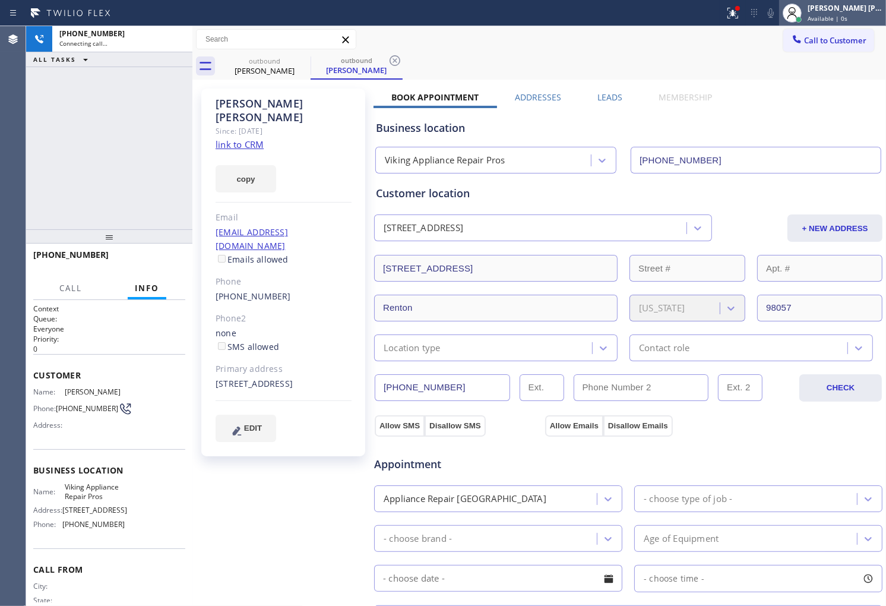
click at [858, 12] on div "[PERSON_NAME] [PERSON_NAME]" at bounding box center [845, 8] width 75 height 10
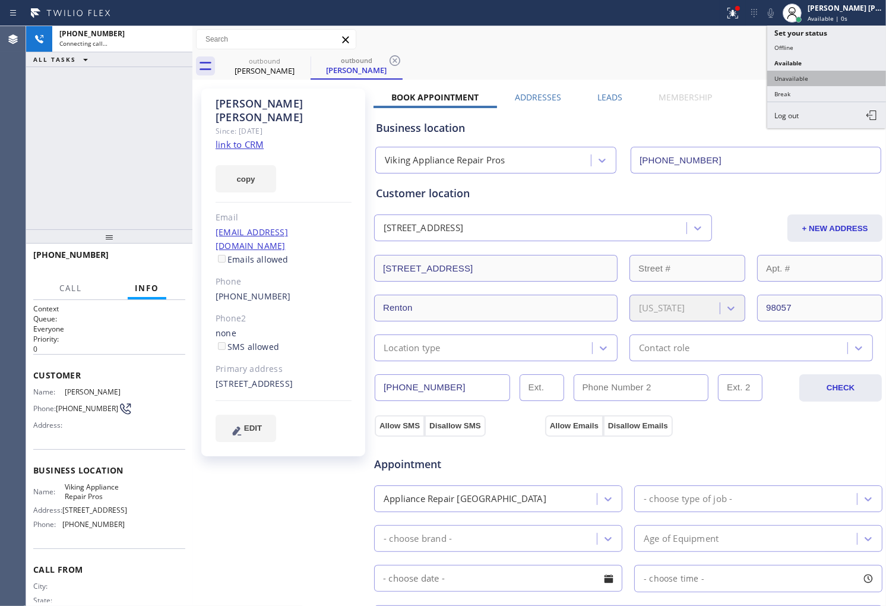
click at [815, 78] on button "Unavailable" at bounding box center [826, 78] width 119 height 15
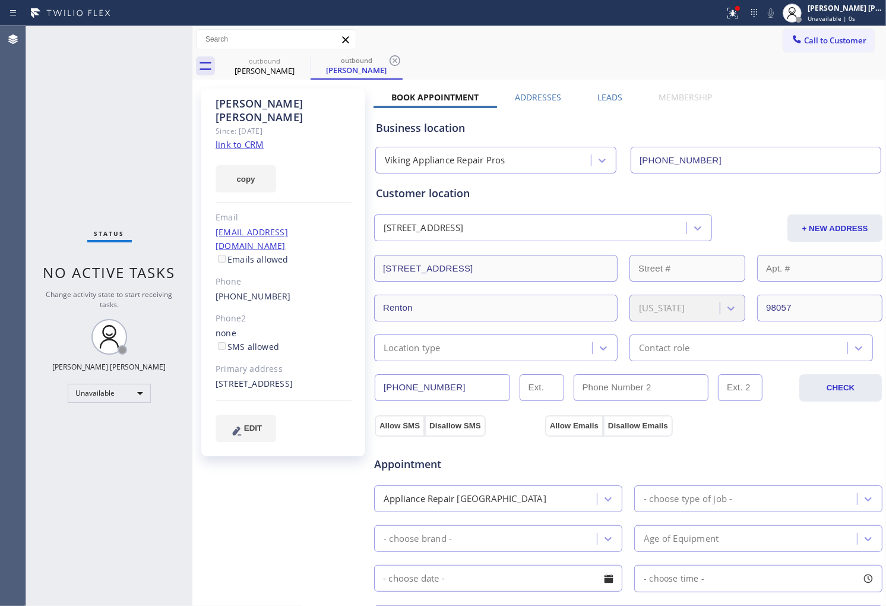
click at [254, 275] on div "Phone" at bounding box center [284, 282] width 136 height 14
click at [254, 290] on link "(925) 660-9412" at bounding box center [253, 295] width 75 height 11
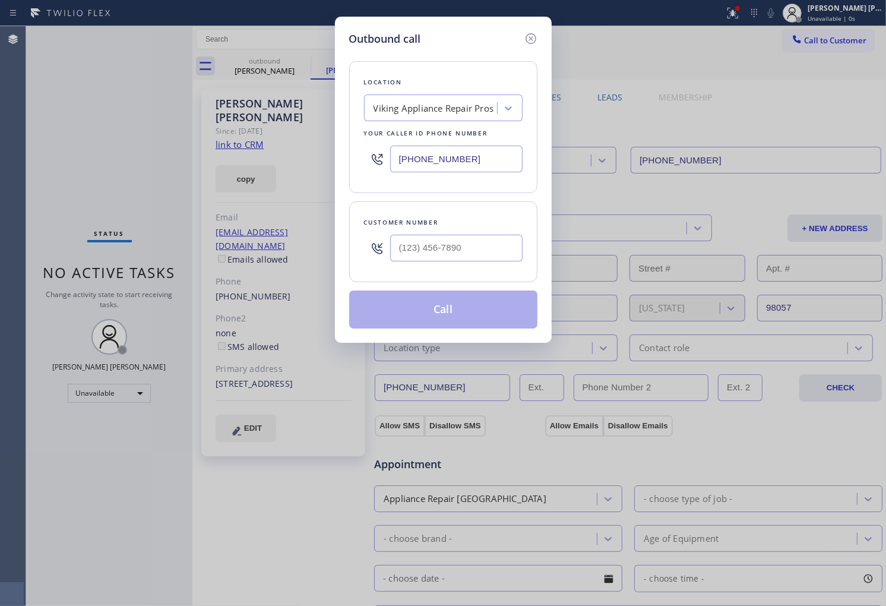
type input "(925) 660-9412"
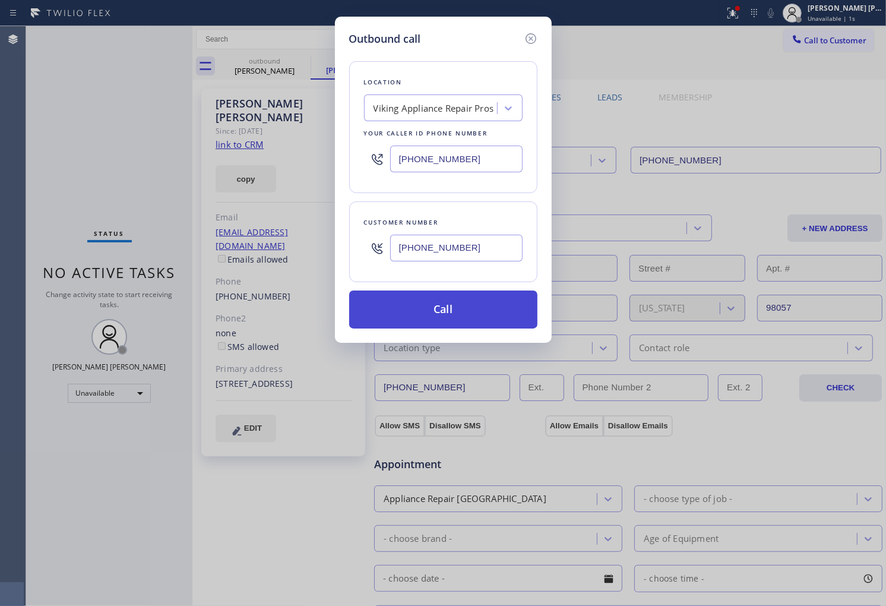
click at [500, 306] on button "Call" at bounding box center [443, 309] width 188 height 38
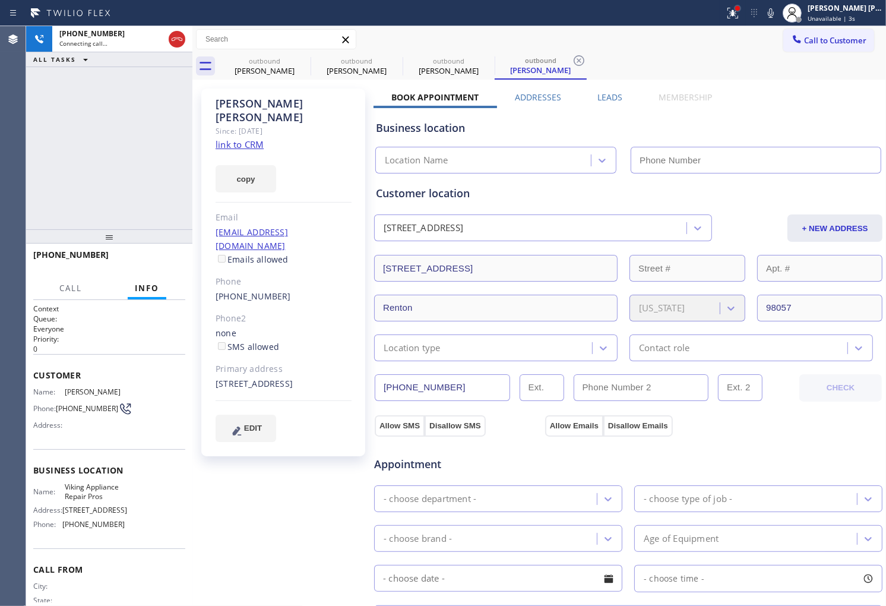
click at [740, 8] on div at bounding box center [737, 8] width 5 height 5
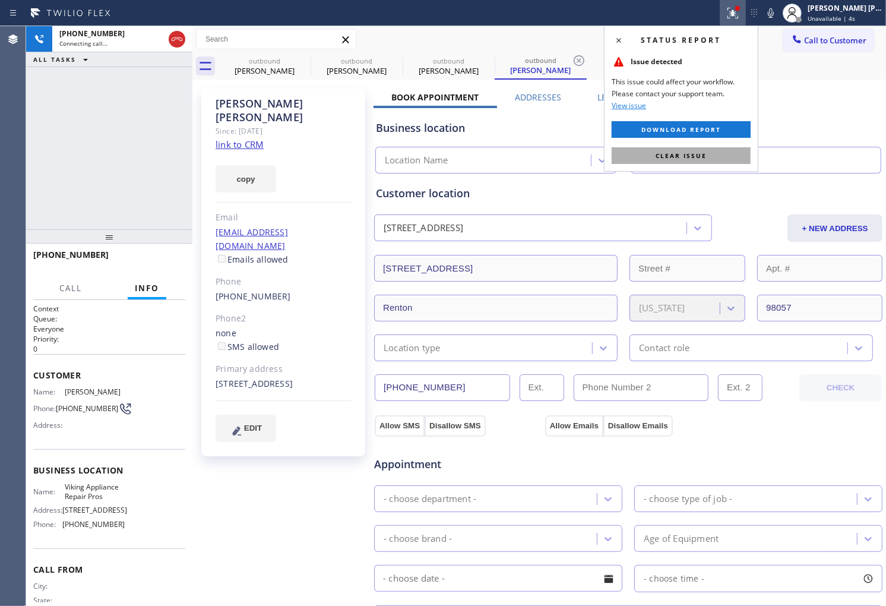
click at [667, 155] on span "Clear issue" at bounding box center [681, 155] width 51 height 8
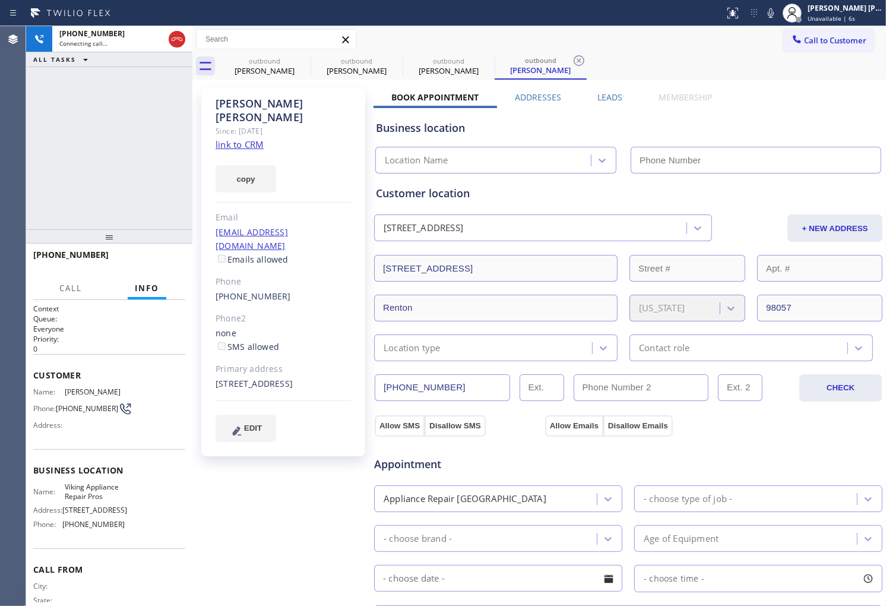
type input "[PHONE_NUMBER]"
click at [1, 92] on div "Agent Desktop" at bounding box center [13, 316] width 26 height 580
click at [612, 91] on label "Leads" at bounding box center [609, 96] width 25 height 11
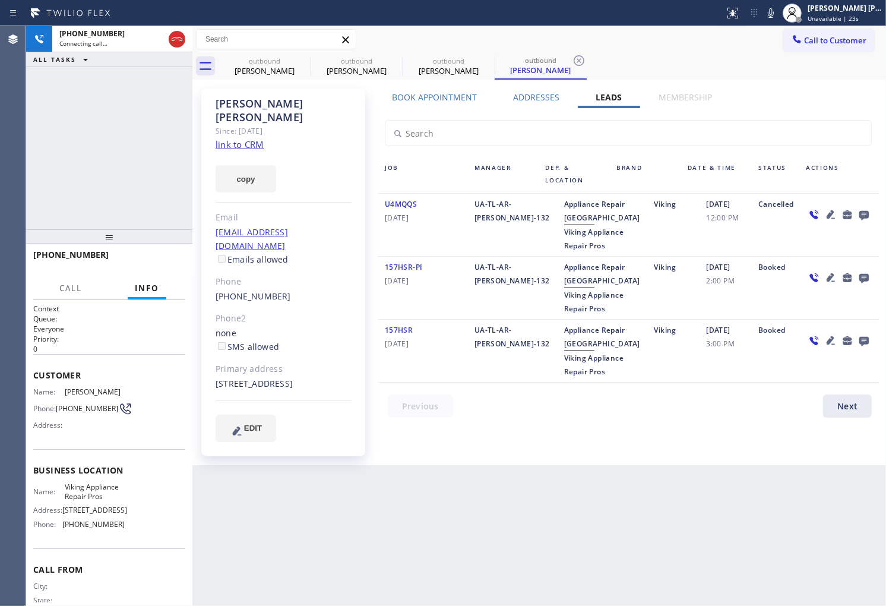
click at [860, 212] on icon at bounding box center [864, 216] width 10 height 10
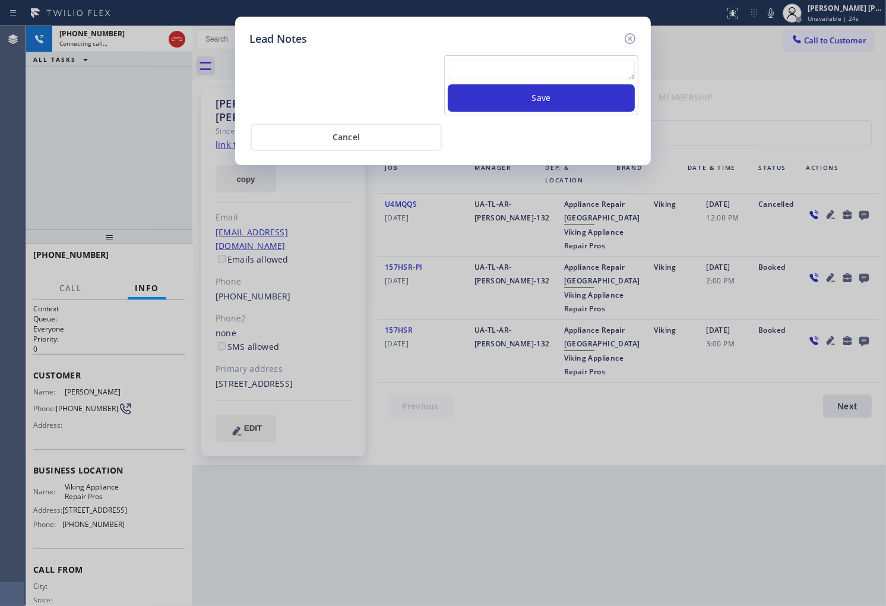
click at [580, 68] on textarea at bounding box center [541, 69] width 187 height 21
type textarea "no ans"
click at [581, 95] on button "Save" at bounding box center [541, 97] width 187 height 27
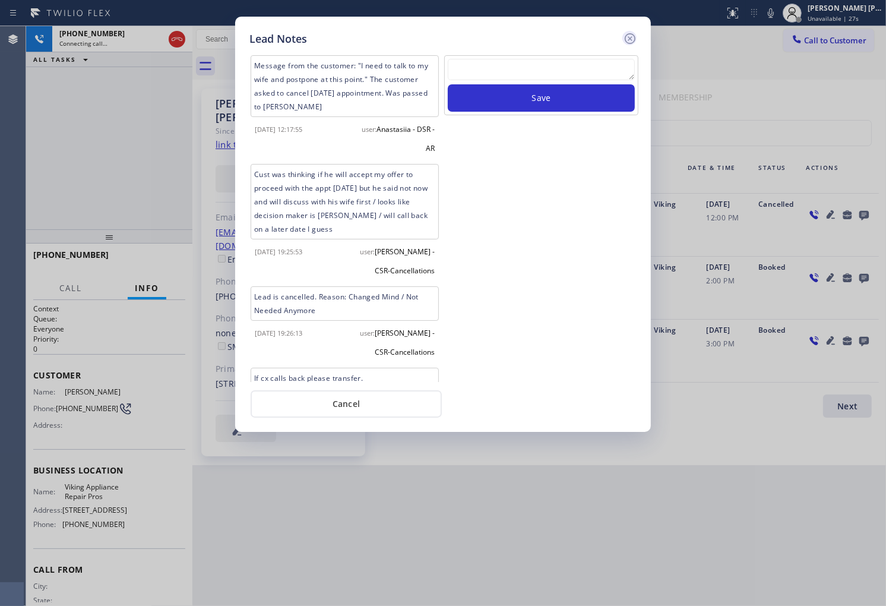
click at [628, 34] on icon at bounding box center [630, 38] width 14 height 14
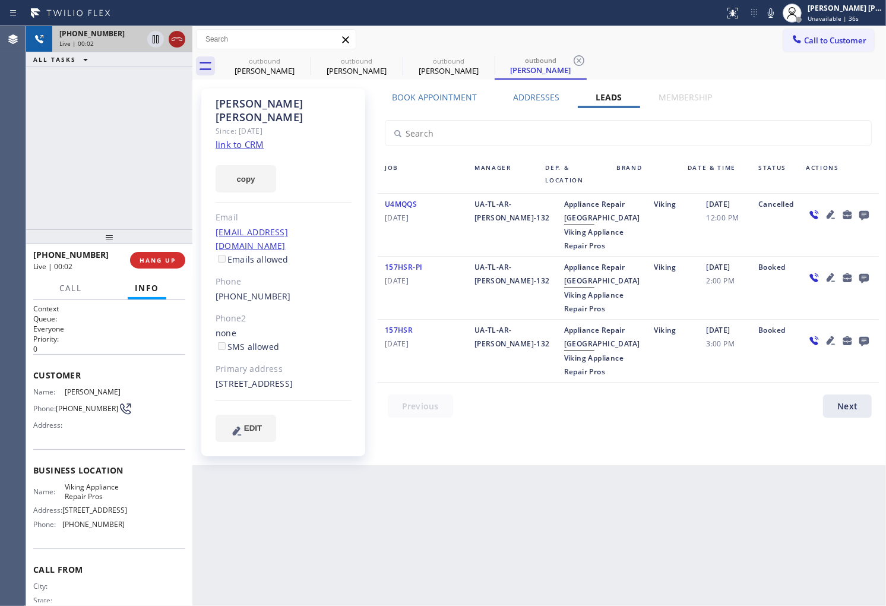
click at [170, 33] on icon at bounding box center [177, 39] width 14 height 14
click at [162, 258] on span "HANG UP" at bounding box center [158, 260] width 36 height 8
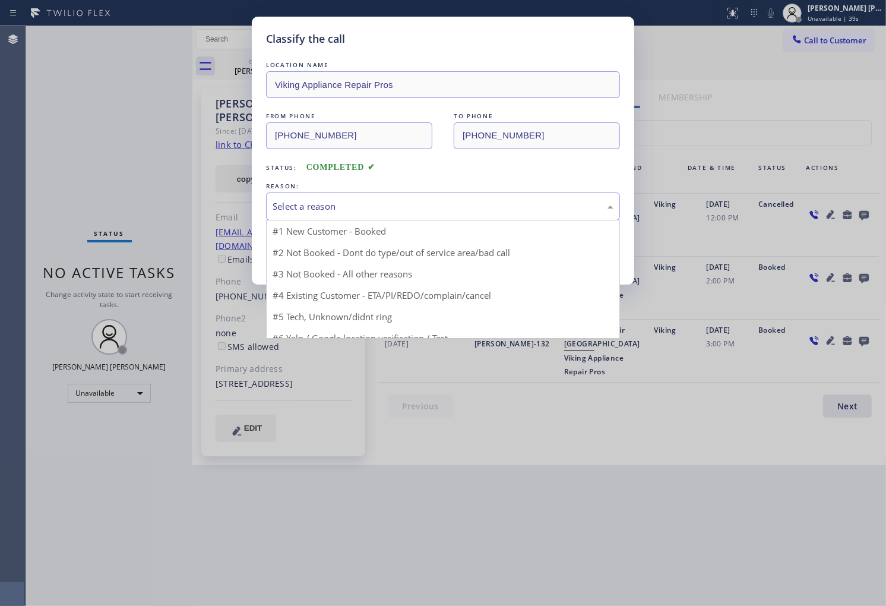
click at [390, 205] on div "Select a reason" at bounding box center [443, 207] width 341 height 14
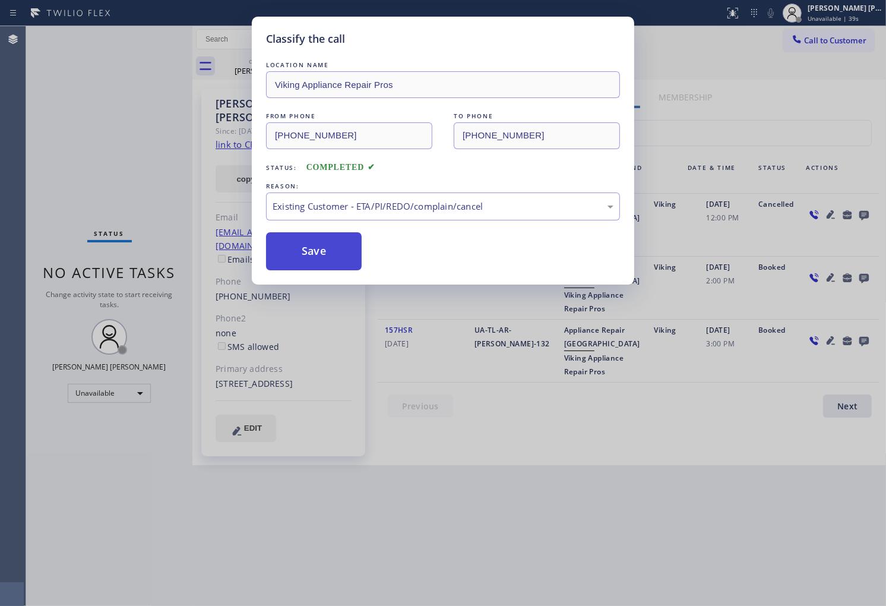
click at [325, 266] on button "Save" at bounding box center [314, 251] width 96 height 38
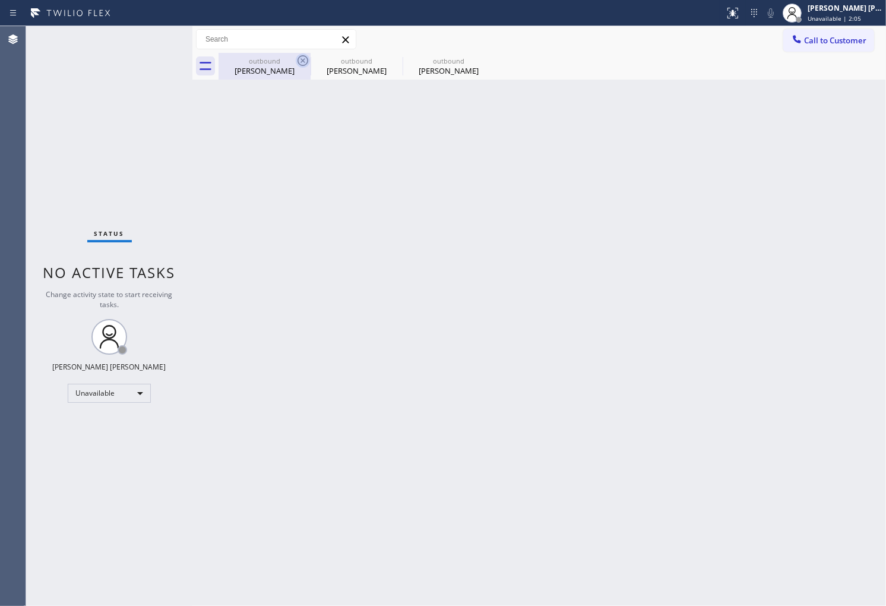
click at [305, 61] on icon at bounding box center [303, 60] width 14 height 14
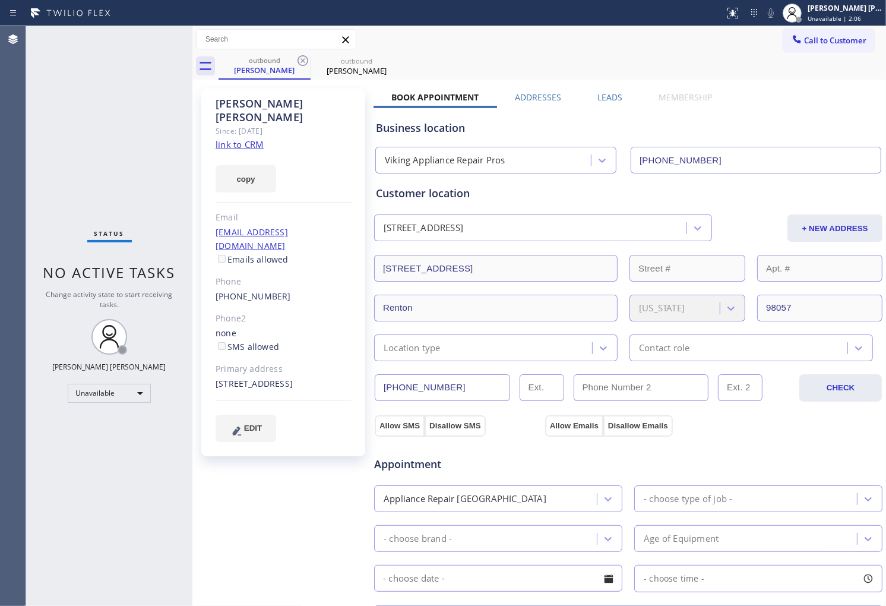
click at [305, 61] on icon at bounding box center [303, 60] width 14 height 14
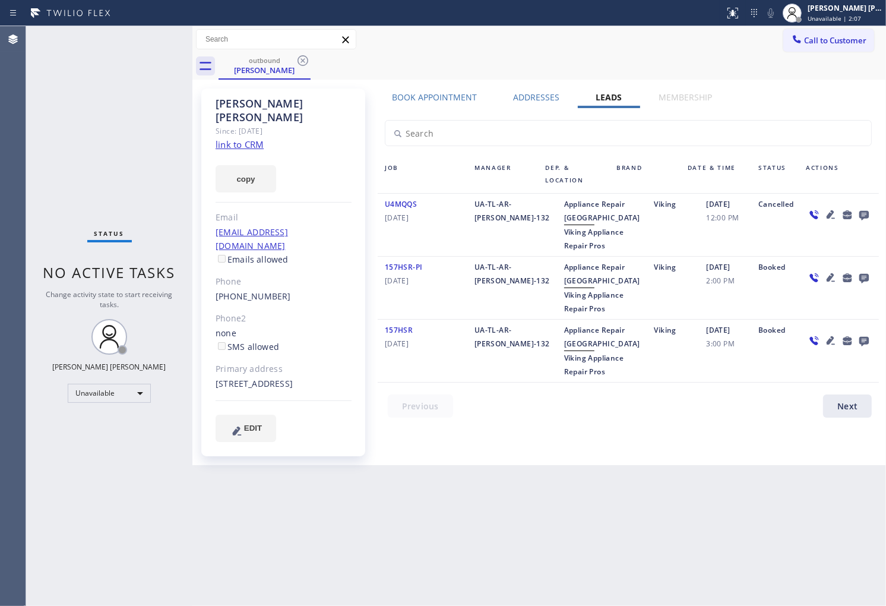
click at [305, 61] on icon at bounding box center [303, 60] width 14 height 14
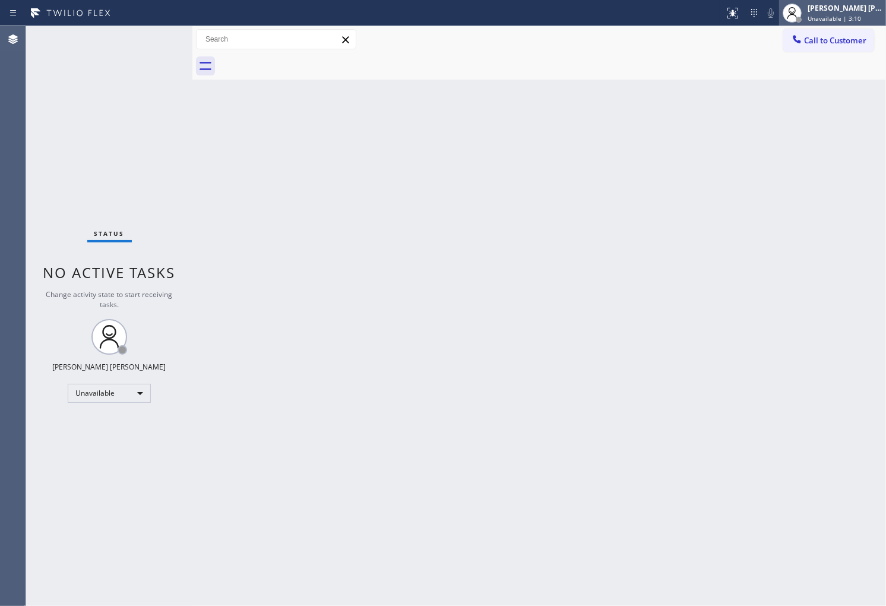
click at [843, 8] on div "[PERSON_NAME] [PERSON_NAME]" at bounding box center [845, 8] width 75 height 10
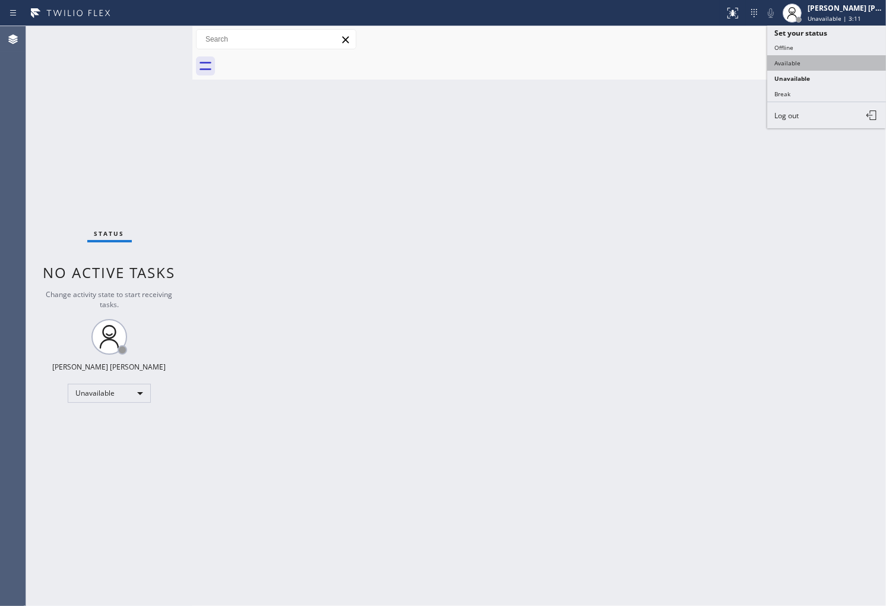
click at [792, 65] on button "Available" at bounding box center [826, 62] width 119 height 15
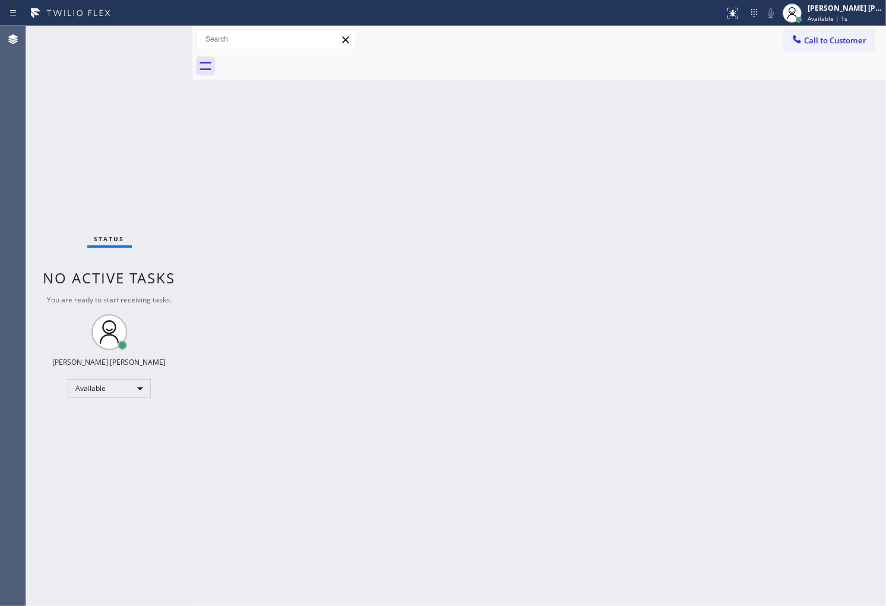
click at [12, 128] on div "Agent Desktop" at bounding box center [13, 316] width 26 height 580
click at [6, 162] on div "Agent Desktop" at bounding box center [13, 316] width 26 height 580
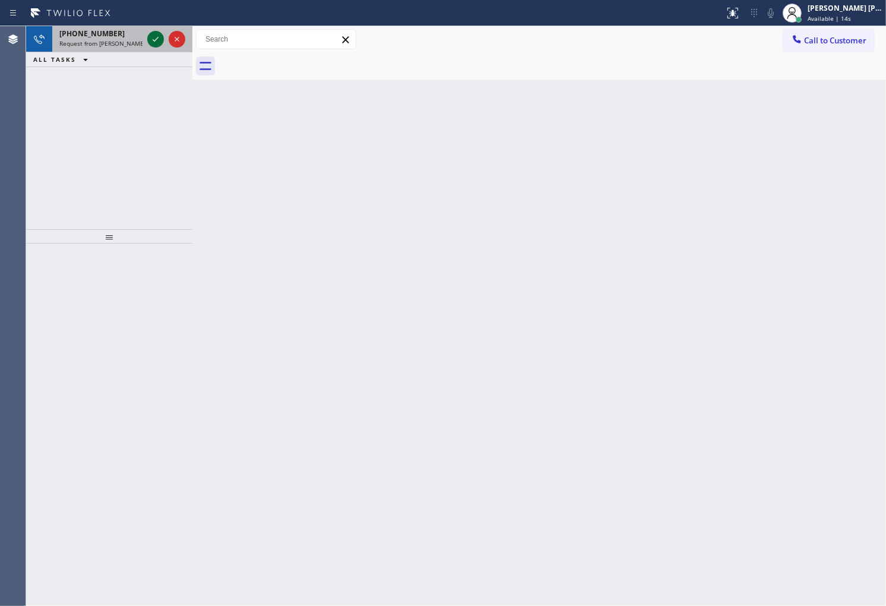
click at [156, 38] on icon at bounding box center [155, 39] width 14 height 14
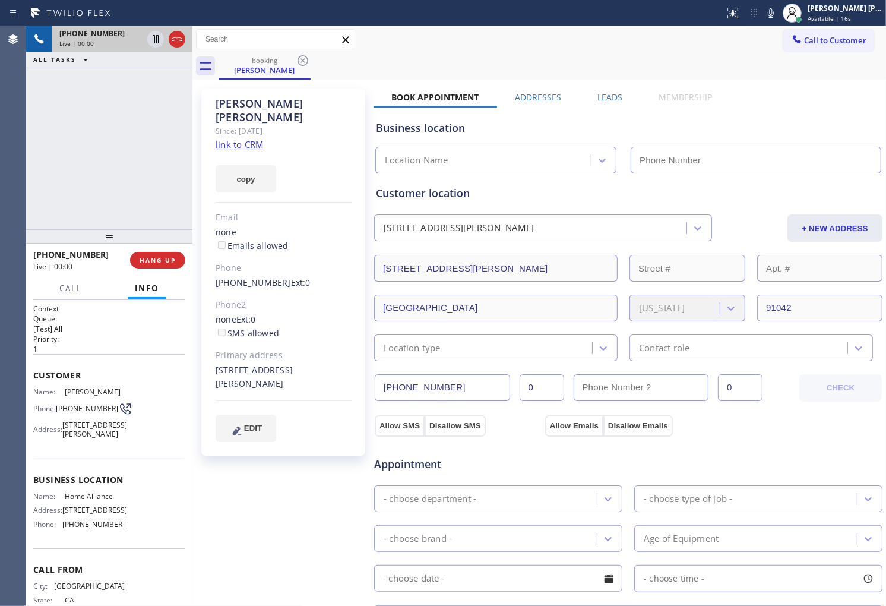
type input "[PHONE_NUMBER]"
click at [830, 12] on div "[PERSON_NAME] [PERSON_NAME]" at bounding box center [845, 8] width 75 height 10
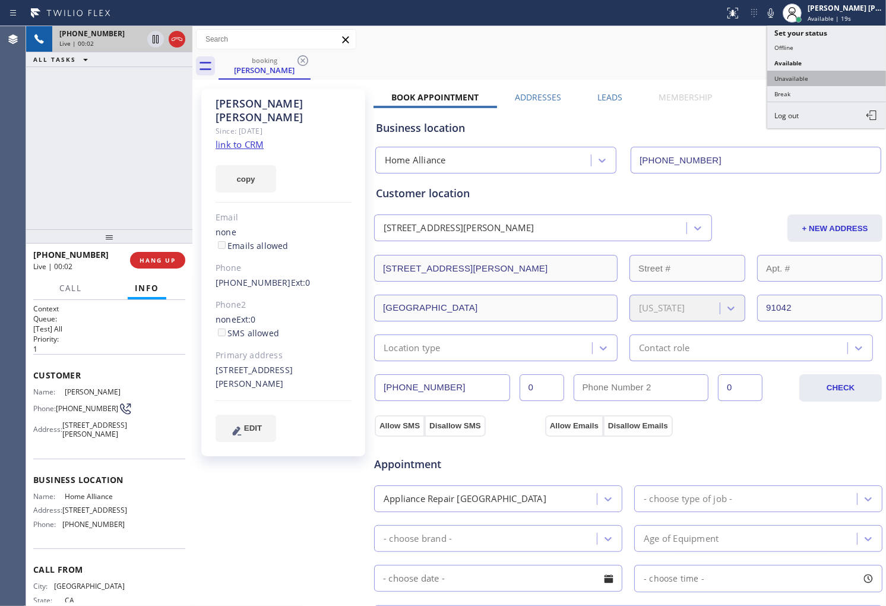
click at [818, 80] on button "Unavailable" at bounding box center [826, 78] width 119 height 15
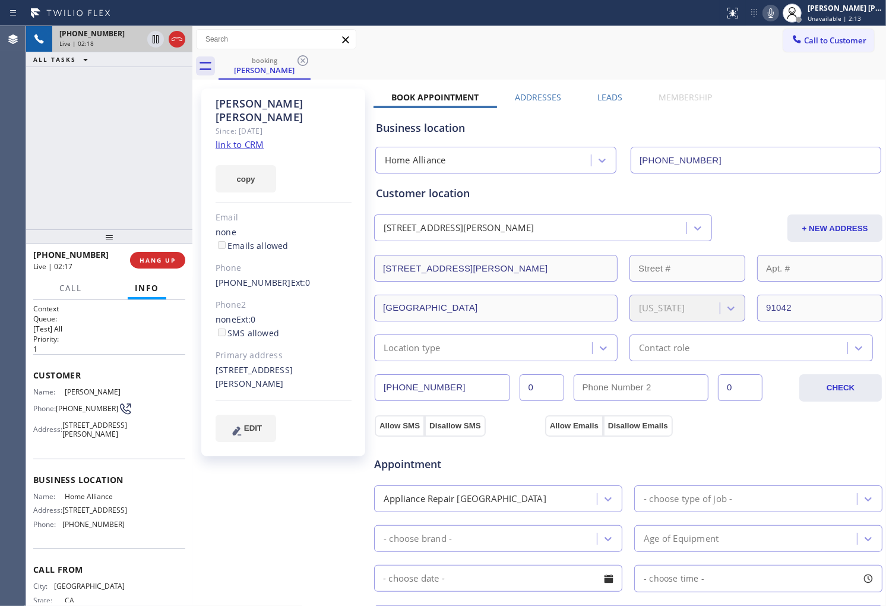
click at [775, 14] on div at bounding box center [771, 13] width 17 height 14
click at [154, 40] on icon at bounding box center [155, 39] width 14 height 14
click at [30, 183] on div "+13104781375 Live | 02:28 ALL TASKS ALL TASKS ACTIVE TASKS TASKS IN WRAP UP" at bounding box center [109, 127] width 166 height 203
click at [778, 16] on icon at bounding box center [771, 13] width 14 height 14
click at [156, 40] on icon at bounding box center [155, 39] width 14 height 14
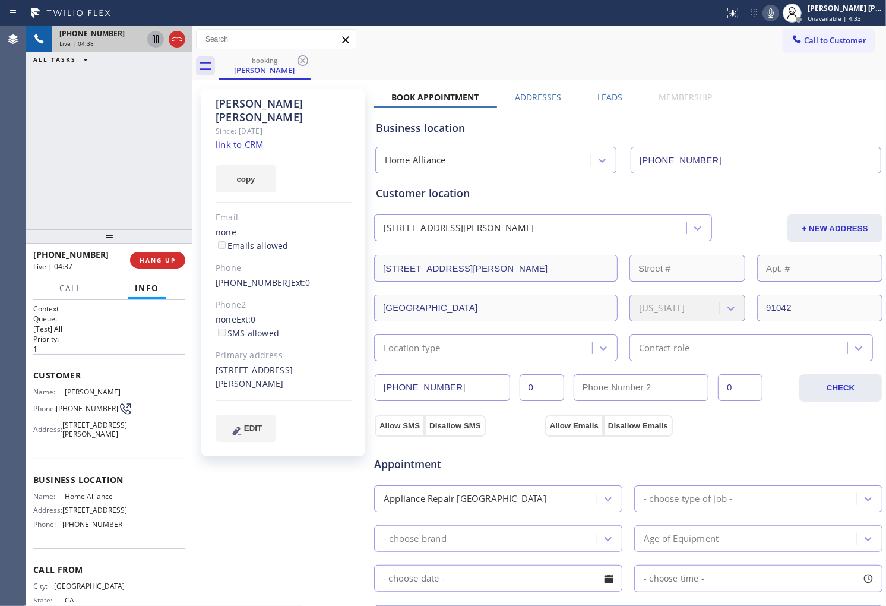
click at [32, 169] on div "+13104781375 Live | 04:38 ALL TASKS ALL TASKS ACTIVE TASKS TASKS IN WRAP UP" at bounding box center [109, 127] width 166 height 203
click at [49, 191] on div "+13104781375 Live | 07:09 ALL TASKS ALL TASKS ACTIVE TASKS TASKS IN WRAP UP" at bounding box center [109, 127] width 166 height 203
click at [0, 172] on div "Agent Desktop" at bounding box center [13, 316] width 26 height 580
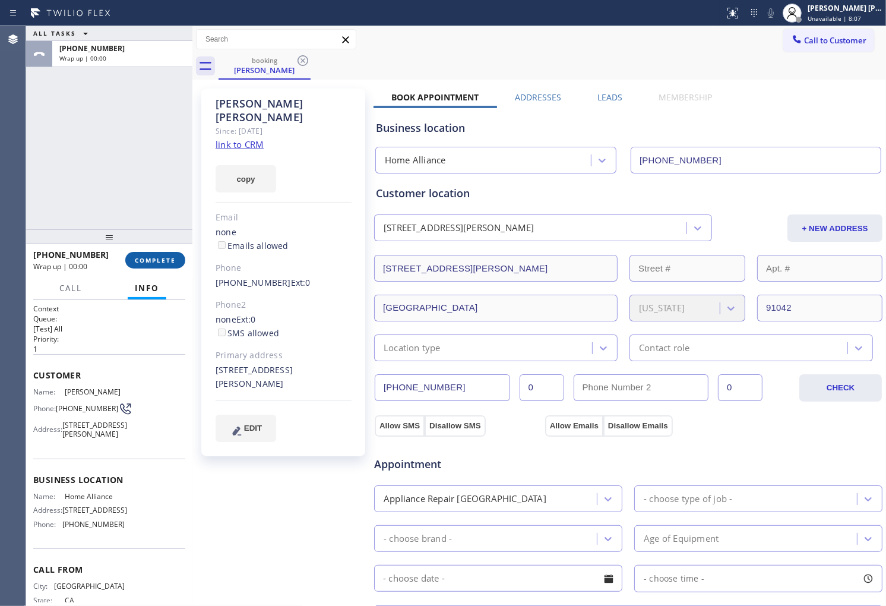
click at [169, 261] on span "COMPLETE" at bounding box center [155, 260] width 41 height 8
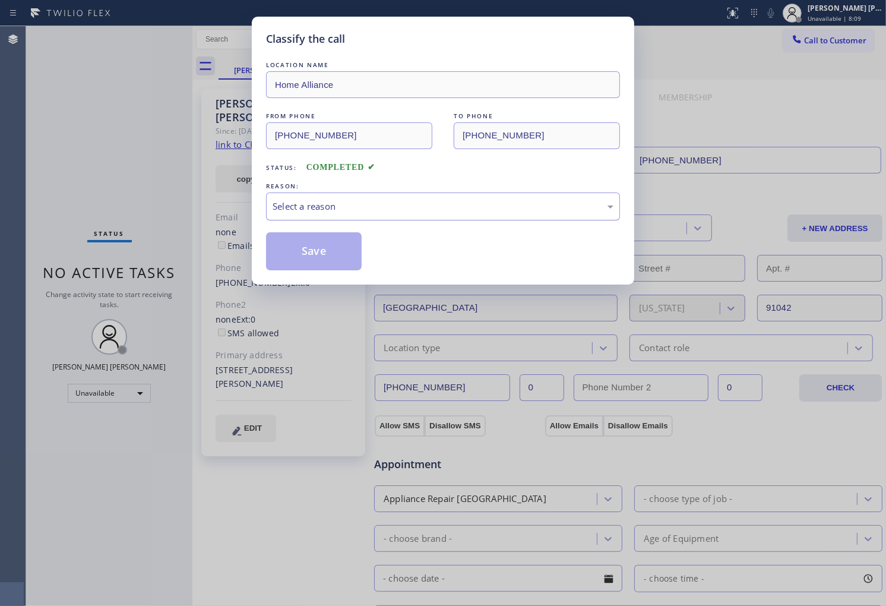
click at [371, 200] on div "Select a reason" at bounding box center [443, 207] width 341 height 14
click at [331, 205] on div "Tech, Unknown/didnt ring" at bounding box center [443, 207] width 341 height 14
click at [315, 252] on button "Save" at bounding box center [314, 251] width 96 height 38
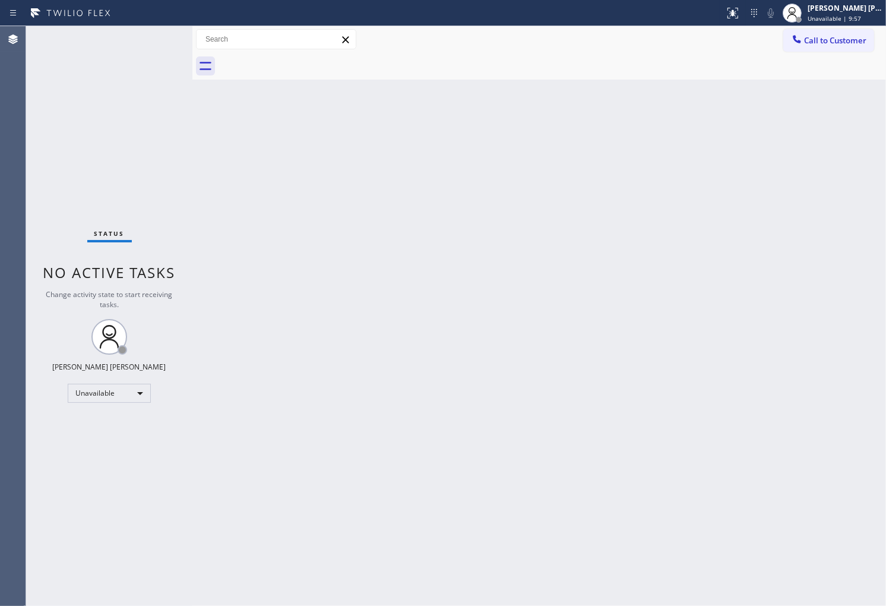
click at [40, 189] on div "Status No active tasks Change activity state to start receiving tasks. [PERSON_…" at bounding box center [109, 316] width 166 height 580
click at [836, 42] on span "Call to Customer" at bounding box center [835, 40] width 62 height 11
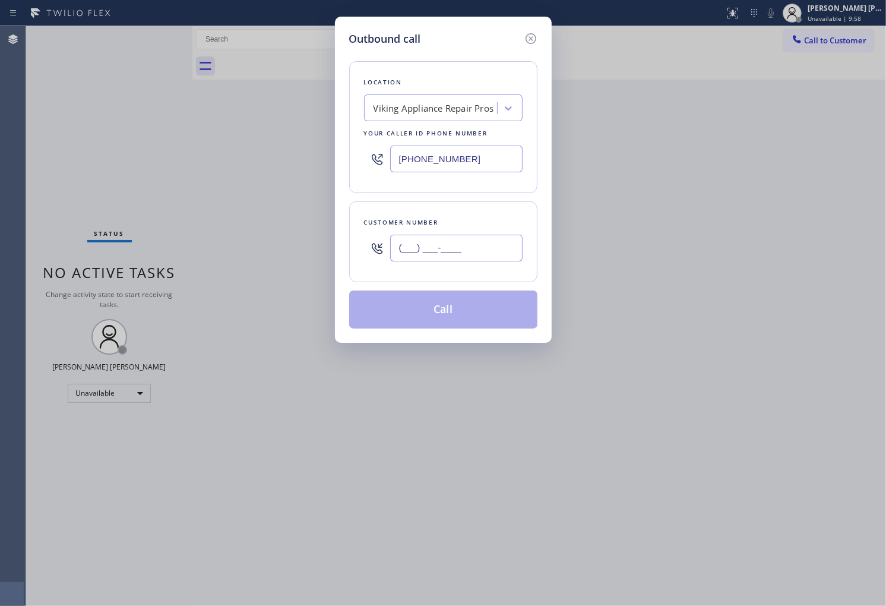
click at [499, 250] on input "(___) ___-____" at bounding box center [456, 248] width 132 height 27
paste input "773) 473-6398"
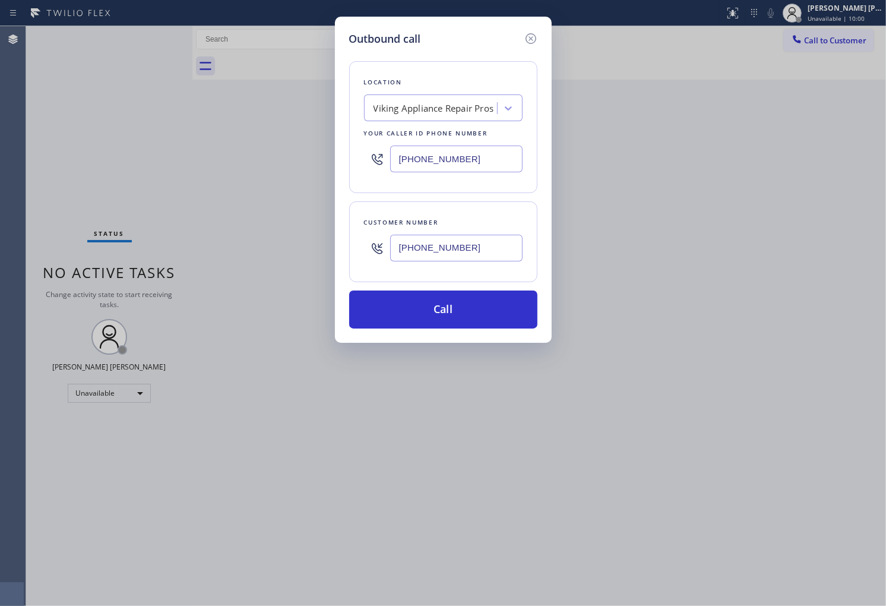
type input "(773) 473-6398"
click at [451, 162] on input "[PHONE_NUMBER]" at bounding box center [456, 158] width 132 height 27
paste input "773) 906-4241"
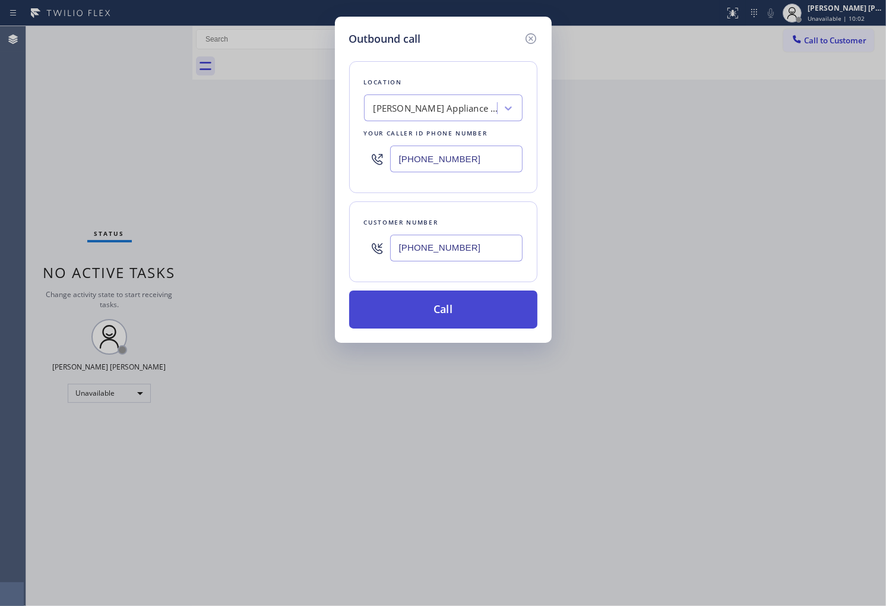
type input "(773) 906-4241"
click at [477, 312] on button "Call" at bounding box center [443, 309] width 188 height 38
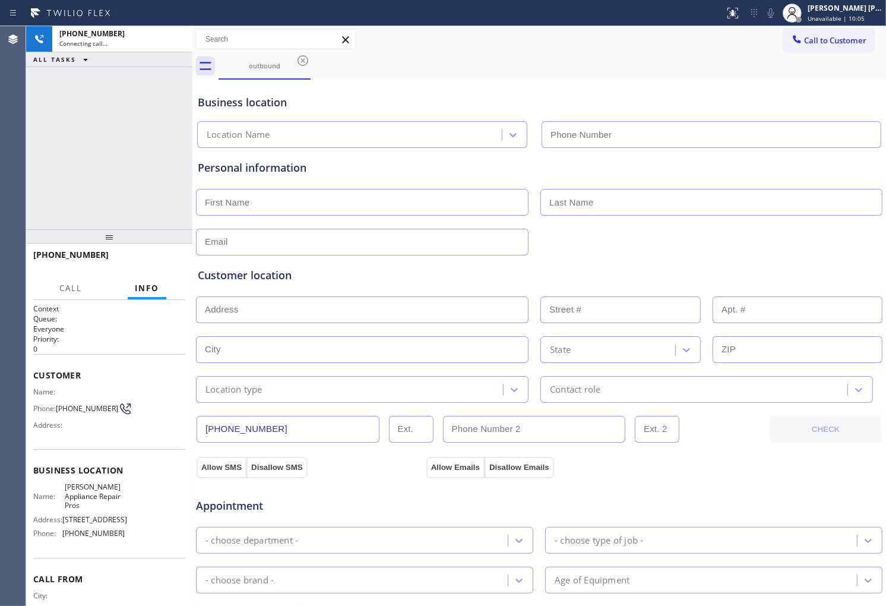
type input "(773) 906-4241"
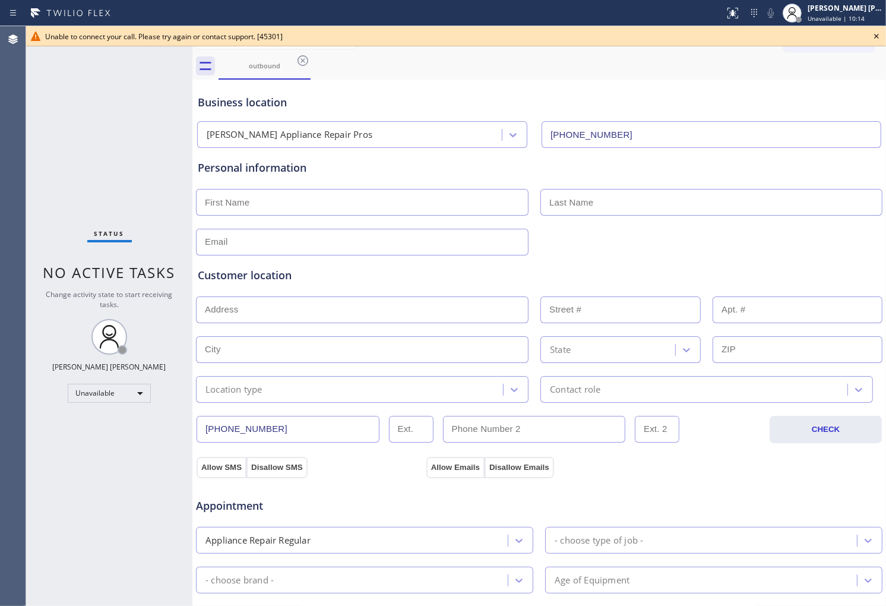
click at [0, 54] on div "Agent Desktop" at bounding box center [13, 316] width 26 height 580
click at [879, 31] on icon at bounding box center [876, 36] width 14 height 14
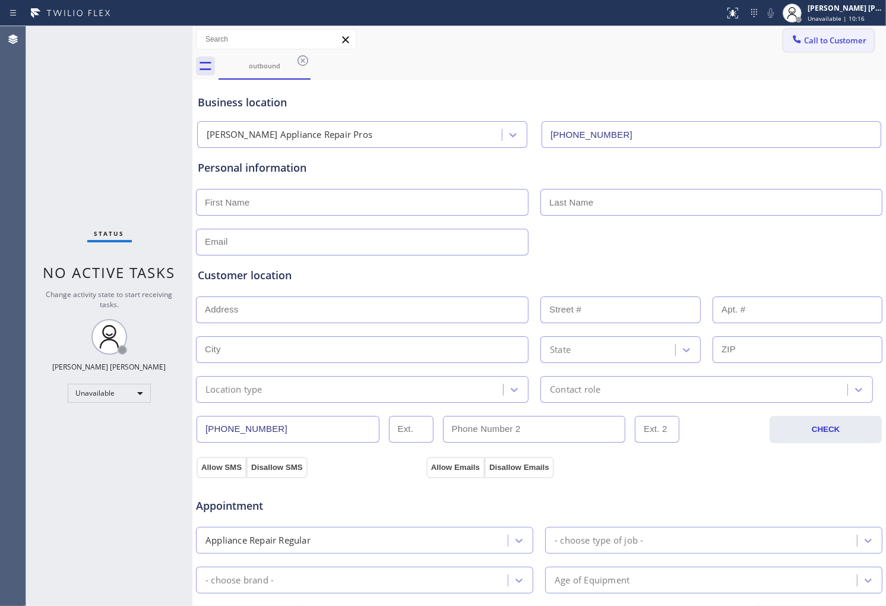
click at [821, 45] on span "Call to Customer" at bounding box center [835, 40] width 62 height 11
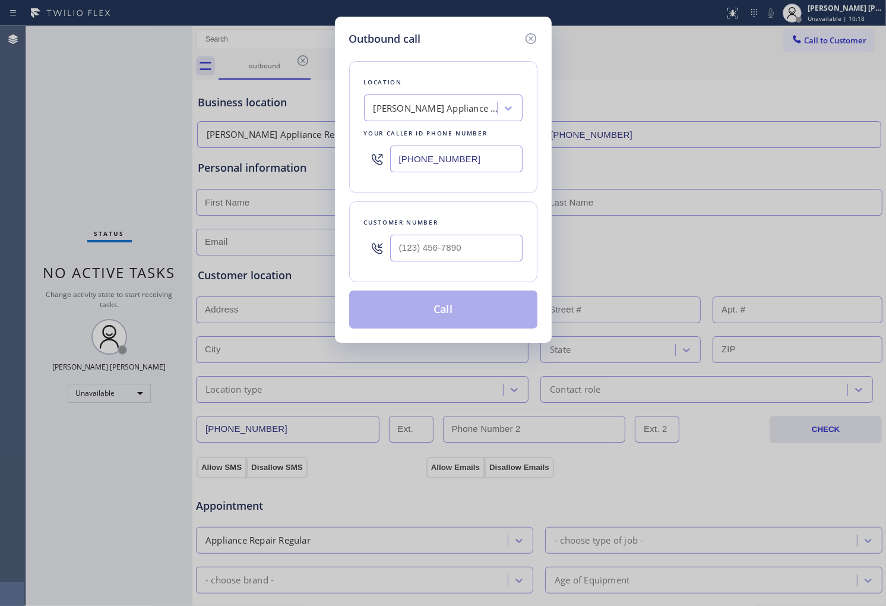
click at [501, 262] on div at bounding box center [456, 248] width 132 height 39
click at [491, 246] on input "(___) ___-____" at bounding box center [456, 248] width 132 height 27
paste input "773) 473-6398"
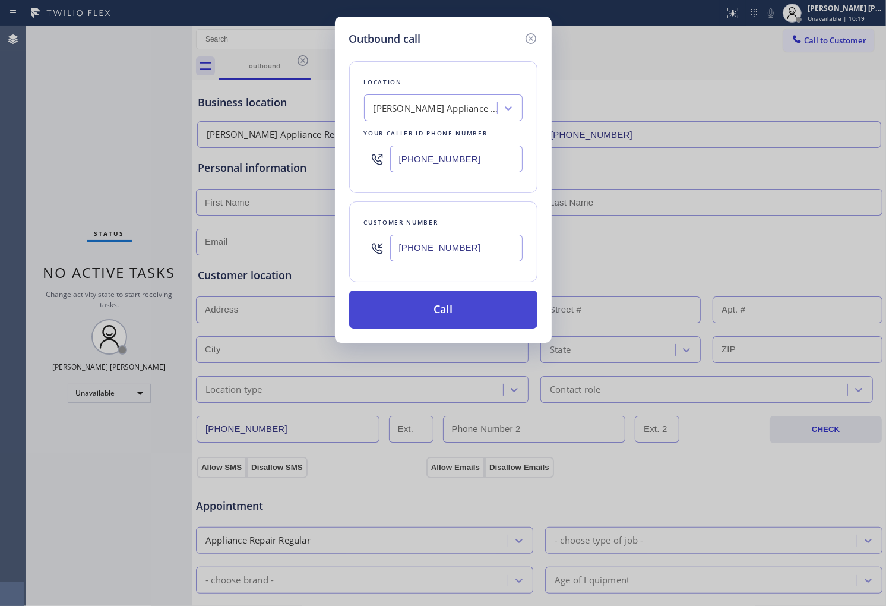
type input "(773) 473-6398"
click at [488, 314] on button "Call" at bounding box center [443, 309] width 188 height 38
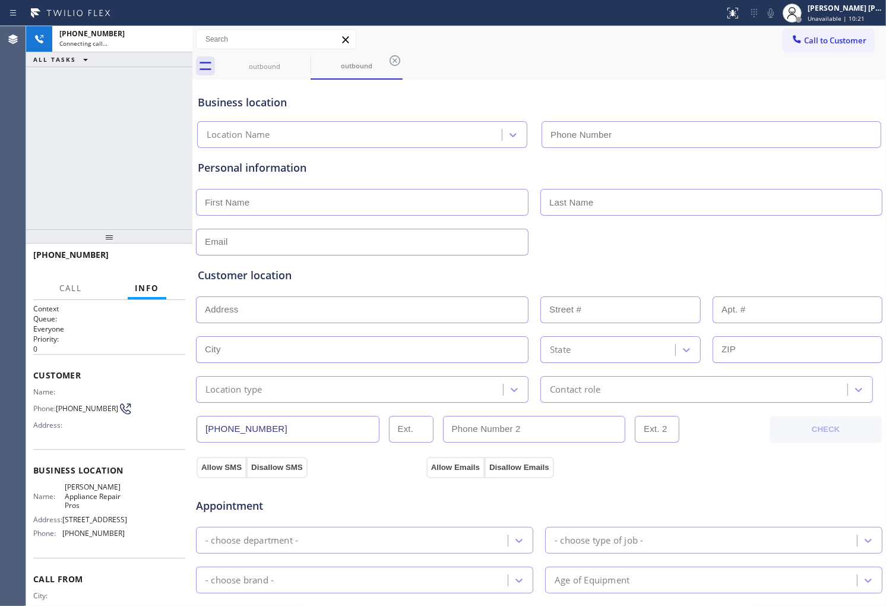
type input "(773) 906-4241"
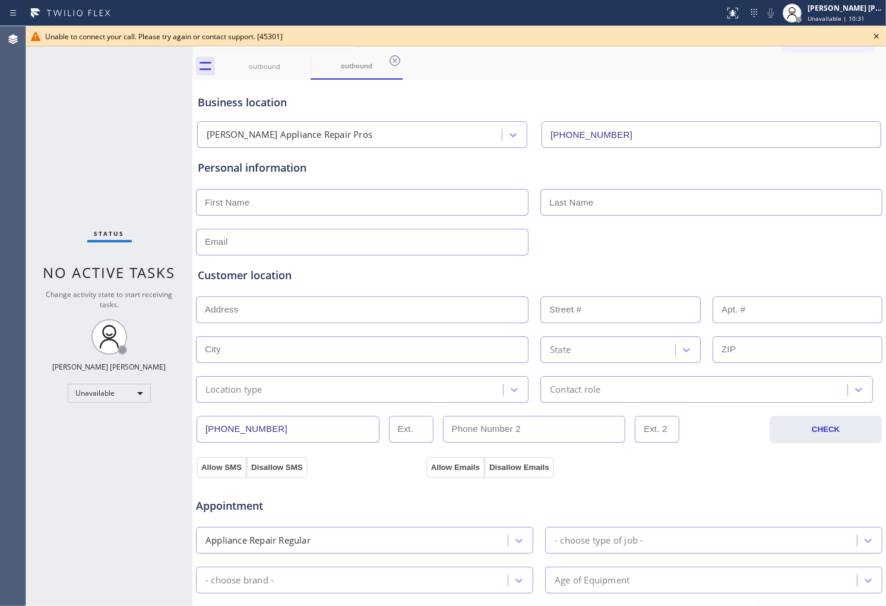
click at [878, 37] on icon at bounding box center [876, 36] width 5 height 5
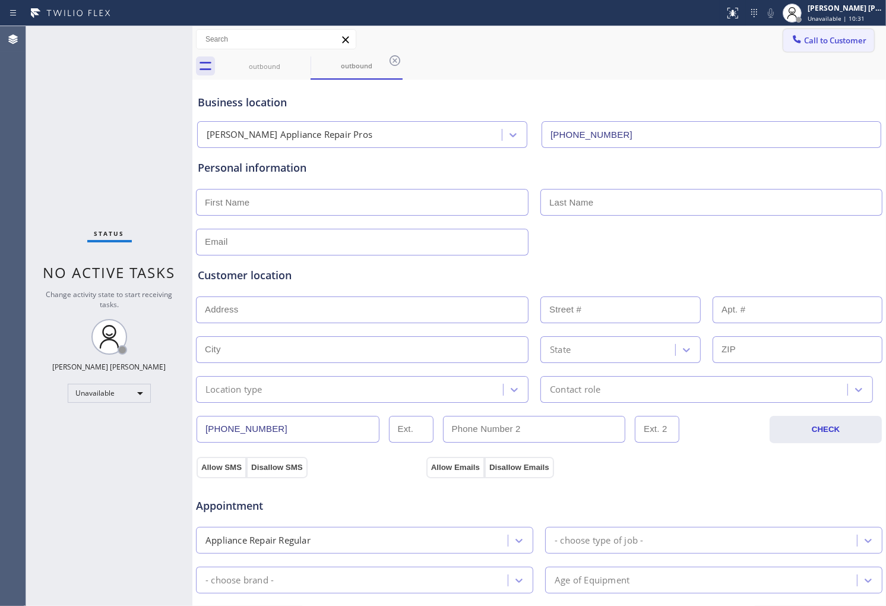
click at [820, 42] on span "Call to Customer" at bounding box center [835, 40] width 62 height 11
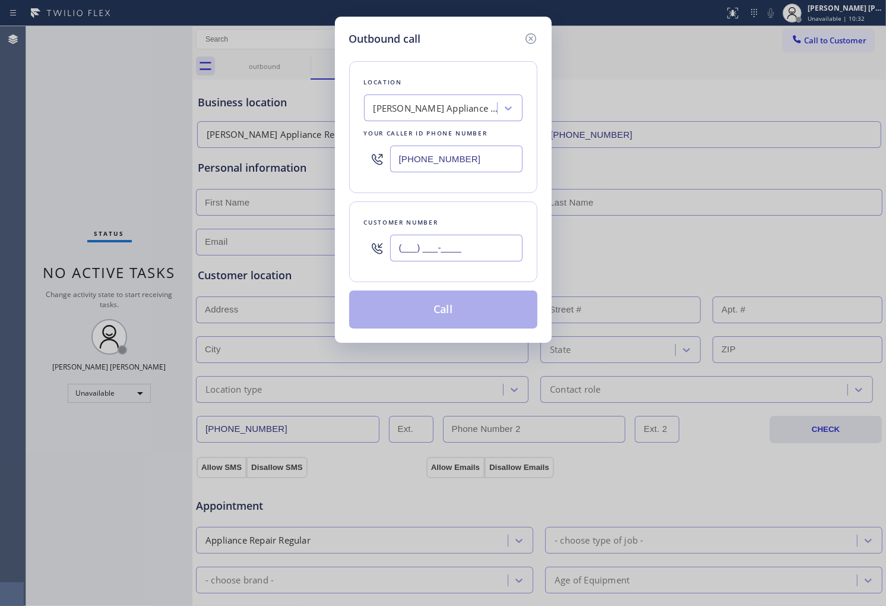
click at [462, 244] on input "(___) ___-____" at bounding box center [456, 248] width 132 height 27
paste input "text"
type input "(___) ___-____"
click at [449, 251] on input "(___) ___-____" at bounding box center [456, 248] width 132 height 27
paste input "773) 473-6398"
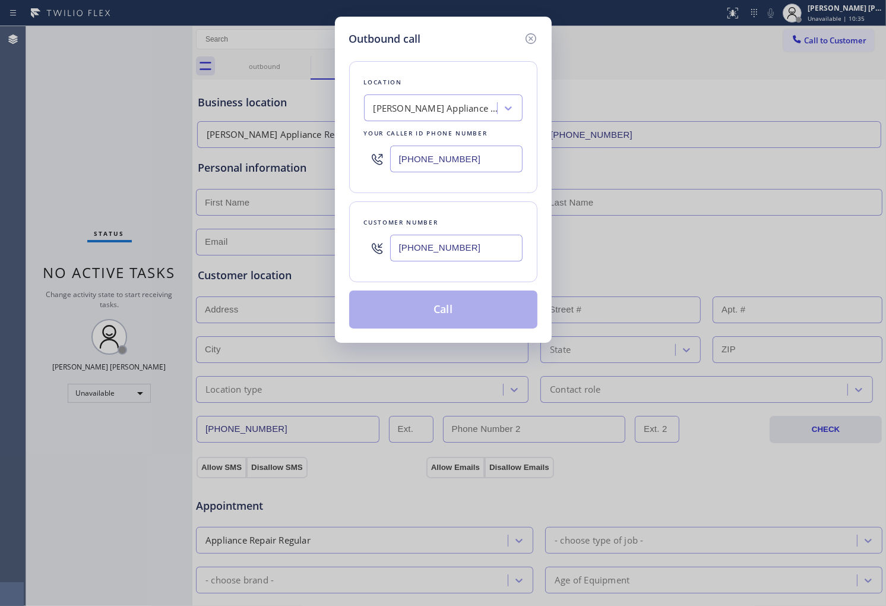
type input "(773) 473-6398"
click at [431, 109] on div "Jeffs Appliance Repair Pros" at bounding box center [436, 109] width 125 height 14
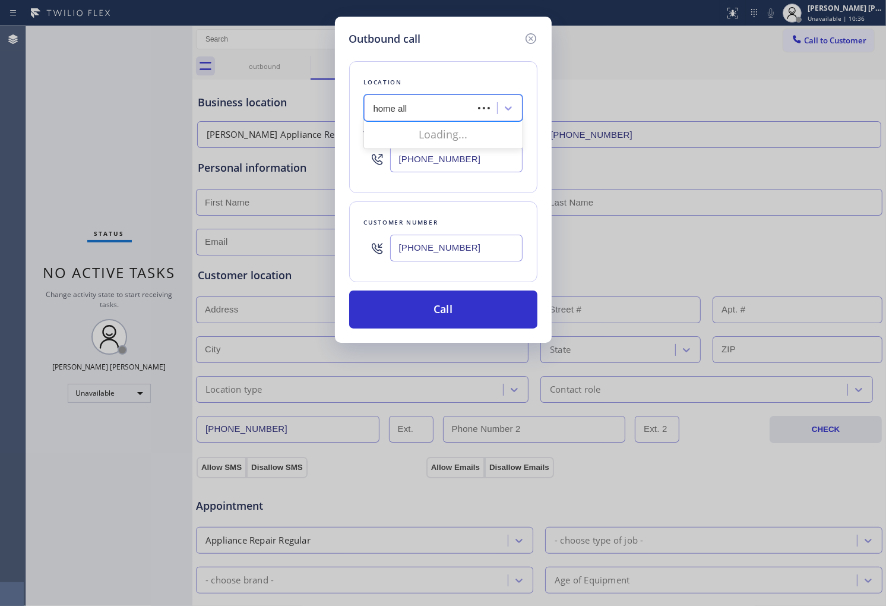
type input "home [MEDICAL_DATA]"
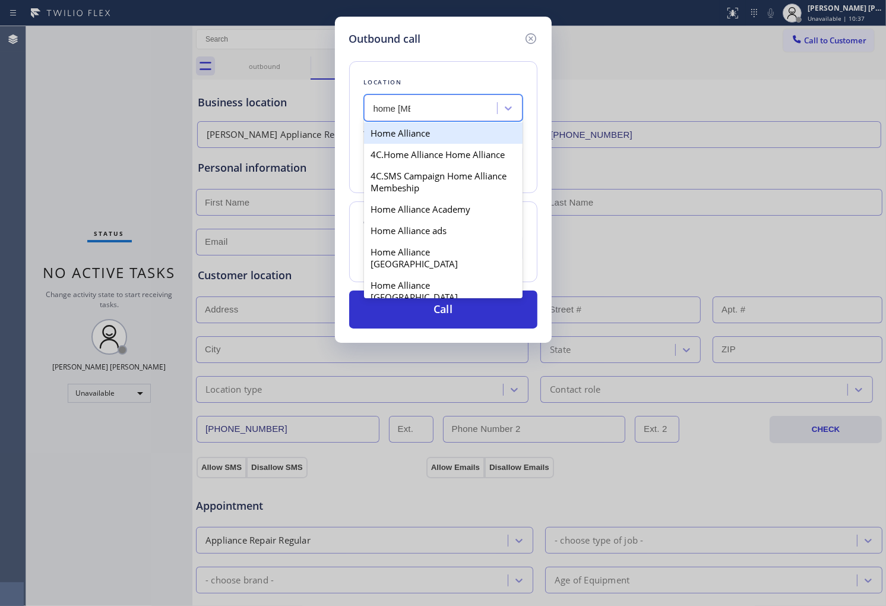
click at [431, 132] on div "Home Alliance" at bounding box center [443, 132] width 159 height 21
type input "[PHONE_NUMBER]"
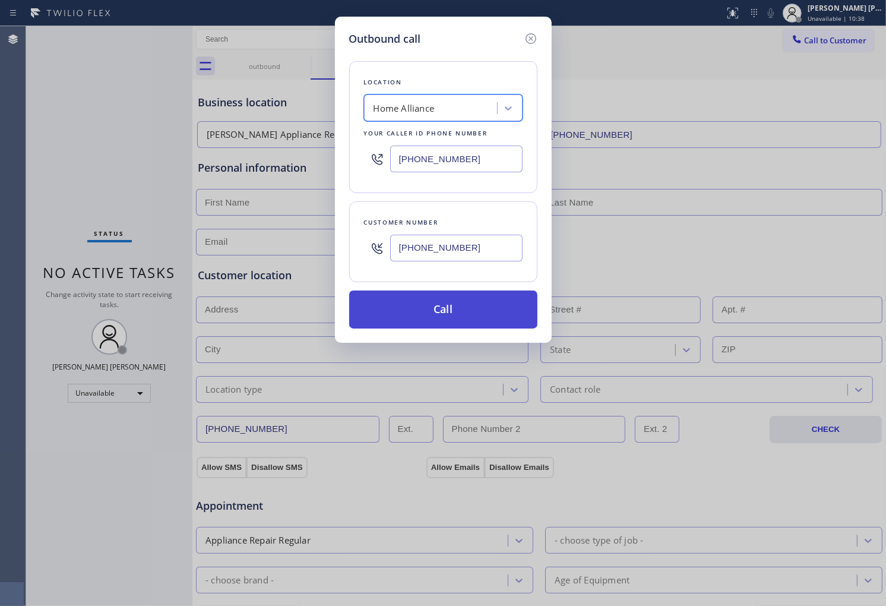
click at [452, 312] on button "Call" at bounding box center [443, 309] width 188 height 38
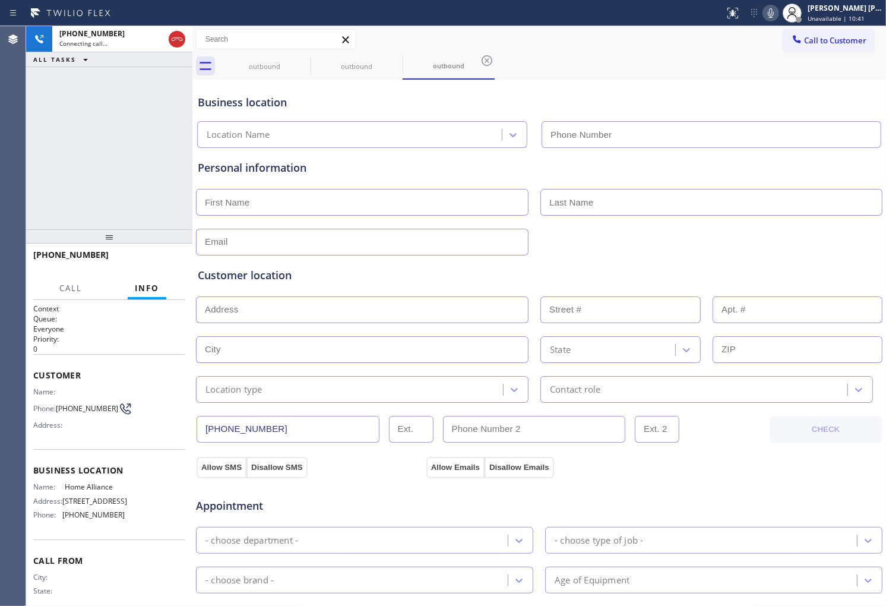
type input "[PHONE_NUMBER]"
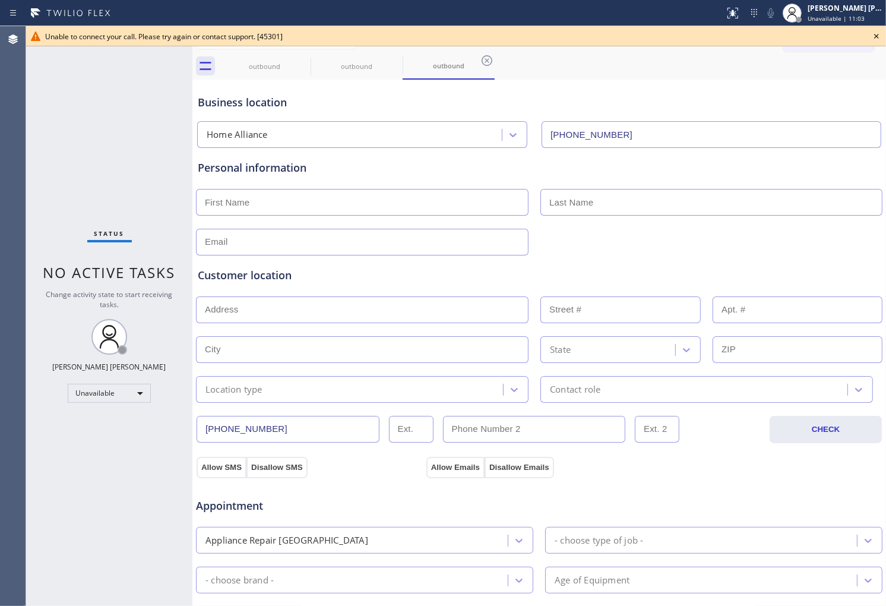
click at [0, 250] on div "Agent Desktop" at bounding box center [13, 316] width 26 height 580
click at [879, 36] on icon at bounding box center [876, 36] width 14 height 14
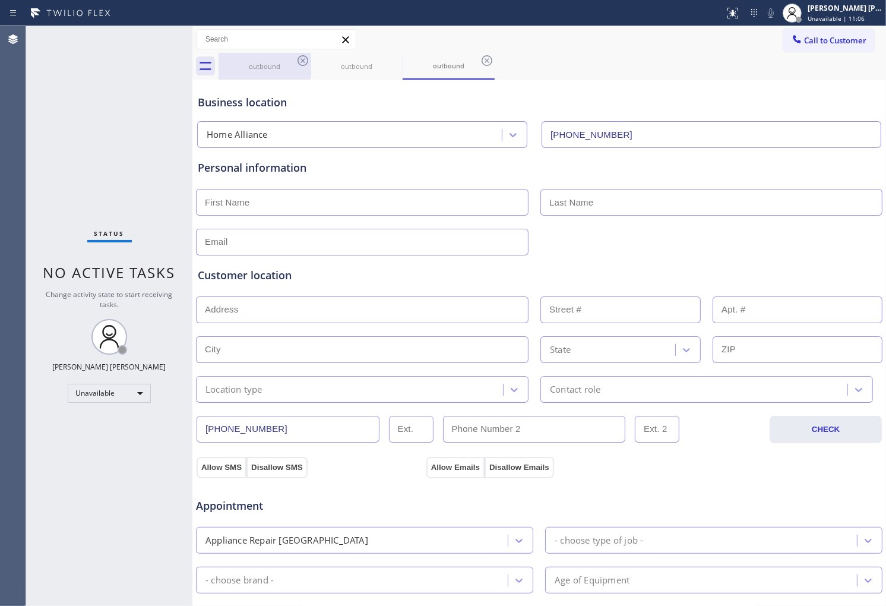
click at [292, 55] on div "outbound" at bounding box center [265, 66] width 90 height 27
click at [296, 59] on icon at bounding box center [303, 60] width 14 height 14
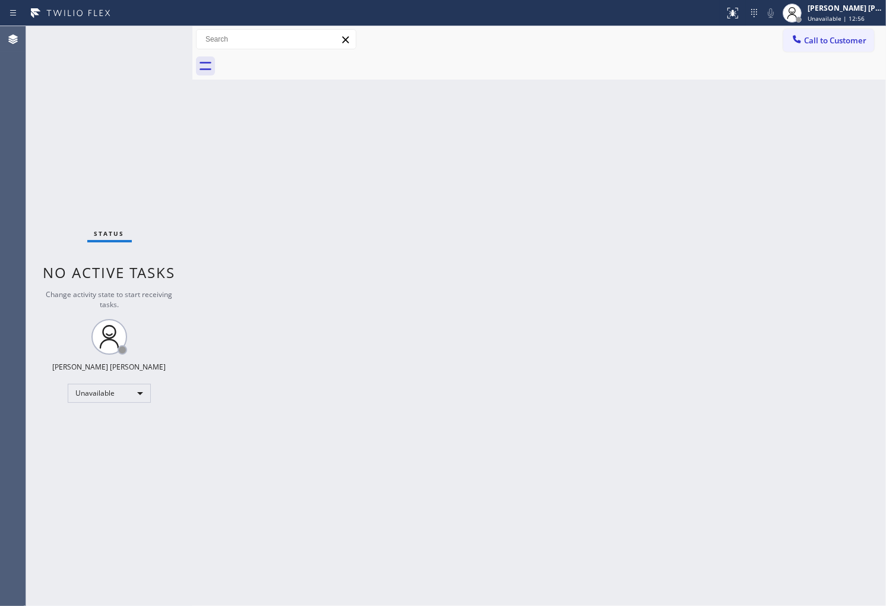
click at [793, 42] on icon at bounding box center [797, 39] width 12 height 12
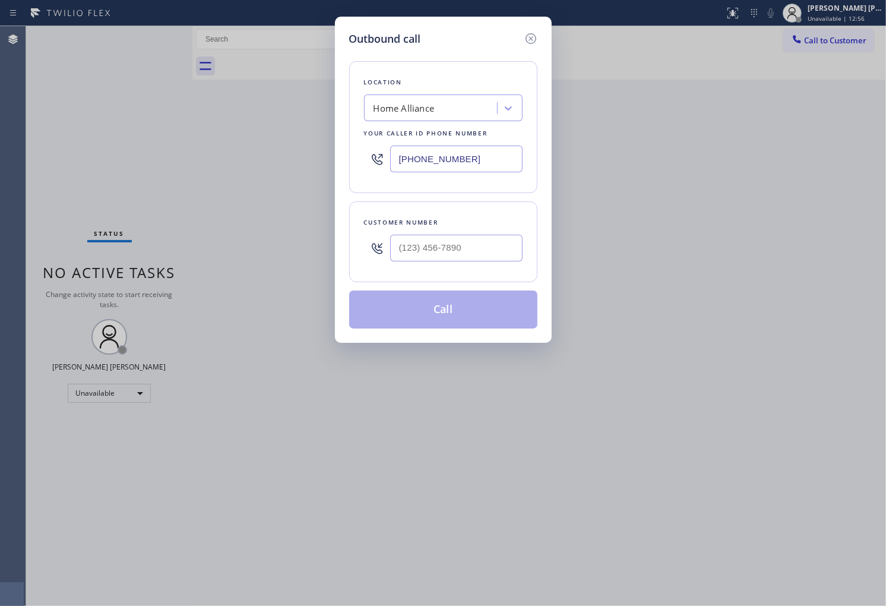
click at [524, 129] on div "Location Home Alliance Your caller id phone number (877) 777-0796" at bounding box center [443, 127] width 188 height 132
click at [493, 154] on input "[PHONE_NUMBER]" at bounding box center [456, 158] width 132 height 27
paste input "323) 765-1788"
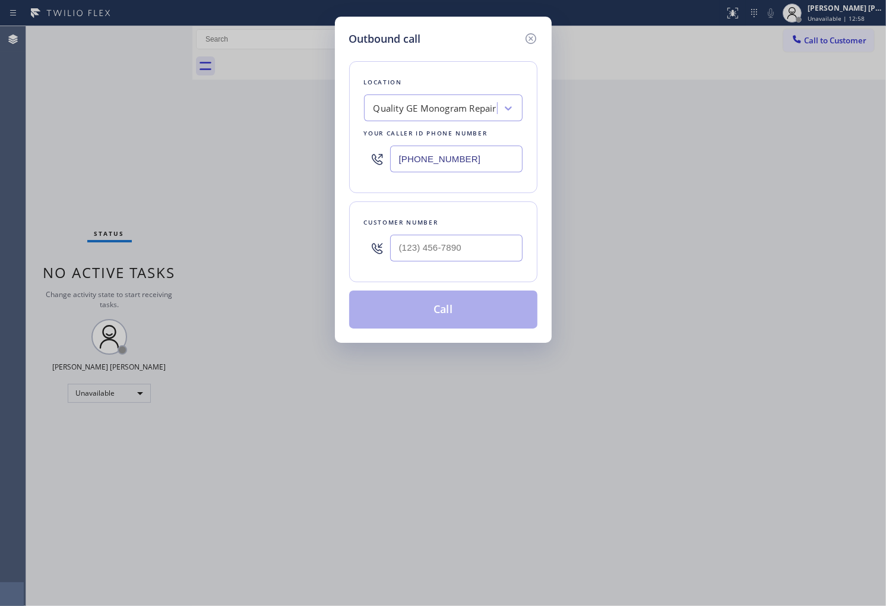
type input "(323) 765-1788"
click at [489, 245] on input "(___) ___-____" at bounding box center [456, 248] width 132 height 27
paste input "805) 857-1806"
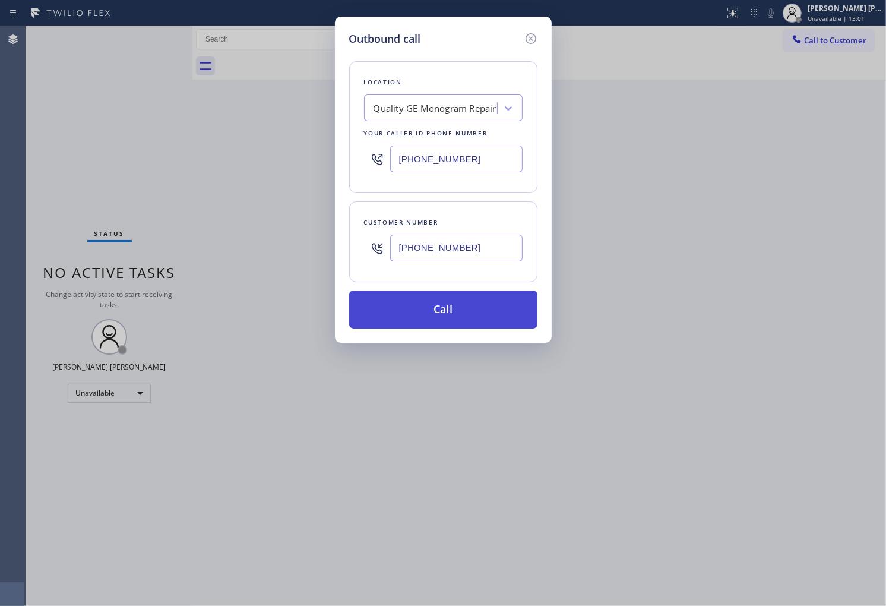
type input "(805) 857-1806"
click at [472, 302] on button "Call" at bounding box center [443, 309] width 188 height 38
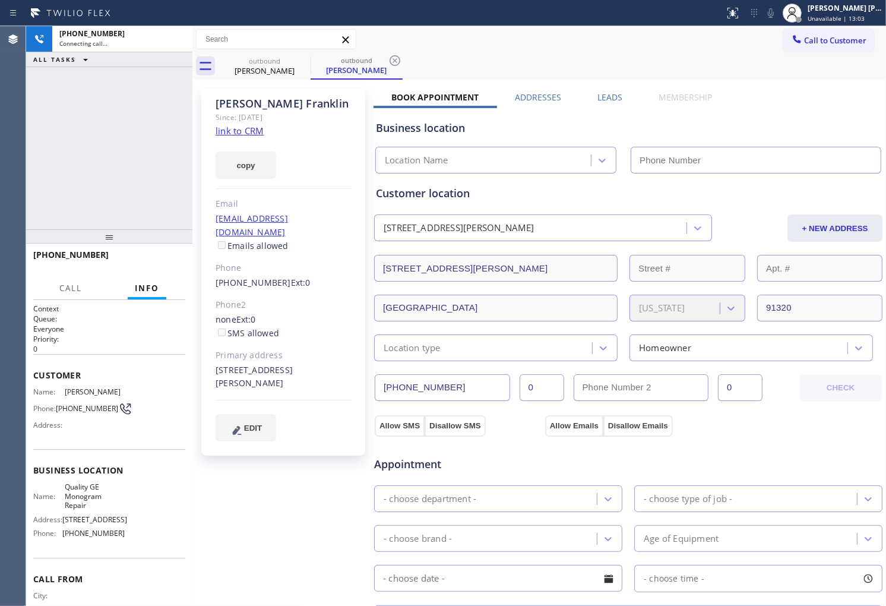
click at [253, 97] on div "Patty Franklin" at bounding box center [284, 104] width 136 height 14
click at [253, 100] on div "Patty Franklin" at bounding box center [284, 104] width 136 height 14
copy div "Patty Franklin"
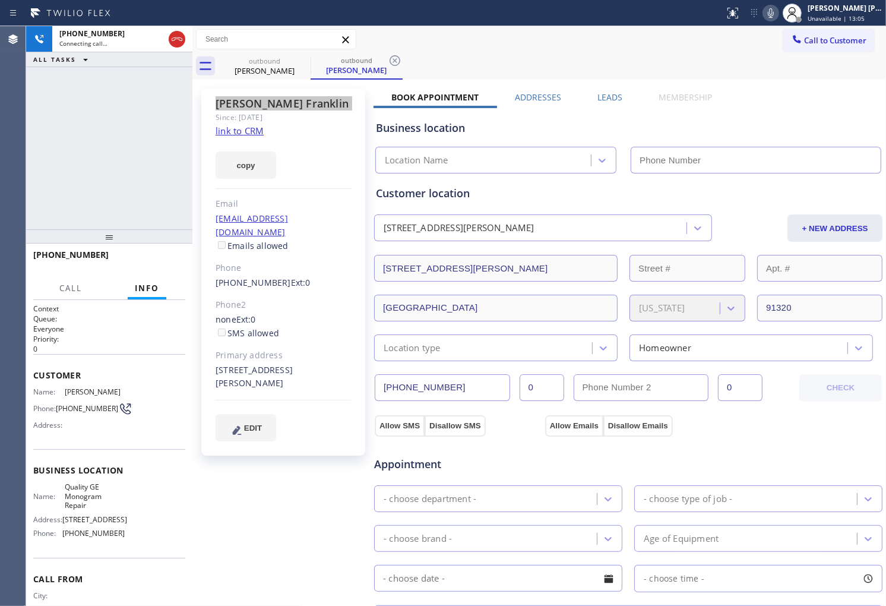
type input "(323) 765-1788"
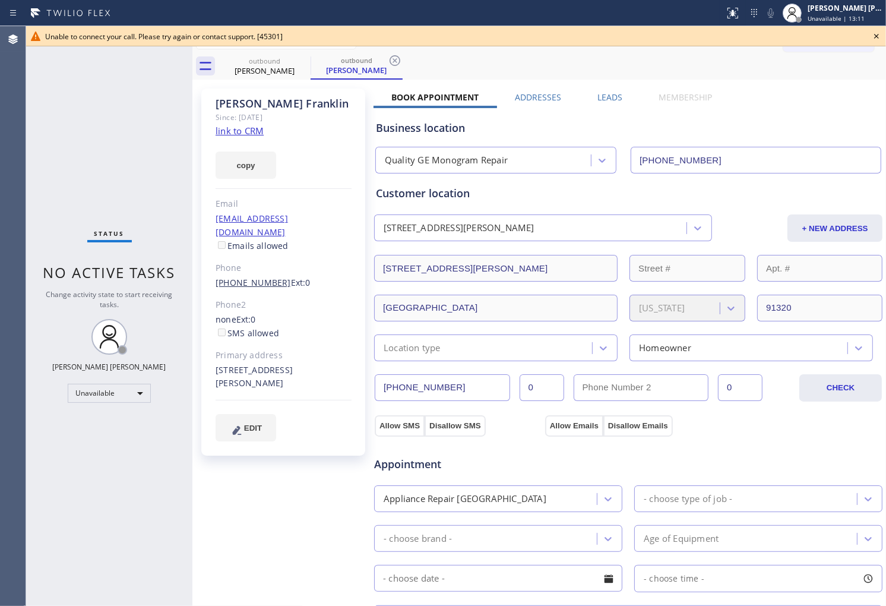
click at [246, 277] on link "(805) 857-1806" at bounding box center [253, 282] width 75 height 11
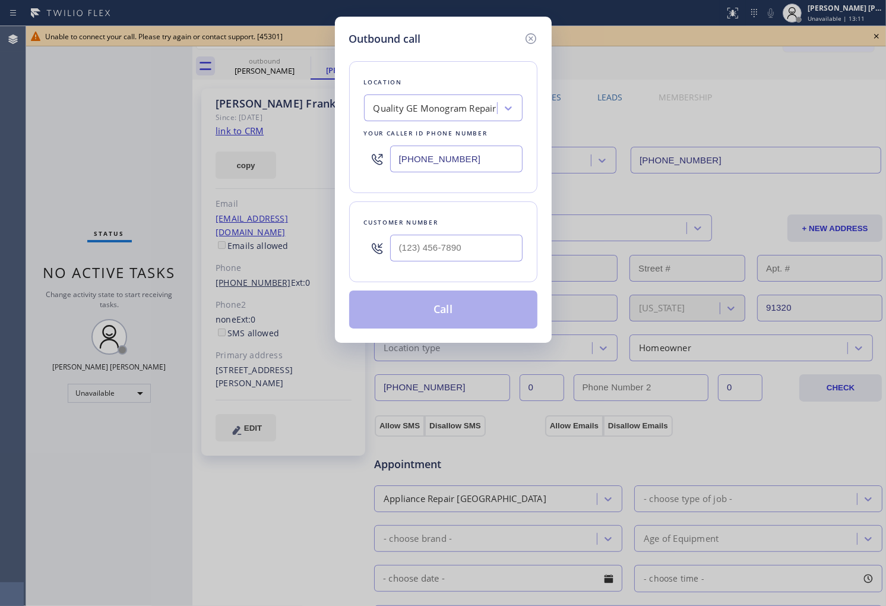
type input "(805) 857-1806"
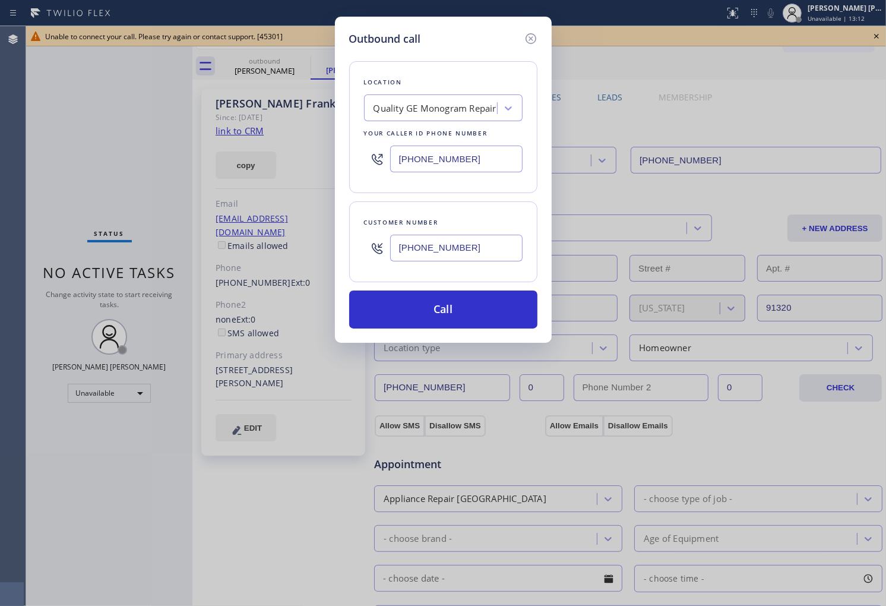
click at [537, 293] on div "Call" at bounding box center [443, 309] width 188 height 38
click at [447, 325] on button "Call" at bounding box center [443, 309] width 188 height 38
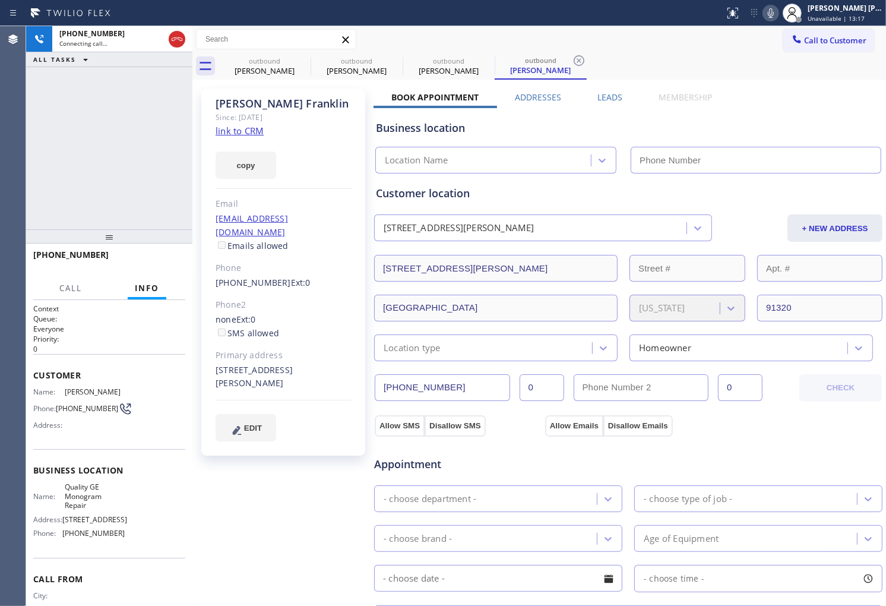
type input "(323) 765-1788"
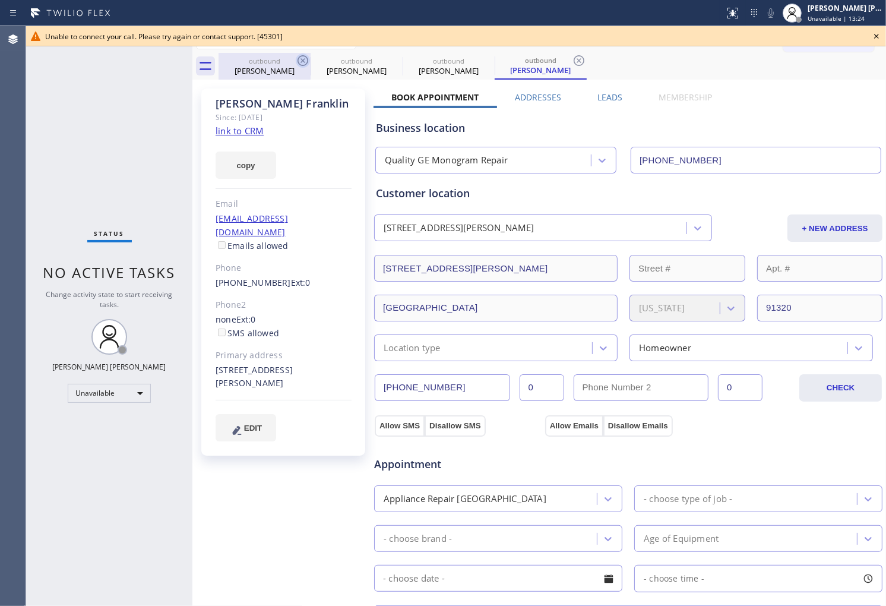
click at [305, 62] on icon at bounding box center [303, 60] width 14 height 14
click at [0, 0] on icon at bounding box center [0, 0] width 0 height 0
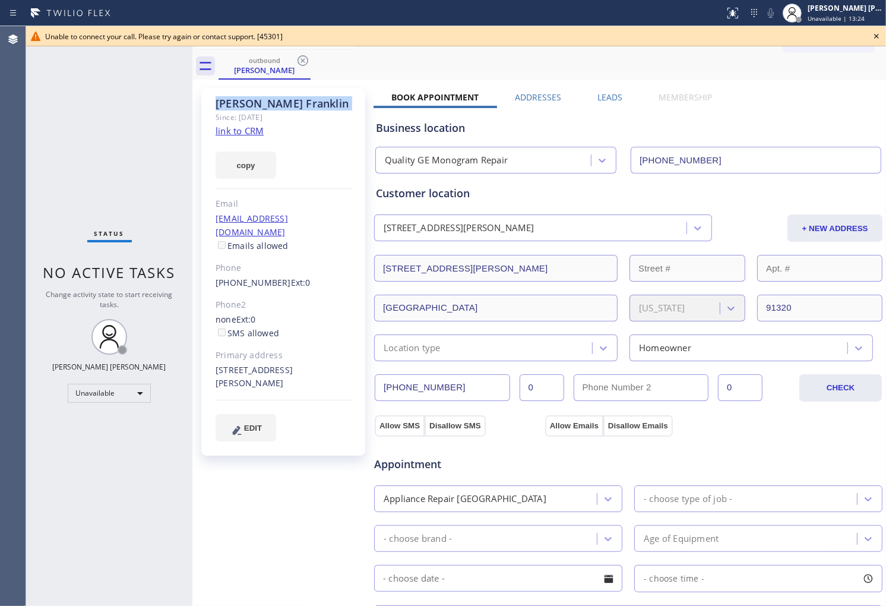
click at [305, 62] on icon at bounding box center [303, 60] width 14 height 14
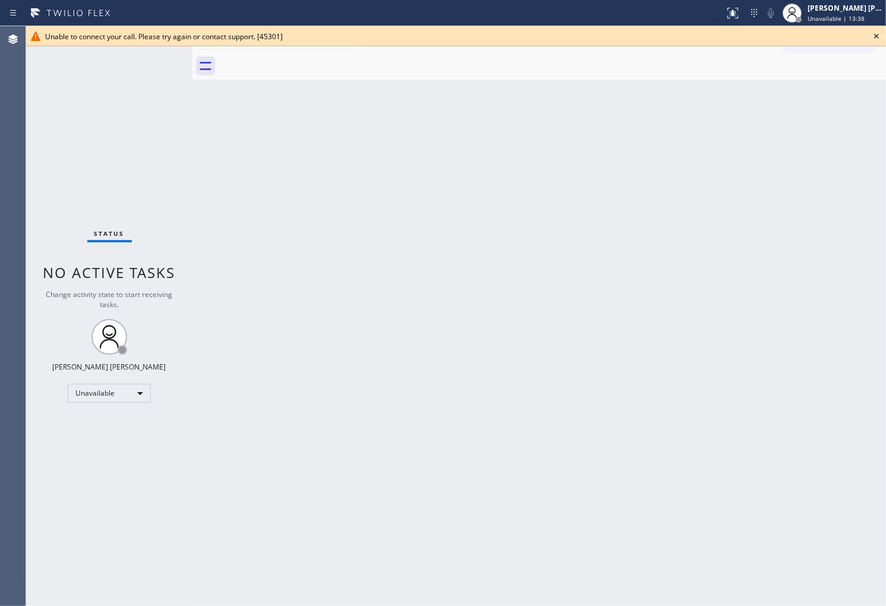
click at [874, 42] on icon at bounding box center [876, 36] width 14 height 14
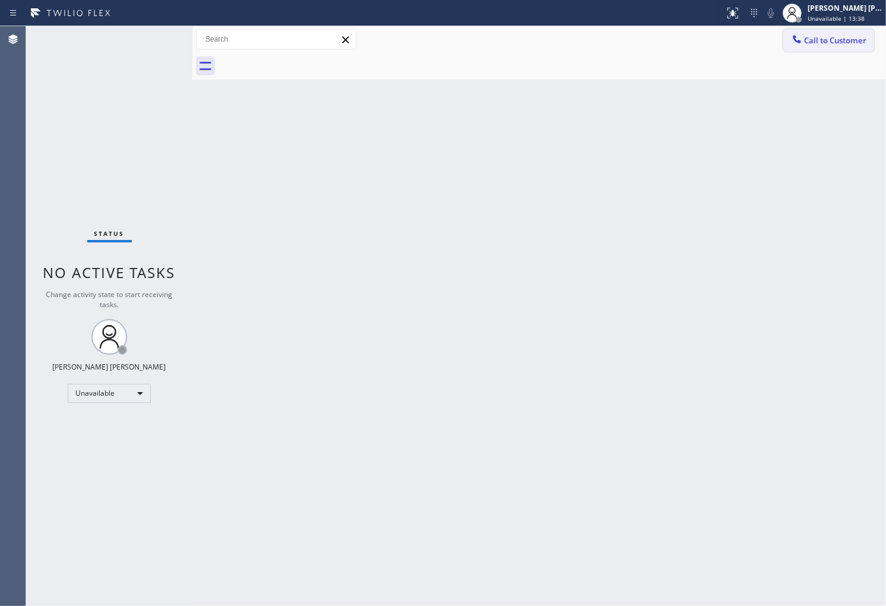
click at [836, 43] on span "Call to Customer" at bounding box center [835, 40] width 62 height 11
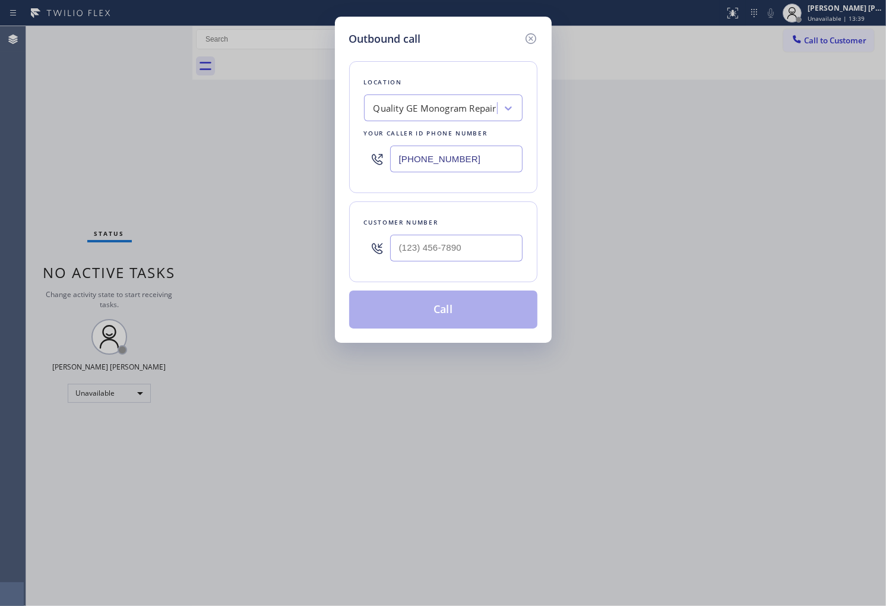
click at [463, 145] on input "(323) 765-1788" at bounding box center [456, 158] width 132 height 27
paste input "949) 239-0453"
type input "[PHONE_NUMBER]"
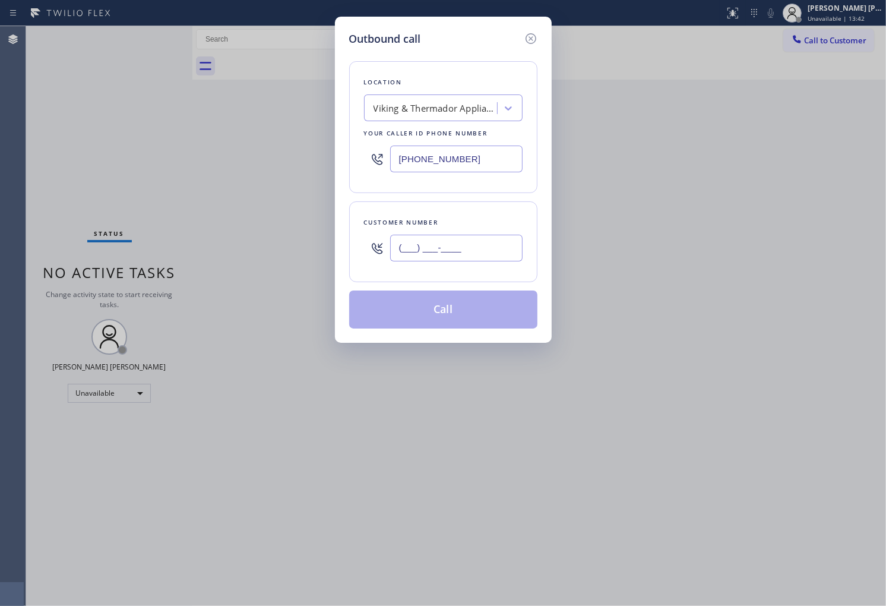
click at [480, 257] on input "(___) ___-____" at bounding box center [456, 248] width 132 height 27
paste input "949) 378-2100"
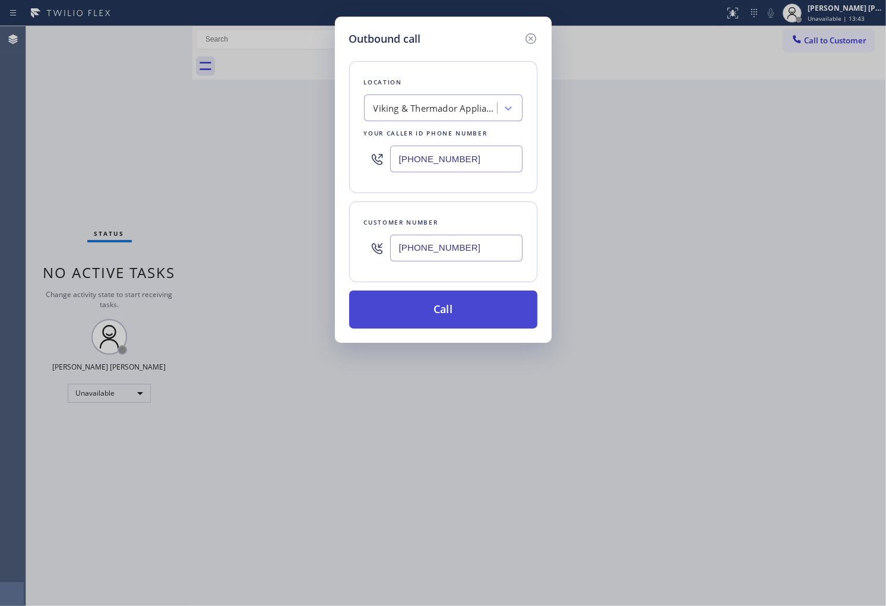
type input "(949) 378-2100"
click at [478, 305] on button "Call" at bounding box center [443, 309] width 188 height 38
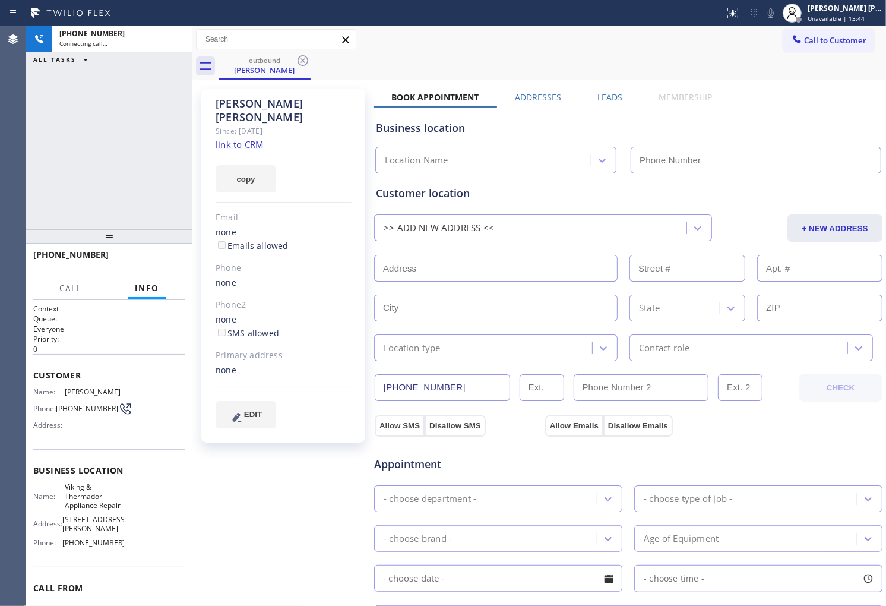
click at [246, 97] on div "Stephany Panlilio" at bounding box center [284, 110] width 136 height 27
click at [246, 97] on div "outbound Stephany Panlilio Call to Customer Outbound call Location Search locat…" at bounding box center [539, 452] width 694 height 853
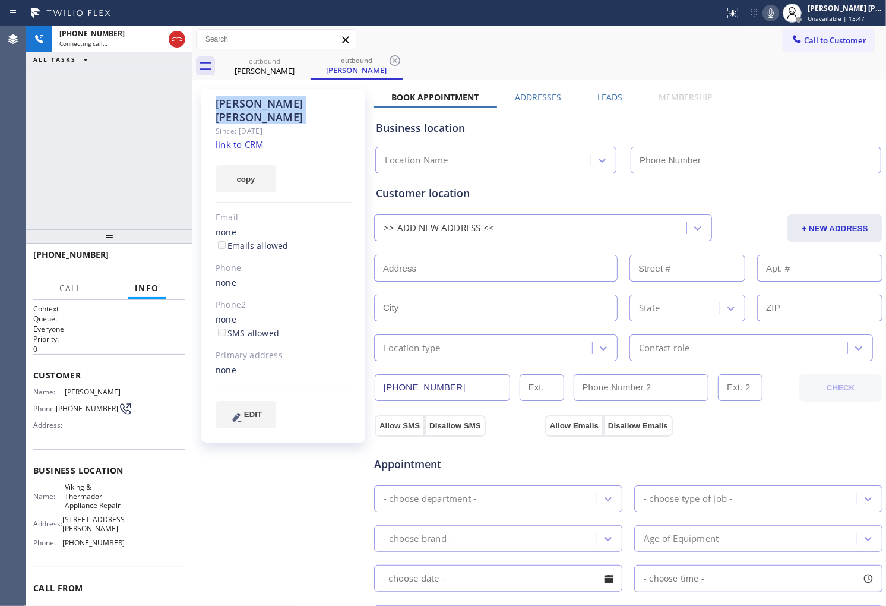
click at [44, 200] on div "+19493782100 Connecting call… ALL TASKS ALL TASKS ACTIVE TASKS TASKS IN WRAP UP" at bounding box center [109, 127] width 166 height 203
type input "[PHONE_NUMBER]"
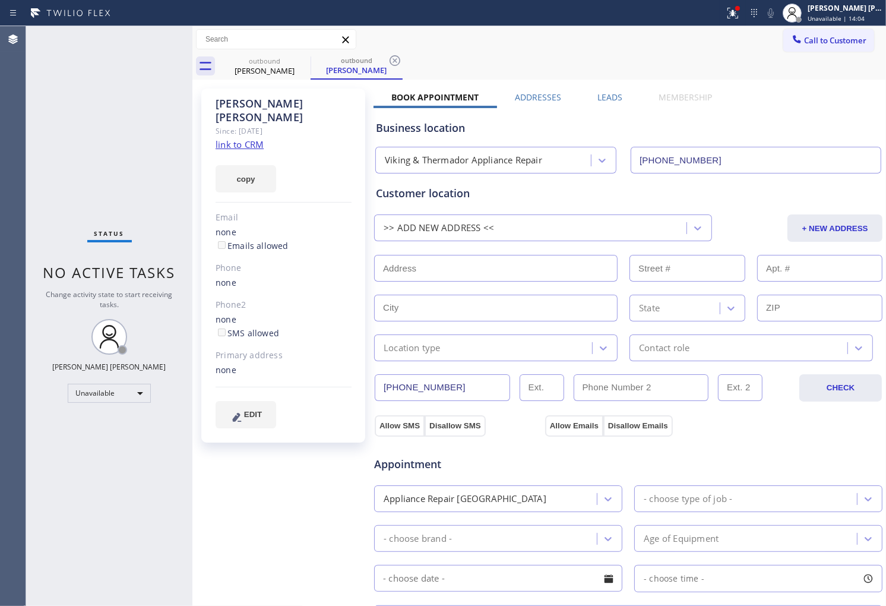
click at [32, 212] on div "Status No active tasks Change activity state to start receiving tasks. [PERSON_…" at bounding box center [109, 316] width 166 height 580
click at [300, 62] on icon at bounding box center [303, 60] width 11 height 11
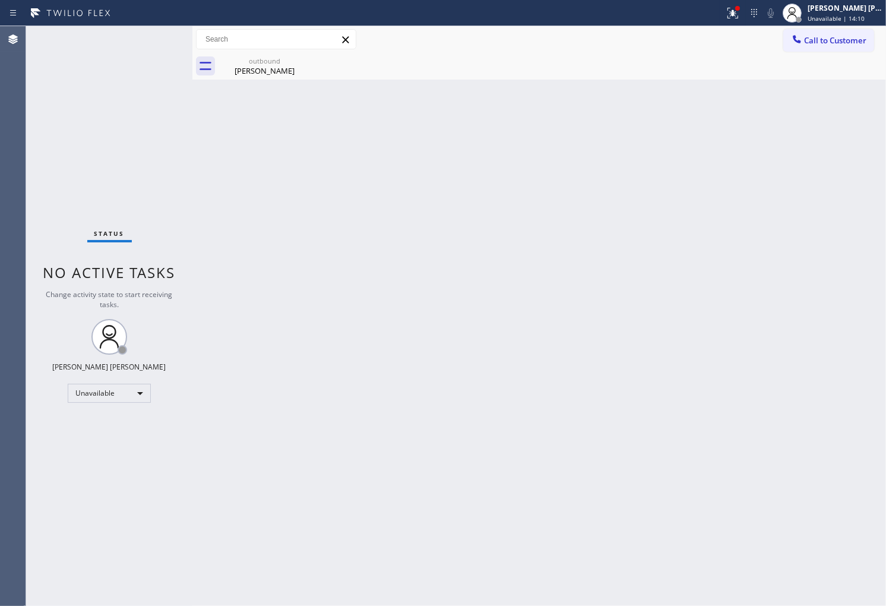
click at [0, 190] on div "Agent Desktop" at bounding box center [13, 316] width 26 height 580
click at [286, 72] on div "Stephany Panlilio" at bounding box center [265, 70] width 90 height 11
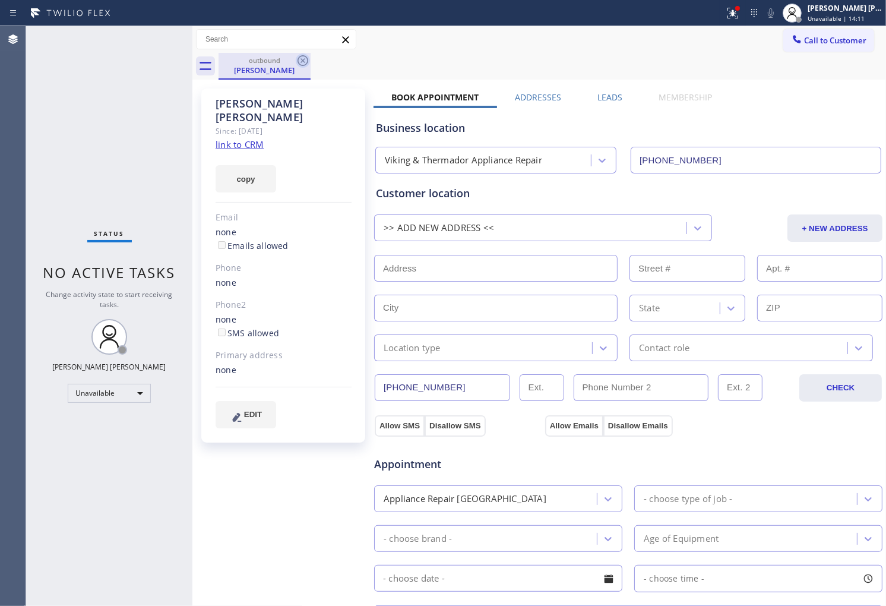
click at [299, 62] on icon at bounding box center [303, 60] width 14 height 14
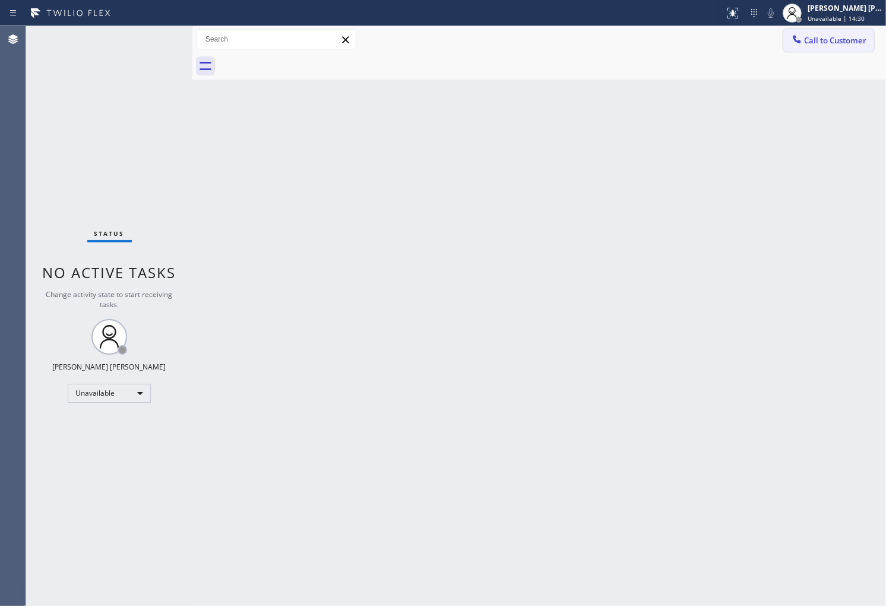
click at [868, 48] on button "Call to Customer" at bounding box center [828, 40] width 91 height 23
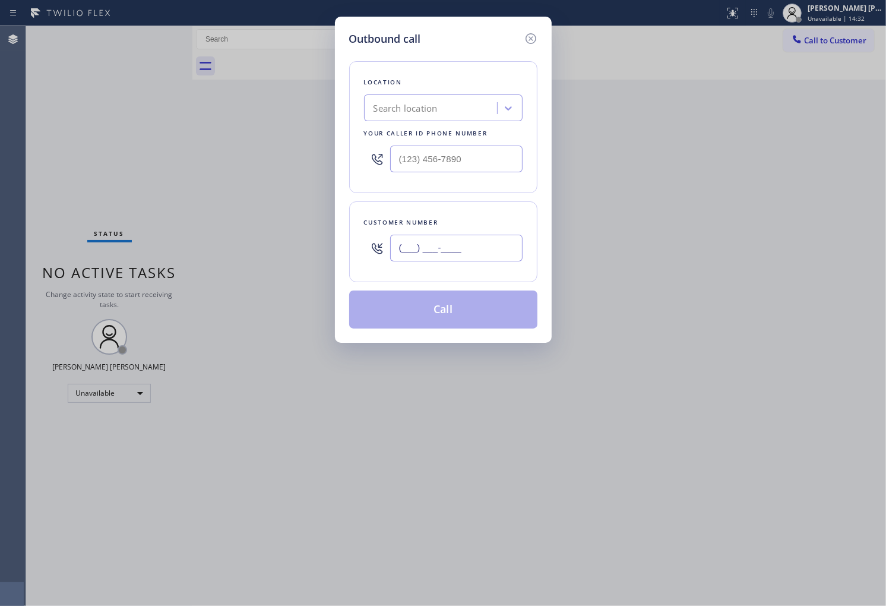
click at [437, 242] on input "(___) ___-____" at bounding box center [456, 248] width 132 height 27
paste input "773) 473-6398"
type input "[PHONE_NUMBER]"
click at [434, 157] on input "text" at bounding box center [456, 158] width 132 height 27
click at [434, 157] on input "(___) ___-____" at bounding box center [456, 158] width 132 height 27
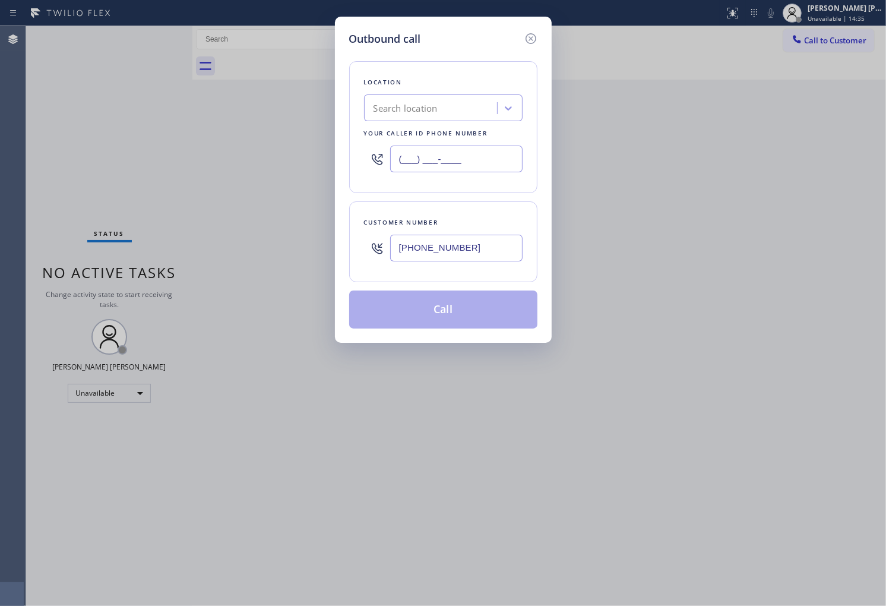
paste input "773-9064"
click at [434, 157] on input "(___) 773-9064" at bounding box center [456, 158] width 132 height 27
paste input "773) 906-4241"
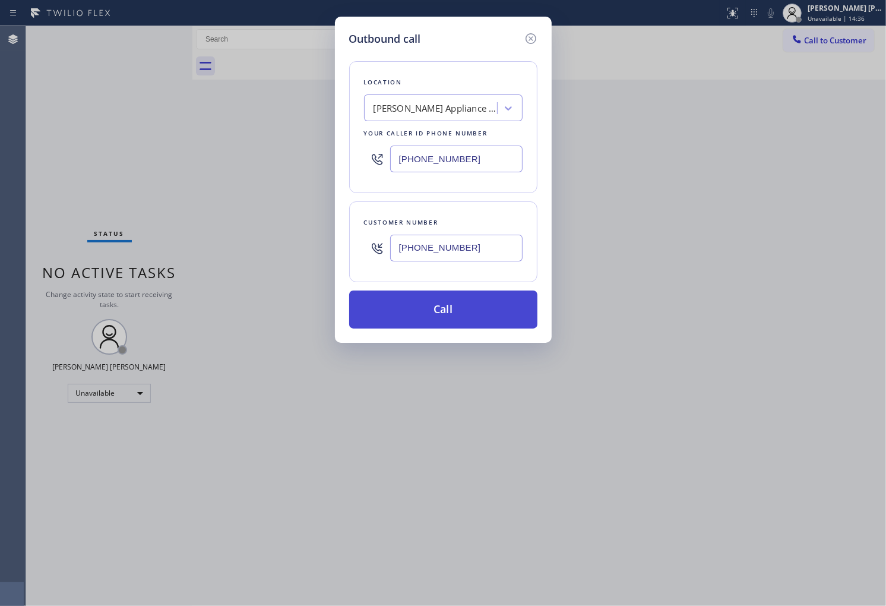
type input "(773) 906-4241"
click at [460, 295] on button "Call" at bounding box center [443, 309] width 188 height 38
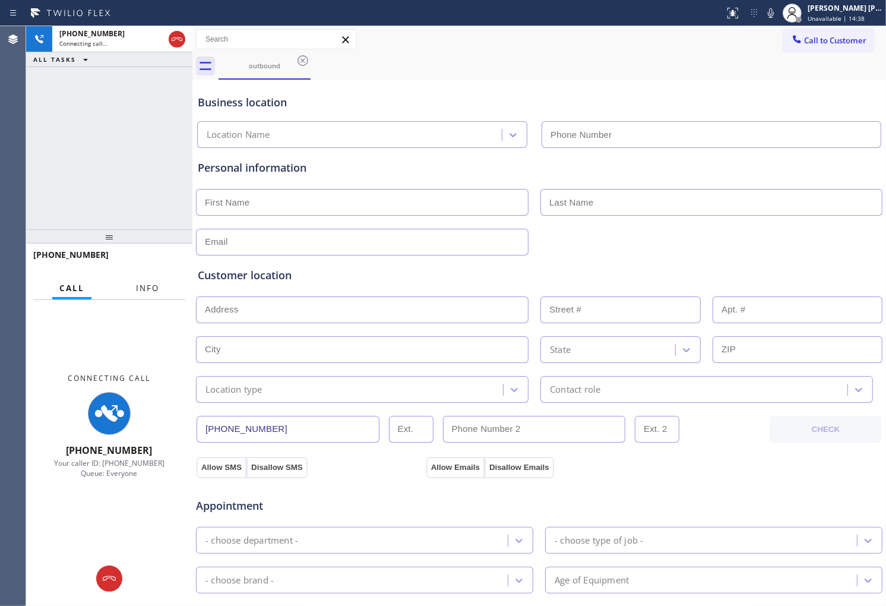
click at [146, 290] on span "Info" at bounding box center [147, 288] width 23 height 11
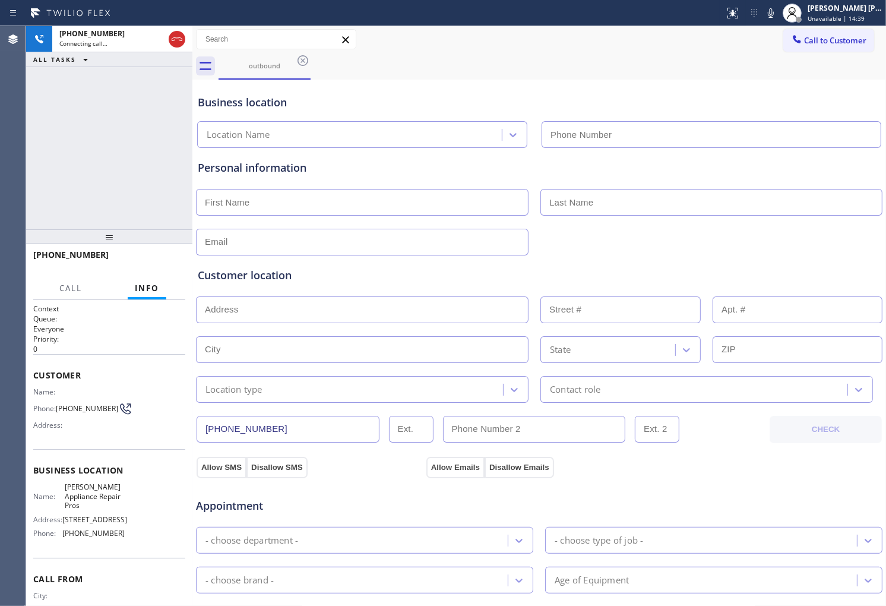
type input "(773) 906-4241"
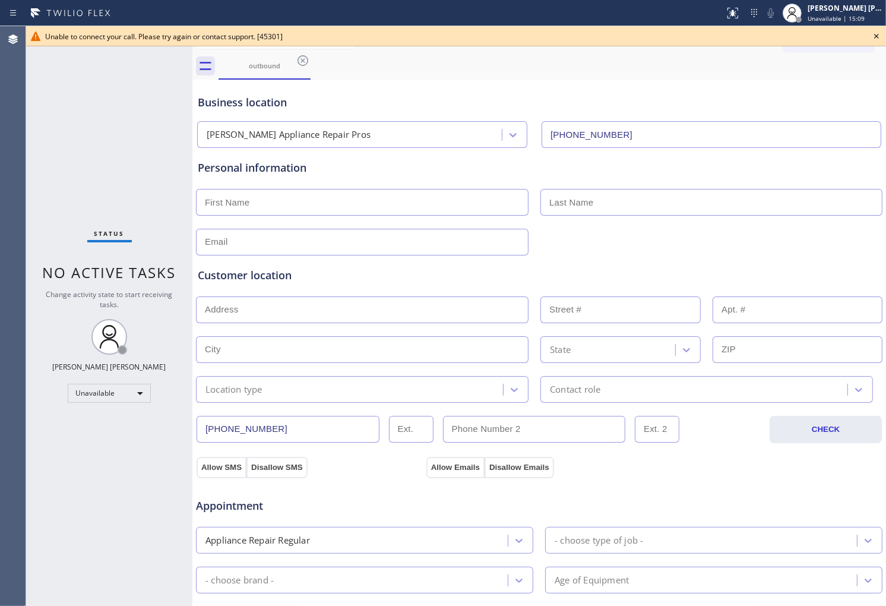
click at [871, 40] on icon at bounding box center [876, 36] width 14 height 14
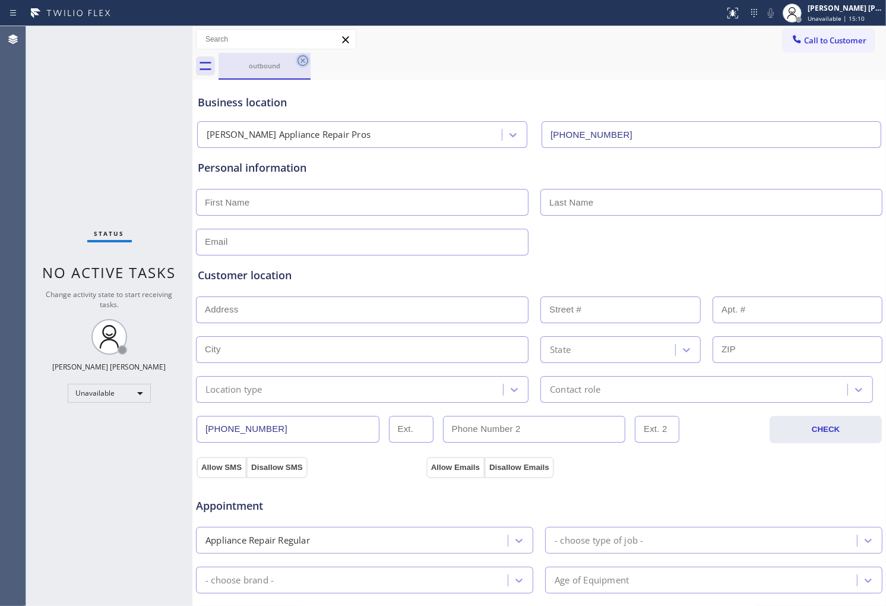
click at [308, 57] on icon at bounding box center [303, 60] width 14 height 14
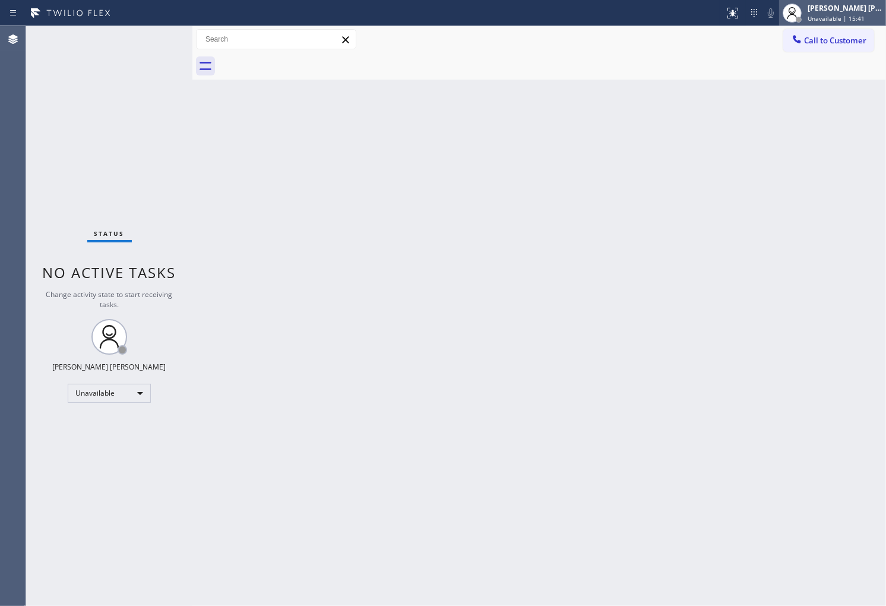
click at [828, 19] on span "Unavailable | 15:41" at bounding box center [836, 18] width 57 height 8
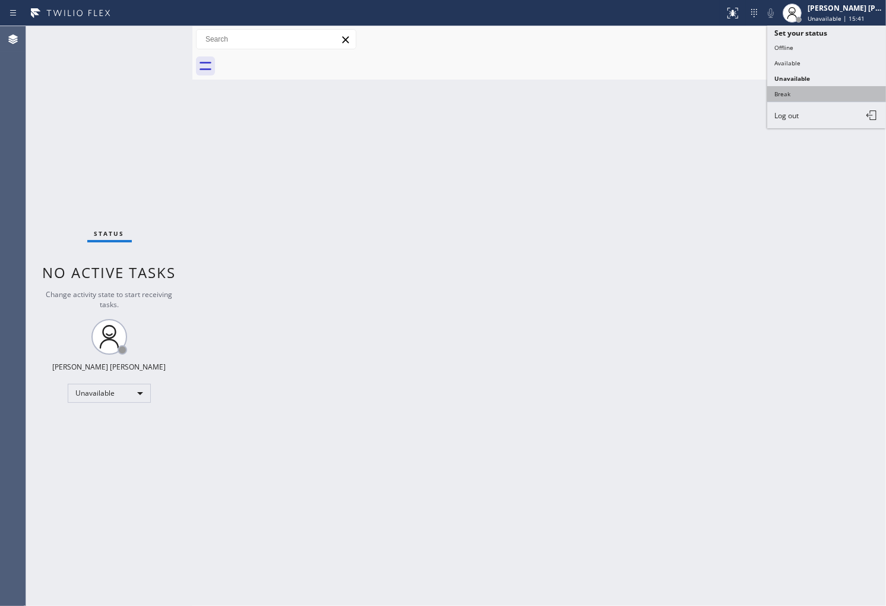
click at [793, 95] on button "Break" at bounding box center [826, 93] width 119 height 15
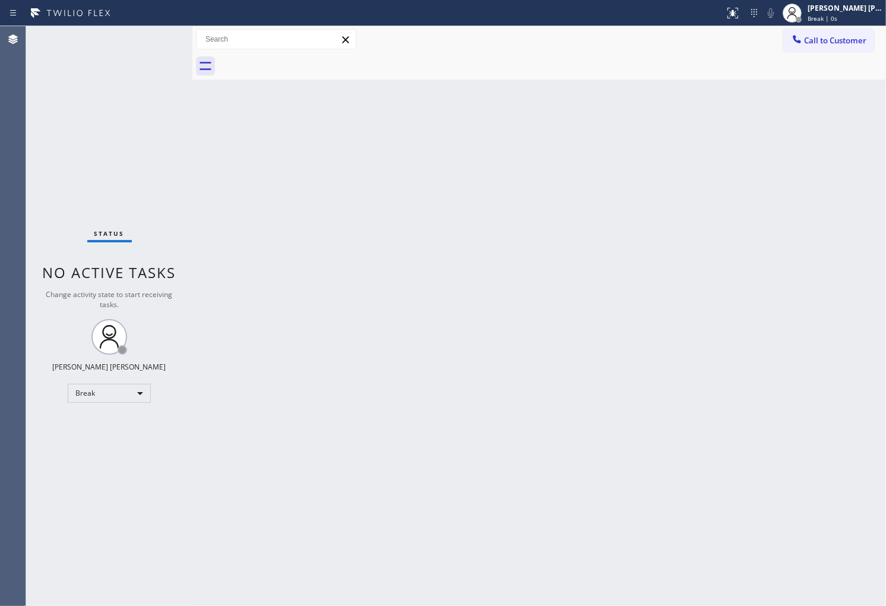
drag, startPoint x: 632, startPoint y: 343, endPoint x: 648, endPoint y: 301, distance: 44.3
click at [632, 343] on div "Back to Dashboard Change Sender ID Customers Technicians Select a contact Outbo…" at bounding box center [539, 316] width 694 height 580
